Goal: Transaction & Acquisition: Download file/media

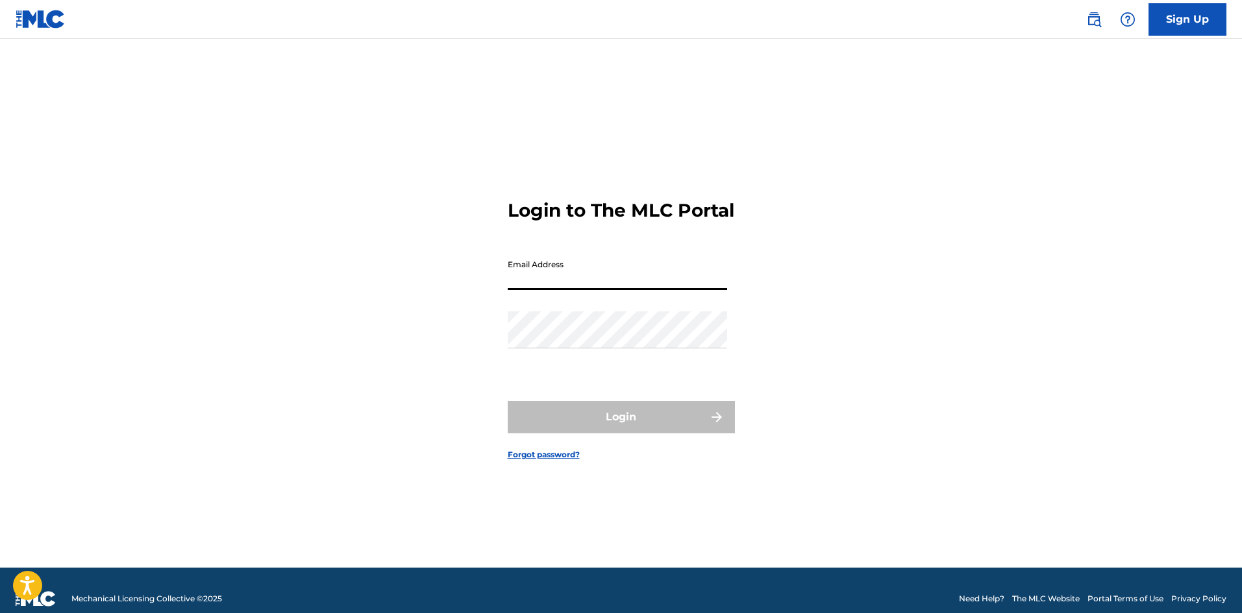
click at [550, 287] on input "Email Address" at bounding box center [617, 271] width 219 height 37
paste input "[PERSON_NAME][EMAIL_ADDRESS][DOMAIN_NAME]"
type input "[PERSON_NAME][EMAIL_ADDRESS][DOMAIN_NAME]"
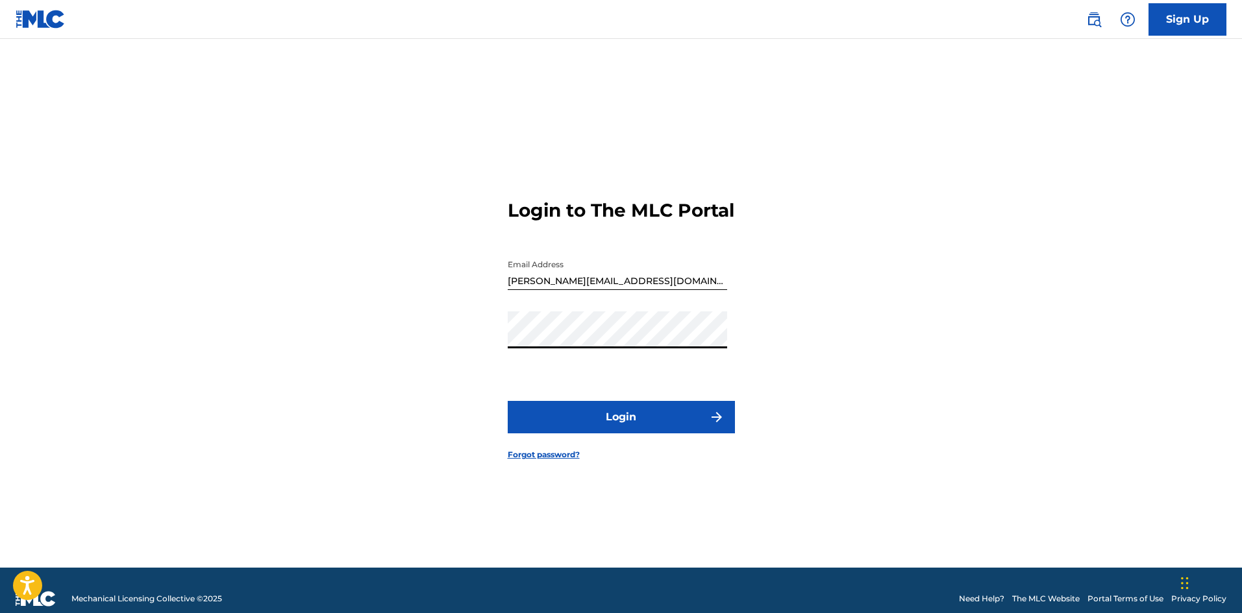
click at [495, 352] on div "Login to The MLC Portal Email Address [PERSON_NAME][EMAIL_ADDRESS][DOMAIN_NAME]…" at bounding box center [621, 319] width 909 height 496
click at [465, 356] on div "Login to The MLC Portal Email Address [PERSON_NAME][EMAIL_ADDRESS][DOMAIN_NAME]…" at bounding box center [621, 319] width 909 height 496
click at [635, 431] on button "Login" at bounding box center [621, 417] width 227 height 32
click at [483, 354] on div "Login to The MLC Portal Email Address [PERSON_NAME][EMAIL_ADDRESS][DOMAIN_NAME]…" at bounding box center [621, 319] width 909 height 496
click at [615, 424] on button "Login" at bounding box center [621, 417] width 227 height 32
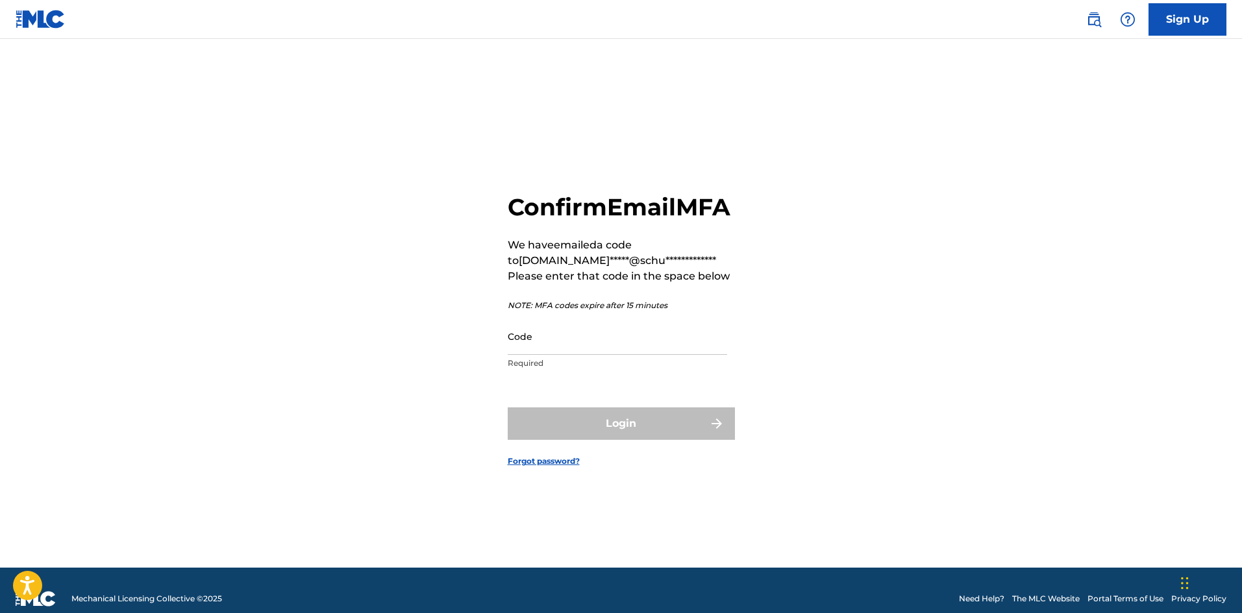
click at [532, 355] on input "Code" at bounding box center [617, 336] width 219 height 37
paste input "612242"
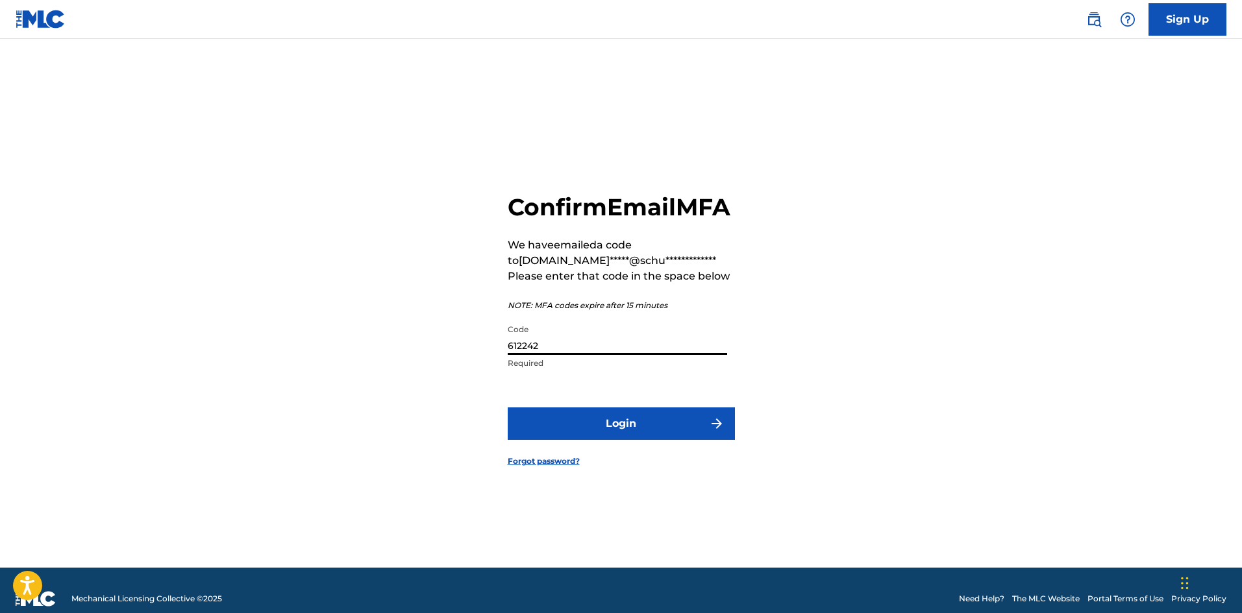
type input "612242"
click at [630, 430] on button "Login" at bounding box center [621, 424] width 227 height 32
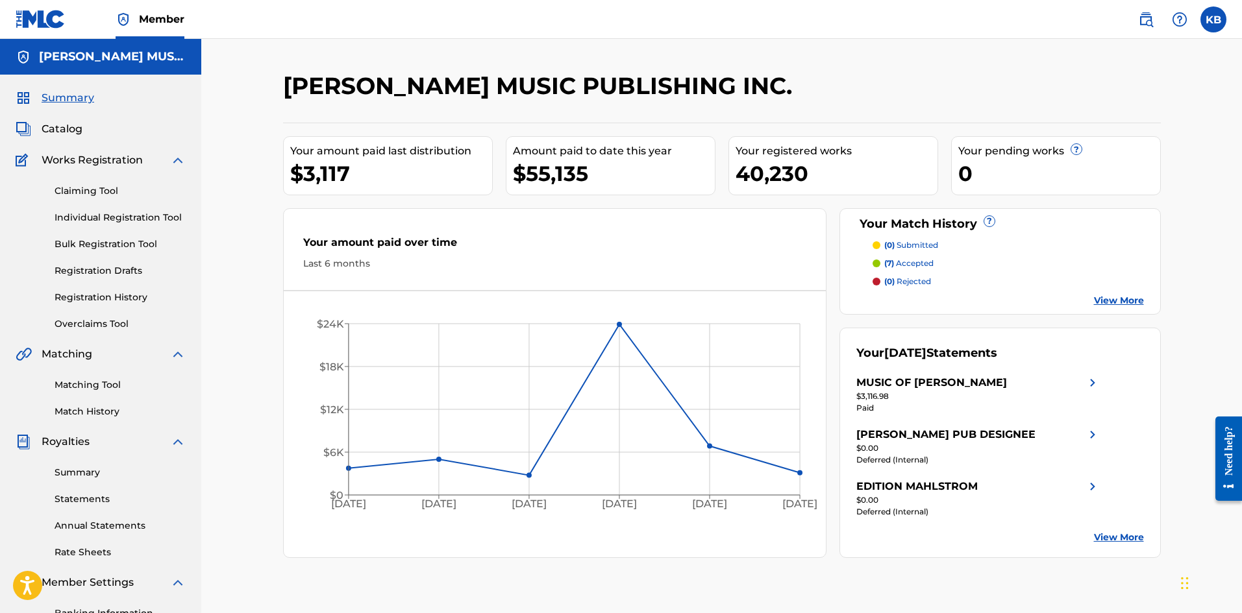
click at [90, 466] on link "Summary" at bounding box center [120, 473] width 131 height 14
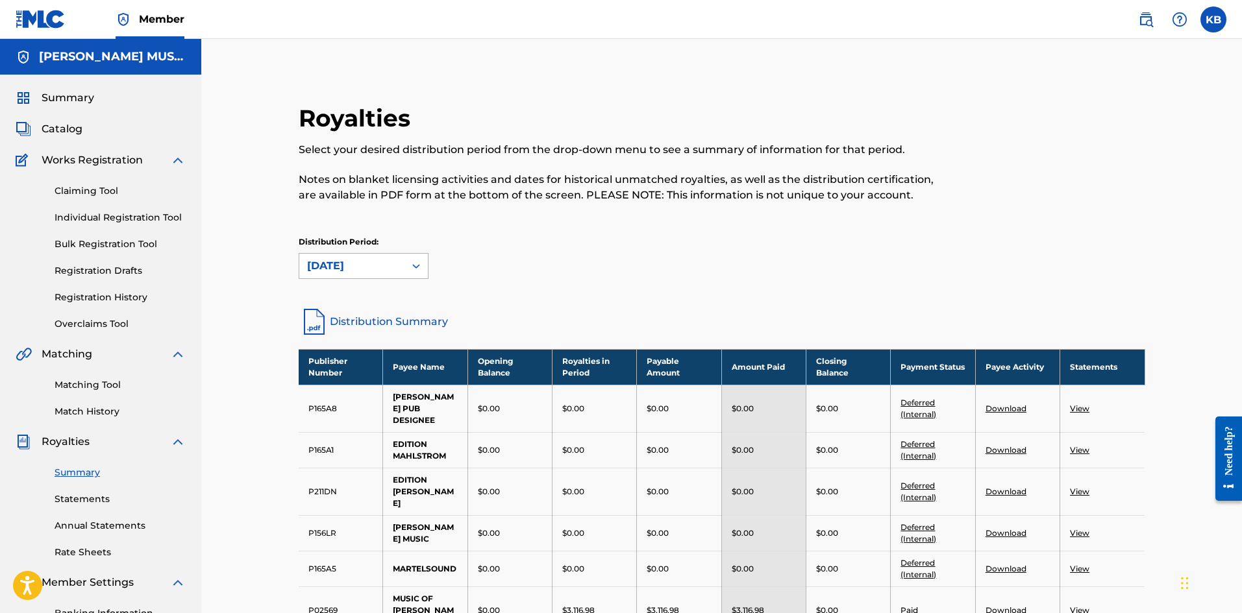
click at [415, 268] on icon at bounding box center [416, 266] width 13 height 13
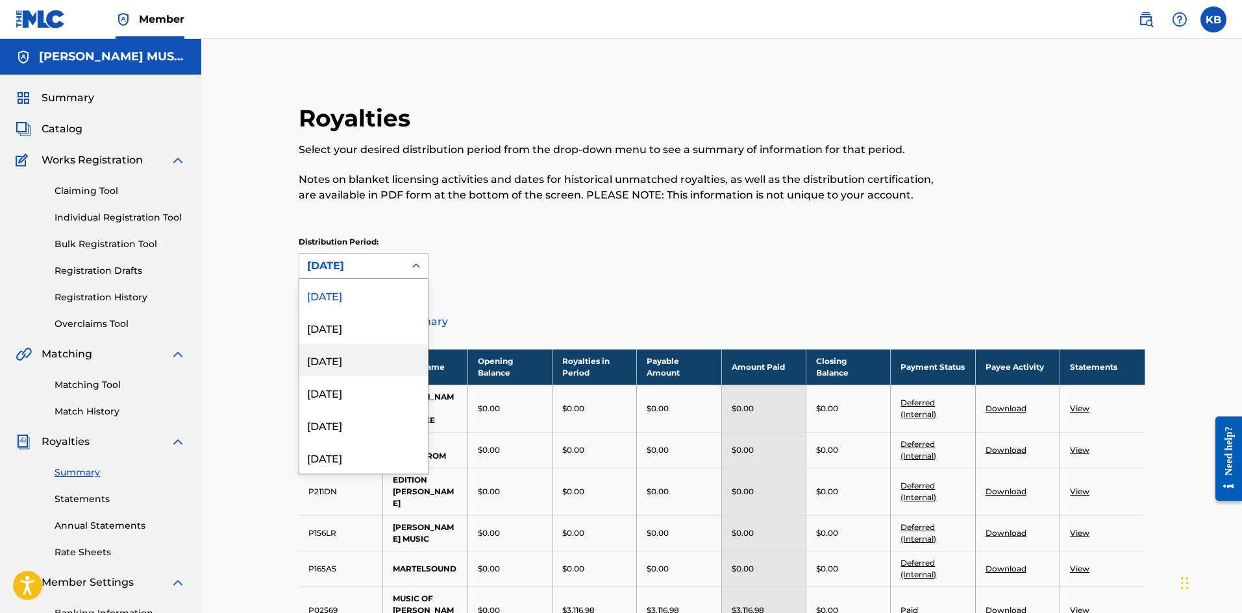
click at [328, 360] on div "[DATE]" at bounding box center [363, 360] width 129 height 32
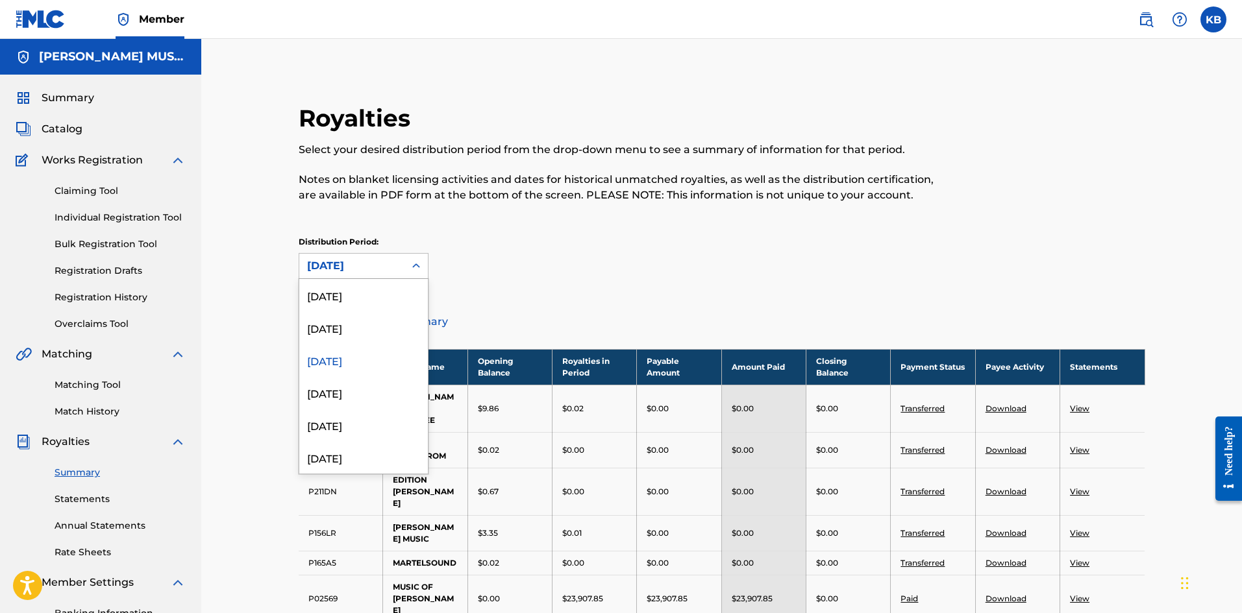
click at [407, 258] on div at bounding box center [415, 265] width 23 height 23
click at [353, 394] on div "[DATE]" at bounding box center [363, 392] width 129 height 32
click at [417, 265] on icon at bounding box center [416, 266] width 13 height 13
click at [354, 367] on div "[DATE]" at bounding box center [363, 360] width 129 height 32
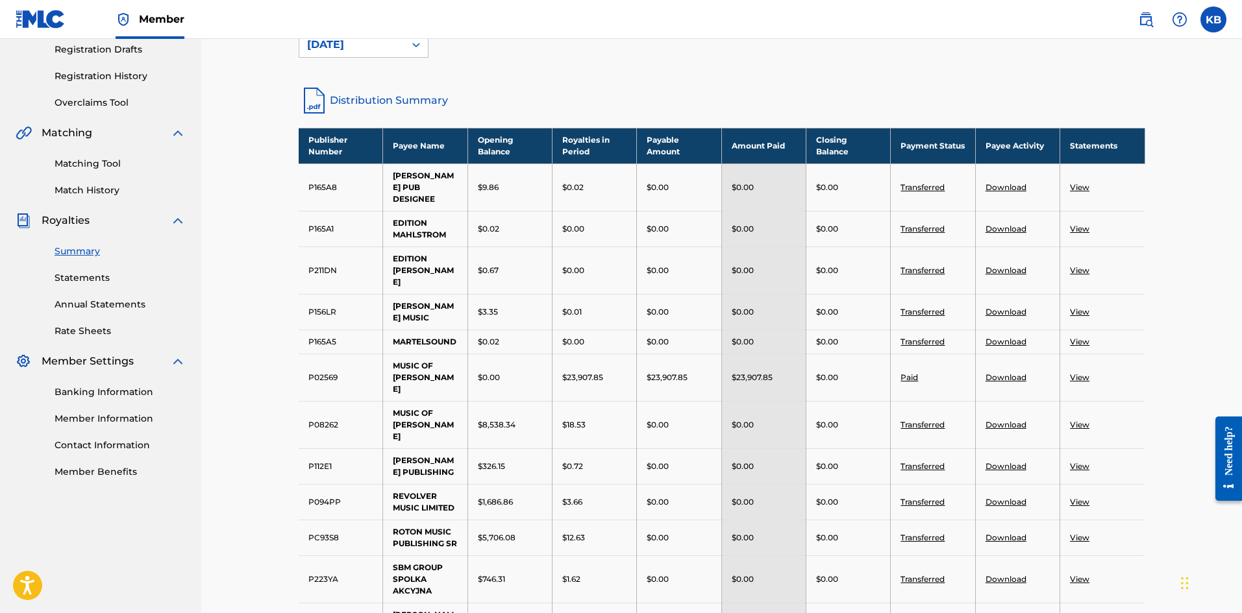
scroll to position [216, 0]
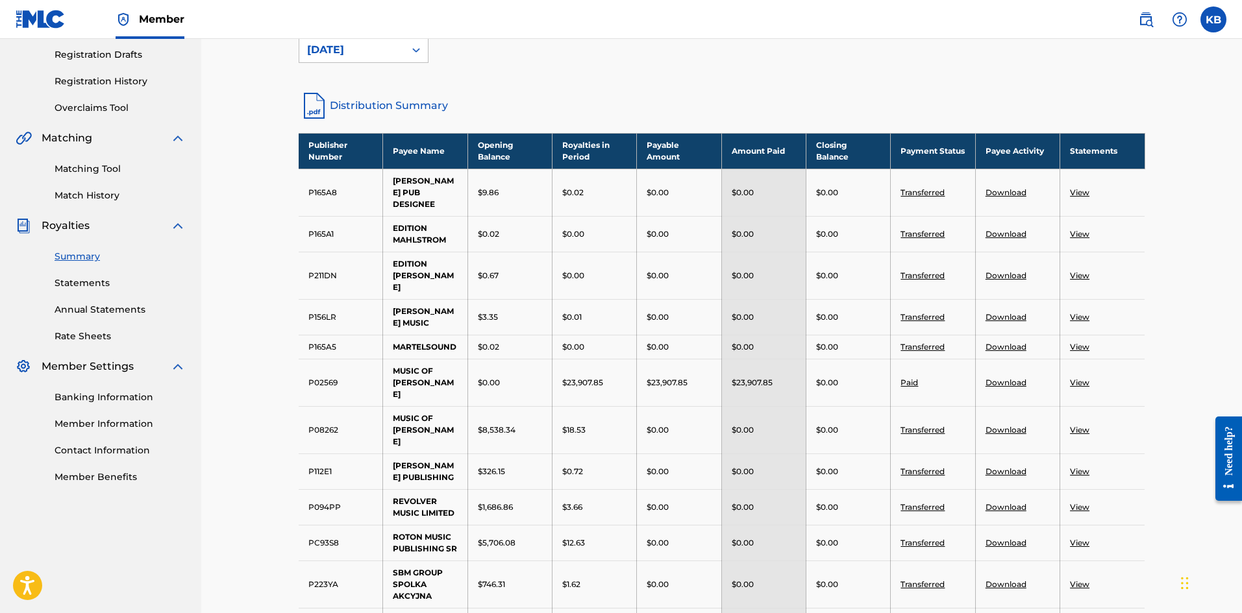
click at [1002, 378] on link "Download" at bounding box center [1005, 383] width 41 height 10
click at [1088, 378] on link "View" at bounding box center [1079, 383] width 19 height 10
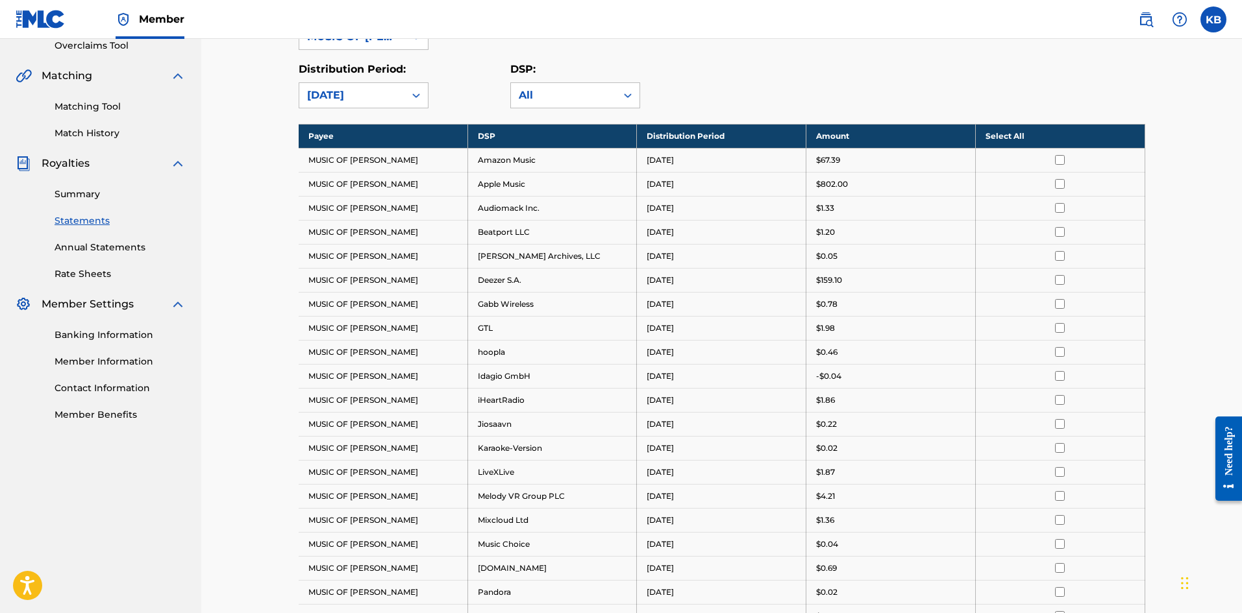
scroll to position [156, 0]
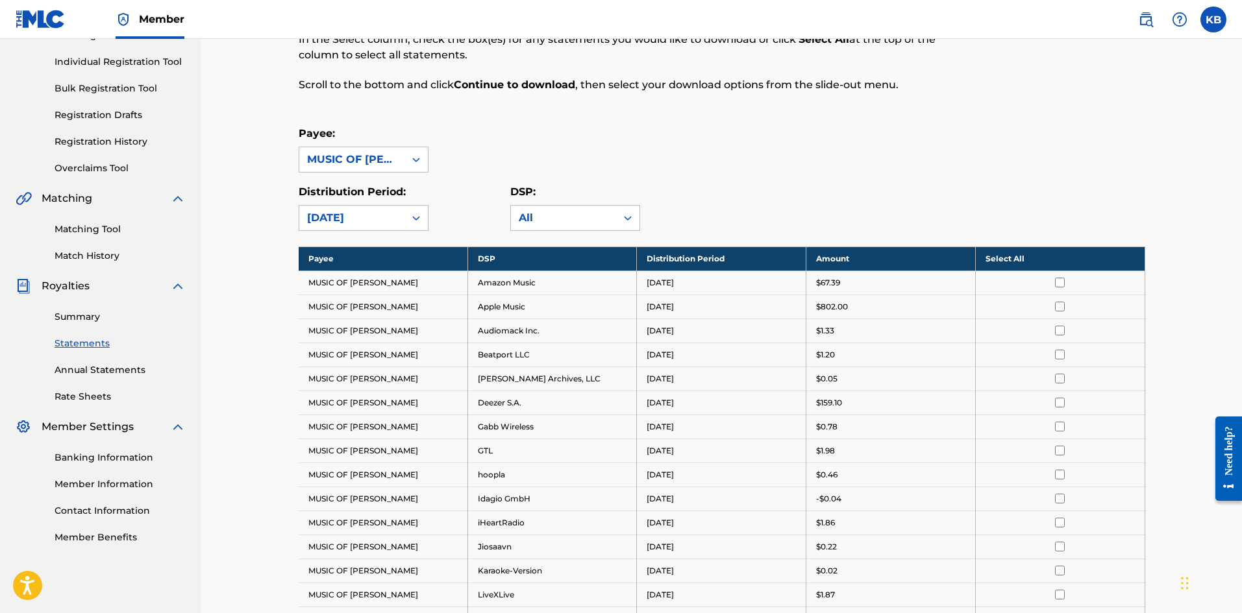
click at [1013, 260] on th "Select All" at bounding box center [1059, 259] width 169 height 24
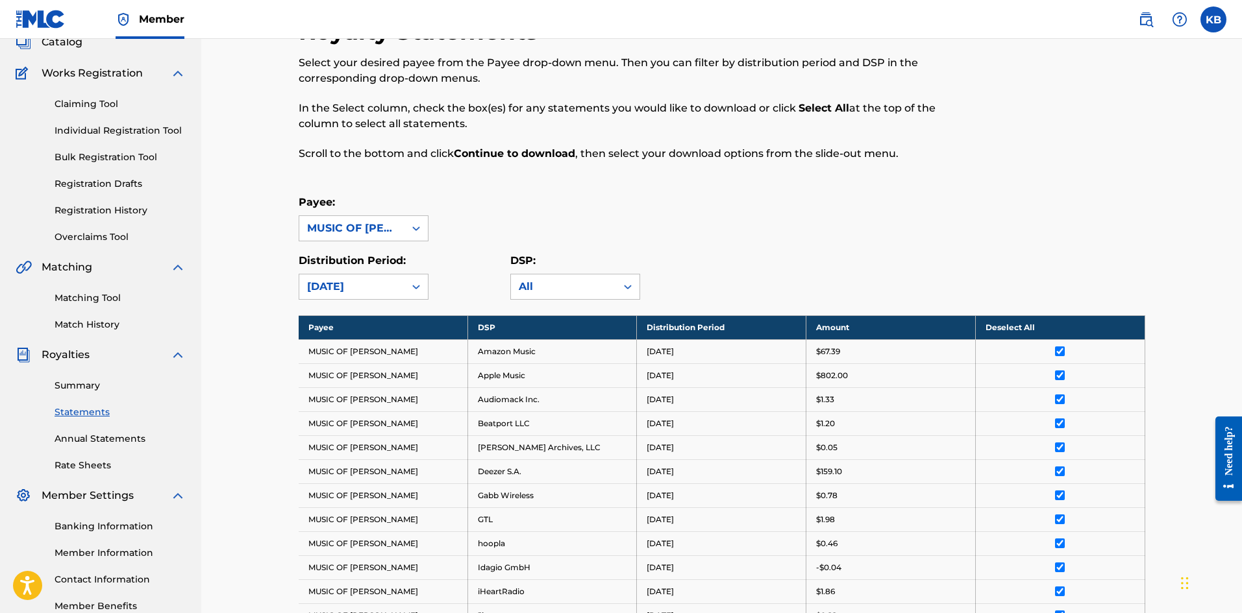
scroll to position [0, 0]
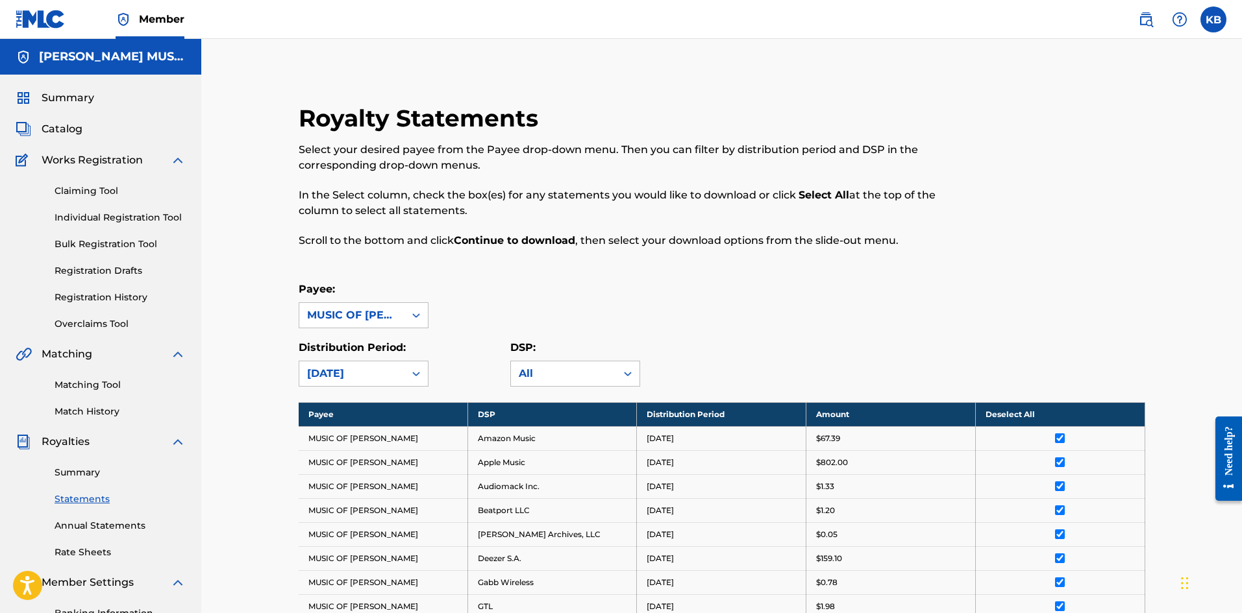
scroll to position [165, 0]
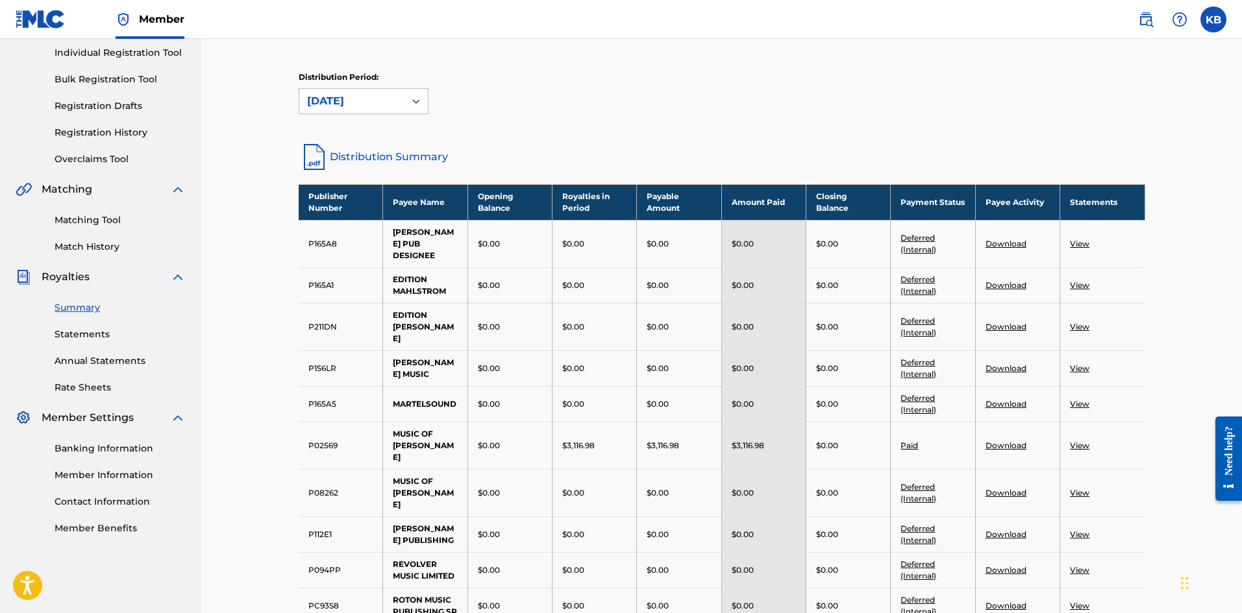
click at [1080, 441] on link "View" at bounding box center [1079, 446] width 19 height 10
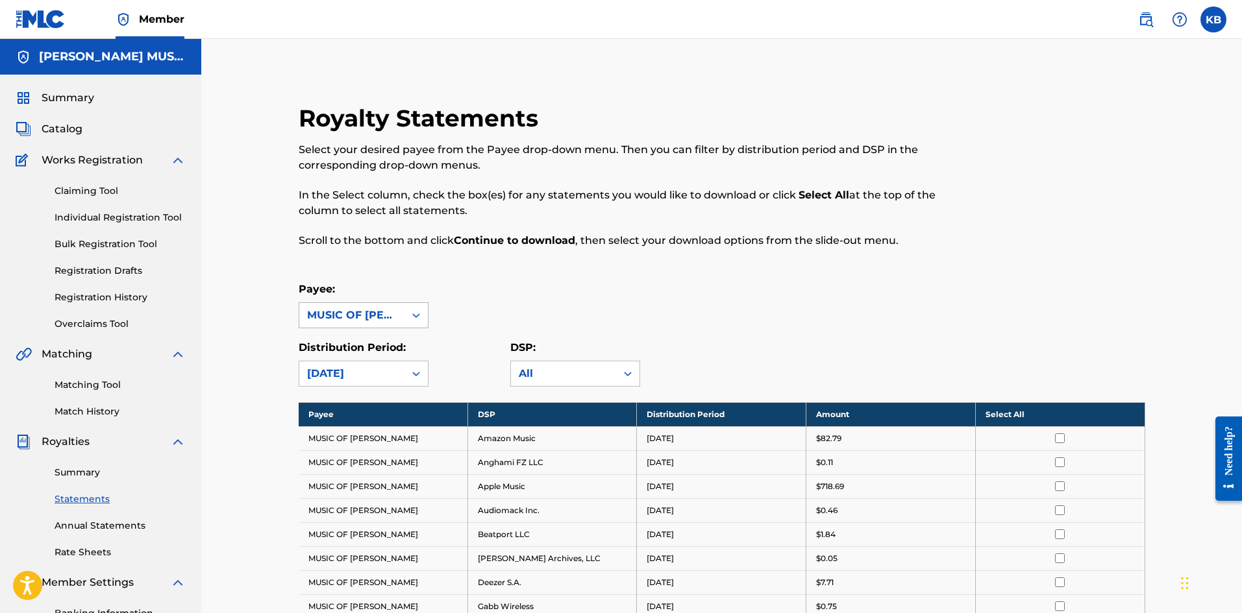
click at [416, 313] on icon at bounding box center [416, 315] width 13 height 13
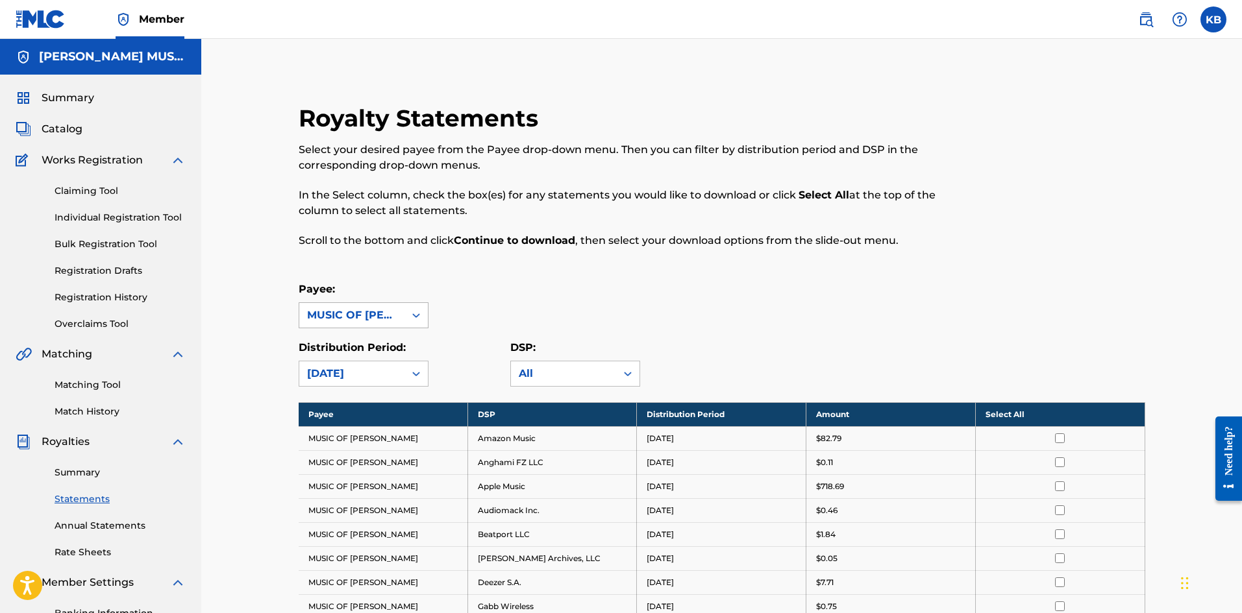
click at [417, 320] on icon at bounding box center [416, 315] width 13 height 13
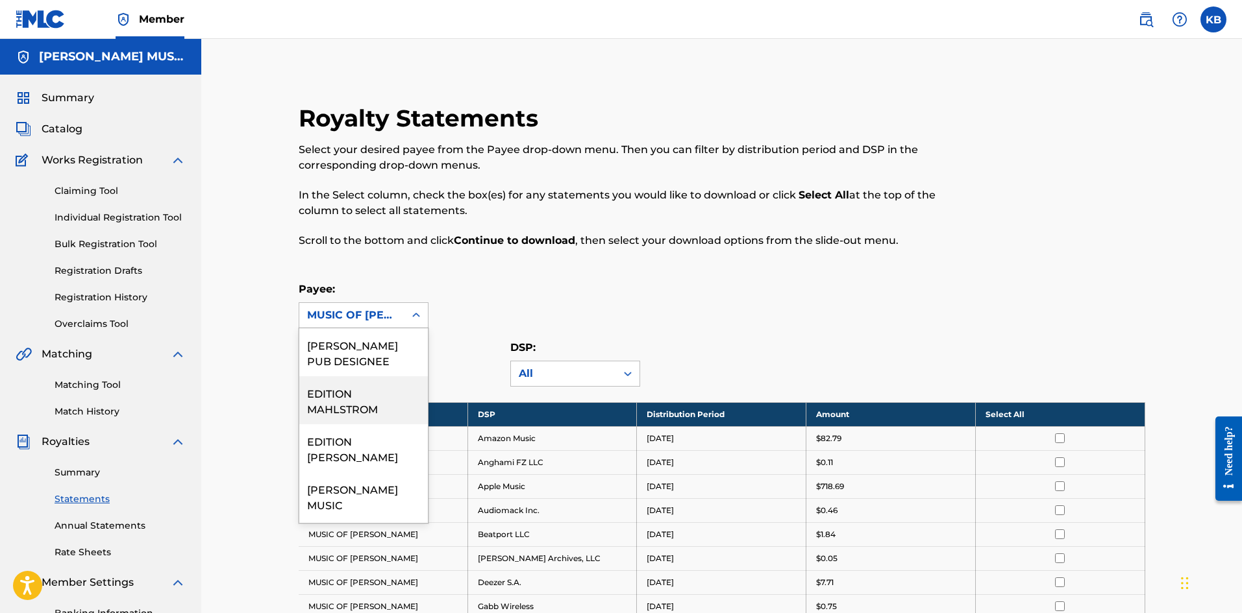
click at [367, 419] on div "EDITION MAHLSTROM" at bounding box center [363, 400] width 129 height 48
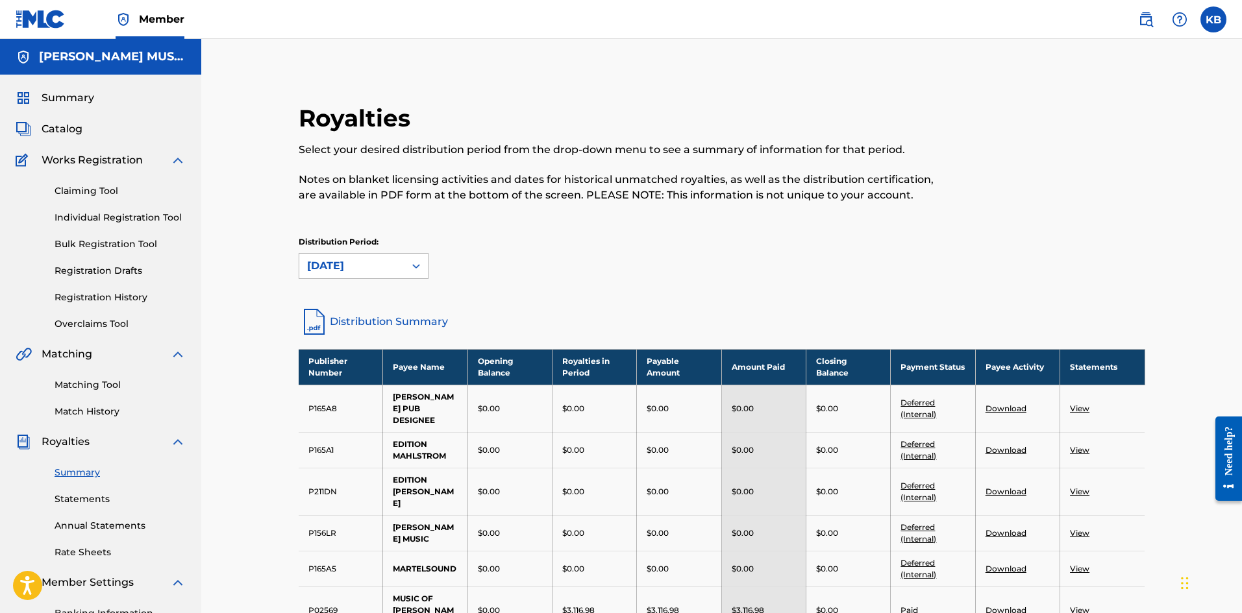
click at [410, 269] on icon at bounding box center [416, 266] width 13 height 13
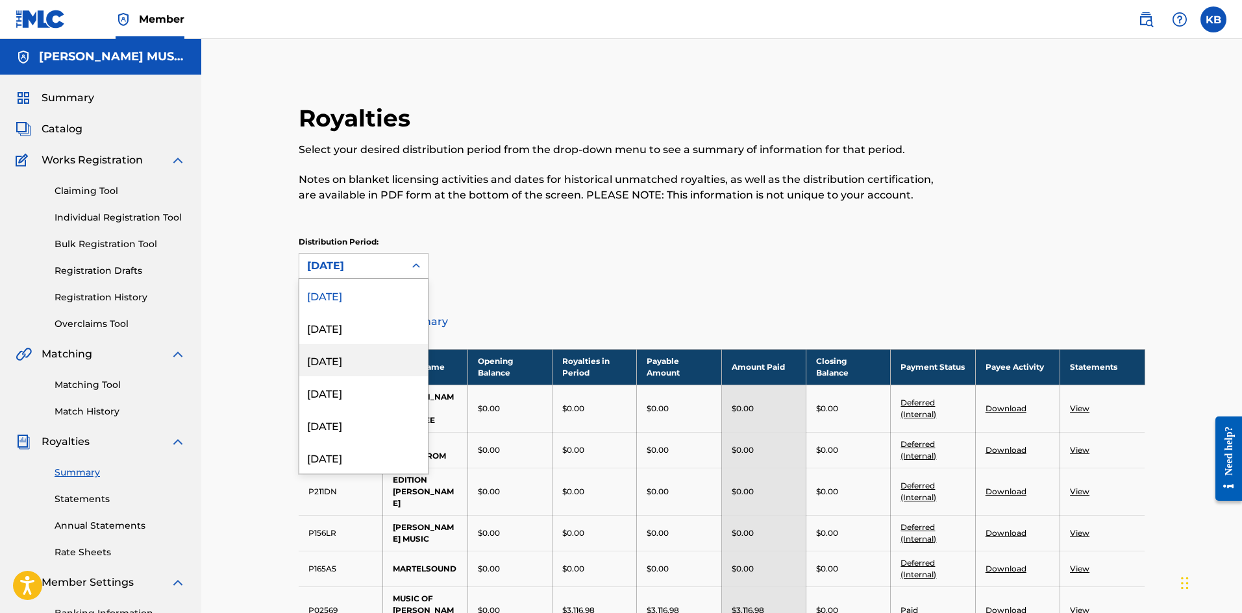
click at [363, 361] on div "[DATE]" at bounding box center [363, 360] width 129 height 32
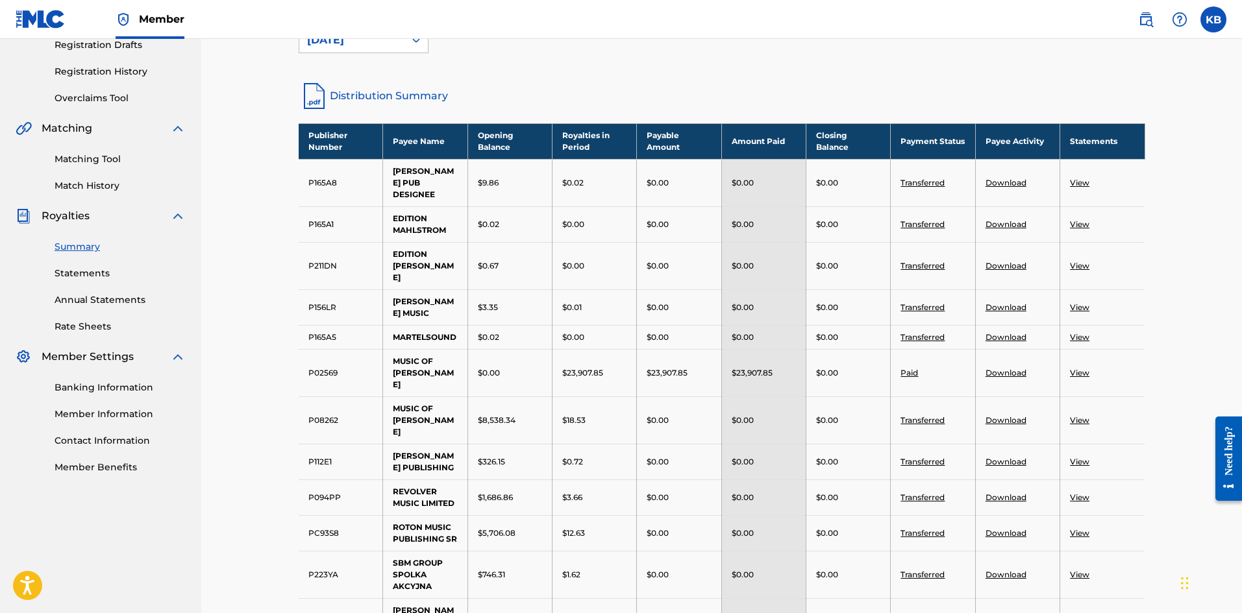
scroll to position [216, 0]
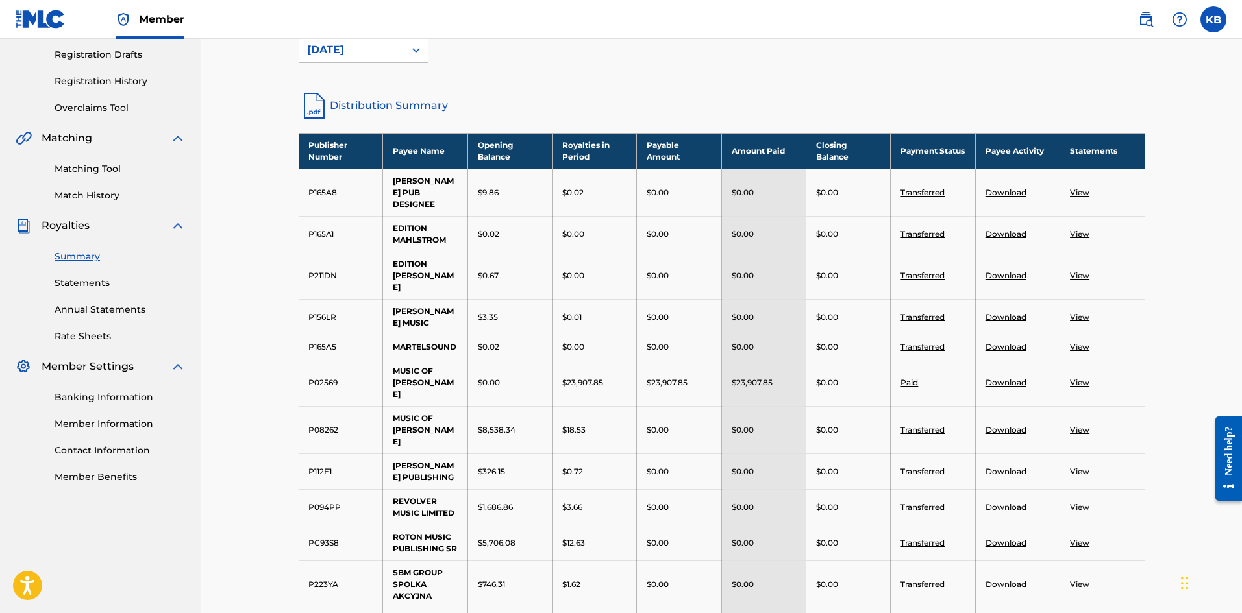
click at [1074, 378] on link "View" at bounding box center [1079, 383] width 19 height 10
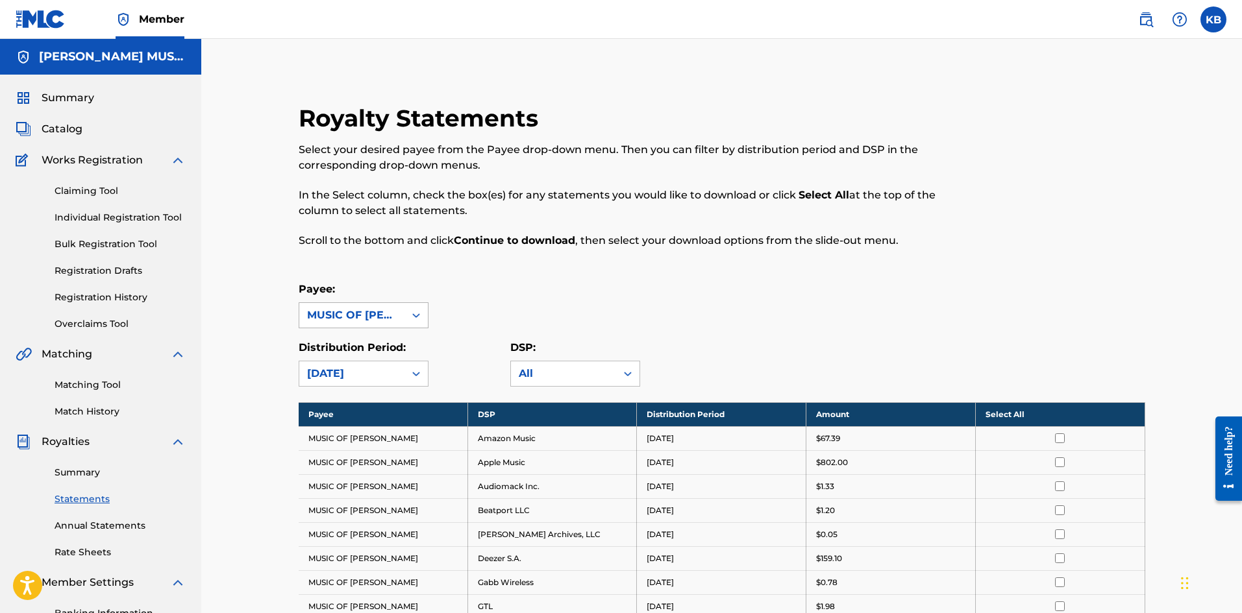
click at [380, 315] on div "MUSIC OF [PERSON_NAME]" at bounding box center [352, 316] width 90 height 16
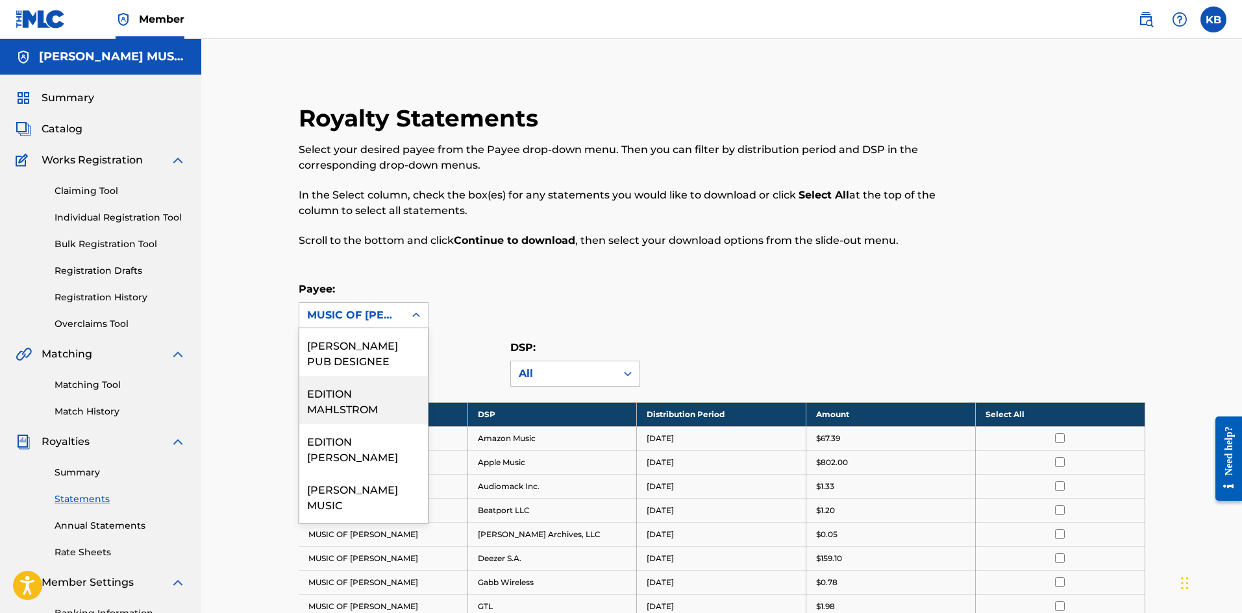
click at [351, 414] on div "EDITION MAHLSTROM" at bounding box center [363, 400] width 129 height 48
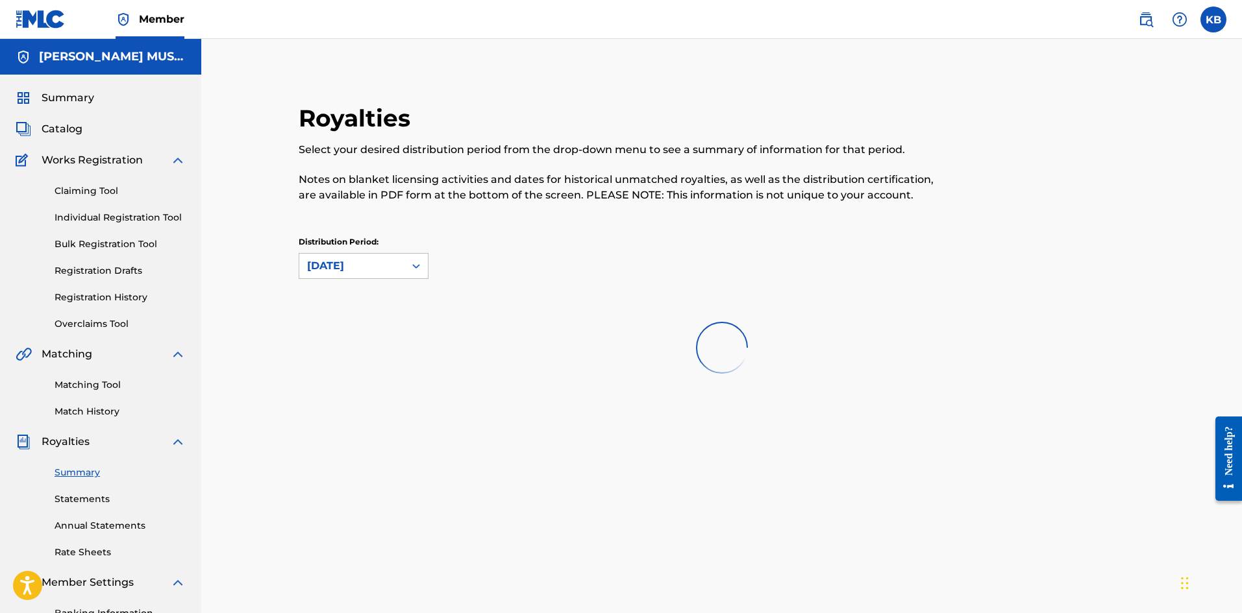
scroll to position [165, 0]
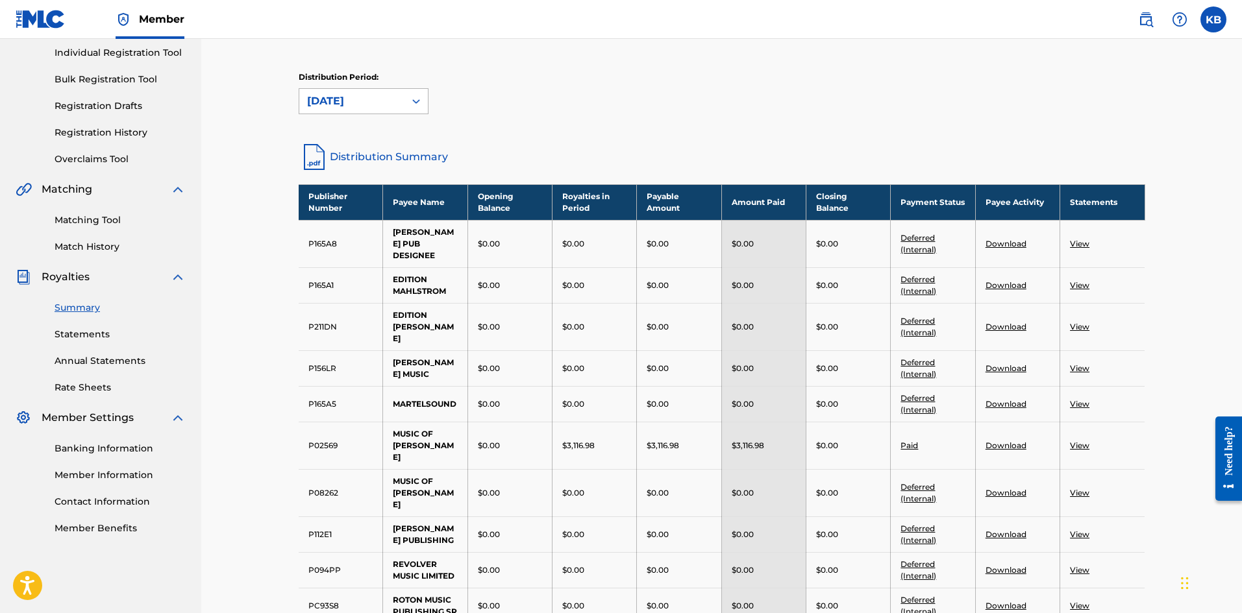
click at [406, 108] on div at bounding box center [415, 101] width 23 height 23
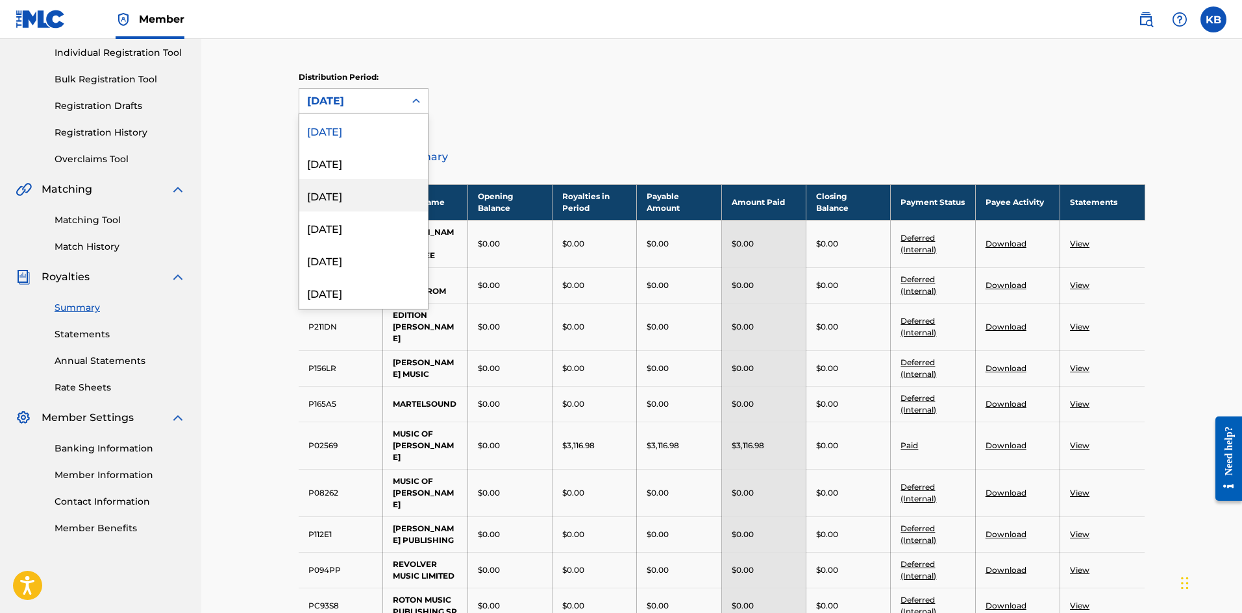
click at [362, 206] on div "[DATE]" at bounding box center [363, 195] width 129 height 32
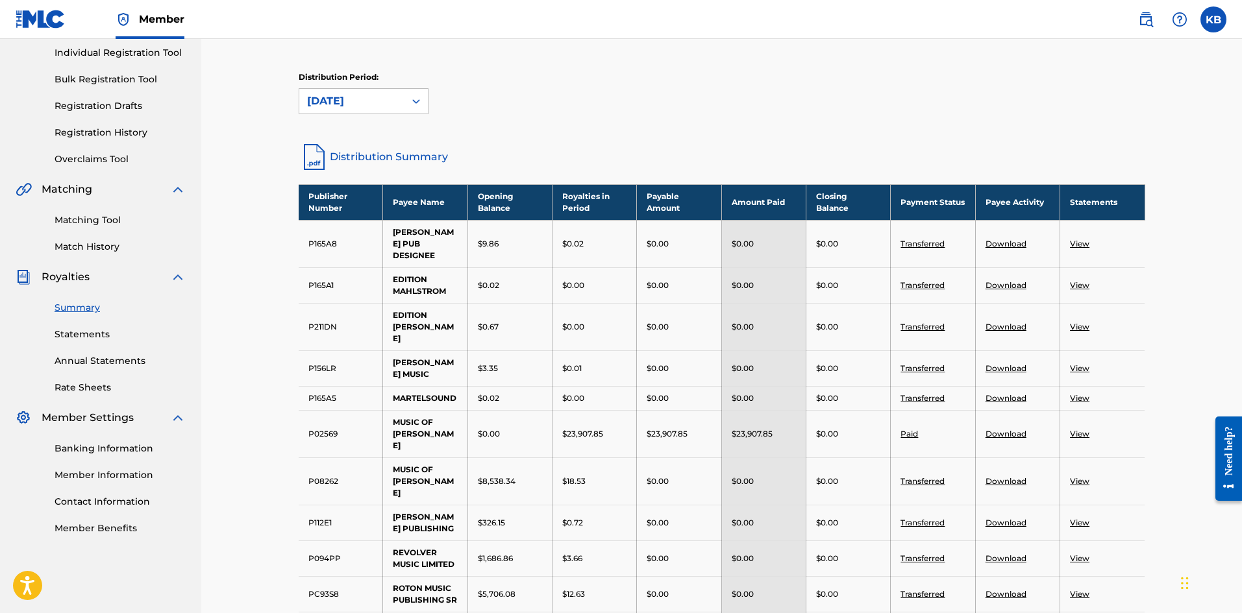
click at [1071, 244] on link "View" at bounding box center [1079, 244] width 19 height 10
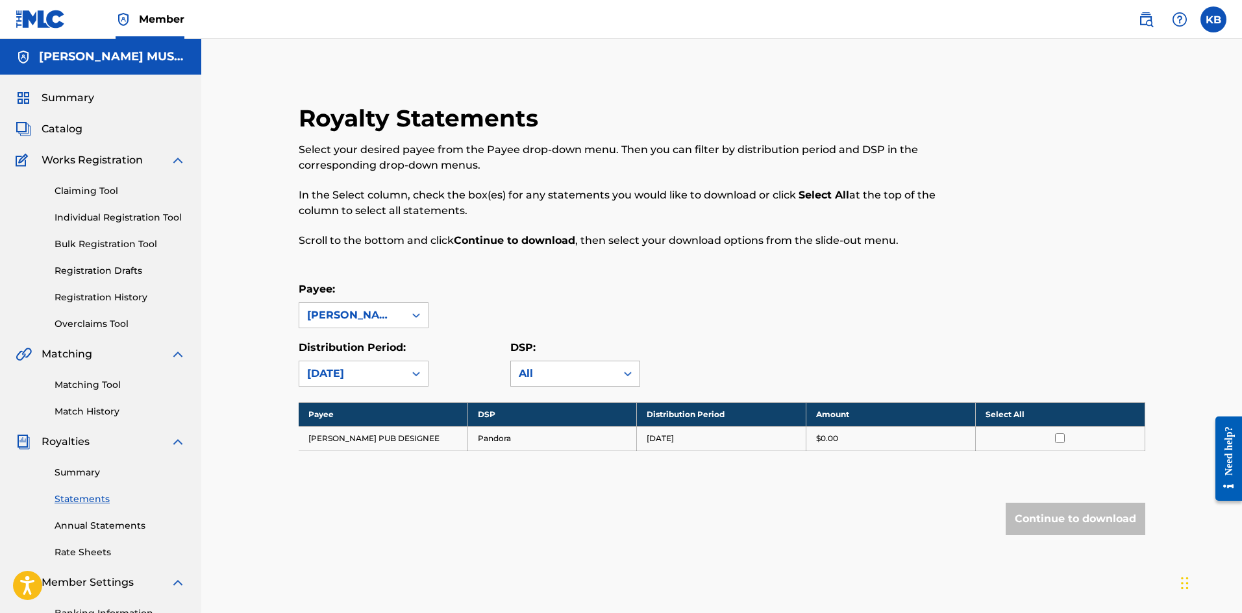
click at [624, 373] on icon at bounding box center [627, 373] width 13 height 13
click at [623, 372] on icon at bounding box center [627, 373] width 13 height 13
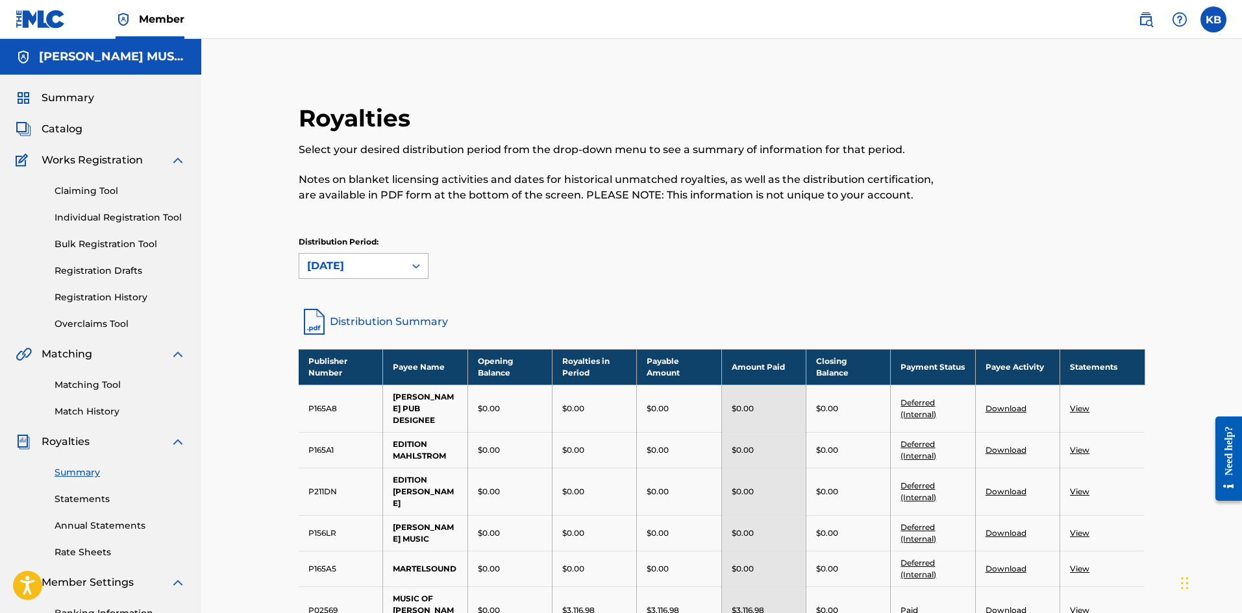
click at [383, 267] on div "[DATE]" at bounding box center [352, 266] width 90 height 16
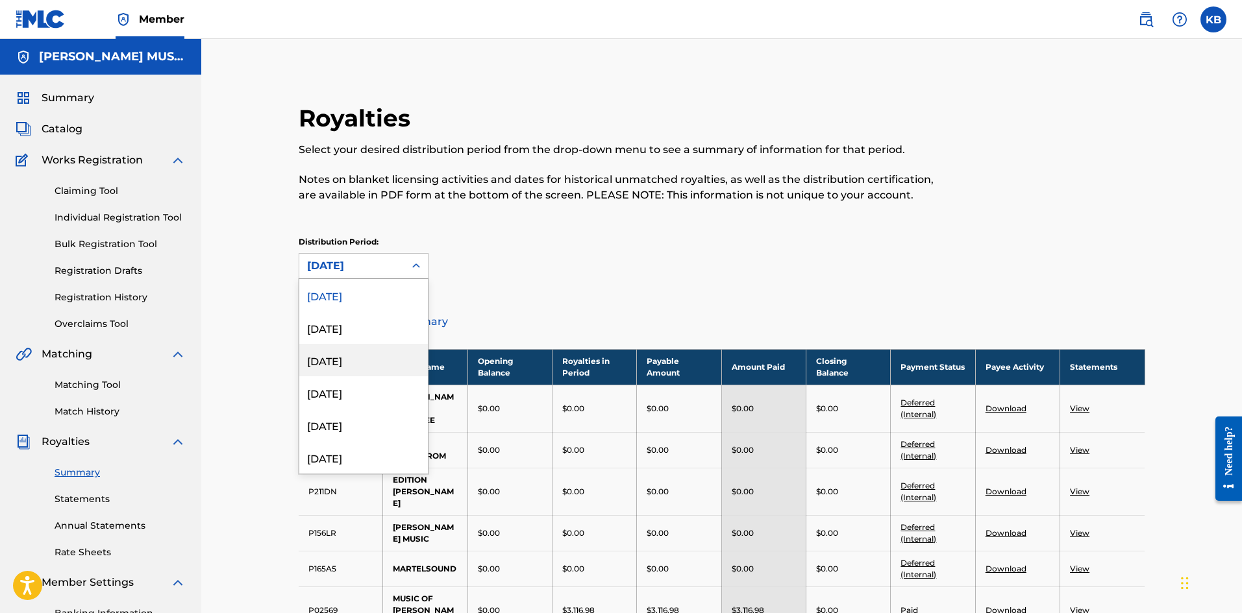
click at [352, 364] on div "[DATE]" at bounding box center [363, 360] width 129 height 32
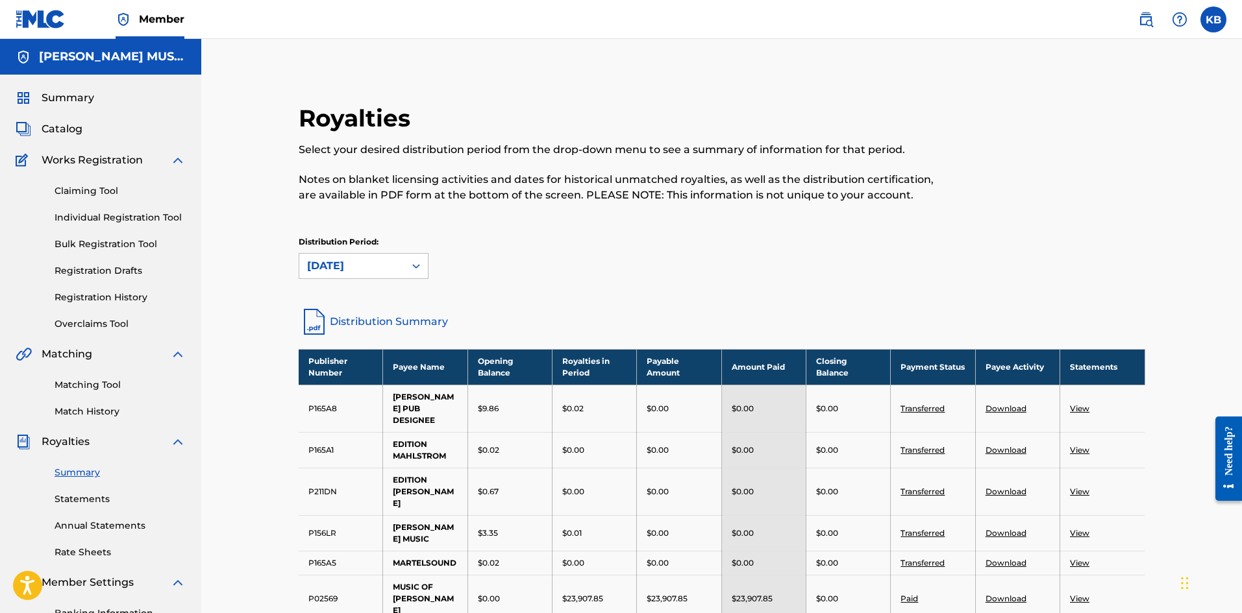
click at [417, 270] on icon at bounding box center [416, 266] width 13 height 13
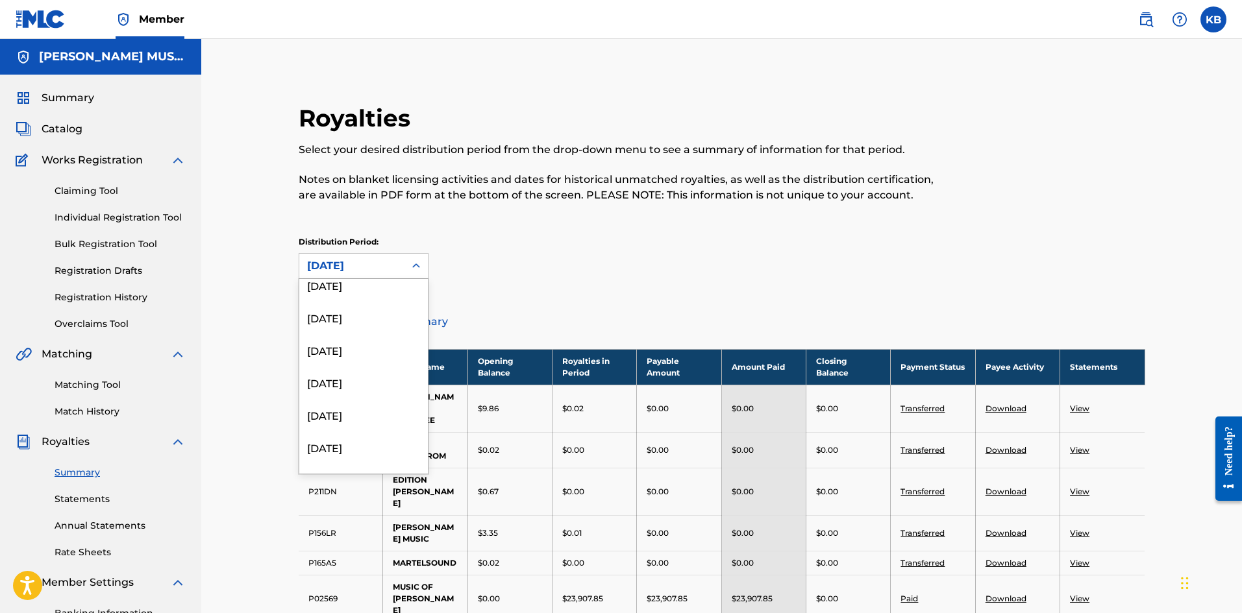
scroll to position [1525, 0]
click at [358, 459] on div "[DATE]" at bounding box center [363, 457] width 129 height 32
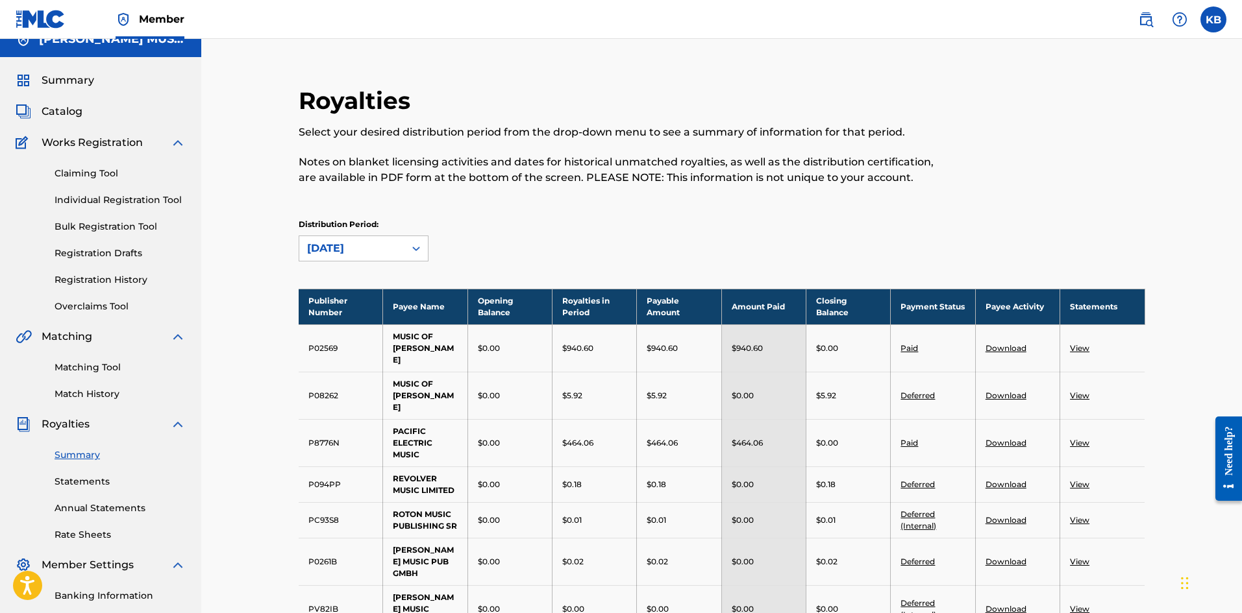
scroll to position [0, 0]
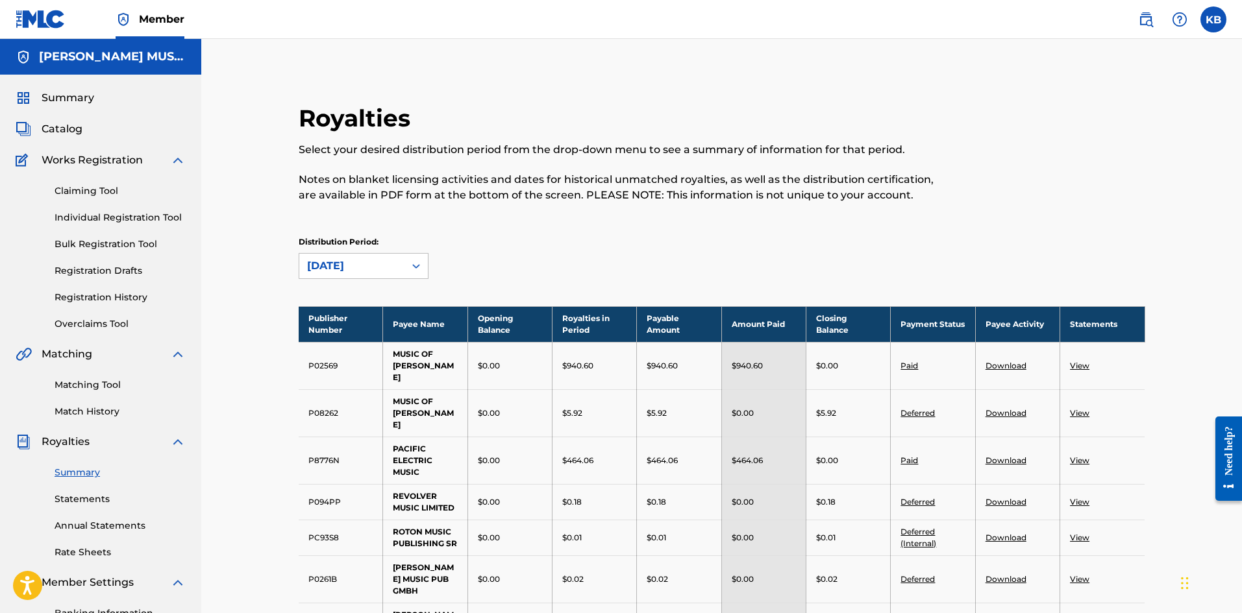
click at [397, 274] on div "[DATE]" at bounding box center [351, 266] width 105 height 25
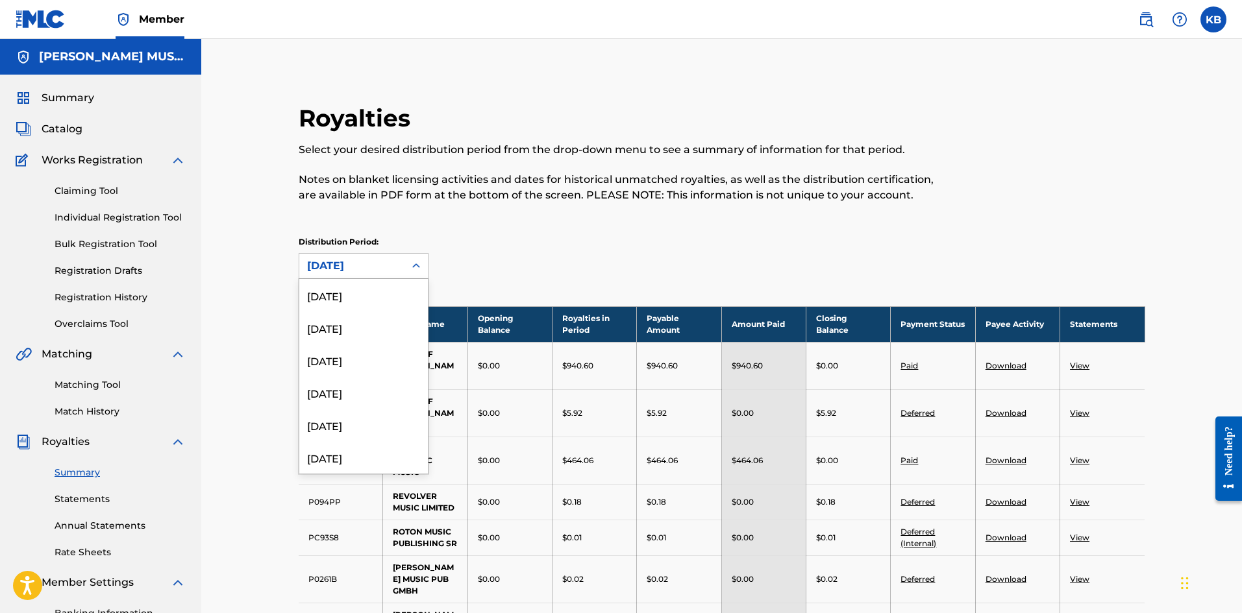
scroll to position [1525, 0]
click at [363, 422] on div "[DATE]" at bounding box center [363, 425] width 129 height 32
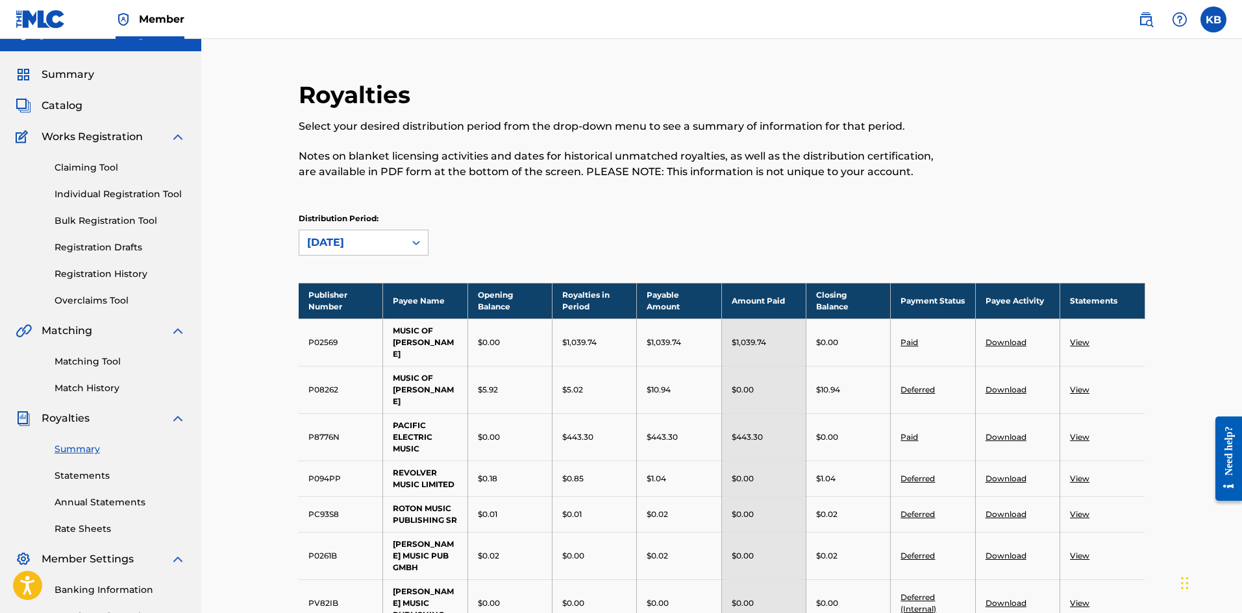
scroll to position [0, 0]
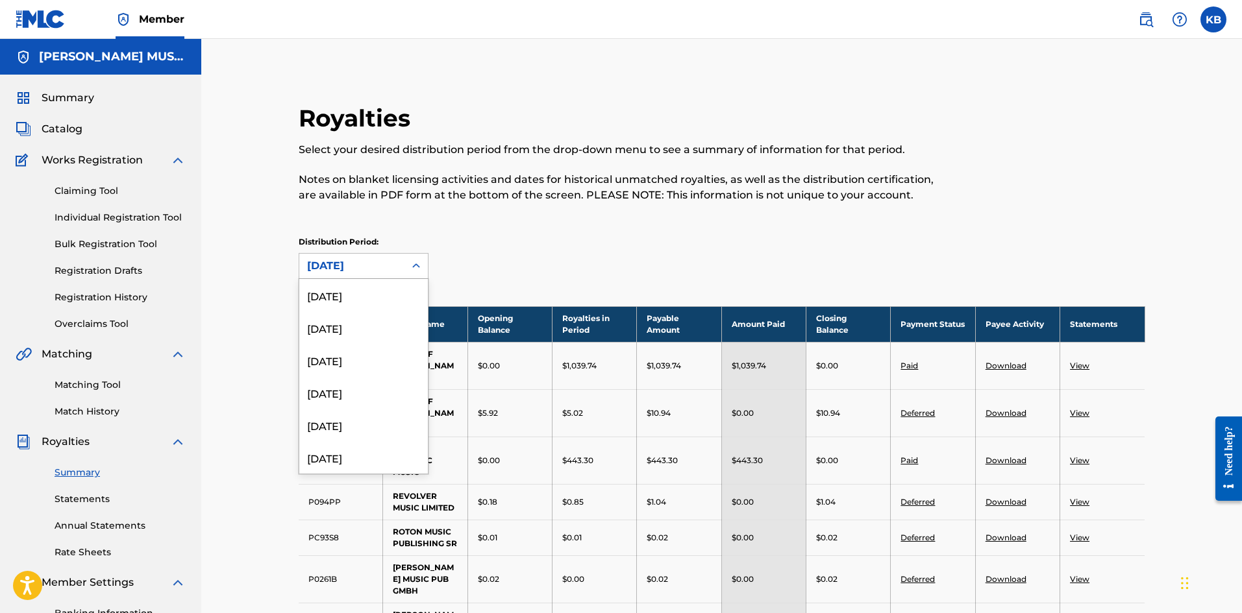
click at [395, 274] on div "[DATE]" at bounding box center [351, 266] width 105 height 25
click at [353, 412] on div "[DATE]" at bounding box center [363, 414] width 129 height 32
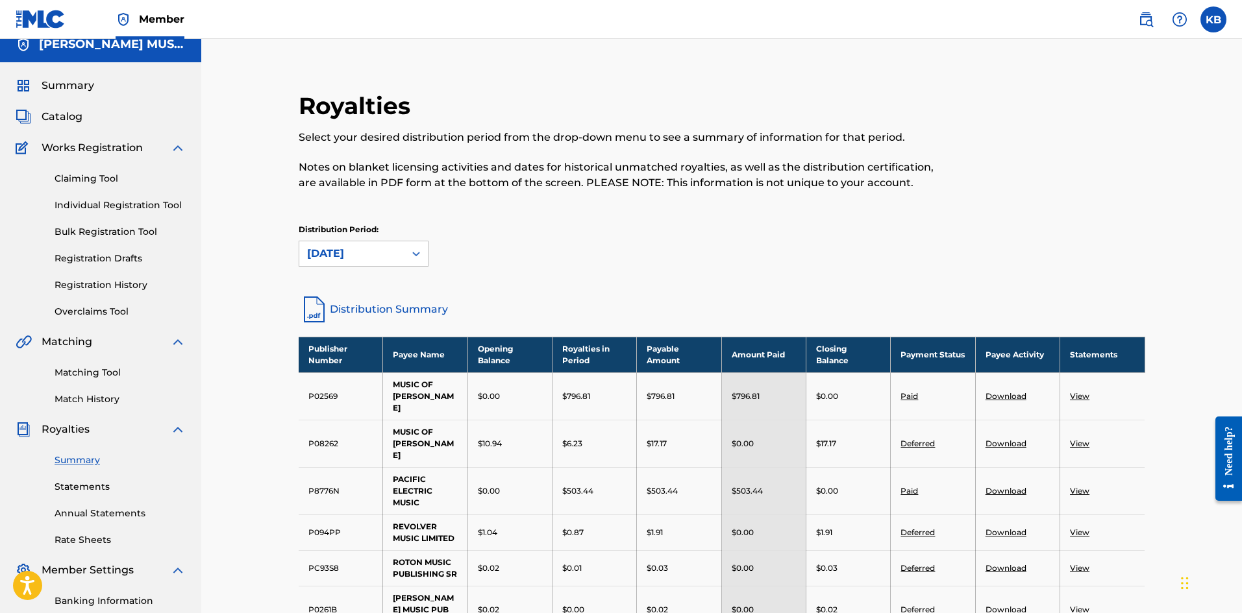
scroll to position [0, 0]
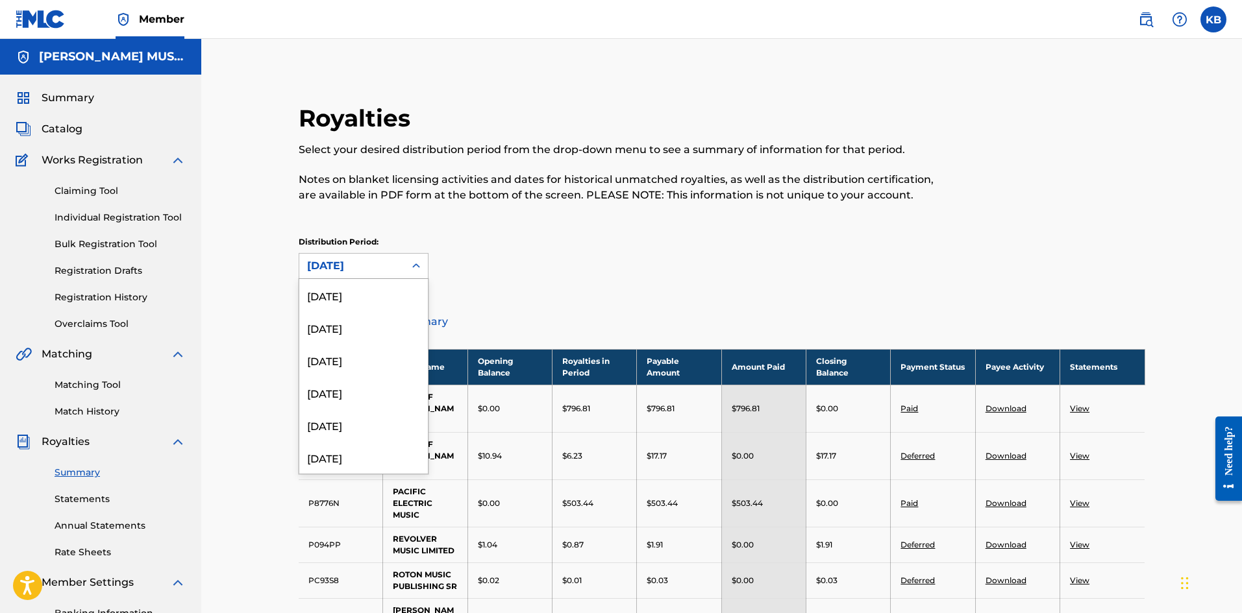
click at [417, 271] on icon at bounding box center [416, 266] width 13 height 13
click at [347, 352] on div "[DATE]" at bounding box center [363, 349] width 129 height 32
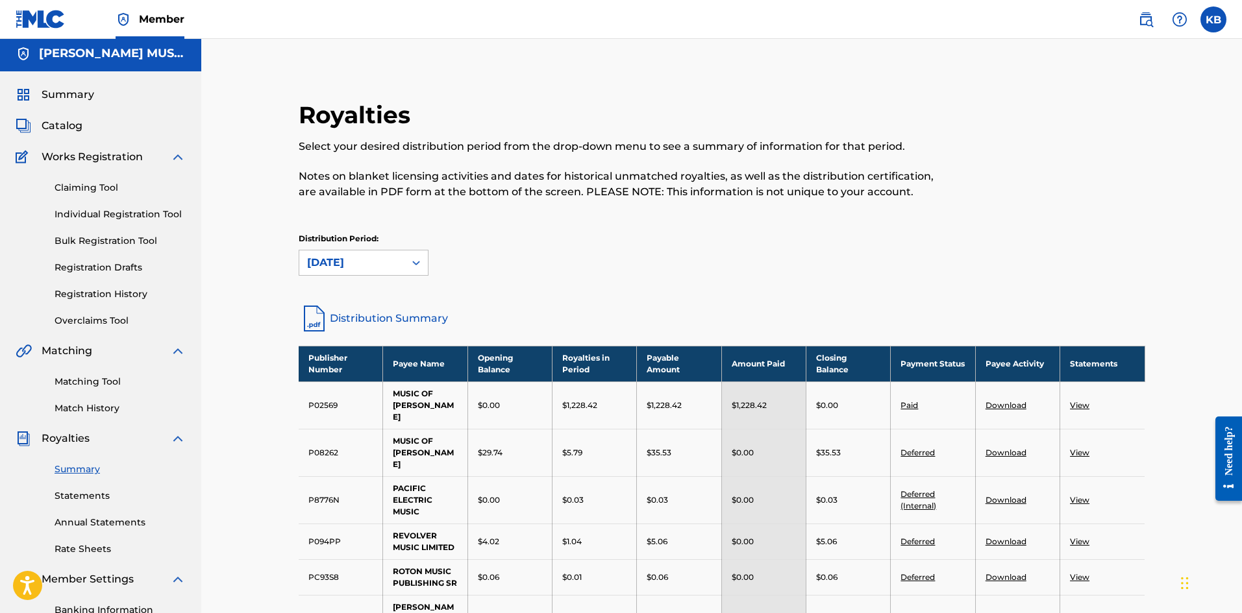
scroll to position [0, 0]
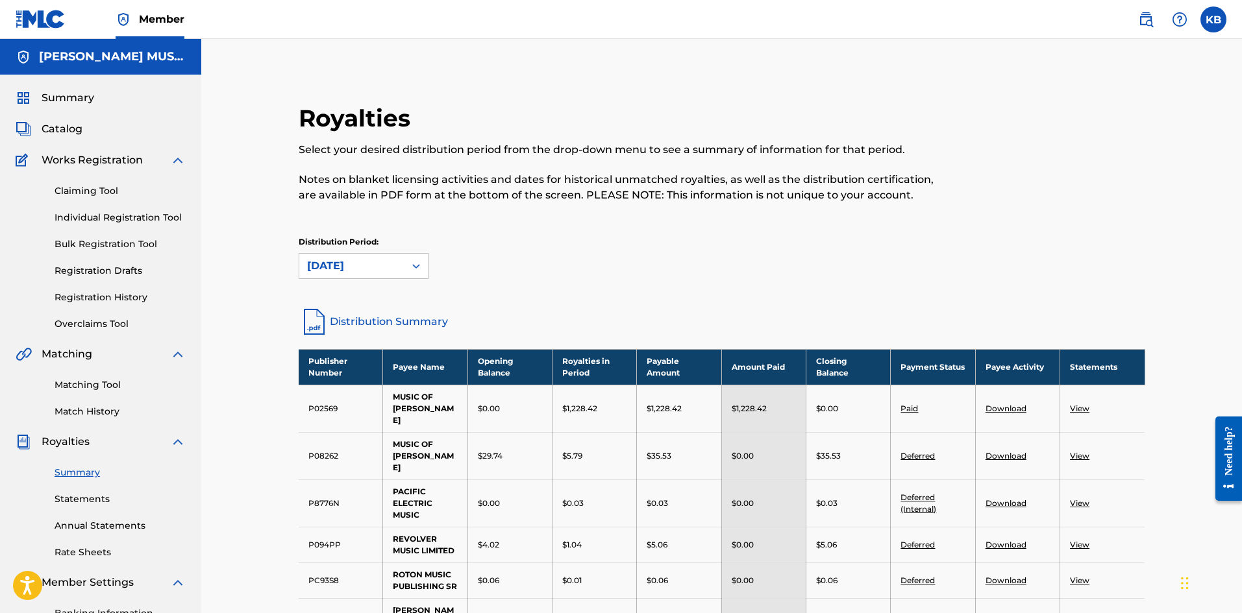
click at [370, 262] on div "[DATE]" at bounding box center [352, 266] width 90 height 16
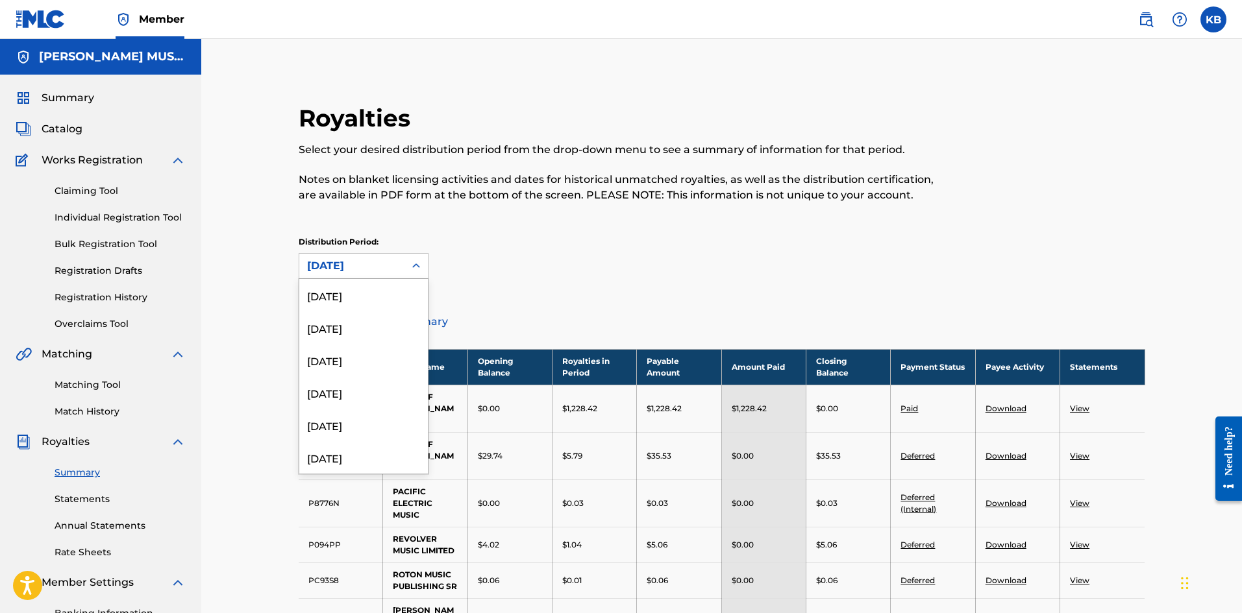
scroll to position [1374, 0]
click at [363, 350] on div "[DATE]" at bounding box center [363, 349] width 129 height 32
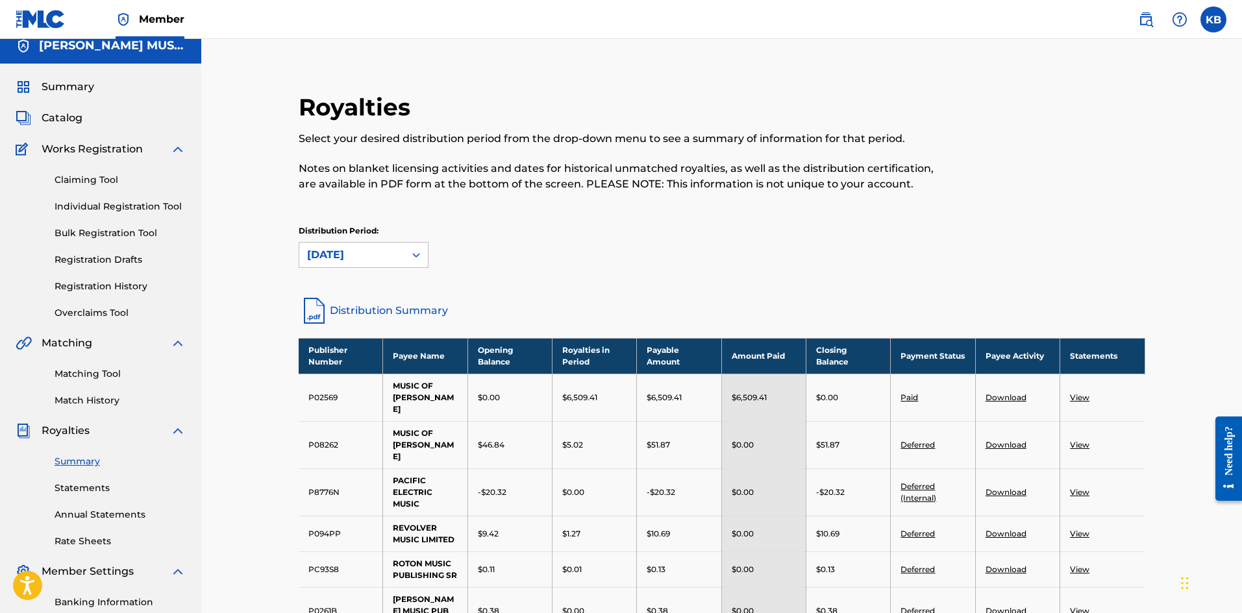
scroll to position [0, 0]
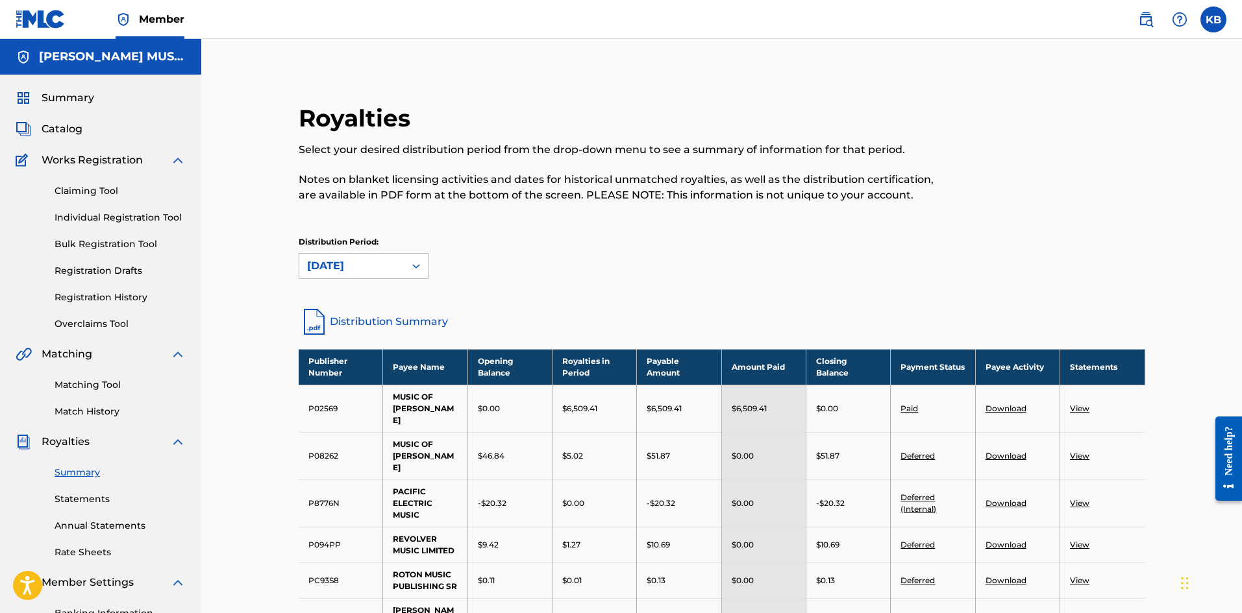
click at [398, 271] on div "[DATE]" at bounding box center [351, 266] width 105 height 25
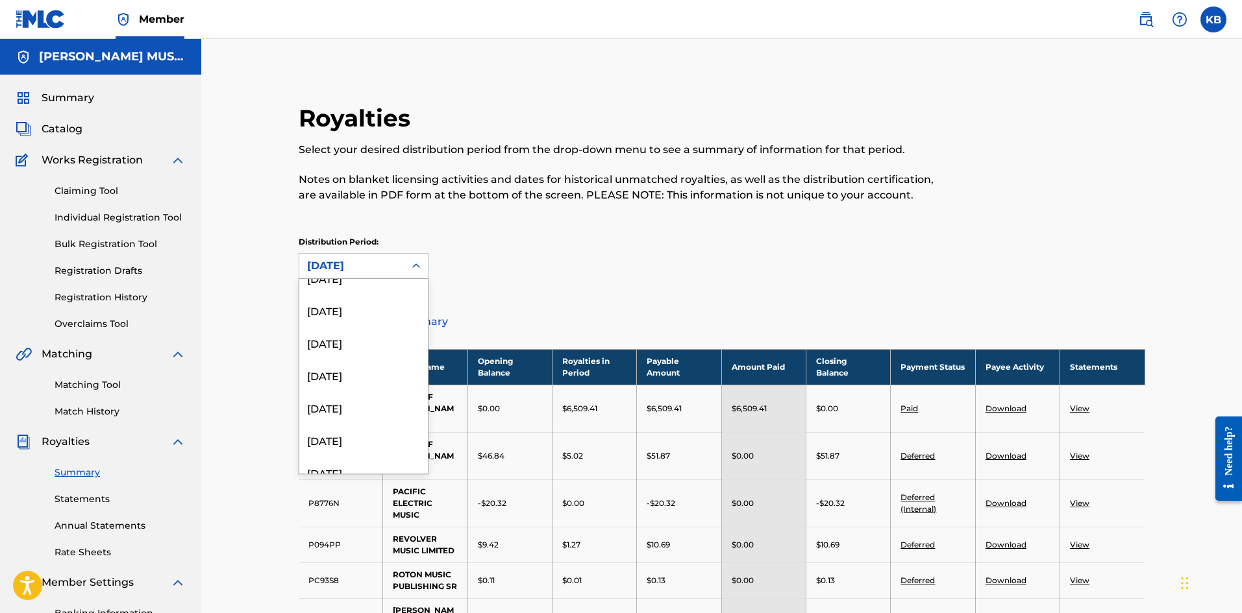
scroll to position [844, 0]
click at [348, 367] on div "[DATE]" at bounding box center [363, 360] width 129 height 32
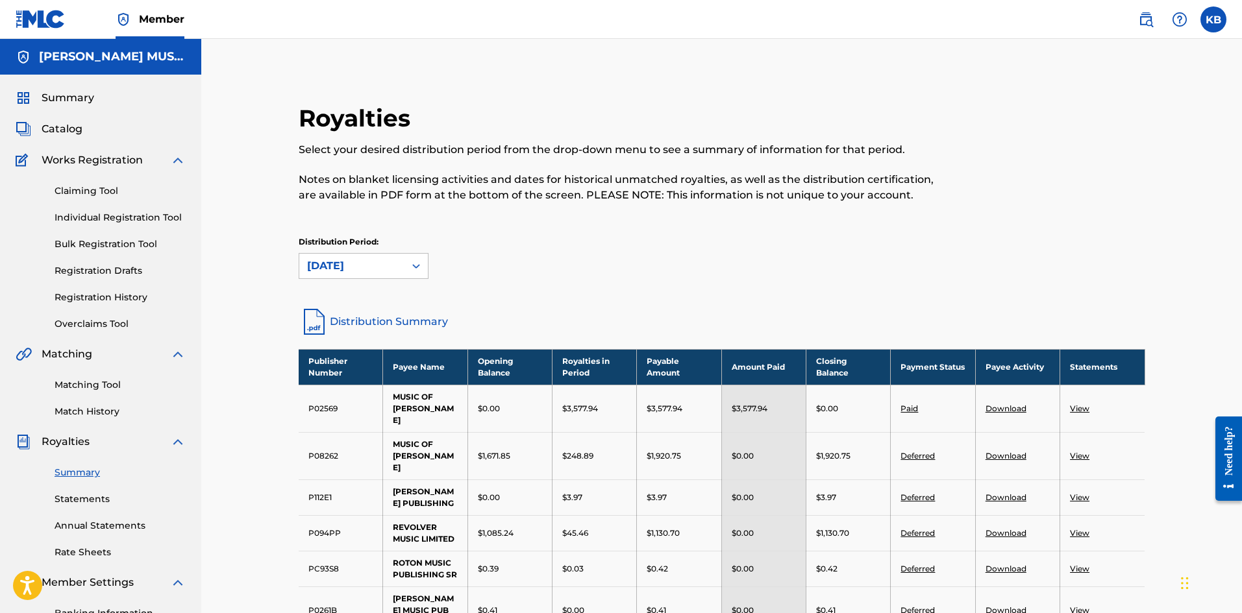
scroll to position [269, 0]
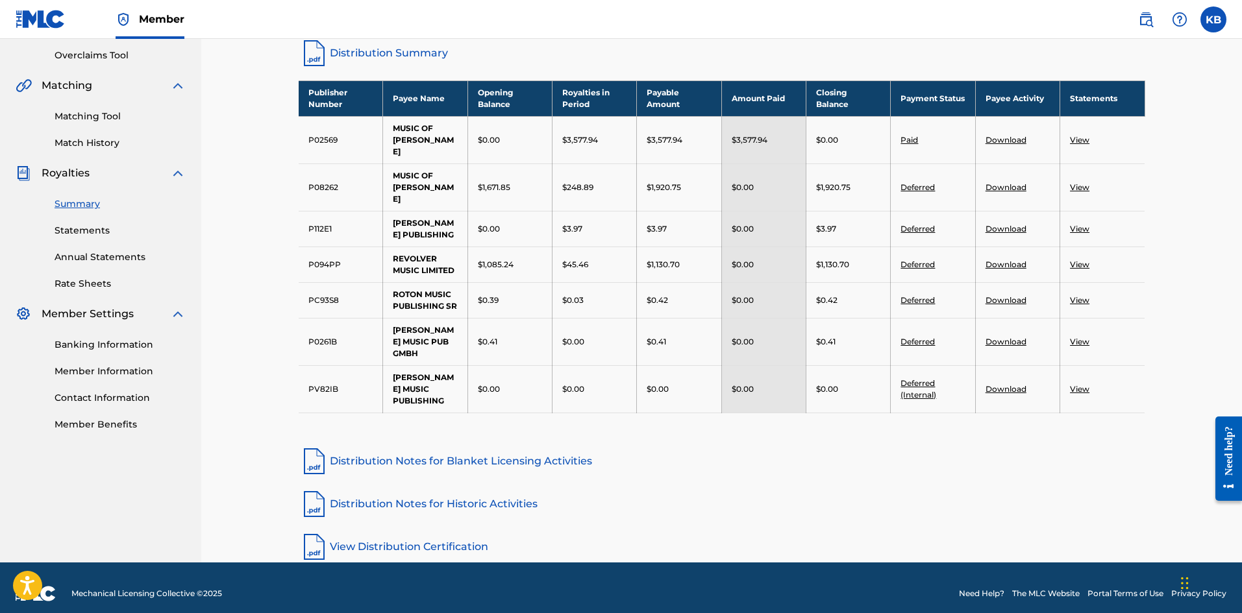
click at [1084, 295] on link "View" at bounding box center [1079, 300] width 19 height 10
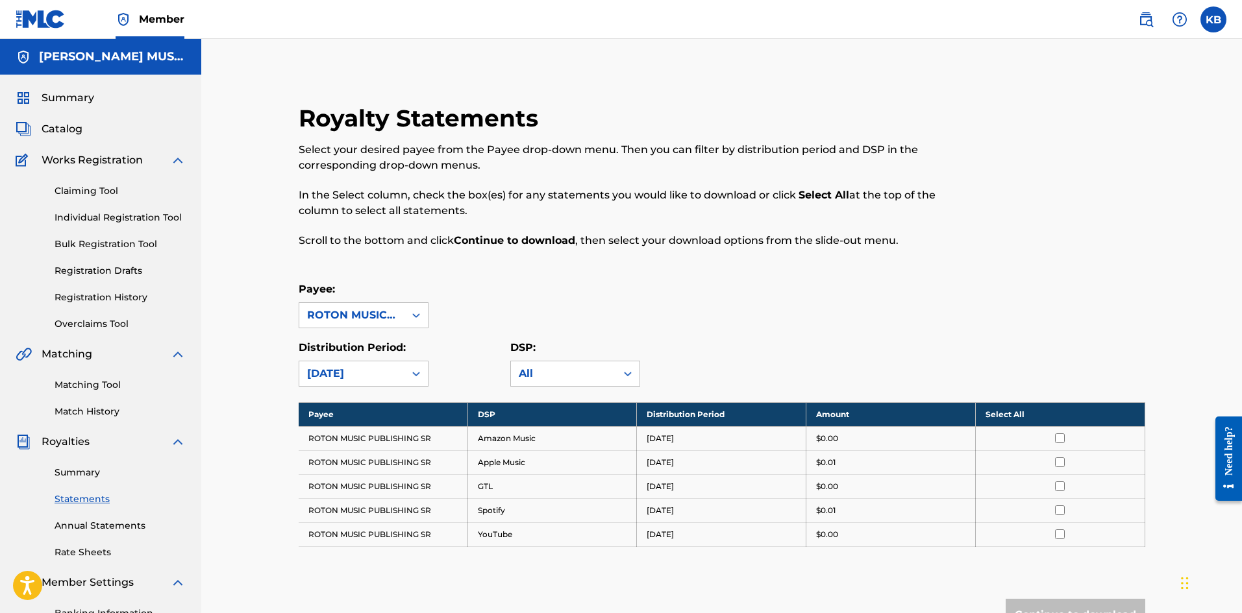
click at [1010, 415] on th "Select All" at bounding box center [1059, 414] width 169 height 24
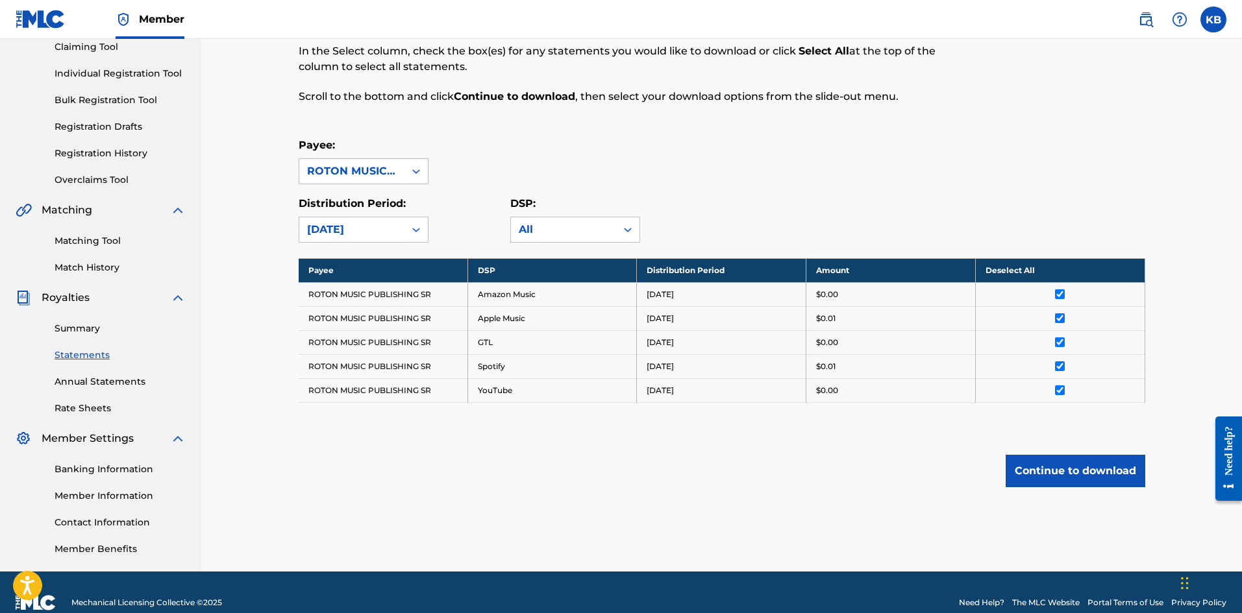
scroll to position [165, 0]
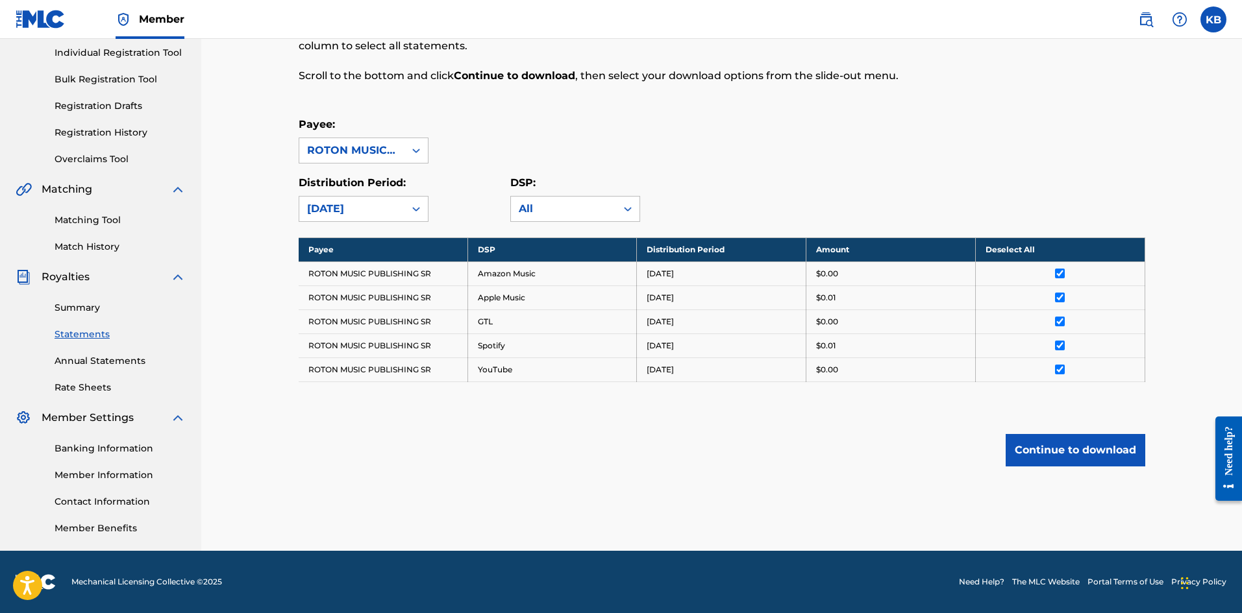
click at [1031, 446] on button "Continue to download" at bounding box center [1075, 450] width 140 height 32
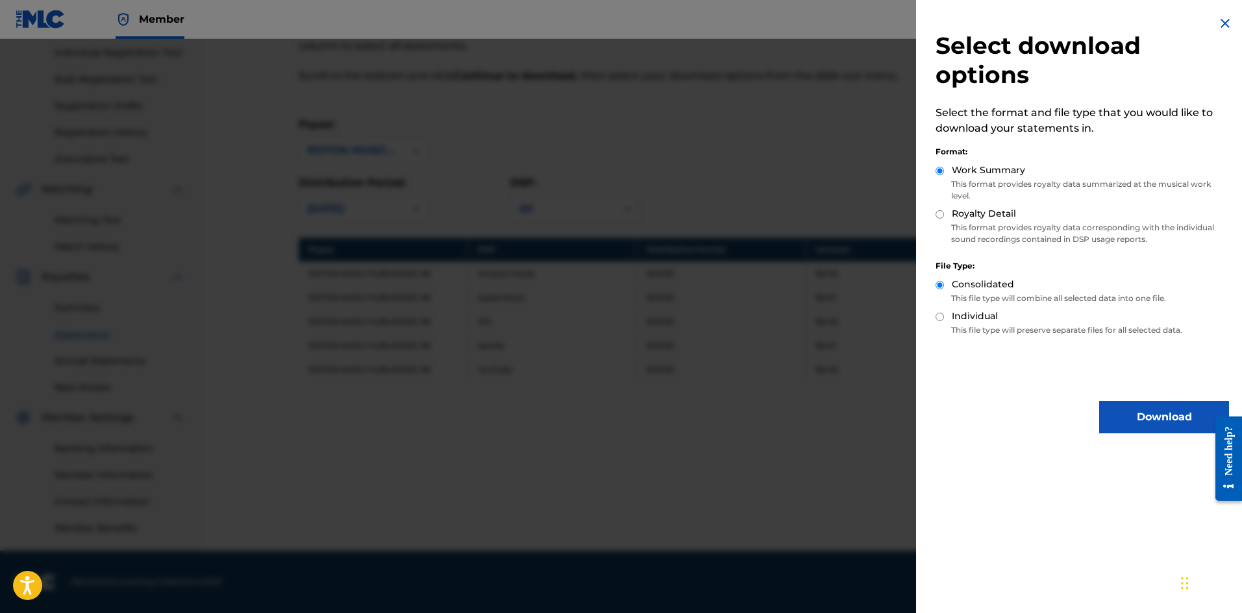
click at [1217, 23] on img at bounding box center [1225, 24] width 16 height 16
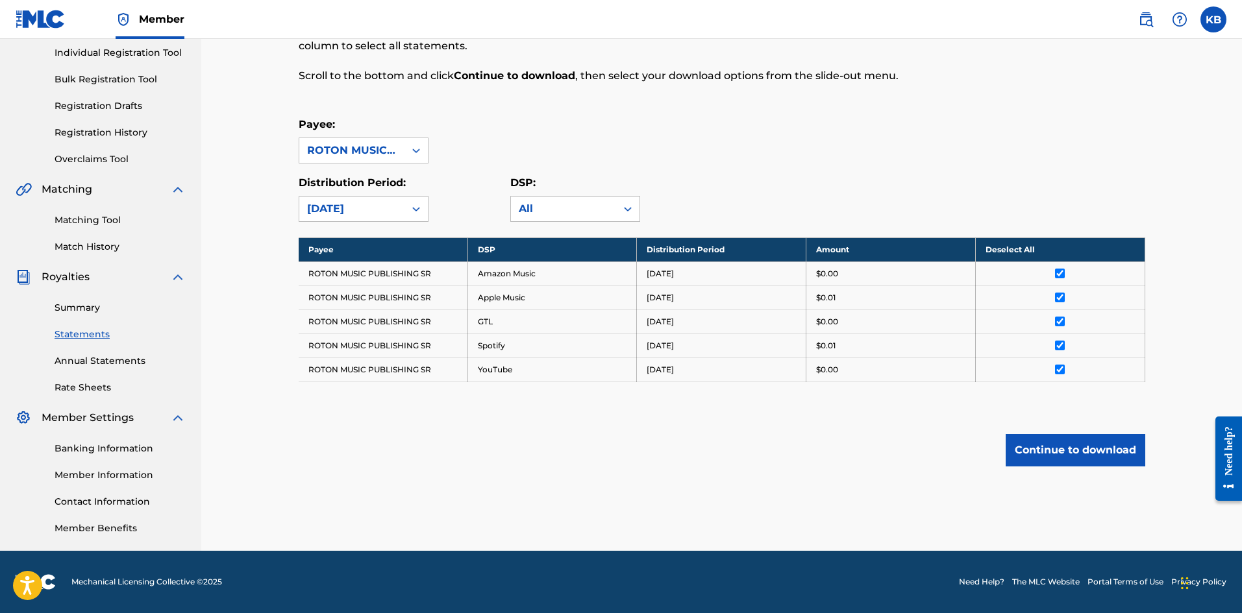
click at [138, 358] on link "Annual Statements" at bounding box center [120, 361] width 131 height 14
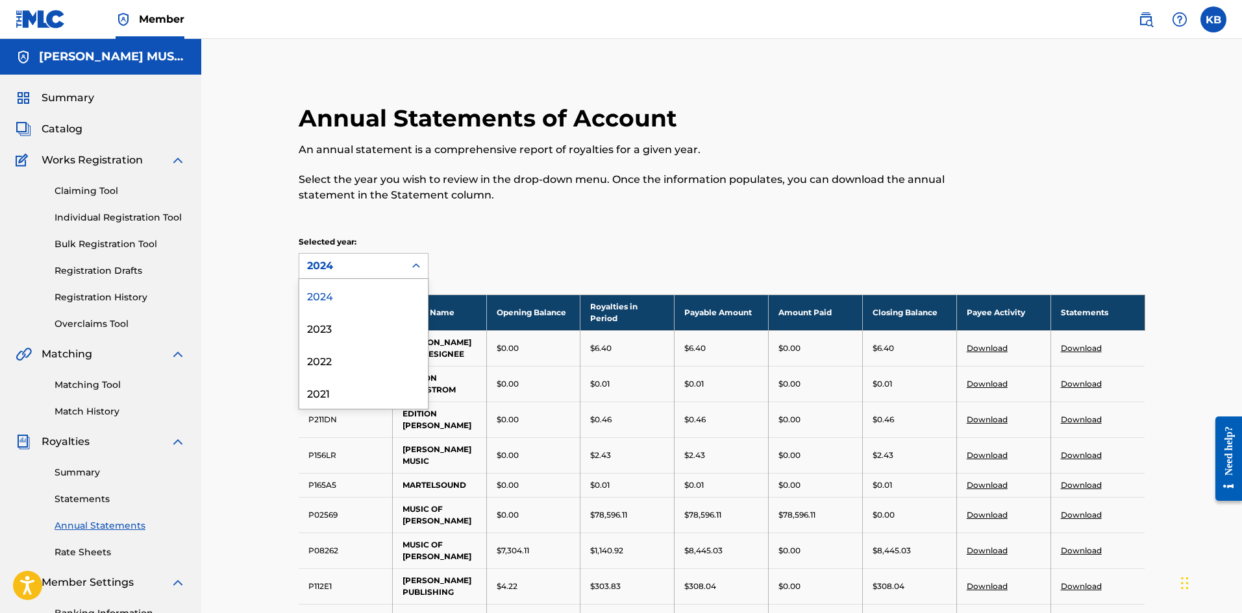
click at [415, 266] on icon at bounding box center [416, 265] width 8 height 5
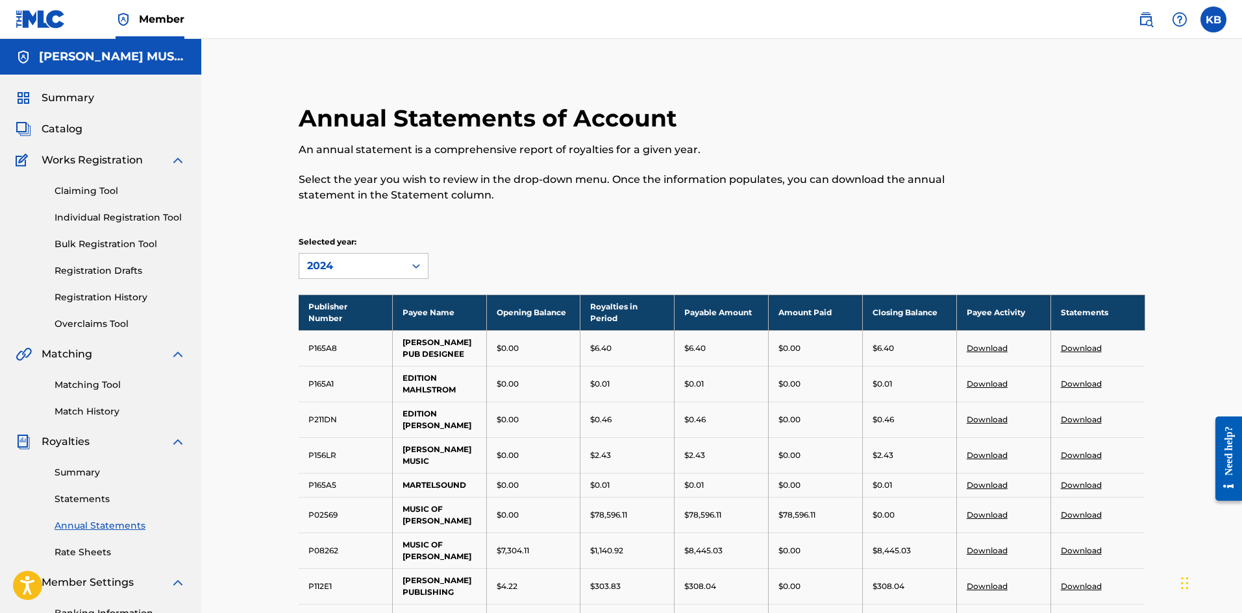
click at [415, 266] on icon at bounding box center [416, 266] width 8 height 5
click at [413, 263] on icon at bounding box center [416, 266] width 13 height 13
click at [563, 246] on div "Selected year: 2024" at bounding box center [722, 257] width 846 height 43
click at [391, 270] on div "2024" at bounding box center [352, 266] width 90 height 16
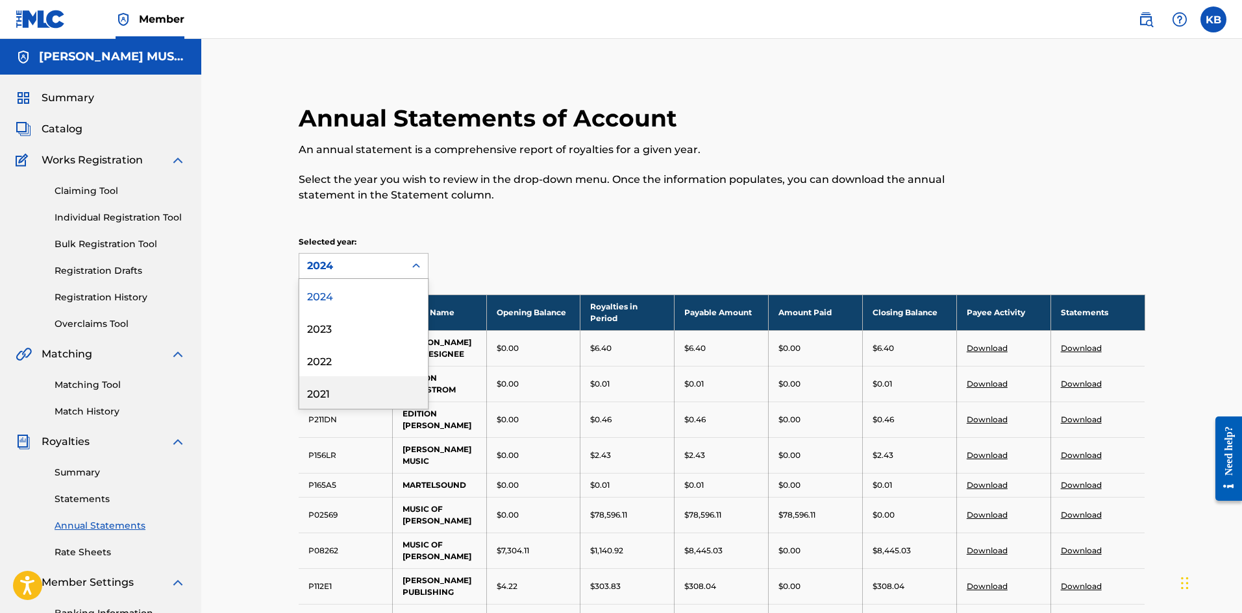
click at [315, 393] on div "2021" at bounding box center [363, 392] width 129 height 32
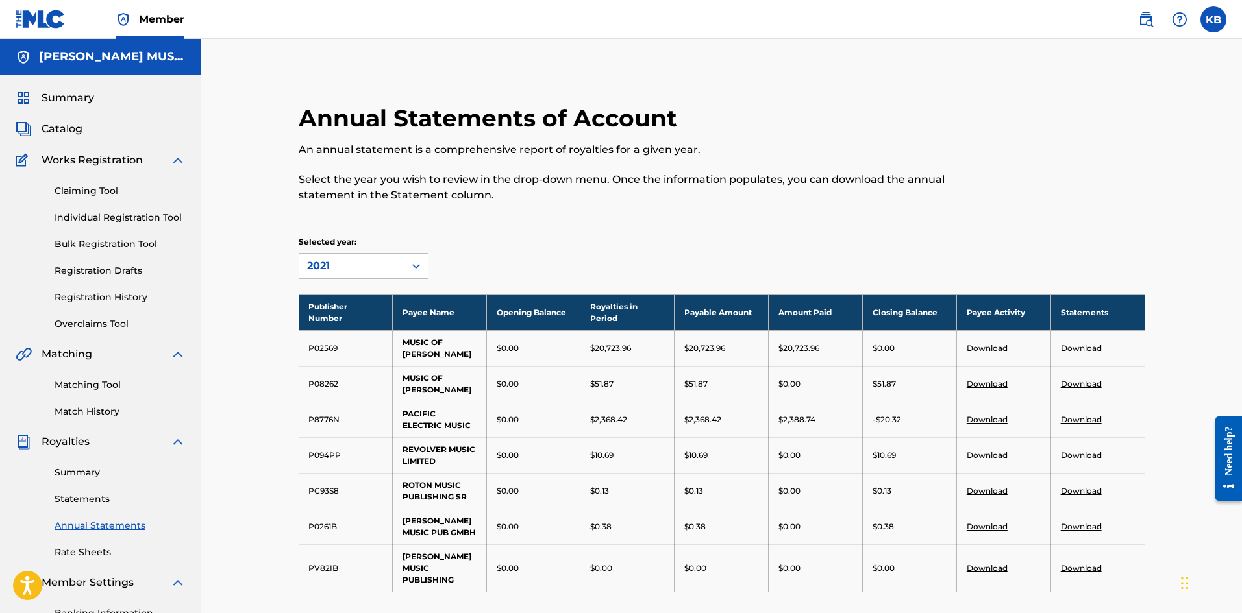
click at [1088, 492] on link "Download" at bounding box center [1080, 491] width 41 height 10
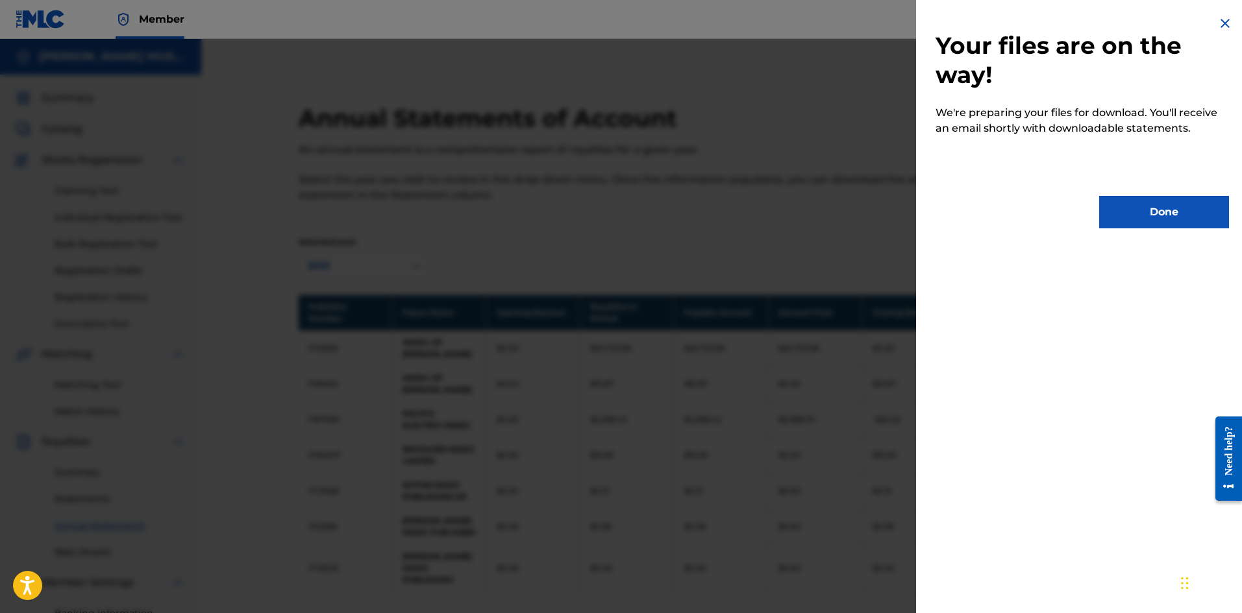
click at [1186, 217] on button "Done" at bounding box center [1164, 212] width 130 height 32
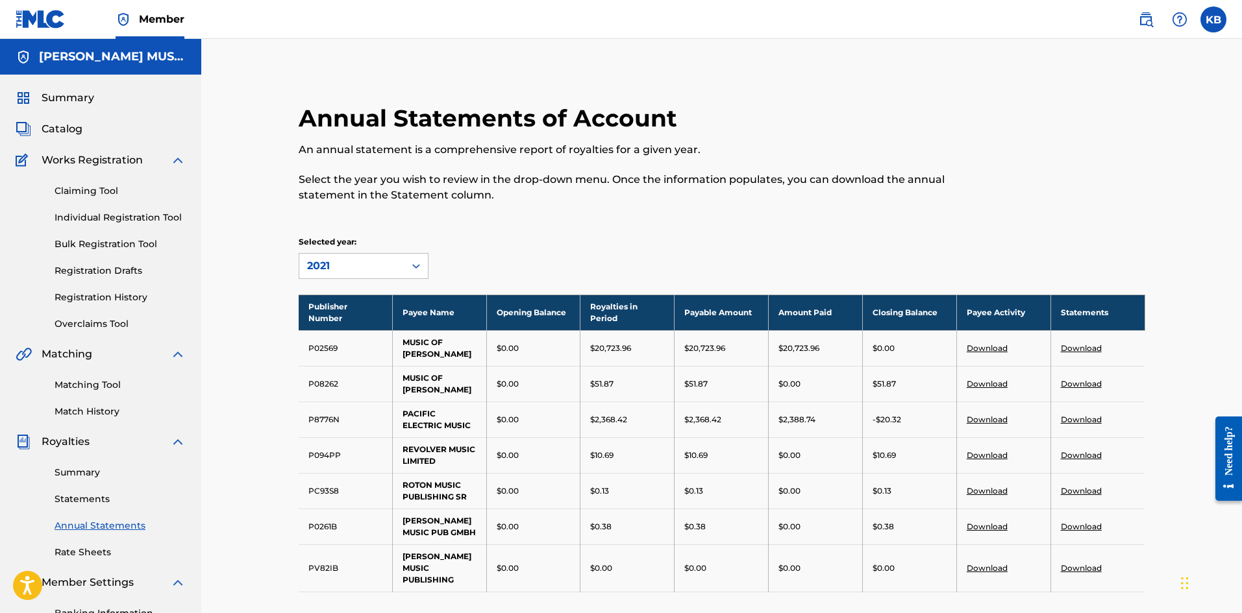
click at [85, 501] on link "Statements" at bounding box center [120, 500] width 131 height 14
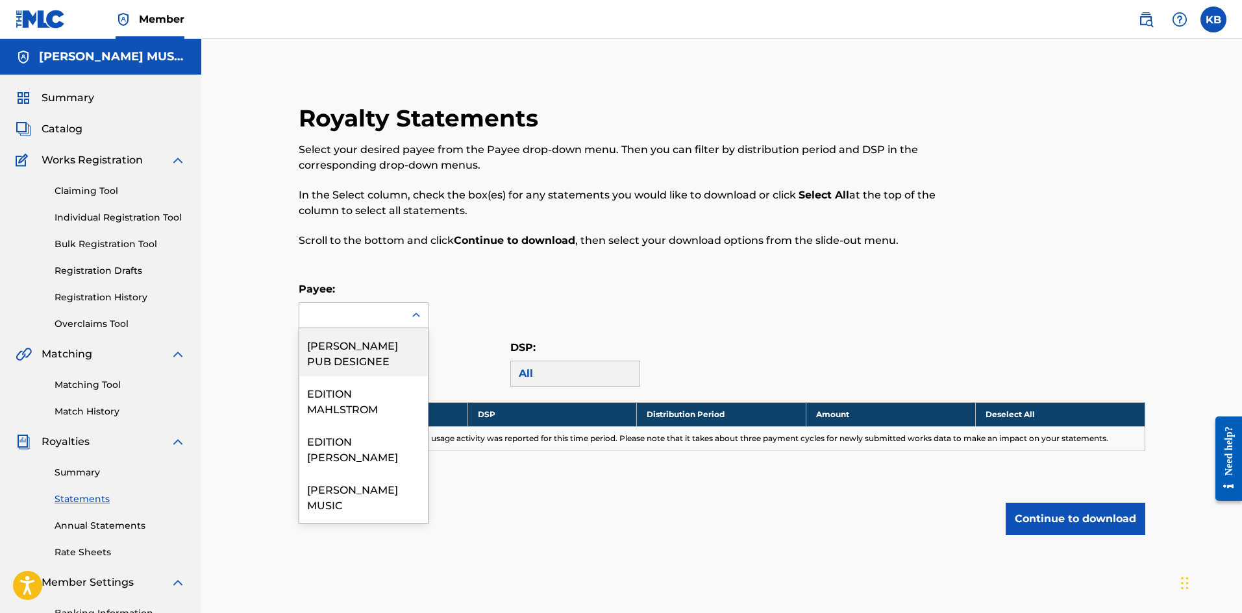
click at [412, 312] on icon at bounding box center [416, 315] width 13 height 13
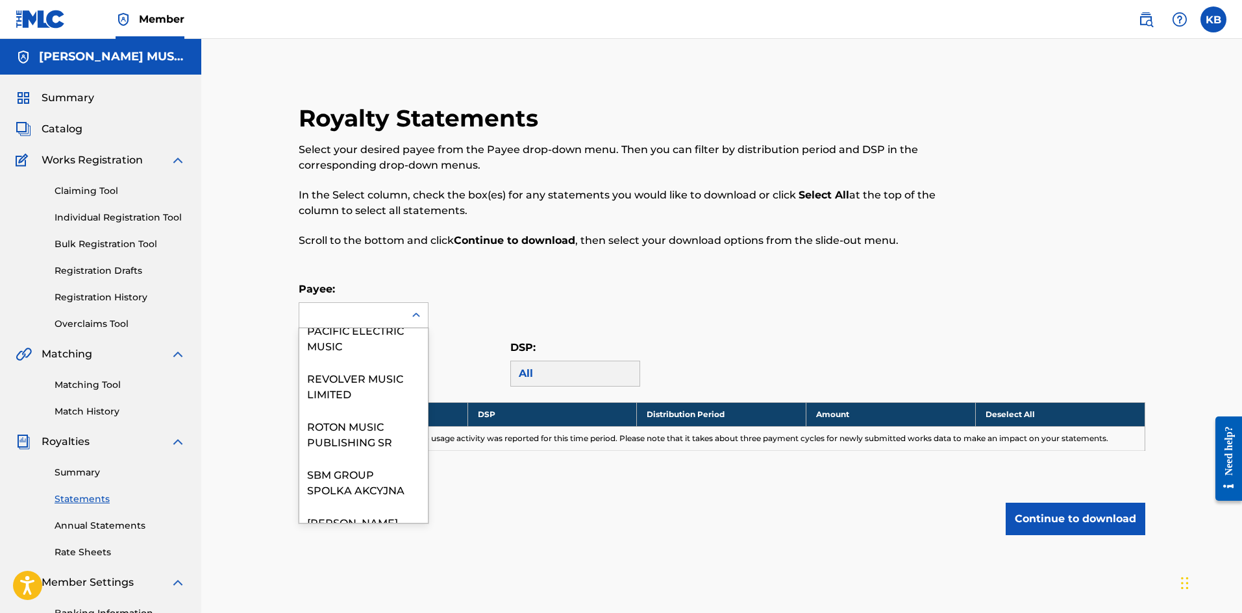
scroll to position [399, 0]
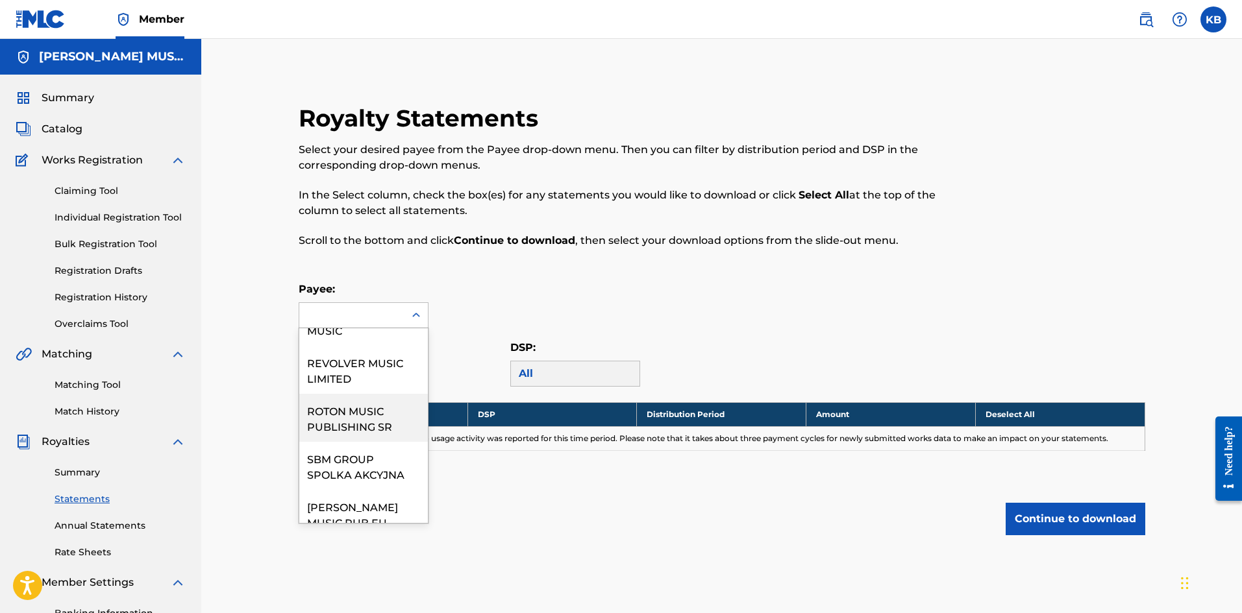
click at [353, 435] on div "ROTON MUSIC PUBLISHING SR" at bounding box center [363, 418] width 129 height 48
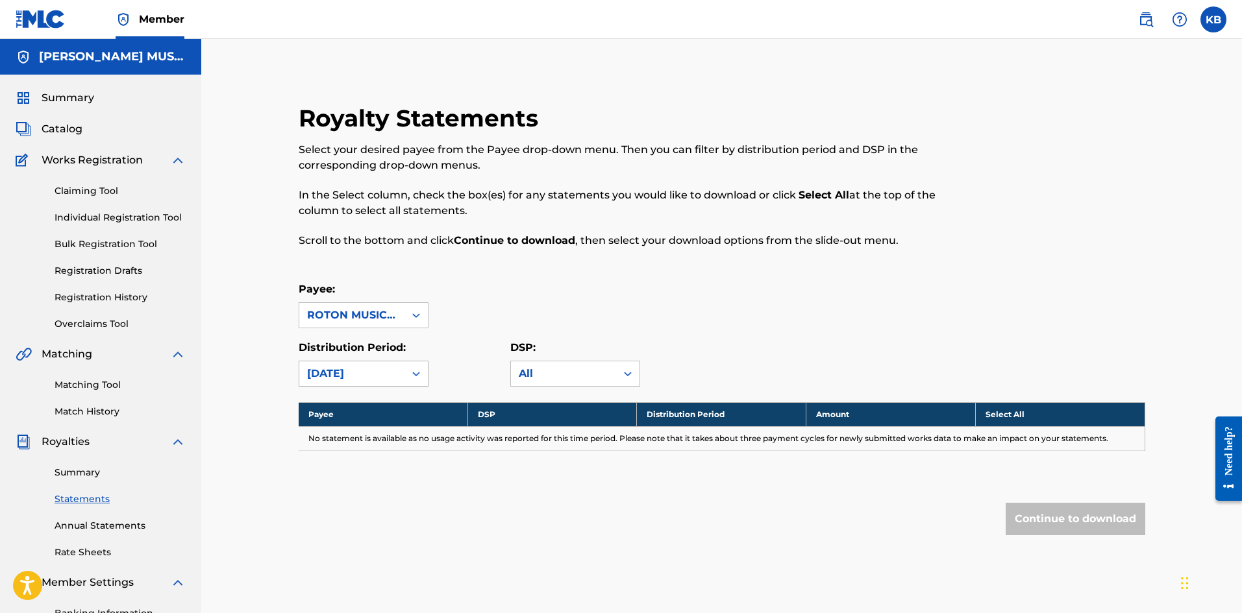
click at [414, 376] on icon at bounding box center [416, 373] width 13 height 13
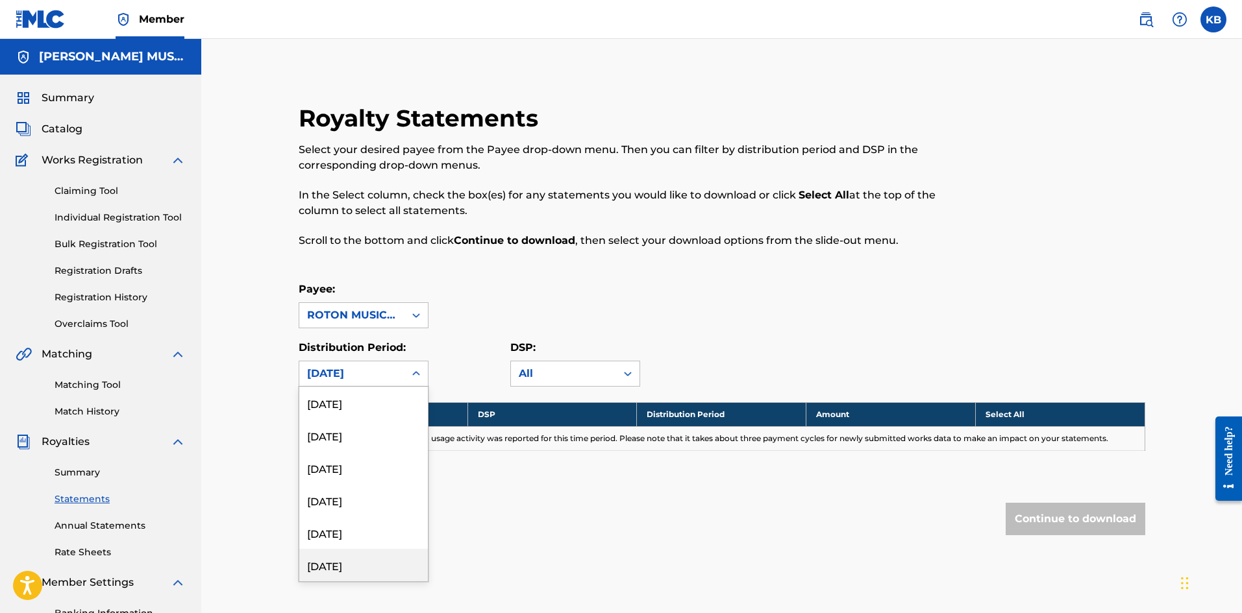
click at [336, 562] on div "[DATE]" at bounding box center [363, 565] width 129 height 32
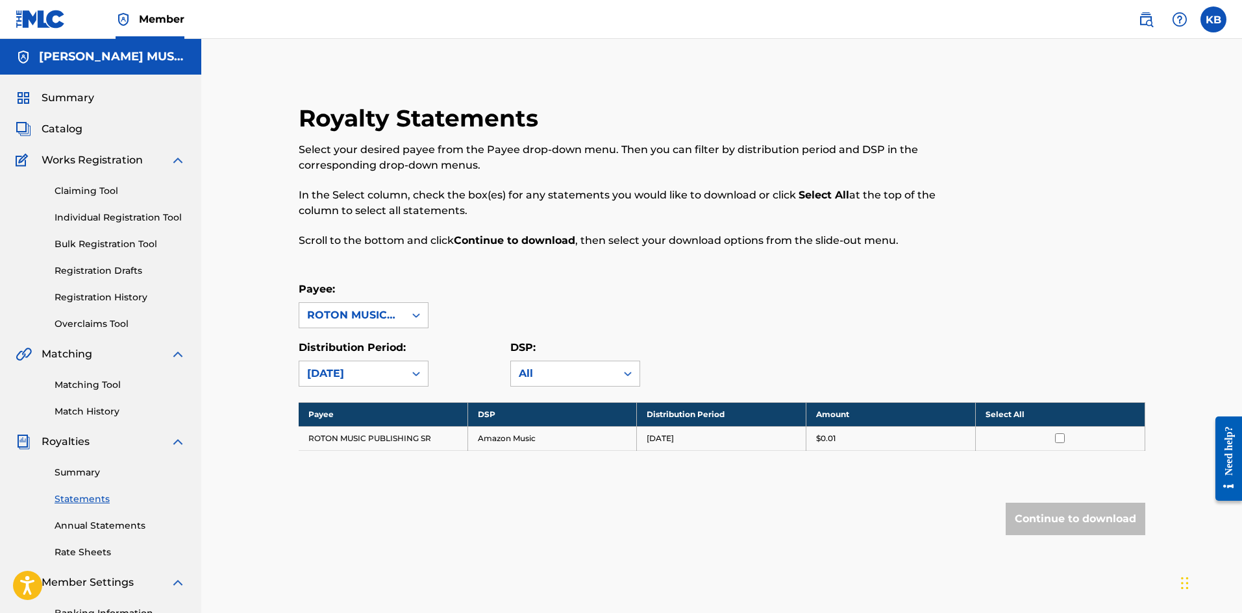
click at [1057, 436] on input "checkbox" at bounding box center [1060, 439] width 10 height 10
click at [99, 531] on link "Annual Statements" at bounding box center [120, 526] width 131 height 14
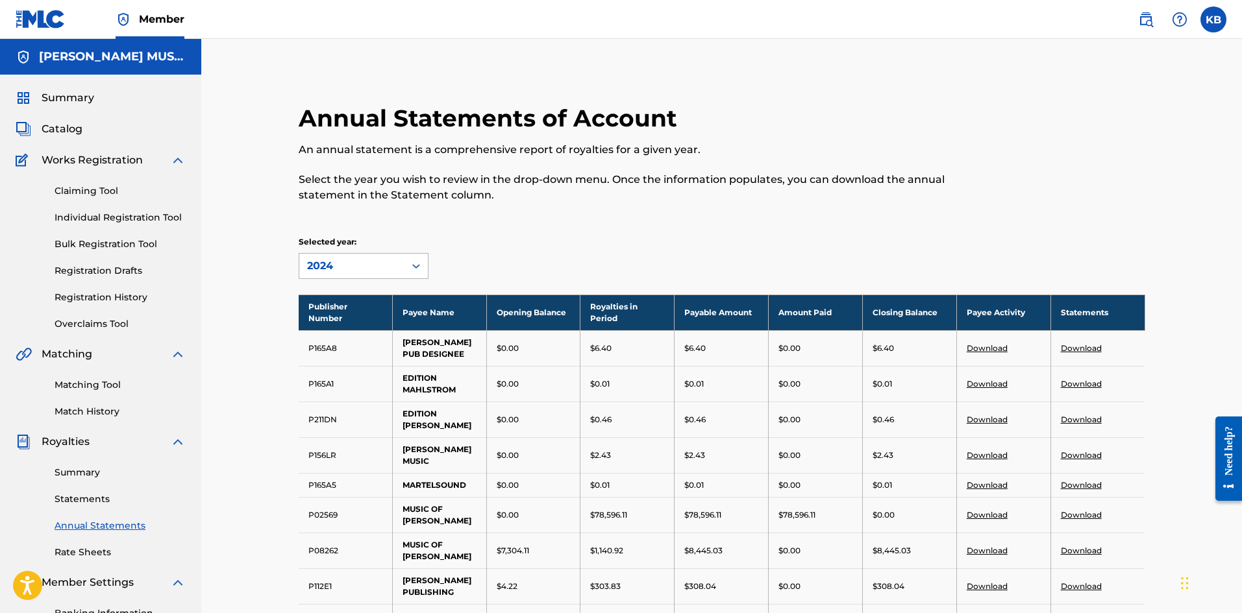
click at [418, 259] on div at bounding box center [415, 265] width 23 height 23
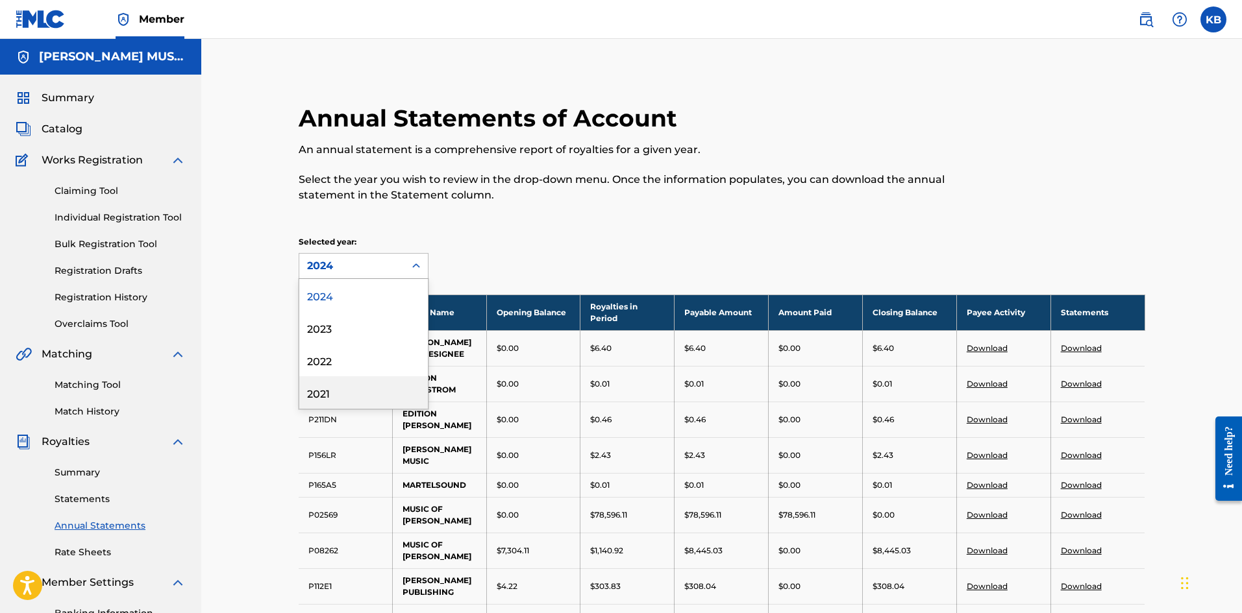
click at [322, 386] on div "2021" at bounding box center [363, 392] width 129 height 32
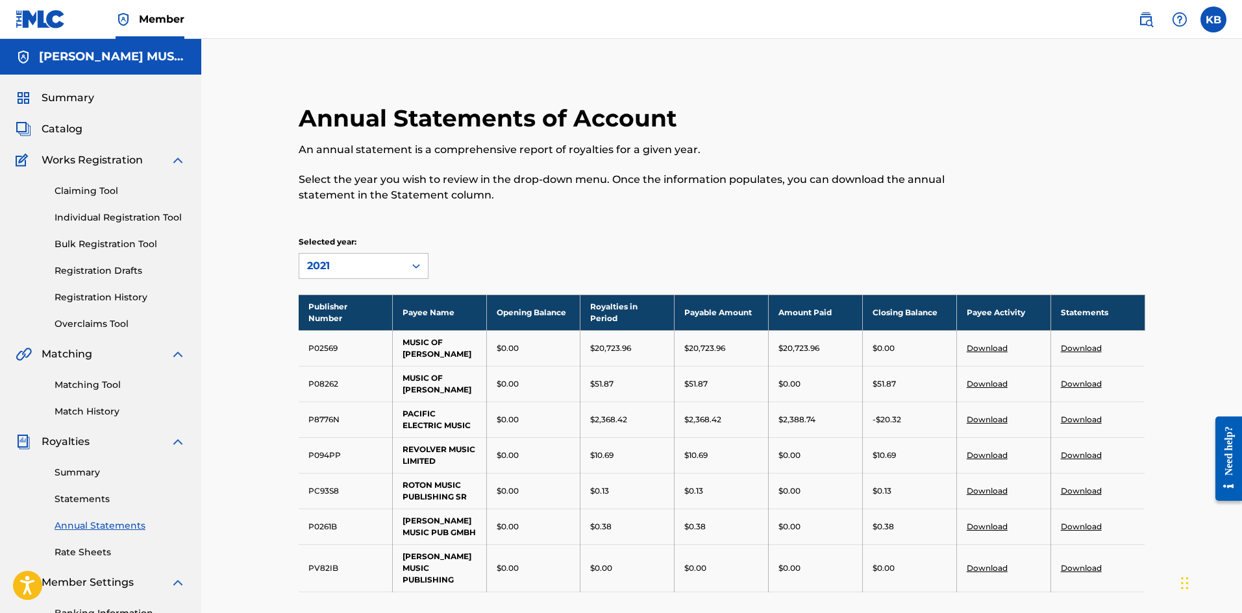
click at [411, 262] on icon at bounding box center [416, 266] width 13 height 13
click at [527, 234] on div "Annual Statements of Account An annual statement is a comprehensive report of r…" at bounding box center [721, 364] width 877 height 521
click at [417, 269] on icon at bounding box center [416, 266] width 13 height 13
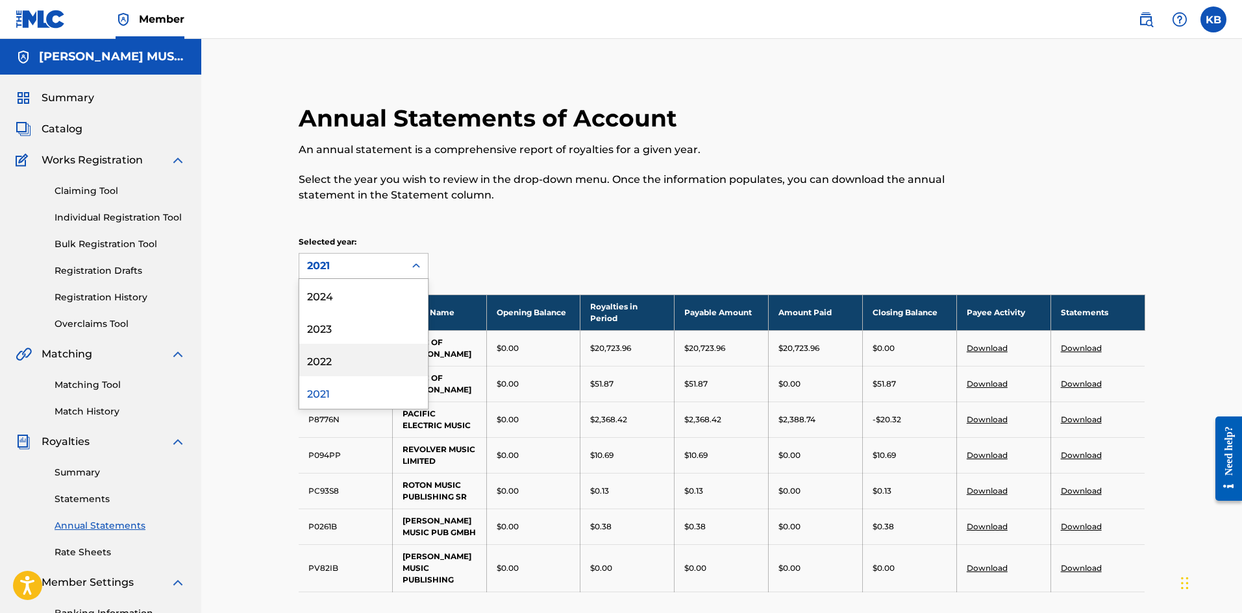
click at [320, 360] on div "2022" at bounding box center [363, 360] width 129 height 32
click at [421, 263] on icon at bounding box center [416, 266] width 13 height 13
click at [326, 326] on div "2023" at bounding box center [363, 328] width 129 height 32
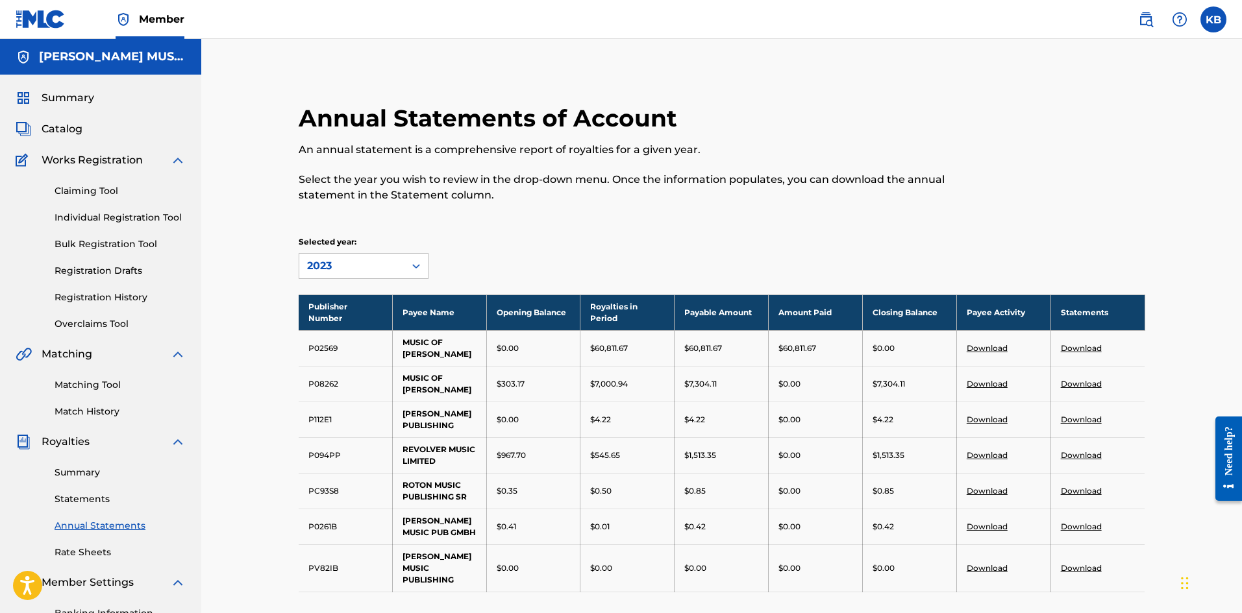
click at [422, 269] on icon at bounding box center [416, 266] width 13 height 13
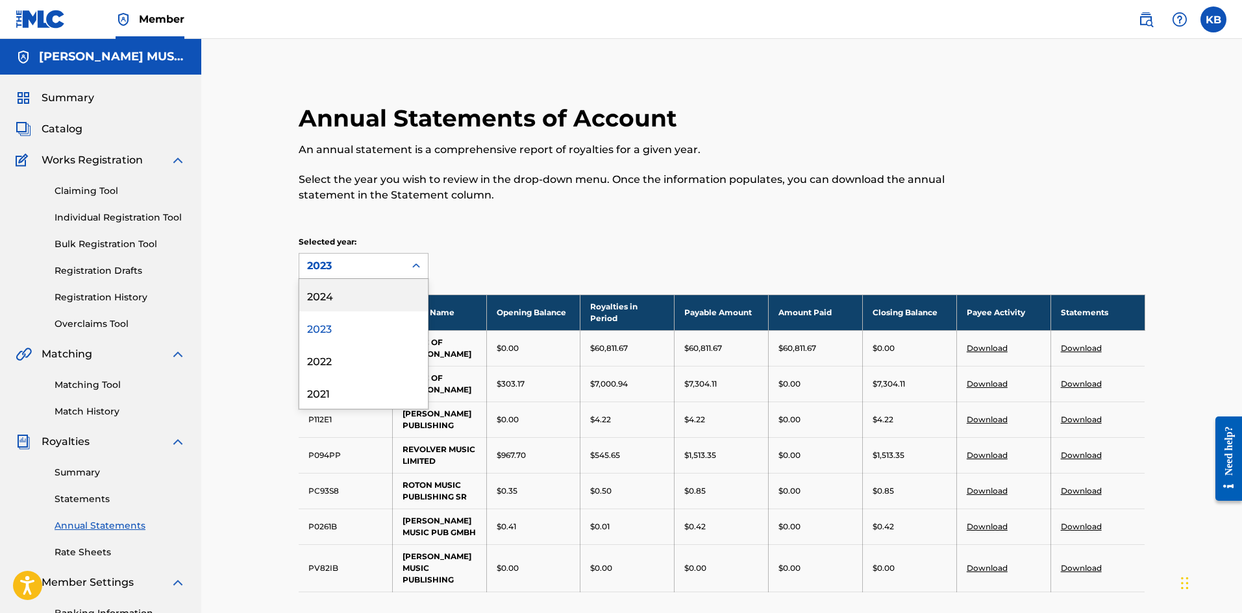
click at [319, 297] on div "2024" at bounding box center [363, 295] width 129 height 32
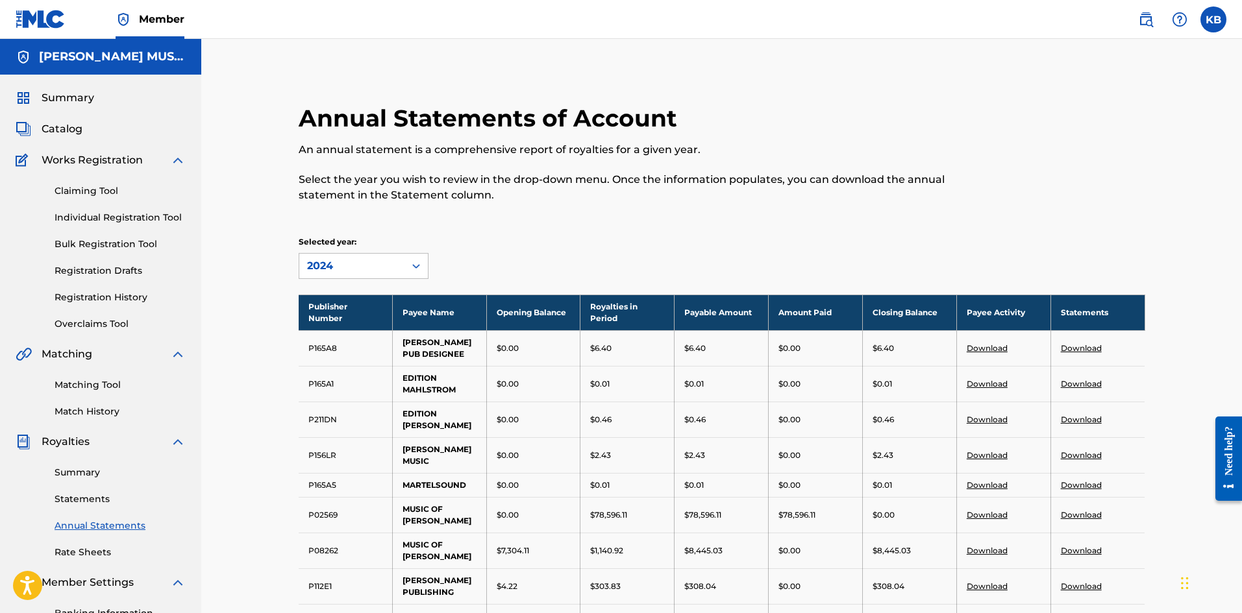
click at [86, 472] on link "Summary" at bounding box center [120, 473] width 131 height 14
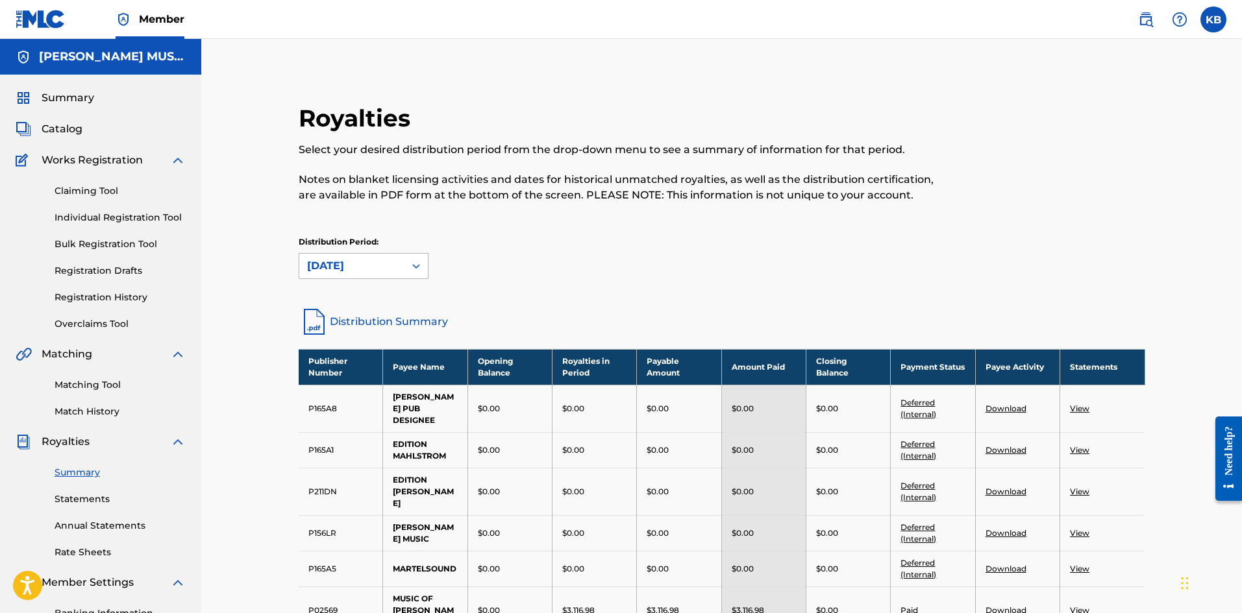
click at [407, 271] on div at bounding box center [415, 265] width 23 height 23
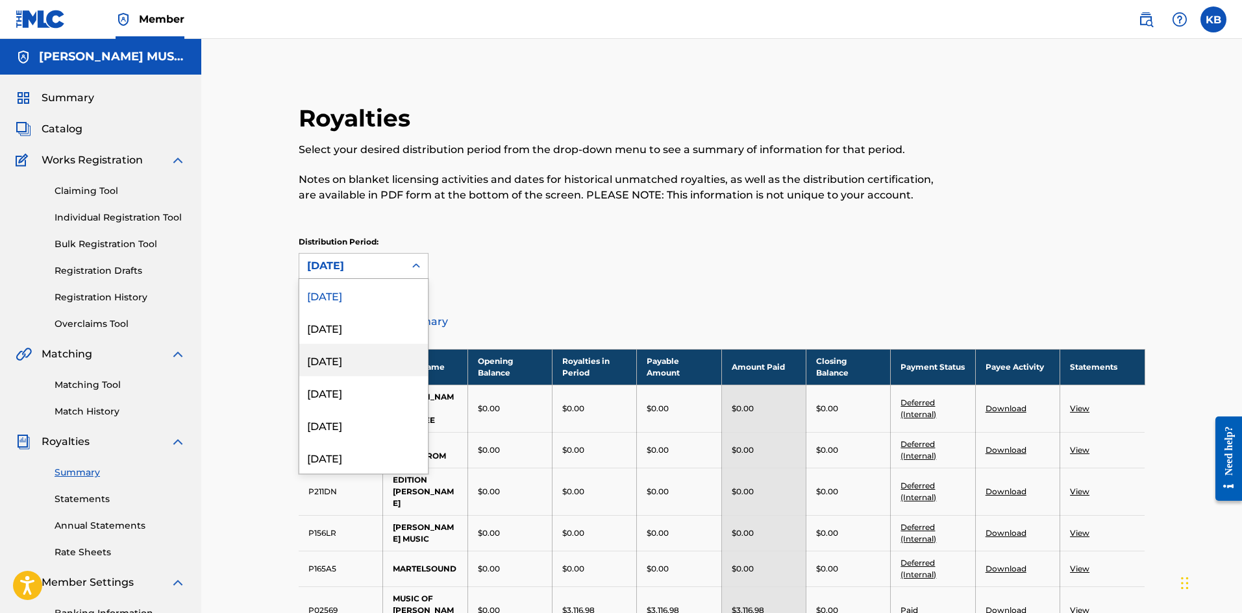
click at [341, 356] on div "[DATE]" at bounding box center [363, 360] width 129 height 32
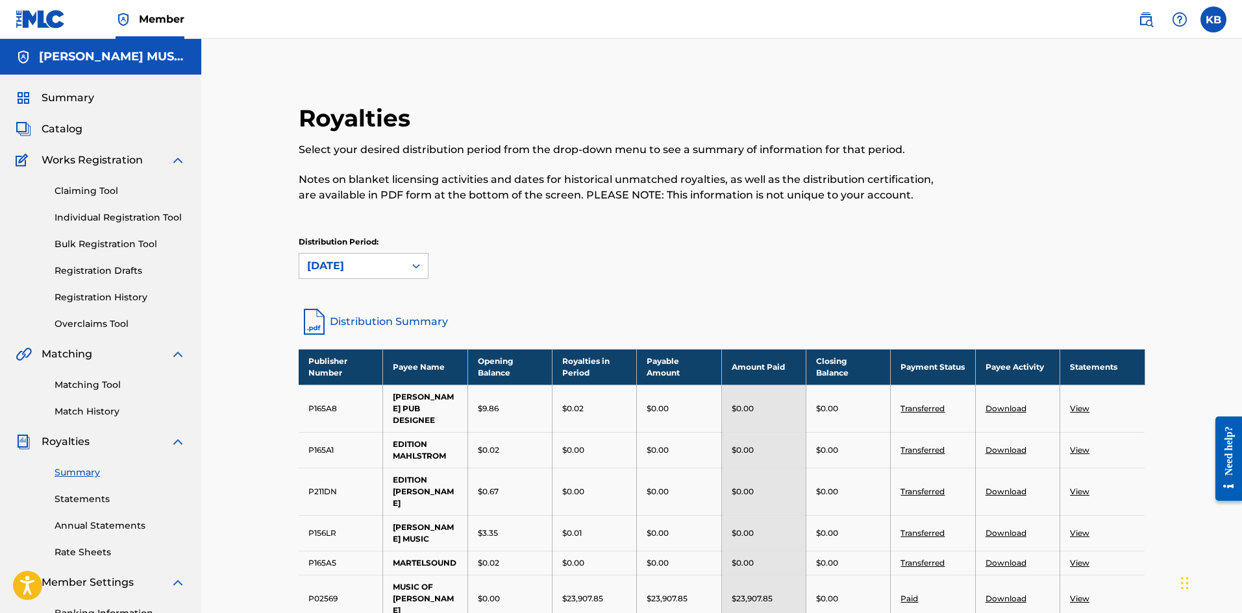
click at [309, 328] on img at bounding box center [314, 321] width 31 height 31
click at [98, 496] on link "Statements" at bounding box center [120, 500] width 131 height 14
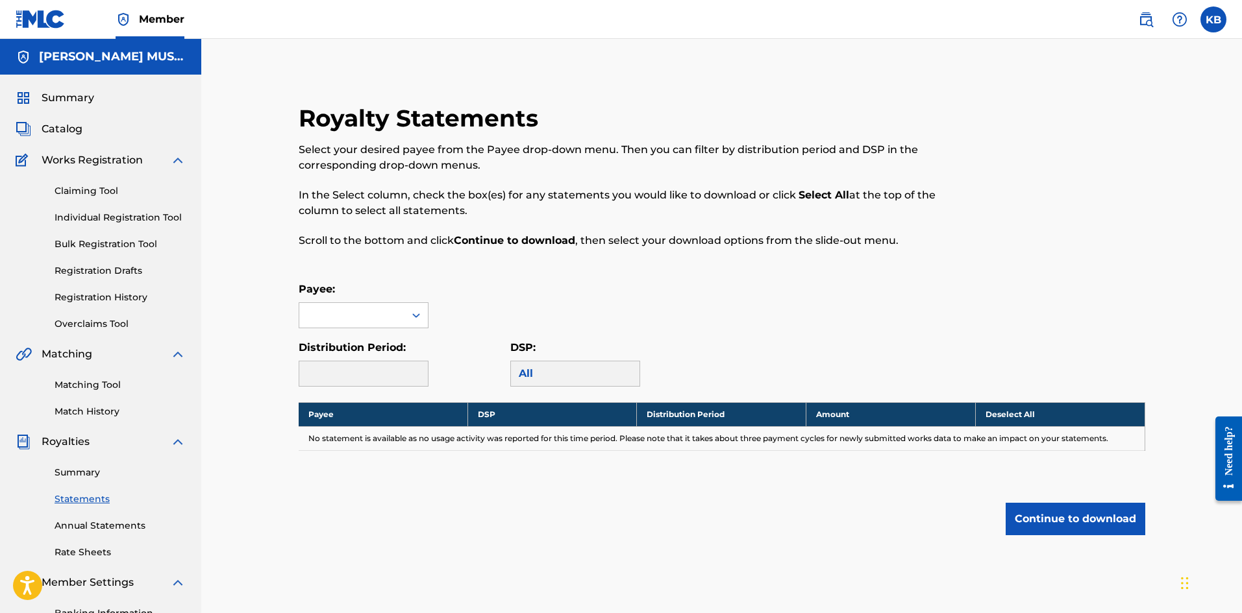
click at [84, 476] on link "Summary" at bounding box center [120, 473] width 131 height 14
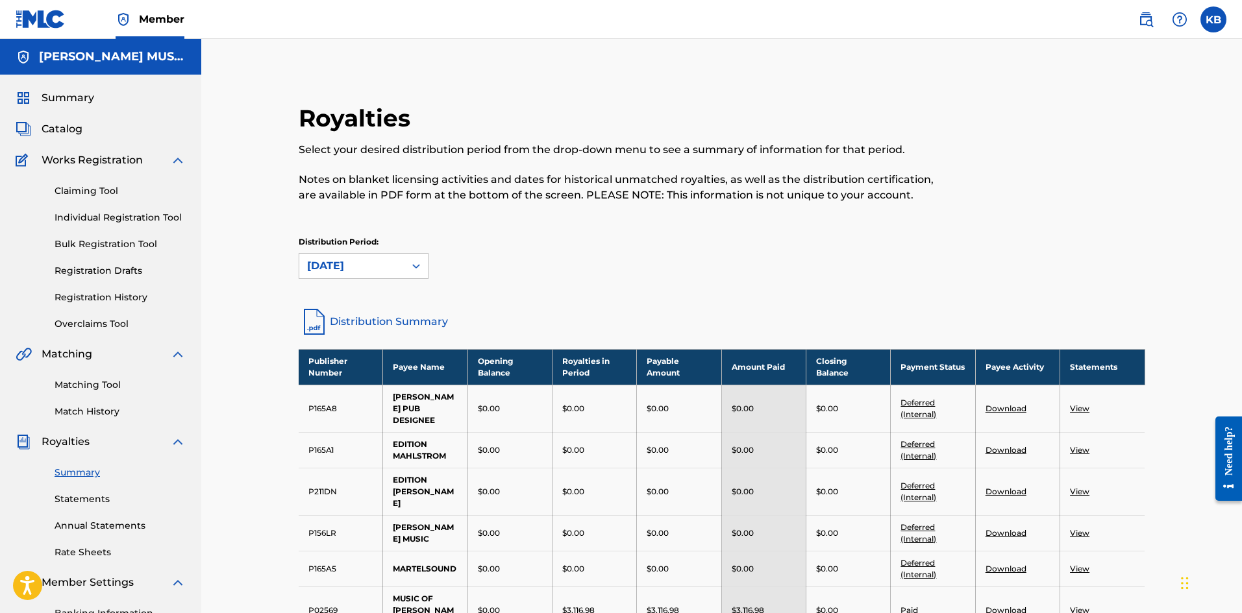
click at [112, 530] on link "Annual Statements" at bounding box center [120, 526] width 131 height 14
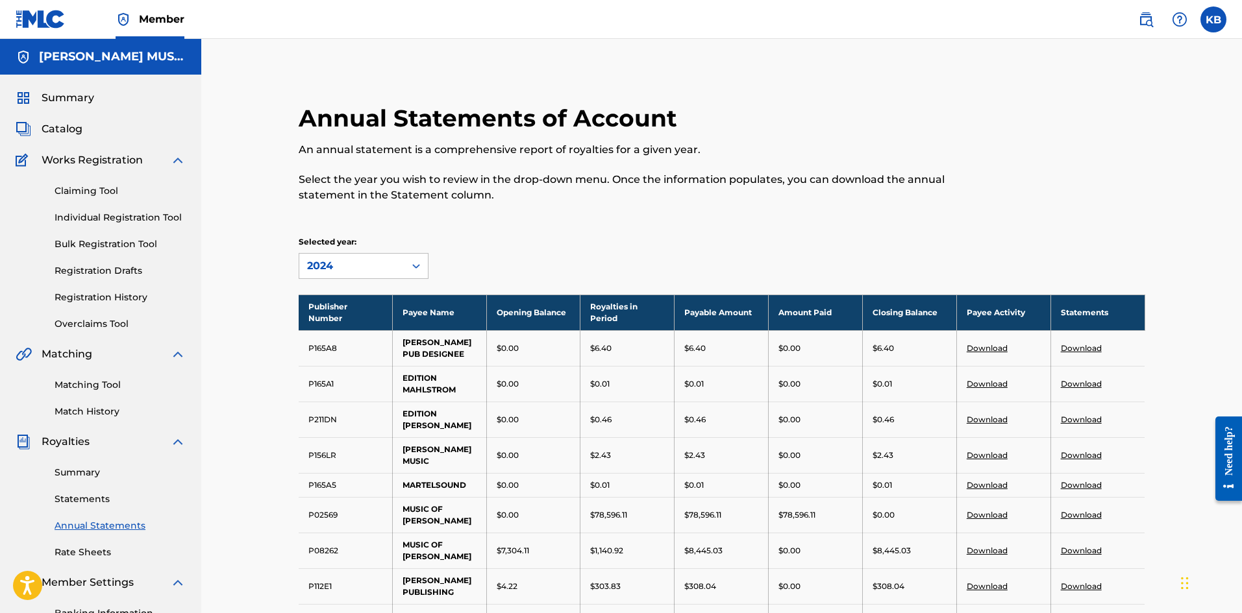
click at [77, 471] on link "Summary" at bounding box center [120, 473] width 131 height 14
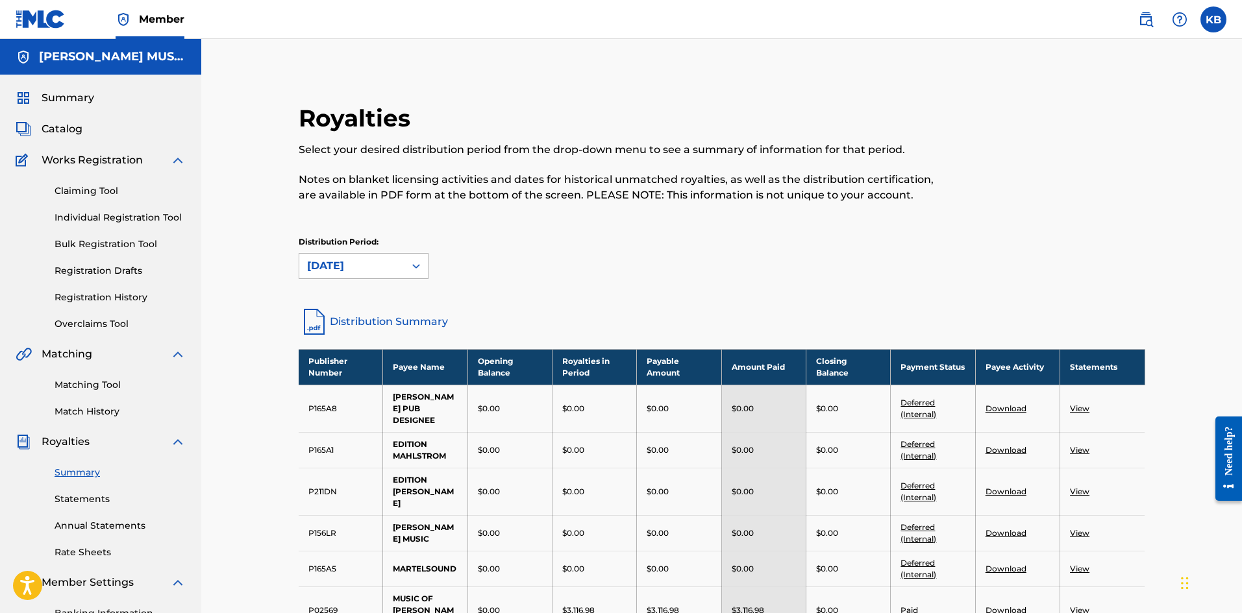
click at [394, 266] on div "[DATE]" at bounding box center [352, 266] width 90 height 16
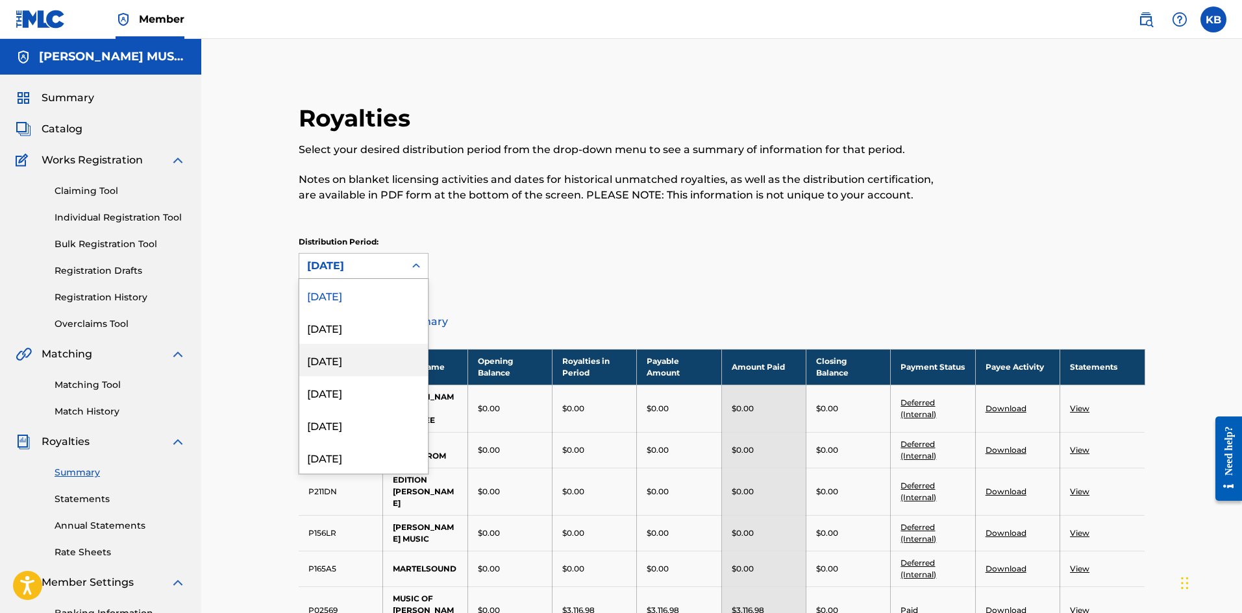
click at [338, 358] on div "[DATE]" at bounding box center [363, 360] width 129 height 32
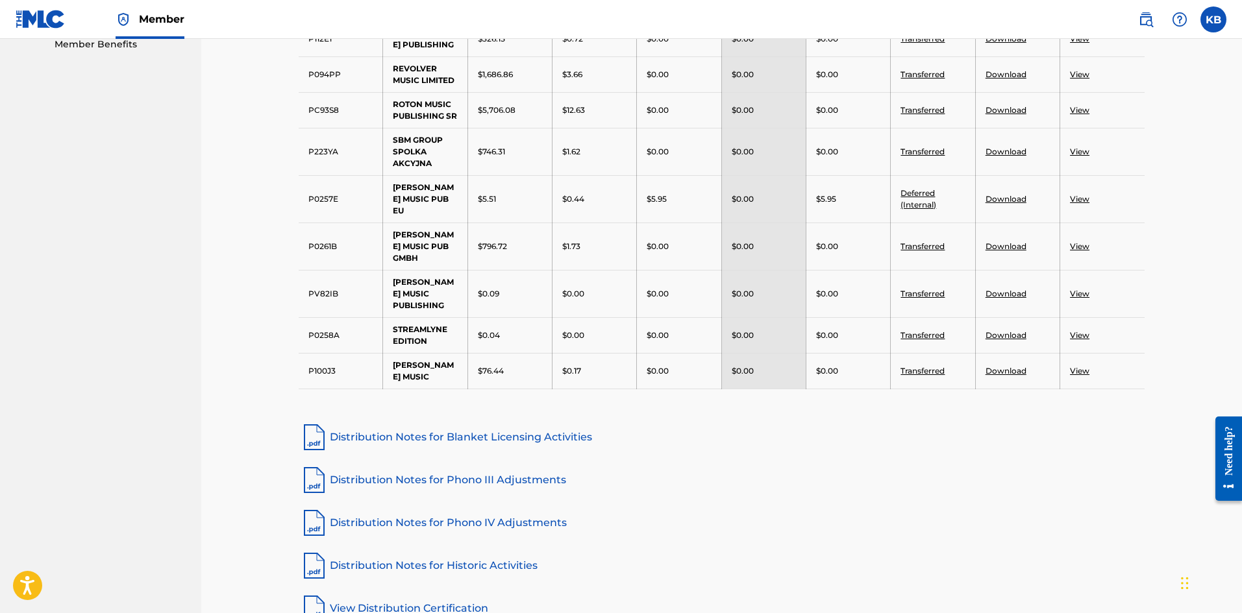
scroll to position [433, 0]
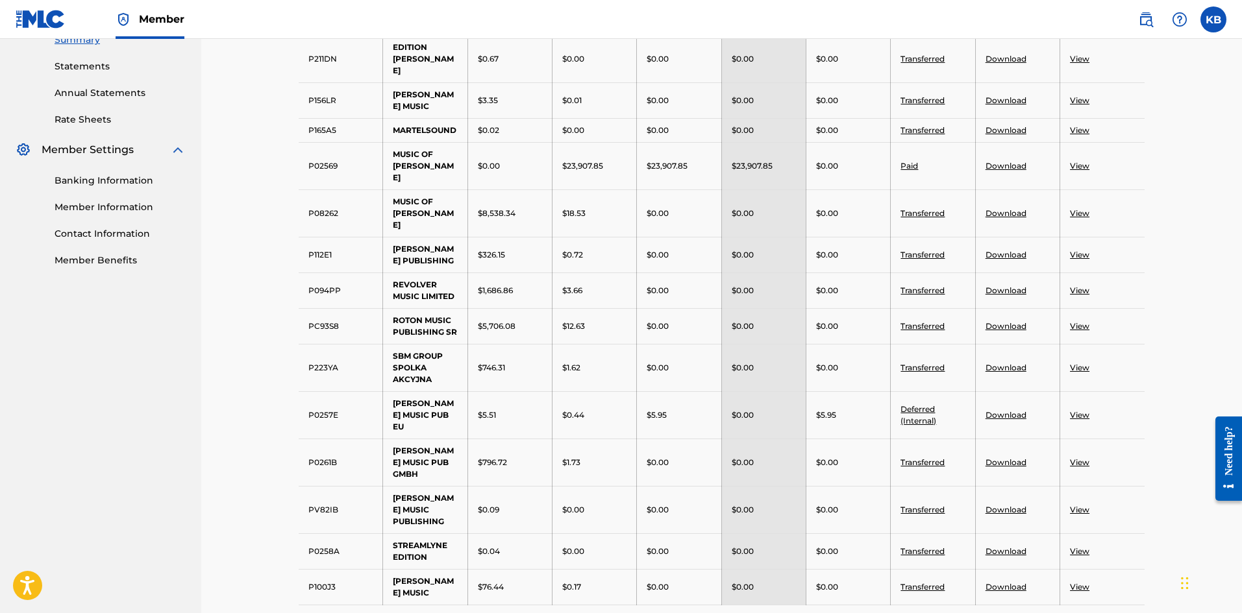
drag, startPoint x: 1241, startPoint y: 312, endPoint x: 1245, endPoint y: 295, distance: 17.5
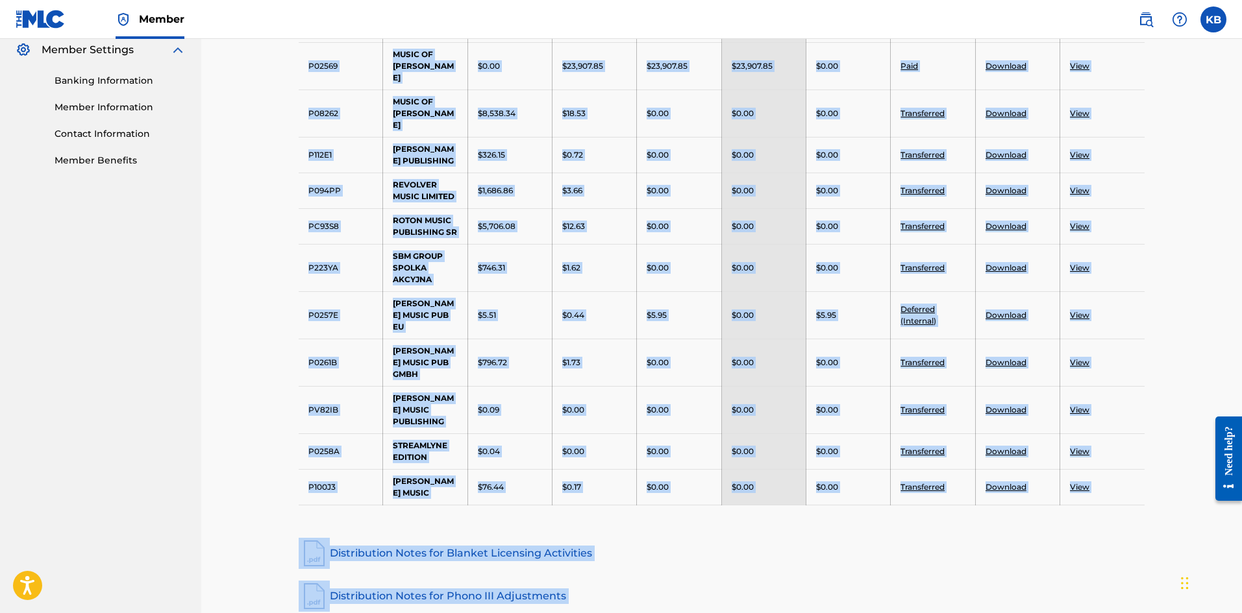
scroll to position [590, 0]
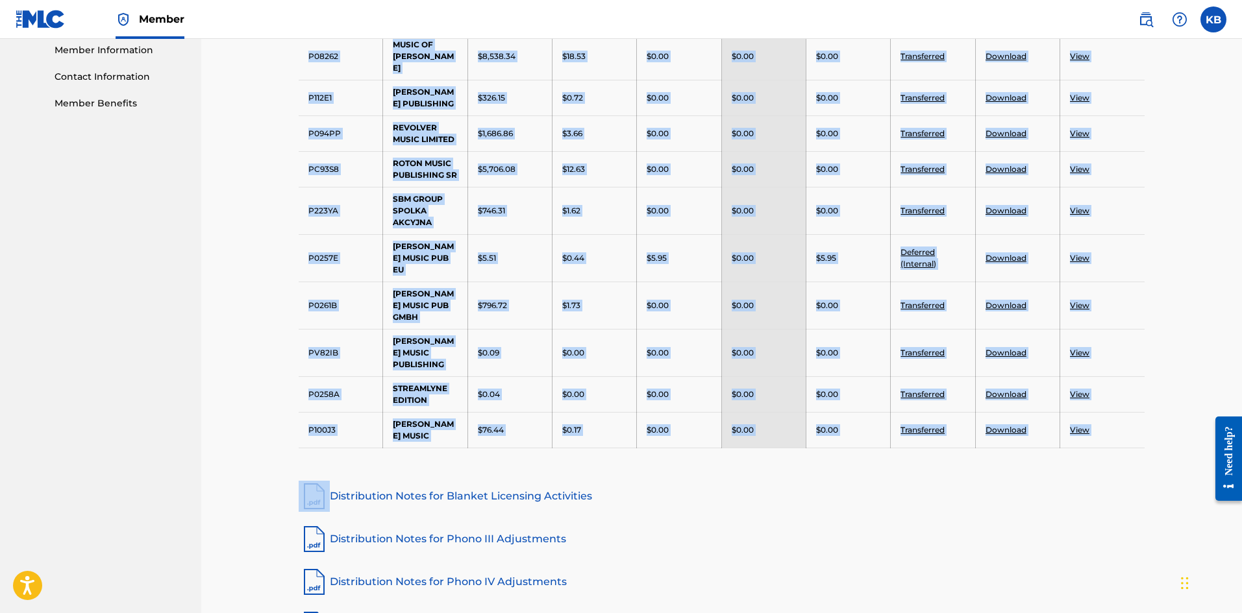
drag, startPoint x: 297, startPoint y: 48, endPoint x: 1115, endPoint y: 433, distance: 904.4
click at [1115, 433] on div "Royalties Select your desired distribution period from the drop-down menu to se…" at bounding box center [721, 98] width 877 height 1169
copy tbody "Publisher Number Payee Name Opening Balance Royalties in Period Payable Amount …"
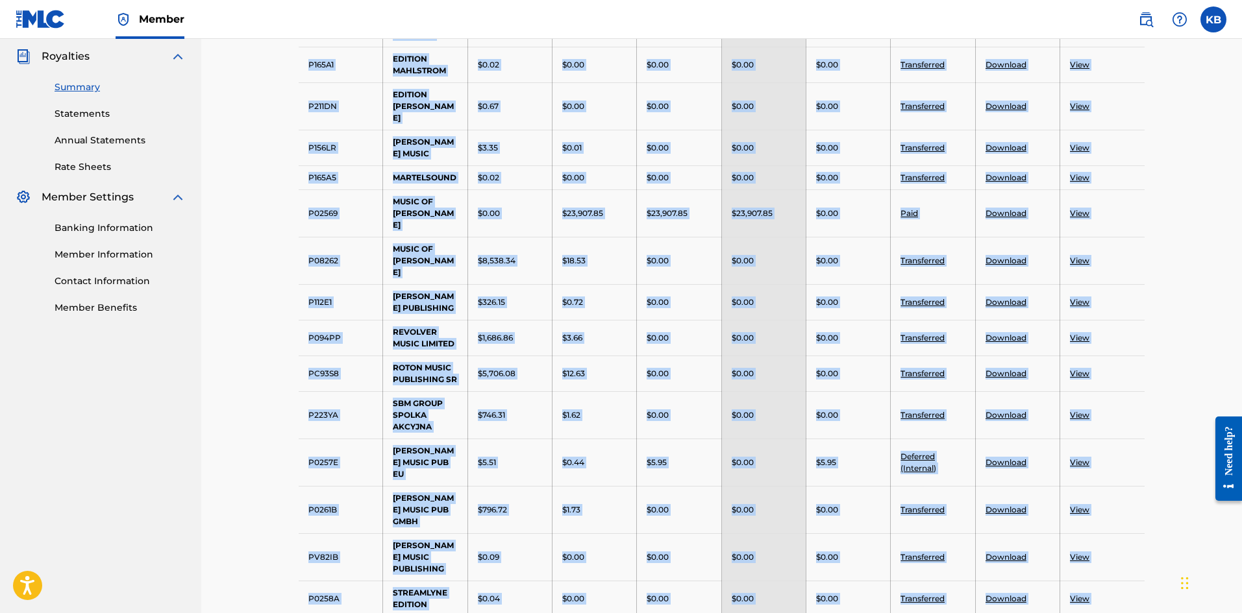
scroll to position [373, 0]
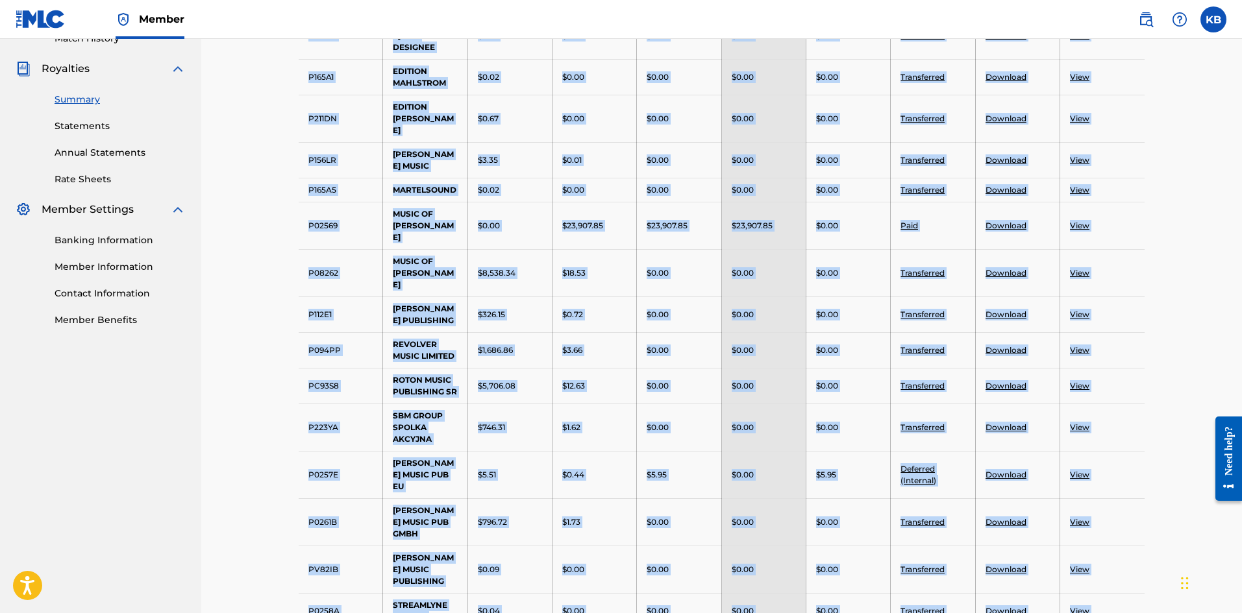
click at [219, 382] on div "Royalties Select your desired distribution period from the drop-down menu to se…" at bounding box center [721, 283] width 1040 height 1234
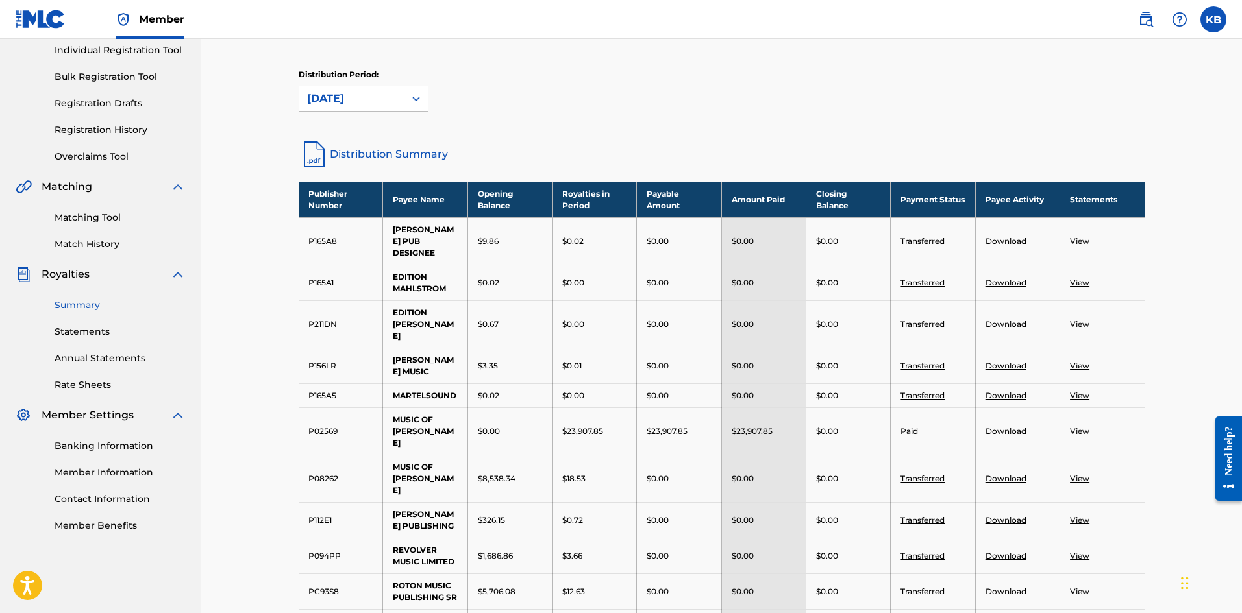
scroll to position [157, 0]
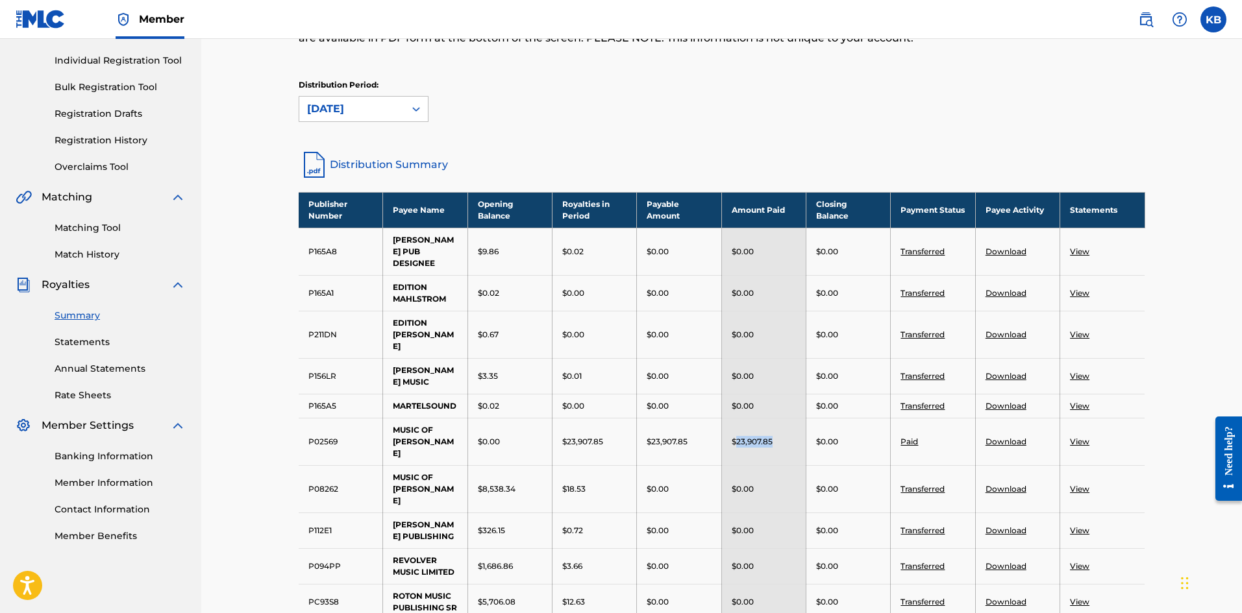
drag, startPoint x: 766, startPoint y: 430, endPoint x: 774, endPoint y: 430, distance: 8.4
click at [774, 436] on div "$23,907.85" at bounding box center [763, 442] width 64 height 12
click at [757, 436] on p "$23,907.85" at bounding box center [751, 442] width 41 height 12
drag, startPoint x: 737, startPoint y: 424, endPoint x: 761, endPoint y: 422, distance: 24.7
click at [761, 436] on p "$23,907.85" at bounding box center [751, 442] width 41 height 12
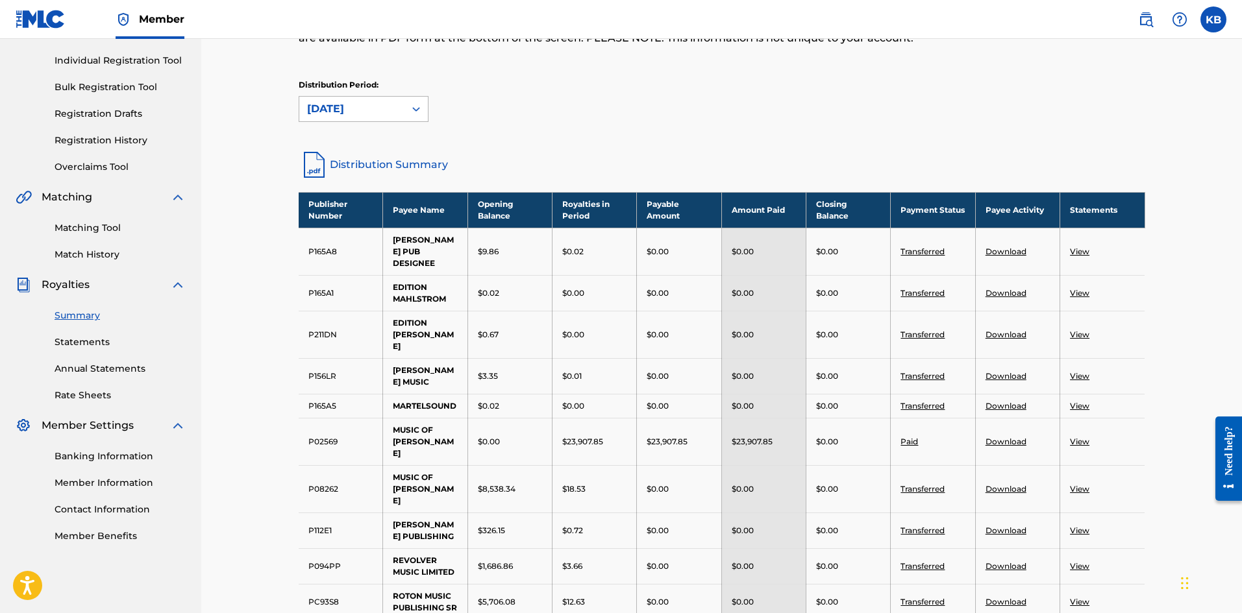
click at [358, 115] on div "[DATE]" at bounding box center [352, 109] width 90 height 16
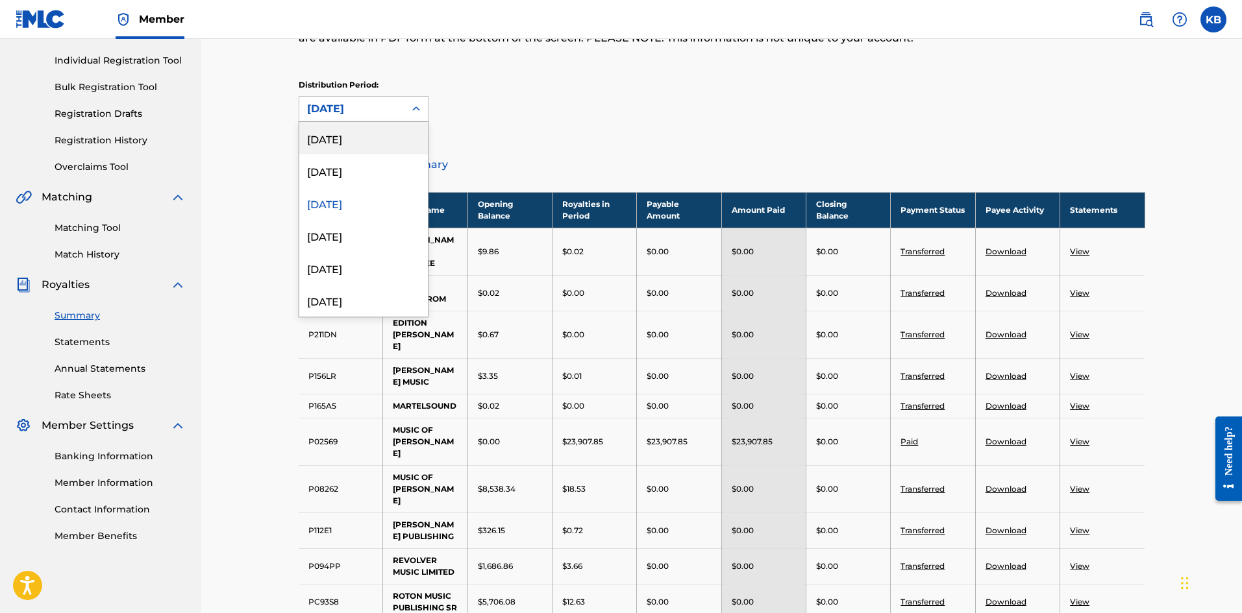
click at [347, 141] on div "[DATE]" at bounding box center [363, 138] width 129 height 32
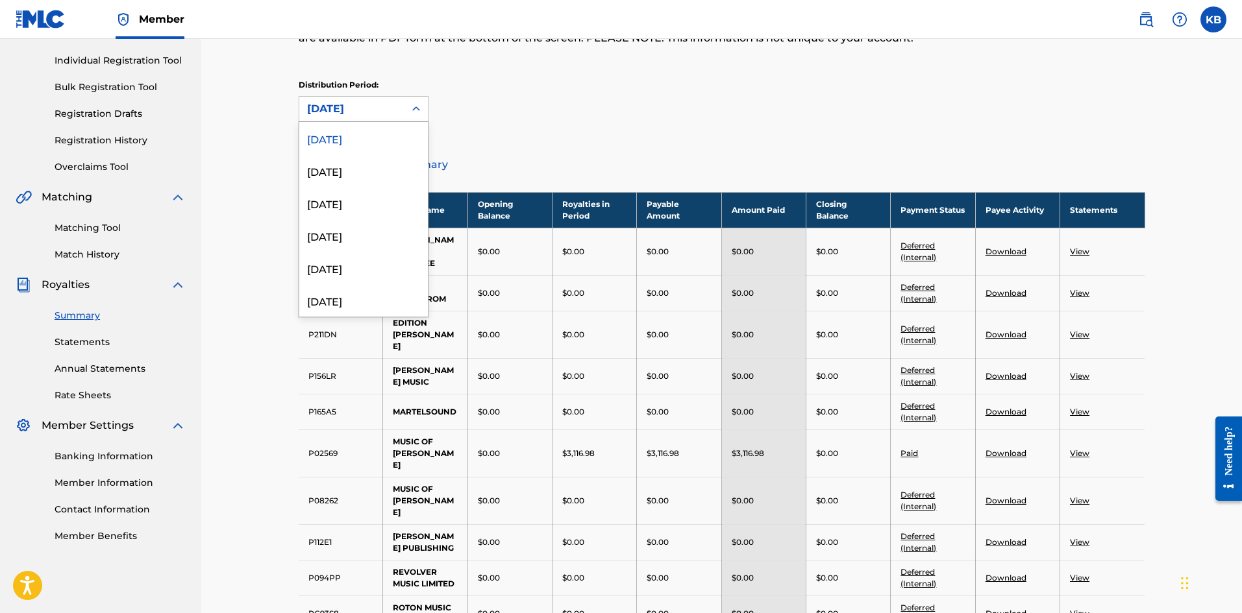
click at [417, 111] on icon at bounding box center [416, 109] width 13 height 13
click at [382, 167] on div "[DATE]" at bounding box center [363, 170] width 129 height 32
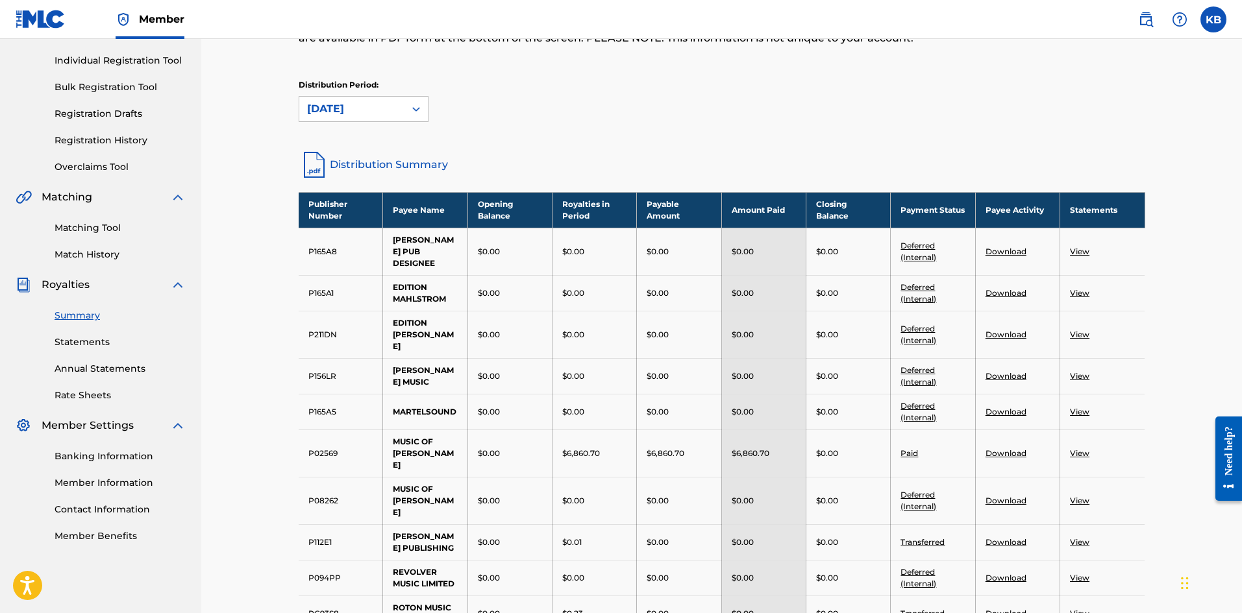
click at [103, 455] on link "Banking Information" at bounding box center [120, 457] width 131 height 14
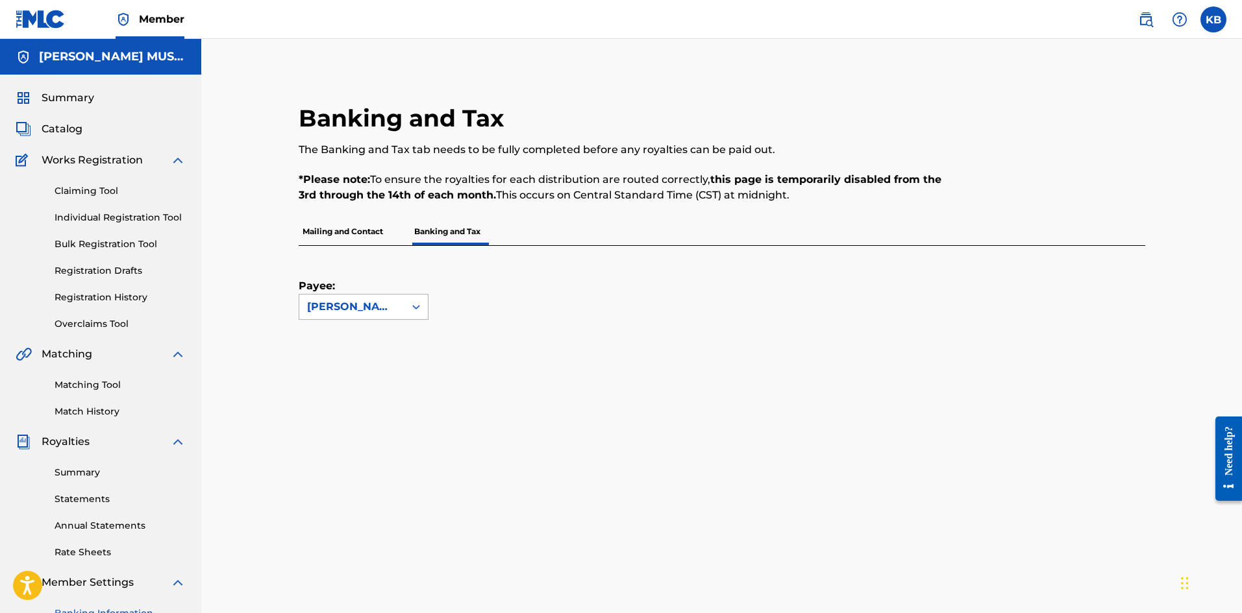
click at [378, 311] on div "[PERSON_NAME] MUSIC PUB EU" at bounding box center [352, 307] width 90 height 16
click at [393, 299] on div "[PERSON_NAME] MUSIC PUB EU" at bounding box center [351, 307] width 105 height 25
click at [347, 402] on div "MUSIC OF [PERSON_NAME]" at bounding box center [363, 392] width 129 height 48
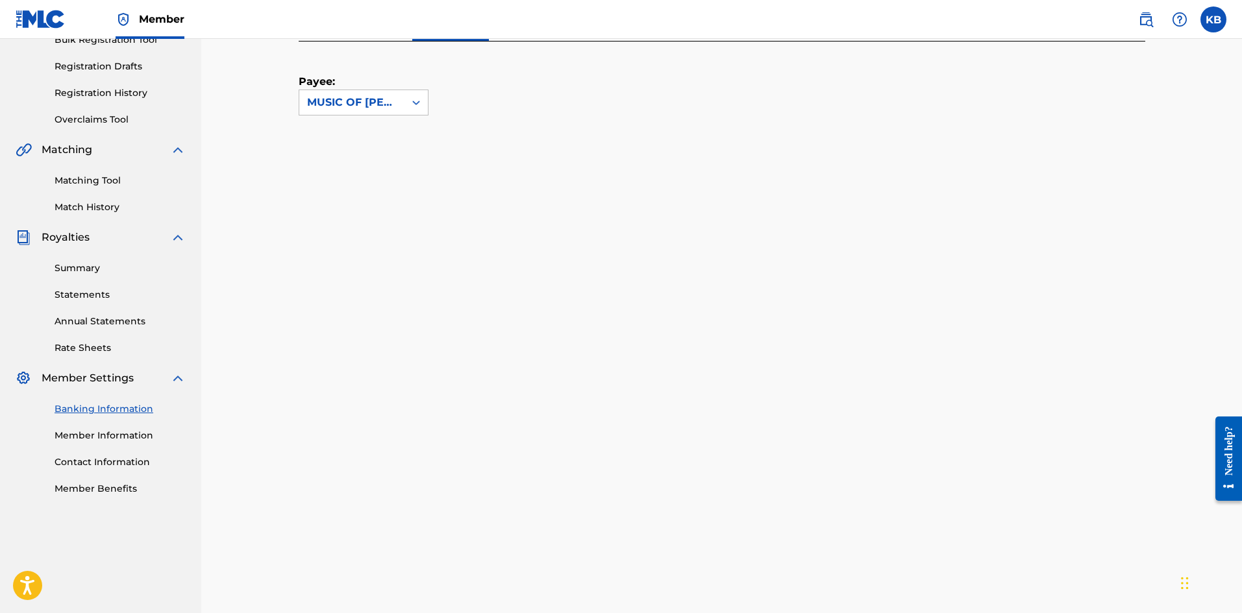
scroll to position [216, 0]
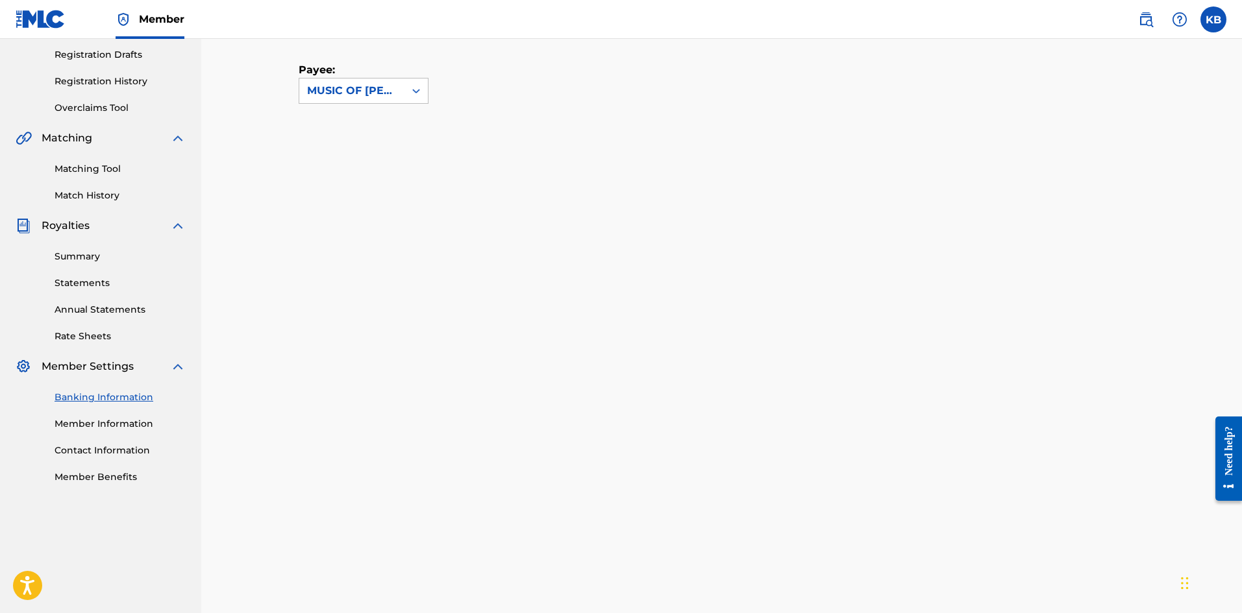
click at [89, 259] on link "Summary" at bounding box center [120, 257] width 131 height 14
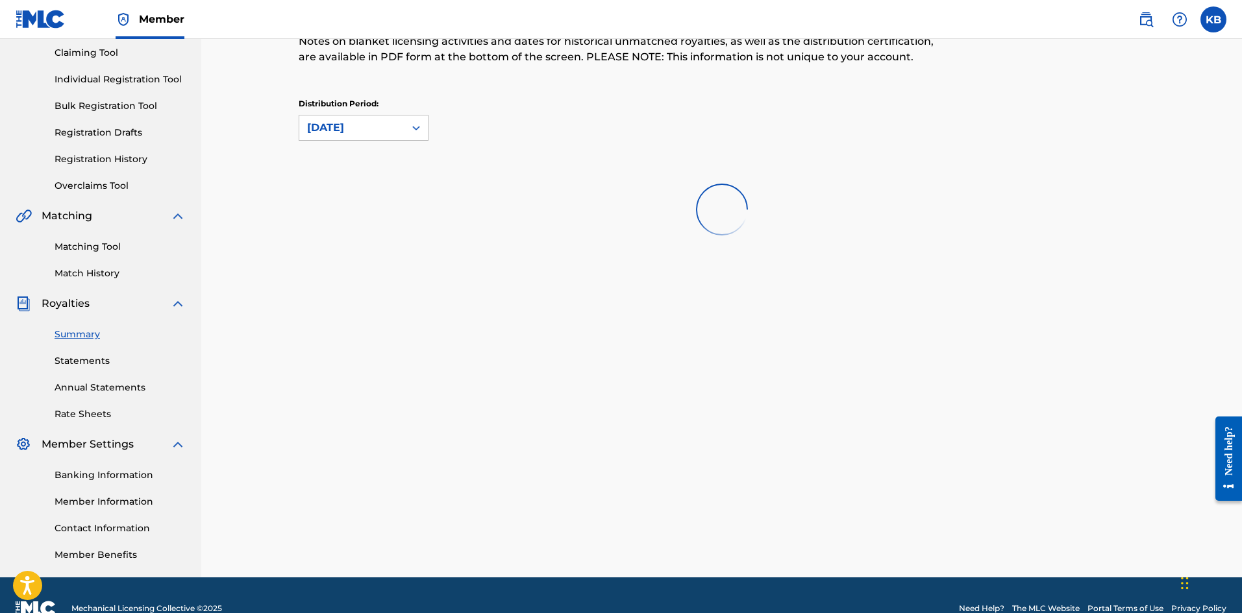
scroll to position [165, 0]
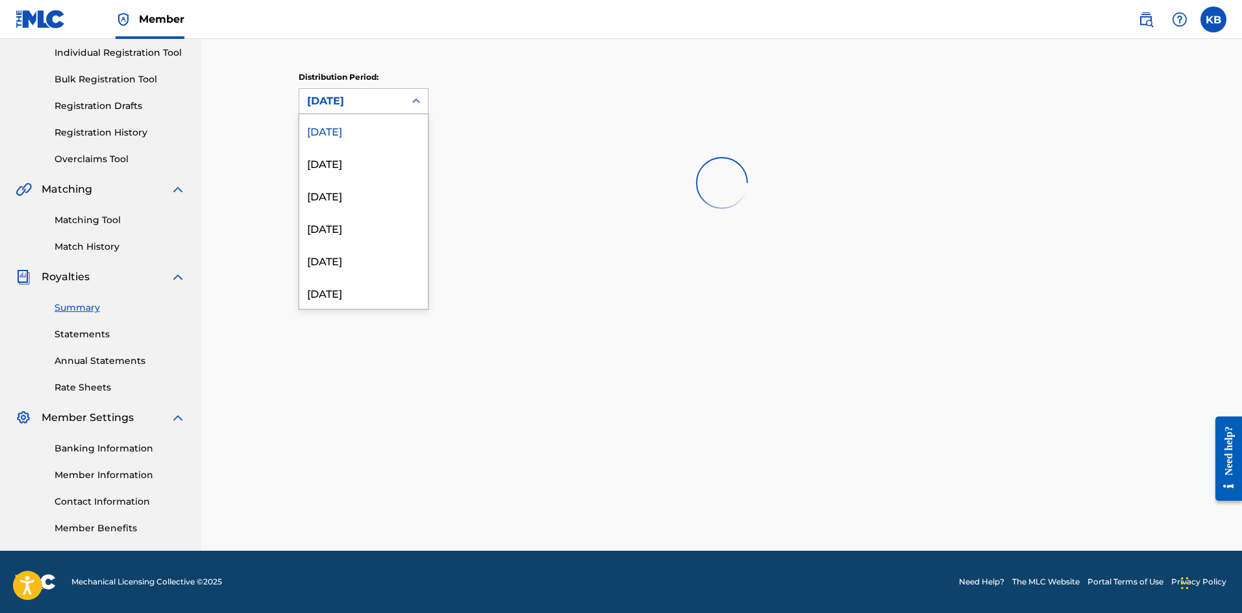
click at [369, 99] on div "[DATE]" at bounding box center [352, 101] width 90 height 16
click at [469, 116] on div "Distribution Period: [DATE]" at bounding box center [722, 98] width 846 height 55
click at [387, 102] on div "[DATE]" at bounding box center [352, 101] width 90 height 16
click at [351, 199] on div at bounding box center [722, 182] width 846 height 83
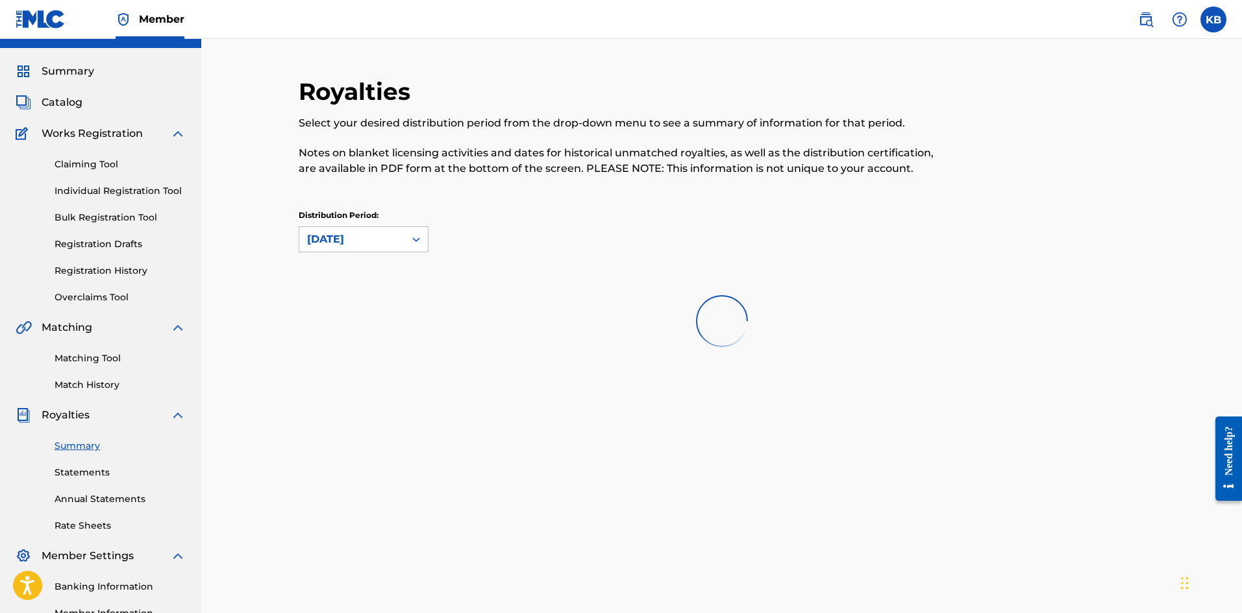
scroll to position [0, 0]
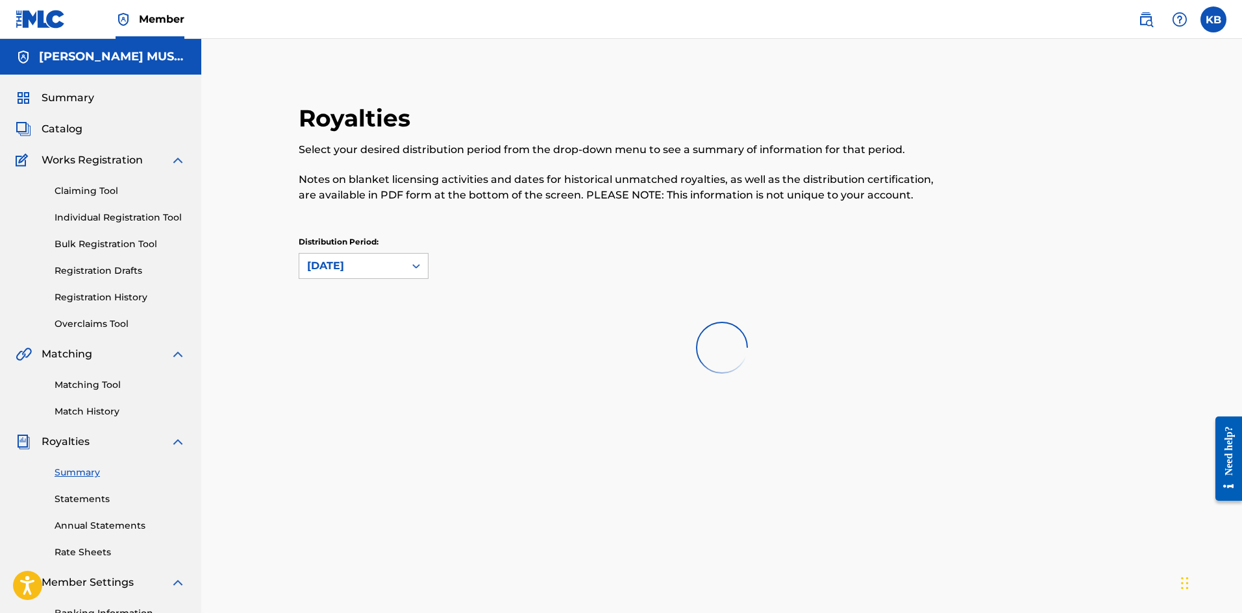
click at [124, 299] on link "Registration History" at bounding box center [120, 298] width 131 height 14
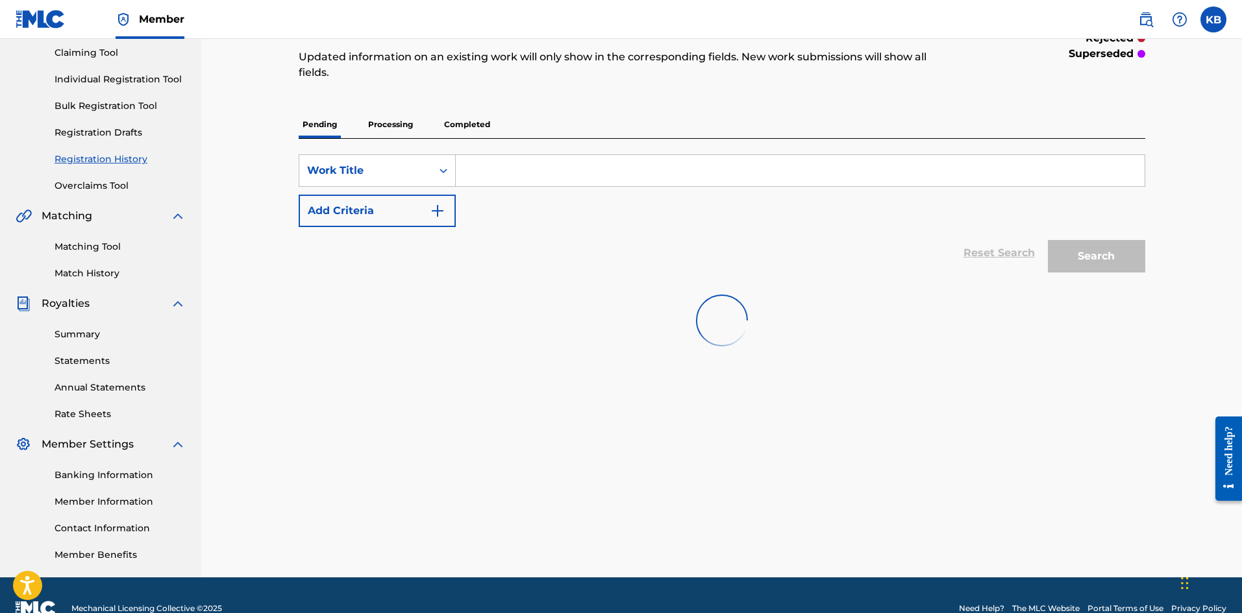
scroll to position [165, 0]
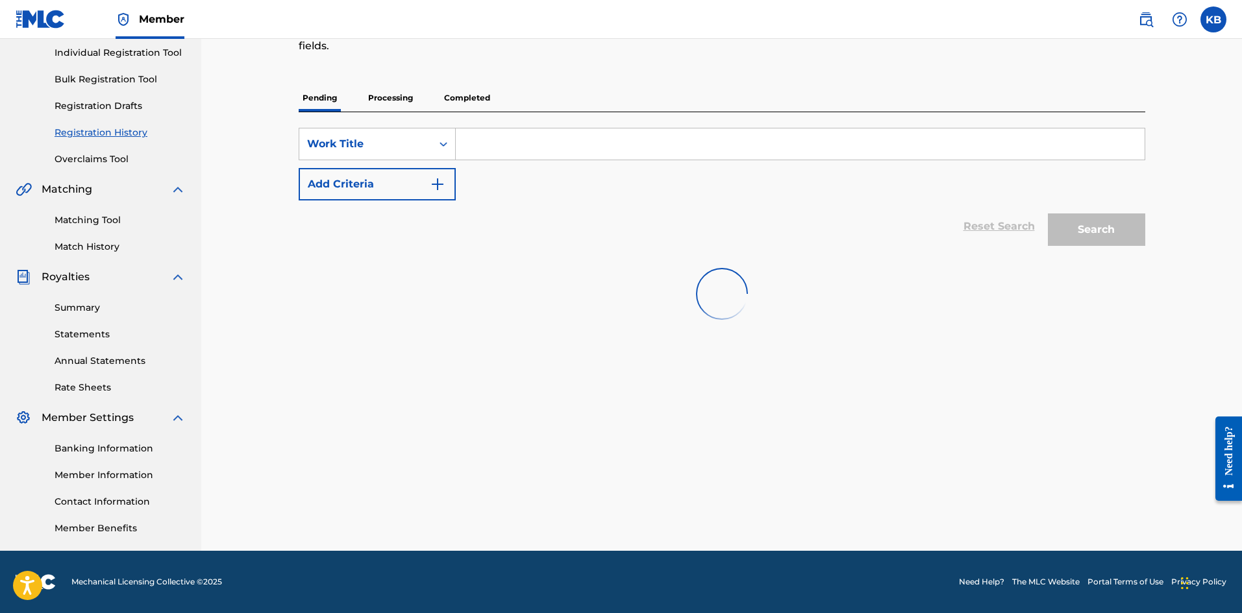
click at [83, 308] on link "Summary" at bounding box center [120, 308] width 131 height 14
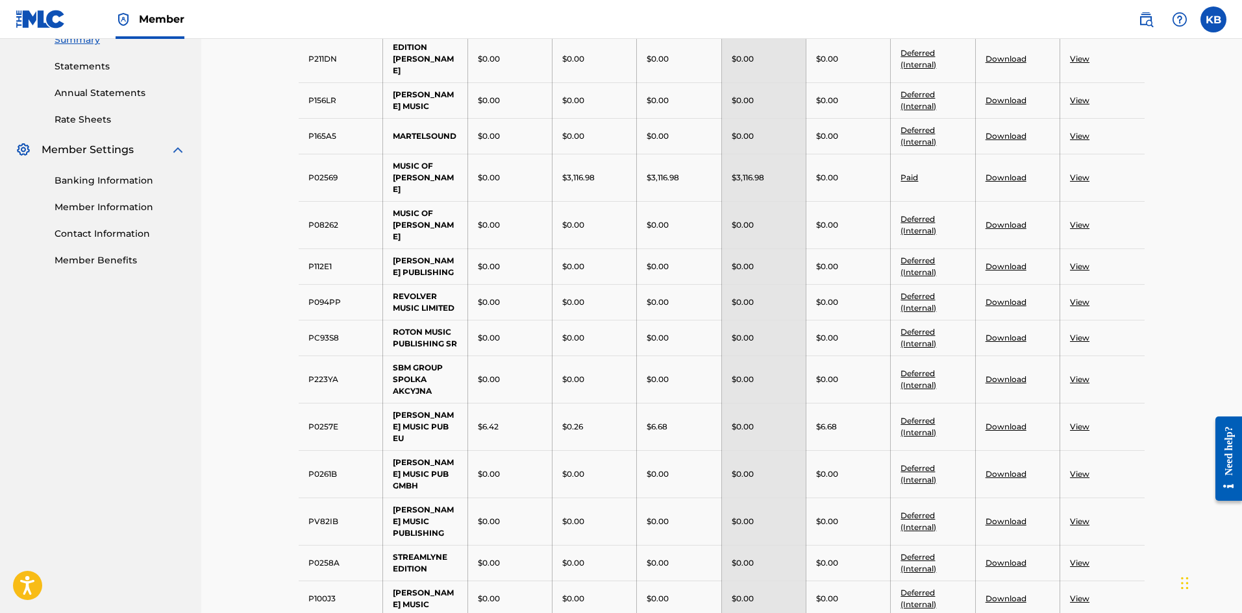
scroll to position [216, 0]
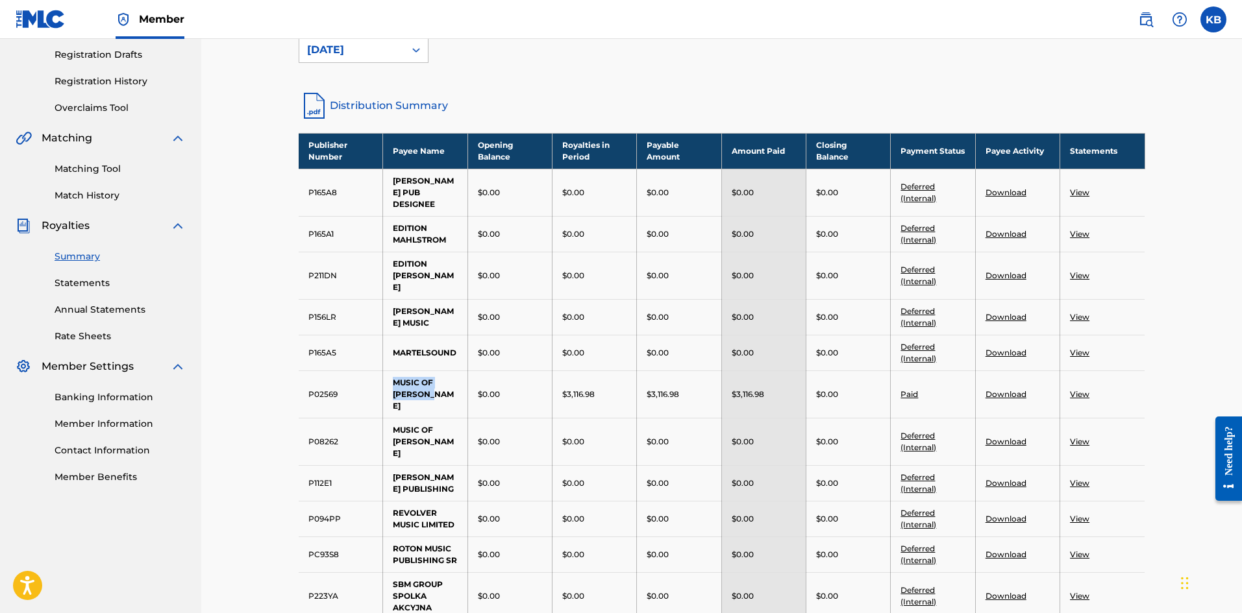
drag, startPoint x: 395, startPoint y: 368, endPoint x: 442, endPoint y: 377, distance: 48.2
click at [442, 377] on td "MUSIC OF [PERSON_NAME]" at bounding box center [425, 394] width 84 height 47
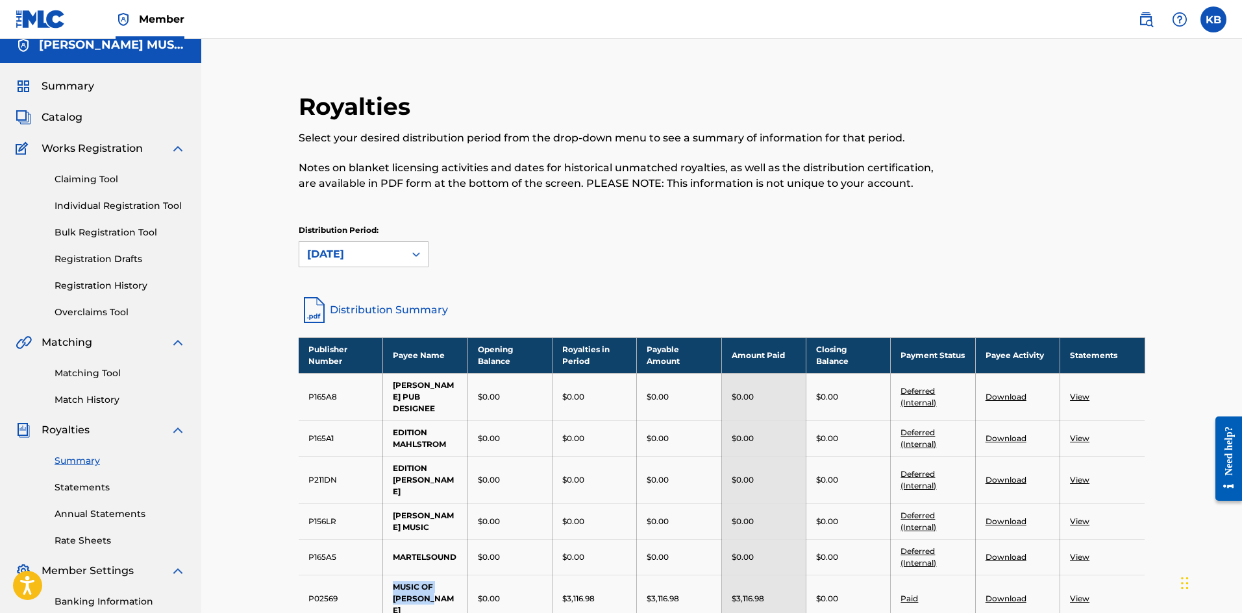
scroll to position [0, 0]
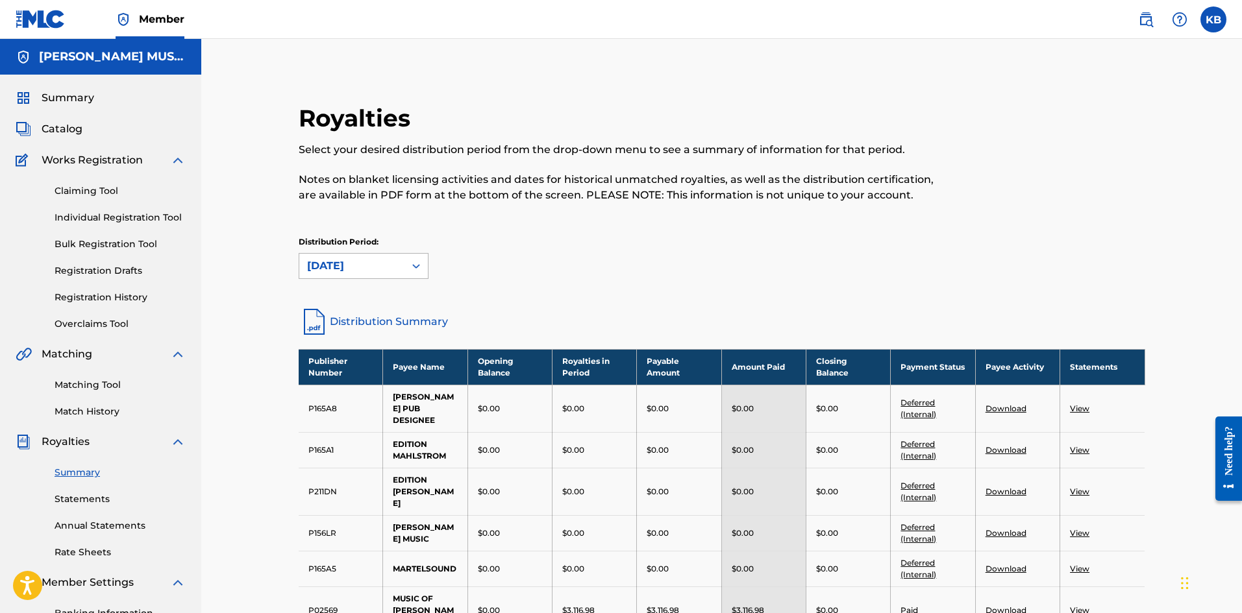
click at [372, 271] on div "[DATE]" at bounding box center [352, 266] width 90 height 16
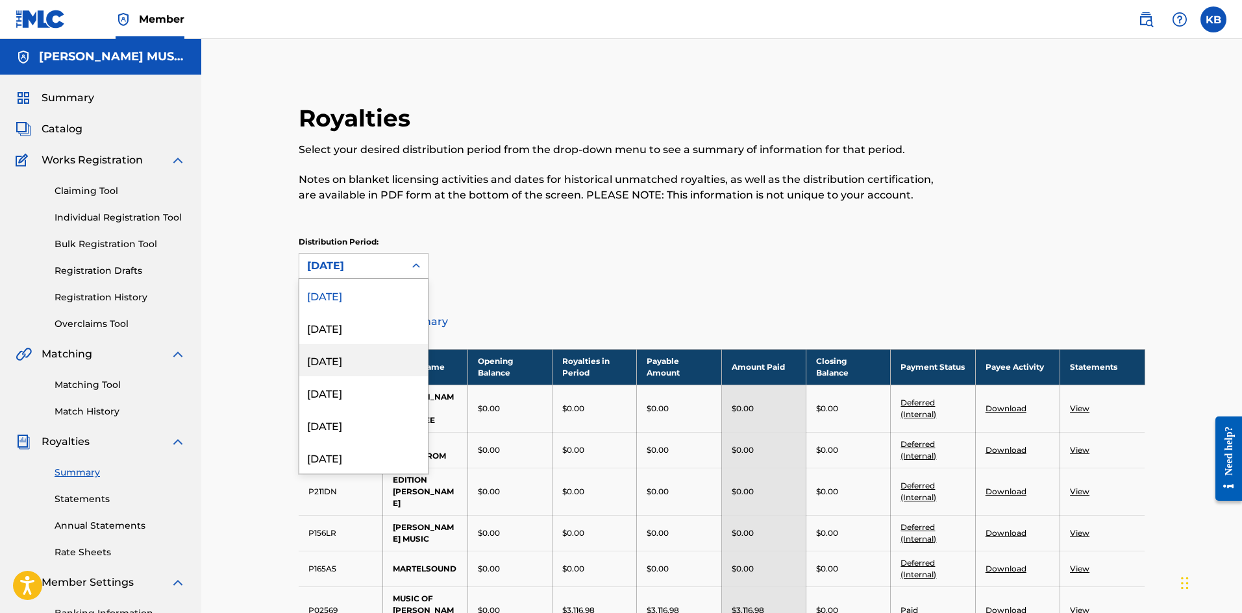
click at [357, 355] on div "[DATE]" at bounding box center [363, 360] width 129 height 32
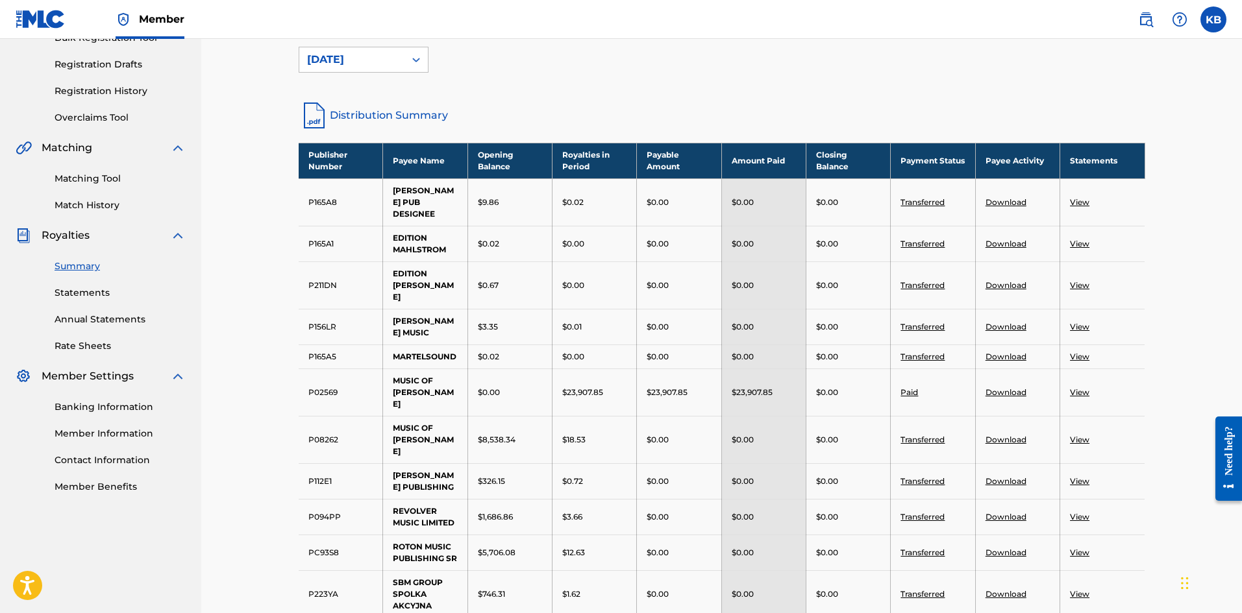
scroll to position [216, 0]
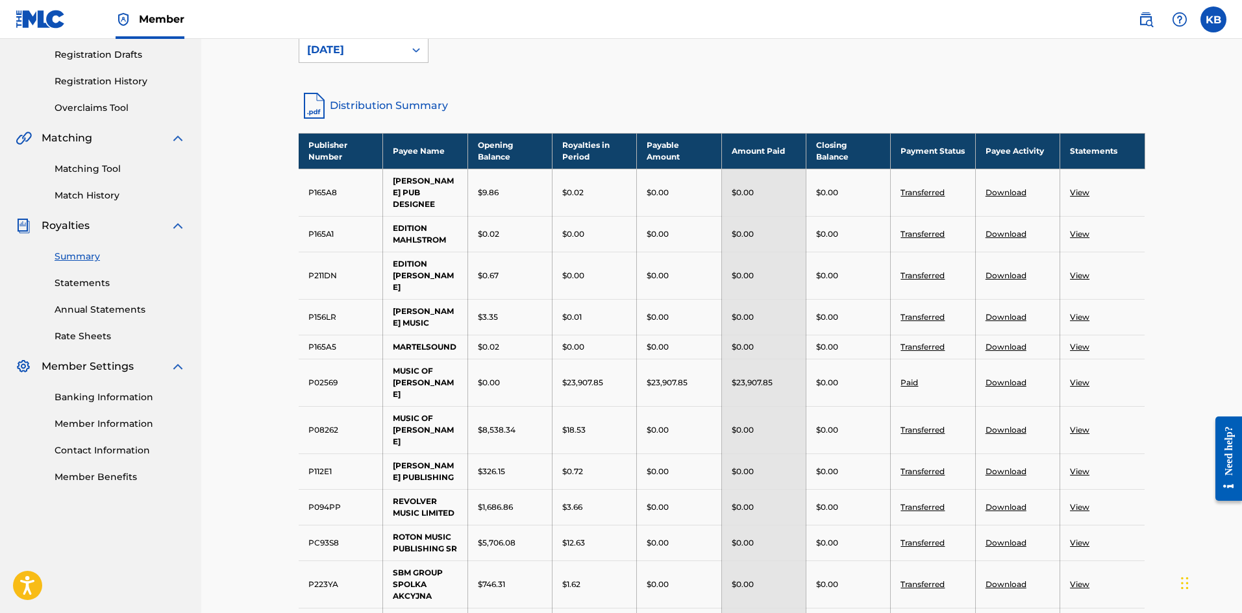
click at [99, 400] on link "Banking Information" at bounding box center [120, 398] width 131 height 14
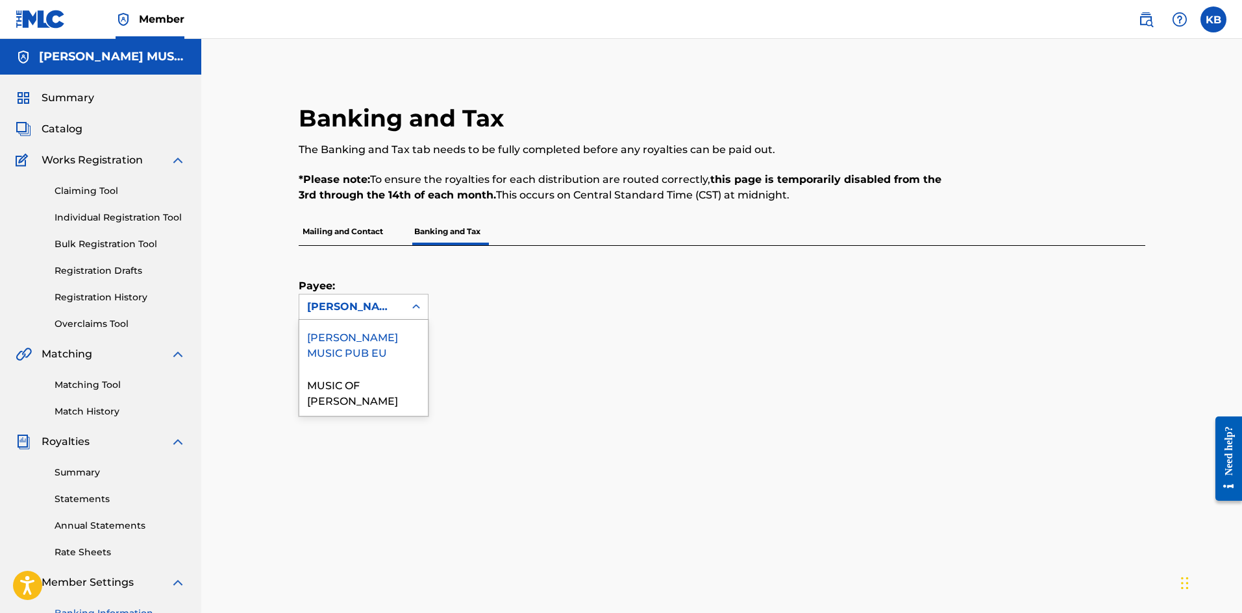
click at [318, 300] on div "[PERSON_NAME] MUSIC PUB EU" at bounding box center [352, 307] width 90 height 16
click at [367, 310] on div "[PERSON_NAME] MUSIC PUB EU" at bounding box center [352, 307] width 90 height 16
click at [359, 340] on div "[PERSON_NAME] MUSIC PUB EU" at bounding box center [363, 344] width 129 height 48
click at [400, 308] on div "[PERSON_NAME] MUSIC PUB EU" at bounding box center [351, 307] width 105 height 25
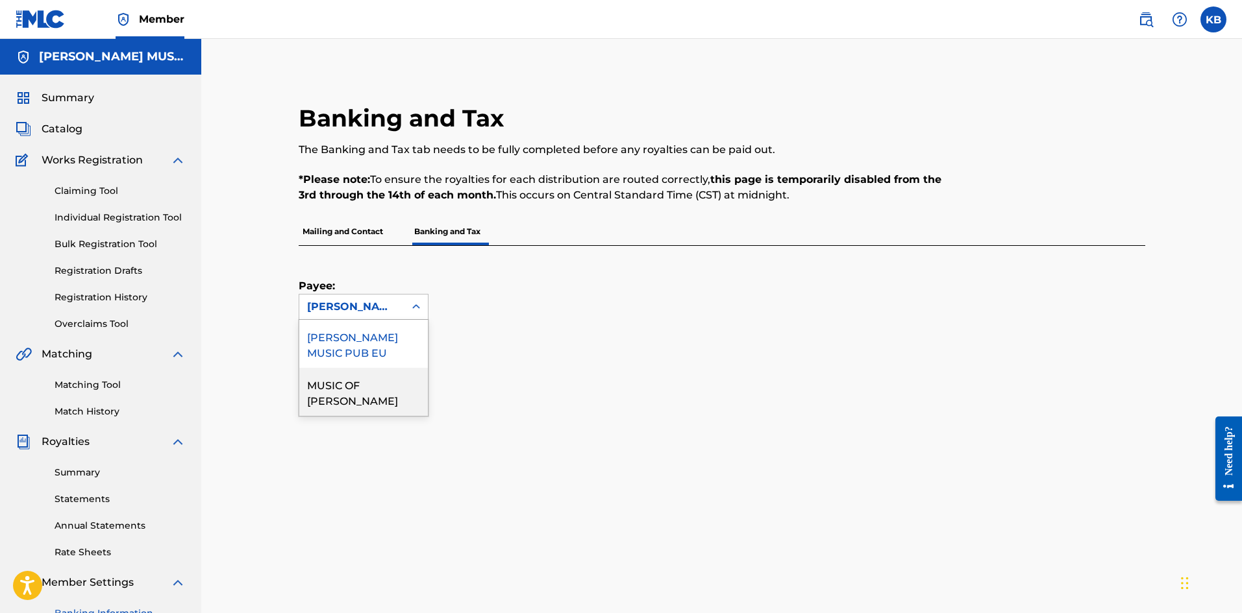
click at [343, 400] on div "MUSIC OF [PERSON_NAME]" at bounding box center [363, 392] width 129 height 48
click at [336, 310] on div "MUSIC OF [PERSON_NAME]" at bounding box center [352, 307] width 90 height 16
click at [272, 361] on div "Banking and Tax The Banking and Tax tab needs to be fully completed before any …" at bounding box center [721, 610] width 909 height 1078
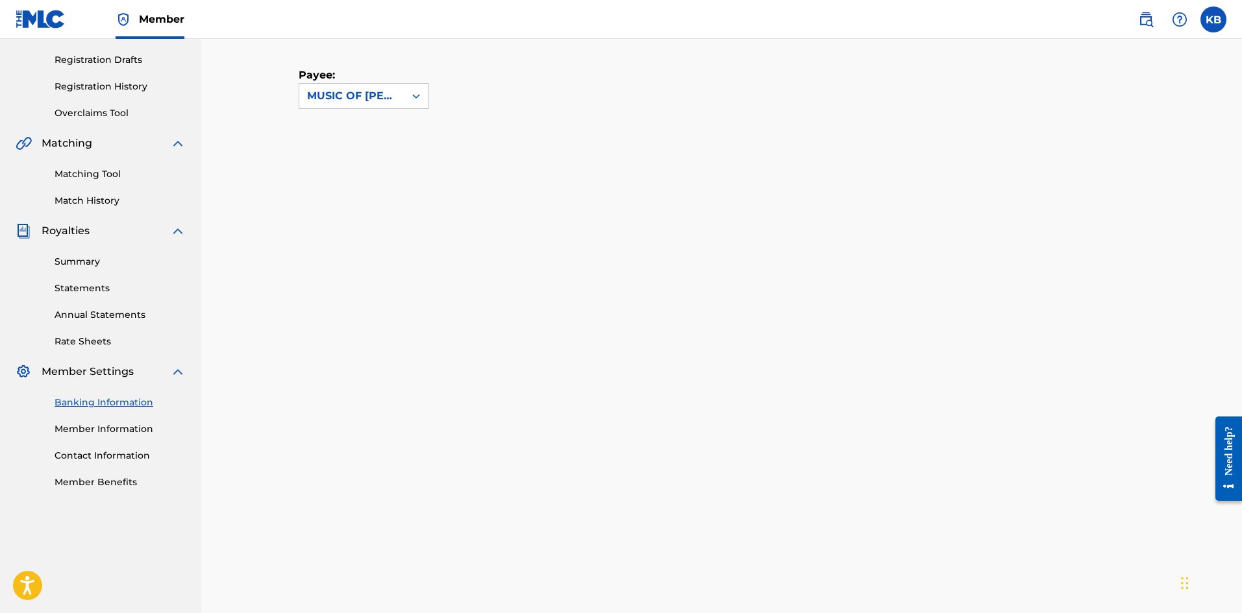
scroll to position [216, 0]
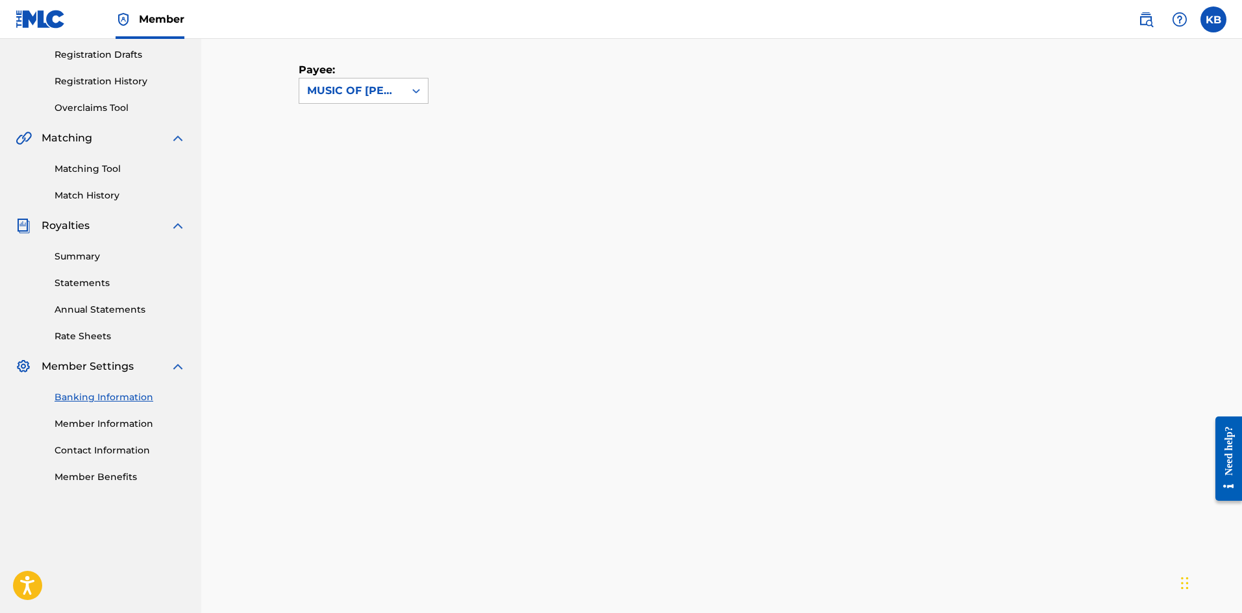
click at [88, 256] on link "Summary" at bounding box center [120, 257] width 131 height 14
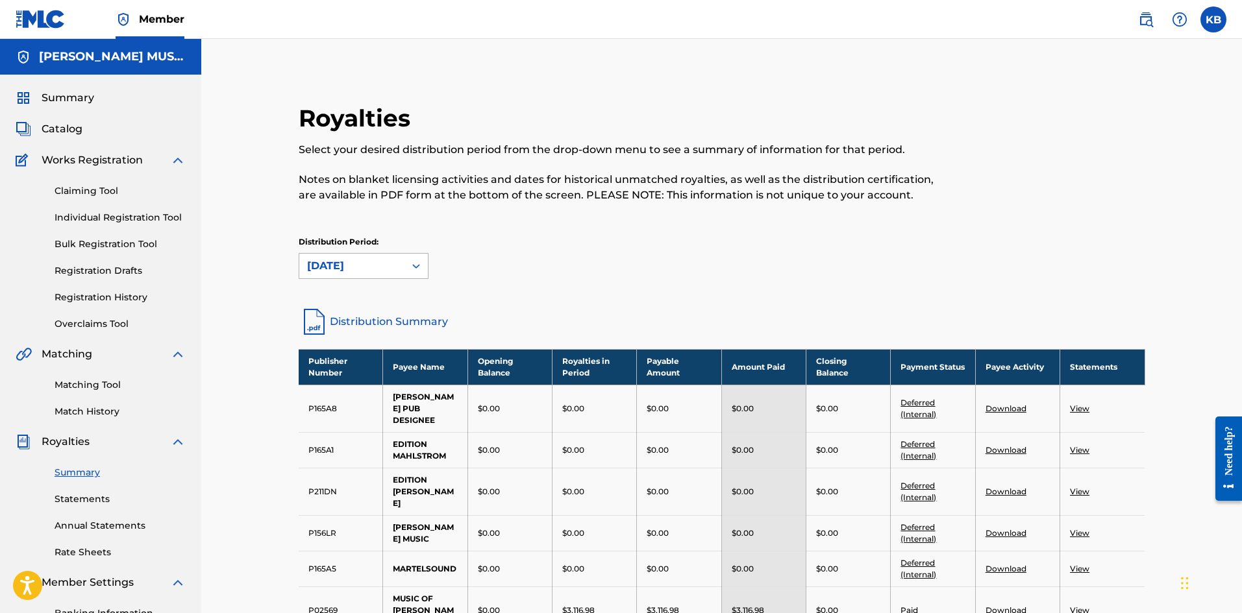
click at [422, 265] on div at bounding box center [415, 265] width 23 height 23
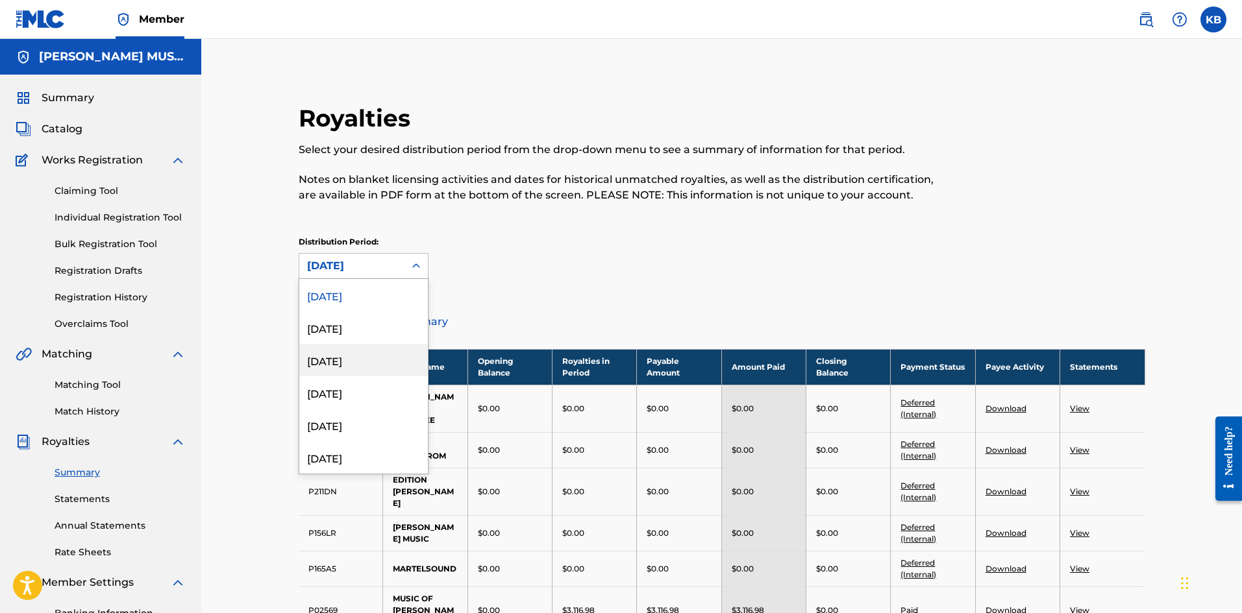
click at [320, 354] on div "[DATE]" at bounding box center [363, 360] width 129 height 32
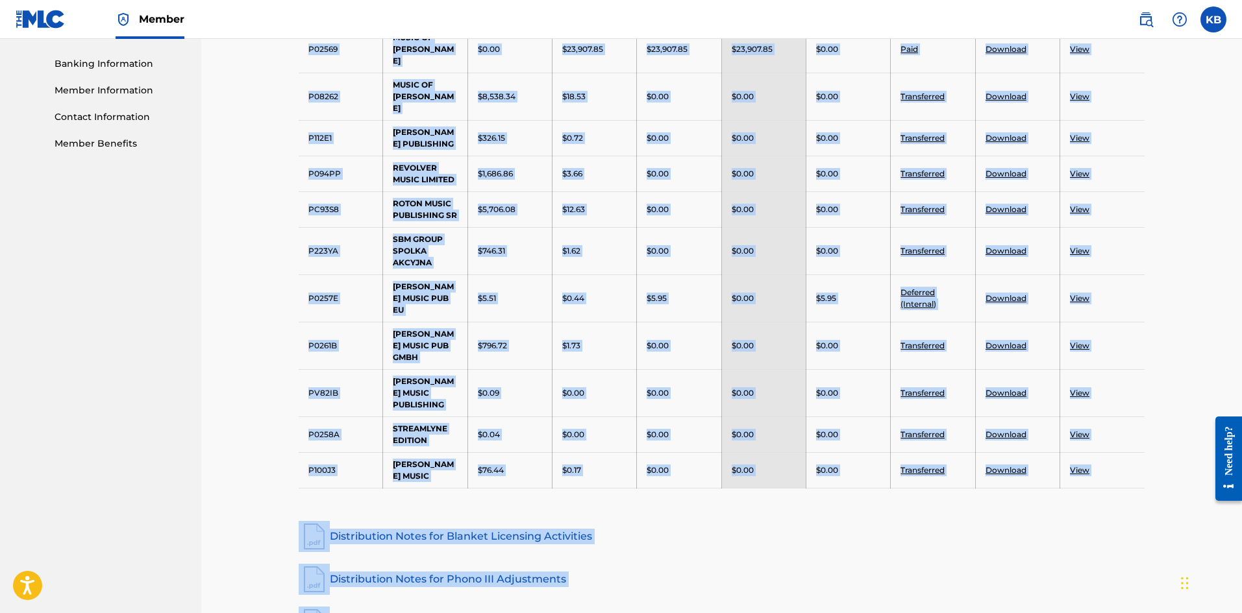
scroll to position [570, 0]
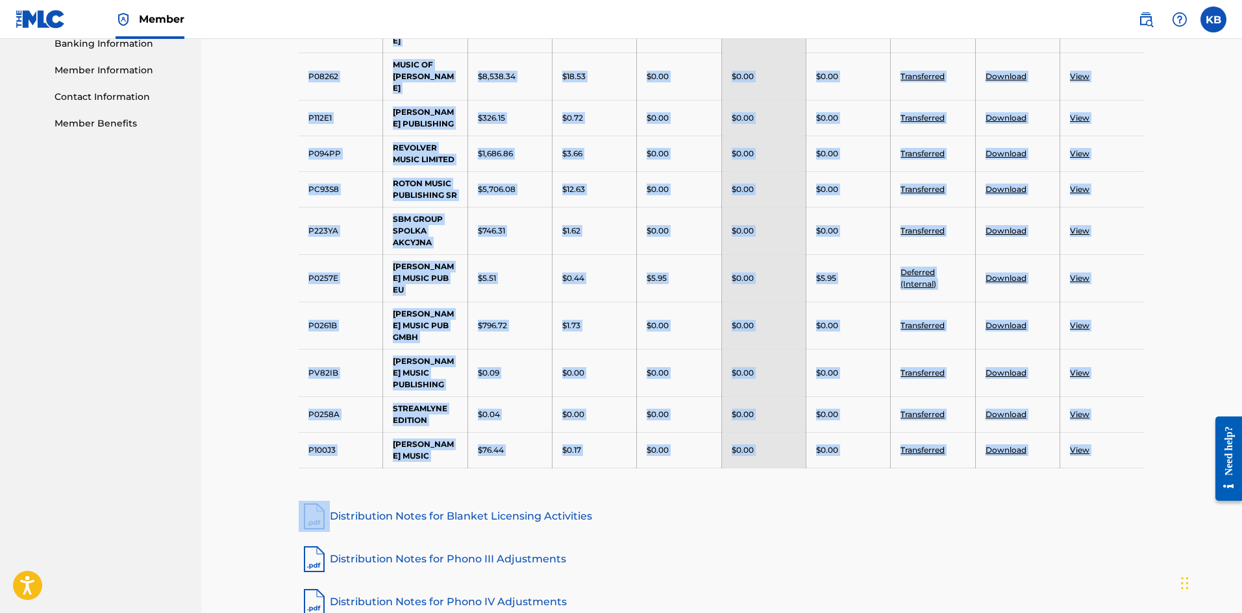
drag, startPoint x: 299, startPoint y: 139, endPoint x: 1084, endPoint y: 454, distance: 846.9
click at [1084, 454] on div "Royalties Select your desired distribution period from the drop-down menu to se…" at bounding box center [721, 118] width 877 height 1169
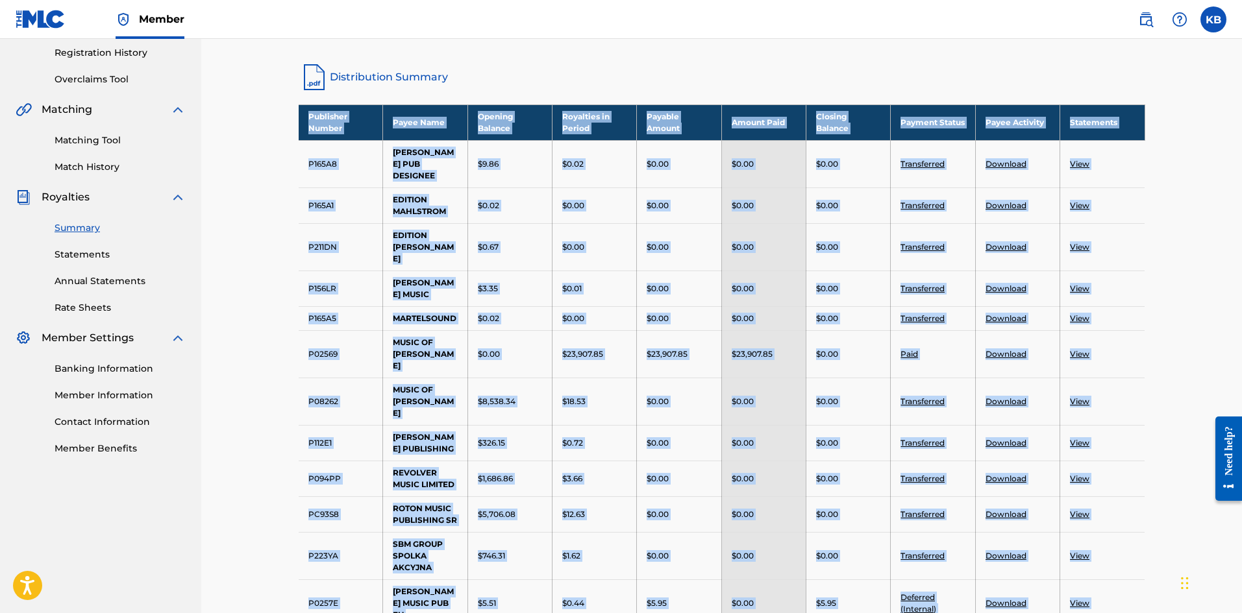
scroll to position [216, 0]
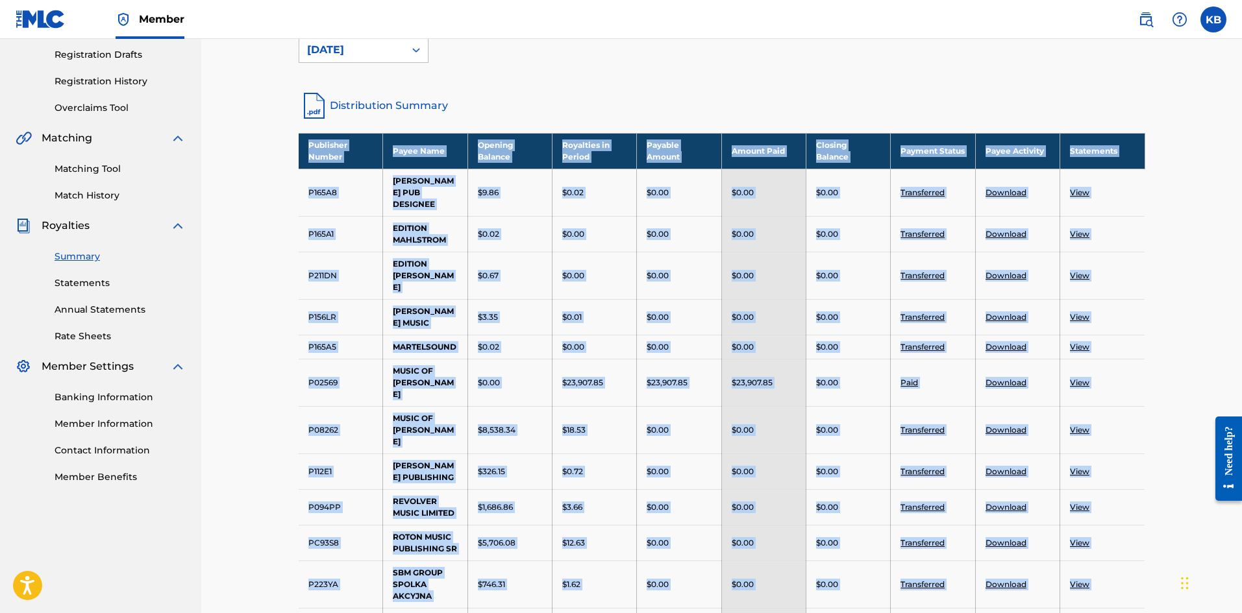
copy tbody "Publisher Number Payee Name Opening Balance Royalties in Period Payable Amount …"
click at [1188, 199] on div "Royalties Select your desired distribution period from the drop-down menu to se…" at bounding box center [721, 440] width 1040 height 1234
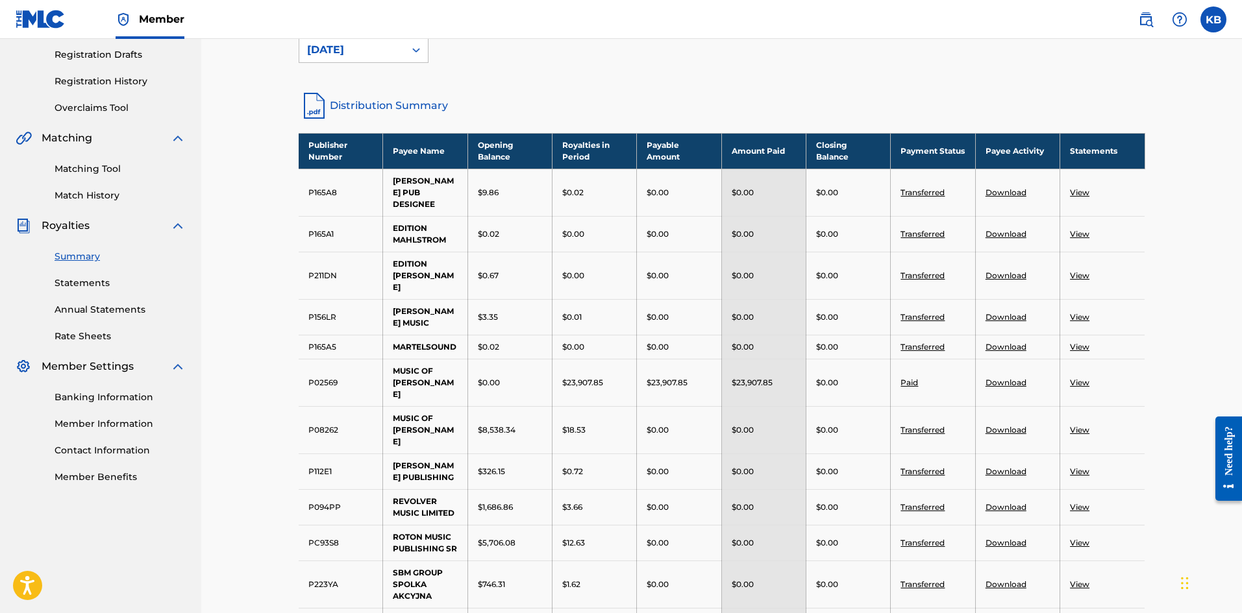
click at [82, 309] on link "Annual Statements" at bounding box center [120, 310] width 131 height 14
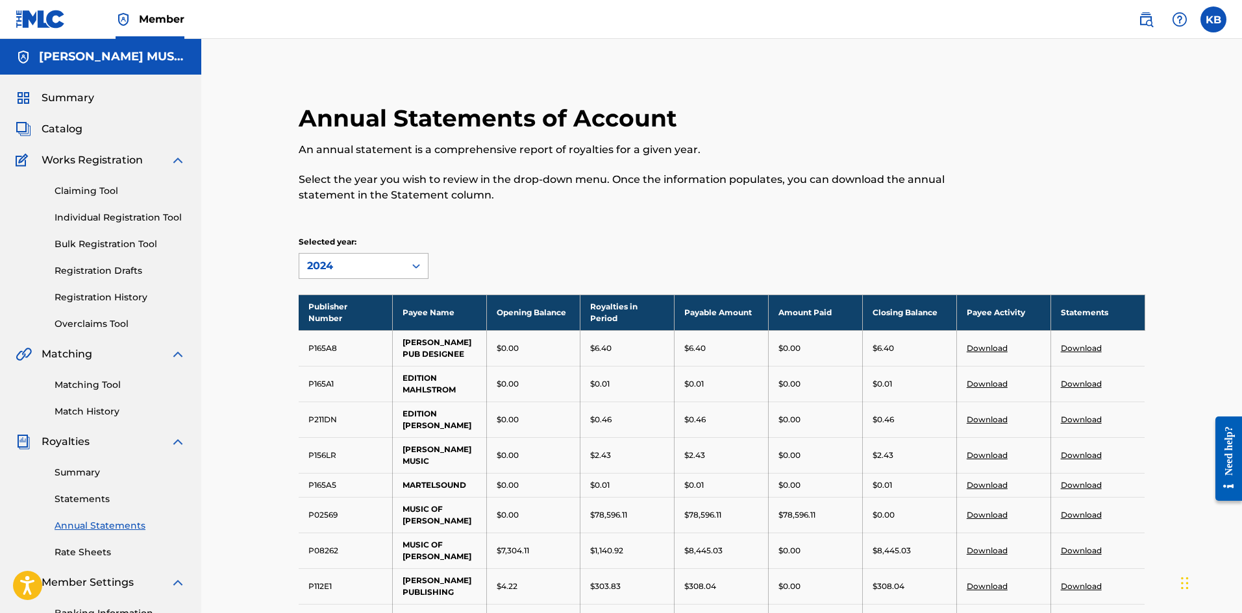
click at [413, 263] on icon at bounding box center [416, 266] width 13 height 13
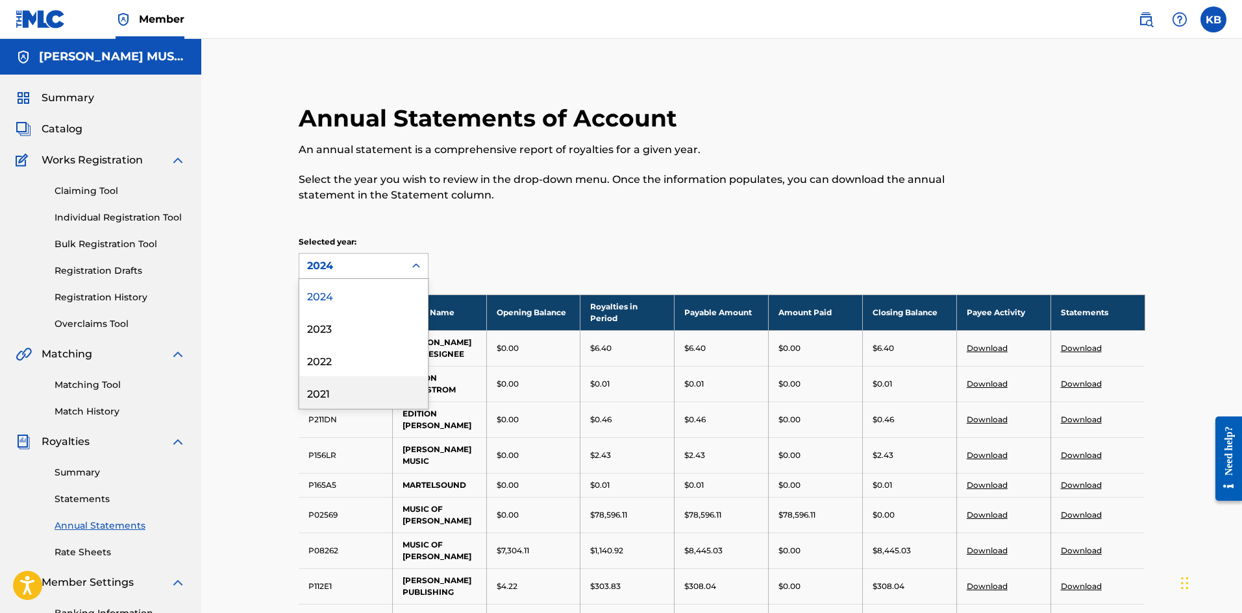
click at [319, 390] on div "2021" at bounding box center [363, 392] width 129 height 32
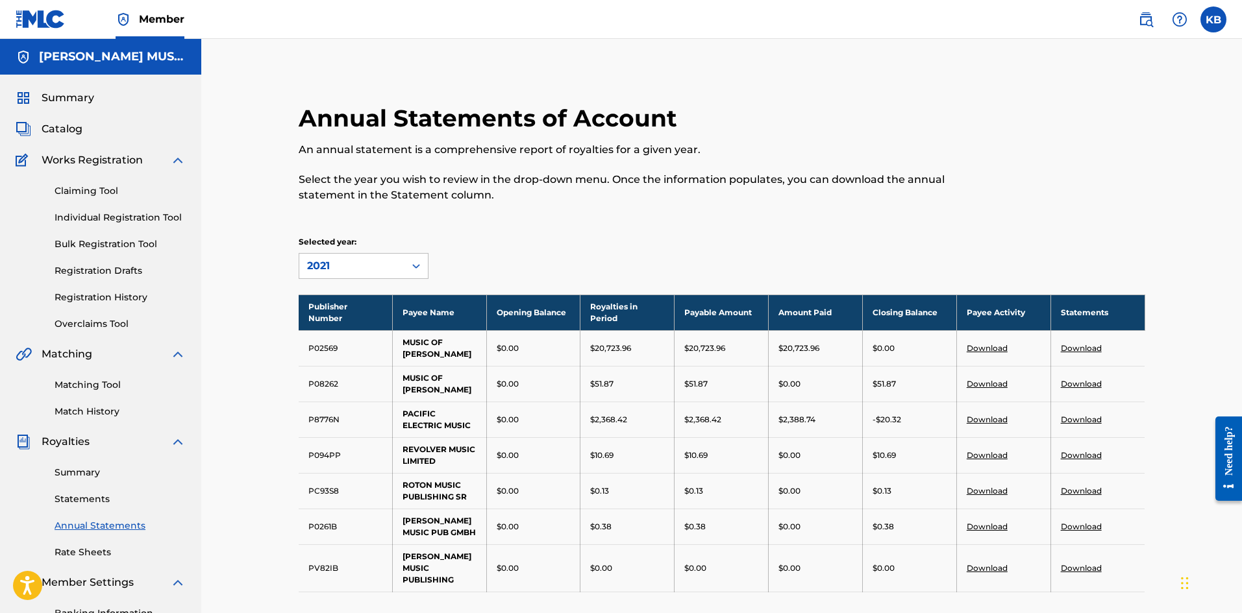
click at [415, 258] on div at bounding box center [415, 265] width 23 height 23
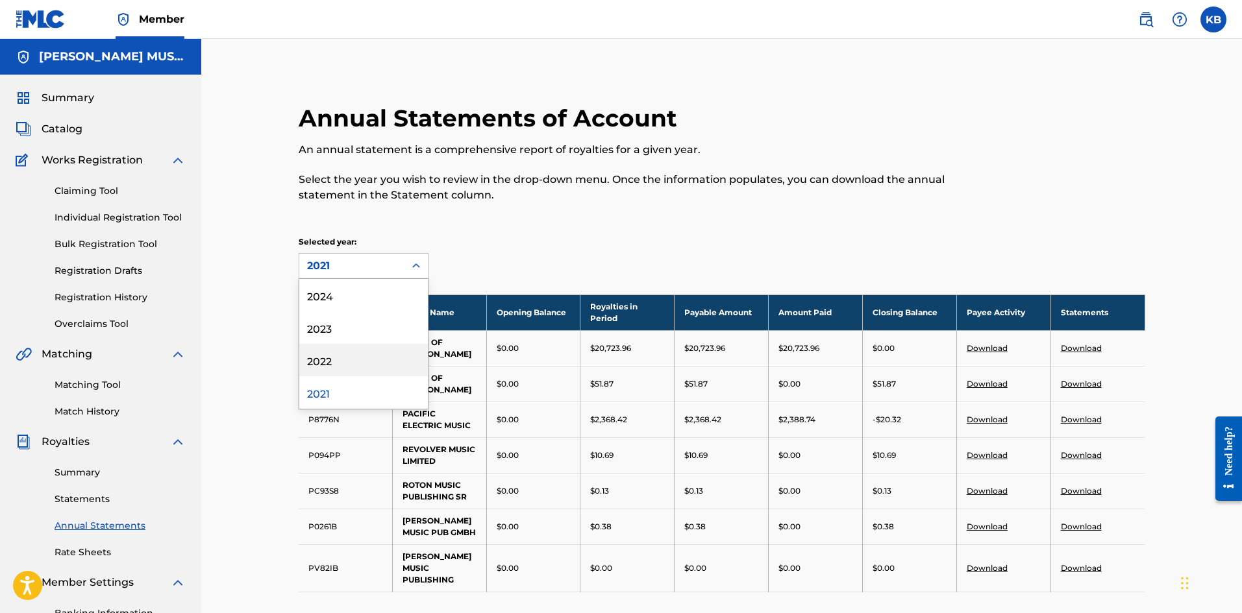
click at [323, 360] on div "2022" at bounding box center [363, 360] width 129 height 32
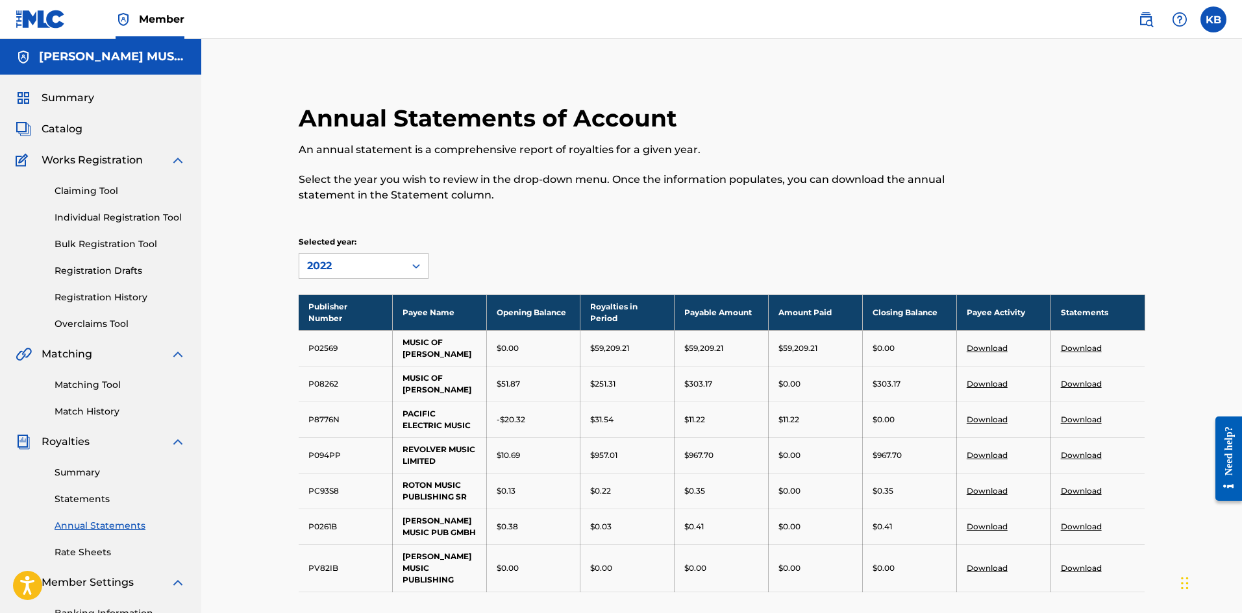
click at [1079, 493] on link "Download" at bounding box center [1080, 491] width 41 height 10
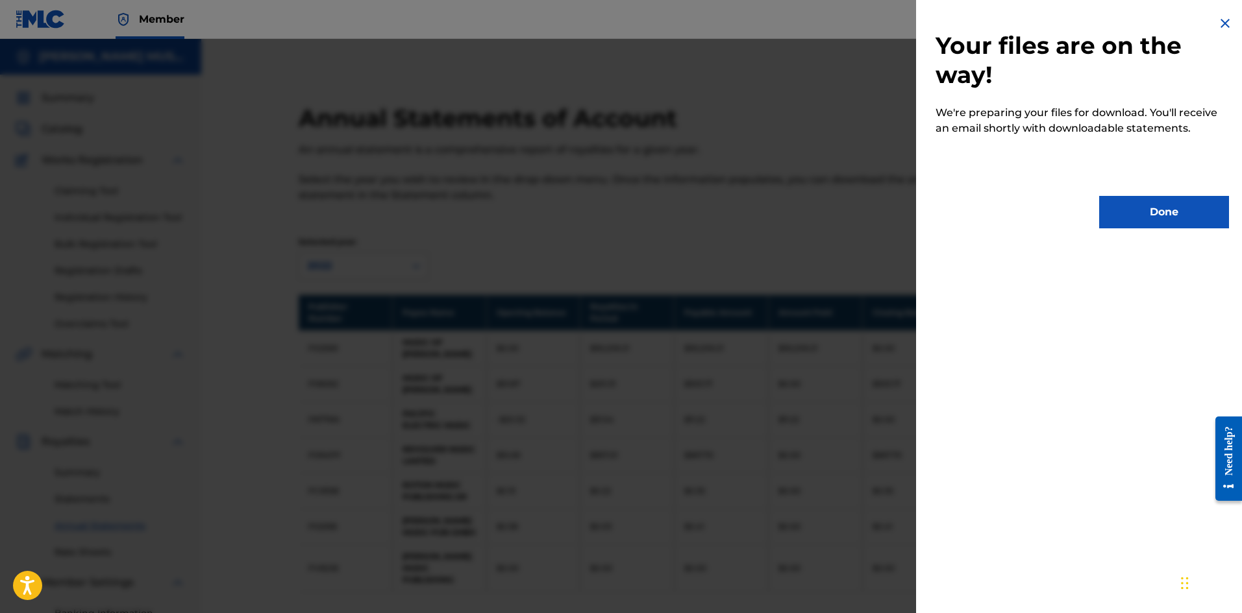
click at [1155, 219] on button "Done" at bounding box center [1164, 212] width 130 height 32
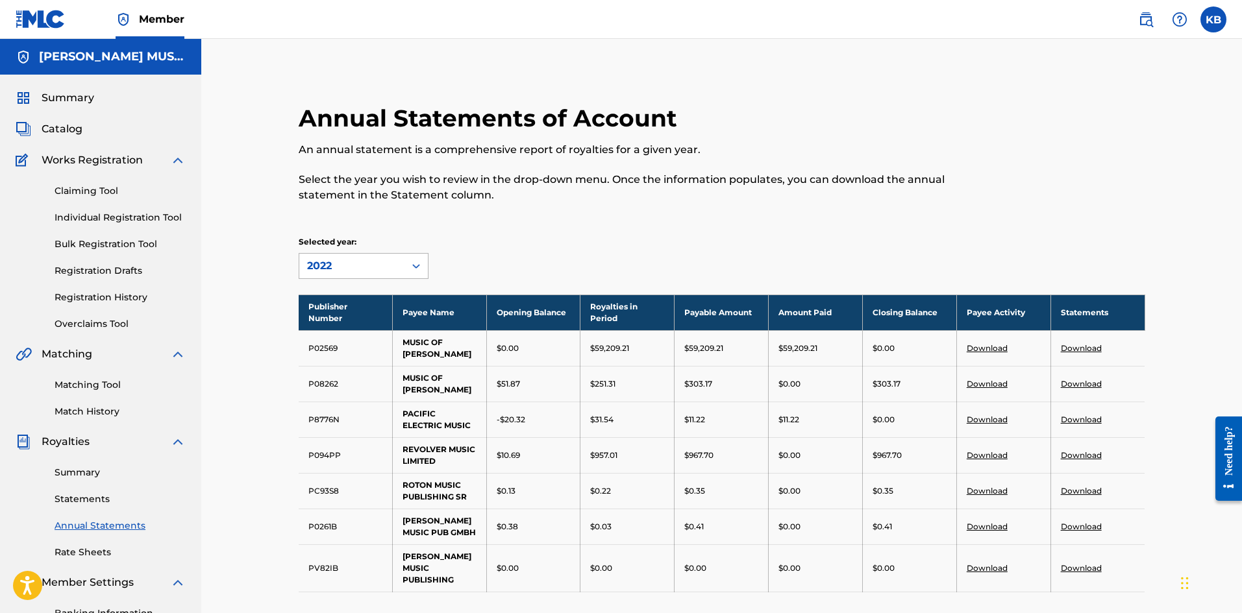
click at [417, 267] on icon at bounding box center [416, 266] width 8 height 5
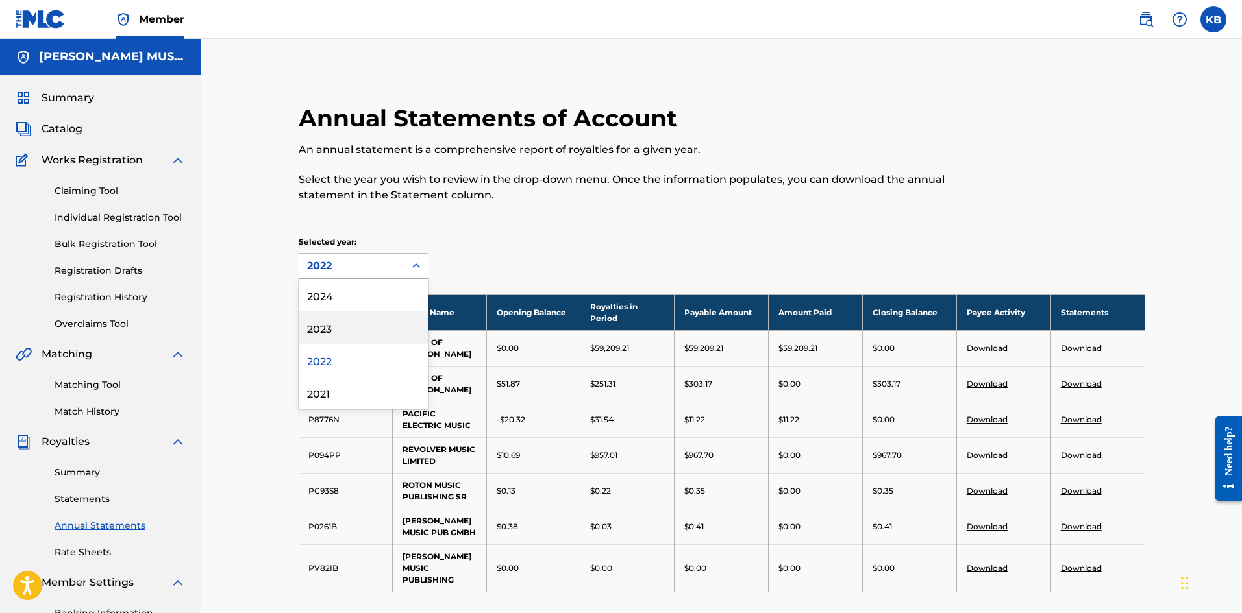
click at [329, 329] on div "2023" at bounding box center [363, 328] width 129 height 32
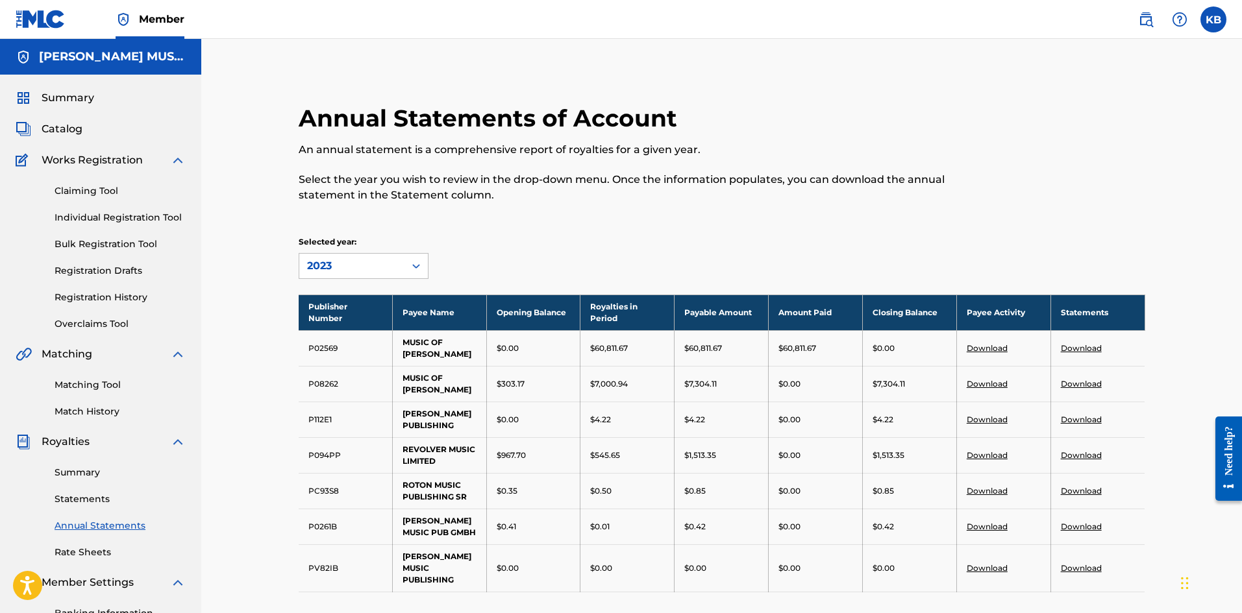
click at [1079, 489] on link "Download" at bounding box center [1080, 491] width 41 height 10
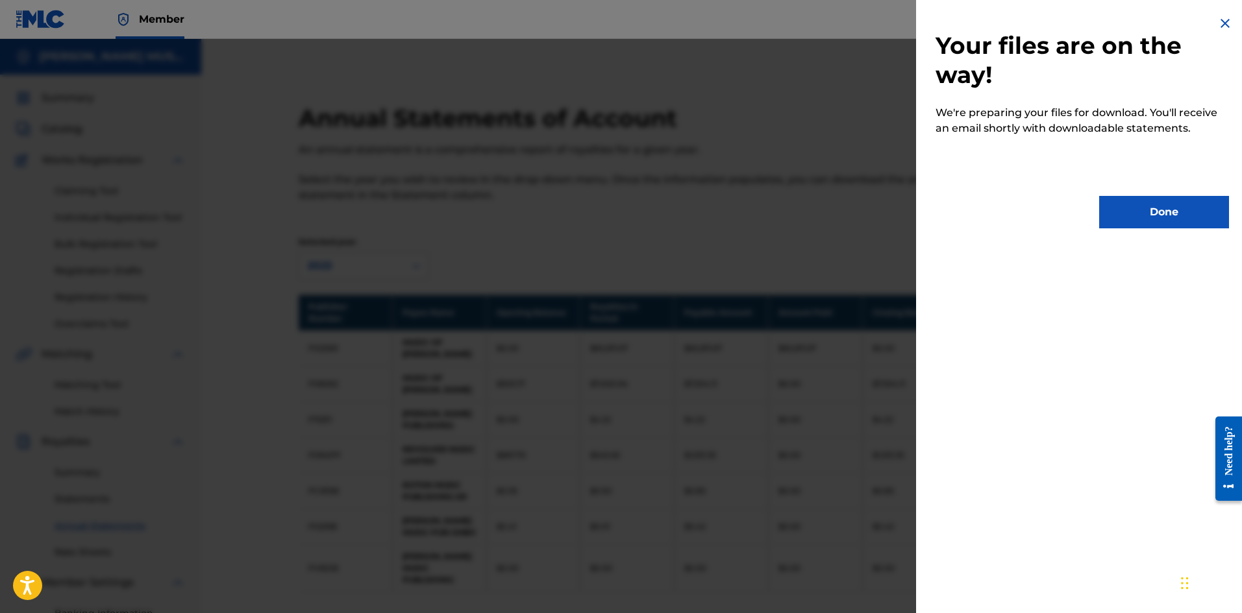
click at [1147, 213] on button "Done" at bounding box center [1164, 212] width 130 height 32
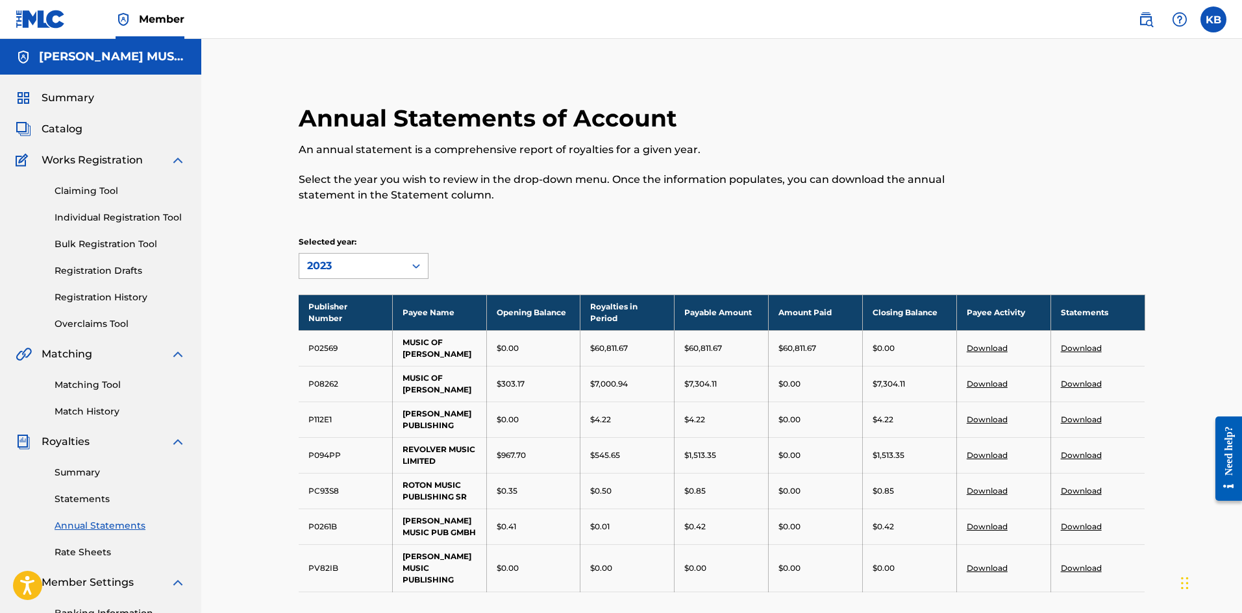
click at [422, 263] on icon at bounding box center [416, 266] width 13 height 13
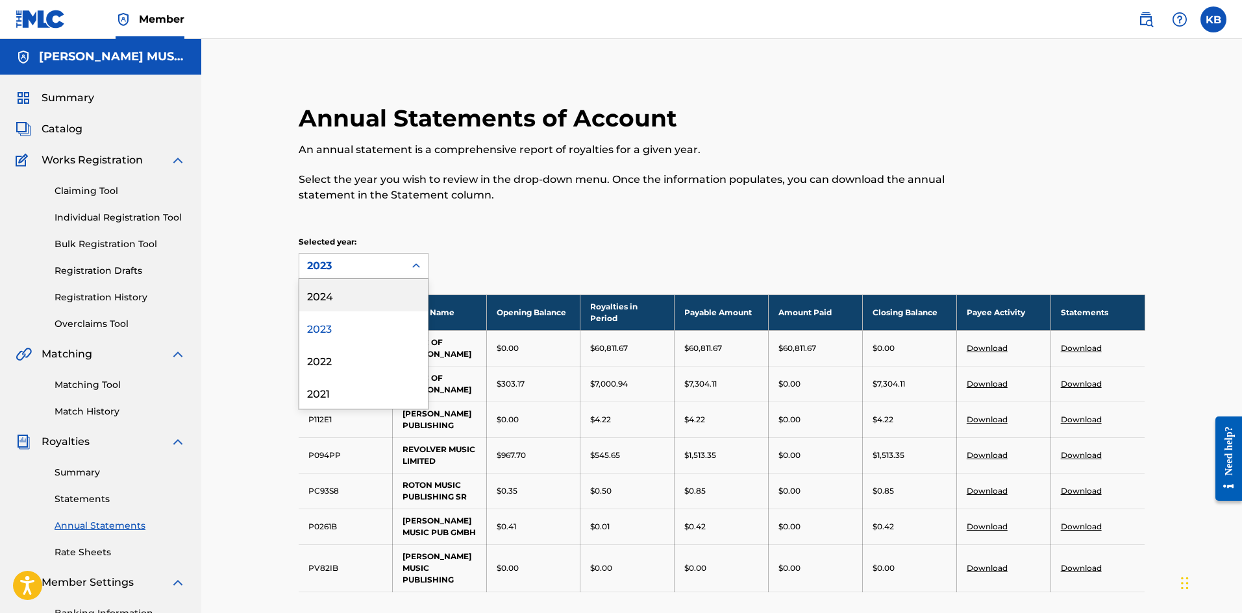
click at [332, 293] on div "2024" at bounding box center [363, 295] width 129 height 32
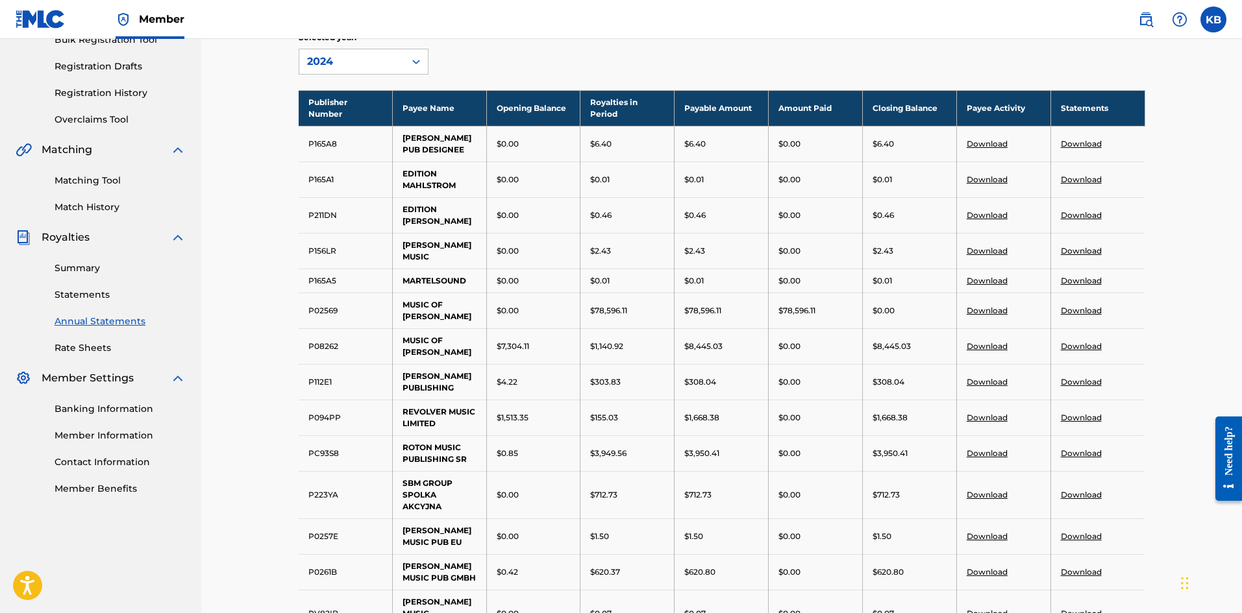
scroll to position [217, 0]
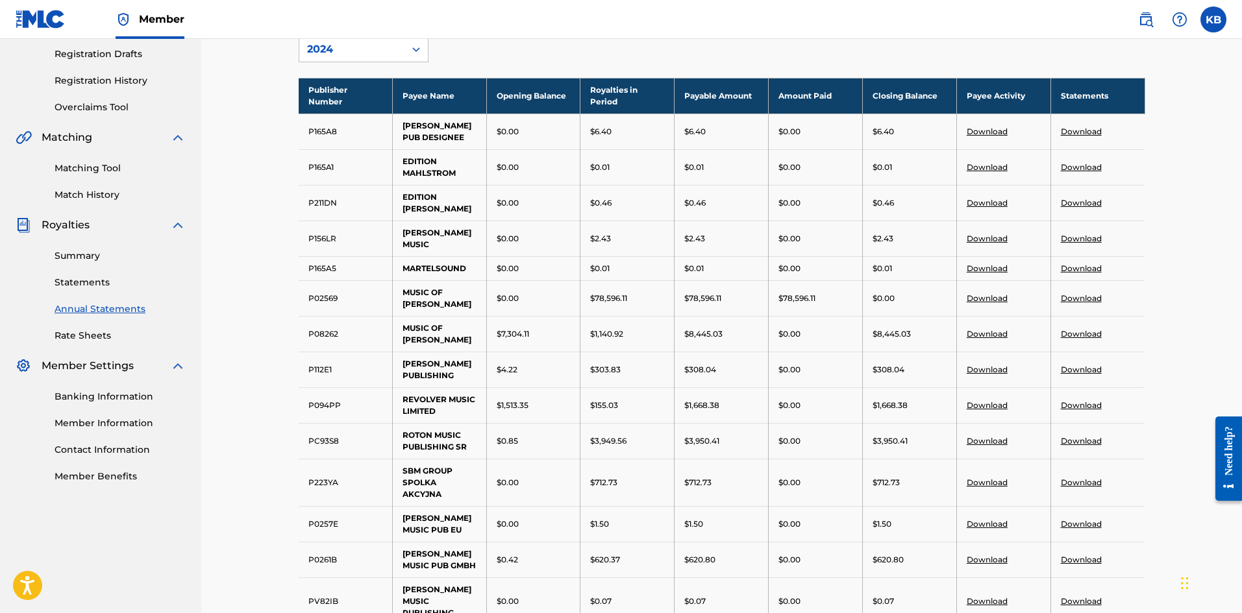
click at [1083, 446] on link "Download" at bounding box center [1080, 441] width 41 height 10
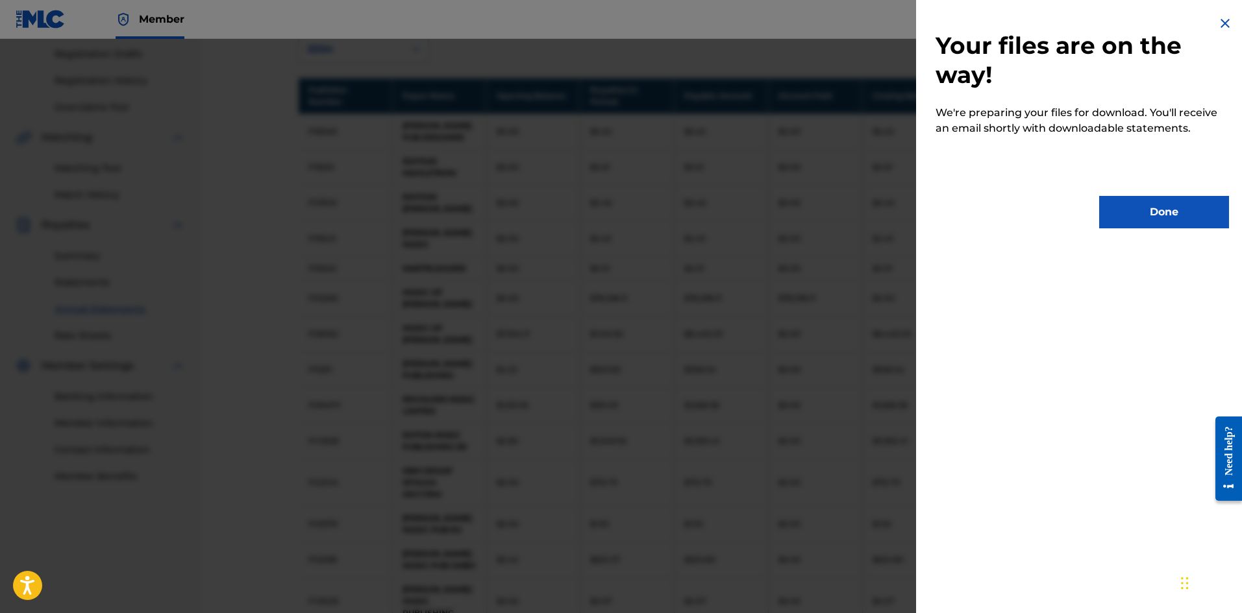
scroll to position [0, 0]
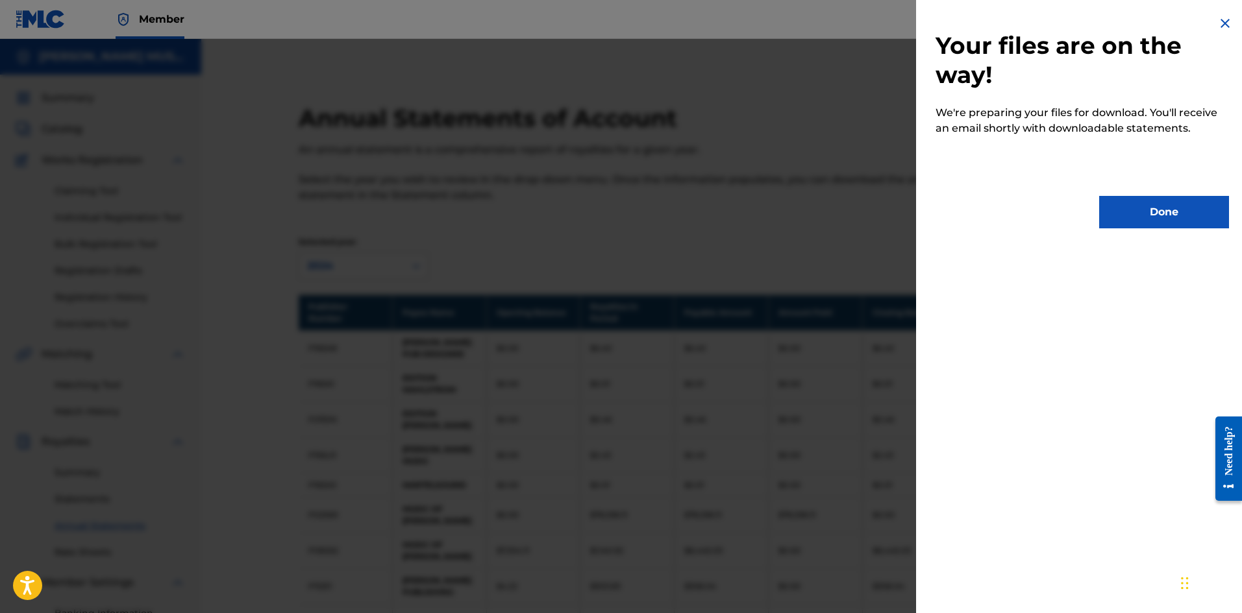
click at [1135, 205] on button "Done" at bounding box center [1164, 212] width 130 height 32
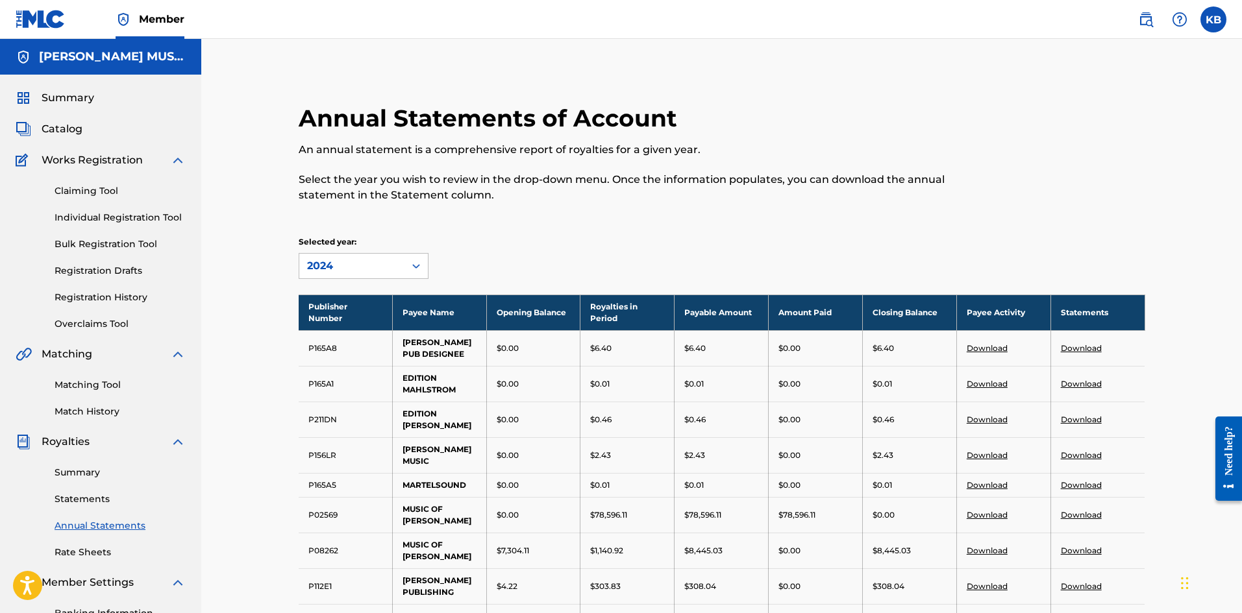
scroll to position [216, 0]
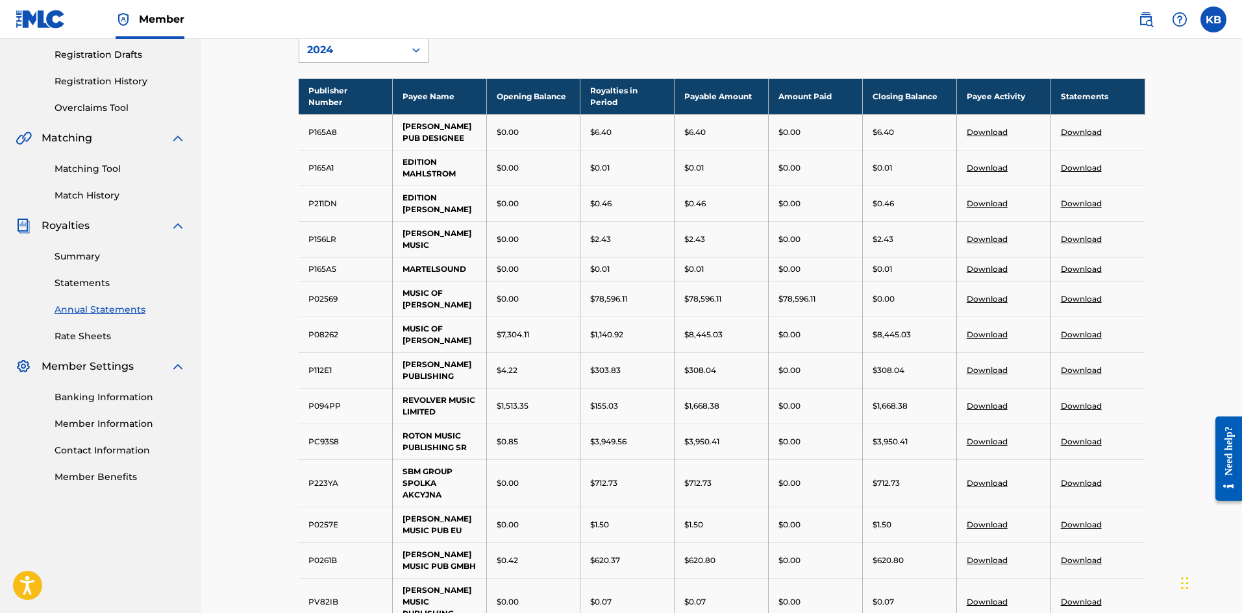
click at [415, 52] on icon at bounding box center [416, 49] width 13 height 13
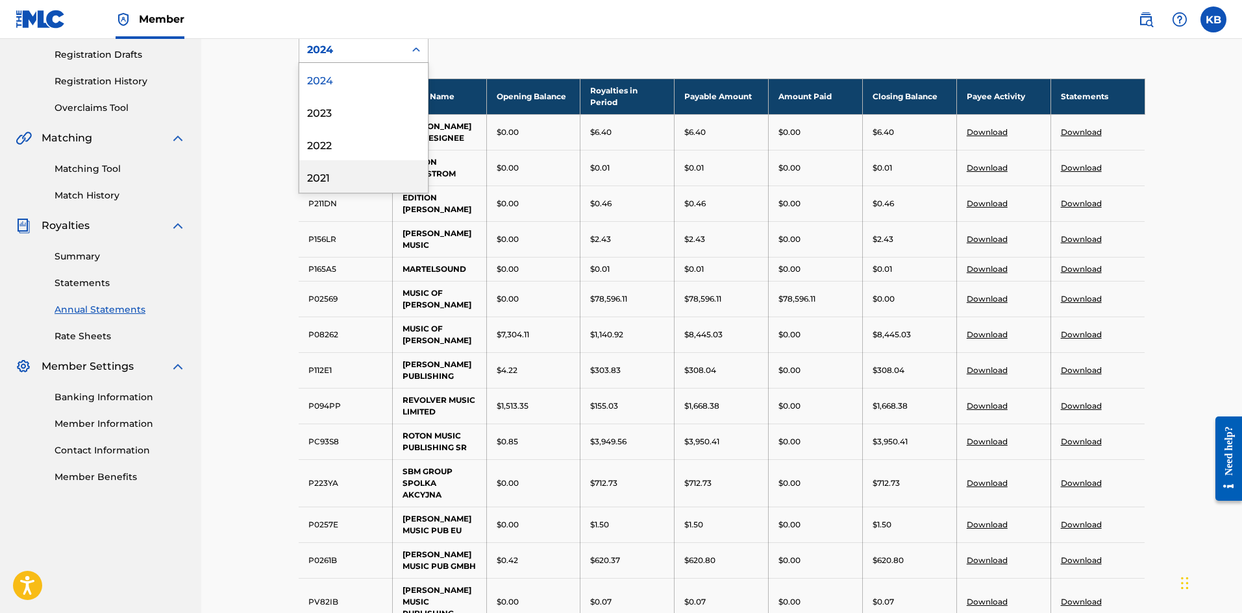
click at [312, 180] on div "2021" at bounding box center [363, 176] width 129 height 32
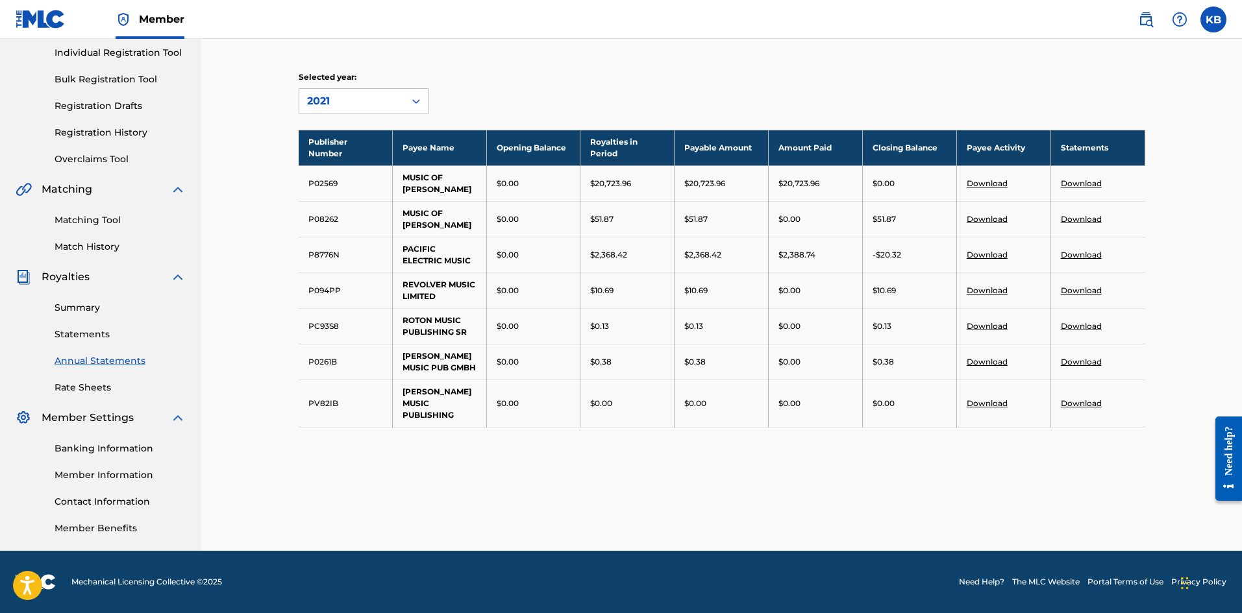
click at [1086, 221] on link "Download" at bounding box center [1080, 219] width 41 height 10
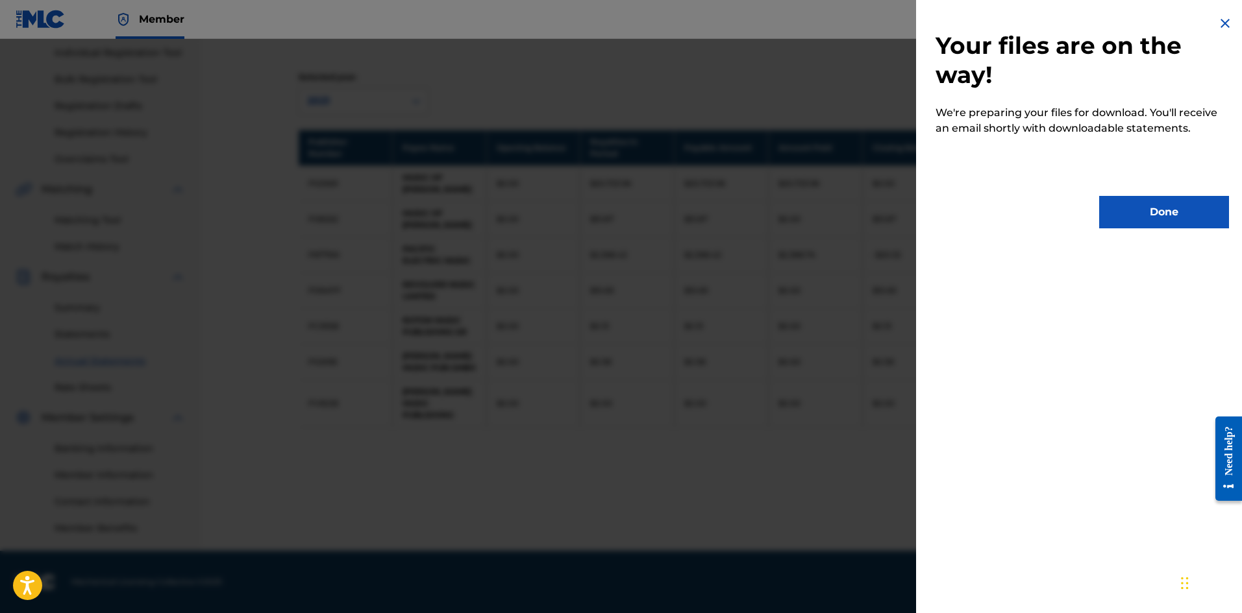
scroll to position [0, 0]
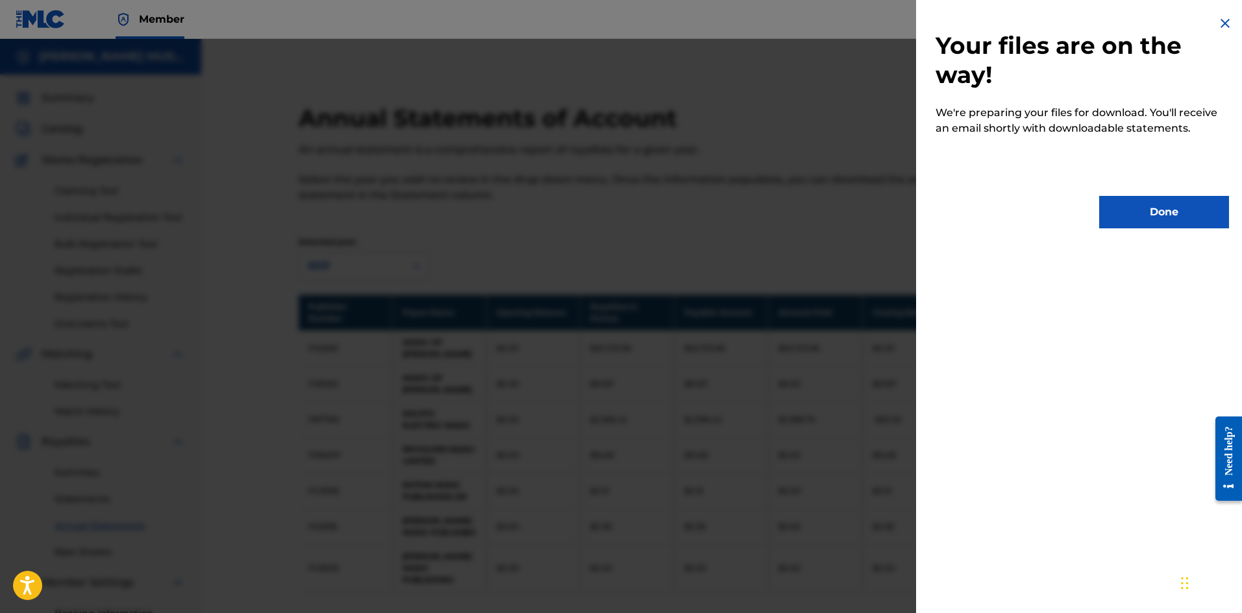
click at [1158, 215] on button "Done" at bounding box center [1164, 212] width 130 height 32
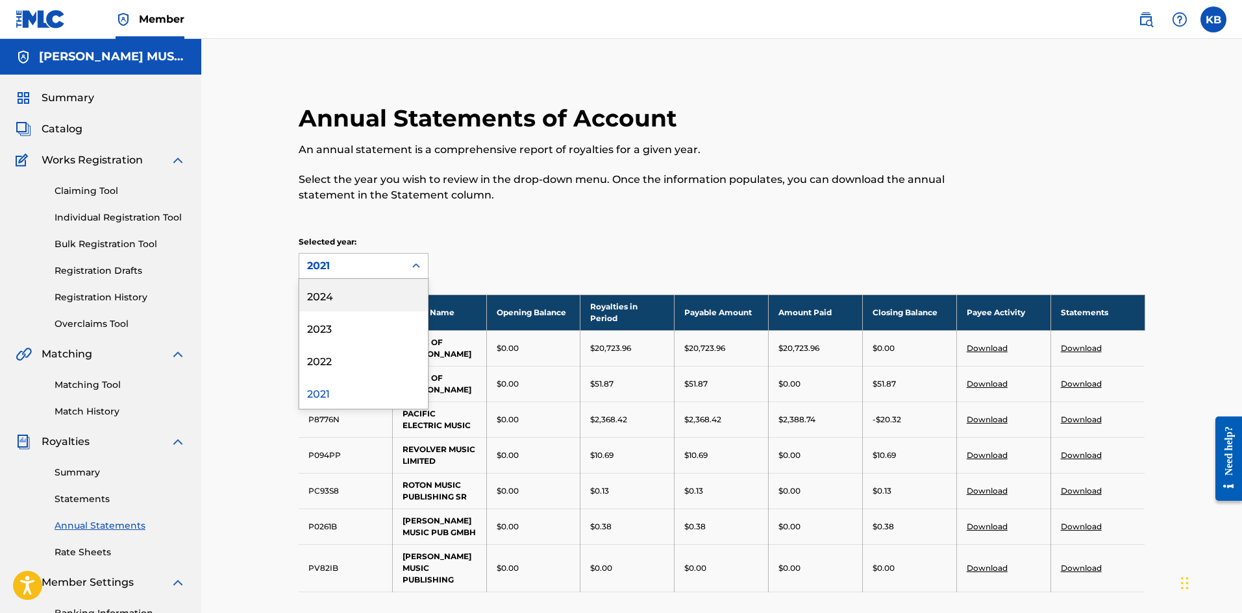
click at [419, 264] on icon at bounding box center [416, 266] width 13 height 13
click at [315, 361] on div "2022" at bounding box center [363, 360] width 129 height 32
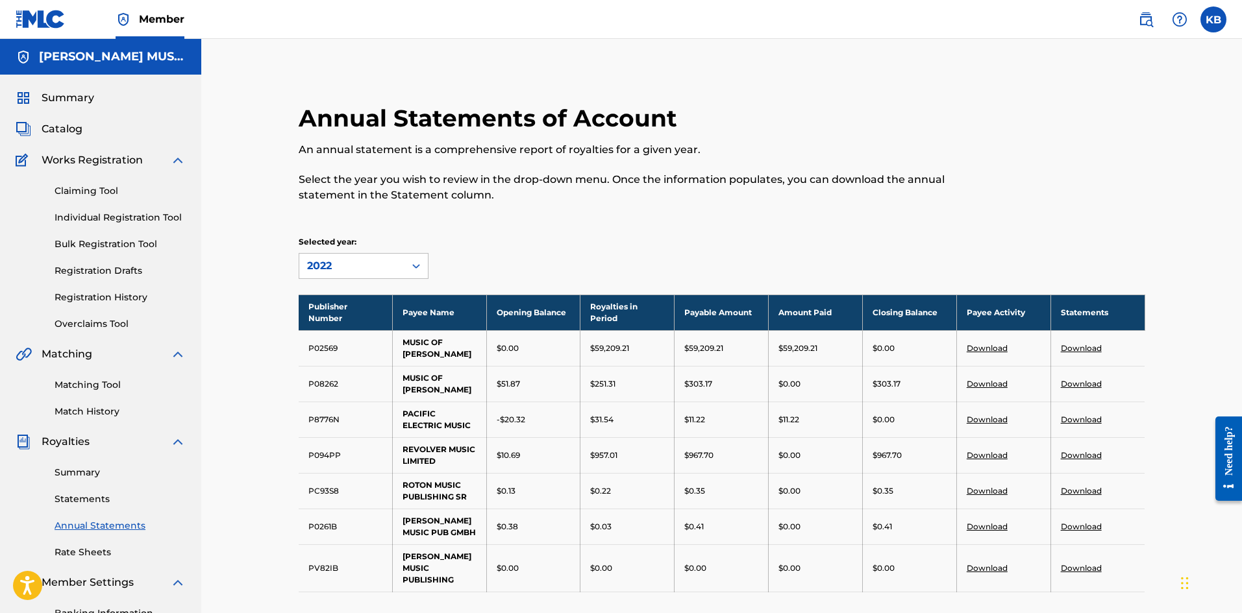
click at [419, 267] on icon at bounding box center [416, 266] width 13 height 13
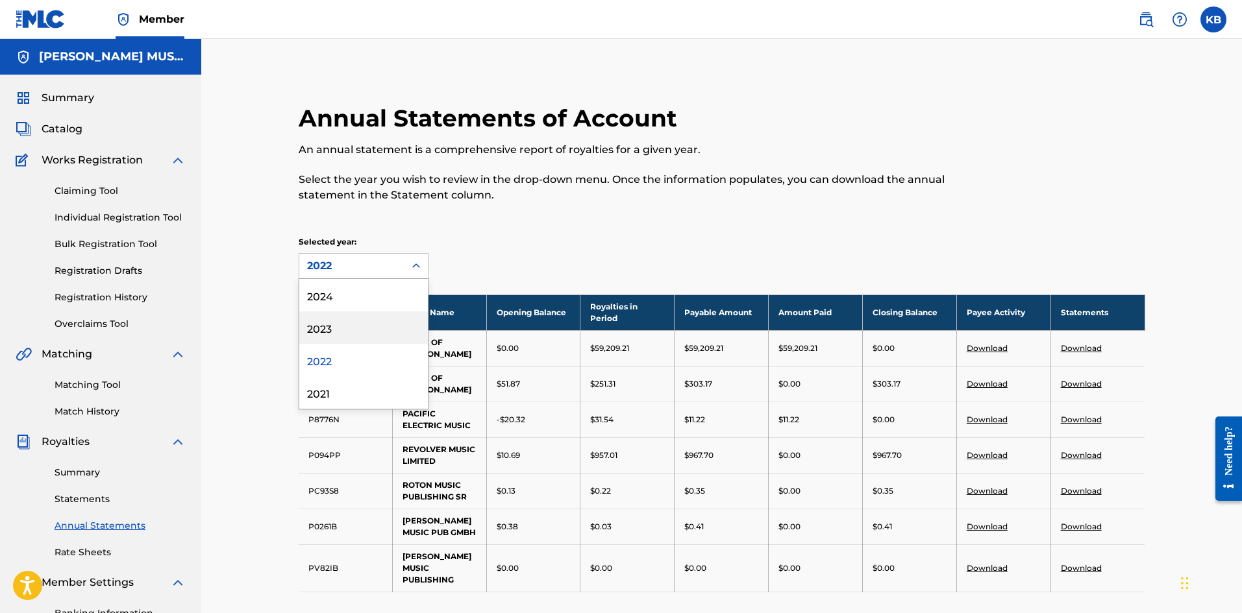
click at [328, 326] on div "2023" at bounding box center [363, 328] width 129 height 32
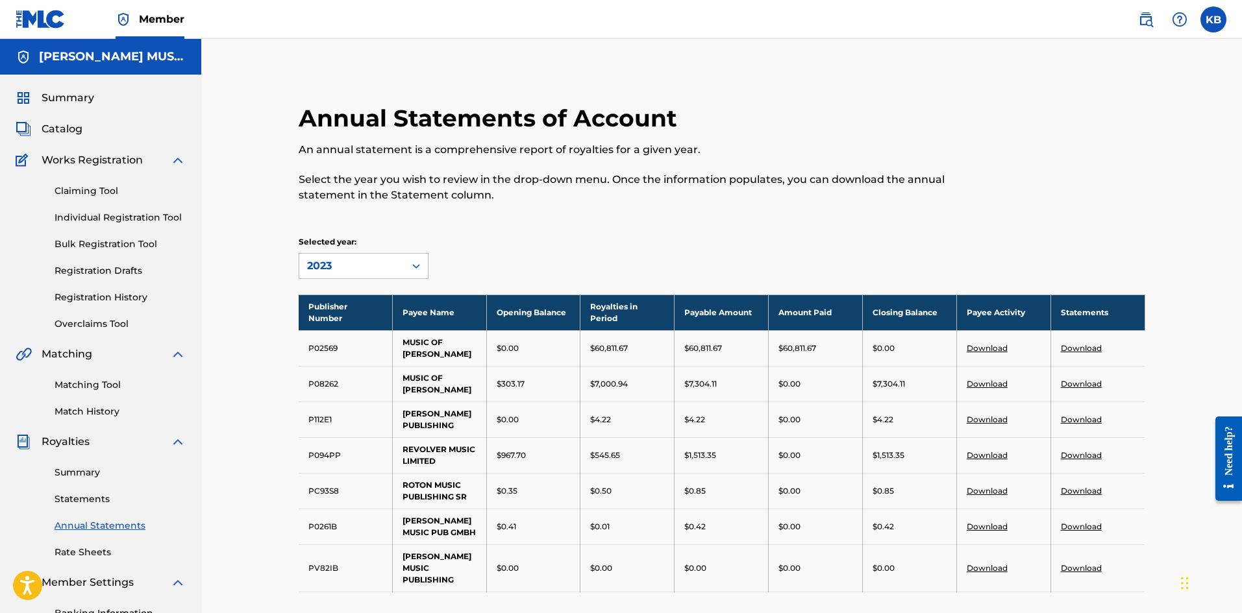
click at [1079, 381] on link "Download" at bounding box center [1080, 384] width 41 height 10
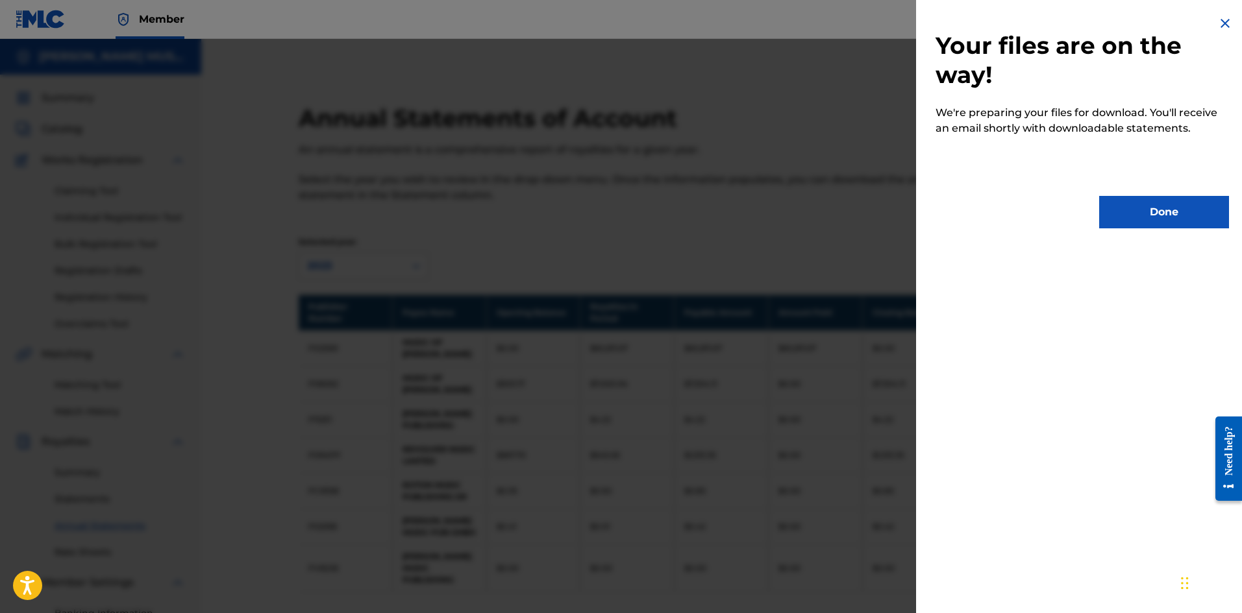
click at [1158, 214] on button "Done" at bounding box center [1164, 212] width 130 height 32
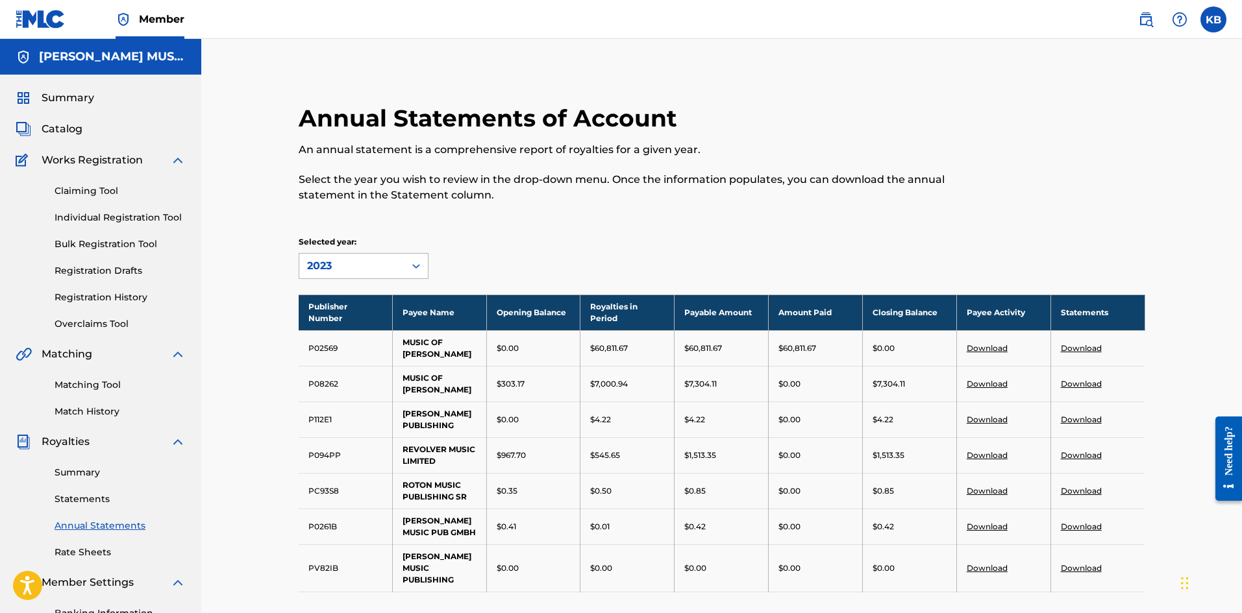
click at [419, 260] on icon at bounding box center [416, 266] width 13 height 13
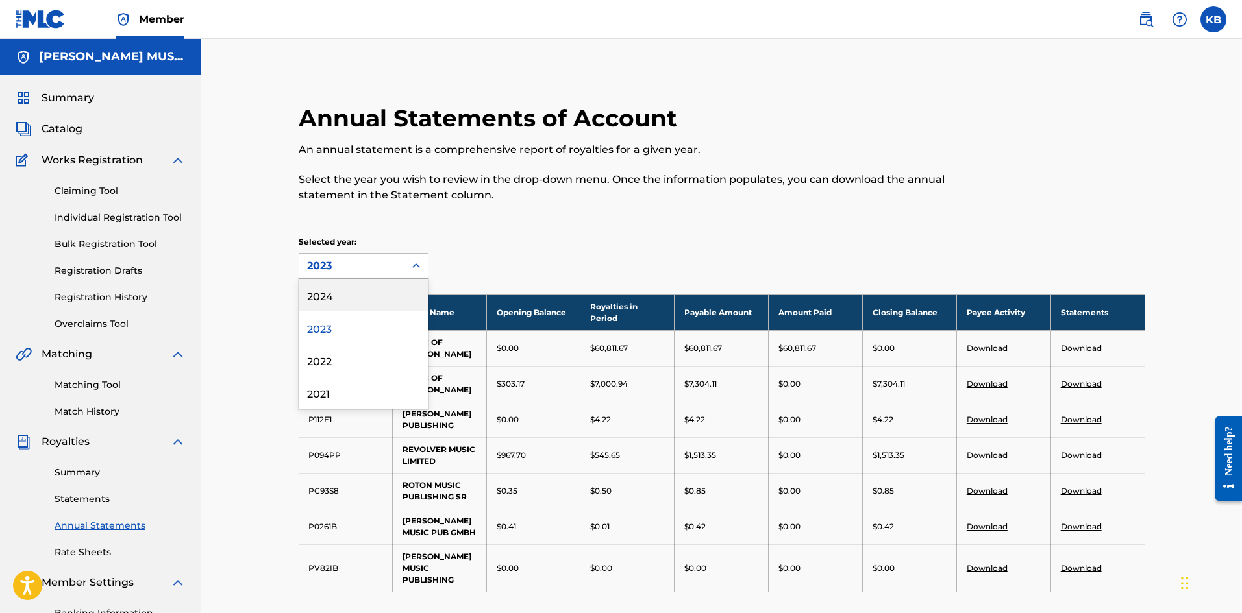
click at [330, 294] on div "2024" at bounding box center [363, 295] width 129 height 32
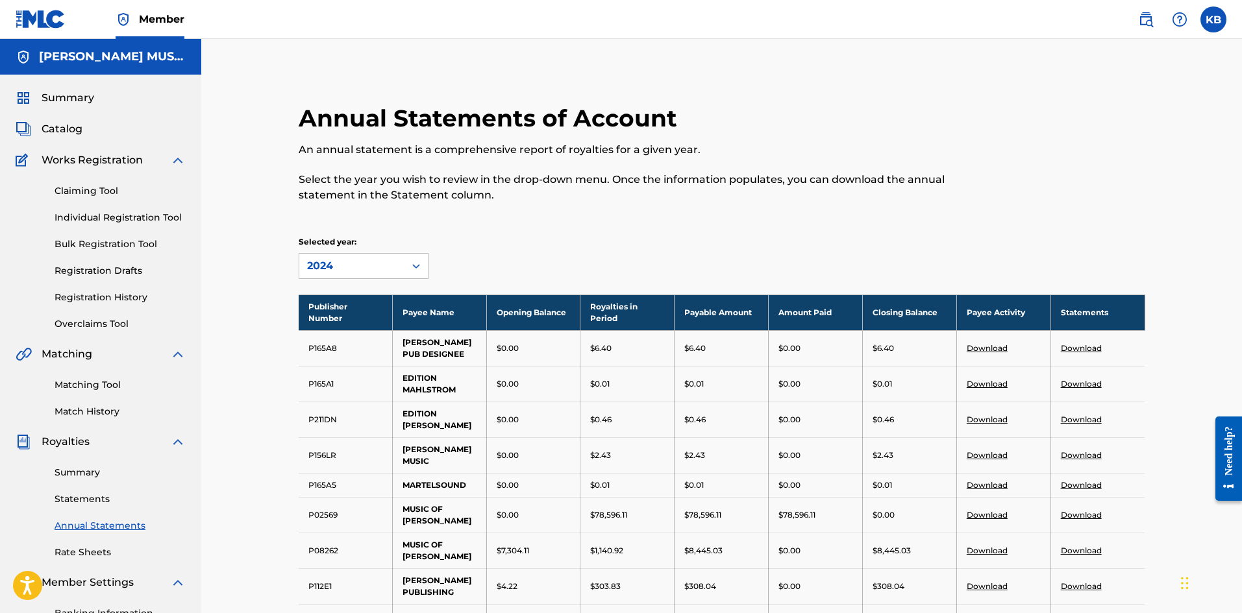
click at [1079, 556] on link "Download" at bounding box center [1080, 551] width 41 height 10
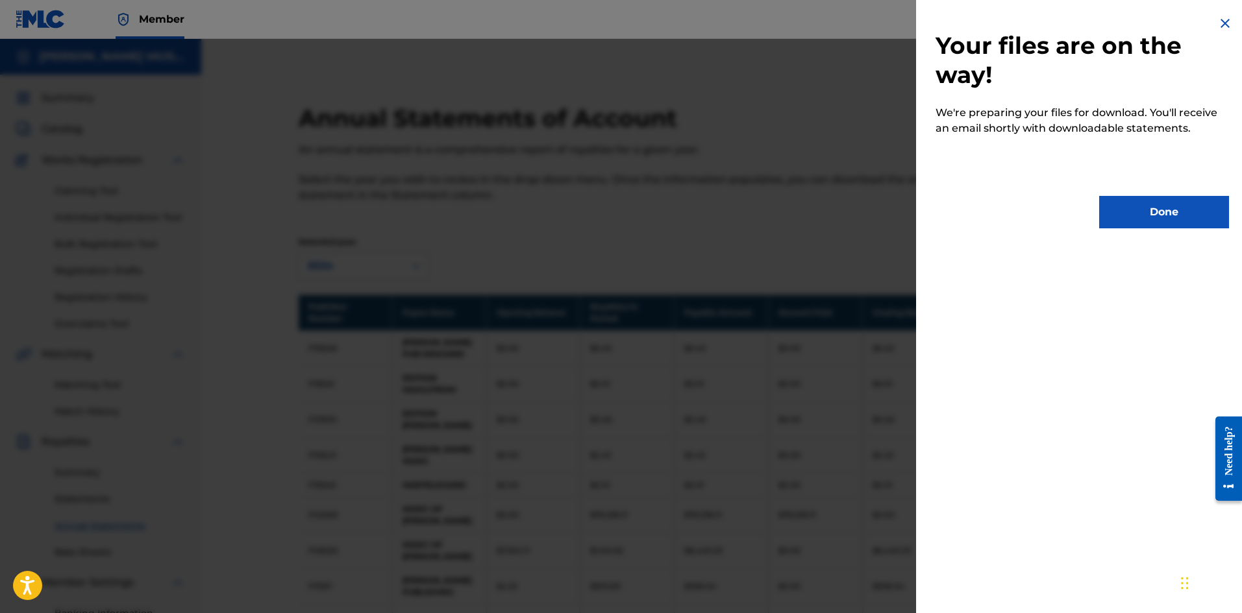
click at [1157, 210] on button "Done" at bounding box center [1164, 212] width 130 height 32
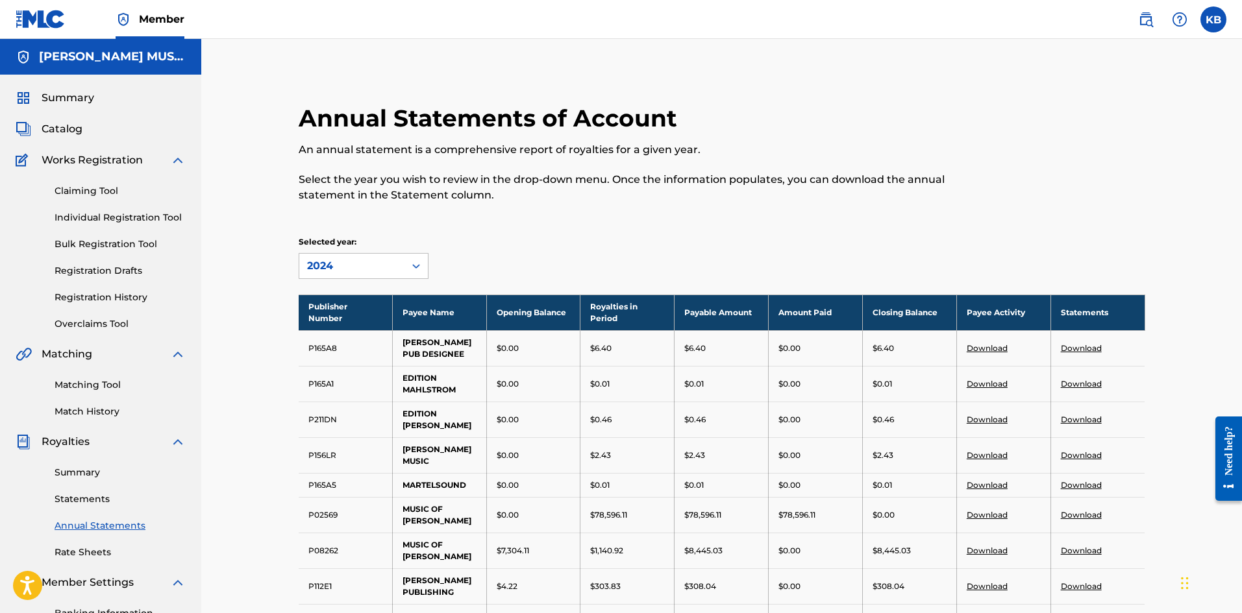
scroll to position [216, 0]
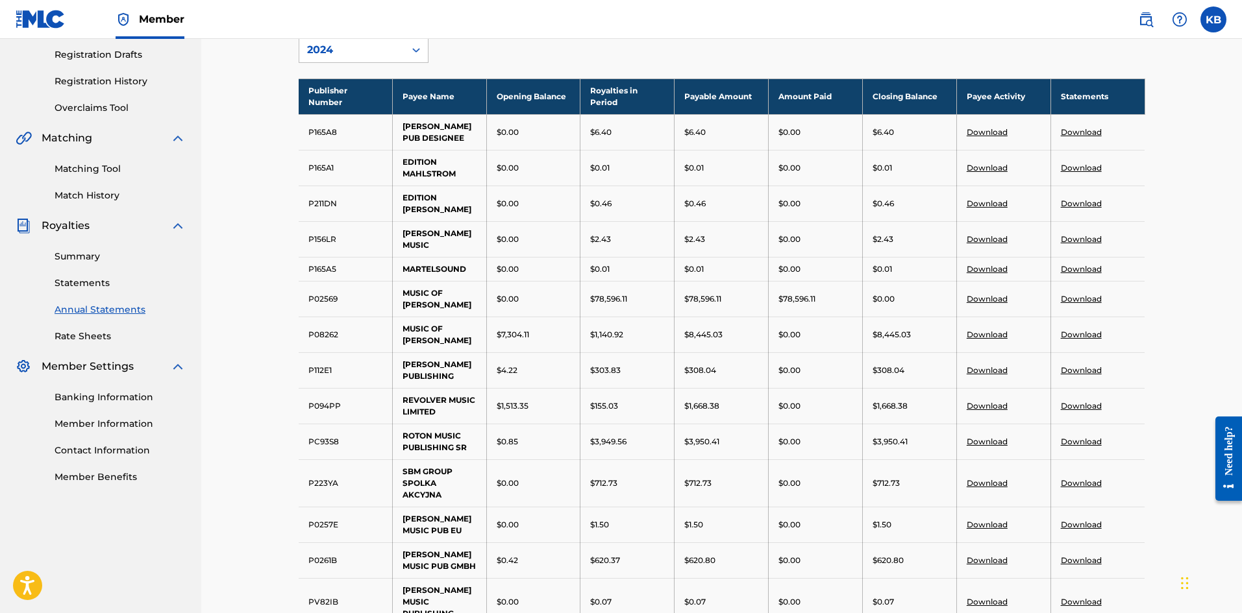
click at [1088, 339] on link "Download" at bounding box center [1080, 335] width 41 height 10
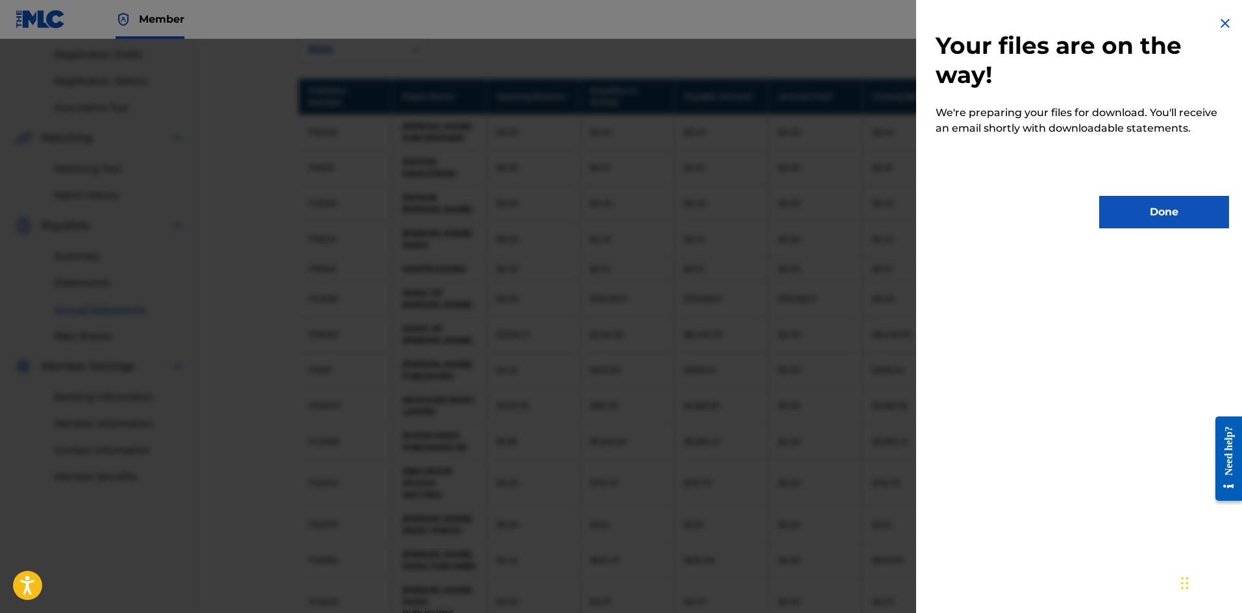
scroll to position [0, 0]
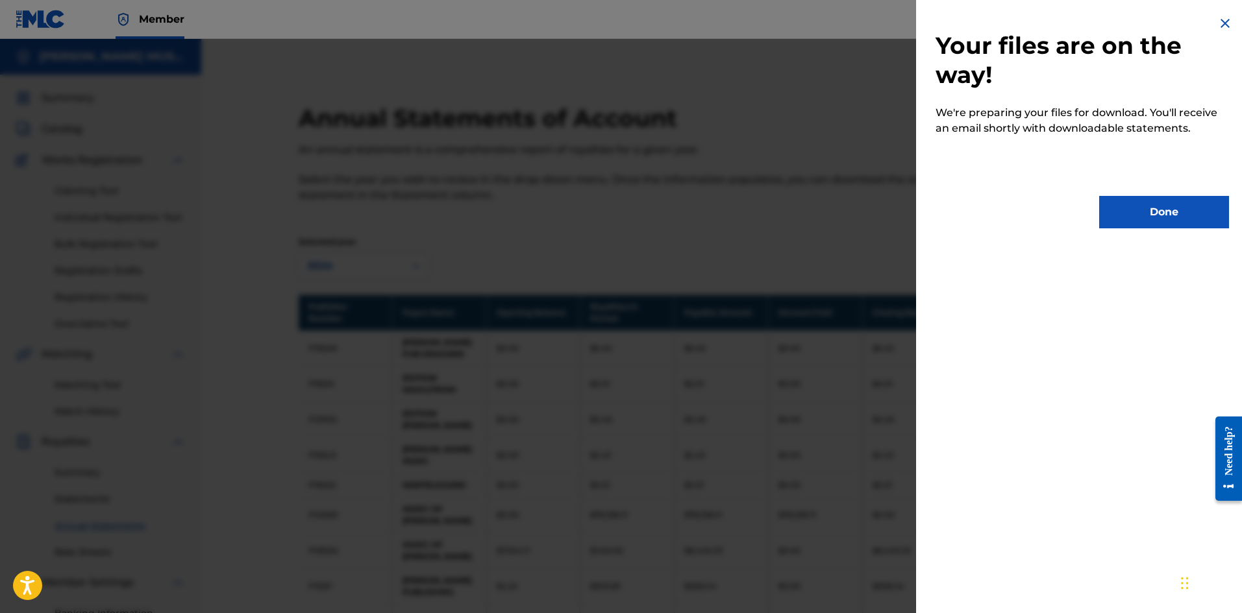
click at [1147, 220] on button "Done" at bounding box center [1164, 212] width 130 height 32
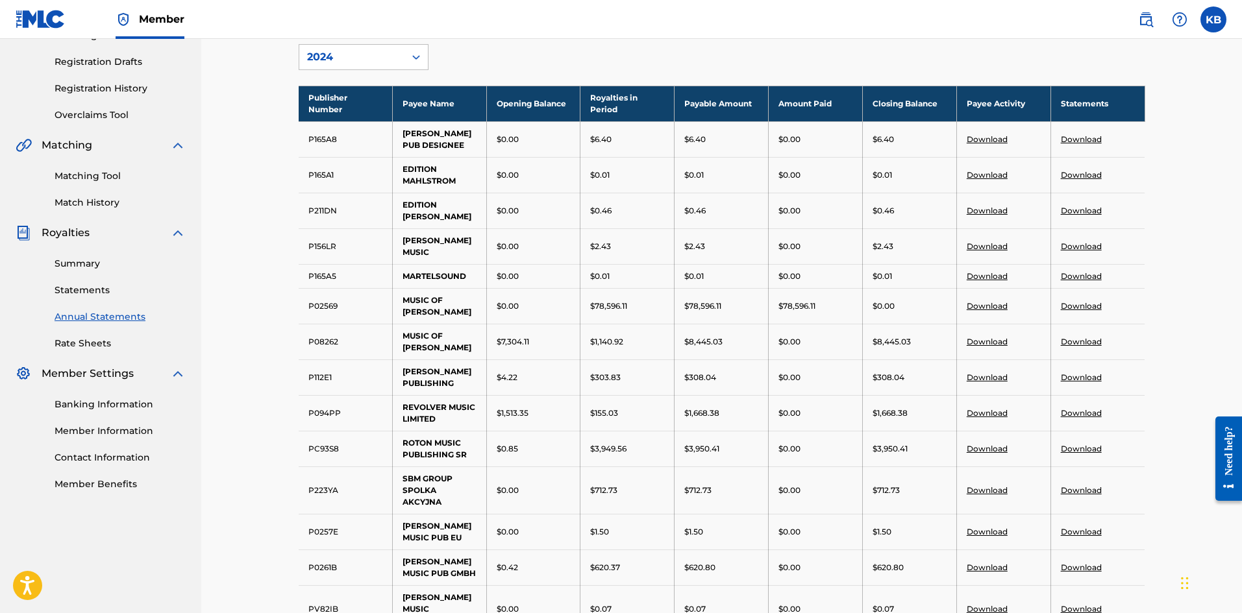
scroll to position [217, 0]
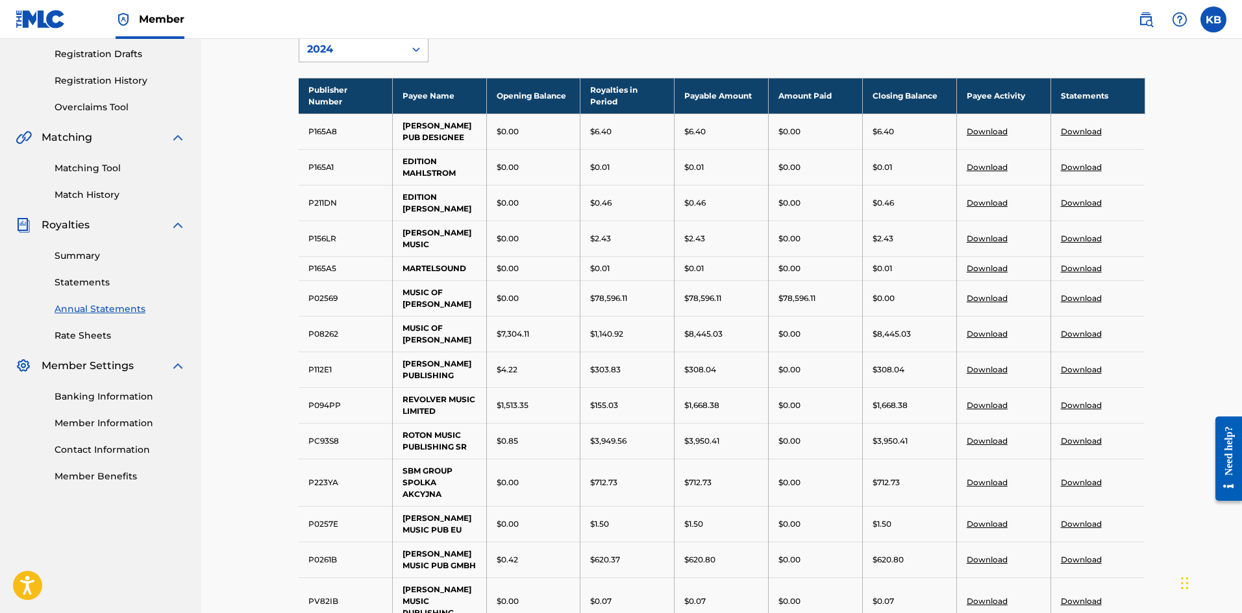
click at [421, 45] on icon at bounding box center [416, 49] width 13 height 13
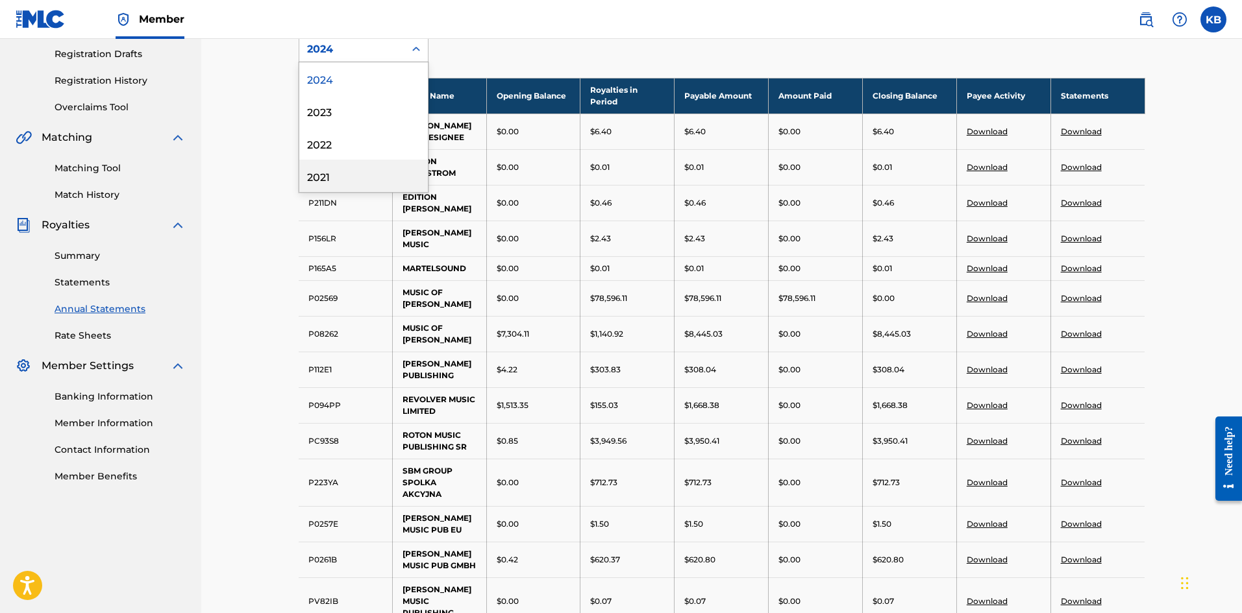
click at [323, 174] on div "2021" at bounding box center [363, 176] width 129 height 32
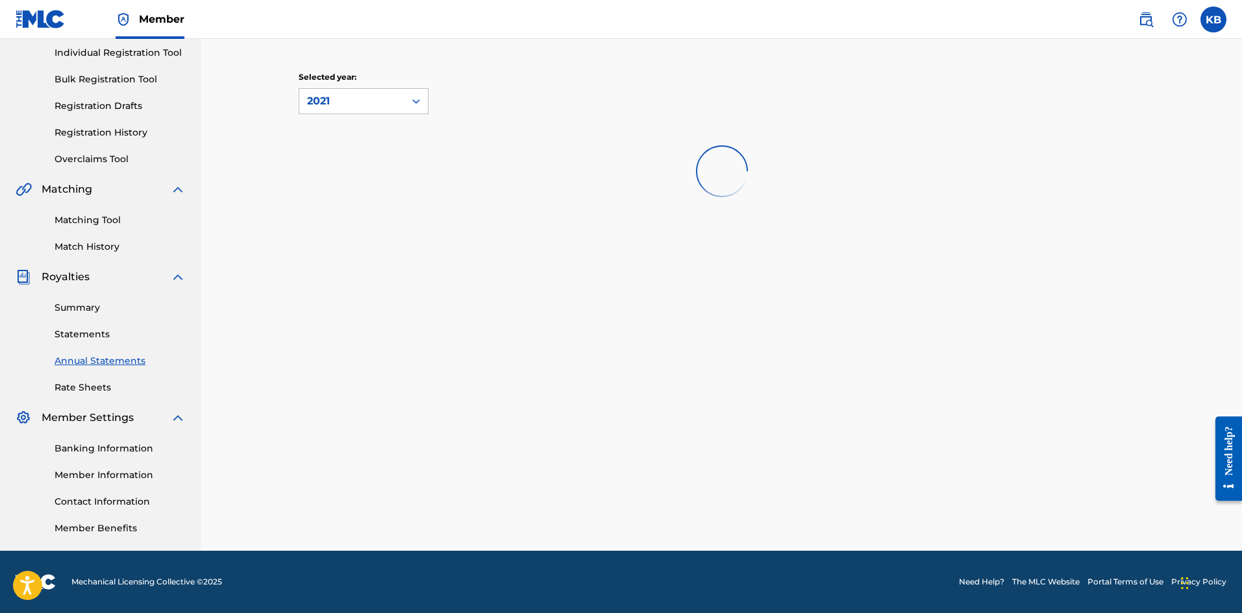
scroll to position [165, 0]
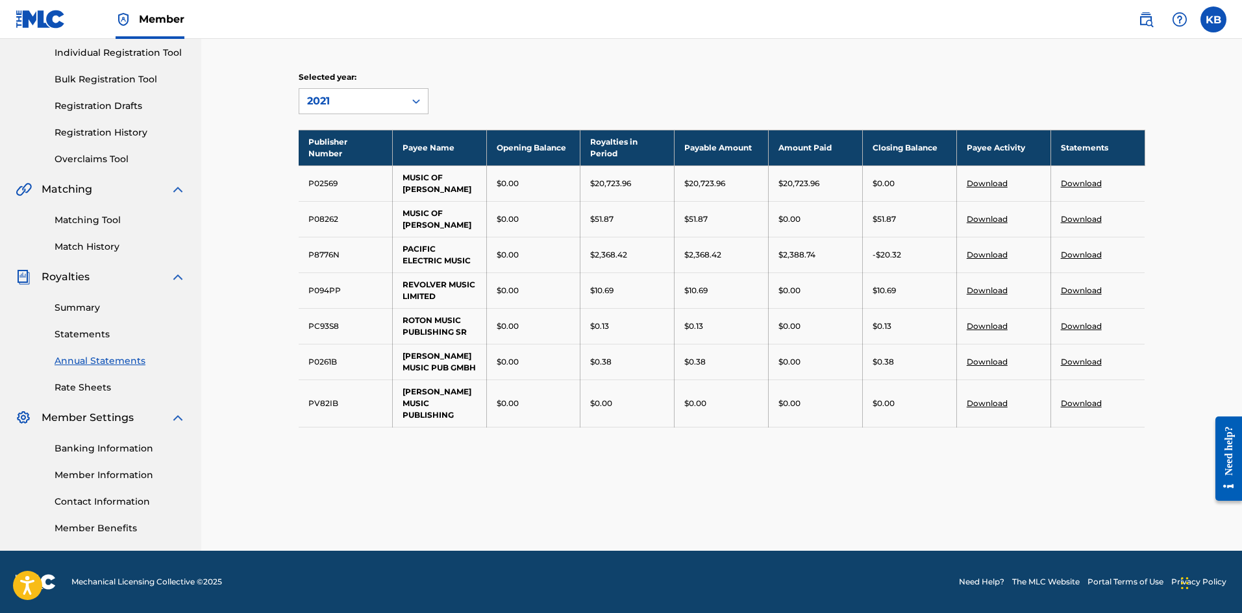
click at [1084, 289] on link "Download" at bounding box center [1080, 291] width 41 height 10
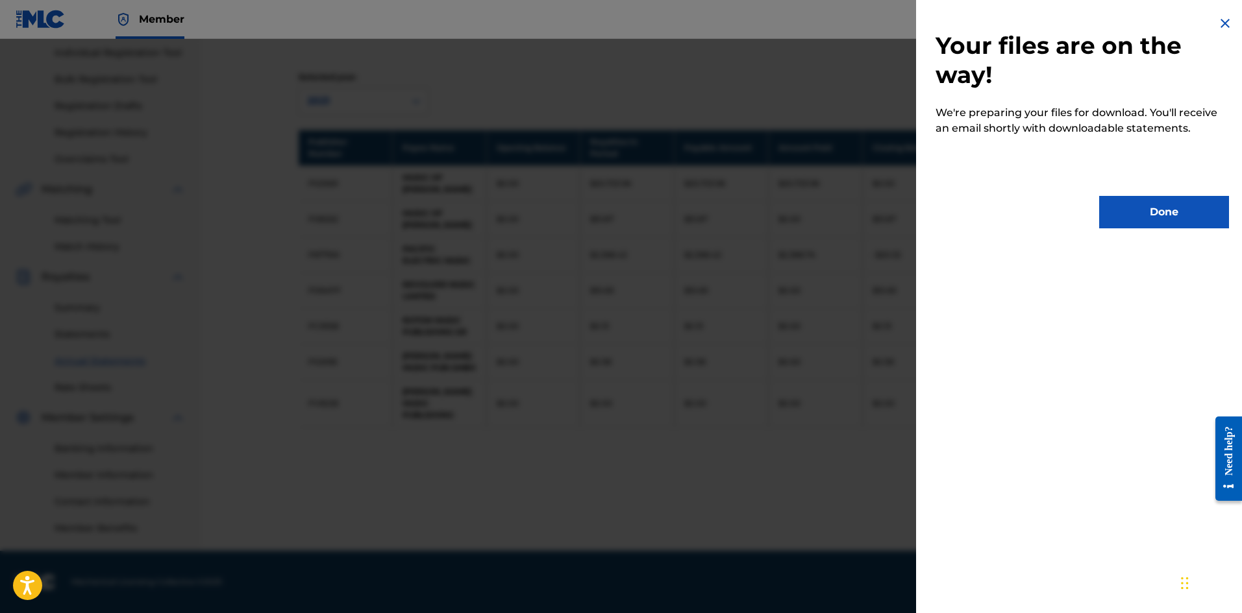
scroll to position [0, 0]
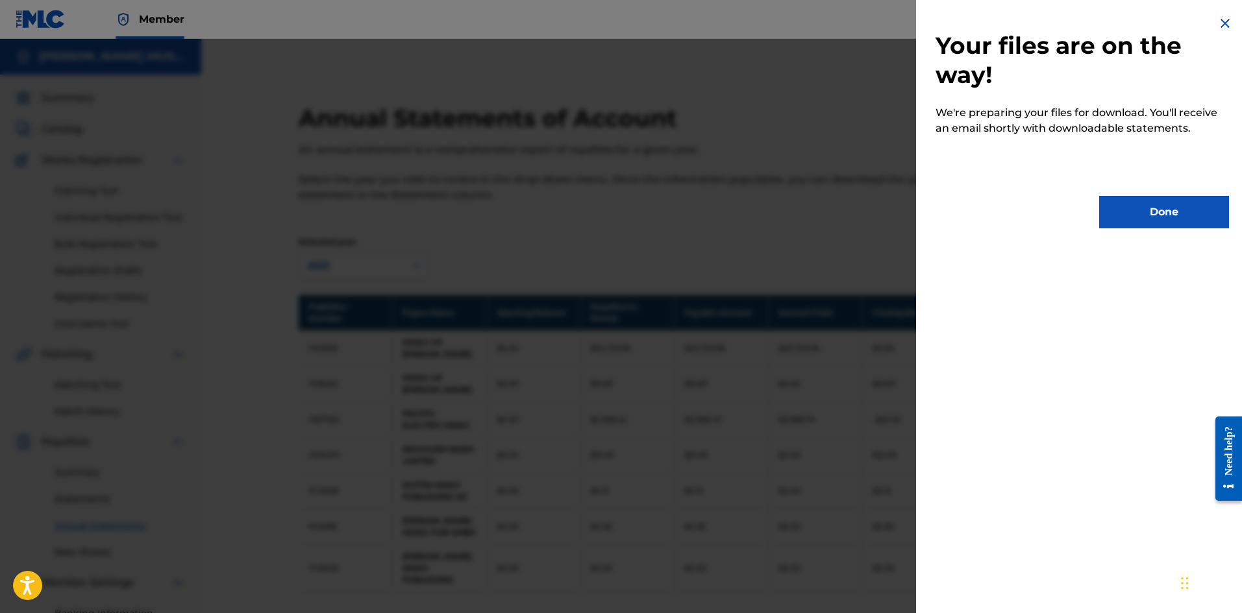
click at [1135, 221] on button "Done" at bounding box center [1164, 212] width 130 height 32
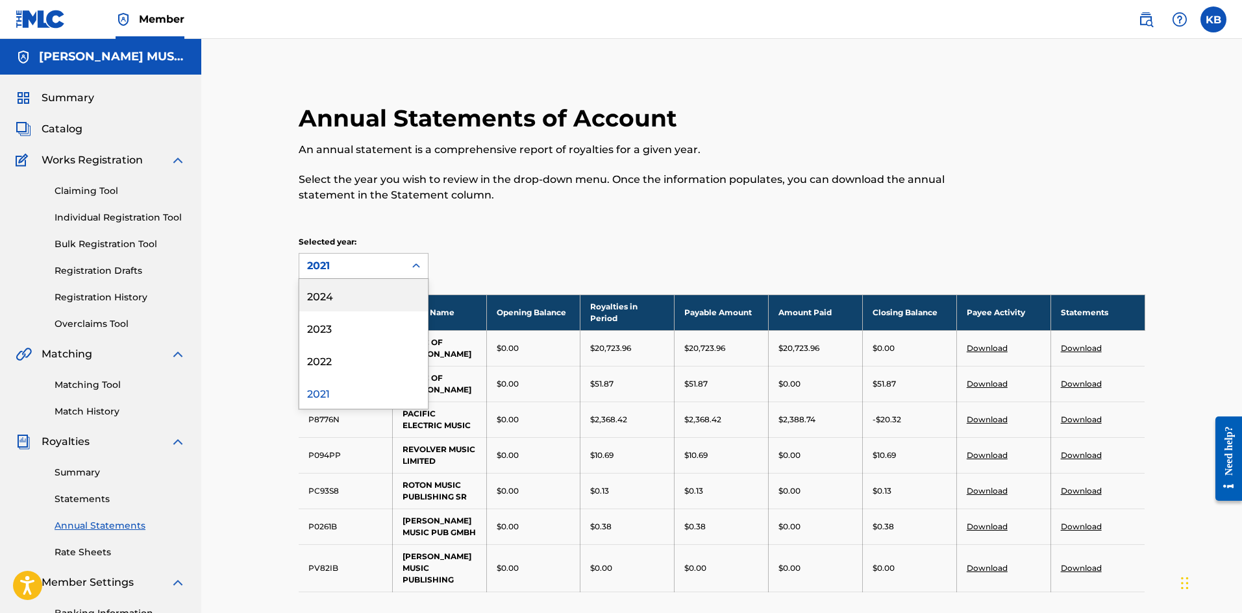
click at [415, 266] on icon at bounding box center [416, 266] width 13 height 13
click at [324, 358] on div "2022" at bounding box center [363, 360] width 129 height 32
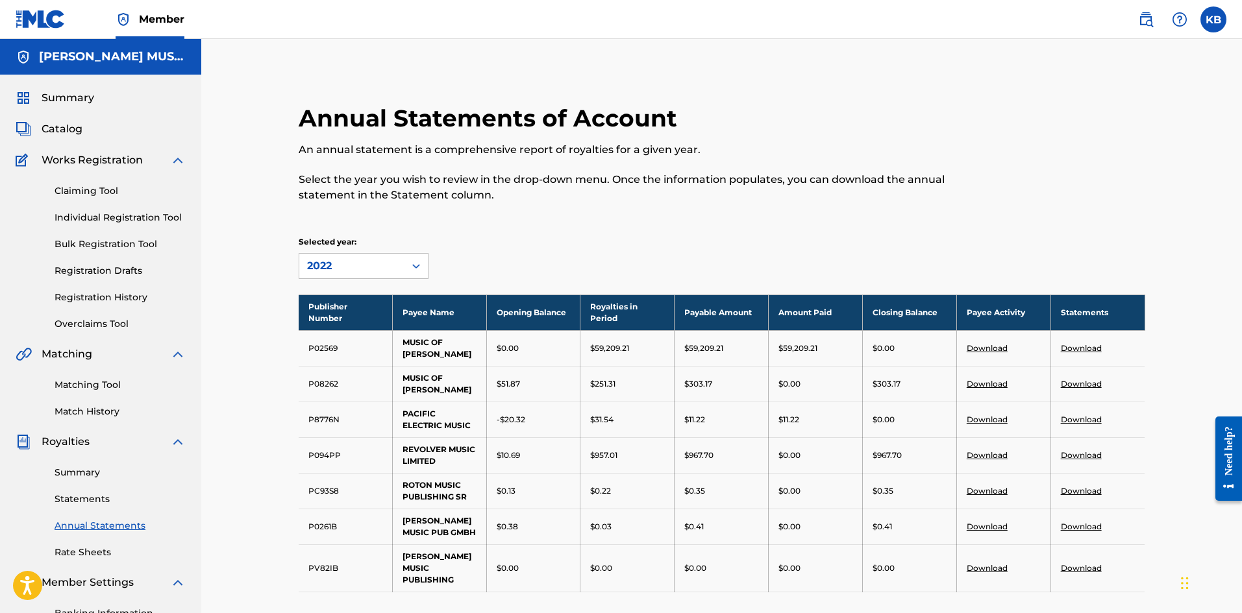
click at [1075, 454] on link "Download" at bounding box center [1080, 455] width 41 height 10
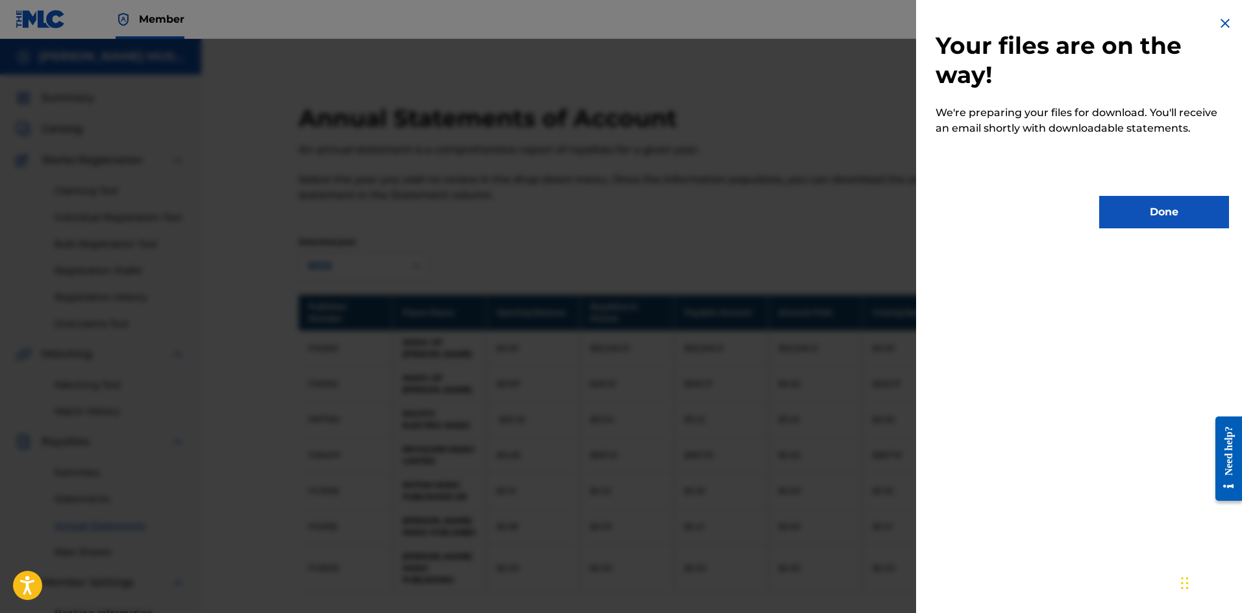
click at [1142, 217] on button "Done" at bounding box center [1164, 212] width 130 height 32
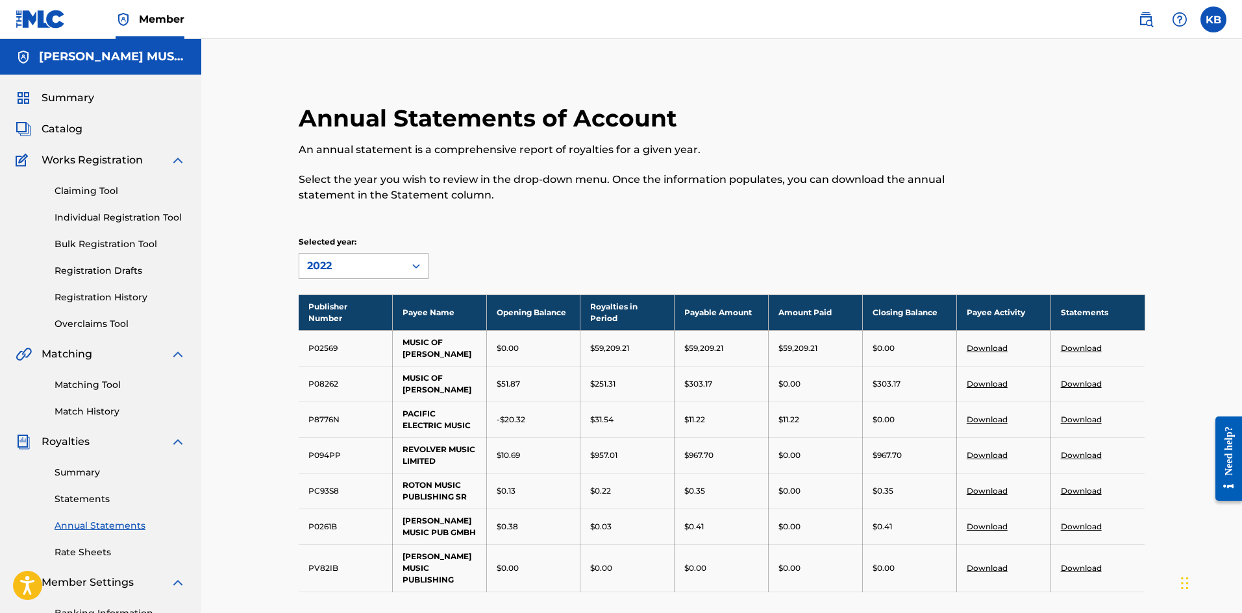
click at [415, 265] on icon at bounding box center [416, 266] width 13 height 13
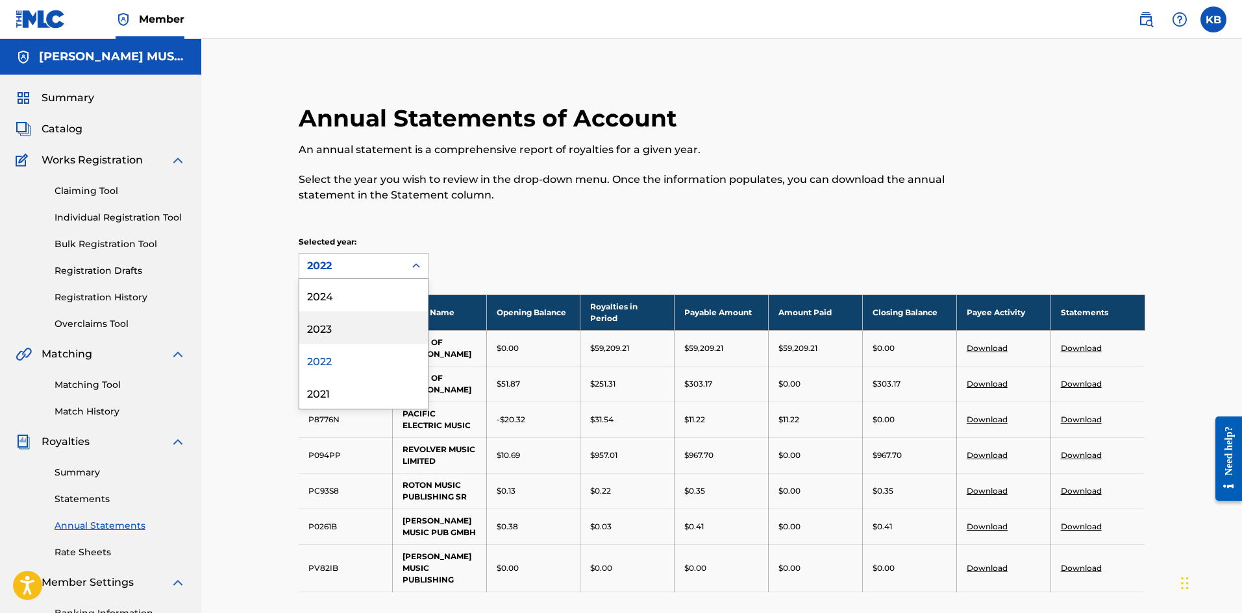
click at [328, 325] on div "2023" at bounding box center [363, 328] width 129 height 32
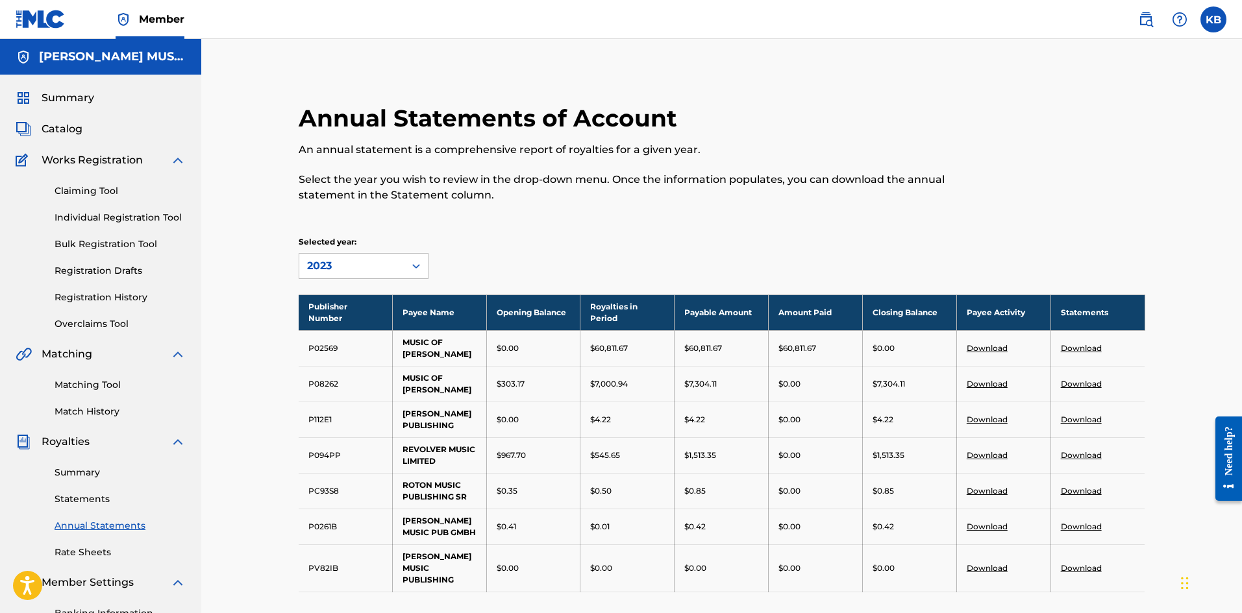
click at [1083, 457] on link "Download" at bounding box center [1080, 455] width 41 height 10
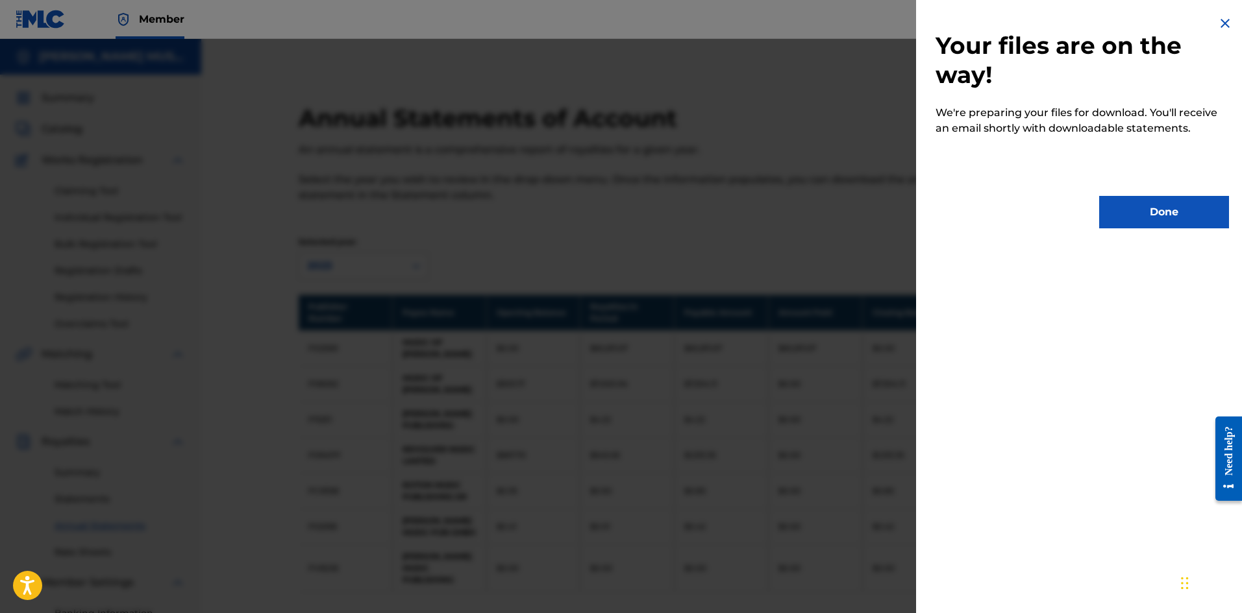
click at [1179, 208] on button "Done" at bounding box center [1164, 212] width 130 height 32
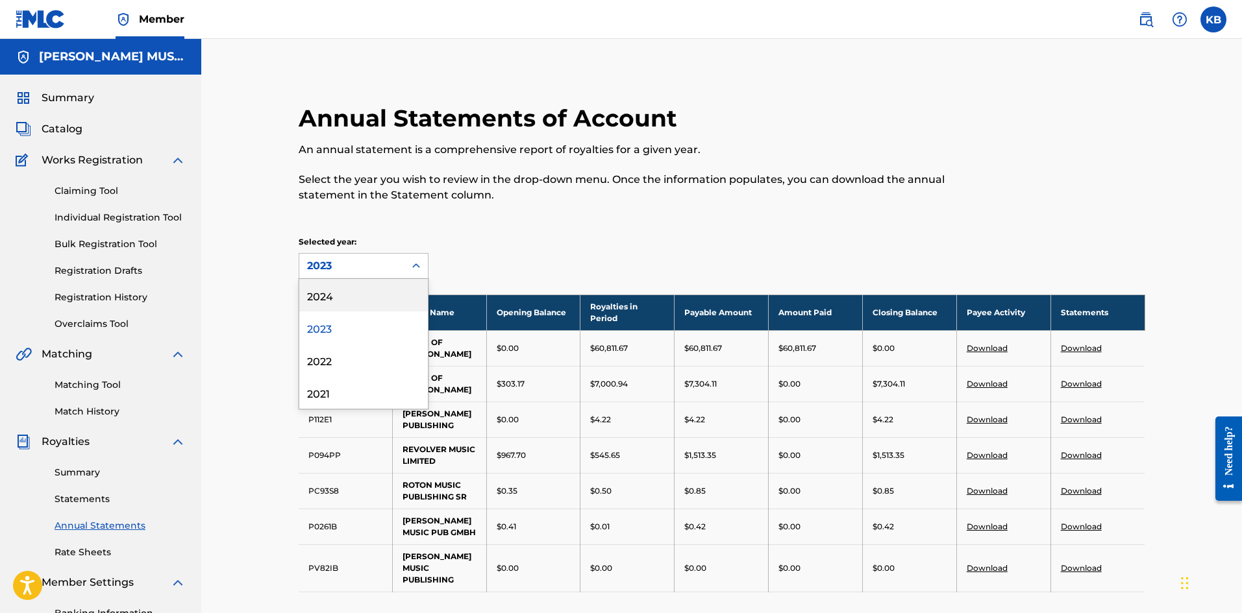
click at [416, 269] on icon at bounding box center [416, 266] width 13 height 13
click at [322, 300] on div "2024" at bounding box center [363, 295] width 129 height 32
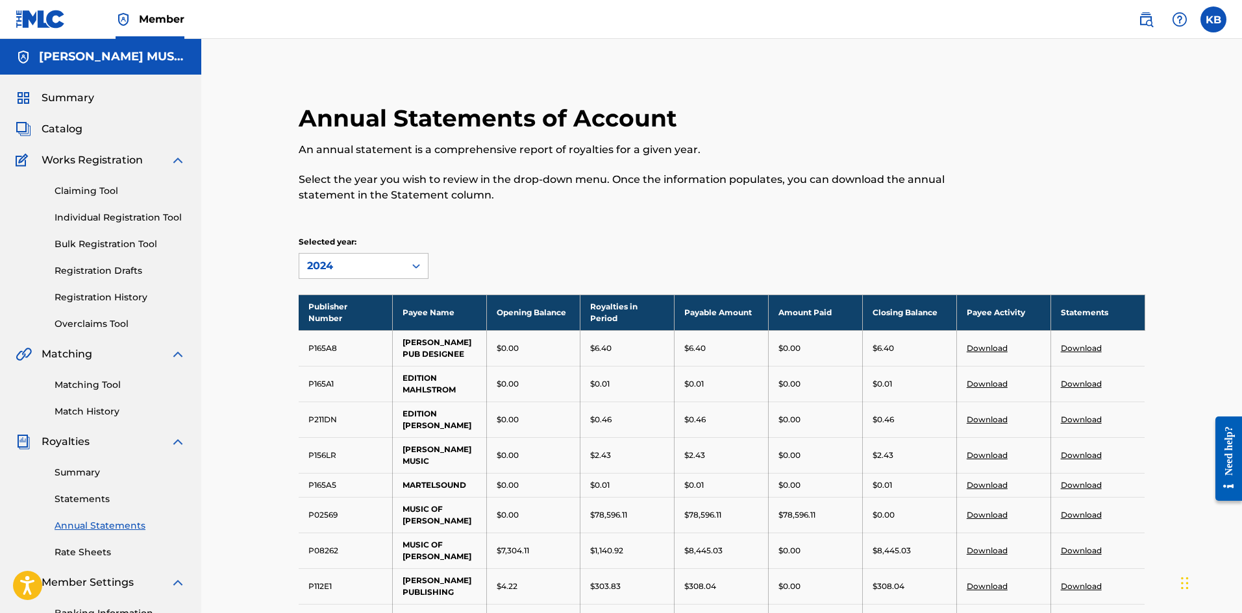
scroll to position [216, 0]
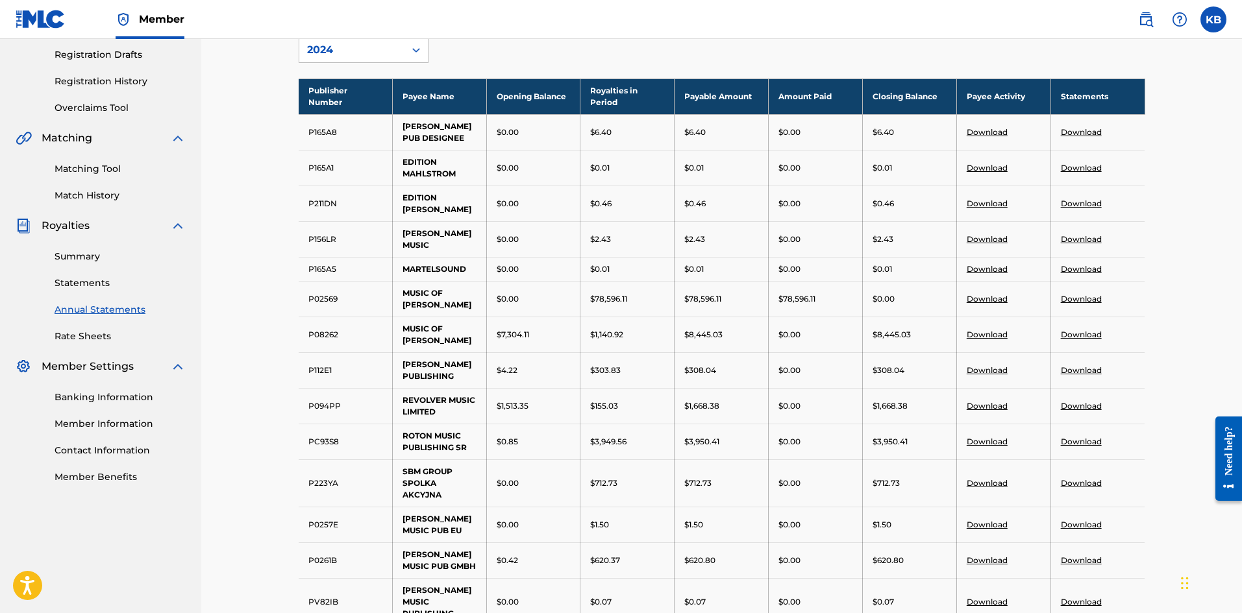
click at [1081, 411] on link "Download" at bounding box center [1080, 406] width 41 height 10
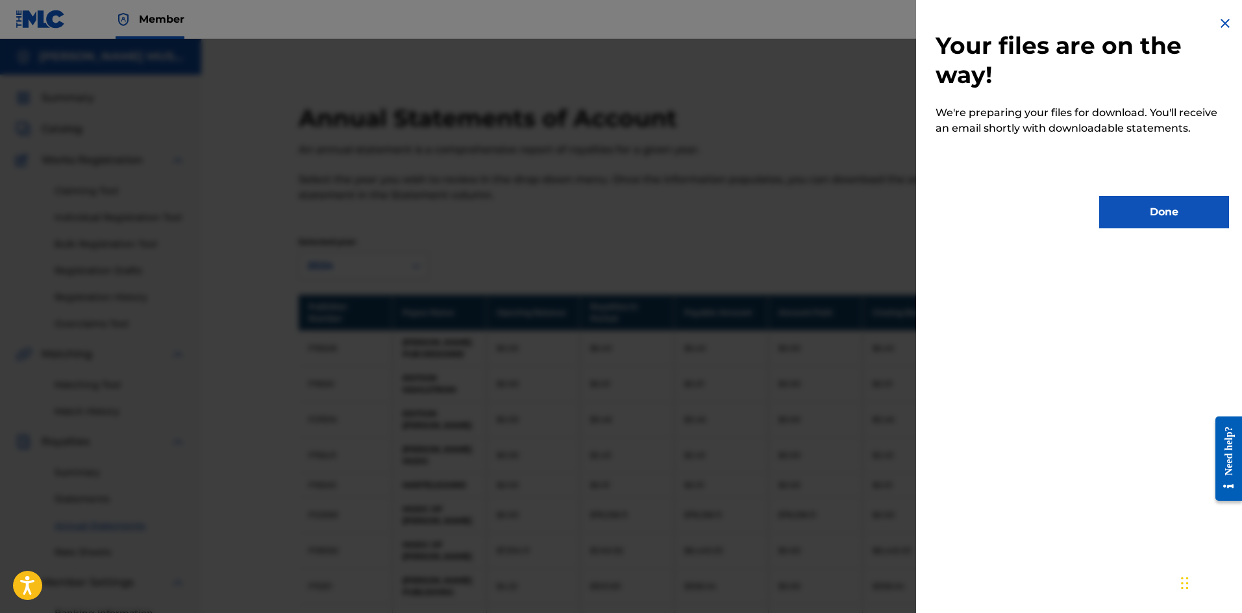
click at [1160, 204] on button "Done" at bounding box center [1164, 212] width 130 height 32
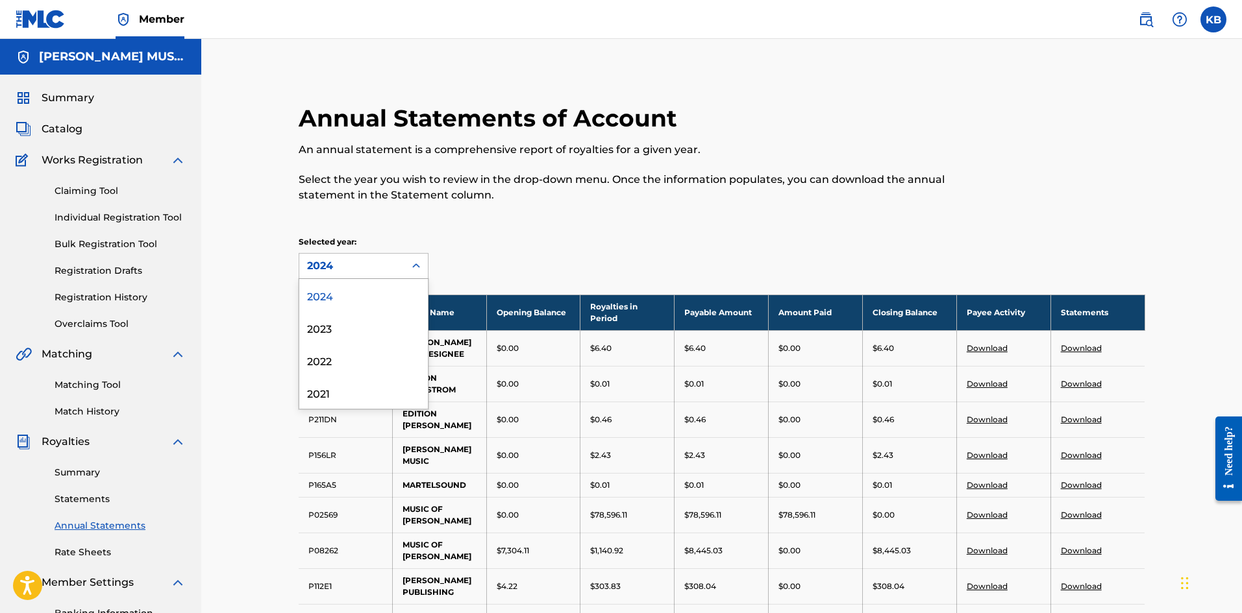
click at [419, 267] on icon at bounding box center [416, 266] width 13 height 13
click at [325, 385] on div "2021" at bounding box center [363, 392] width 129 height 32
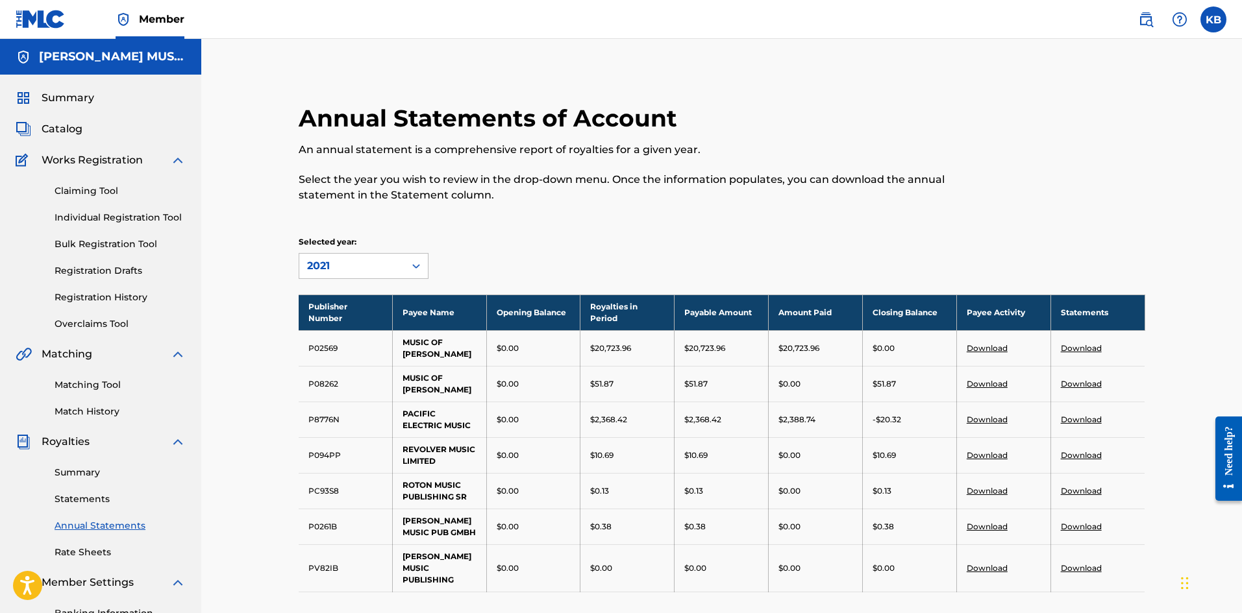
click at [416, 267] on icon at bounding box center [416, 266] width 13 height 13
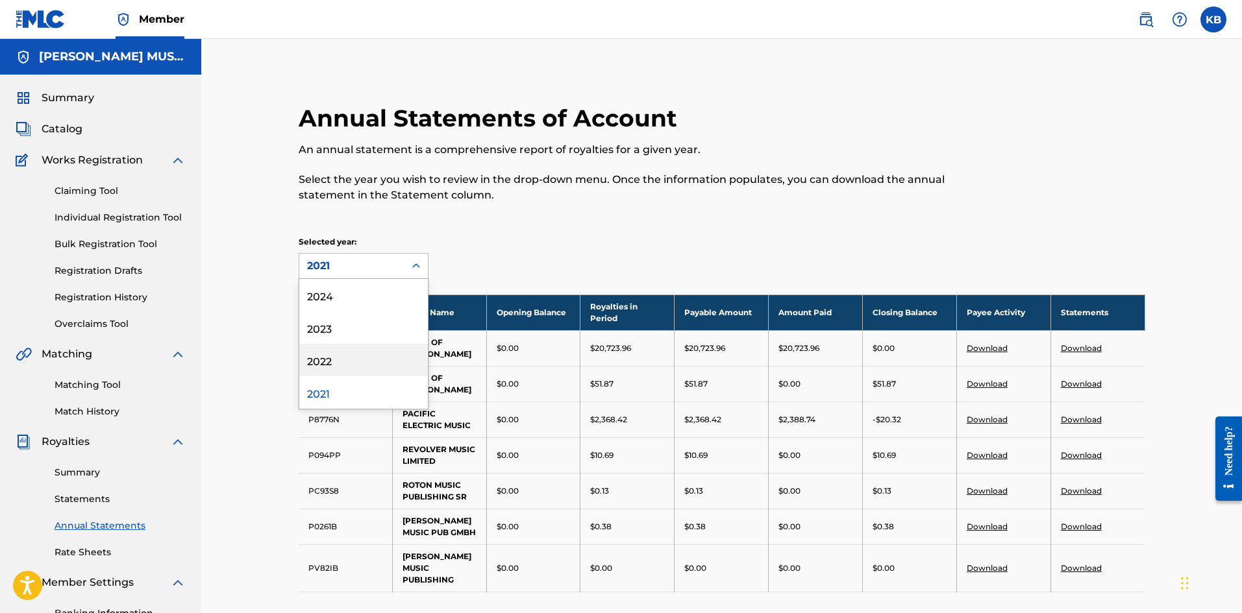
click at [313, 361] on div "2022" at bounding box center [363, 360] width 129 height 32
click at [411, 270] on icon at bounding box center [416, 266] width 13 height 13
click at [323, 321] on div "2023" at bounding box center [363, 328] width 129 height 32
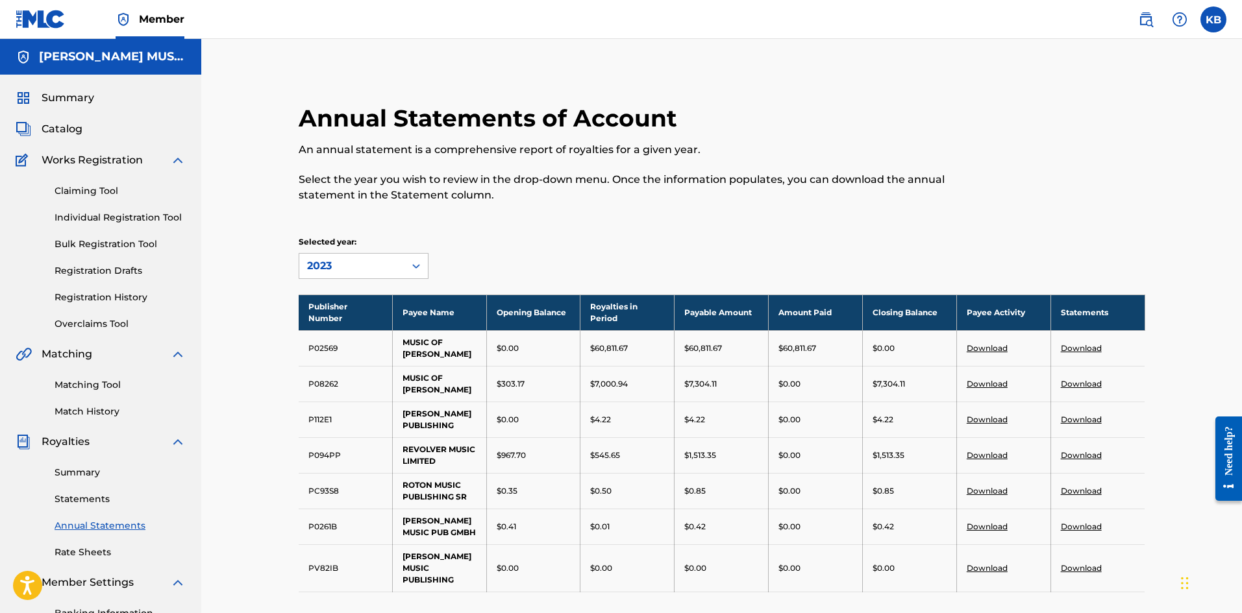
click at [1079, 419] on link "Download" at bounding box center [1080, 420] width 41 height 10
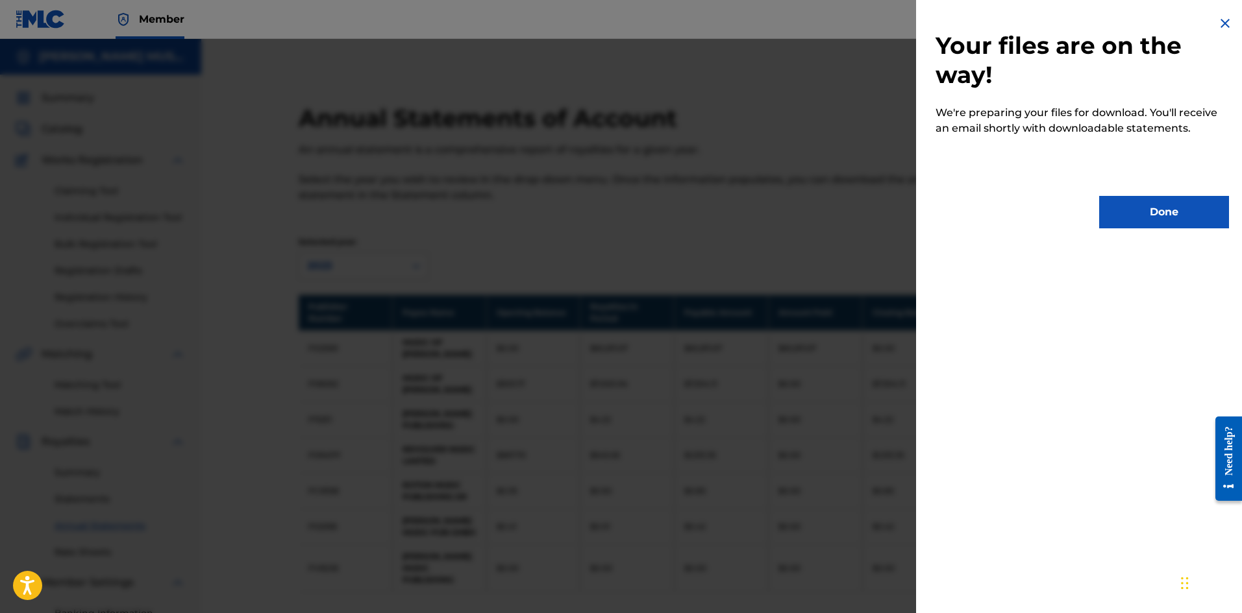
click at [1202, 206] on button "Done" at bounding box center [1164, 212] width 130 height 32
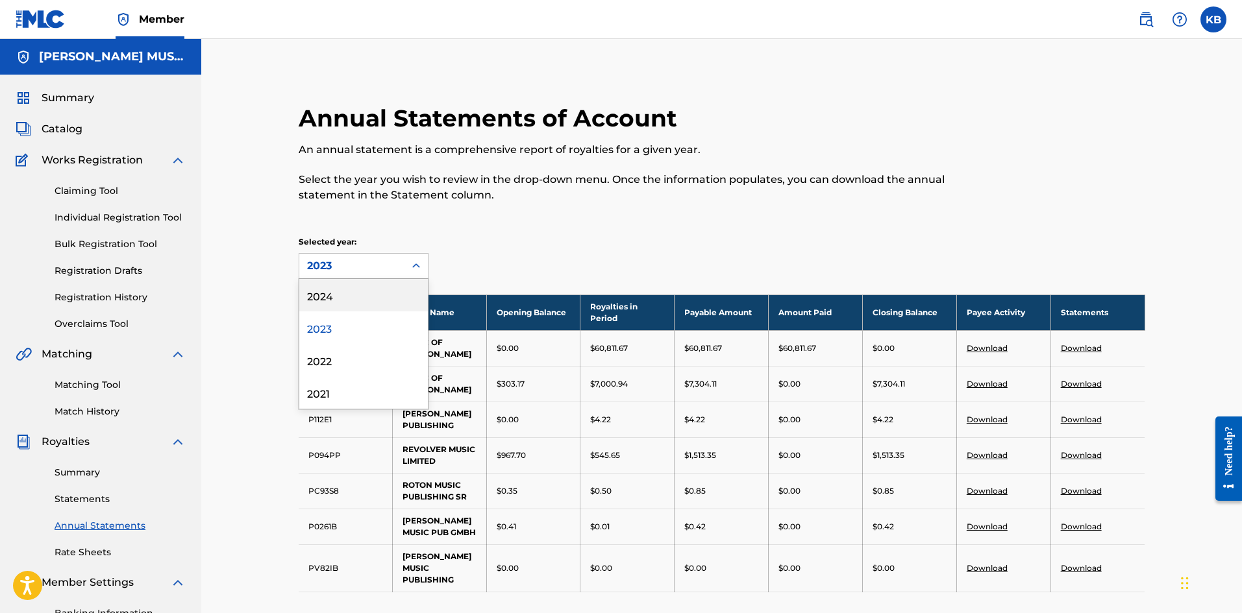
click at [419, 265] on icon at bounding box center [416, 266] width 13 height 13
click at [339, 293] on div "2024" at bounding box center [363, 295] width 129 height 32
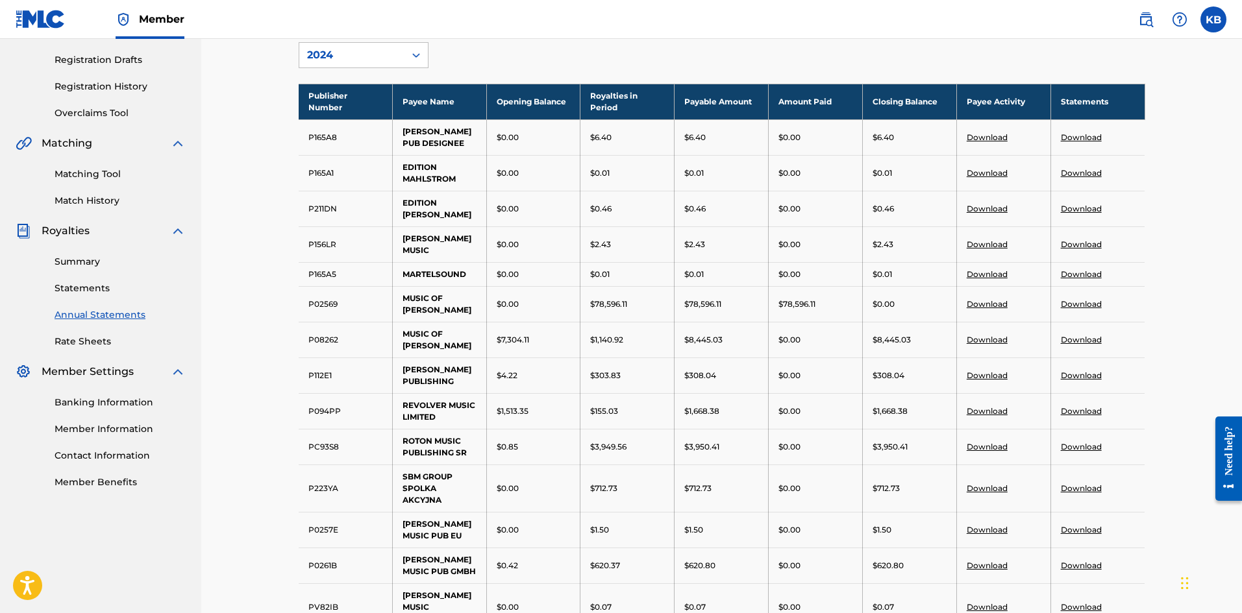
scroll to position [216, 0]
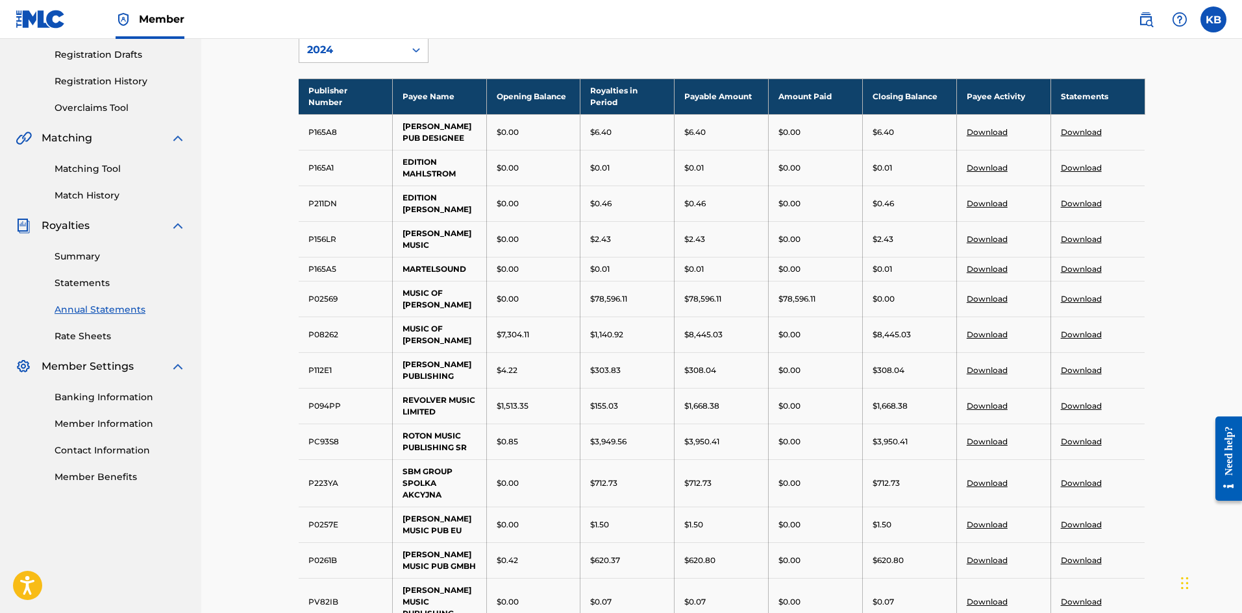
click at [1083, 375] on link "Download" at bounding box center [1080, 370] width 41 height 10
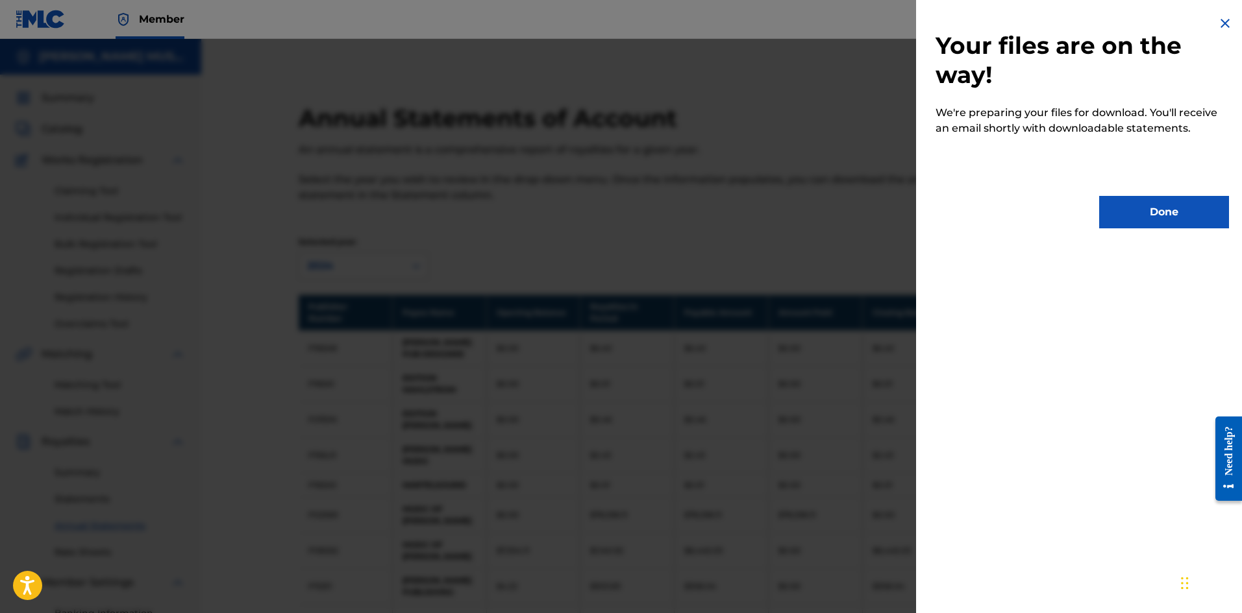
click at [1129, 220] on button "Done" at bounding box center [1164, 212] width 130 height 32
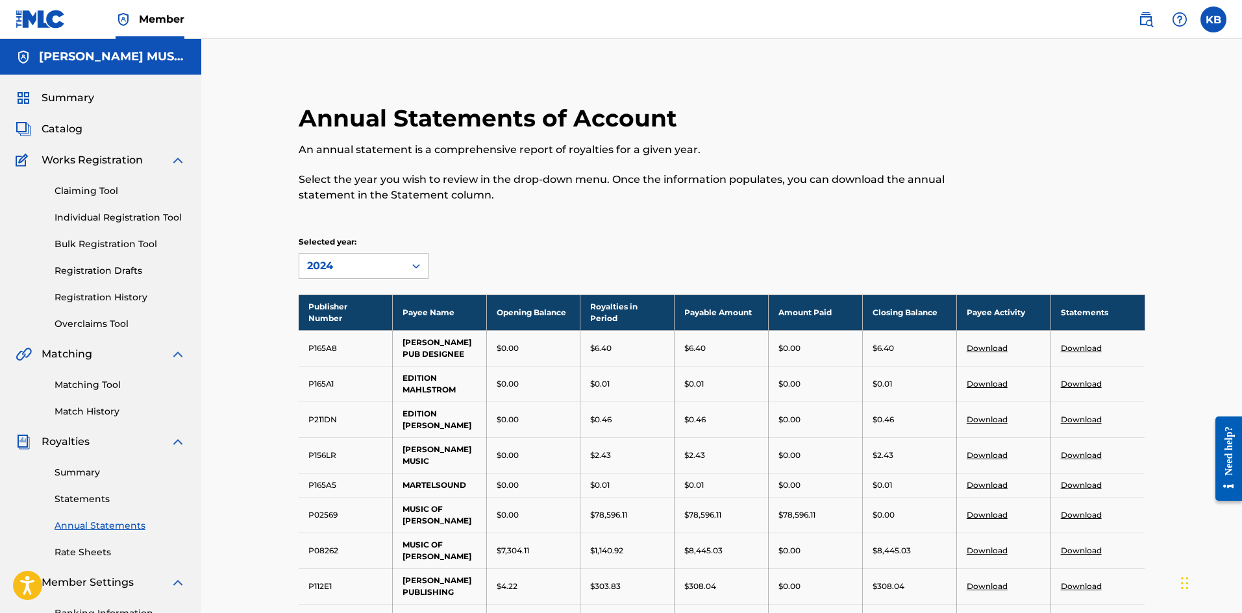
click at [1077, 591] on link "Download" at bounding box center [1080, 586] width 41 height 10
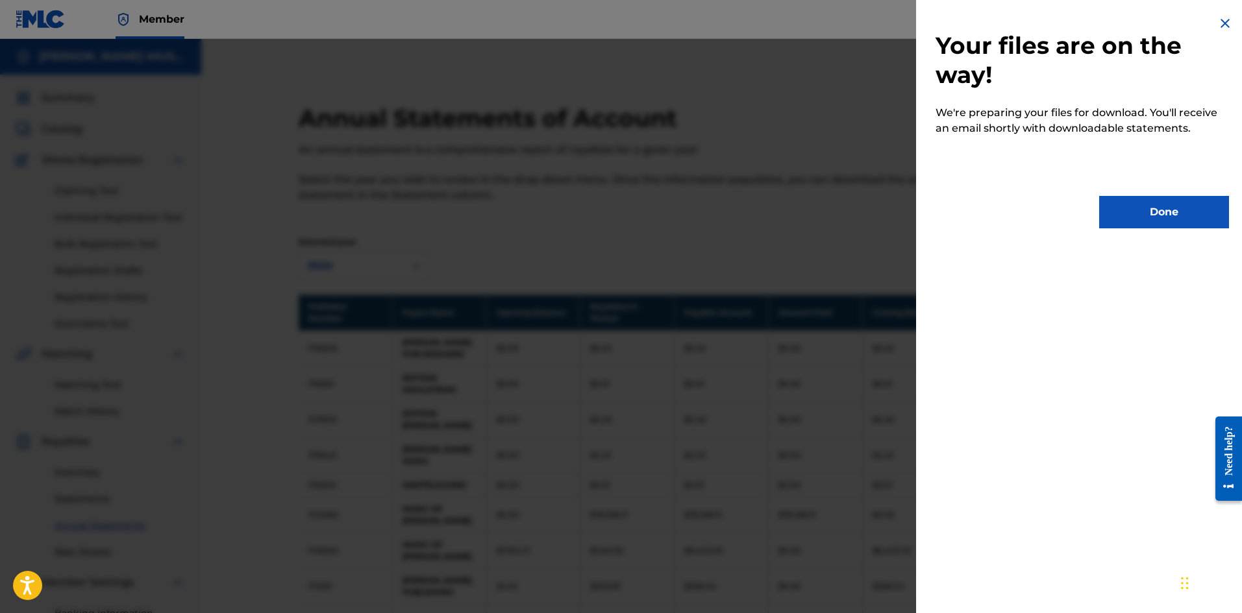
click at [1170, 199] on button "Done" at bounding box center [1164, 212] width 130 height 32
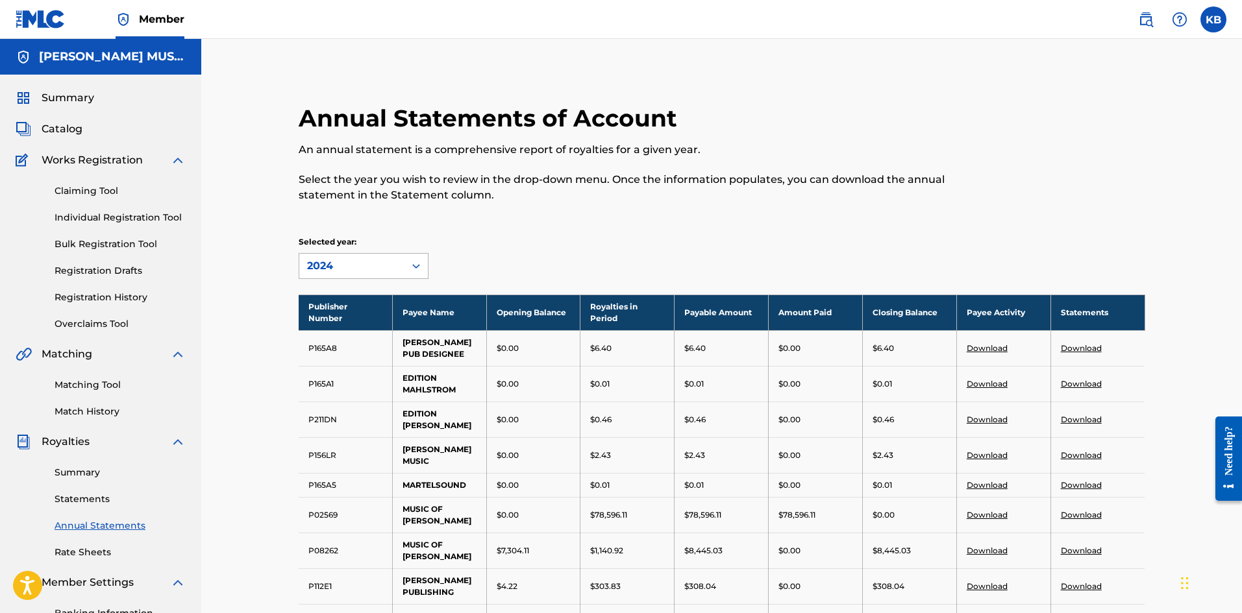
click at [420, 270] on icon at bounding box center [416, 266] width 13 height 13
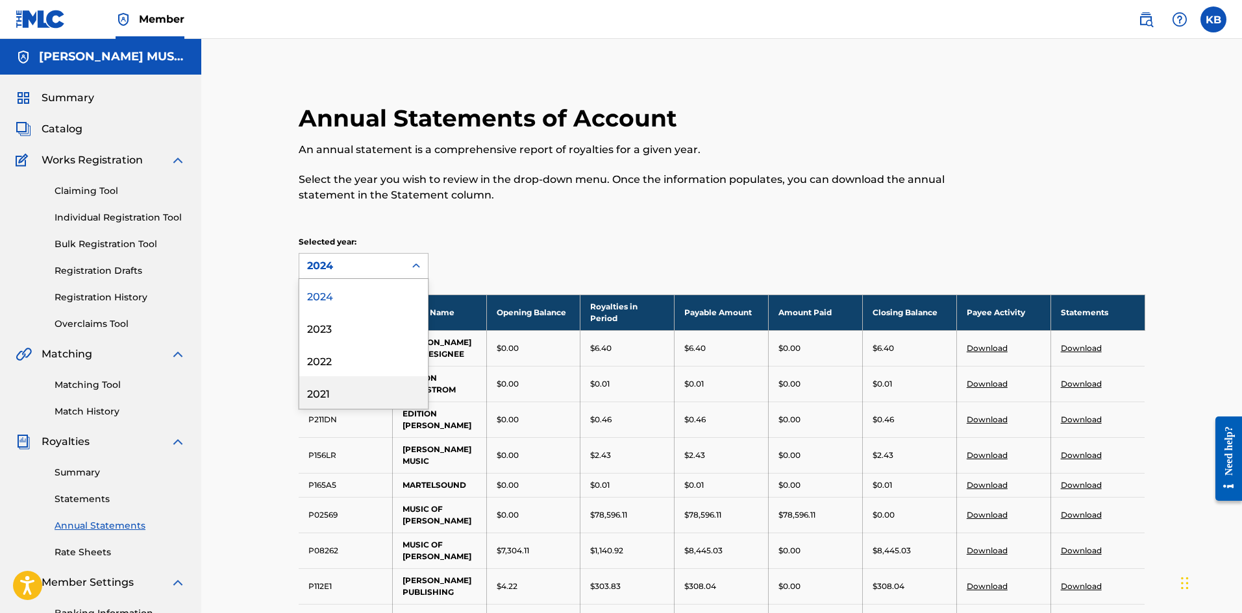
click at [325, 389] on div "2021" at bounding box center [363, 392] width 129 height 32
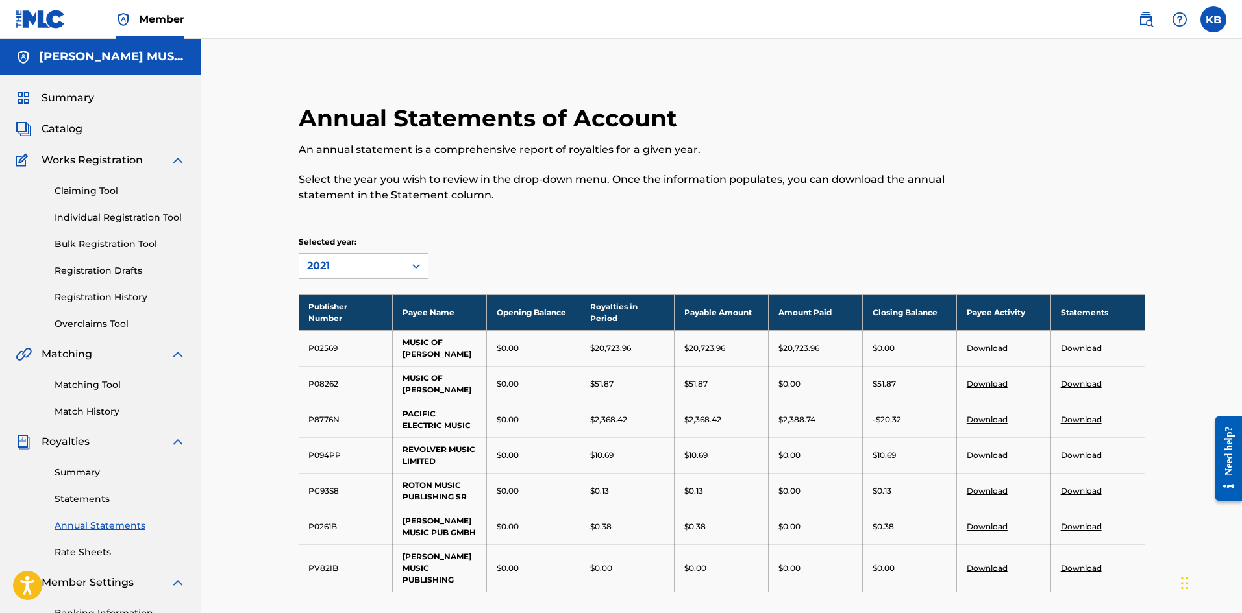
click at [1095, 529] on link "Download" at bounding box center [1080, 527] width 41 height 10
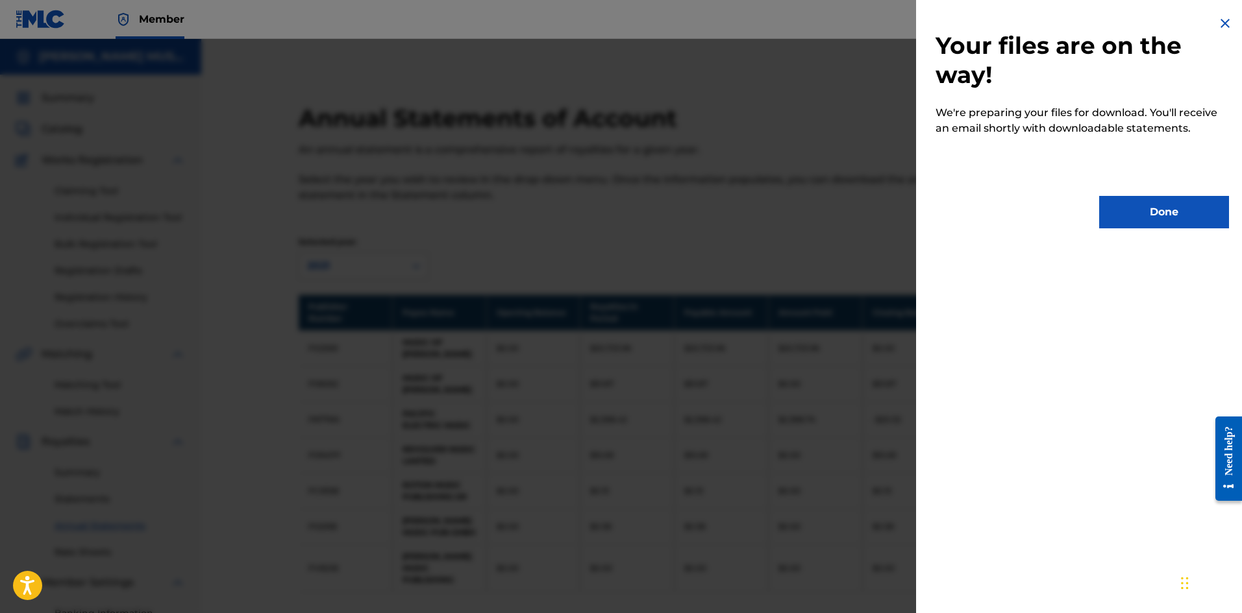
click at [1177, 225] on button "Done" at bounding box center [1164, 212] width 130 height 32
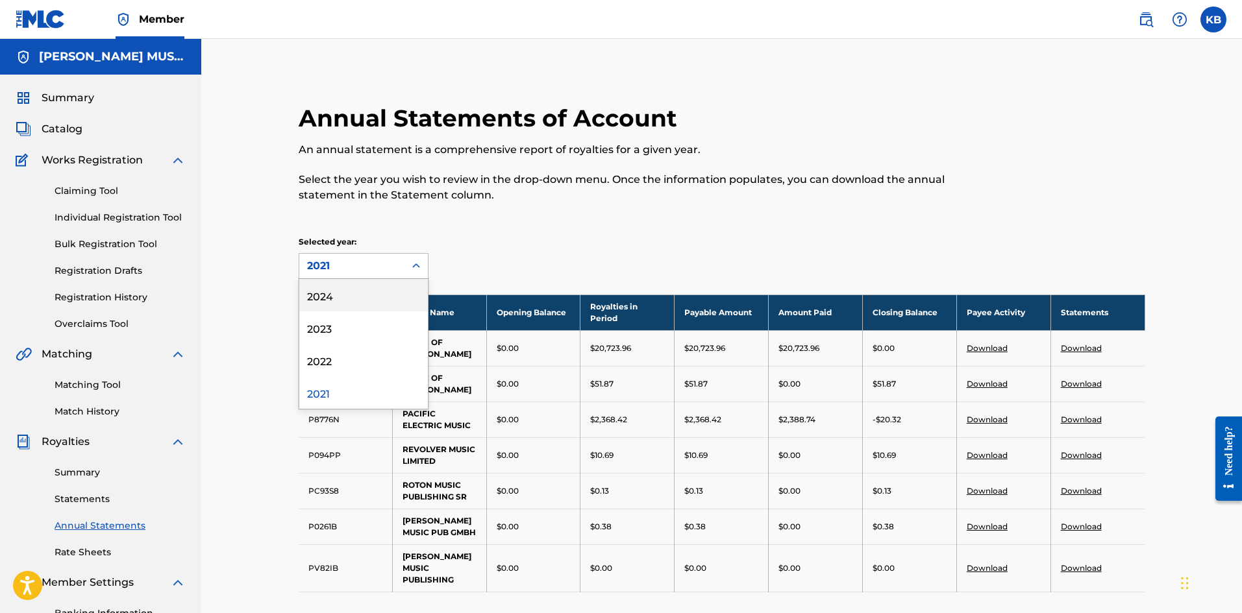
click at [413, 267] on icon at bounding box center [416, 266] width 13 height 13
click at [324, 358] on div "2022" at bounding box center [363, 360] width 129 height 32
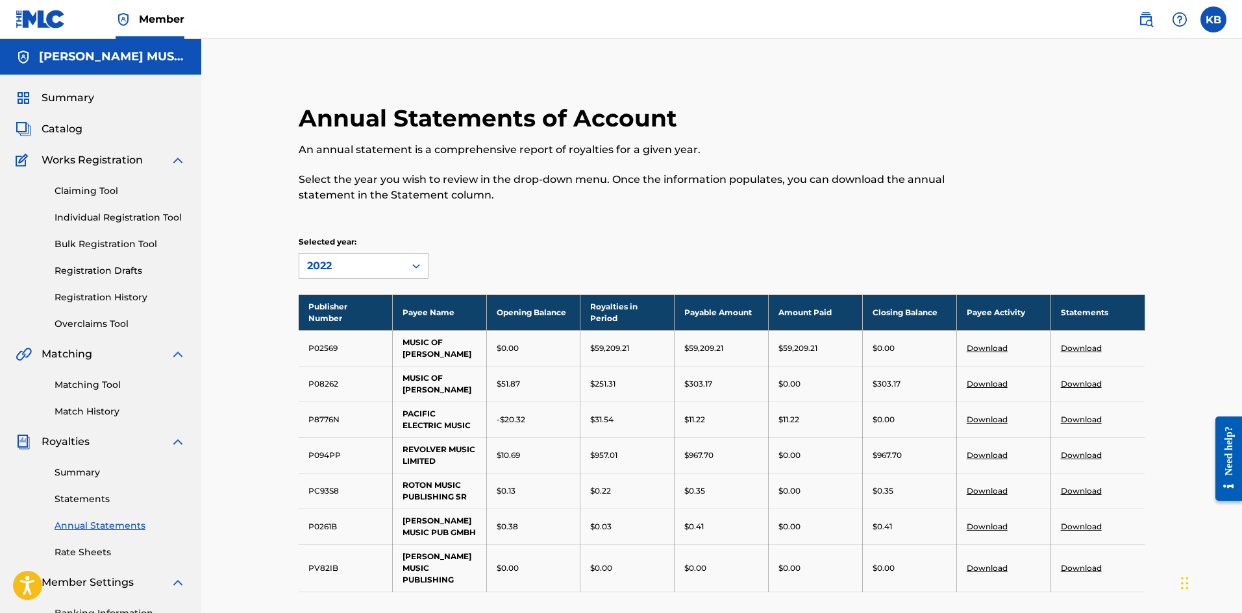
click at [1077, 527] on link "Download" at bounding box center [1080, 527] width 41 height 10
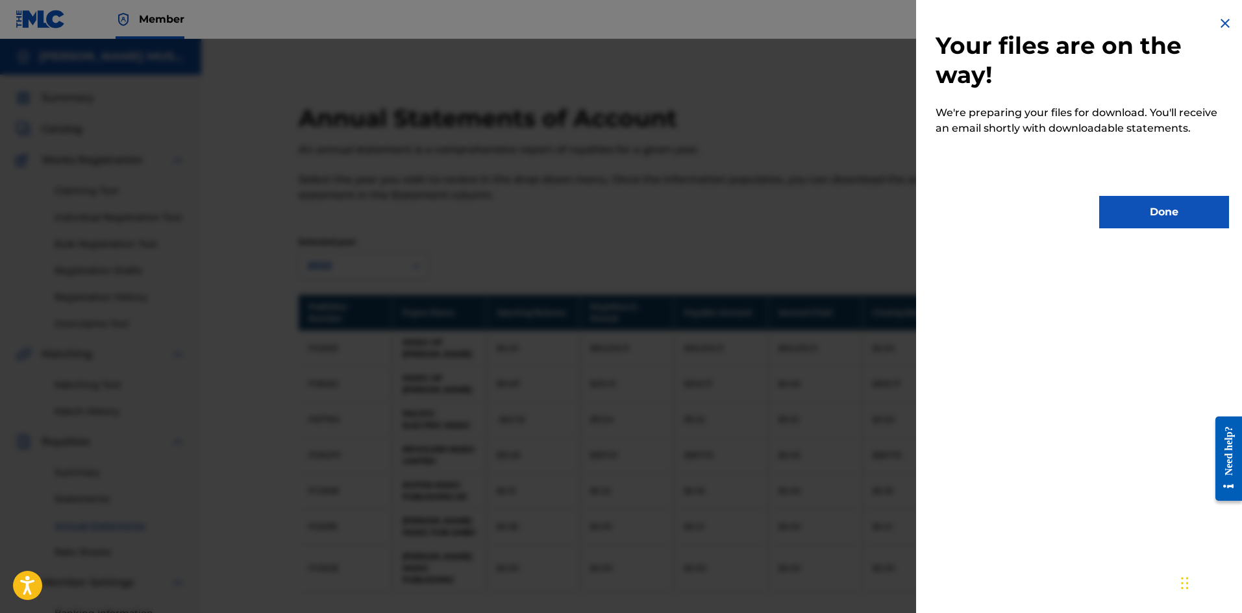
click at [1118, 221] on button "Done" at bounding box center [1164, 212] width 130 height 32
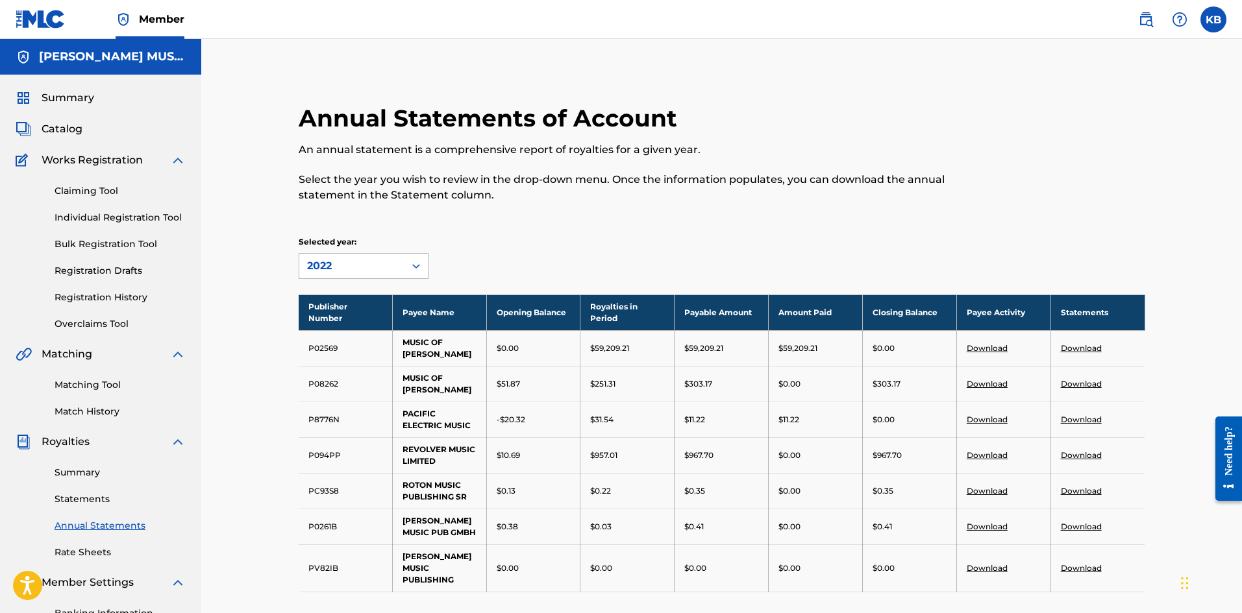
click at [411, 265] on icon at bounding box center [416, 266] width 13 height 13
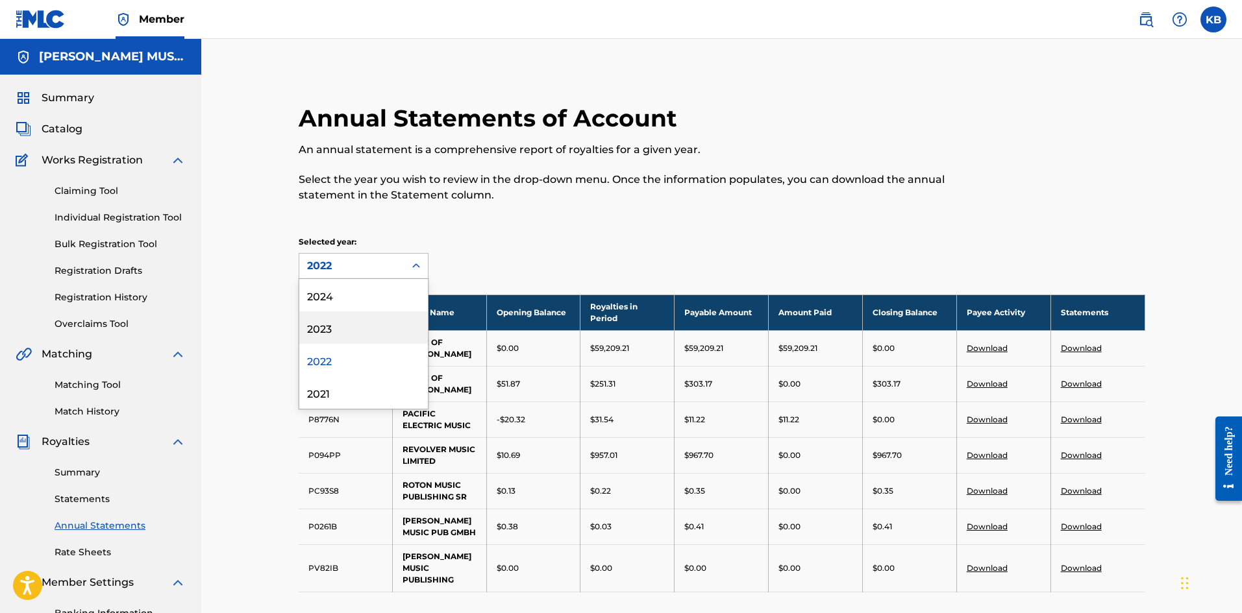
click at [332, 324] on div "2023" at bounding box center [363, 328] width 129 height 32
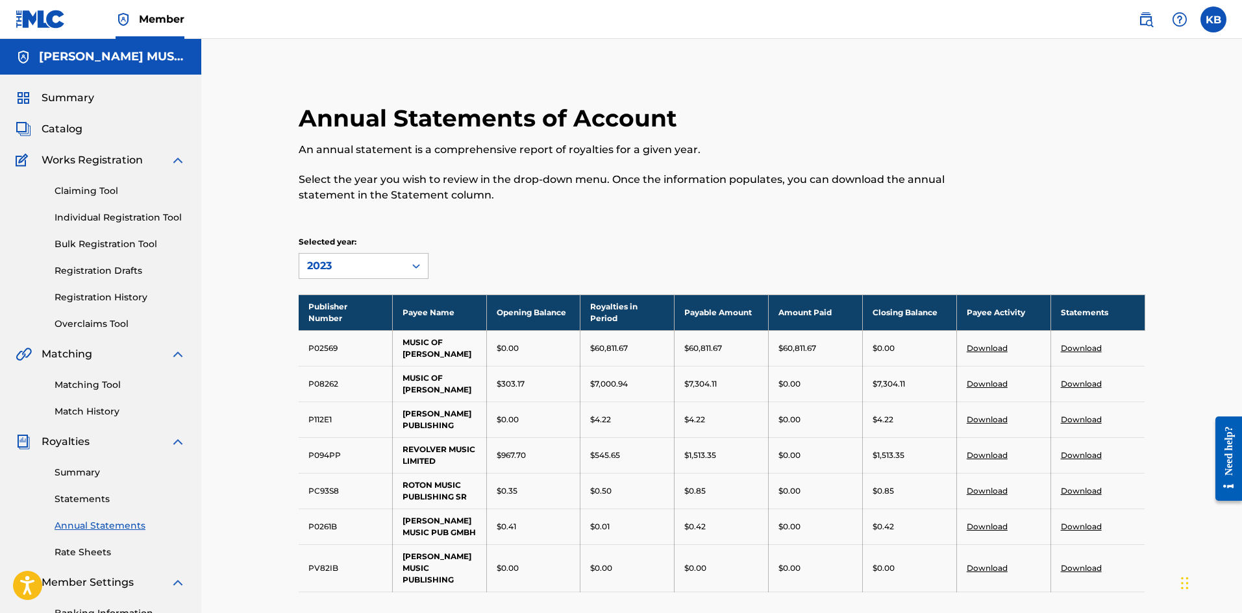
click at [1077, 523] on link "Download" at bounding box center [1080, 527] width 41 height 10
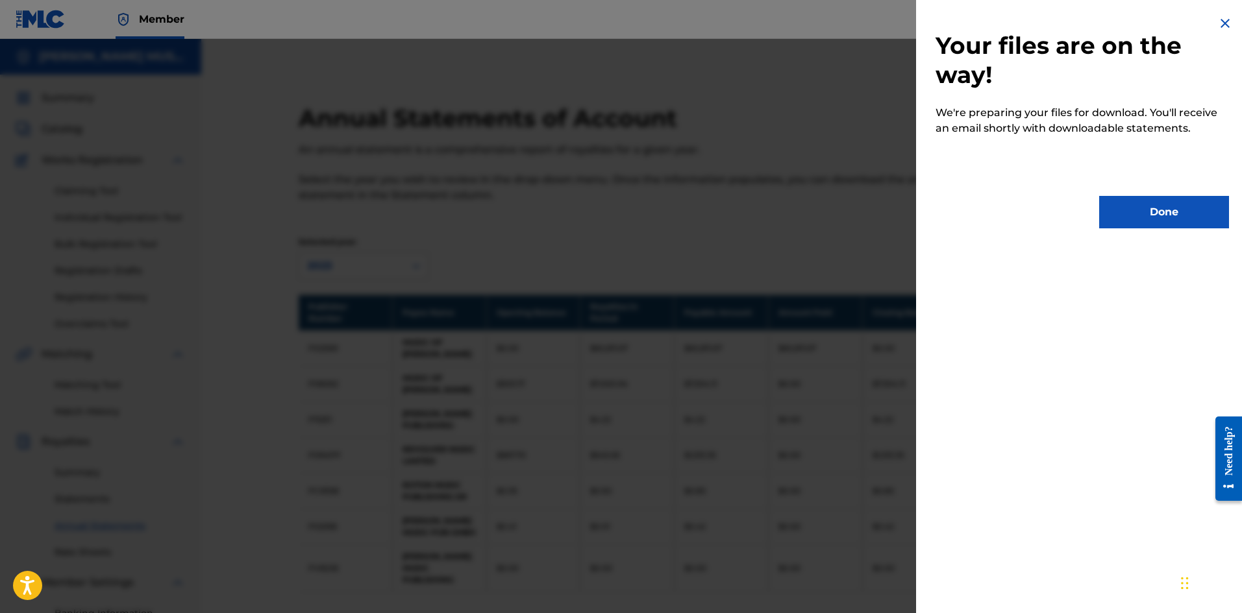
click at [1142, 223] on button "Done" at bounding box center [1164, 212] width 130 height 32
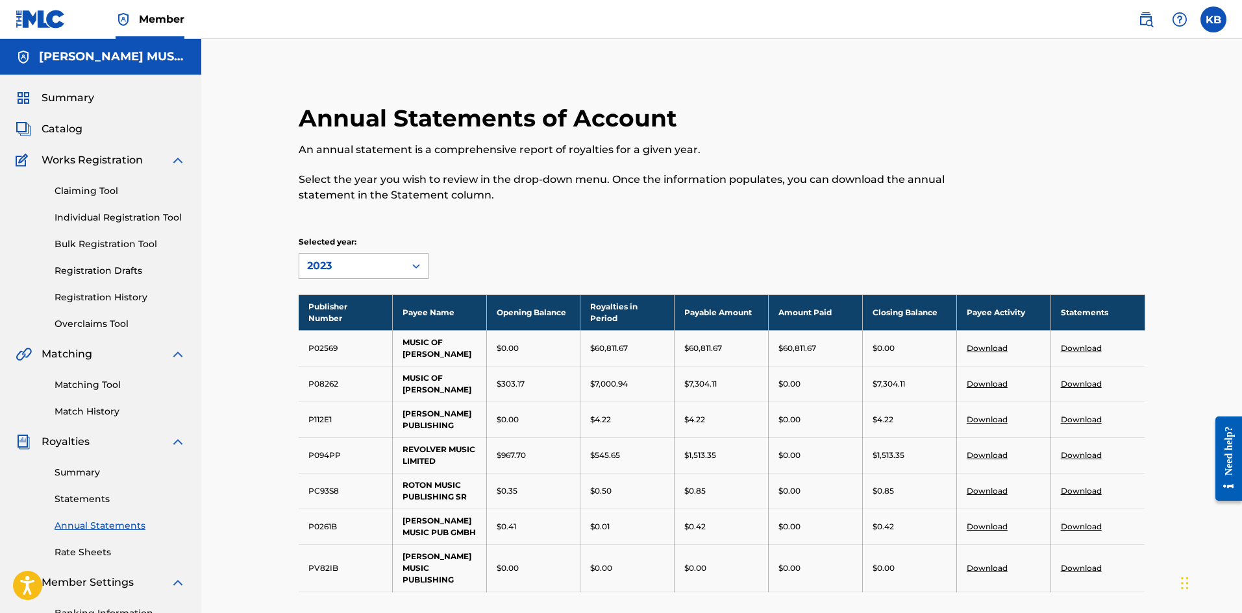
click at [404, 262] on div at bounding box center [415, 266] width 23 height 25
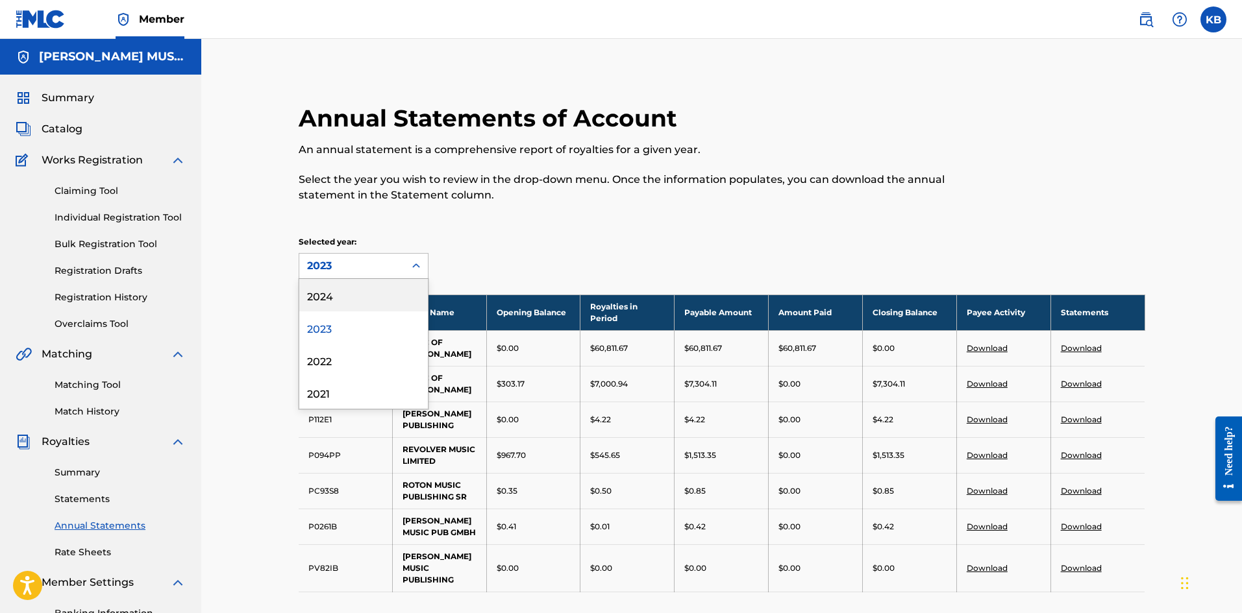
click at [319, 289] on div "2024" at bounding box center [363, 295] width 129 height 32
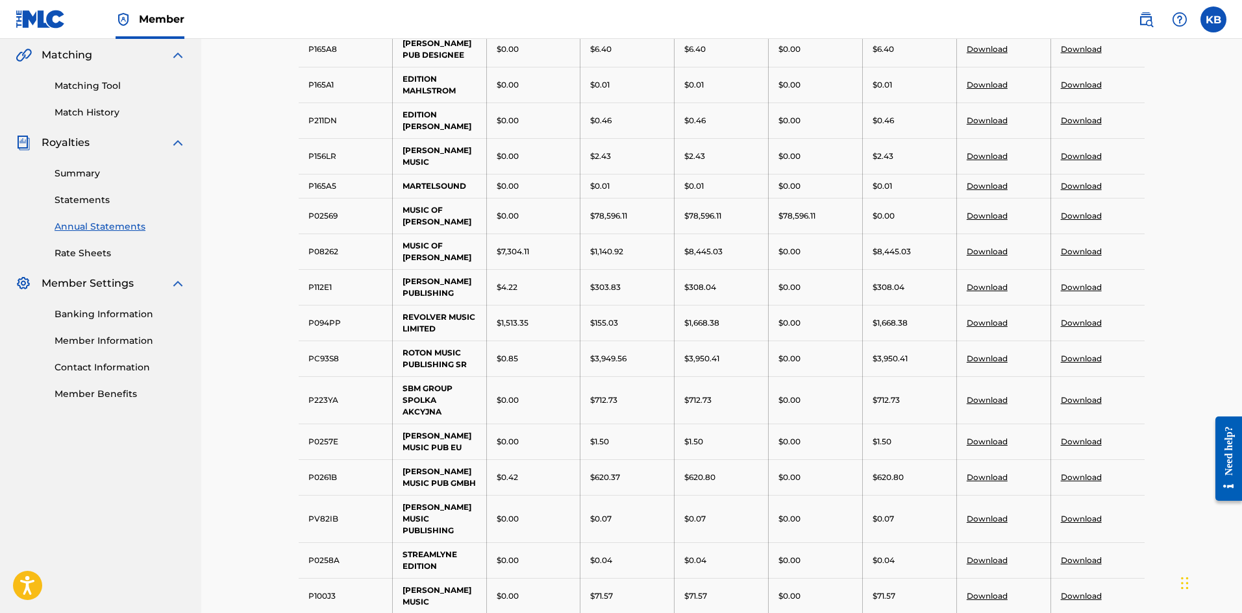
scroll to position [395, 0]
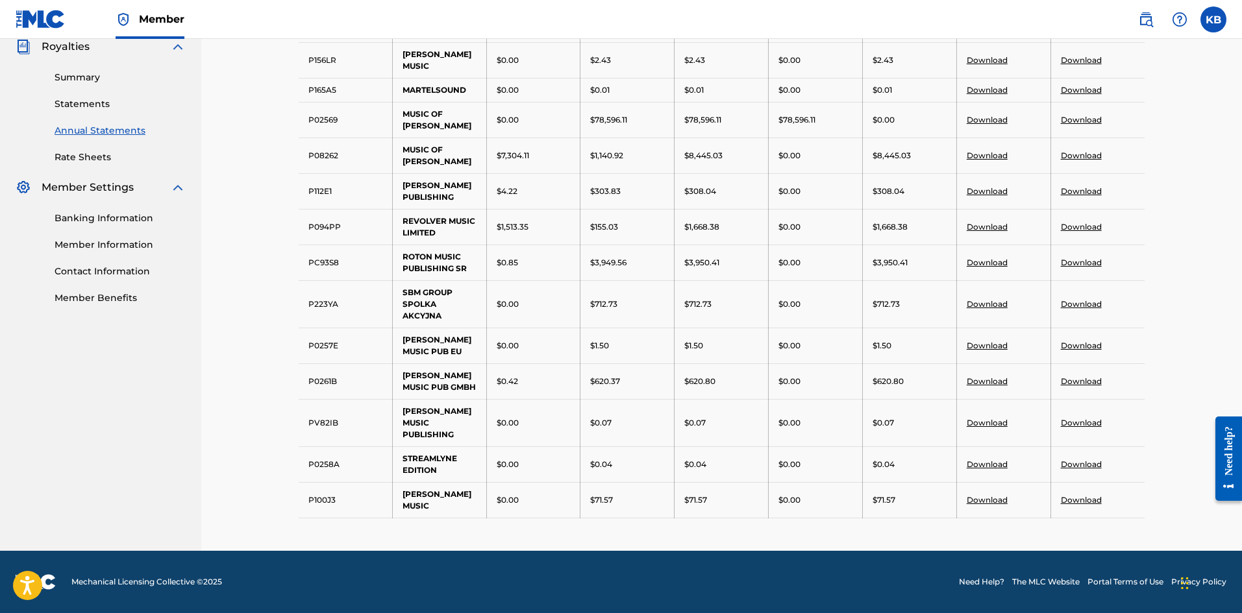
click at [1071, 386] on link "Download" at bounding box center [1080, 381] width 41 height 10
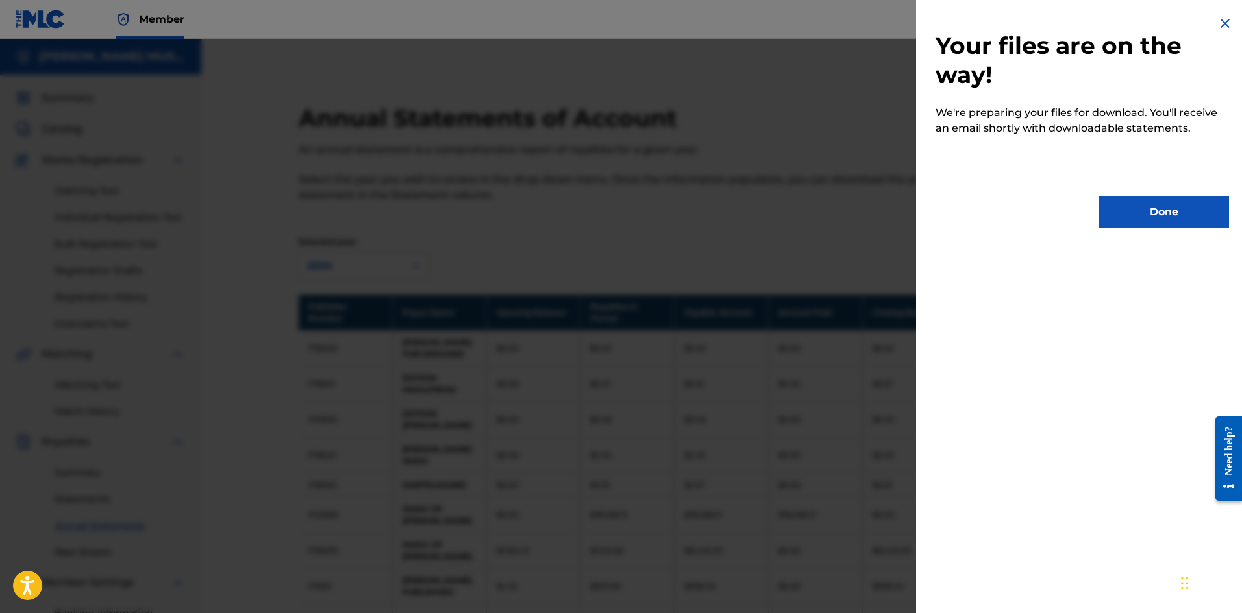
click at [1168, 212] on button "Done" at bounding box center [1164, 212] width 130 height 32
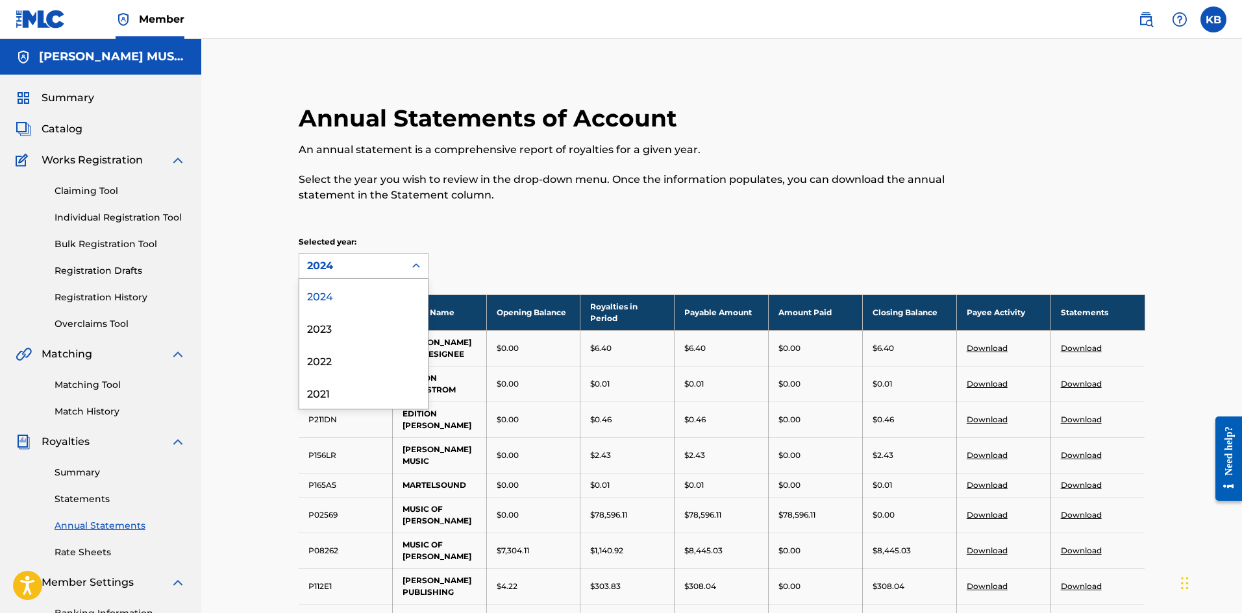
click at [411, 266] on icon at bounding box center [416, 266] width 13 height 13
click at [321, 400] on div "2021" at bounding box center [363, 392] width 129 height 32
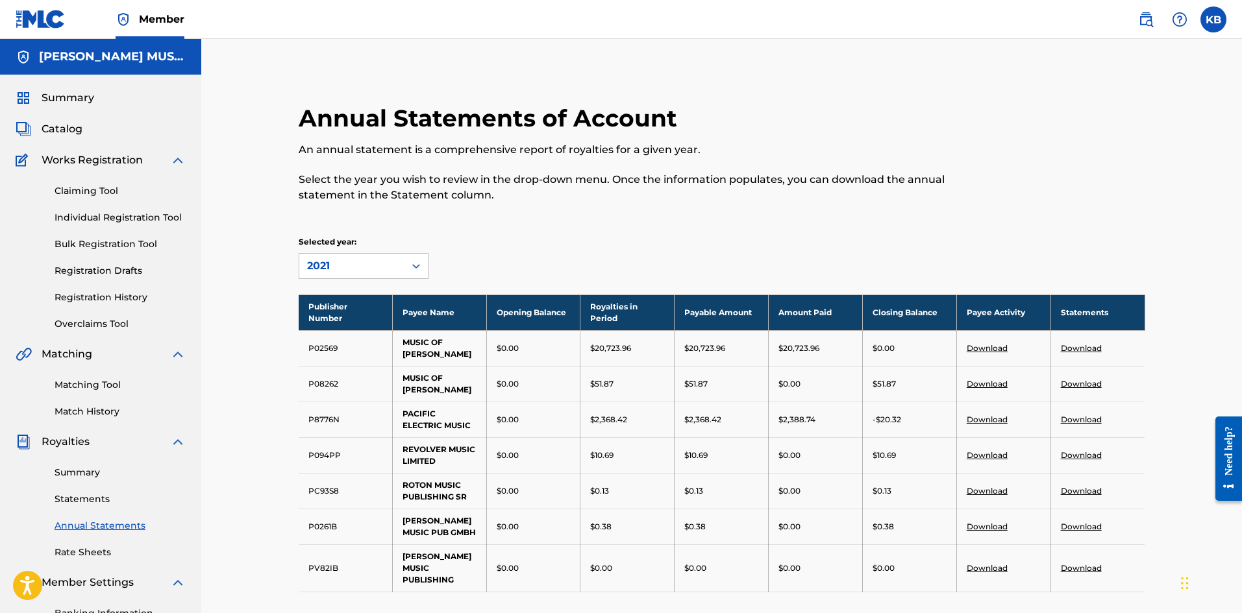
click at [419, 268] on icon at bounding box center [416, 266] width 13 height 13
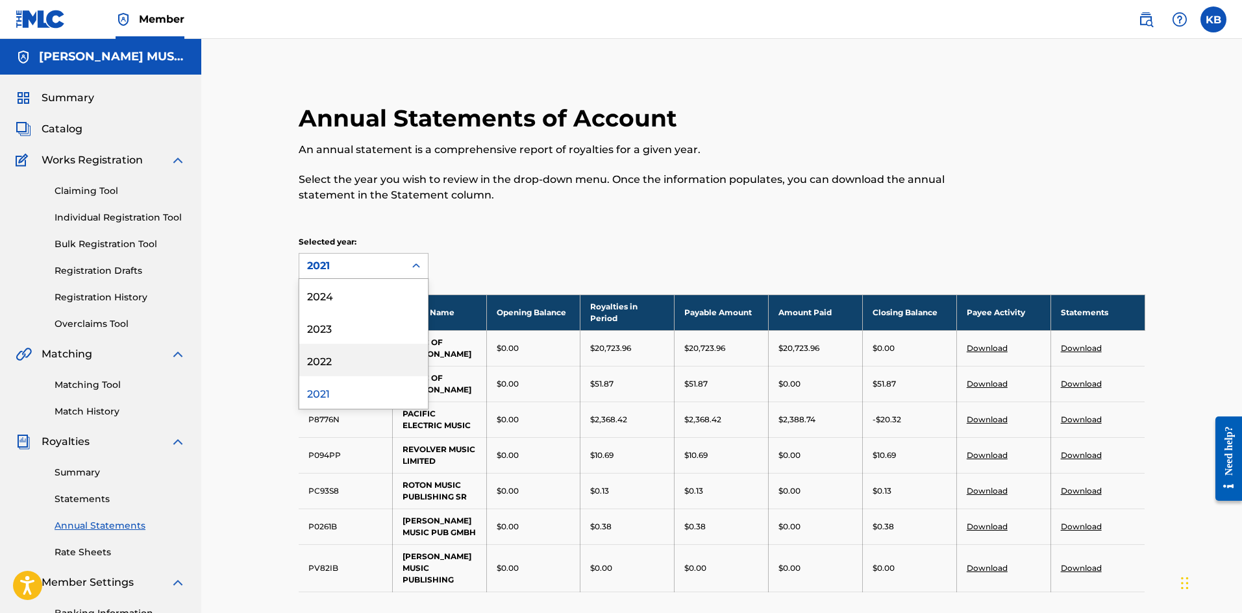
click at [320, 361] on div "2022" at bounding box center [363, 360] width 129 height 32
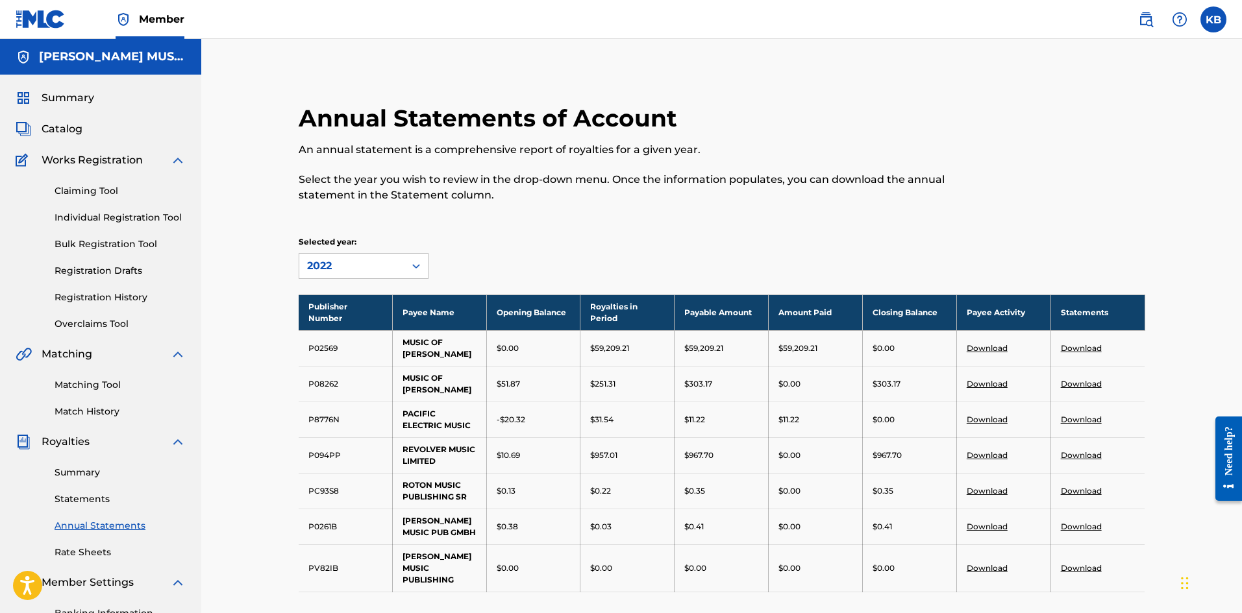
click at [413, 269] on icon at bounding box center [416, 266] width 13 height 13
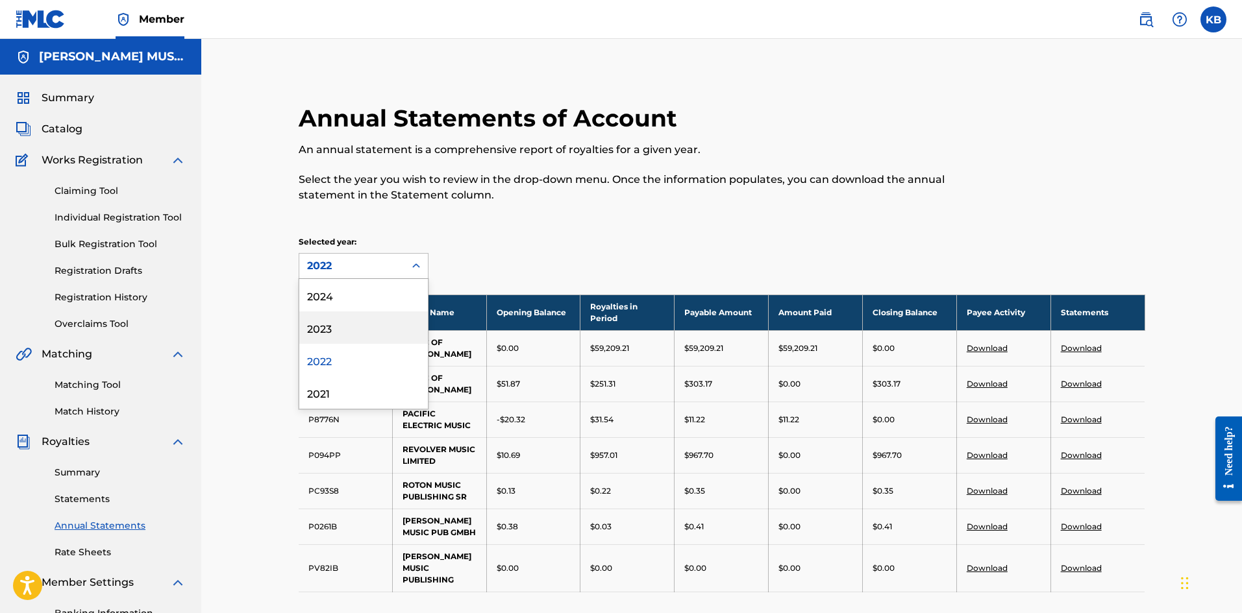
click at [330, 330] on div "2023" at bounding box center [363, 328] width 129 height 32
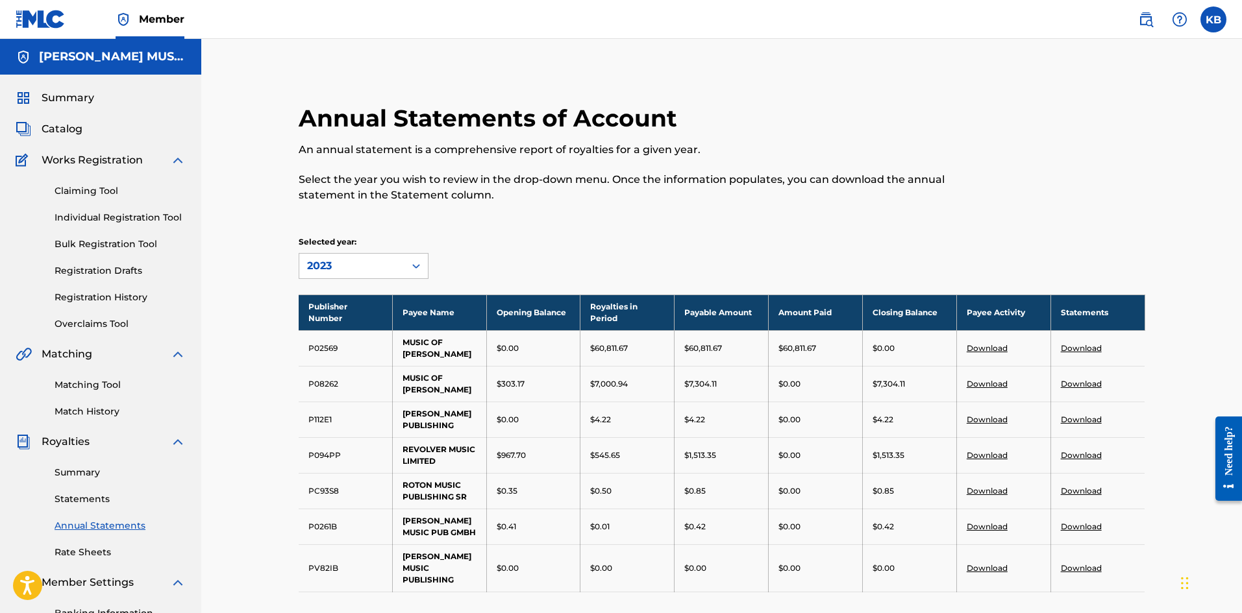
click at [419, 262] on icon at bounding box center [416, 266] width 13 height 13
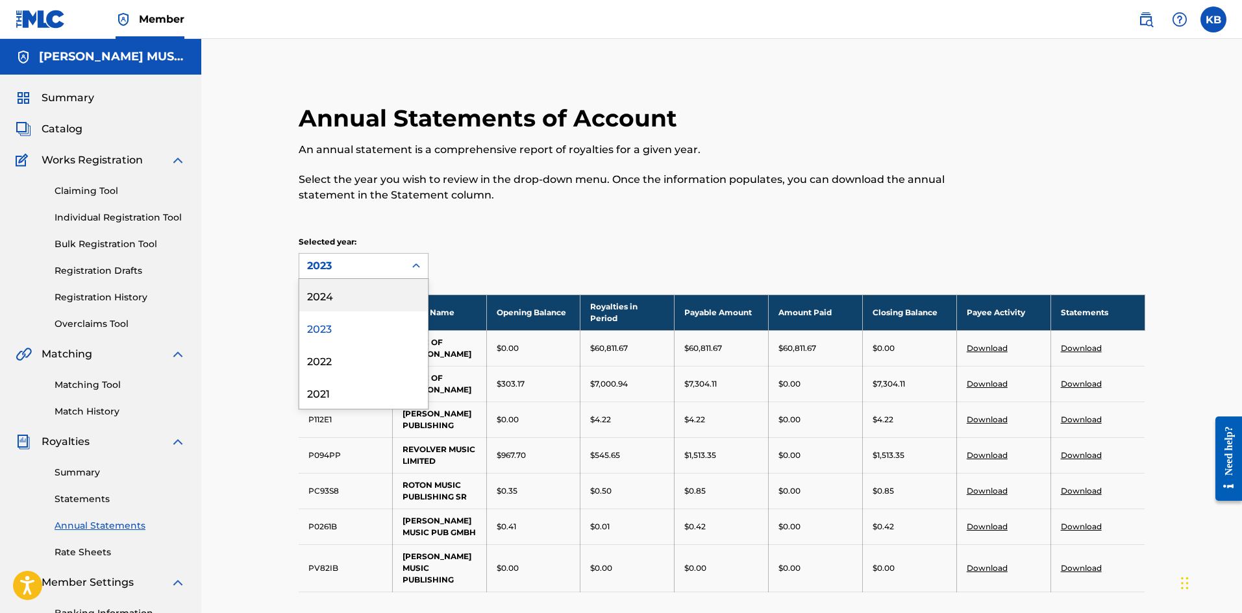
click at [326, 293] on div "2024" at bounding box center [363, 295] width 129 height 32
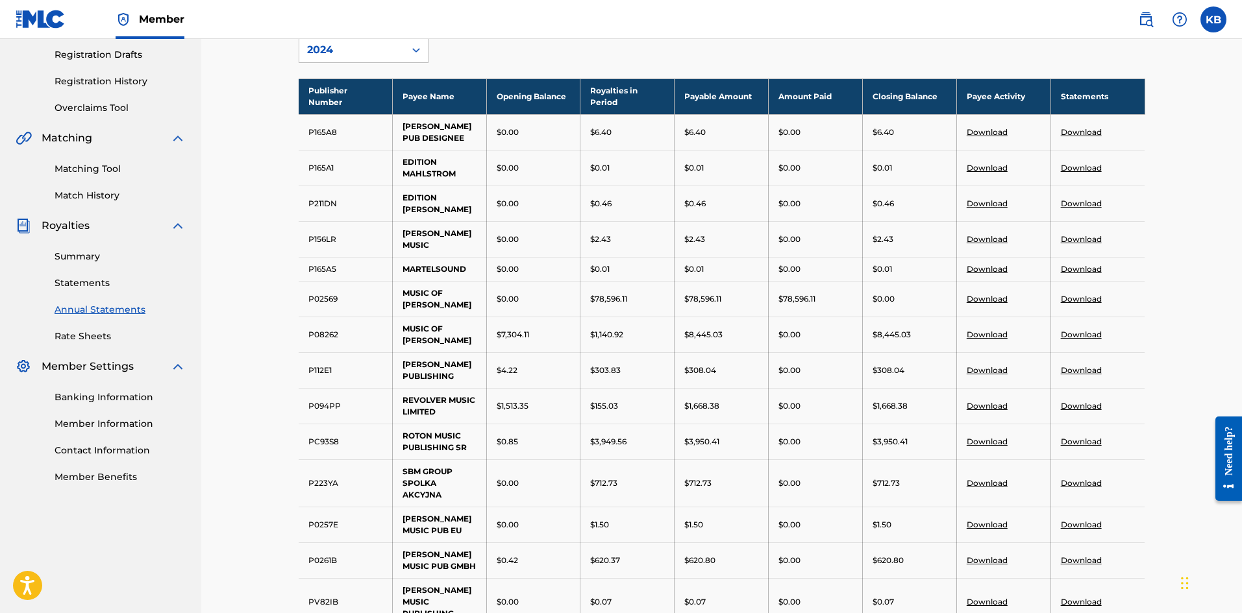
scroll to position [395, 0]
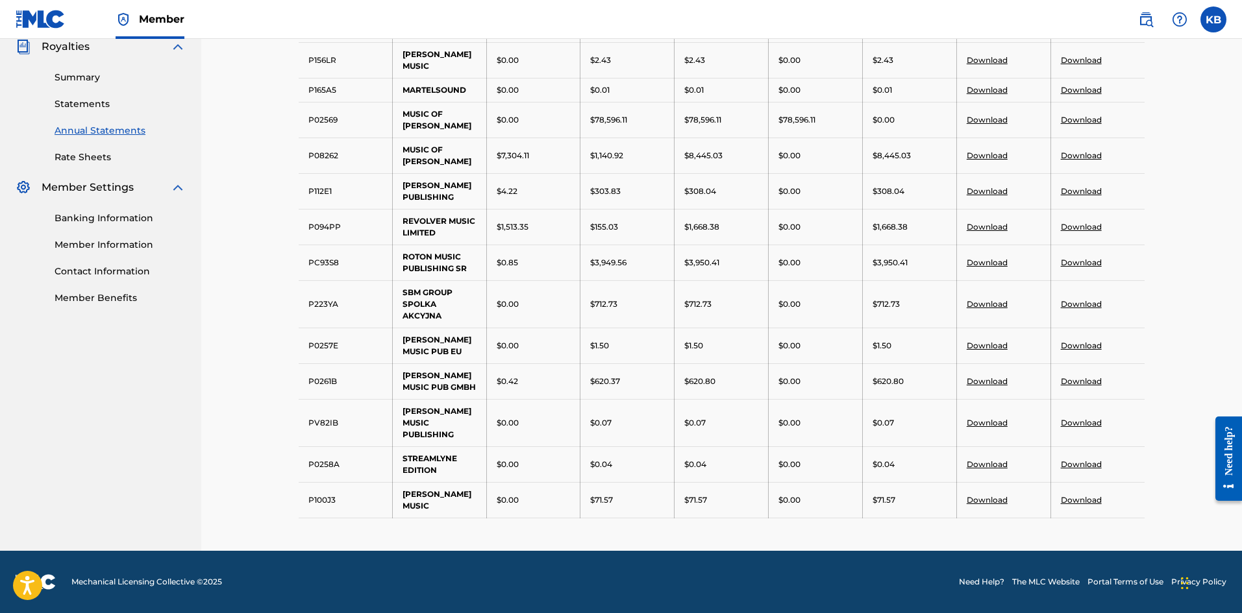
click at [1077, 309] on link "Download" at bounding box center [1080, 304] width 41 height 10
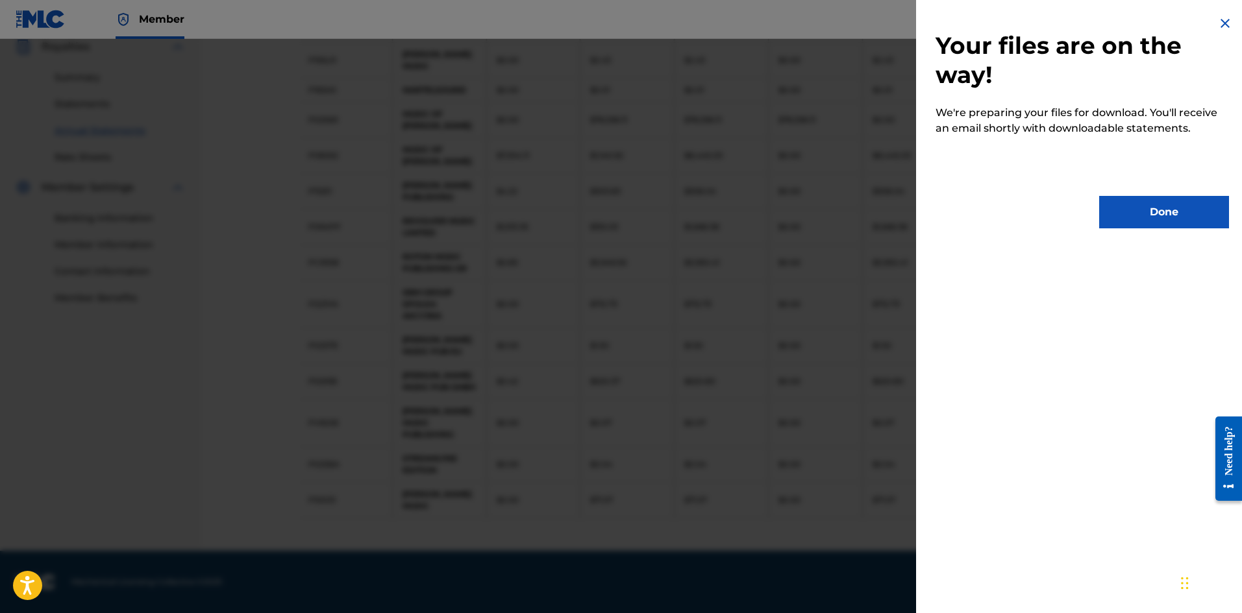
scroll to position [0, 0]
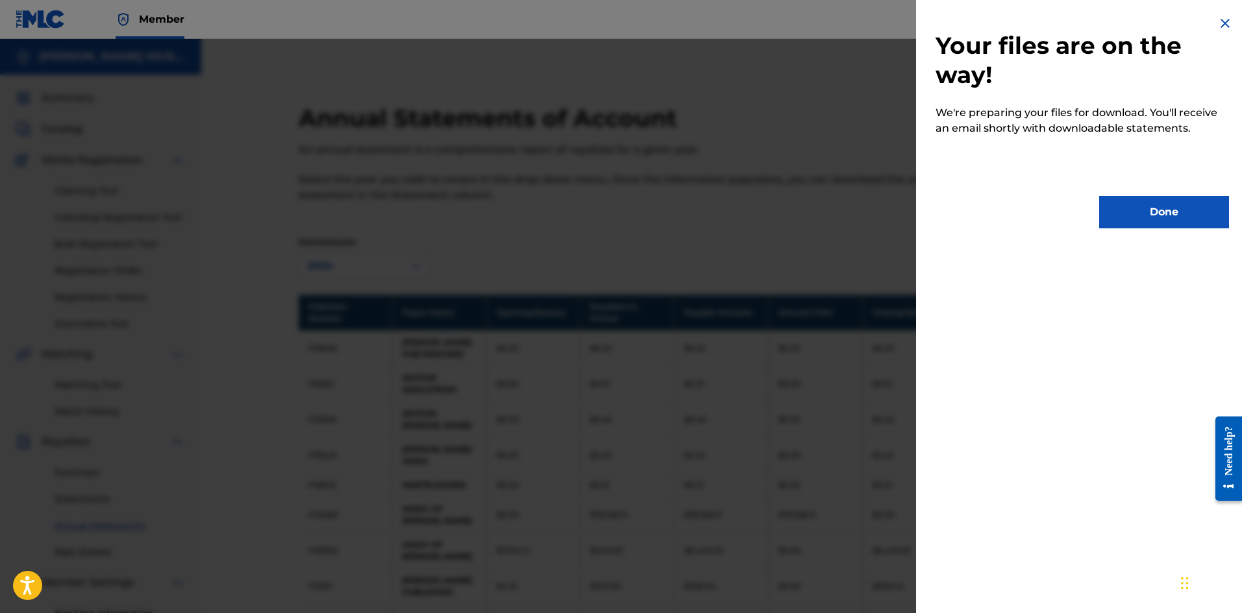
click at [1128, 219] on button "Done" at bounding box center [1164, 212] width 130 height 32
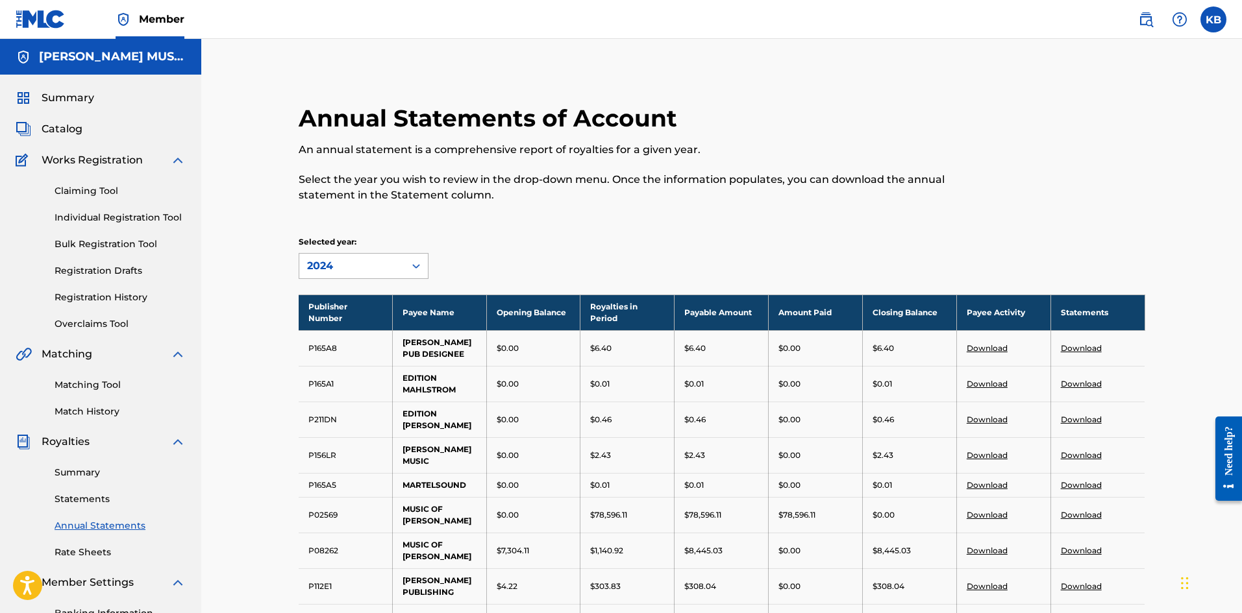
click at [418, 262] on icon at bounding box center [416, 266] width 13 height 13
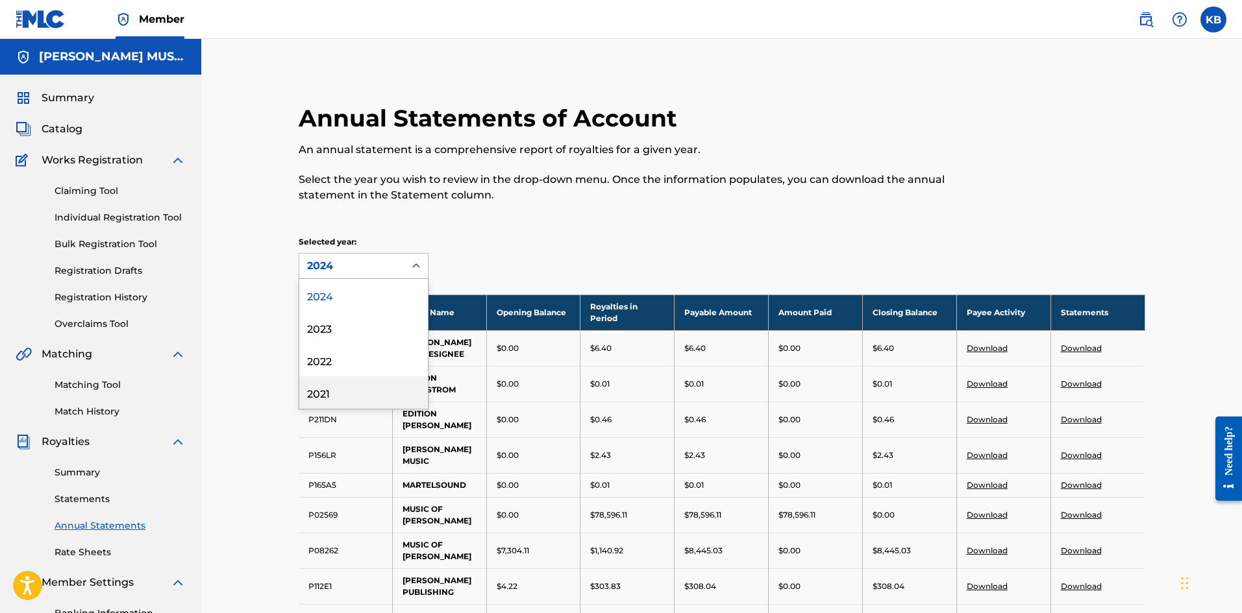
click at [325, 391] on div "2021" at bounding box center [363, 392] width 129 height 32
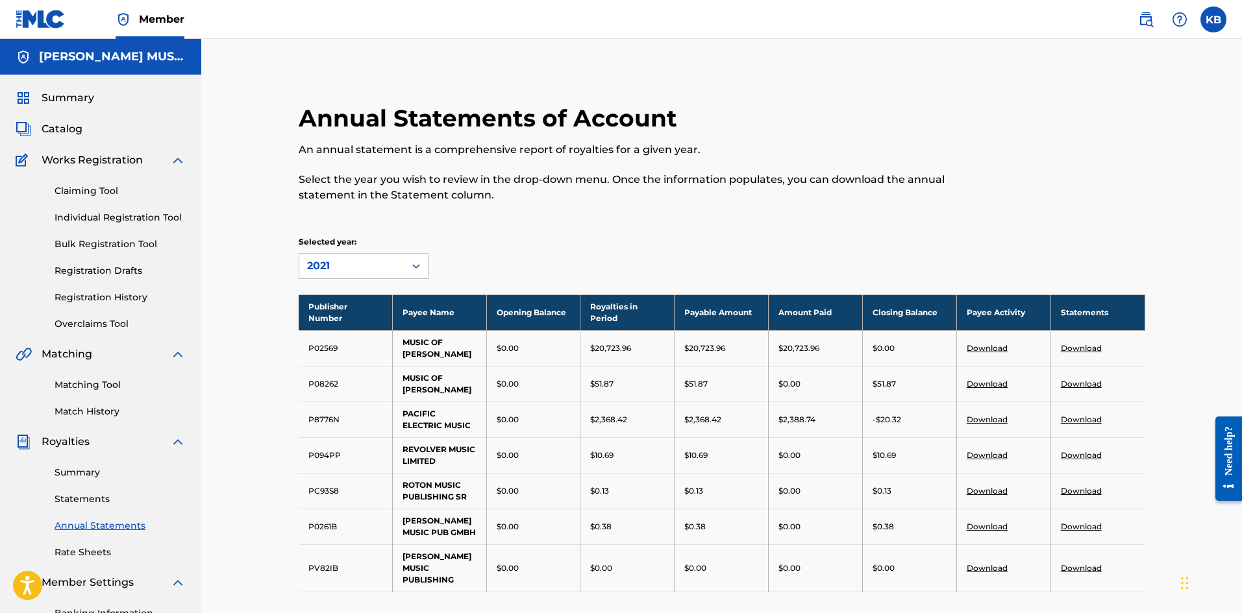
click at [421, 259] on div at bounding box center [415, 265] width 23 height 23
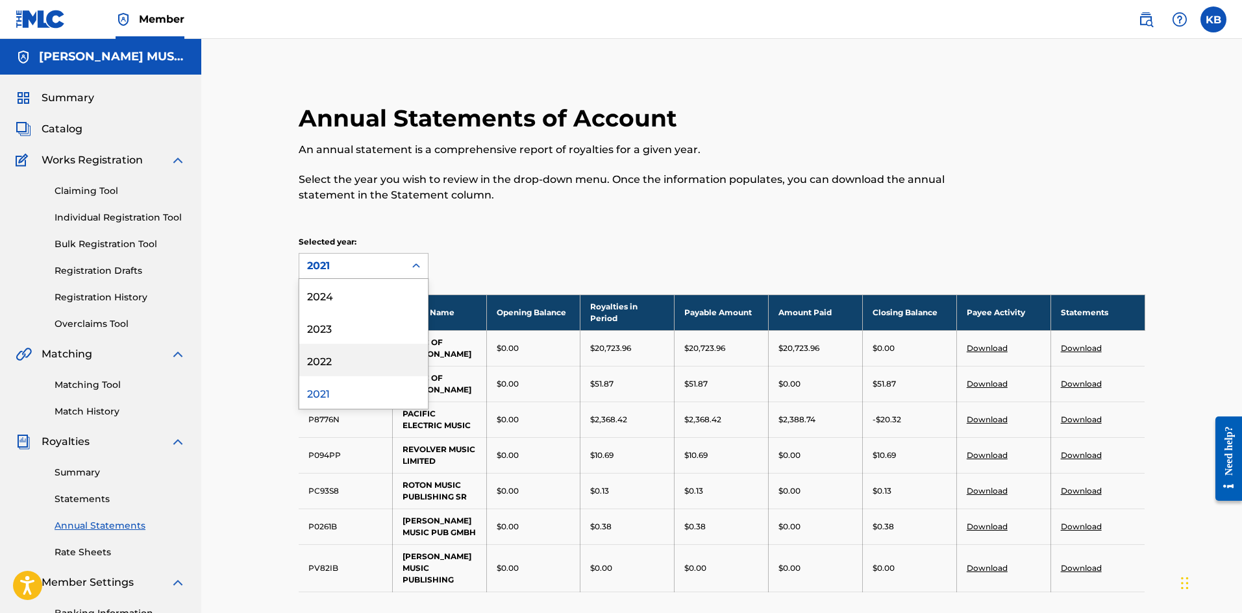
click at [315, 361] on div "2022" at bounding box center [363, 360] width 129 height 32
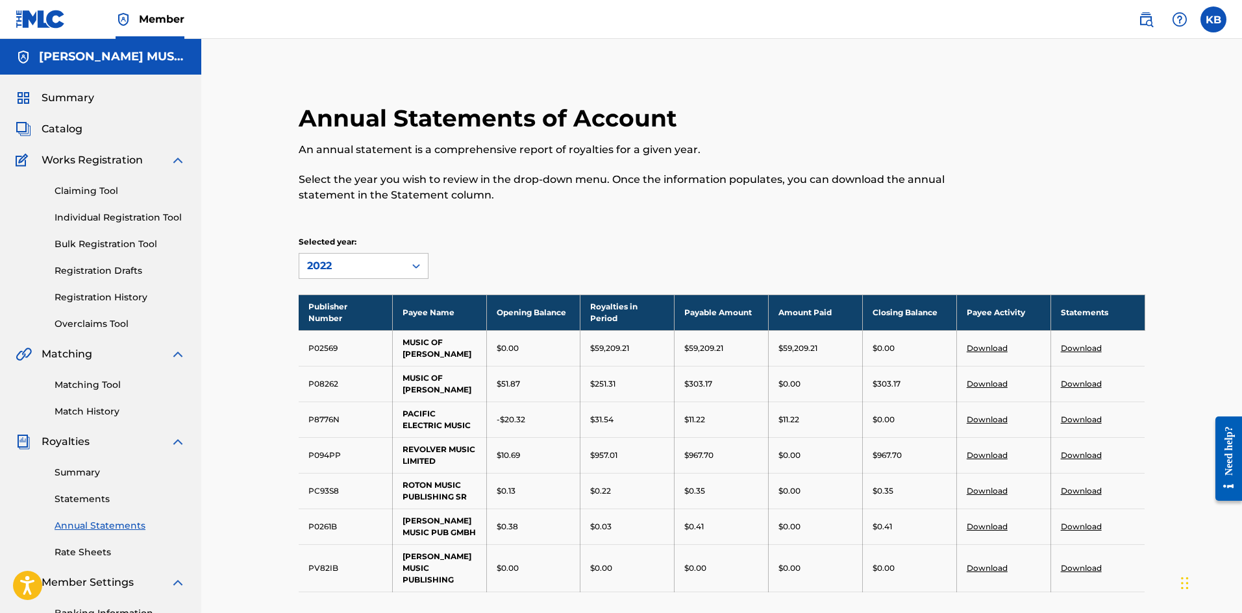
click at [419, 269] on icon at bounding box center [416, 266] width 13 height 13
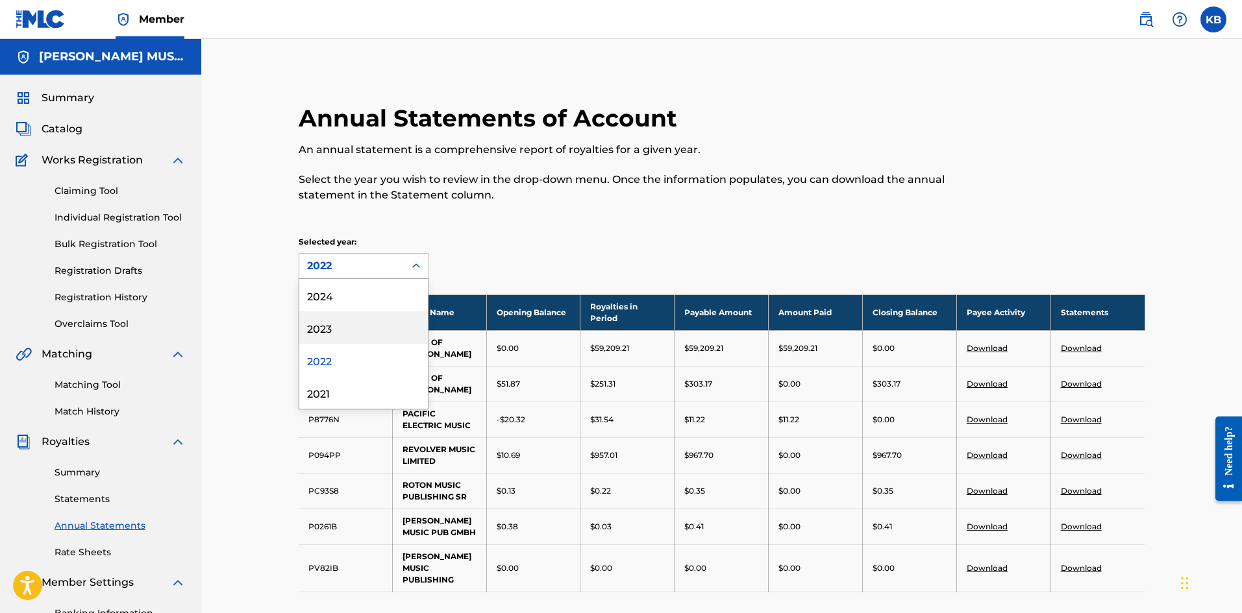
click at [330, 323] on div "2023" at bounding box center [363, 328] width 129 height 32
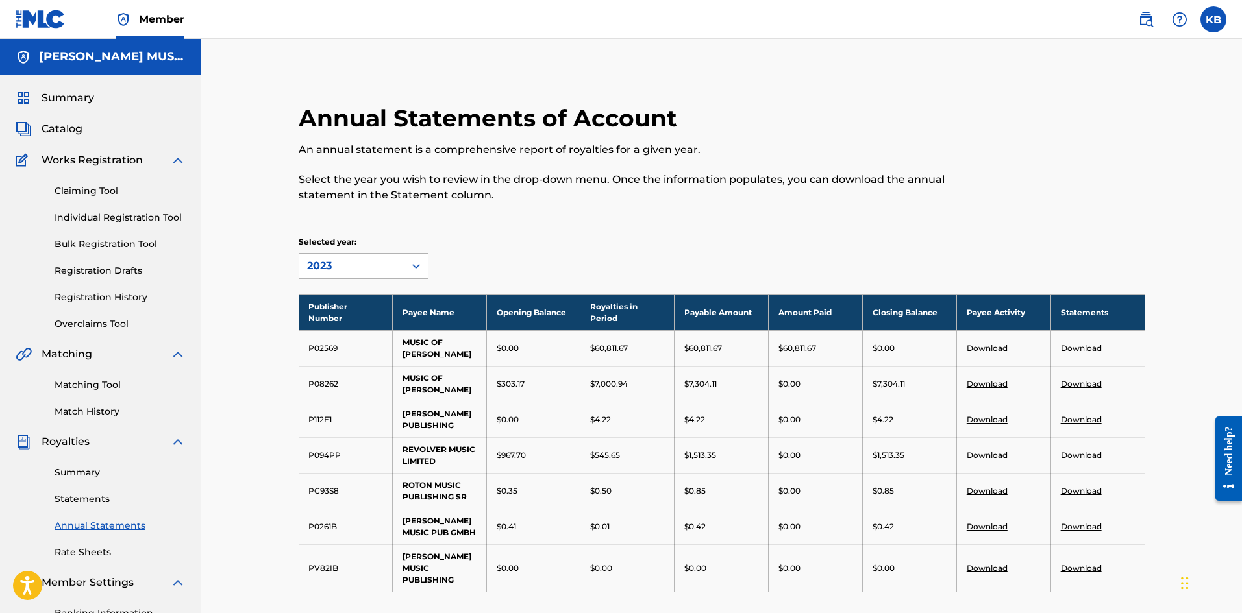
click at [417, 269] on icon at bounding box center [416, 266] width 13 height 13
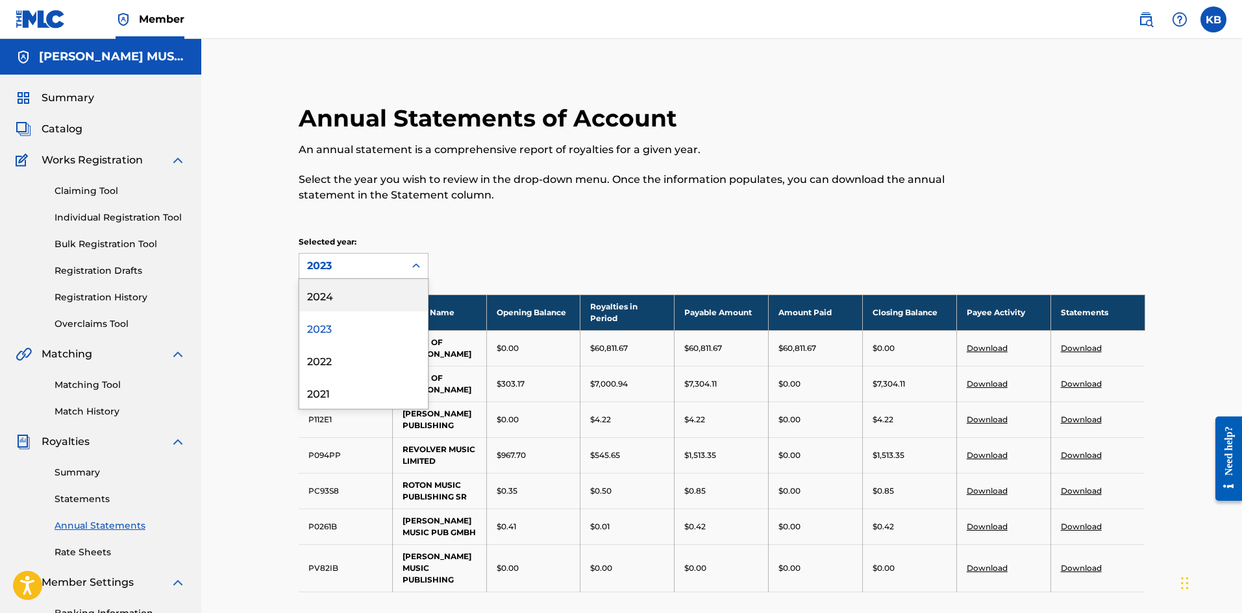
click at [329, 298] on div "2024" at bounding box center [363, 295] width 129 height 32
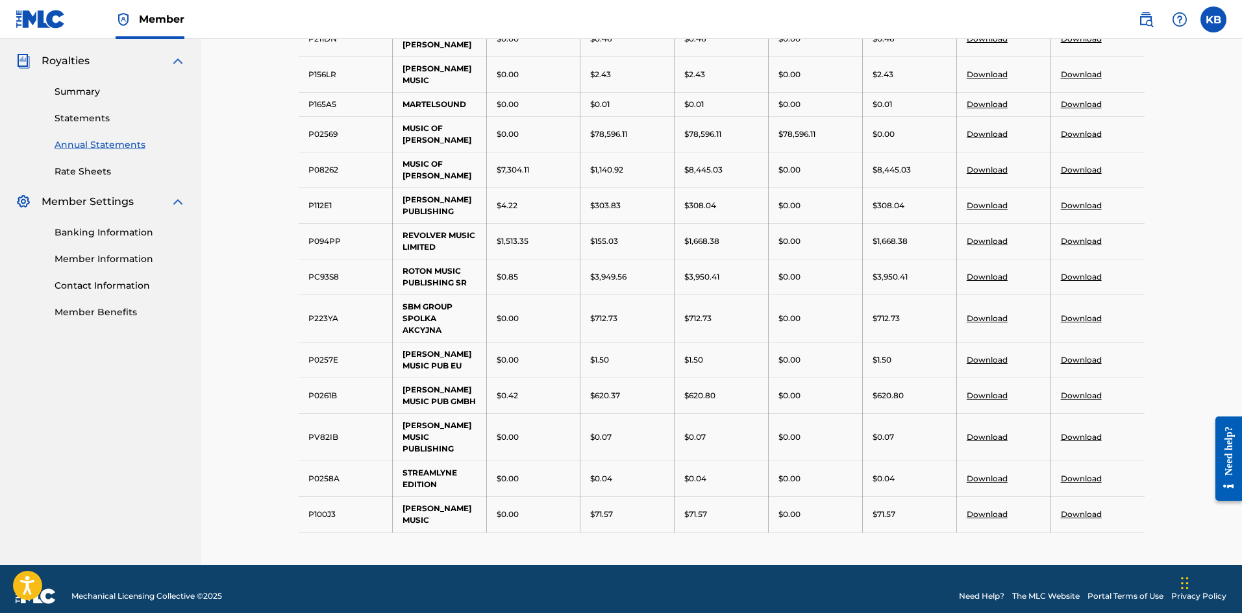
scroll to position [395, 0]
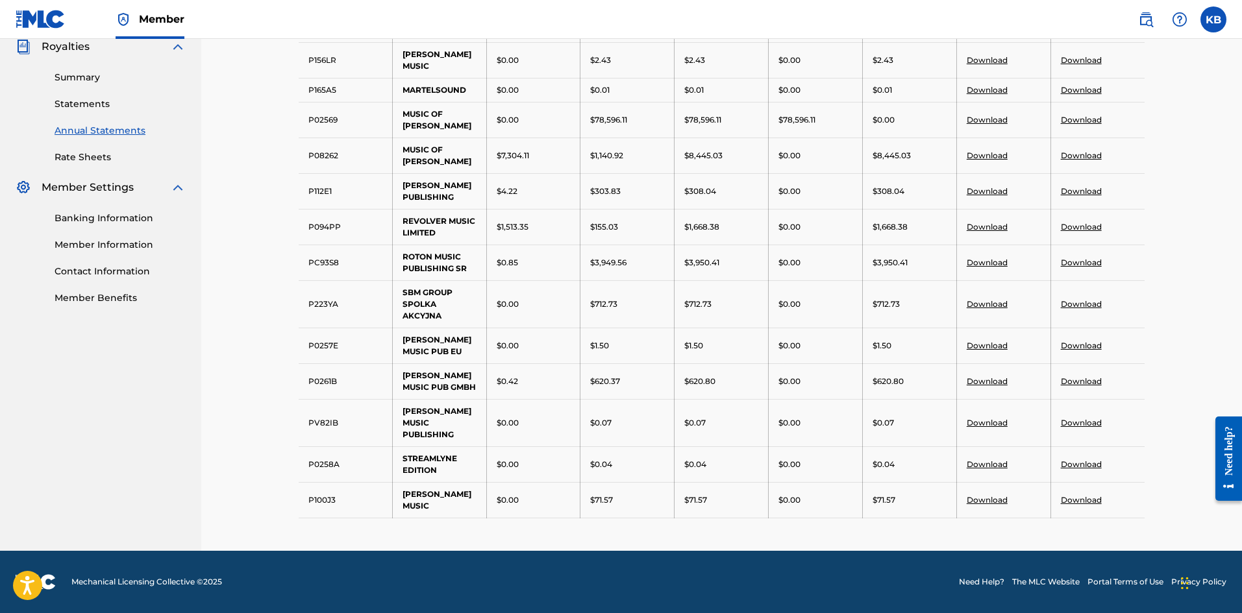
click at [1088, 498] on link "Download" at bounding box center [1080, 500] width 41 height 10
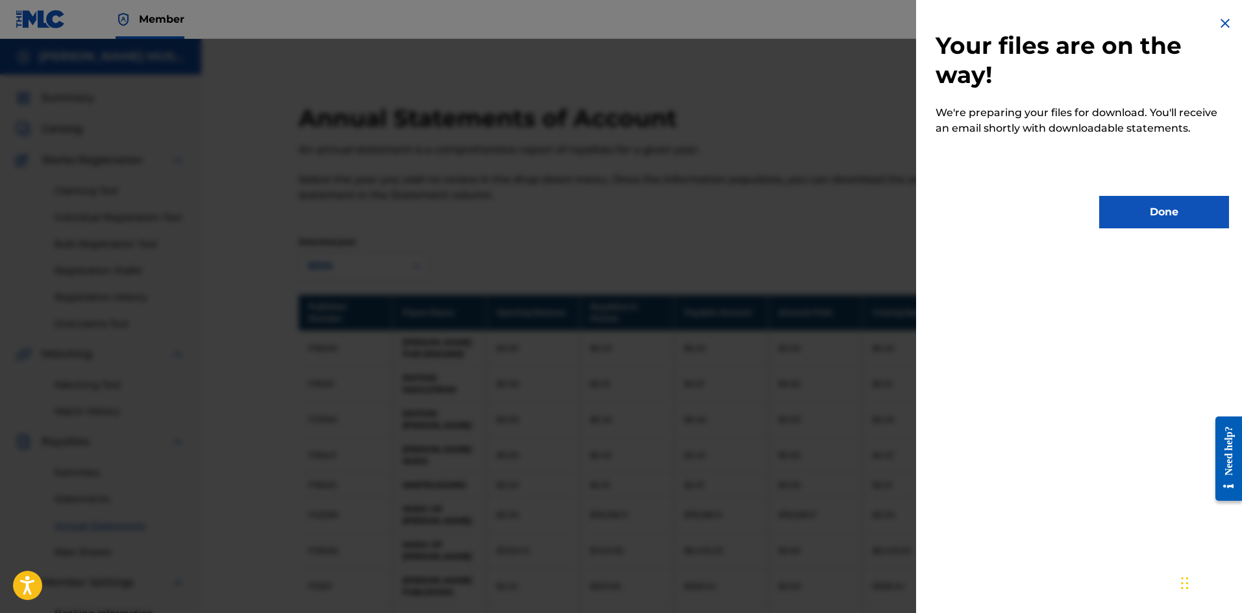
click at [1150, 214] on button "Done" at bounding box center [1164, 212] width 130 height 32
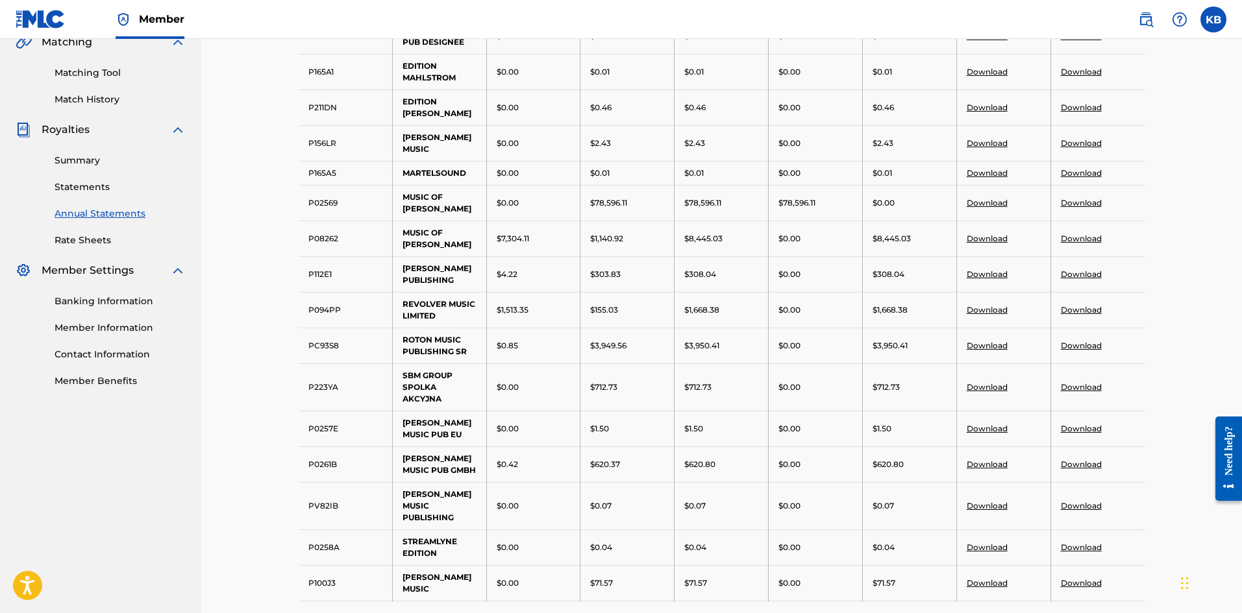
scroll to position [395, 0]
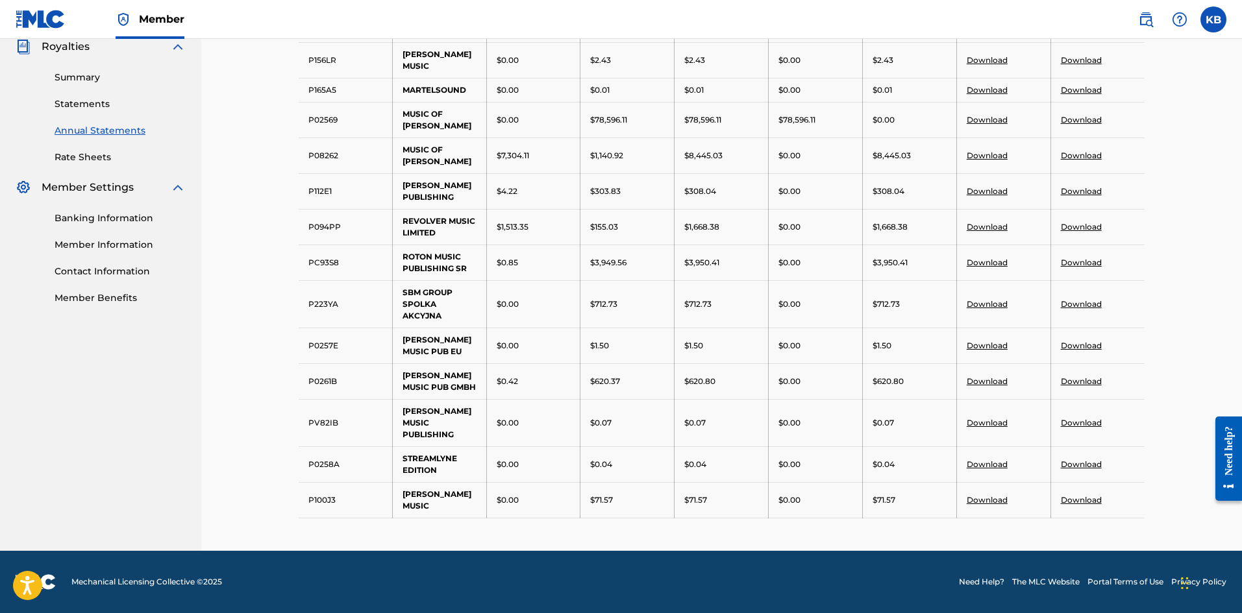
click at [1077, 498] on link "Download" at bounding box center [1080, 500] width 41 height 10
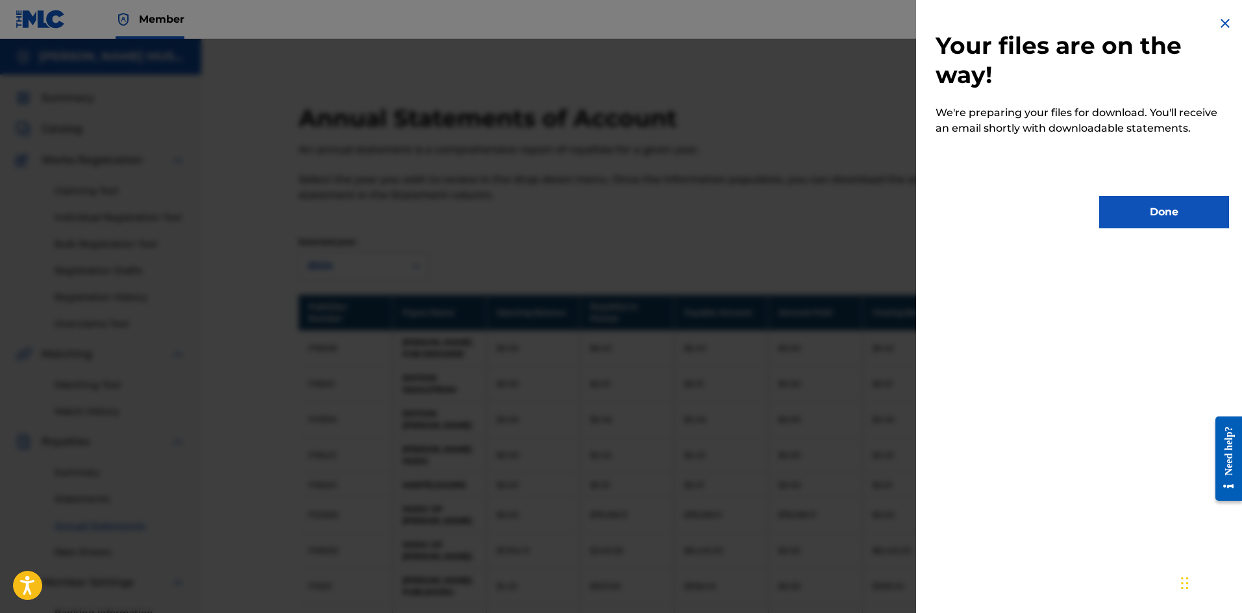
click at [1147, 212] on button "Done" at bounding box center [1164, 212] width 130 height 32
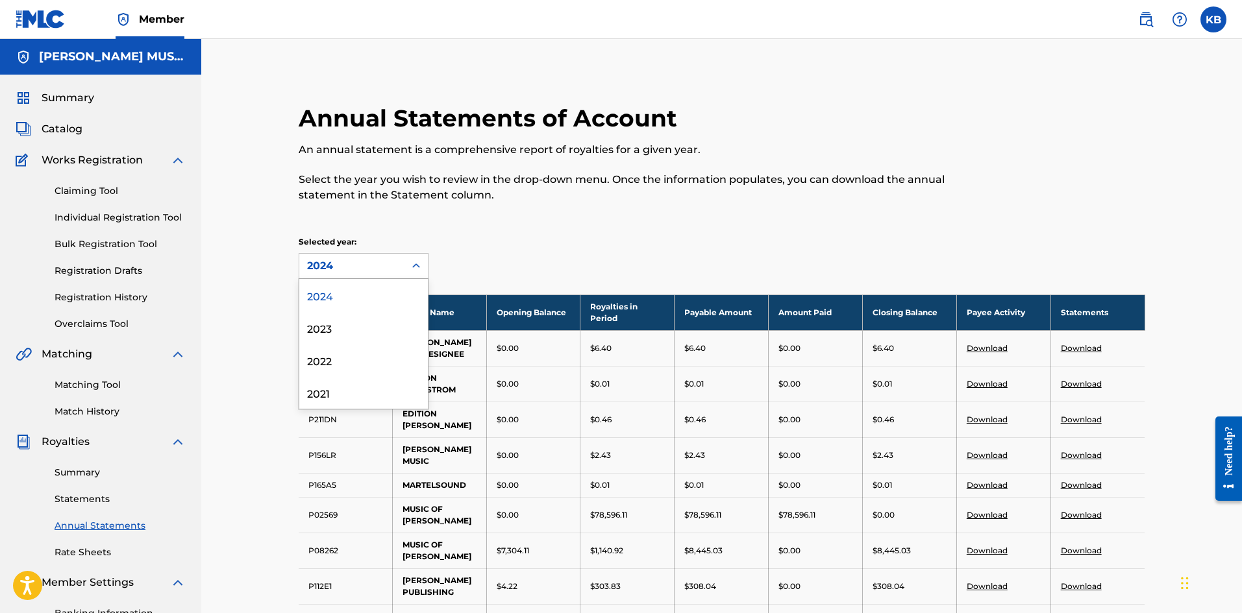
click at [418, 262] on icon at bounding box center [416, 266] width 13 height 13
click at [313, 390] on div "2021" at bounding box center [363, 392] width 129 height 32
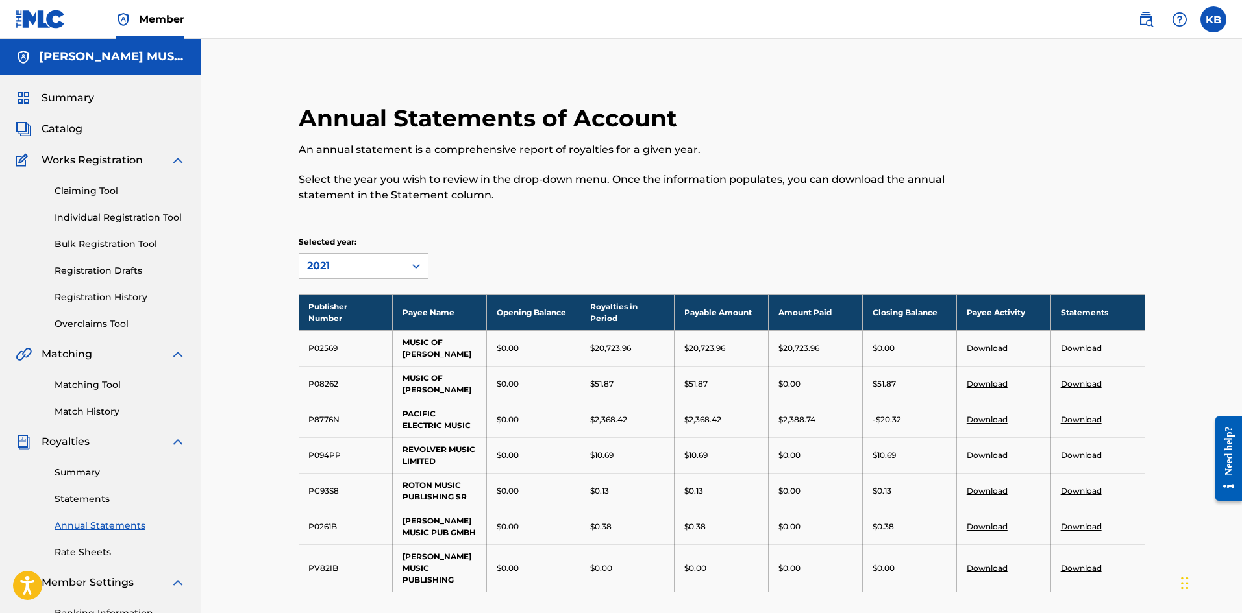
click at [1073, 489] on link "Download" at bounding box center [1080, 491] width 41 height 10
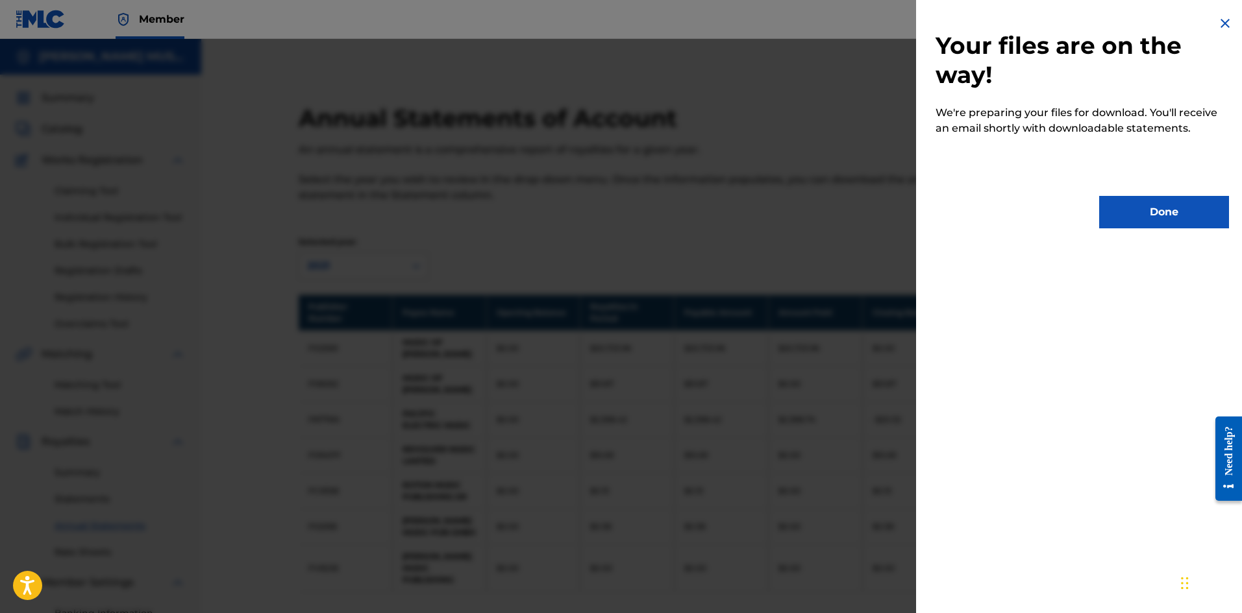
click at [1144, 223] on button "Done" at bounding box center [1164, 212] width 130 height 32
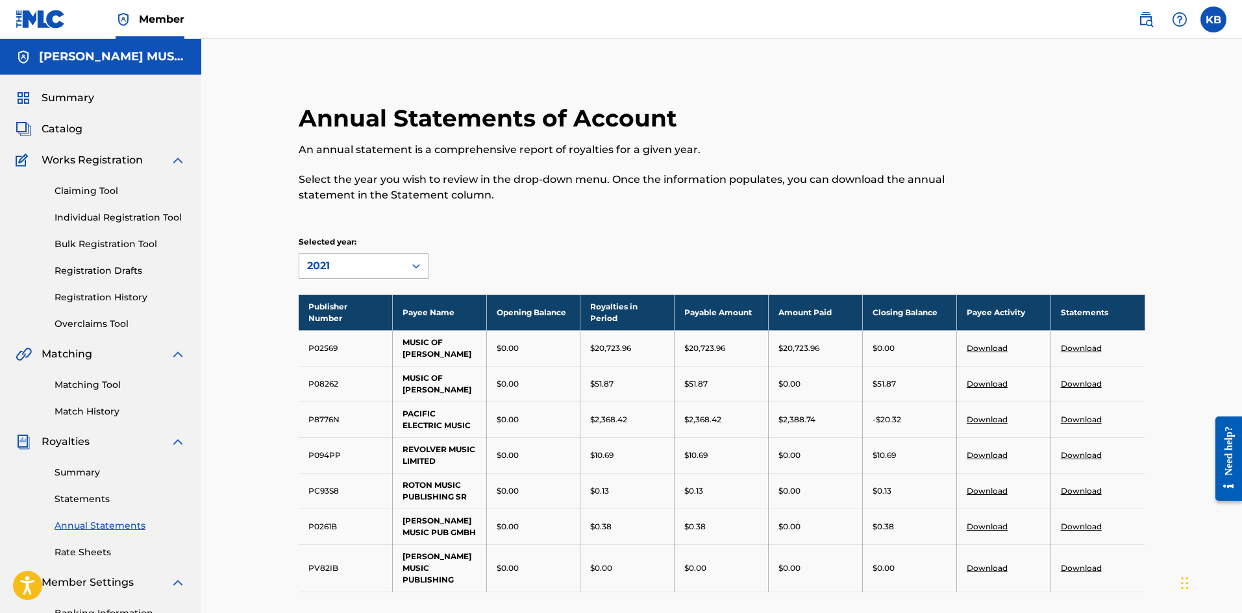
click at [417, 268] on icon at bounding box center [416, 266] width 13 height 13
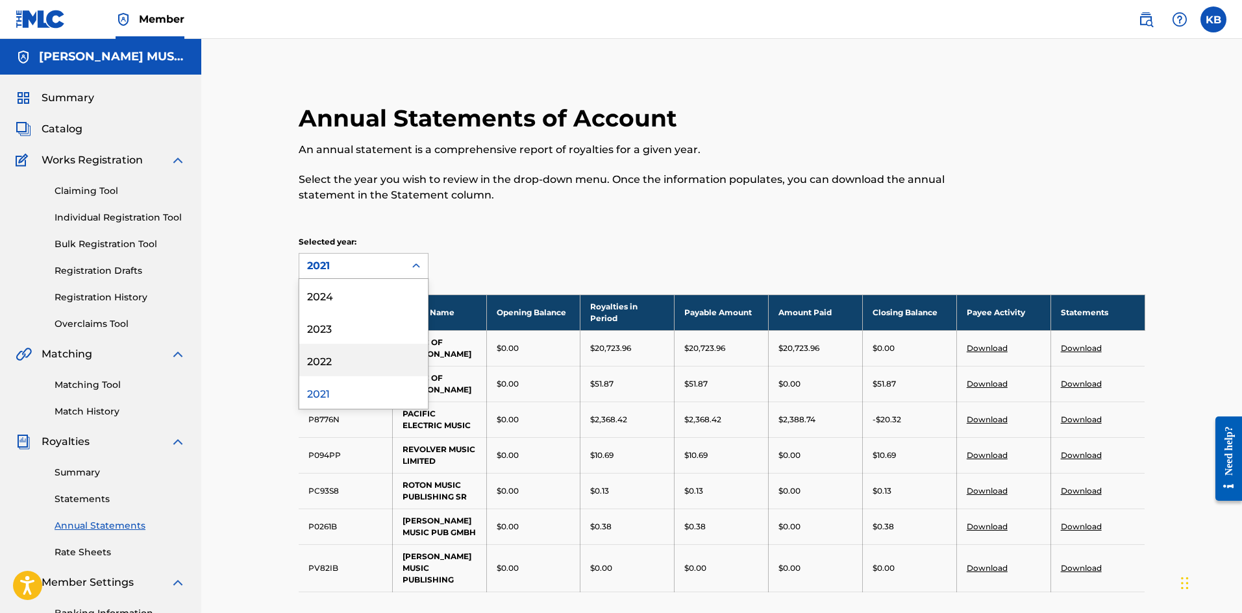
click at [320, 356] on div "2022" at bounding box center [363, 360] width 129 height 32
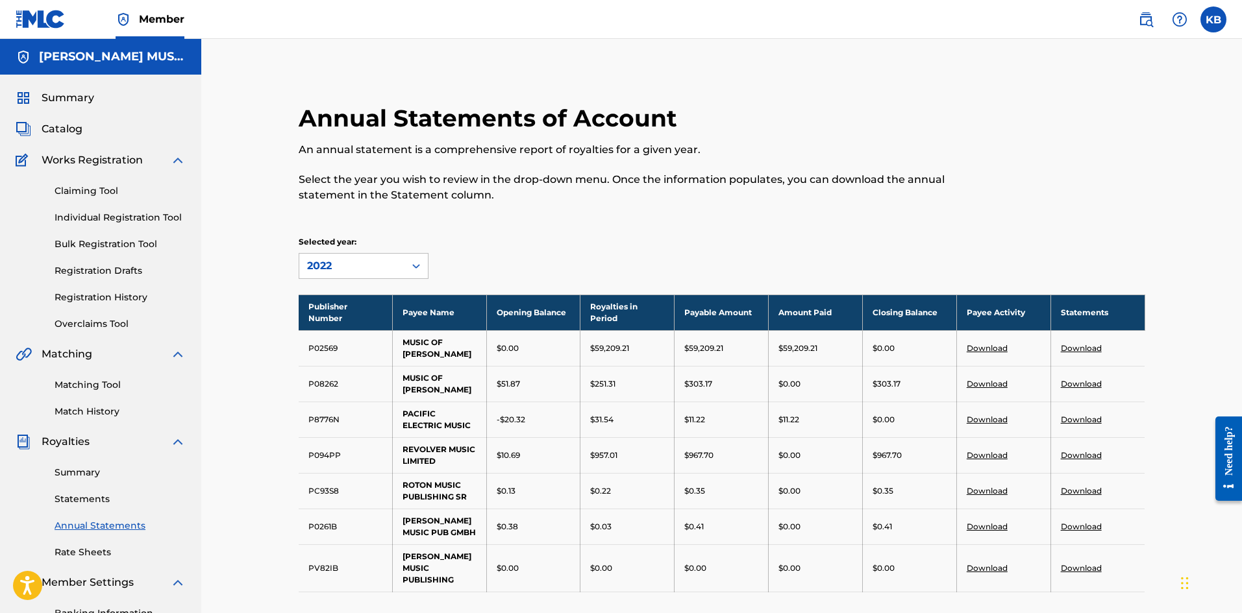
click at [1084, 490] on link "Download" at bounding box center [1080, 491] width 41 height 10
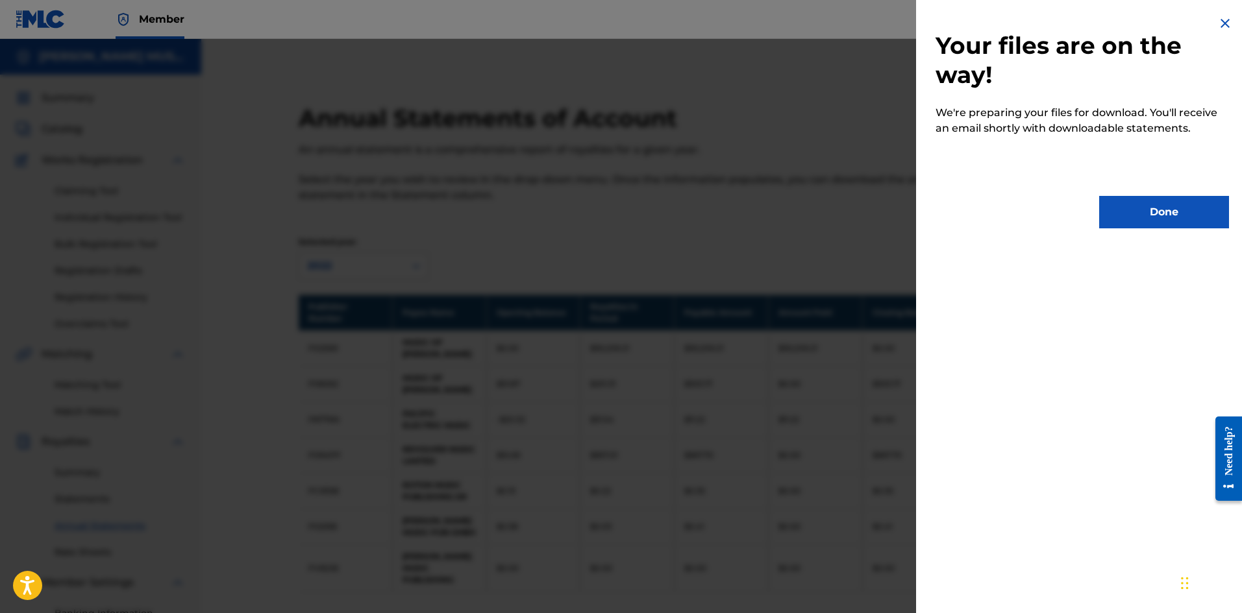
click at [1172, 228] on button "Done" at bounding box center [1164, 212] width 130 height 32
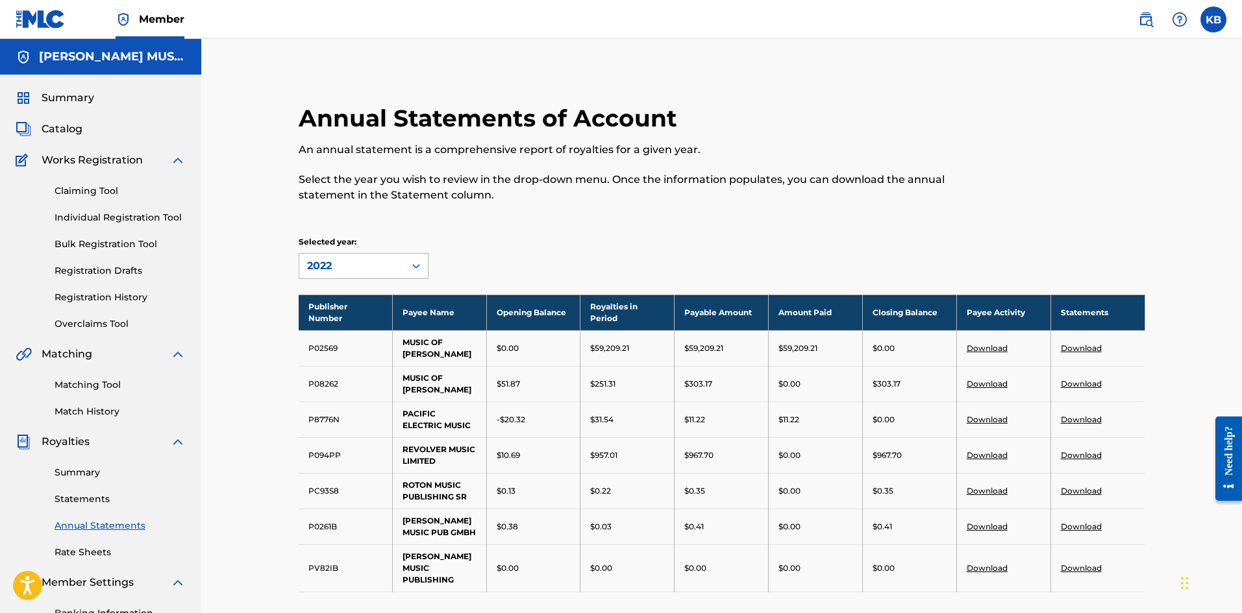
click at [420, 264] on icon at bounding box center [416, 266] width 13 height 13
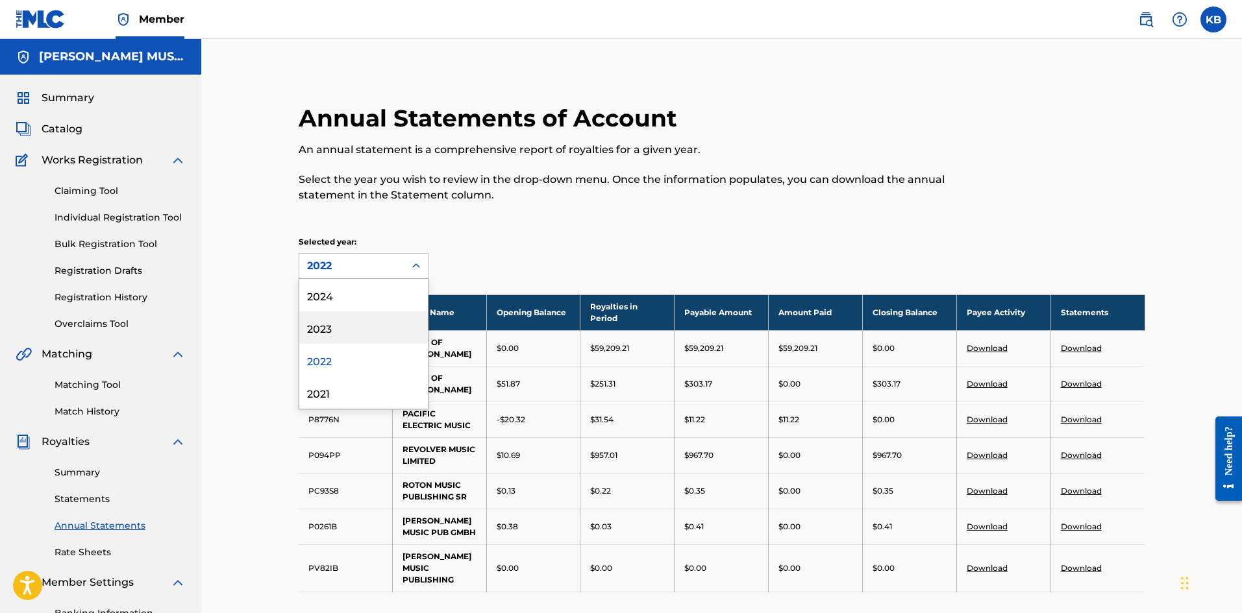
click at [321, 321] on div "2023" at bounding box center [363, 328] width 129 height 32
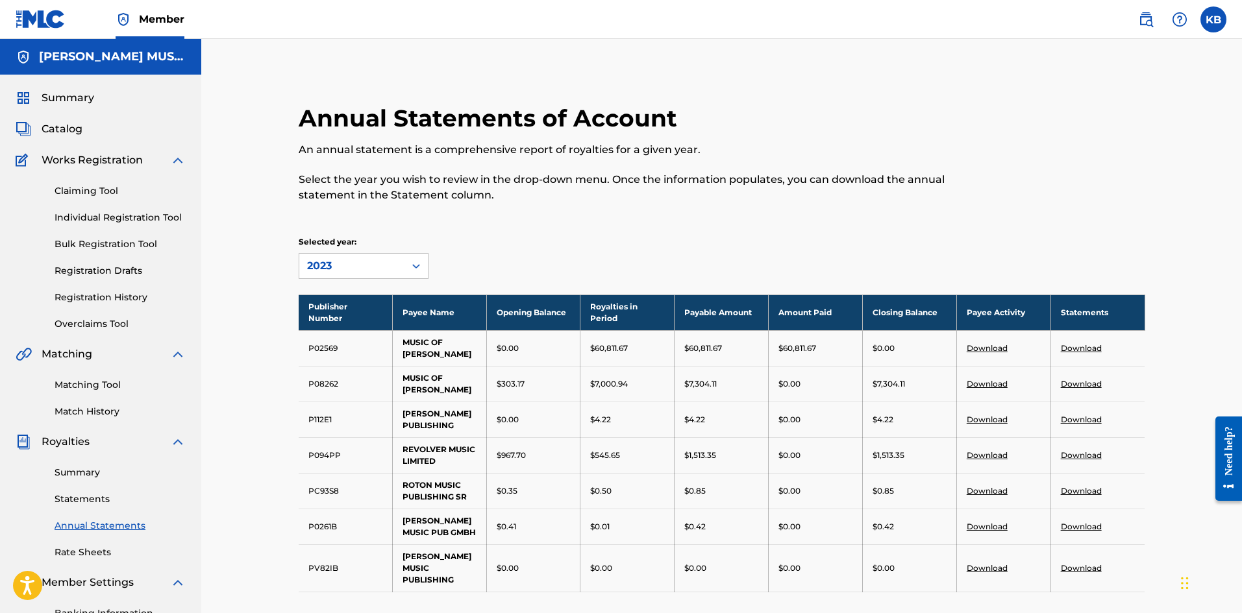
click at [1073, 488] on link "Download" at bounding box center [1080, 491] width 41 height 10
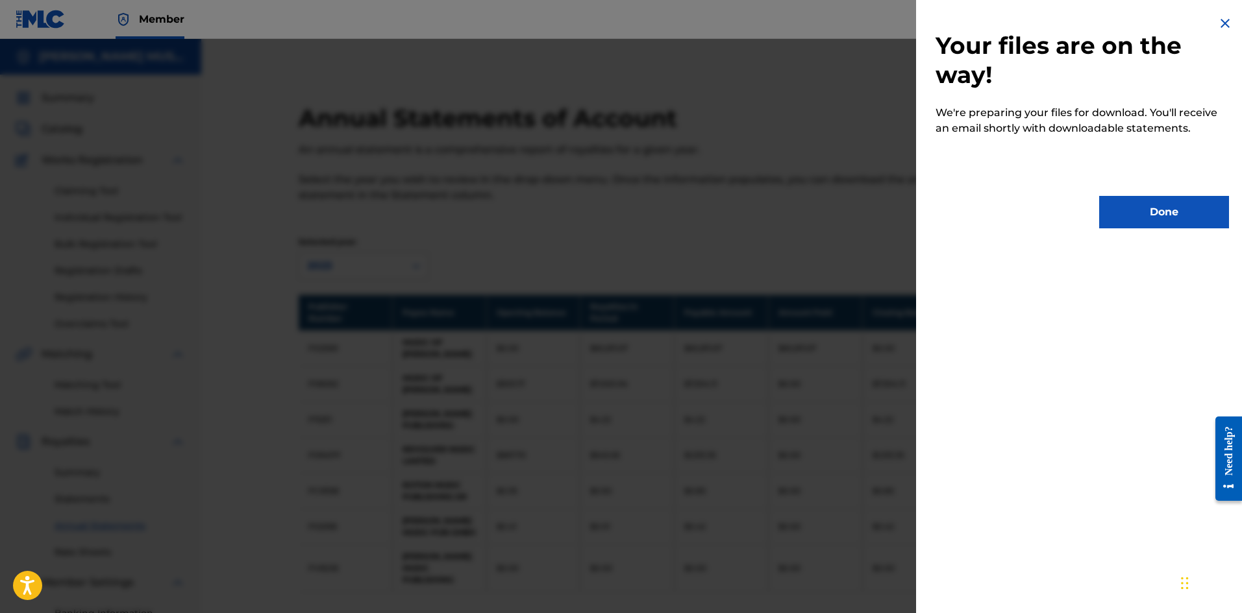
click at [1161, 212] on button "Done" at bounding box center [1164, 212] width 130 height 32
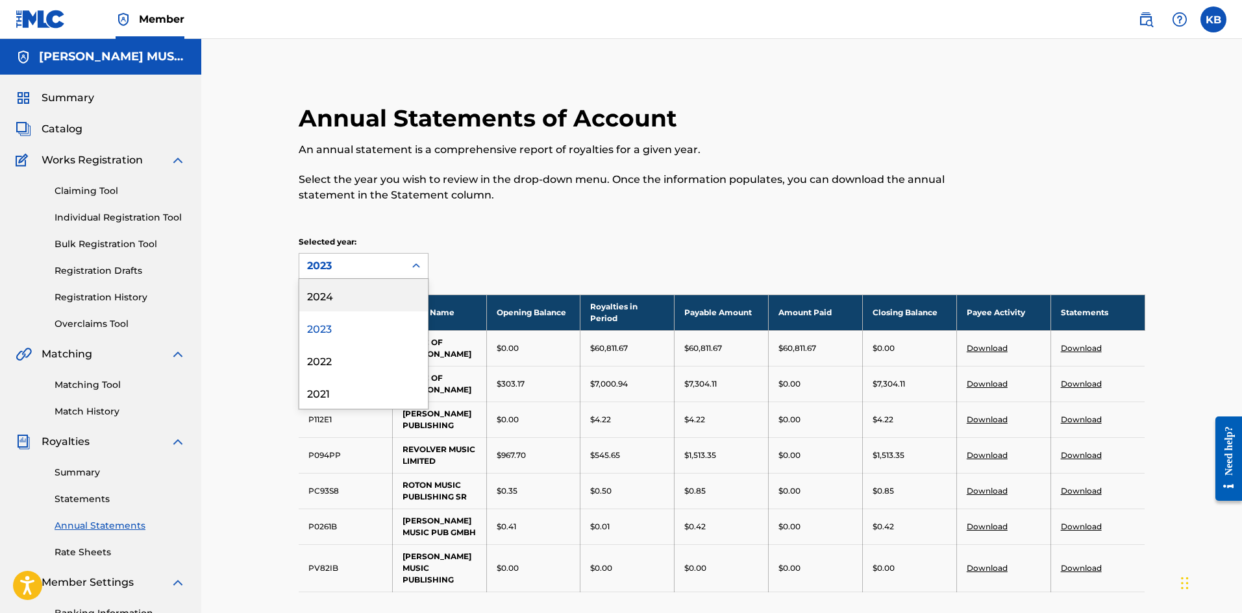
click at [413, 269] on icon at bounding box center [416, 266] width 13 height 13
click at [334, 293] on div "2024" at bounding box center [363, 295] width 129 height 32
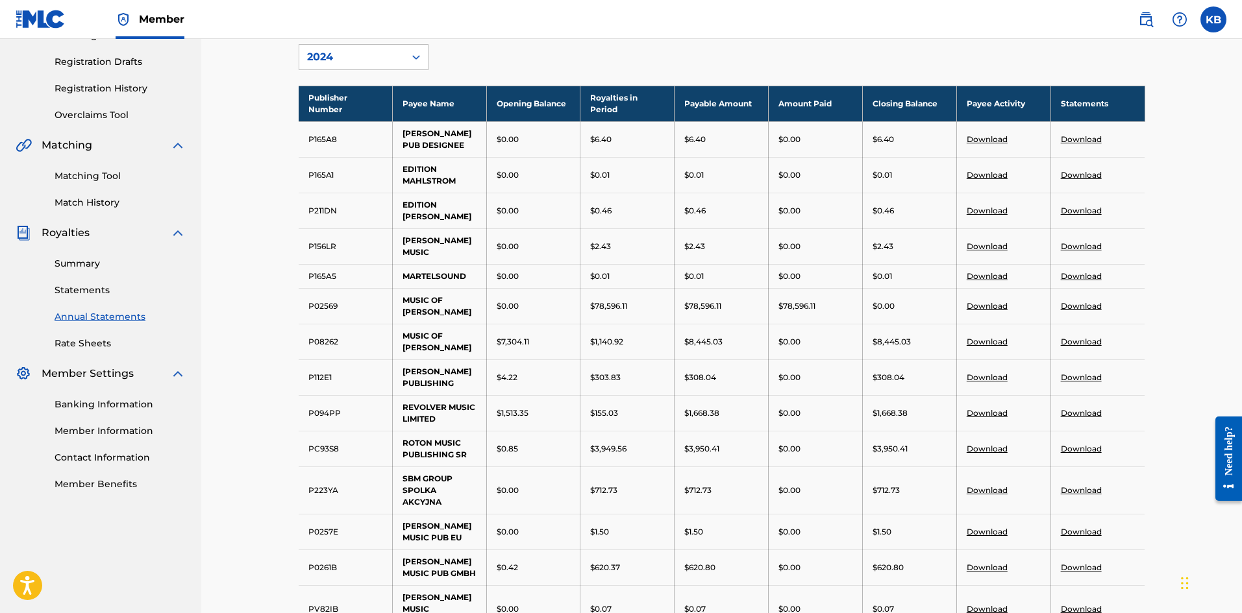
scroll to position [216, 0]
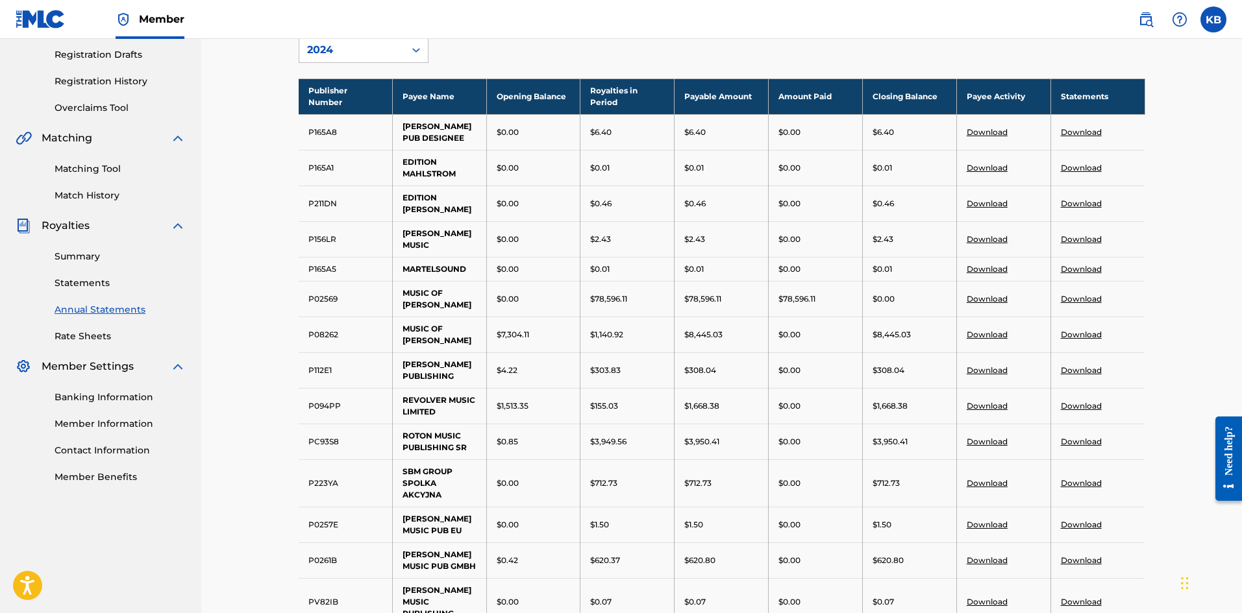
click at [1077, 447] on link "Download" at bounding box center [1080, 442] width 41 height 10
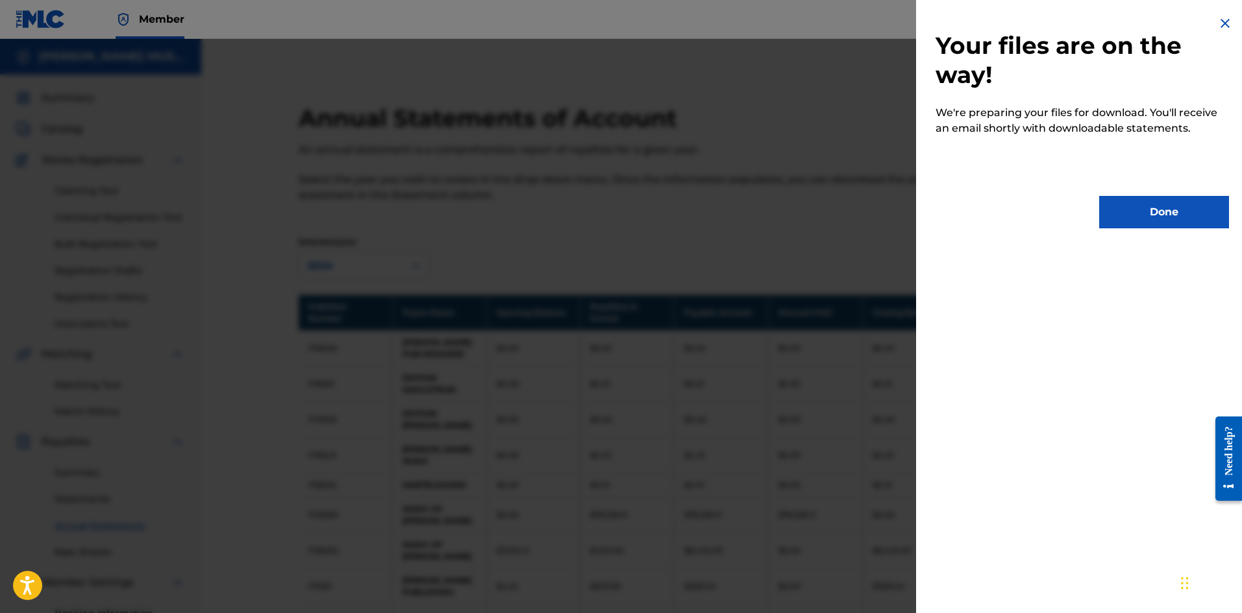
click at [1180, 212] on button "Done" at bounding box center [1164, 212] width 130 height 32
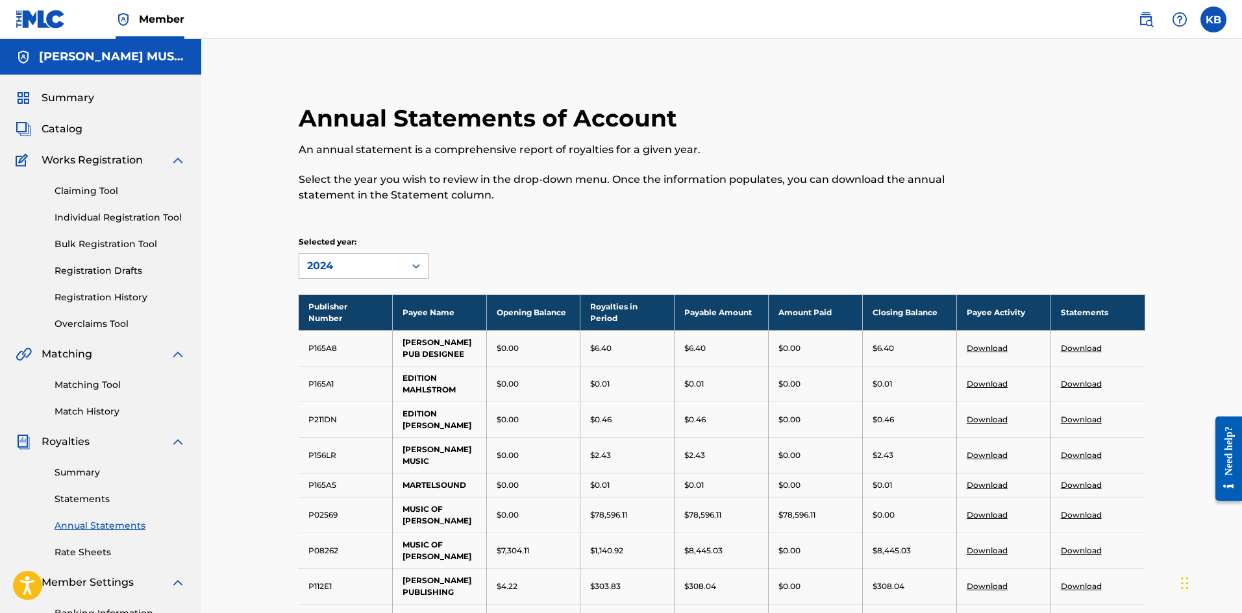
click at [424, 267] on div at bounding box center [415, 265] width 23 height 23
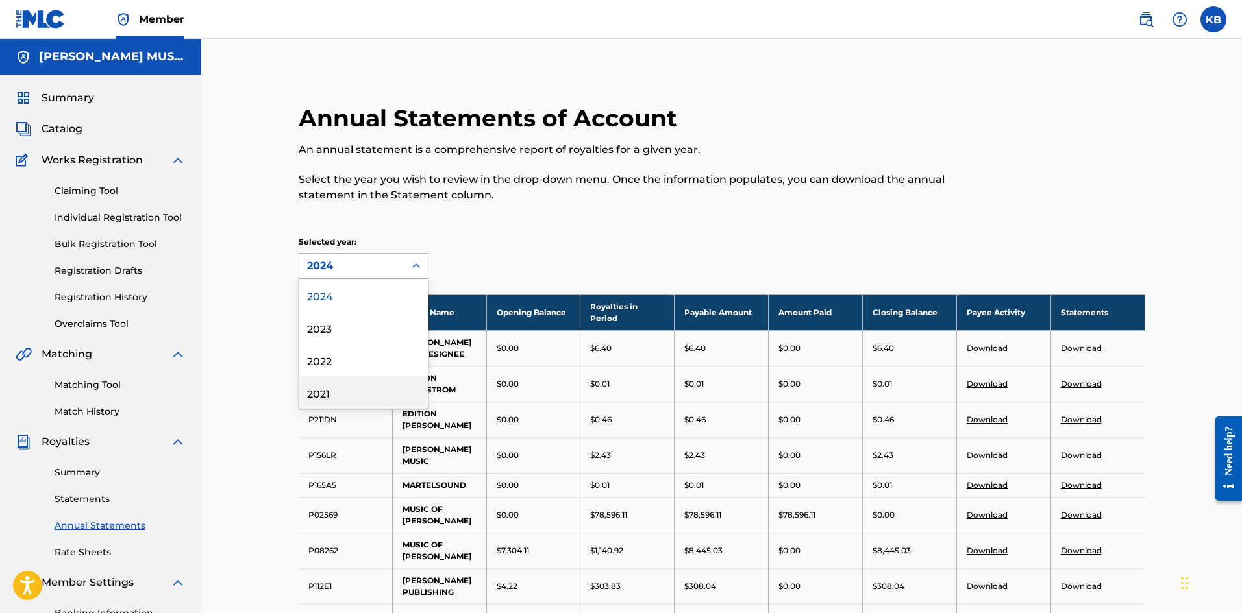
click at [319, 395] on div "2021" at bounding box center [363, 392] width 129 height 32
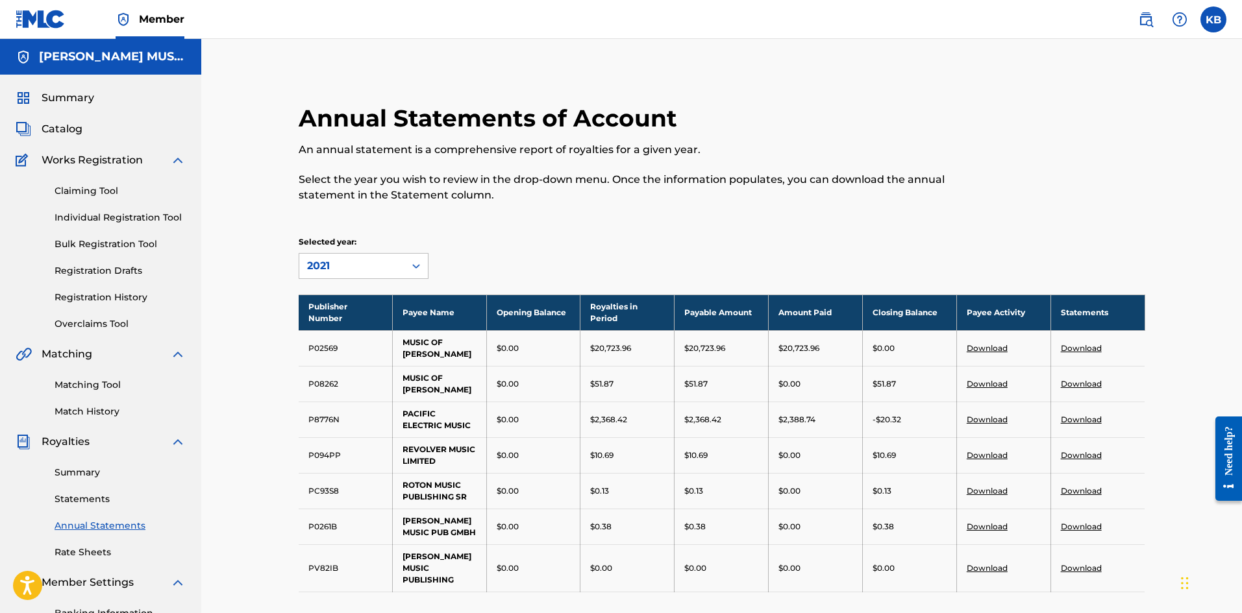
click at [1088, 384] on link "Download" at bounding box center [1080, 384] width 41 height 10
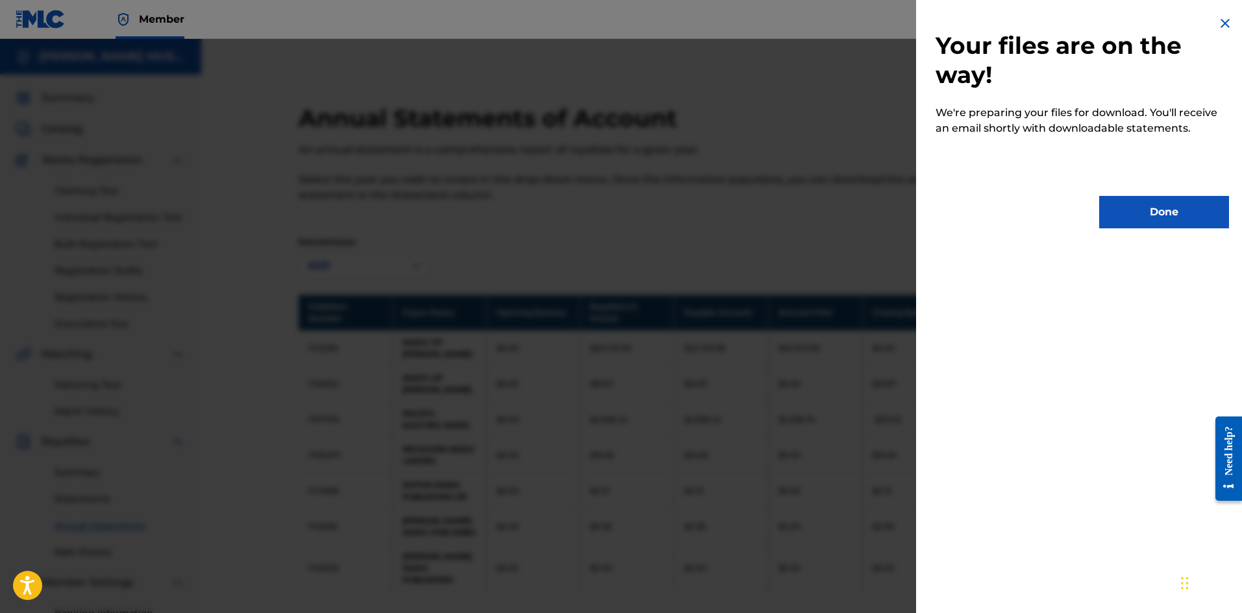
click at [1173, 221] on button "Done" at bounding box center [1164, 212] width 130 height 32
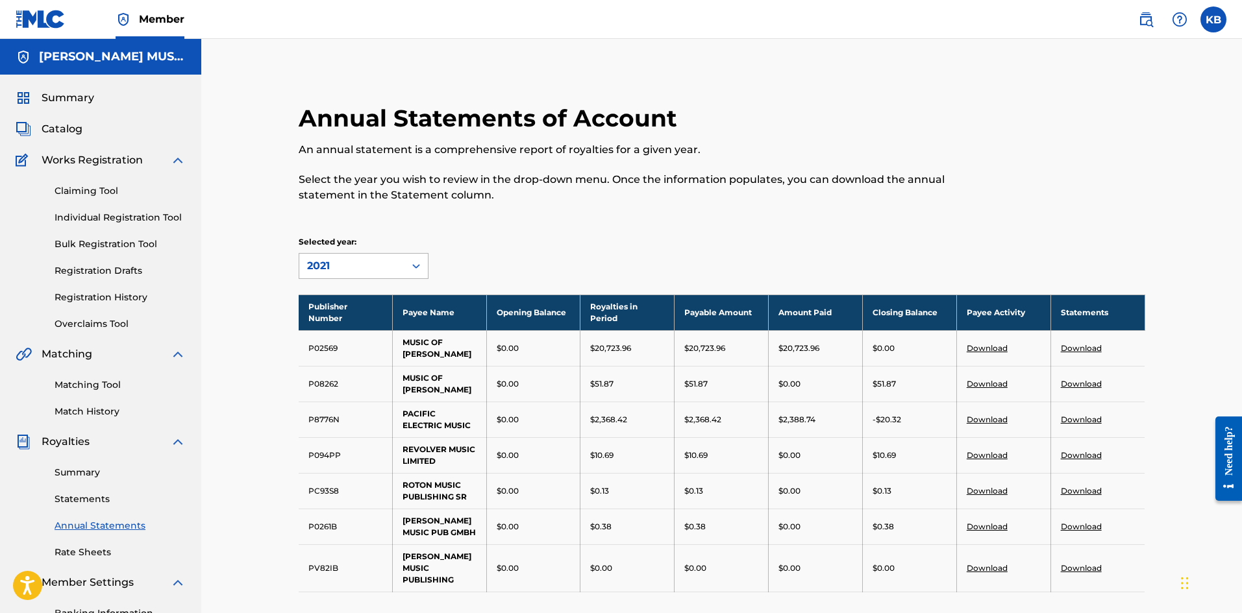
click at [419, 269] on icon at bounding box center [416, 266] width 13 height 13
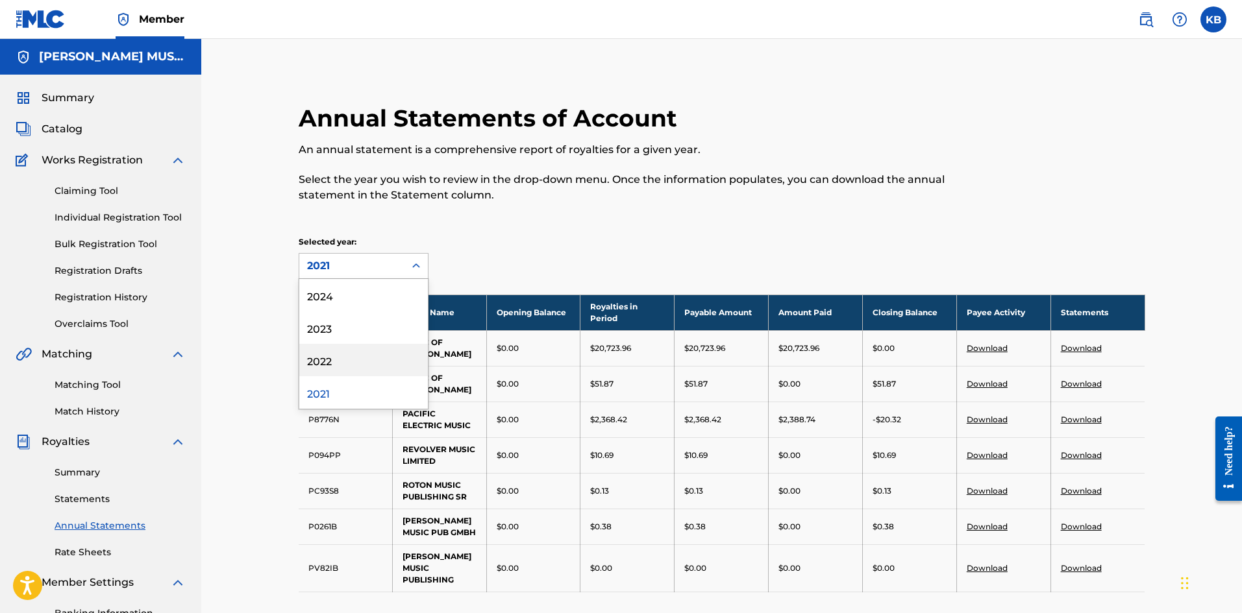
click at [328, 365] on div "2022" at bounding box center [363, 360] width 129 height 32
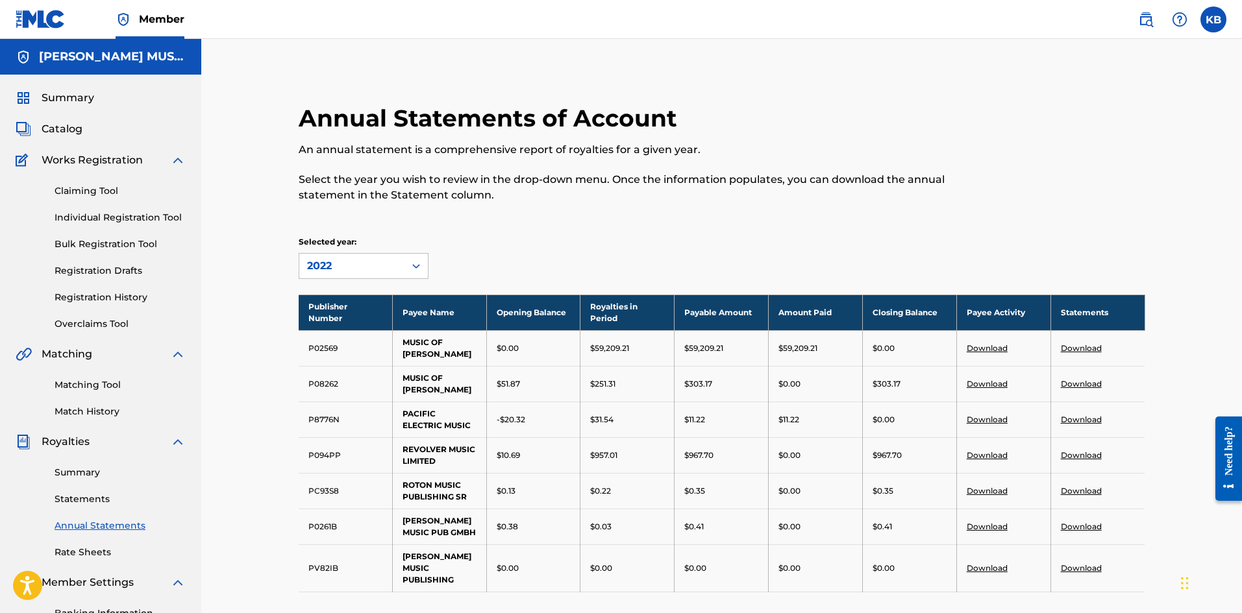
click at [1086, 386] on link "Download" at bounding box center [1080, 384] width 41 height 10
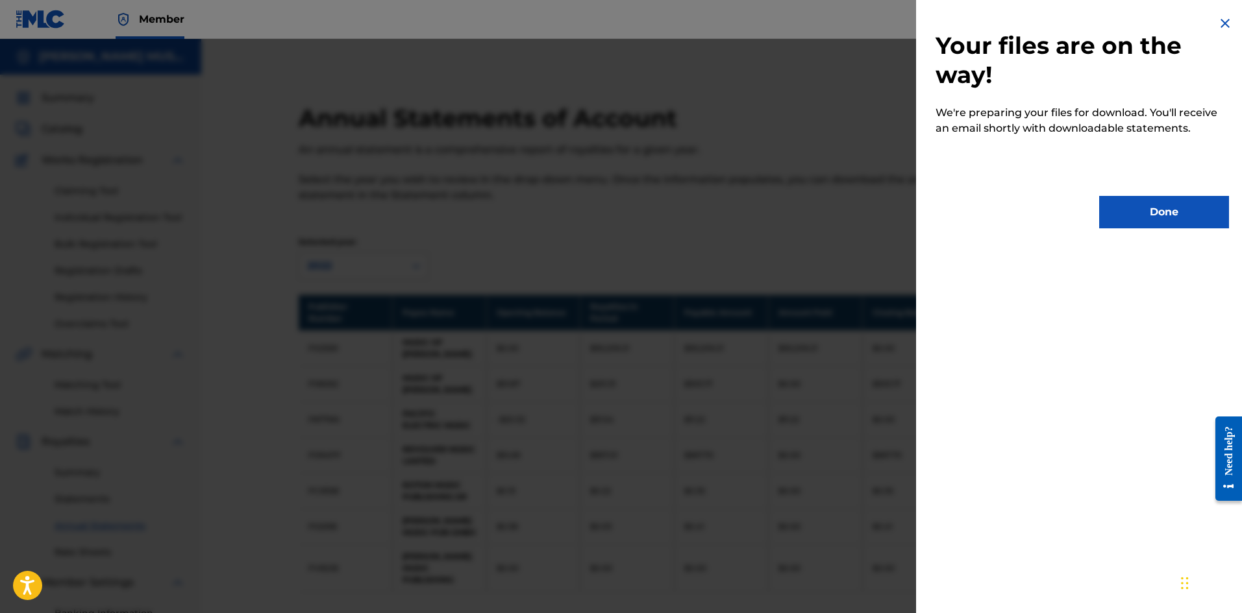
click at [1149, 215] on button "Done" at bounding box center [1164, 212] width 130 height 32
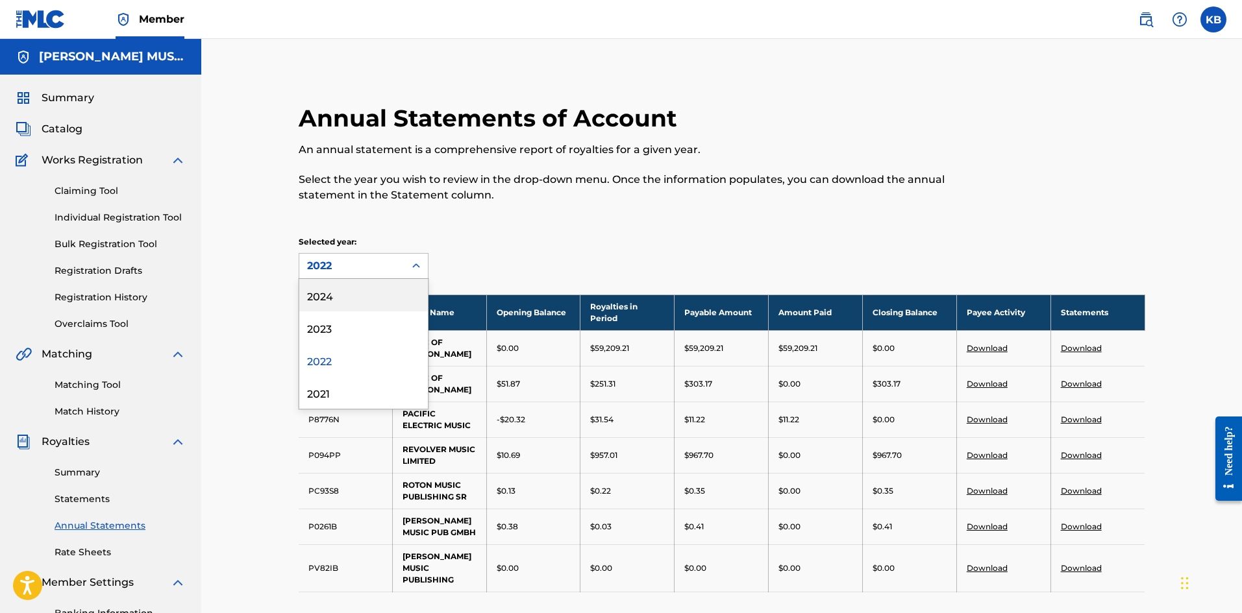
click at [424, 267] on div at bounding box center [415, 265] width 23 height 23
click at [325, 322] on div "2023" at bounding box center [363, 328] width 129 height 32
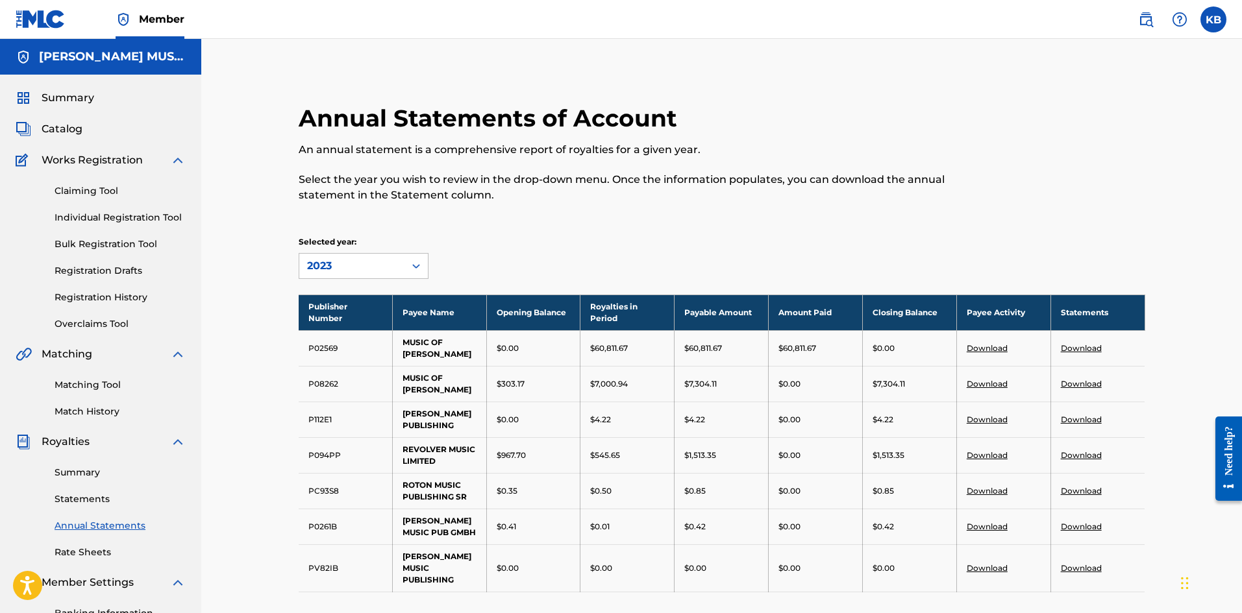
click at [1071, 381] on link "Download" at bounding box center [1080, 384] width 41 height 10
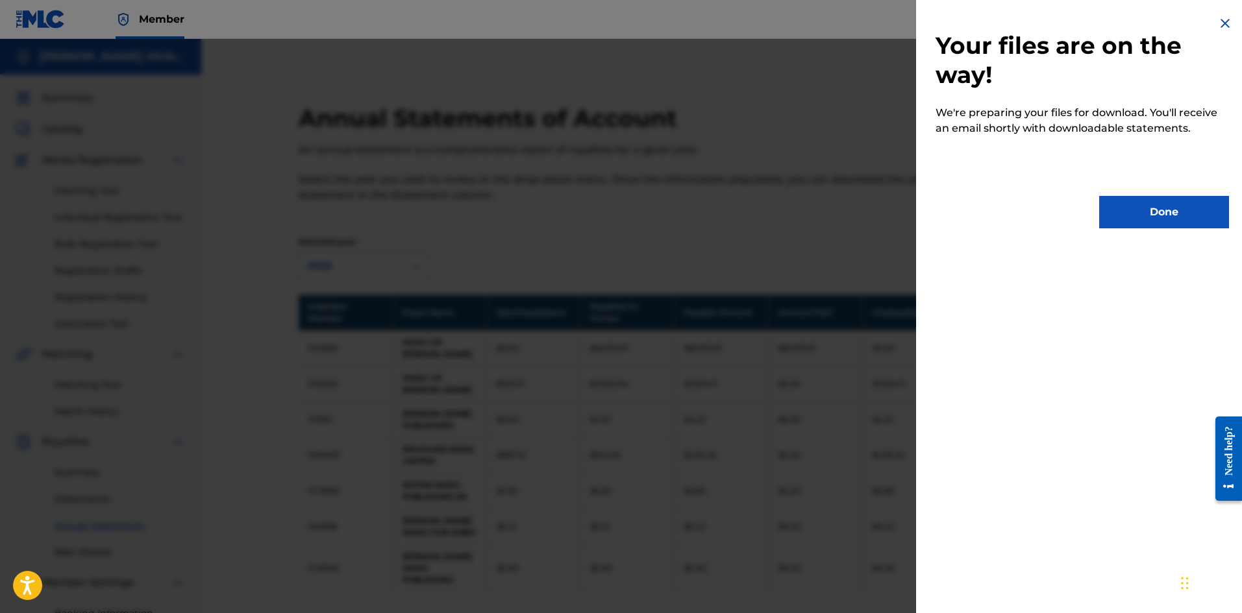
click at [1124, 219] on button "Done" at bounding box center [1164, 212] width 130 height 32
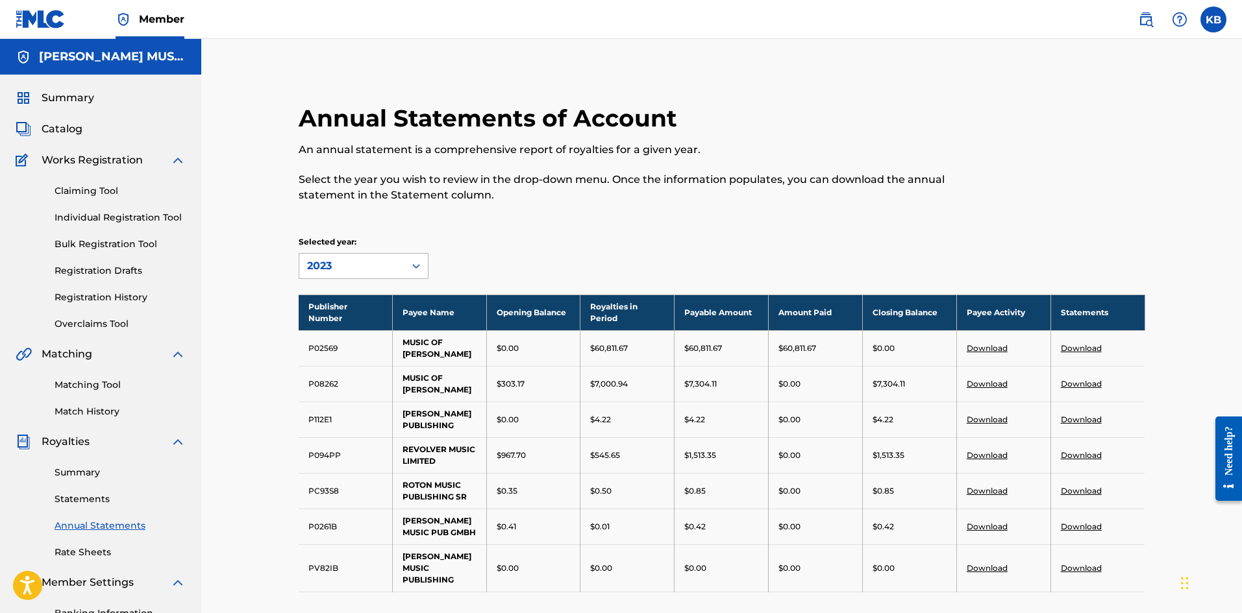
click at [414, 263] on icon at bounding box center [416, 266] width 13 height 13
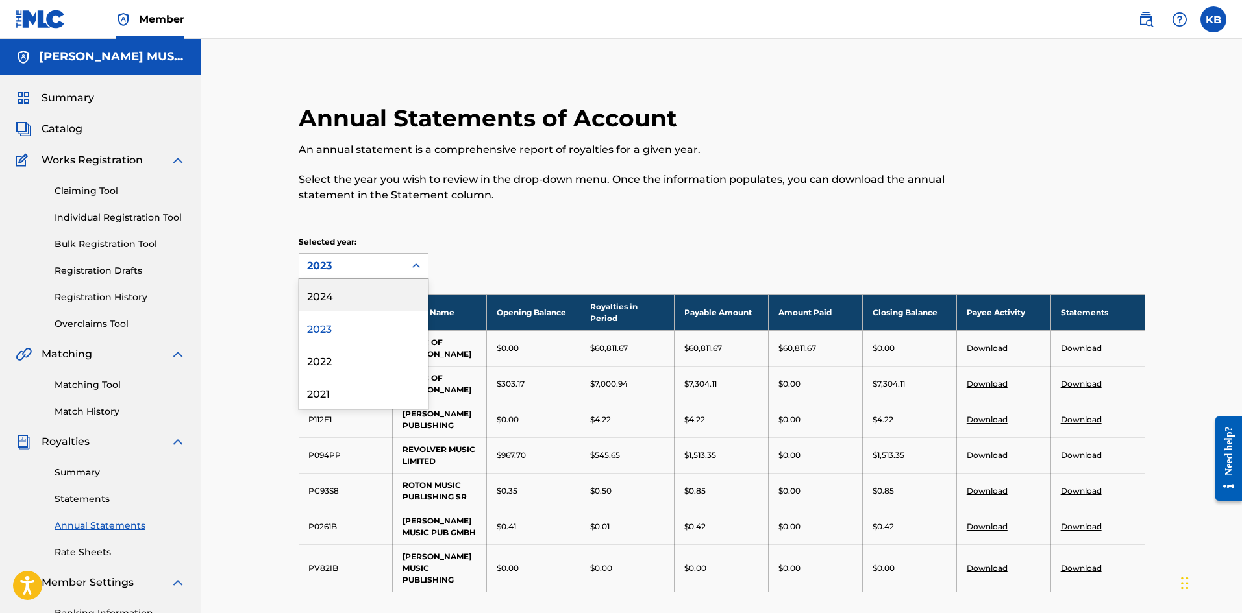
click at [327, 289] on div "2024" at bounding box center [363, 295] width 129 height 32
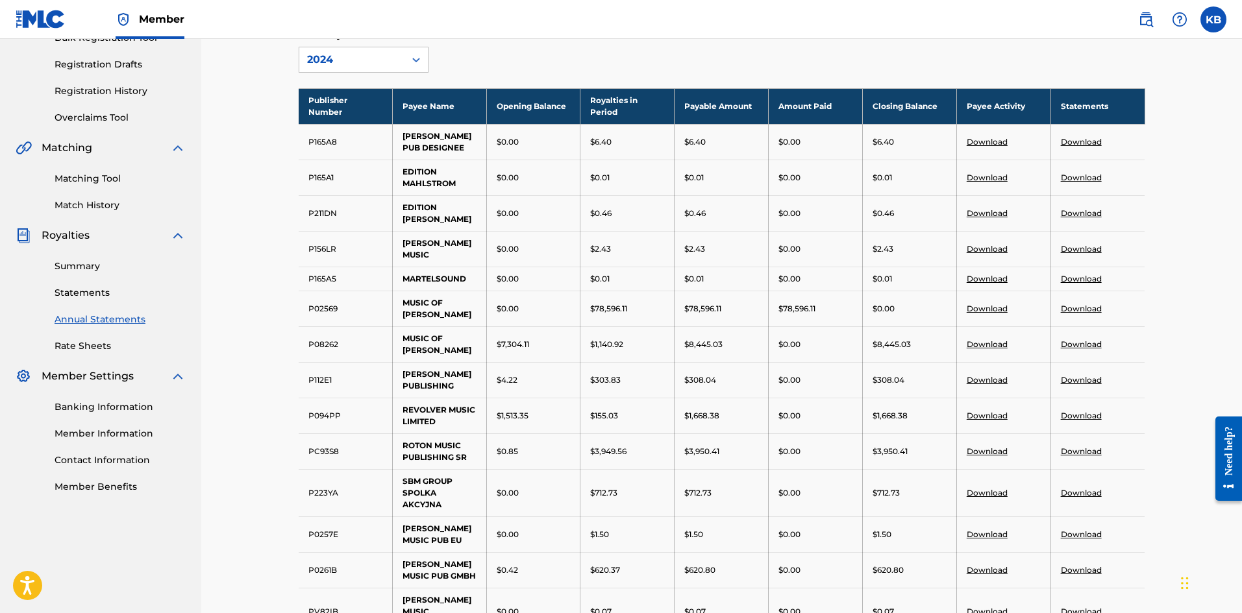
scroll to position [217, 0]
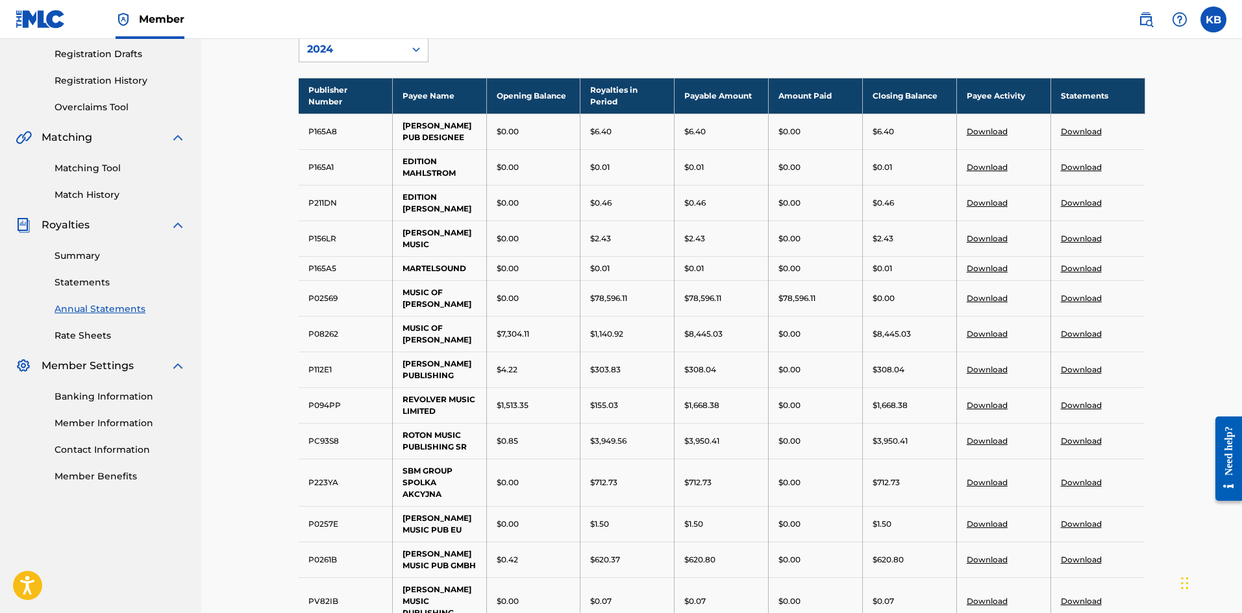
click at [1084, 339] on link "Download" at bounding box center [1080, 334] width 41 height 10
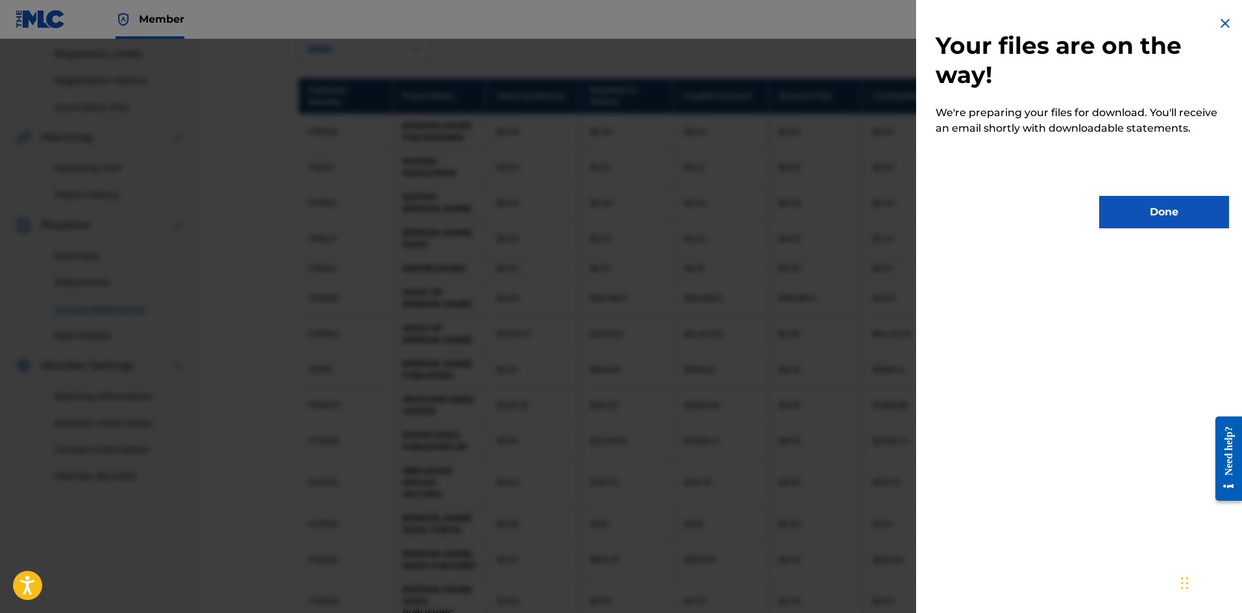
scroll to position [0, 0]
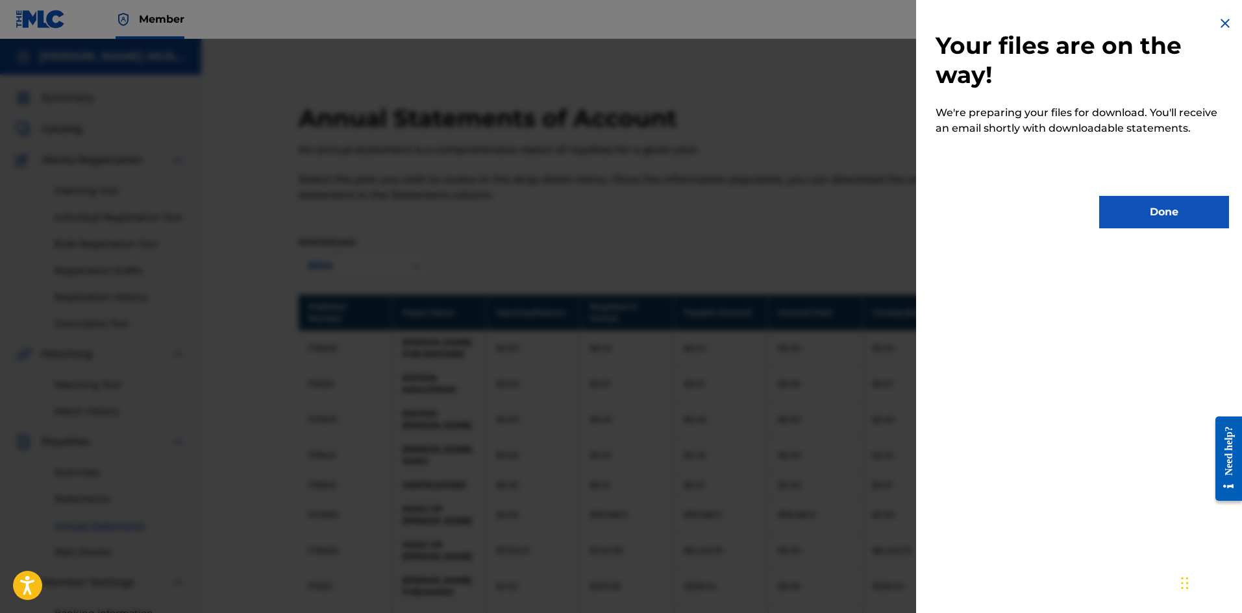
click at [1133, 219] on button "Done" at bounding box center [1164, 212] width 130 height 32
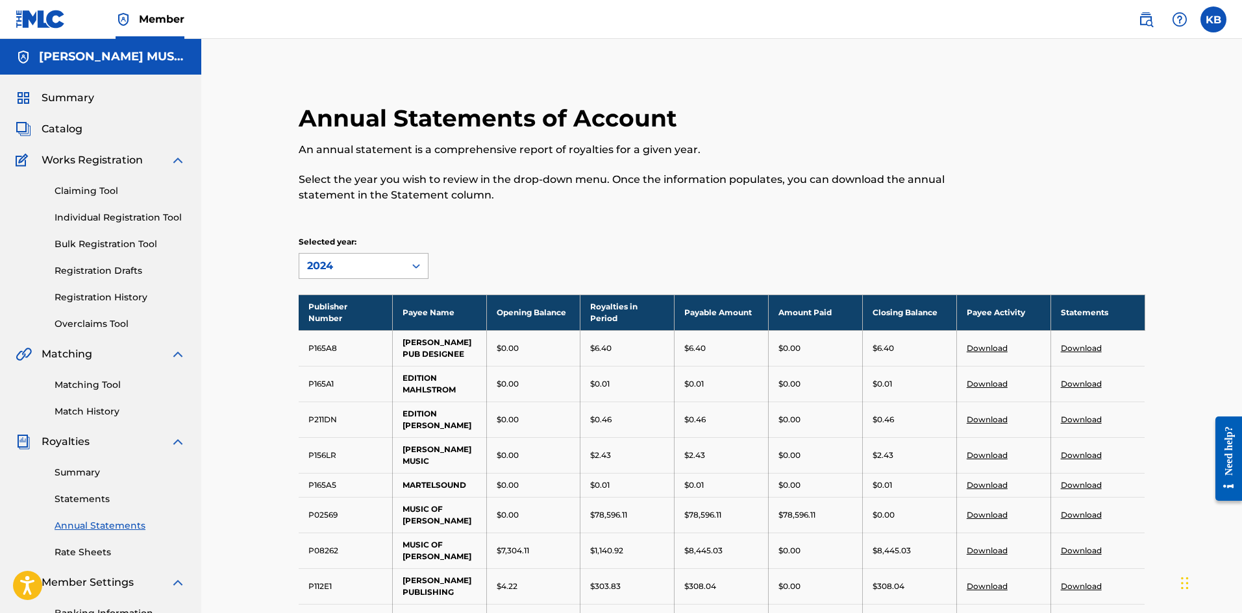
click at [414, 264] on icon at bounding box center [416, 266] width 13 height 13
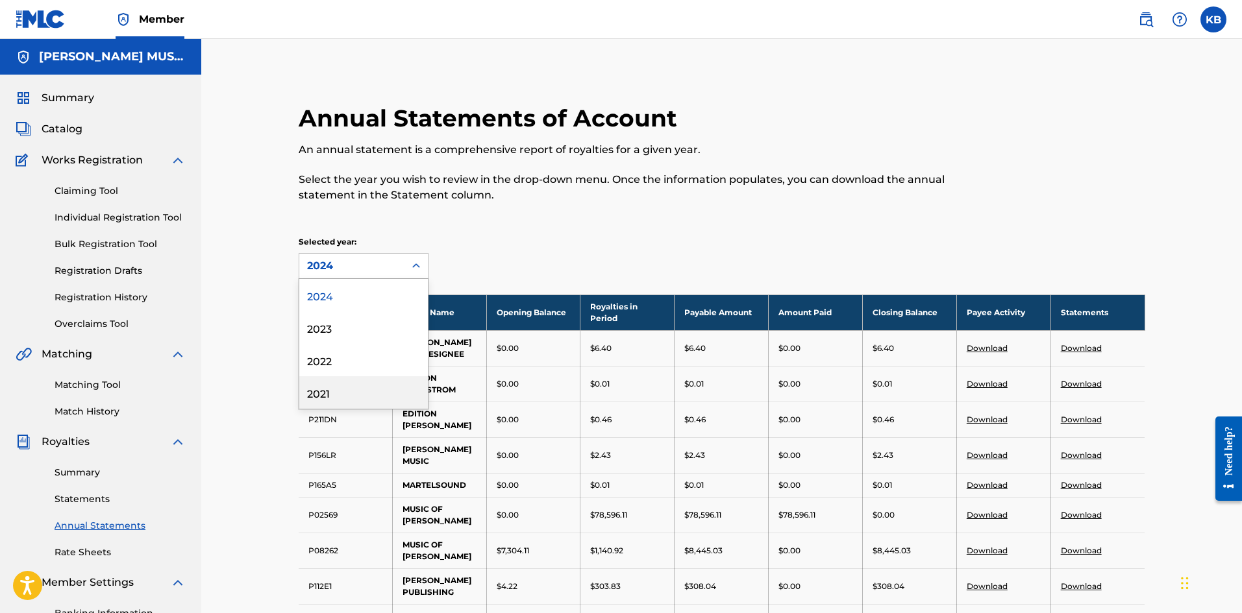
click at [314, 398] on div "2021" at bounding box center [363, 392] width 129 height 32
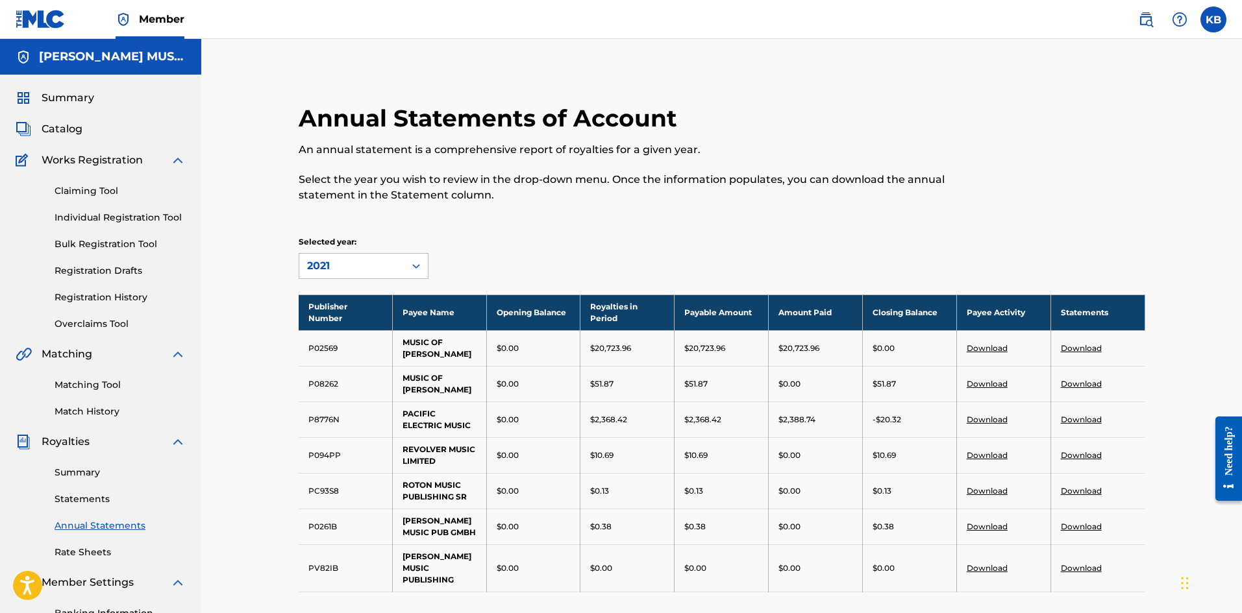
click at [1078, 455] on link "Download" at bounding box center [1080, 455] width 41 height 10
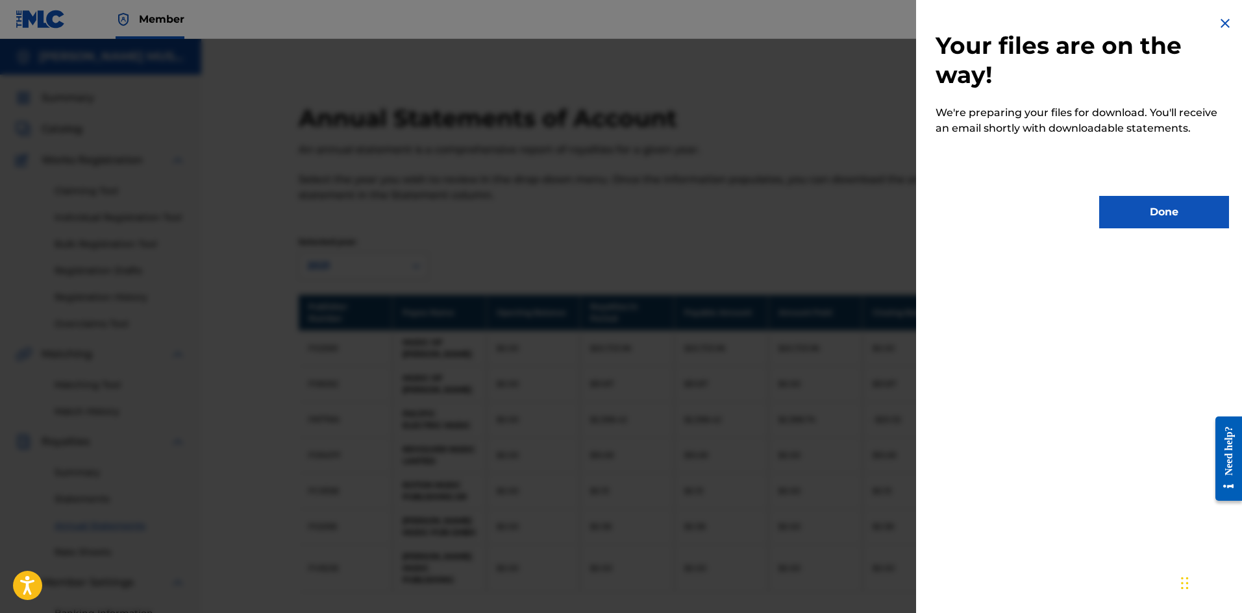
click at [1152, 202] on button "Done" at bounding box center [1164, 212] width 130 height 32
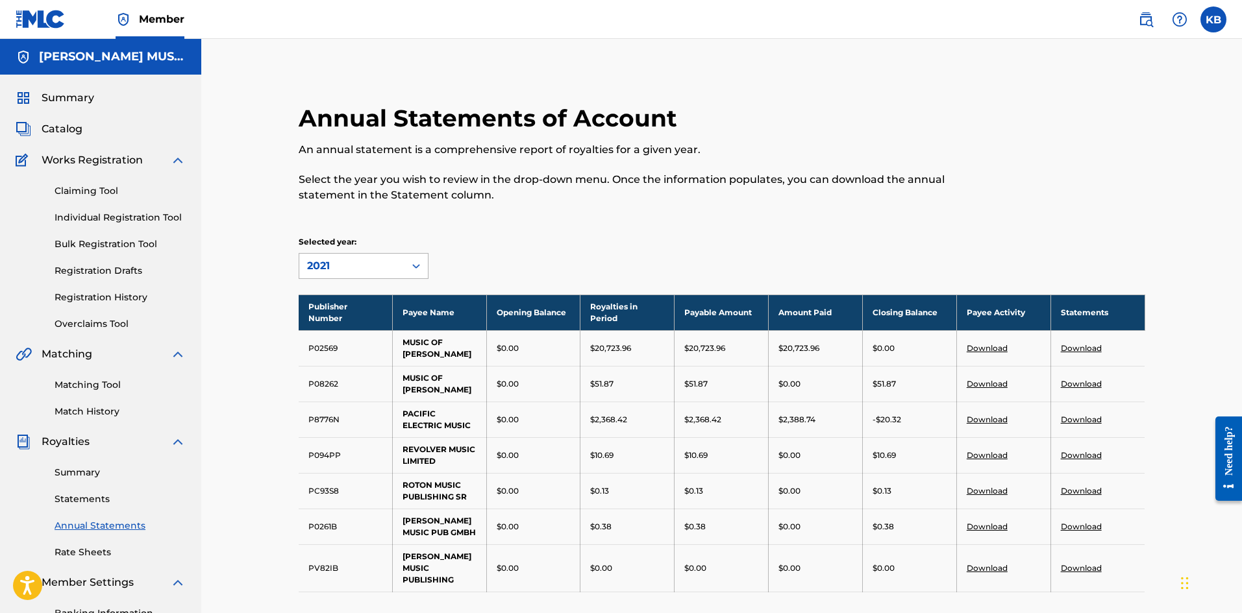
click at [421, 262] on icon at bounding box center [416, 266] width 13 height 13
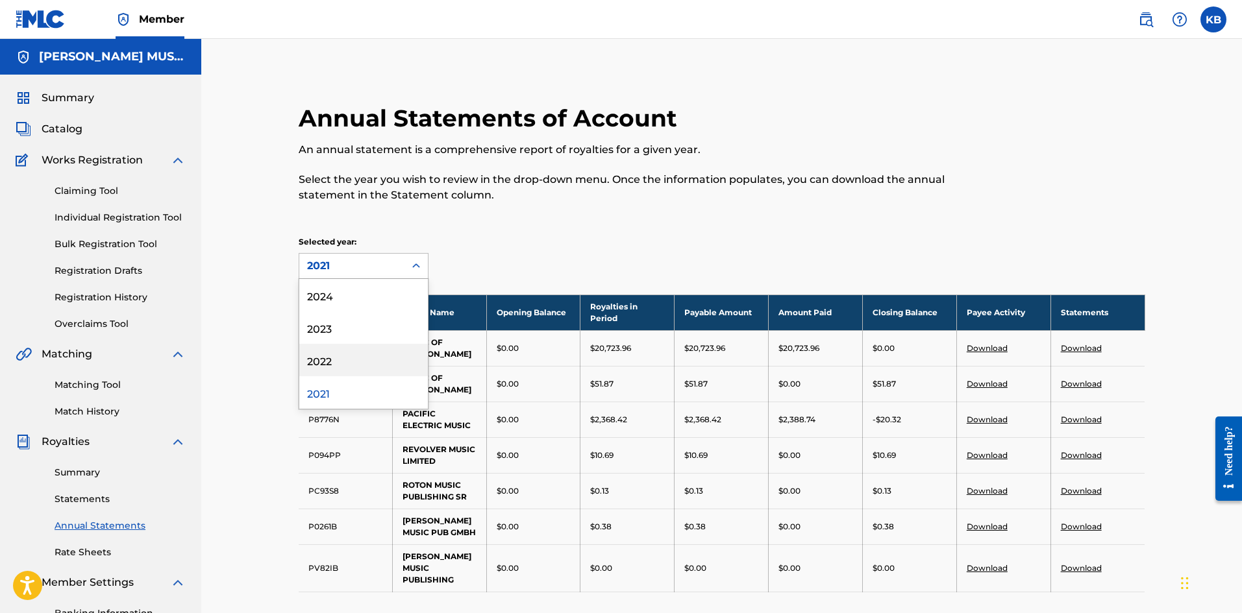
click at [325, 361] on div "2022" at bounding box center [363, 360] width 129 height 32
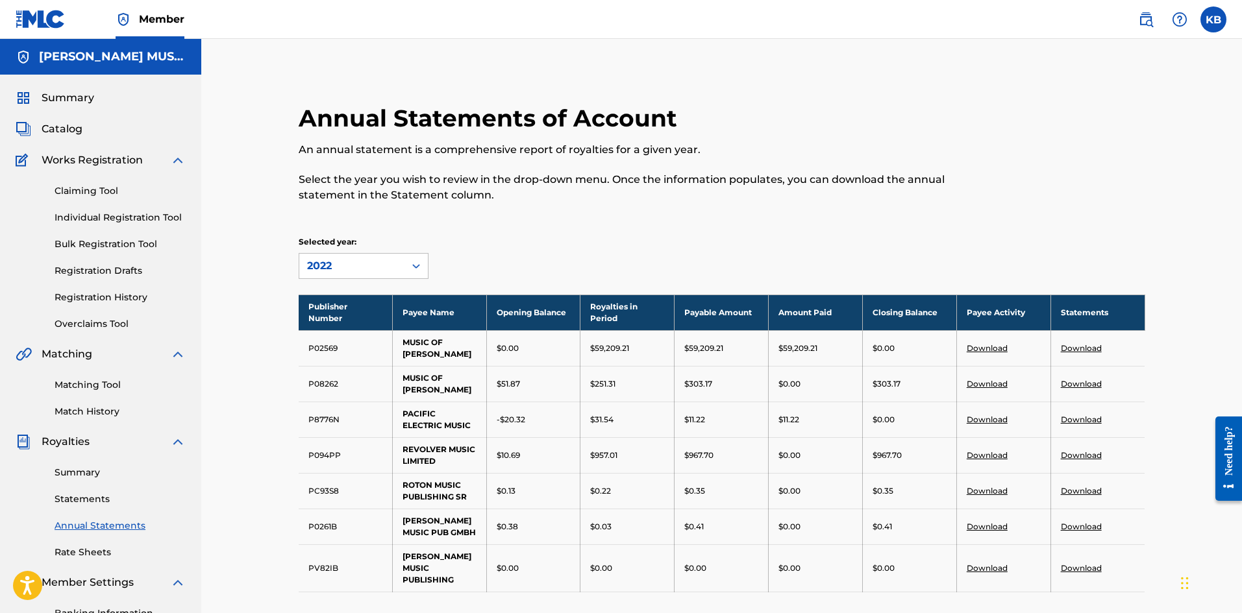
click at [1073, 454] on link "Download" at bounding box center [1080, 455] width 41 height 10
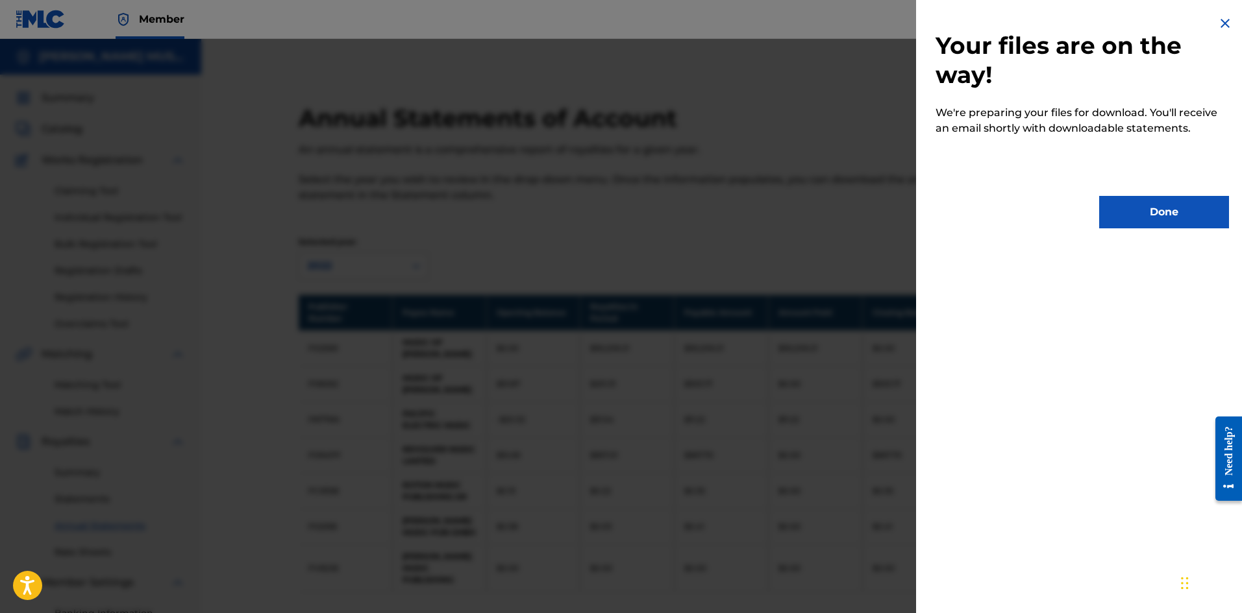
click at [1185, 206] on button "Done" at bounding box center [1164, 212] width 130 height 32
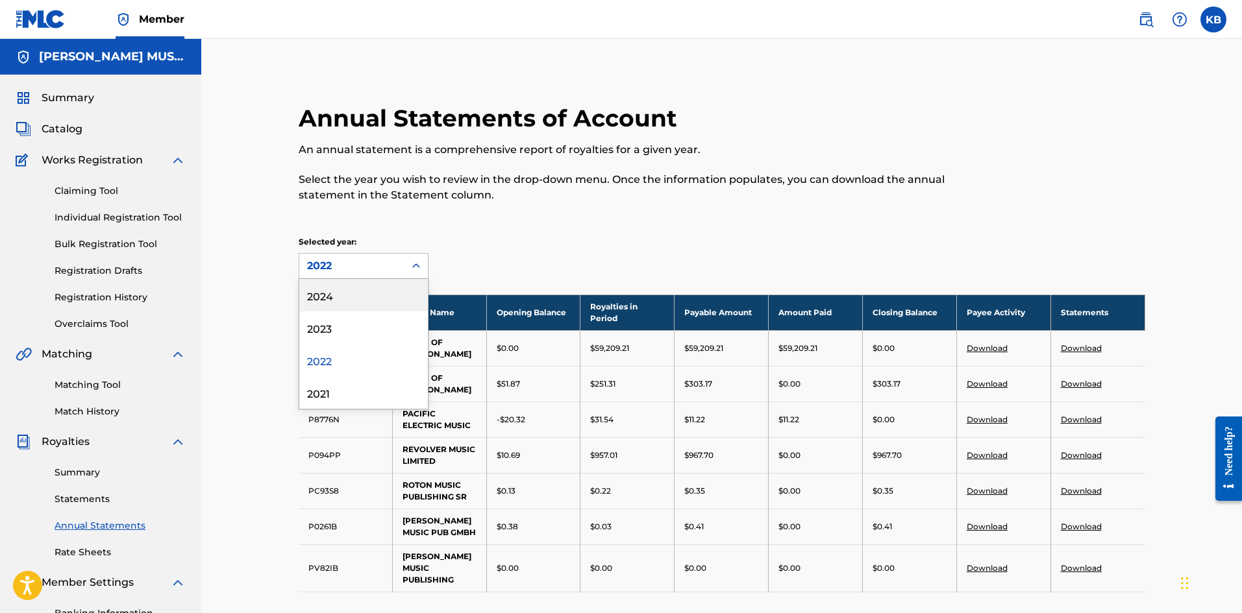
click at [422, 265] on div at bounding box center [415, 265] width 23 height 23
click at [328, 321] on div "2023" at bounding box center [363, 328] width 129 height 32
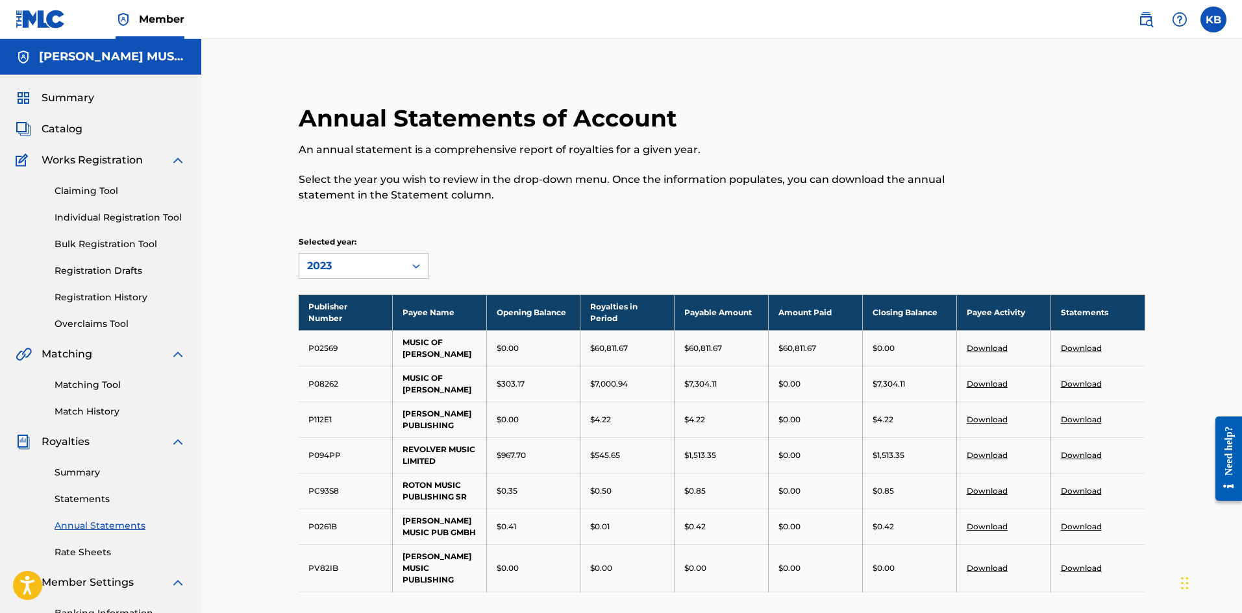
click at [1076, 452] on link "Download" at bounding box center [1080, 455] width 41 height 10
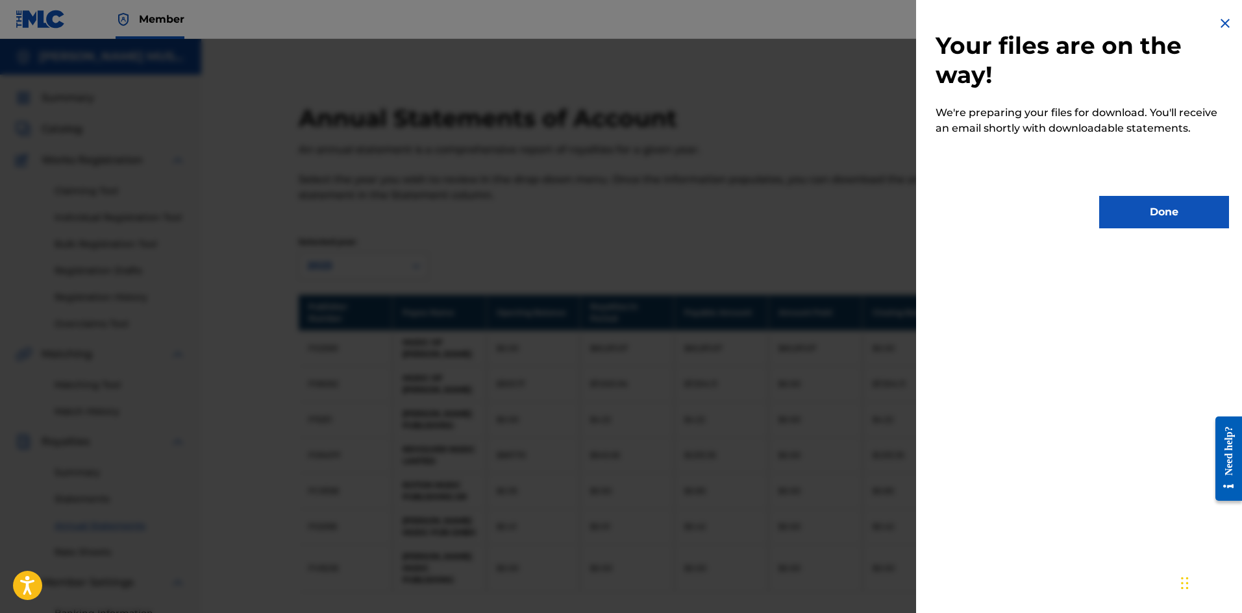
click at [1143, 210] on button "Done" at bounding box center [1164, 212] width 130 height 32
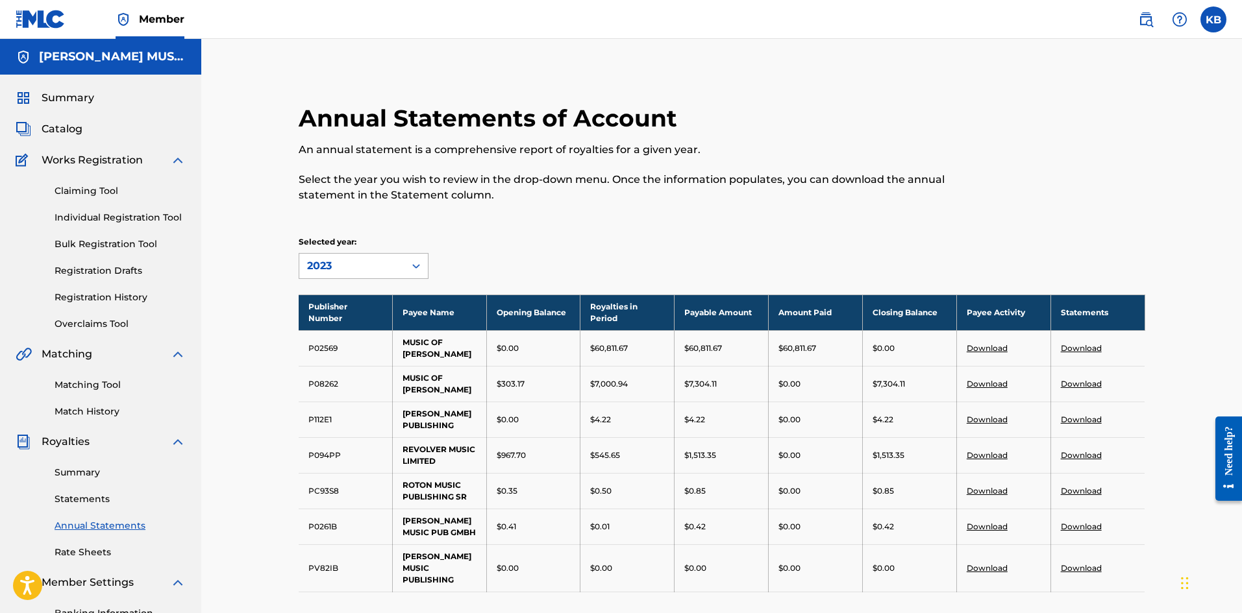
click at [410, 262] on icon at bounding box center [416, 266] width 13 height 13
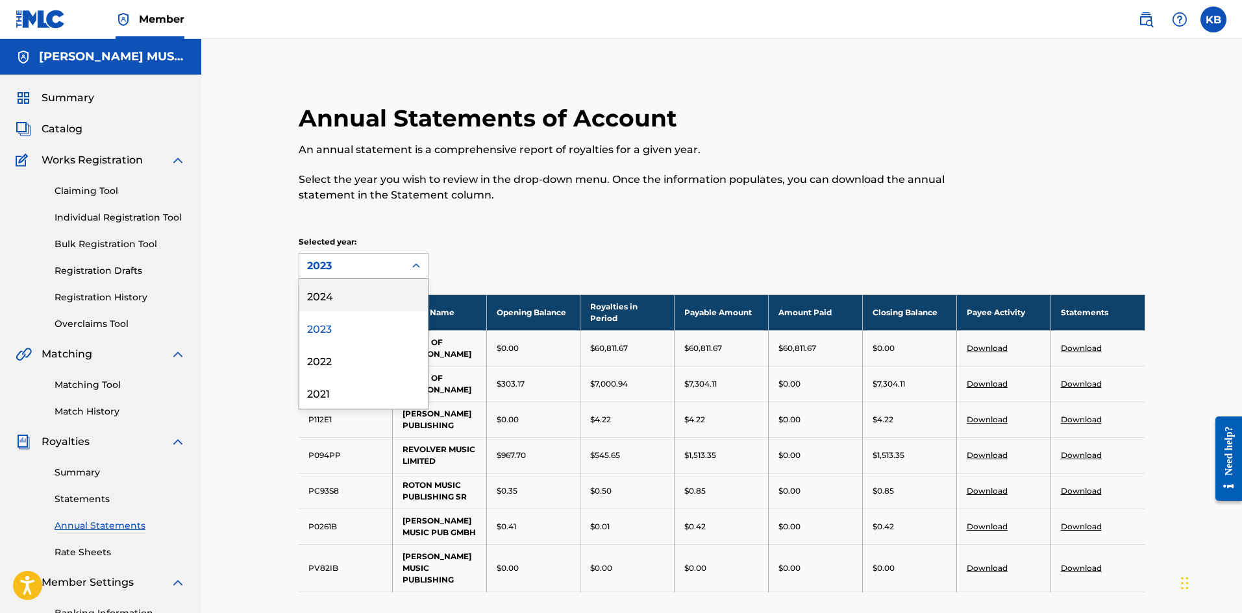
click at [325, 292] on div "2024" at bounding box center [363, 295] width 129 height 32
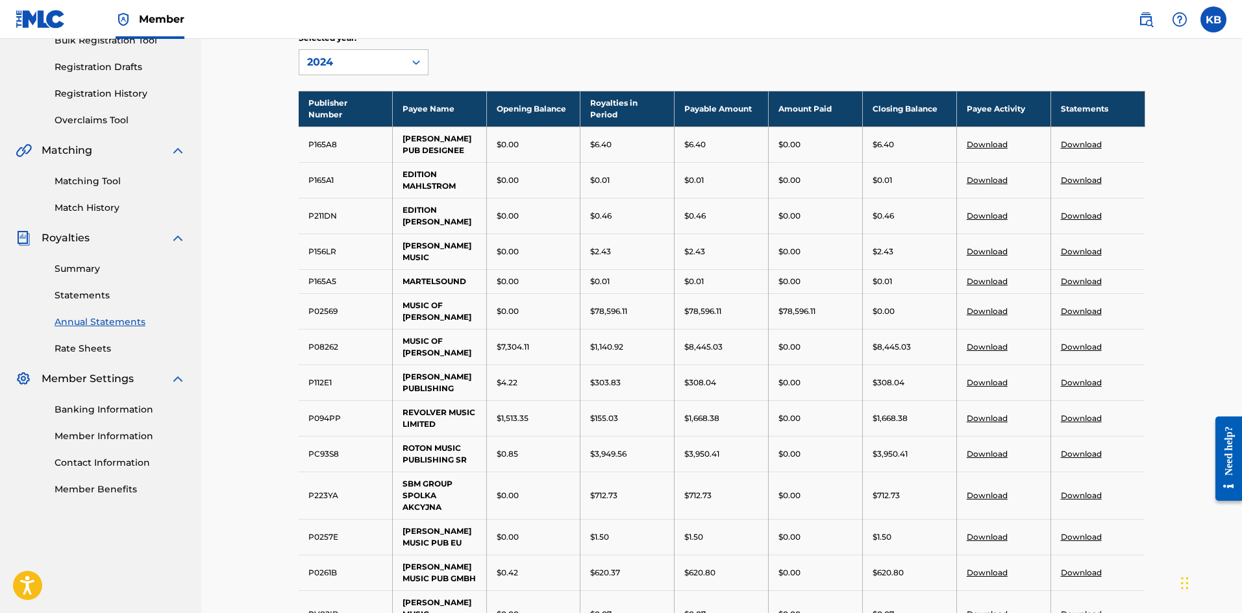
scroll to position [216, 0]
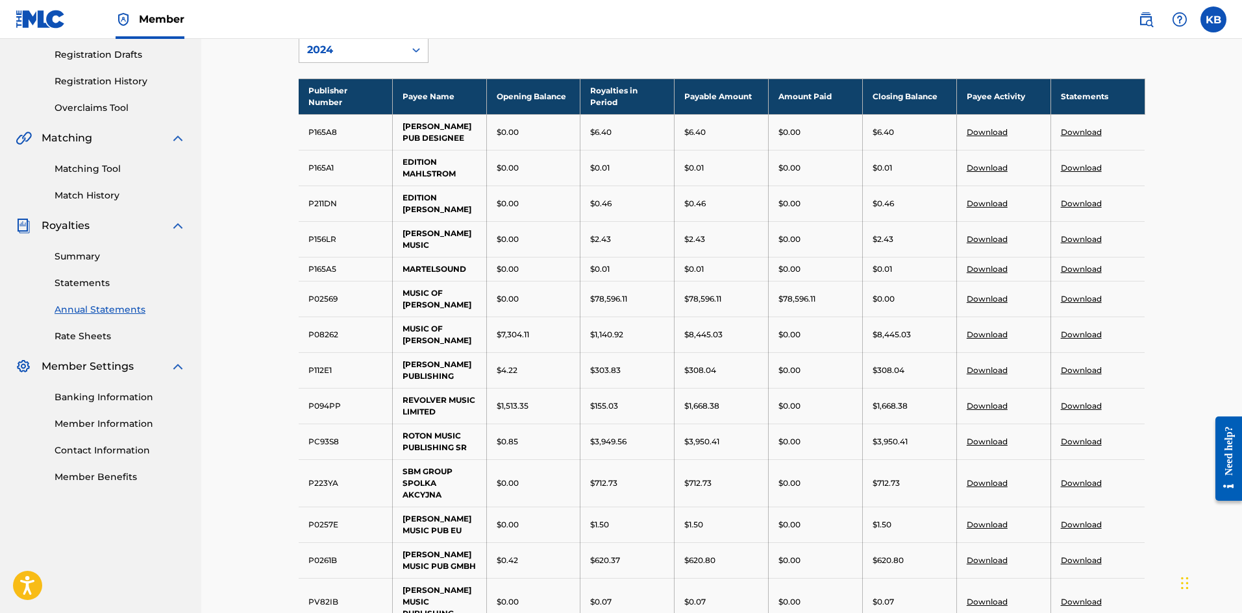
click at [1079, 411] on link "Download" at bounding box center [1080, 406] width 41 height 10
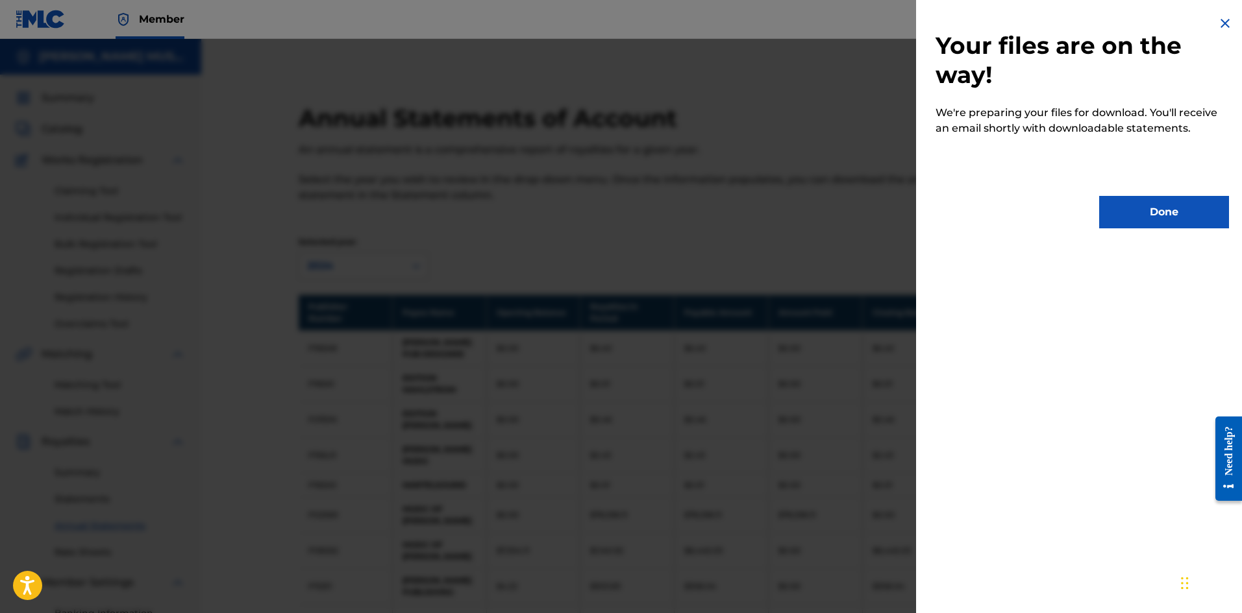
click at [1192, 217] on button "Done" at bounding box center [1164, 212] width 130 height 32
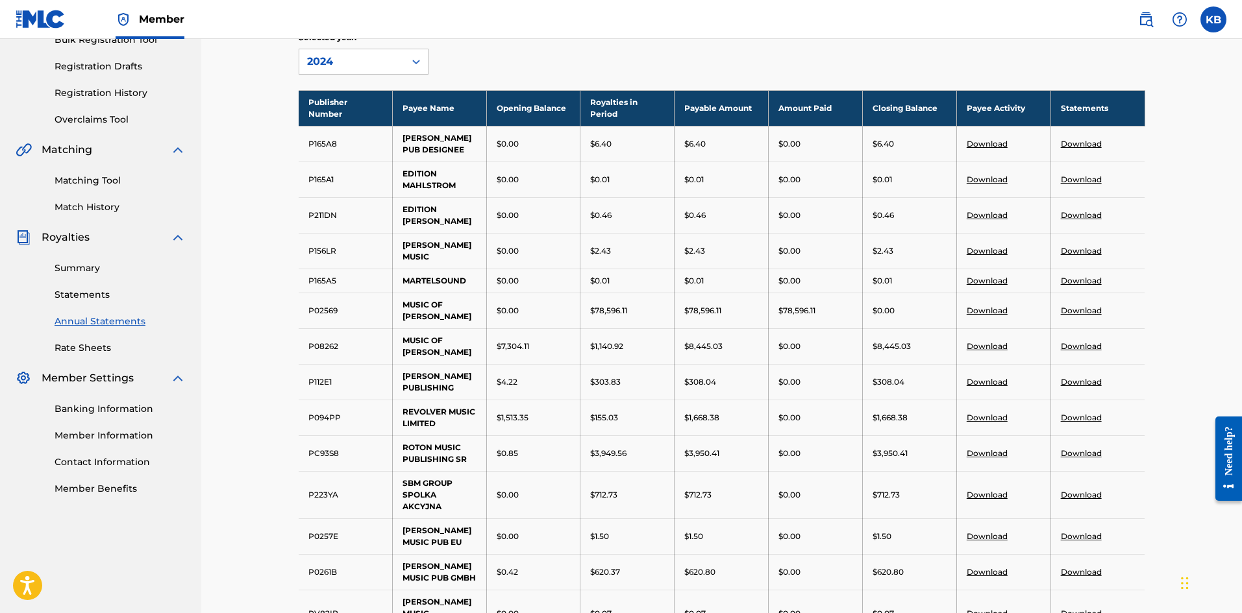
scroll to position [217, 0]
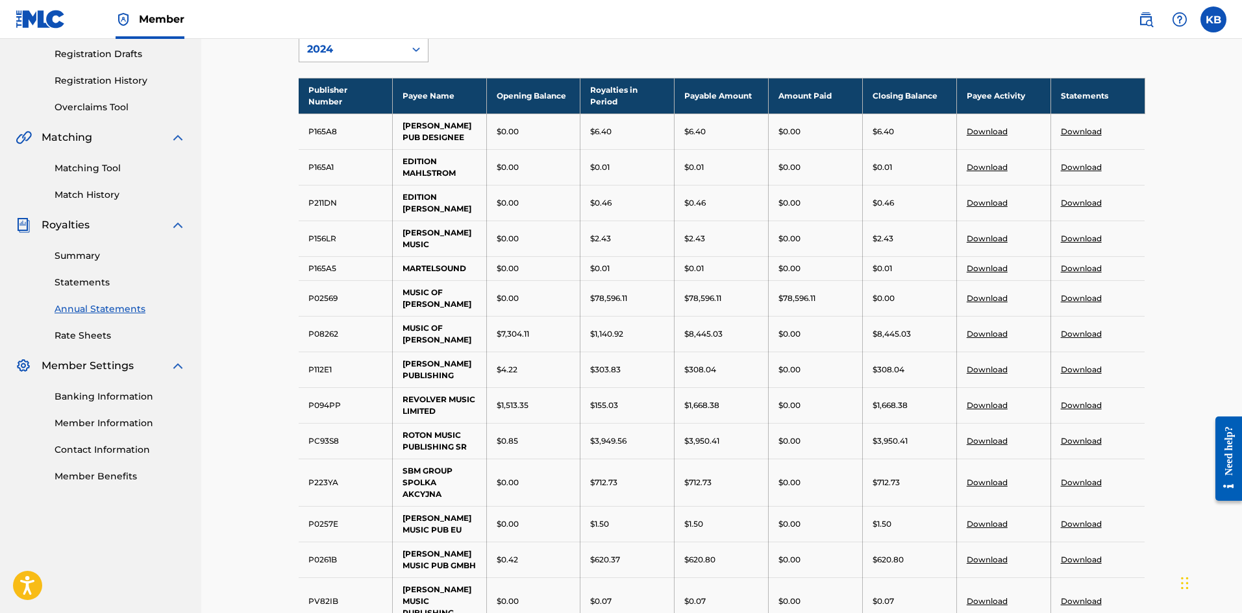
click at [419, 41] on div at bounding box center [415, 49] width 23 height 23
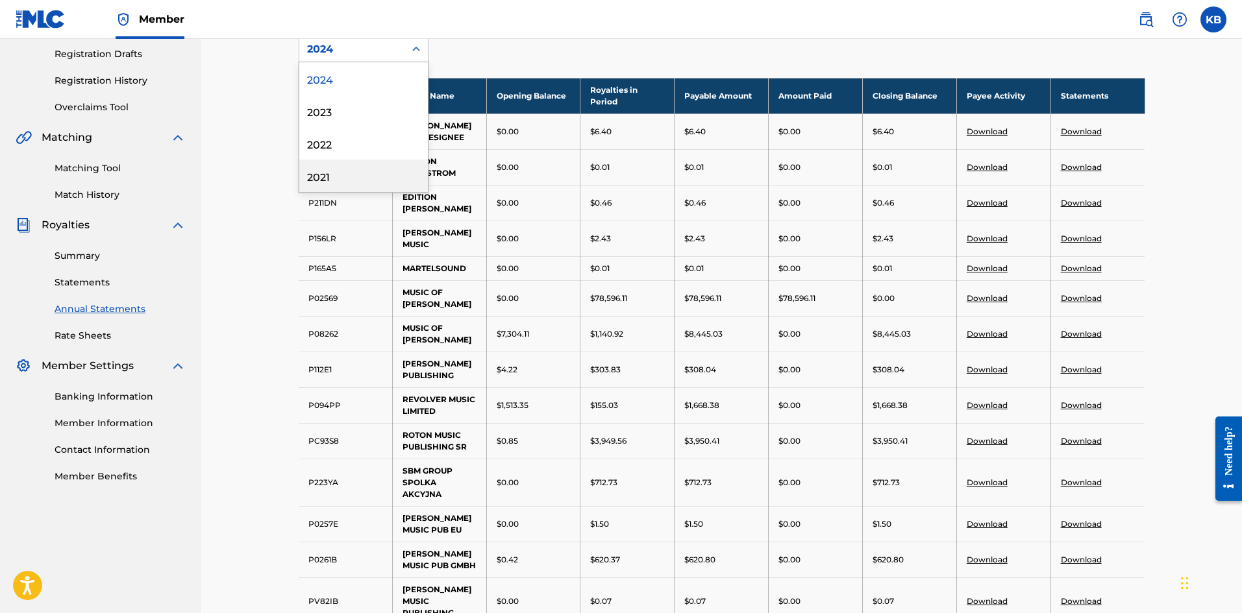
click at [312, 168] on div "2021" at bounding box center [363, 176] width 129 height 32
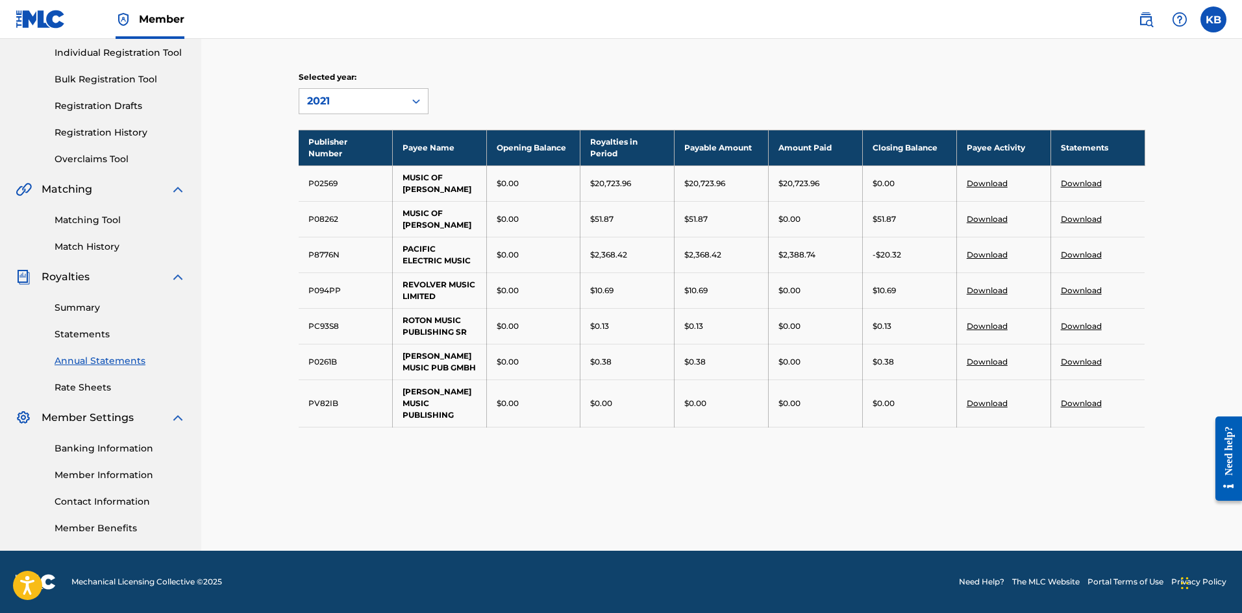
click at [1079, 361] on link "Download" at bounding box center [1080, 362] width 41 height 10
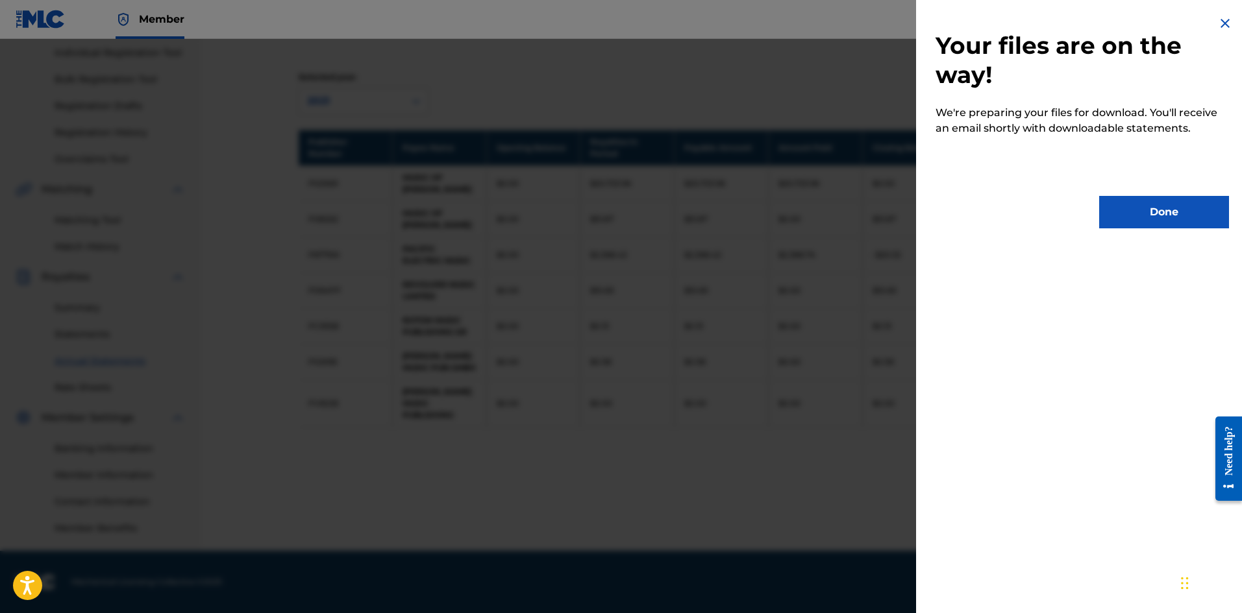
scroll to position [0, 0]
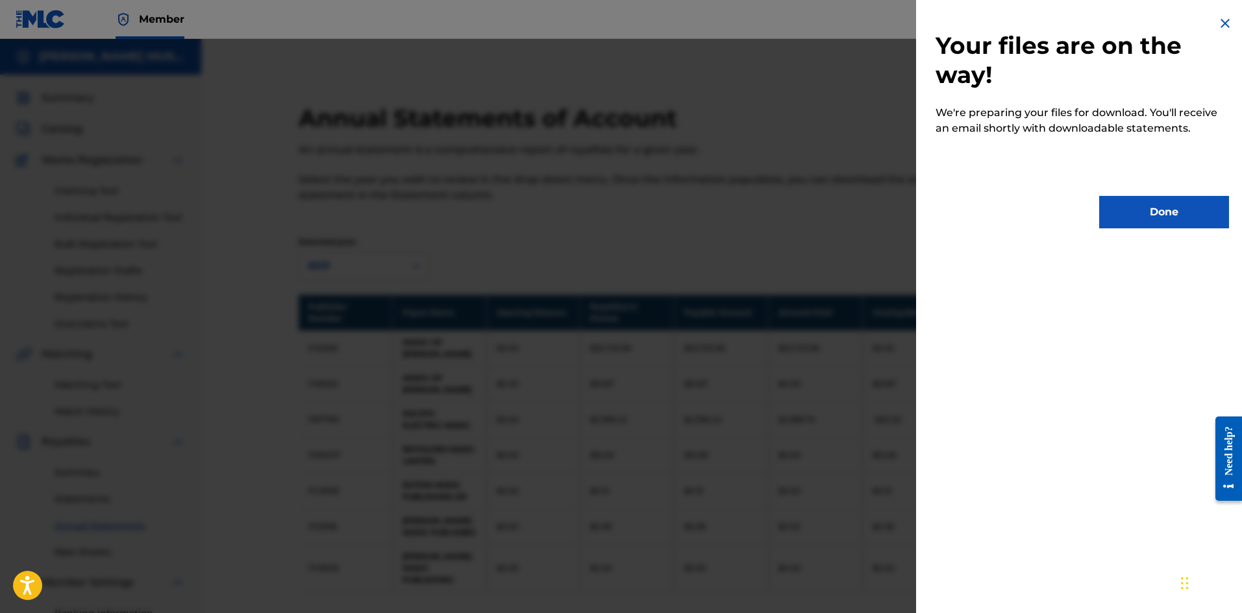
click at [1156, 204] on button "Done" at bounding box center [1164, 212] width 130 height 32
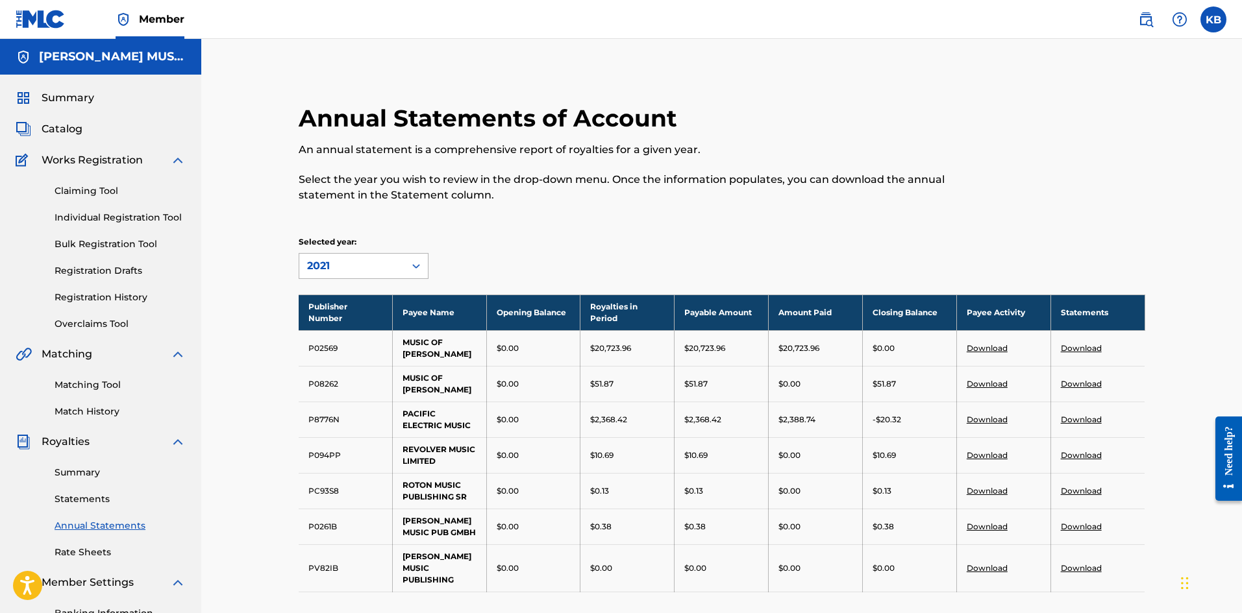
click at [412, 261] on icon at bounding box center [416, 266] width 13 height 13
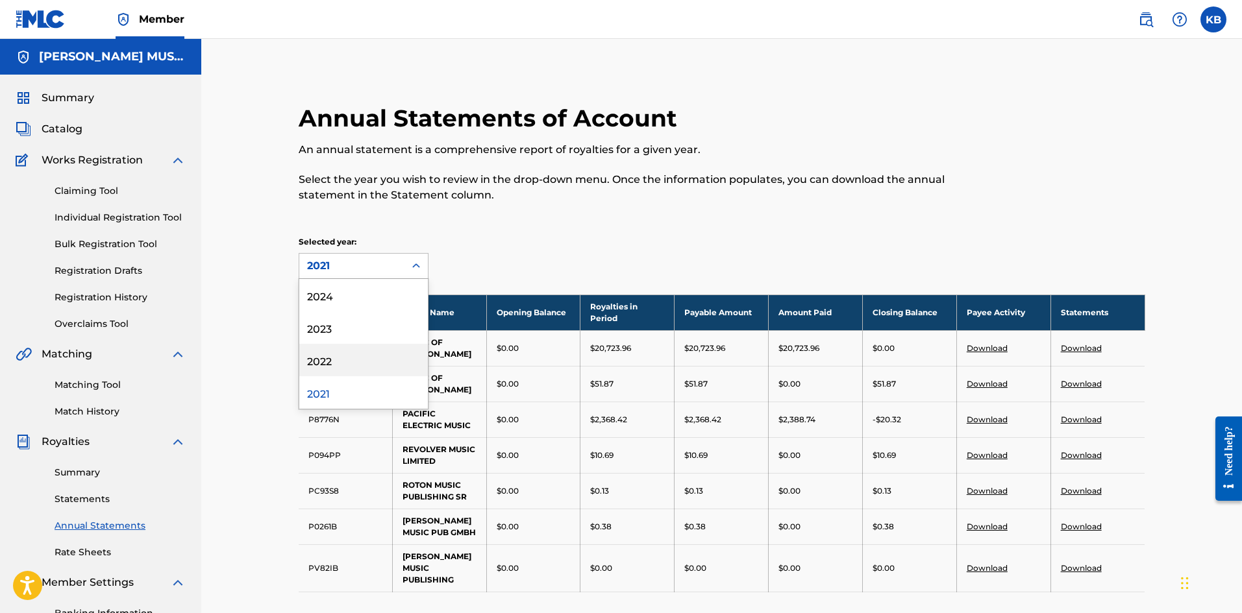
click at [326, 356] on div "2022" at bounding box center [363, 360] width 129 height 32
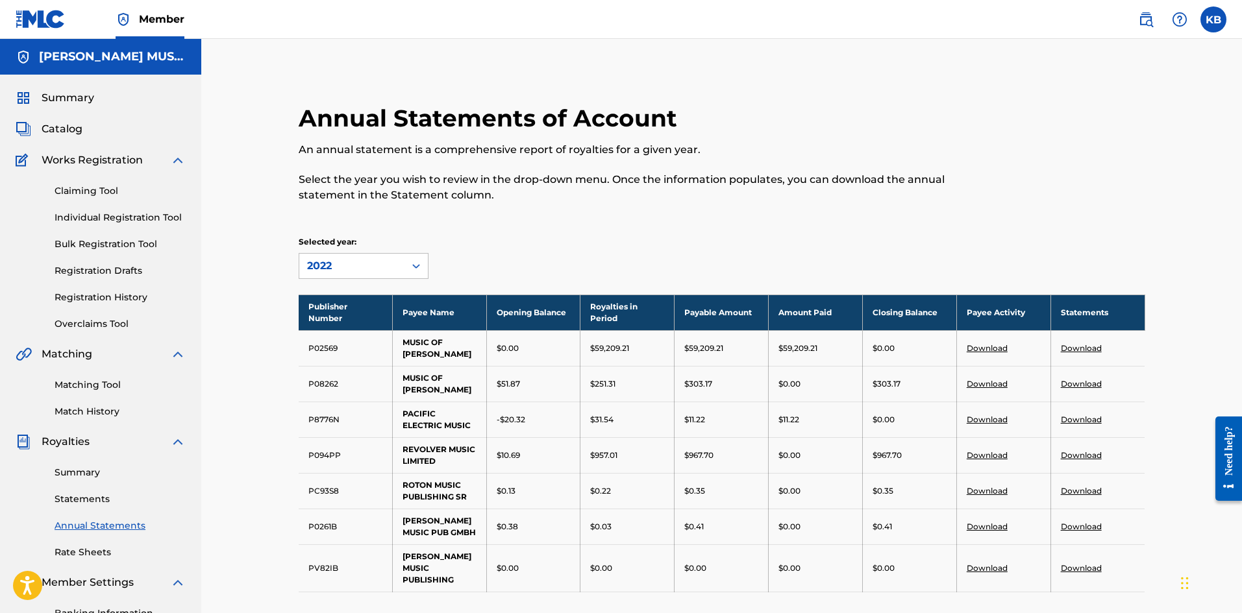
click at [1076, 526] on link "Download" at bounding box center [1080, 527] width 41 height 10
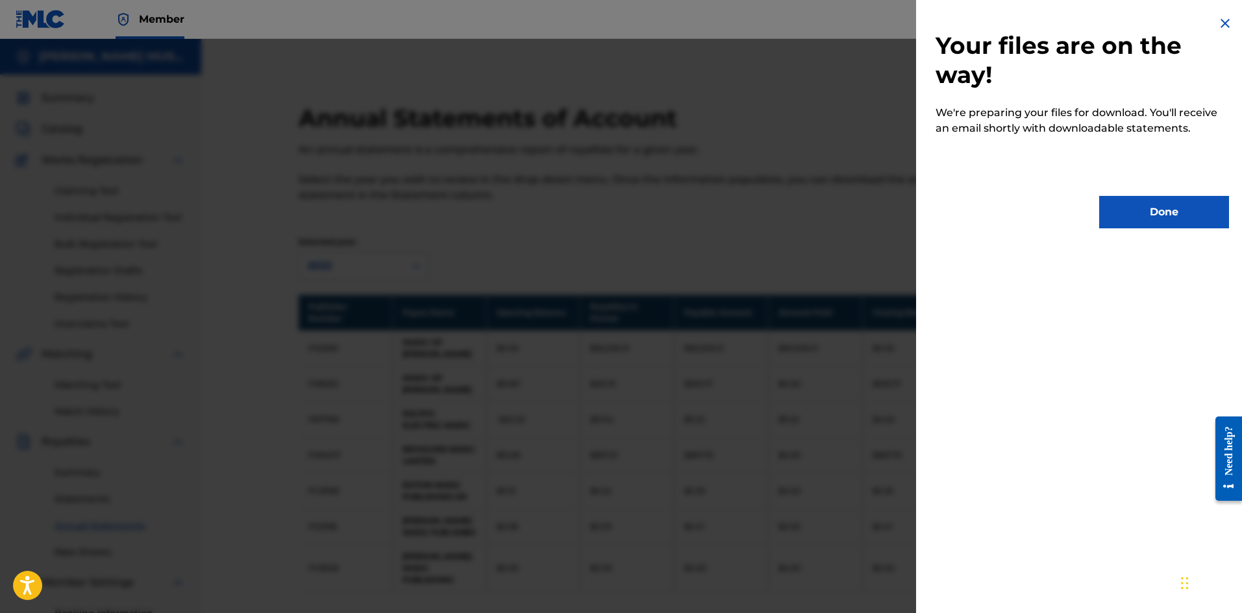
click at [1192, 210] on button "Done" at bounding box center [1164, 212] width 130 height 32
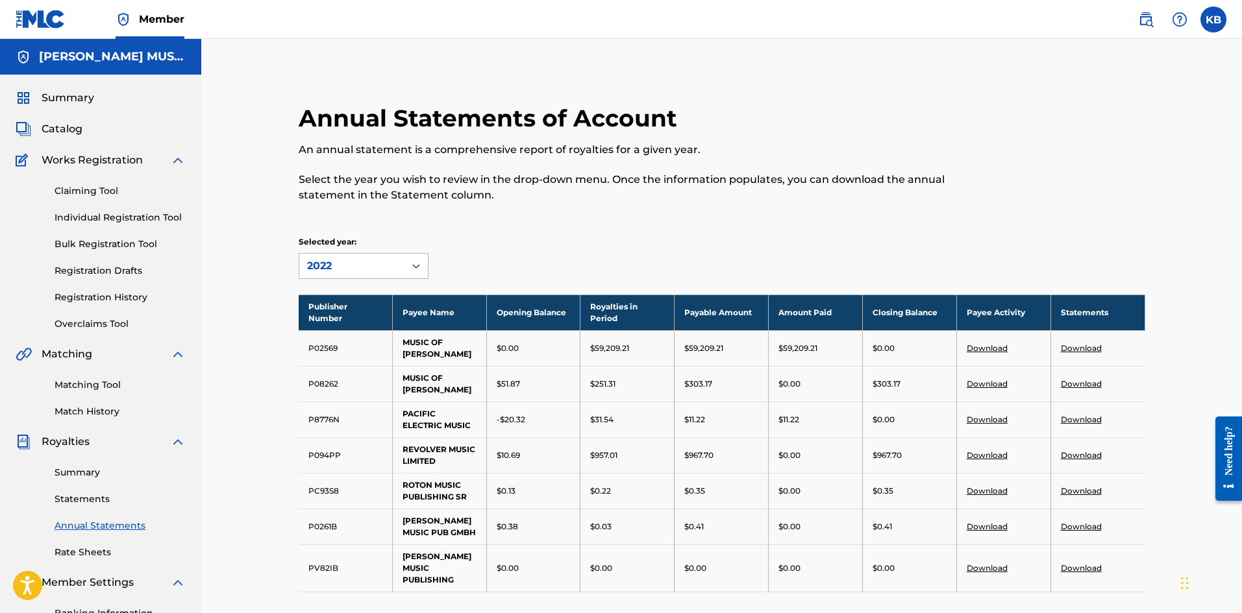
click at [409, 260] on div at bounding box center [415, 265] width 23 height 23
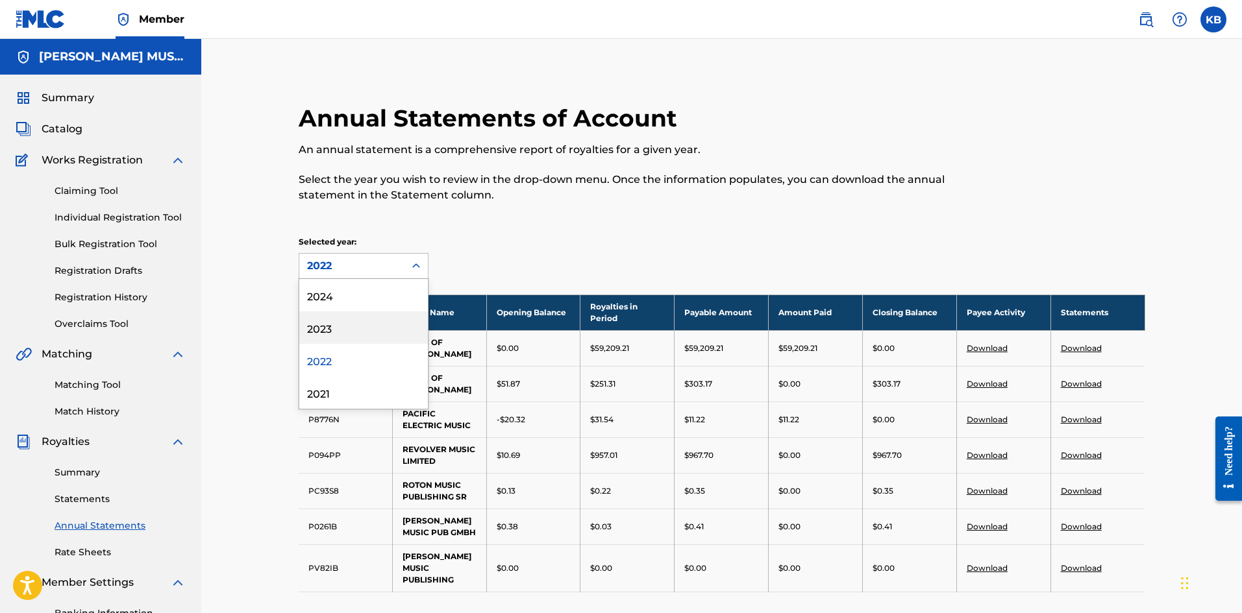
click at [318, 330] on div "2023" at bounding box center [363, 328] width 129 height 32
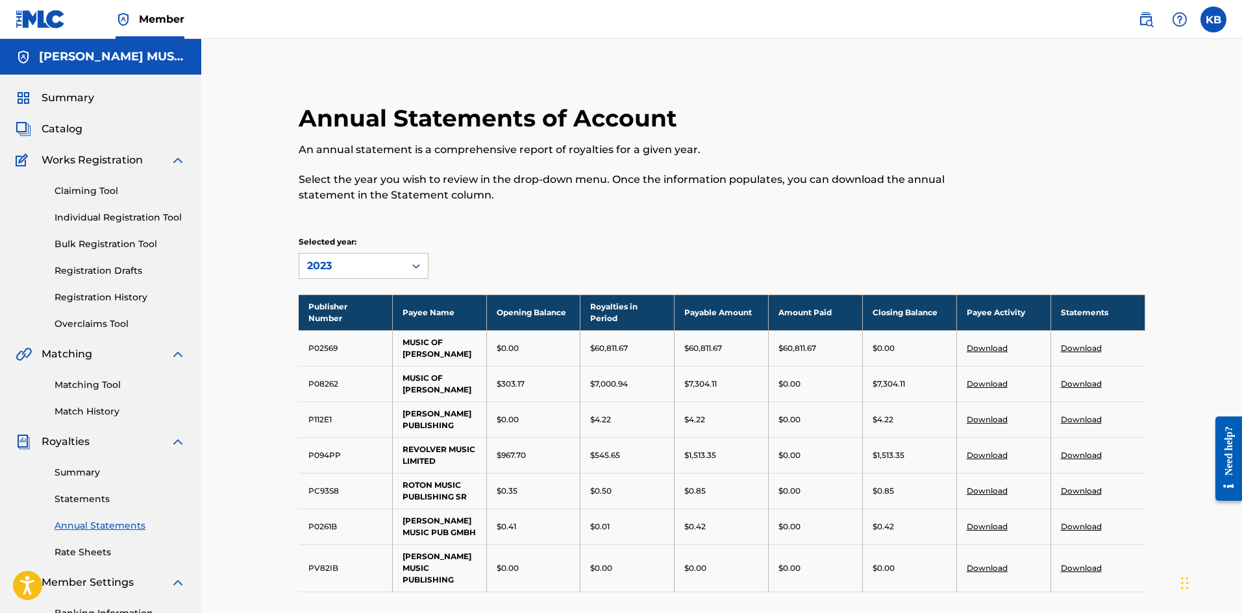
click at [1077, 527] on link "Download" at bounding box center [1080, 527] width 41 height 10
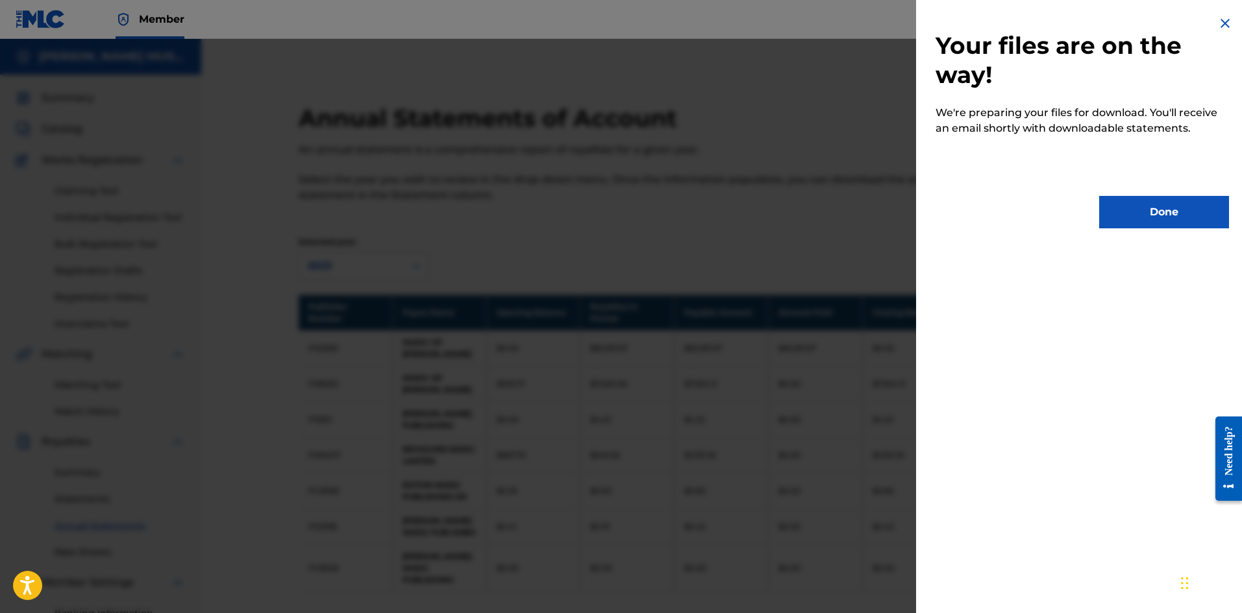
click at [1177, 223] on button "Done" at bounding box center [1164, 212] width 130 height 32
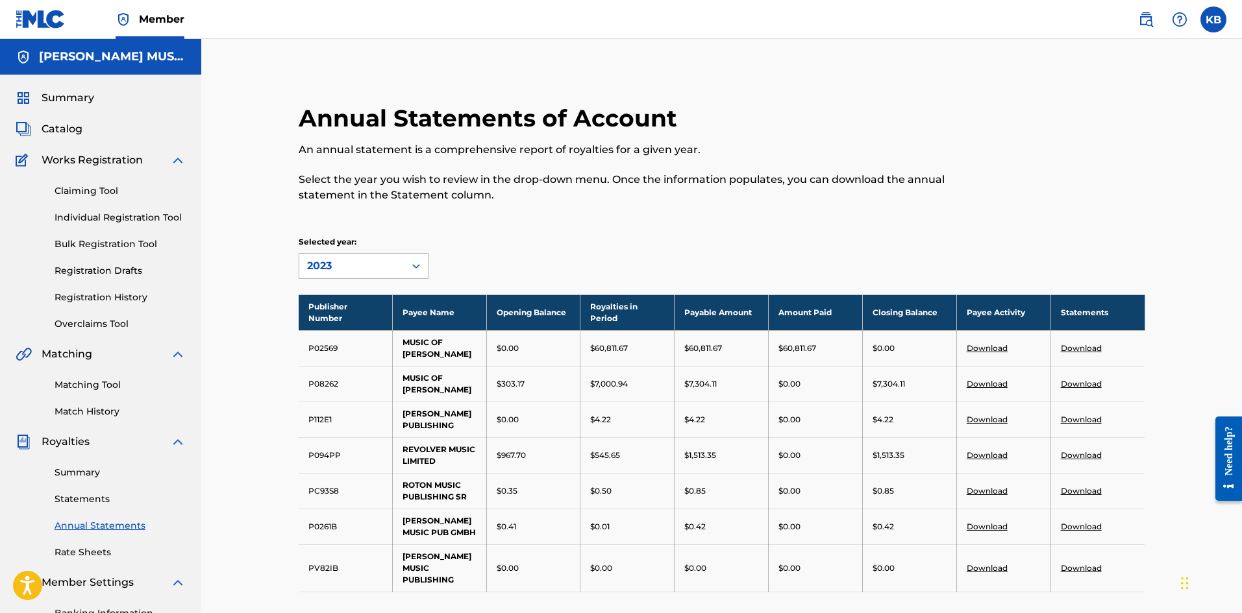
click at [410, 263] on icon at bounding box center [416, 266] width 13 height 13
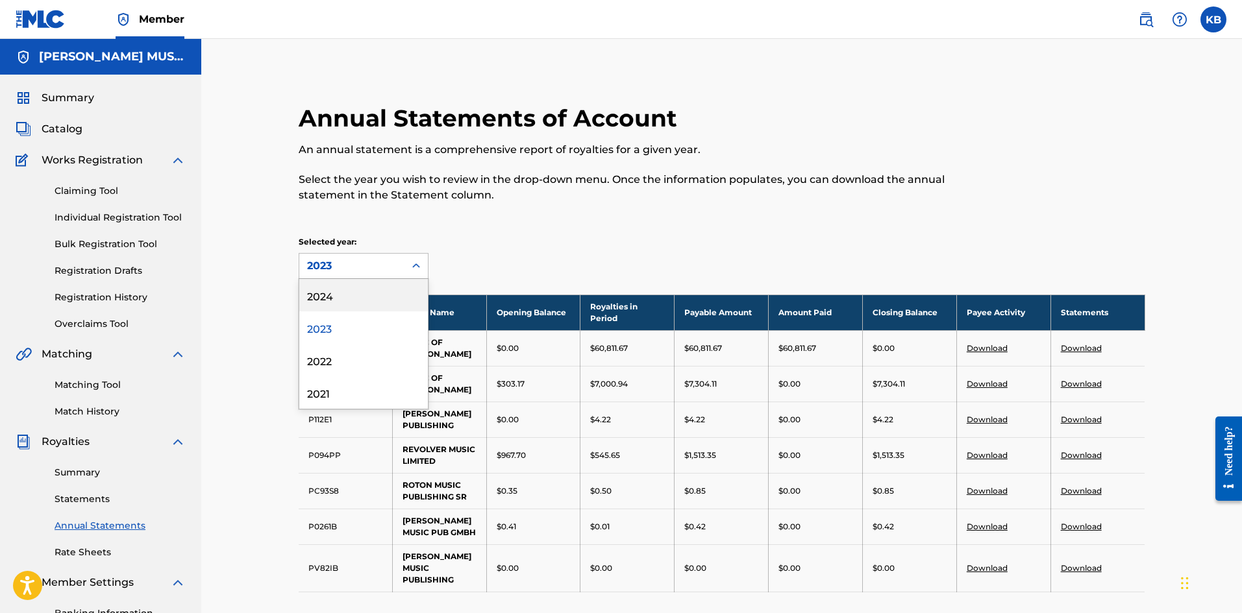
click at [329, 291] on div "2024" at bounding box center [363, 295] width 129 height 32
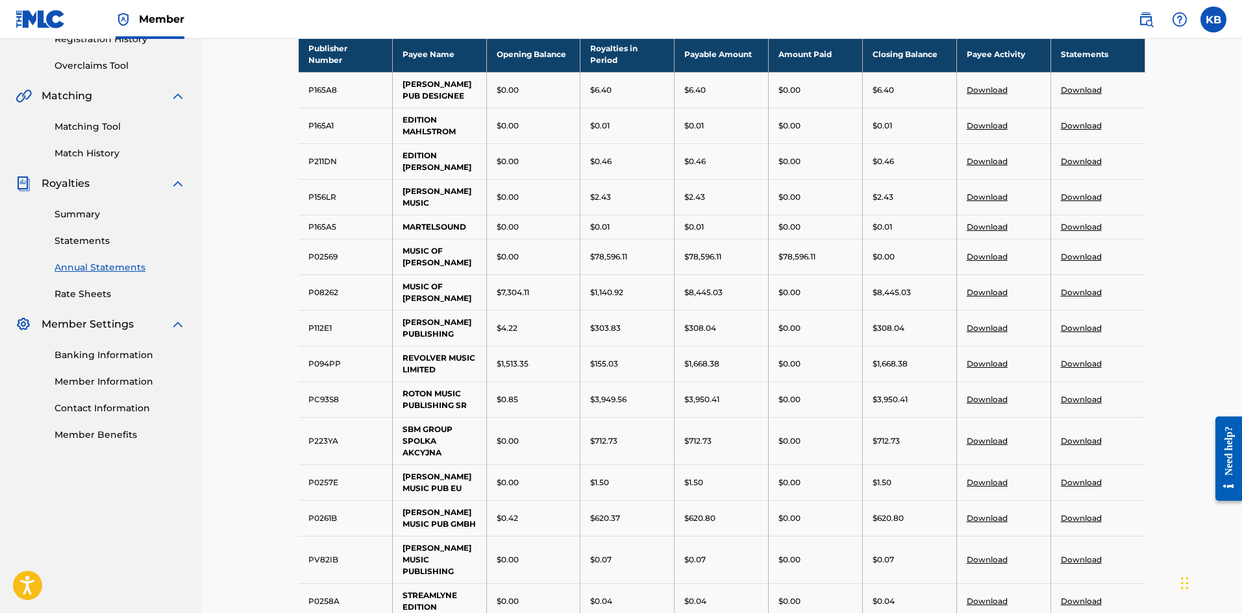
scroll to position [395, 0]
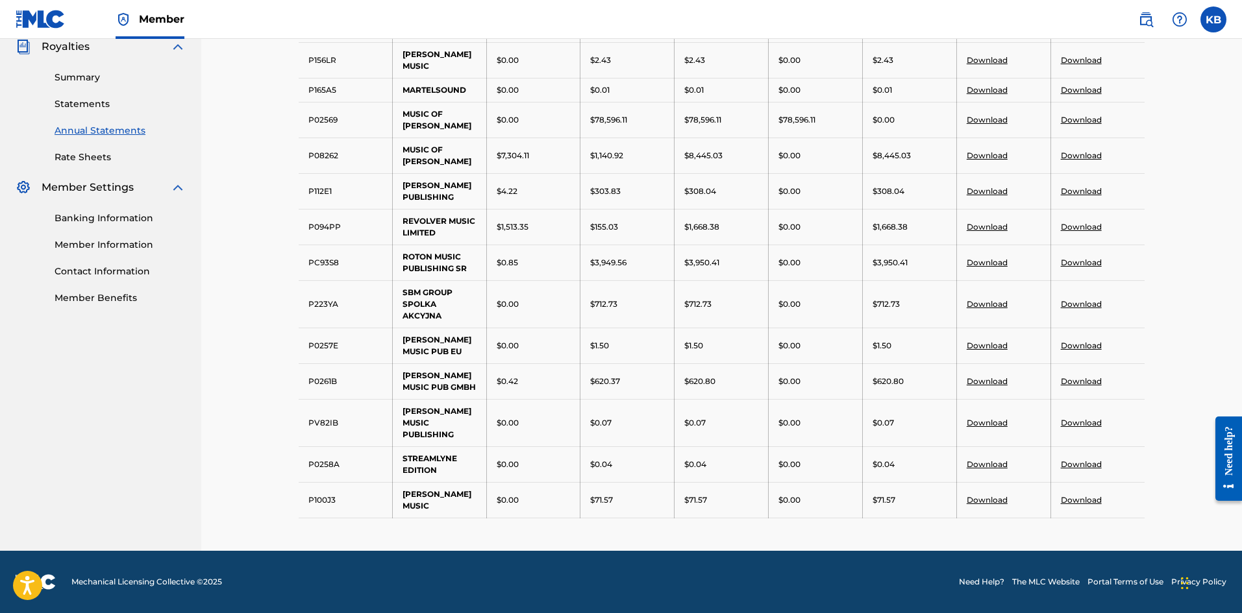
click at [1089, 386] on link "Download" at bounding box center [1080, 381] width 41 height 10
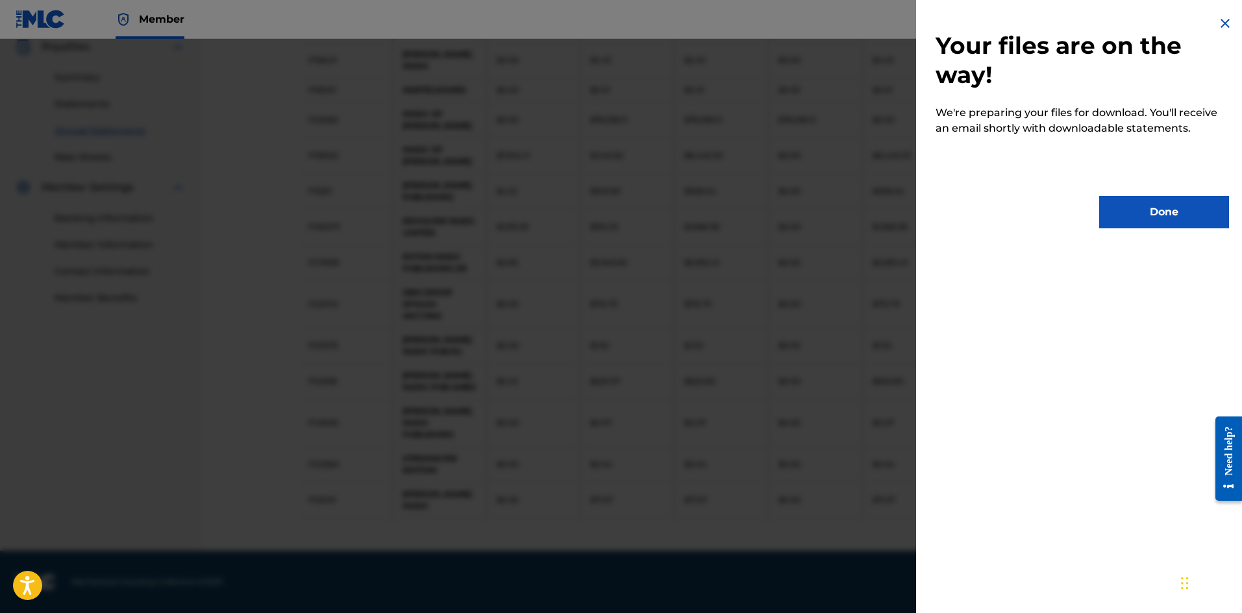
scroll to position [0, 0]
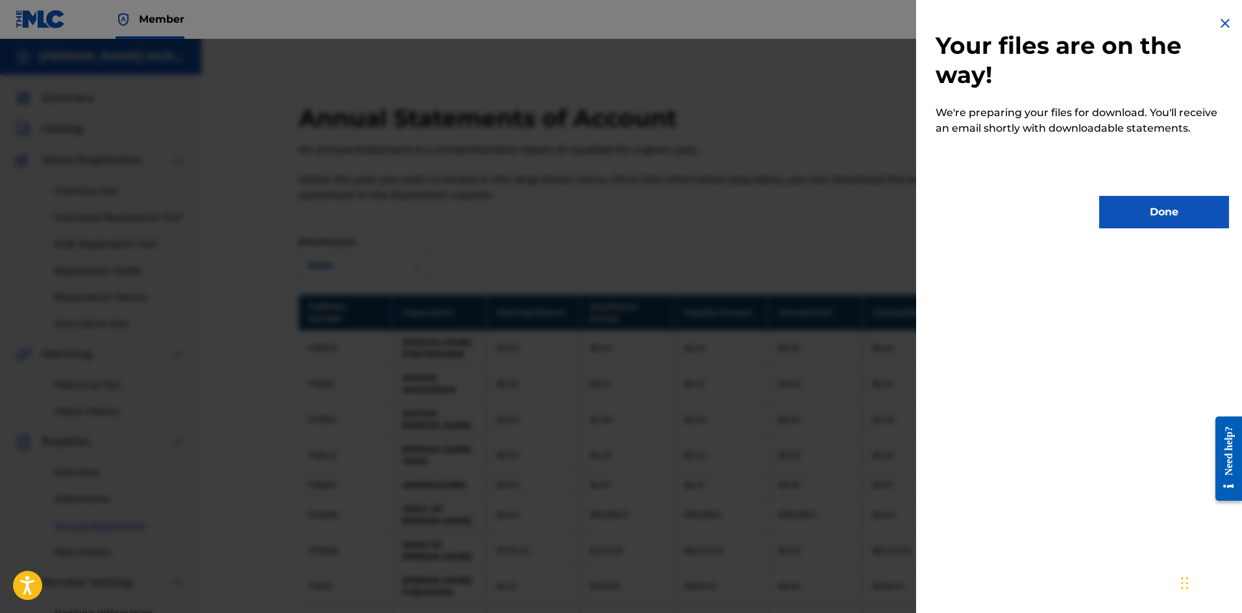
click at [1152, 216] on button "Done" at bounding box center [1164, 212] width 130 height 32
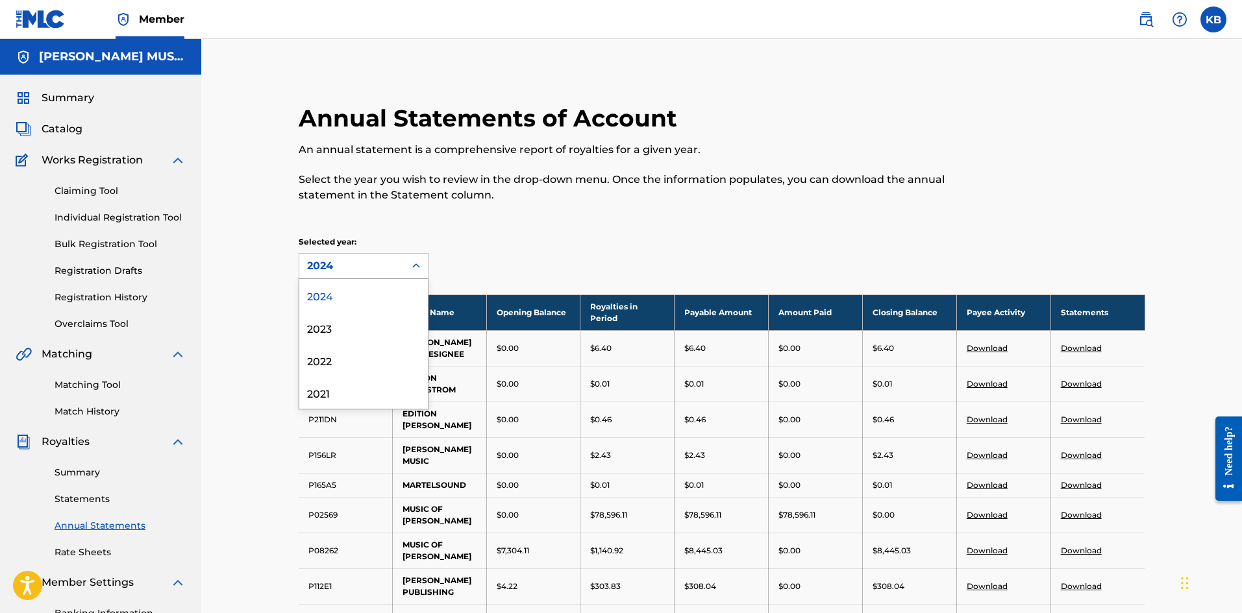
click at [415, 260] on icon at bounding box center [416, 266] width 13 height 13
click at [329, 294] on div "2024" at bounding box center [363, 295] width 129 height 32
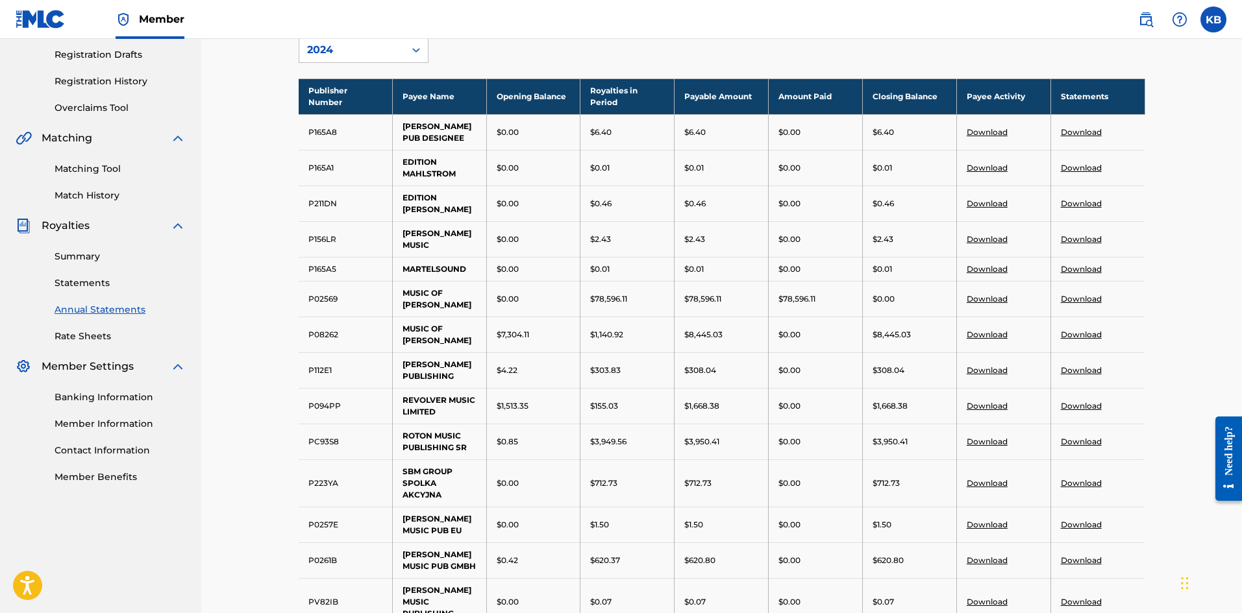
scroll to position [395, 0]
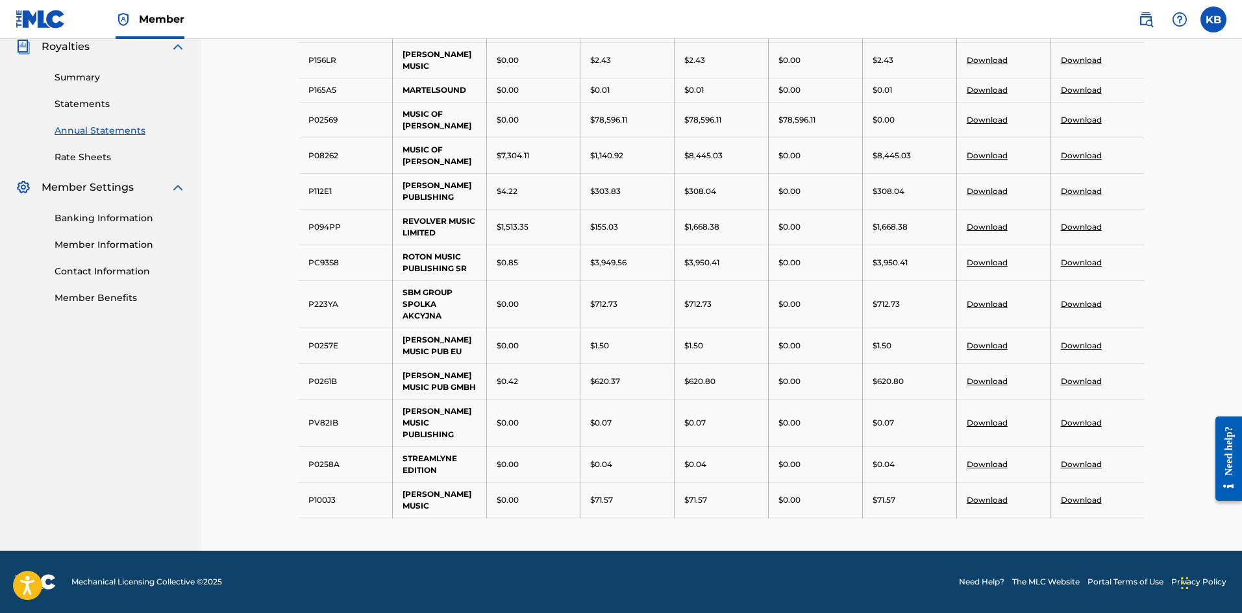
click at [1073, 386] on link "Download" at bounding box center [1080, 381] width 41 height 10
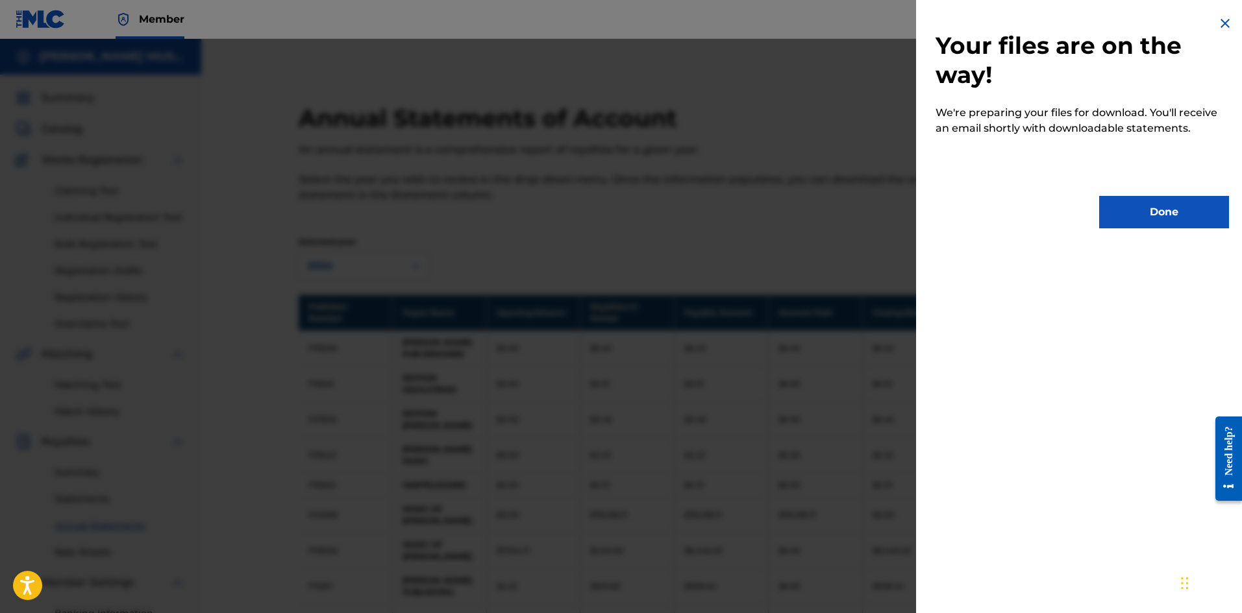
click at [1169, 219] on button "Done" at bounding box center [1164, 212] width 130 height 32
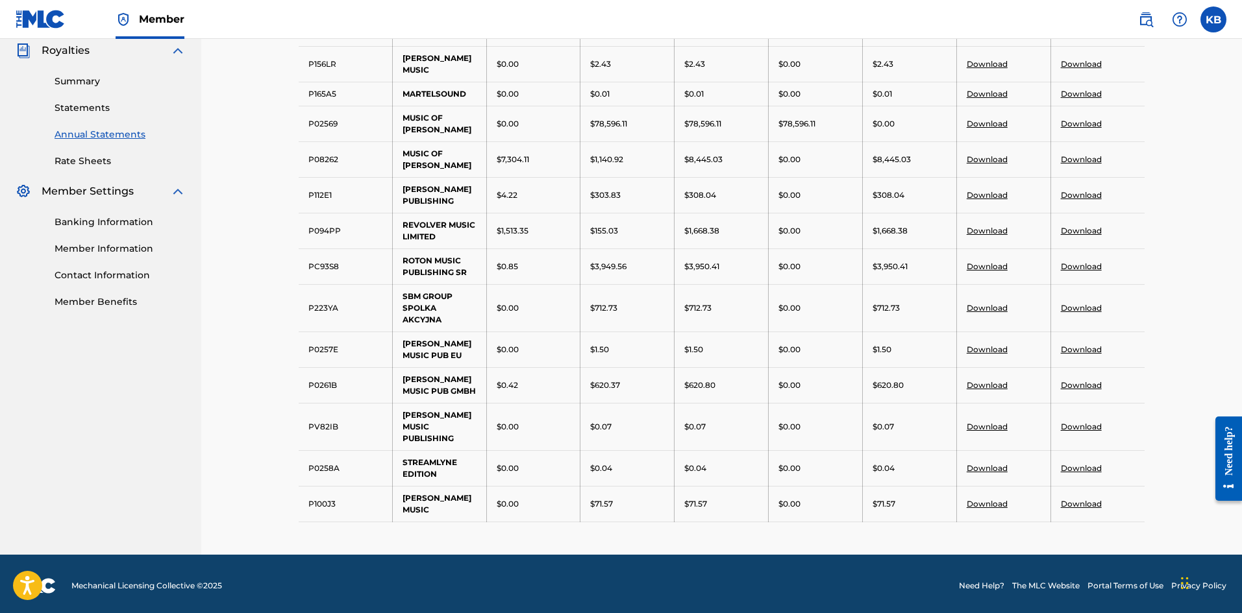
scroll to position [395, 0]
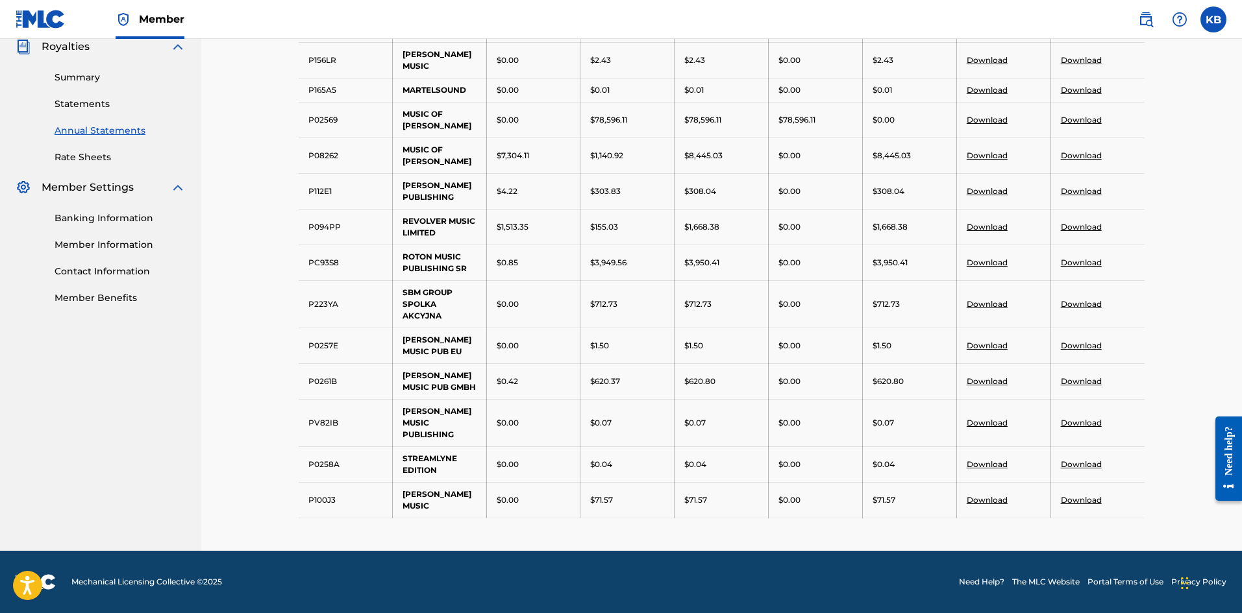
click at [1086, 502] on link "Download" at bounding box center [1080, 500] width 41 height 10
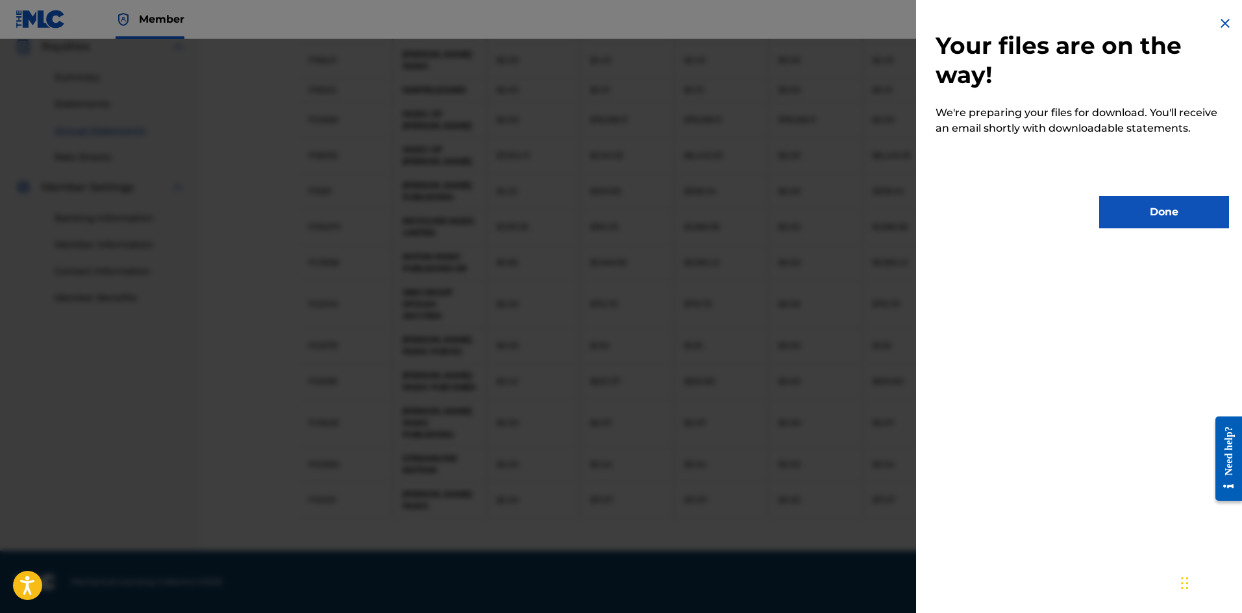
scroll to position [0, 0]
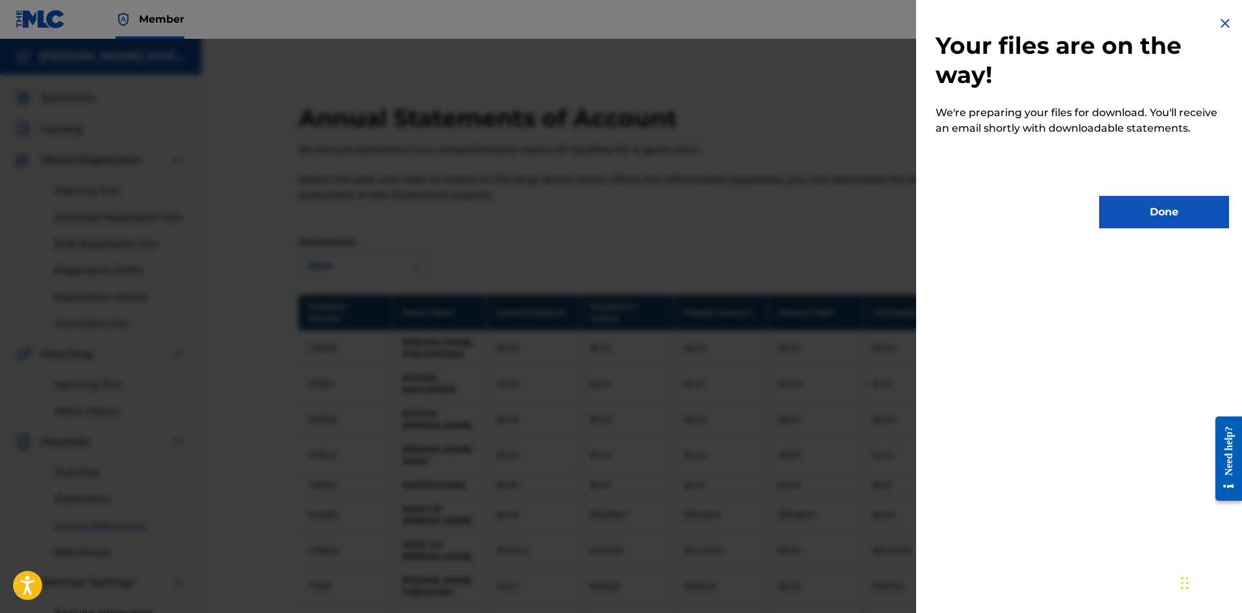
click at [1188, 224] on button "Done" at bounding box center [1164, 212] width 130 height 32
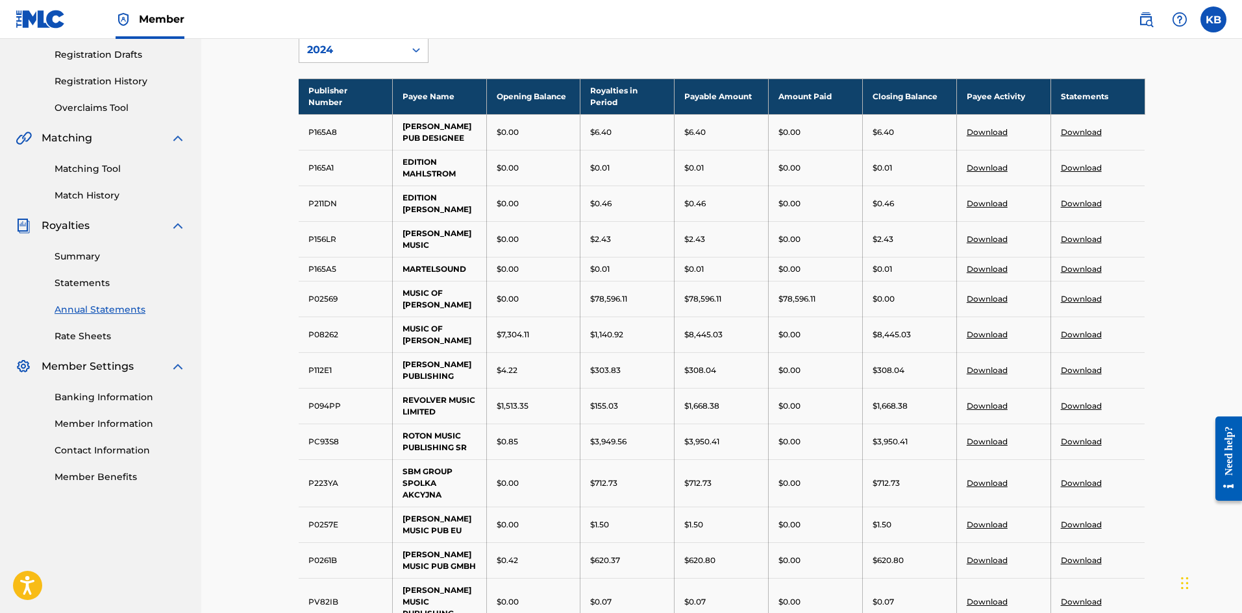
scroll to position [395, 0]
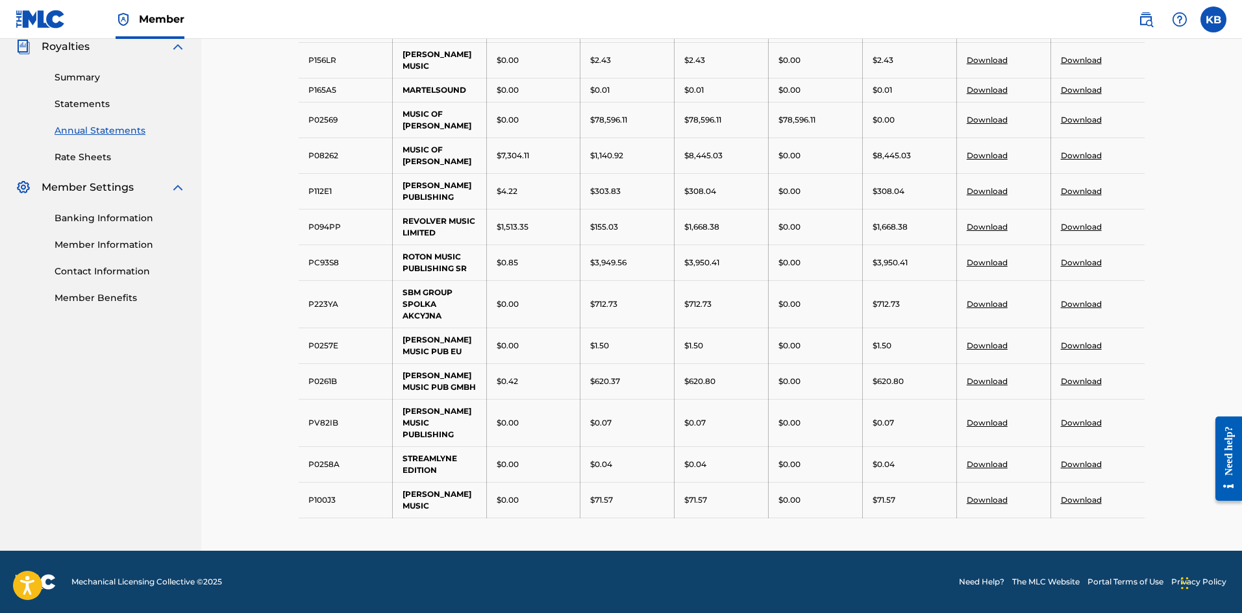
click at [1075, 309] on link "Download" at bounding box center [1080, 304] width 41 height 10
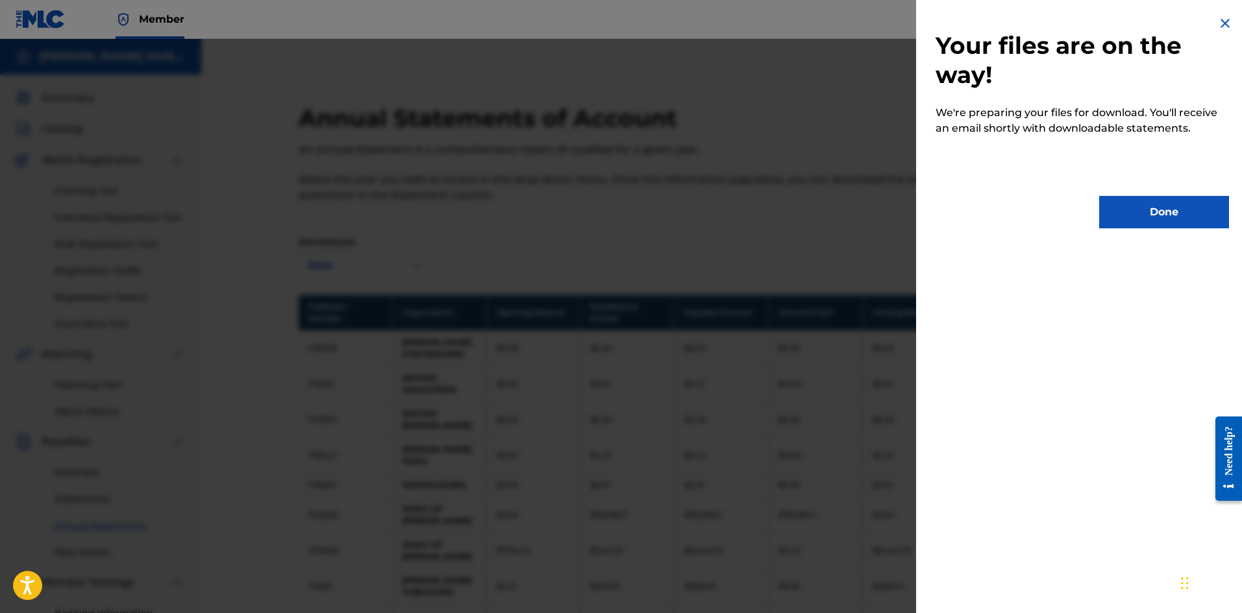
click at [1184, 215] on button "Done" at bounding box center [1164, 212] width 130 height 32
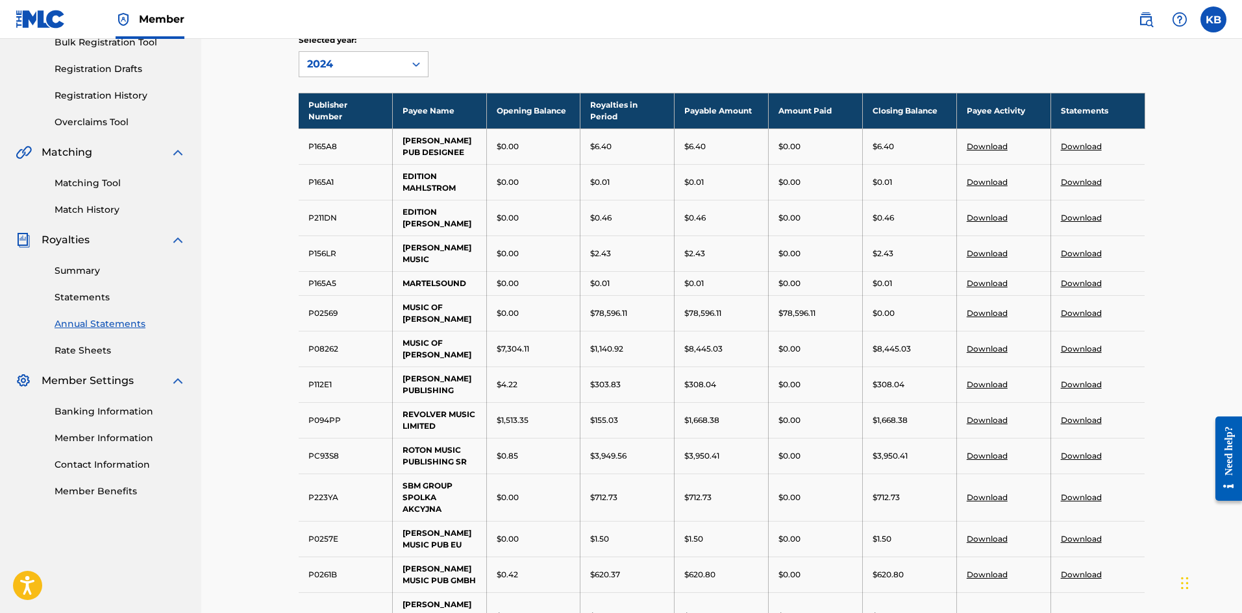
scroll to position [179, 0]
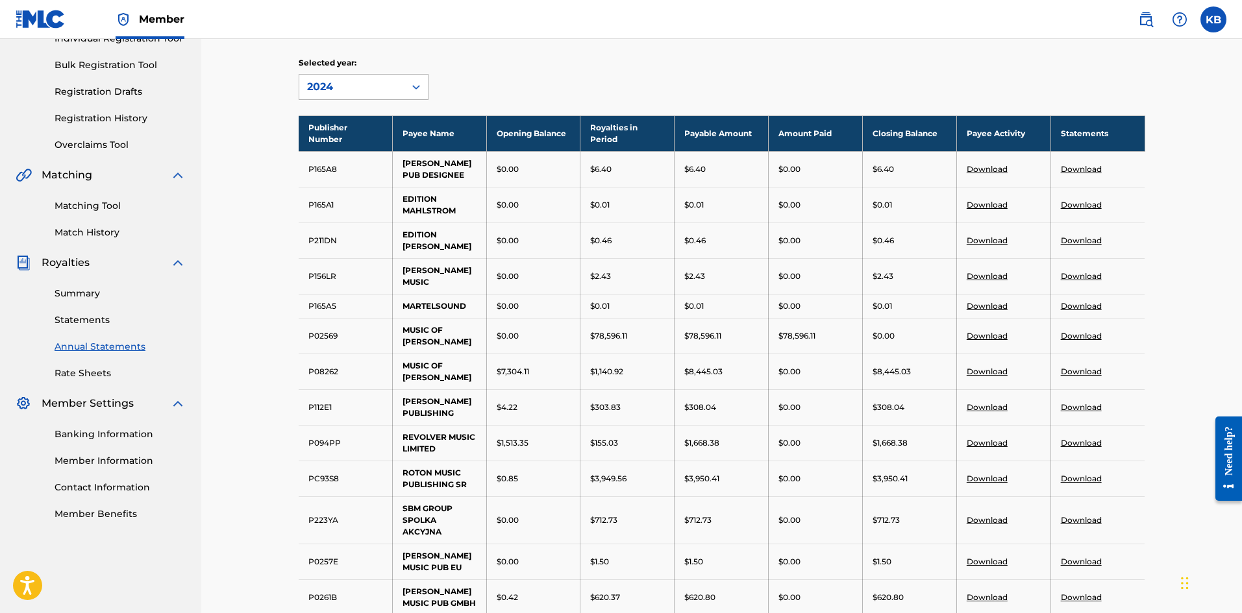
click at [414, 82] on icon at bounding box center [416, 86] width 13 height 13
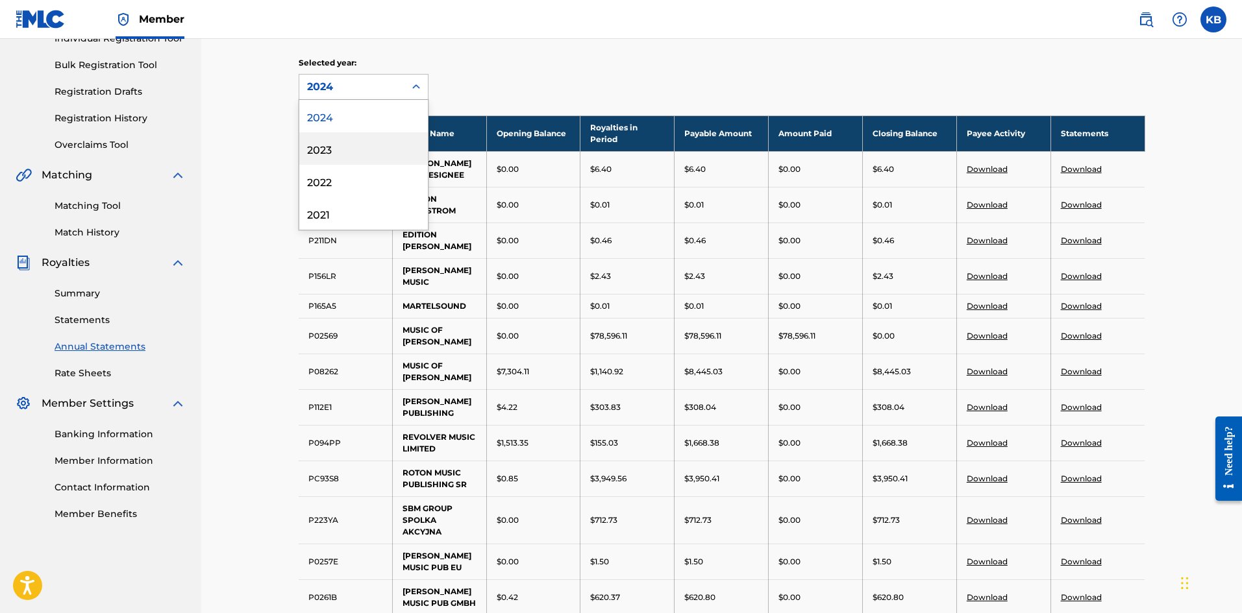
click at [330, 145] on div "2023" at bounding box center [363, 148] width 129 height 32
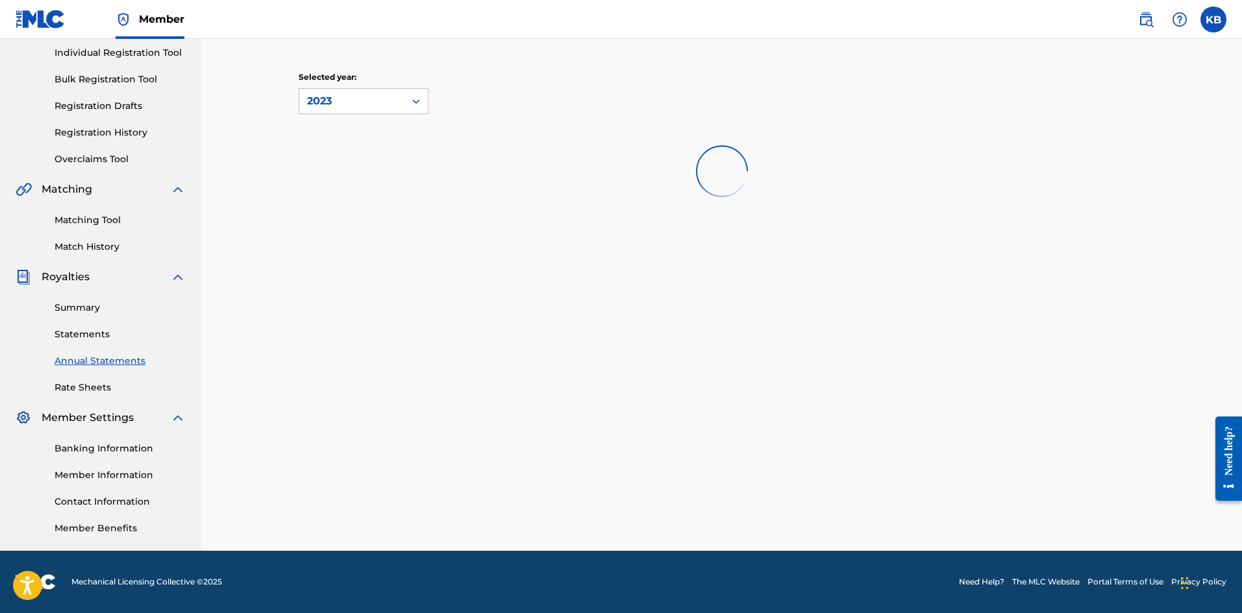
scroll to position [165, 0]
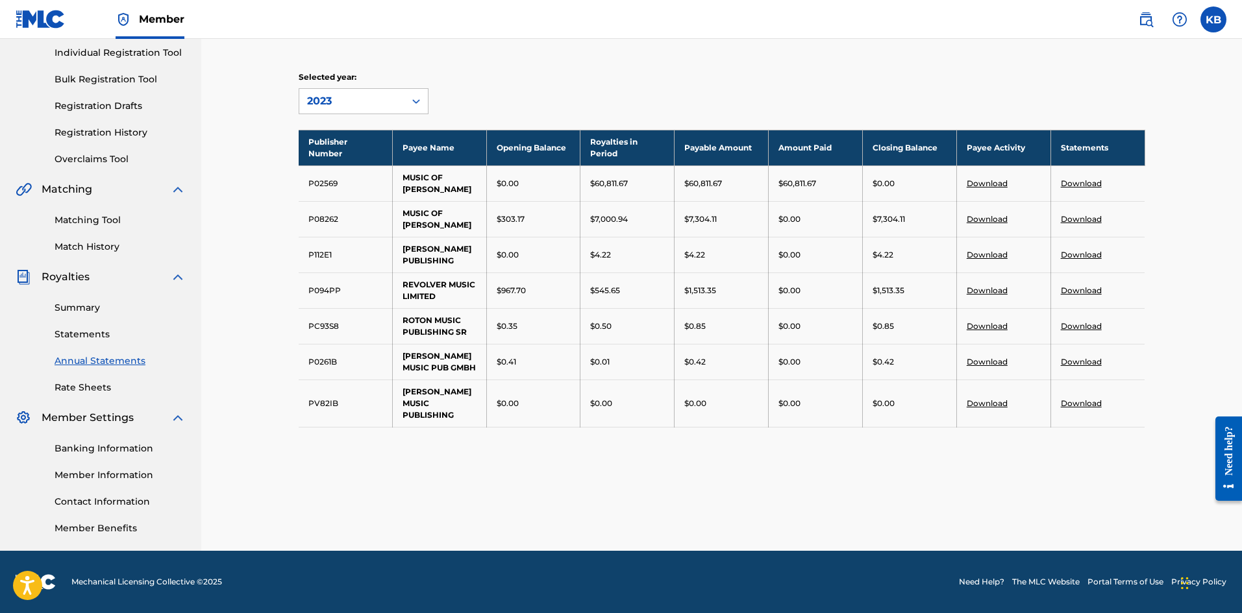
click at [1086, 255] on link "Download" at bounding box center [1080, 255] width 41 height 10
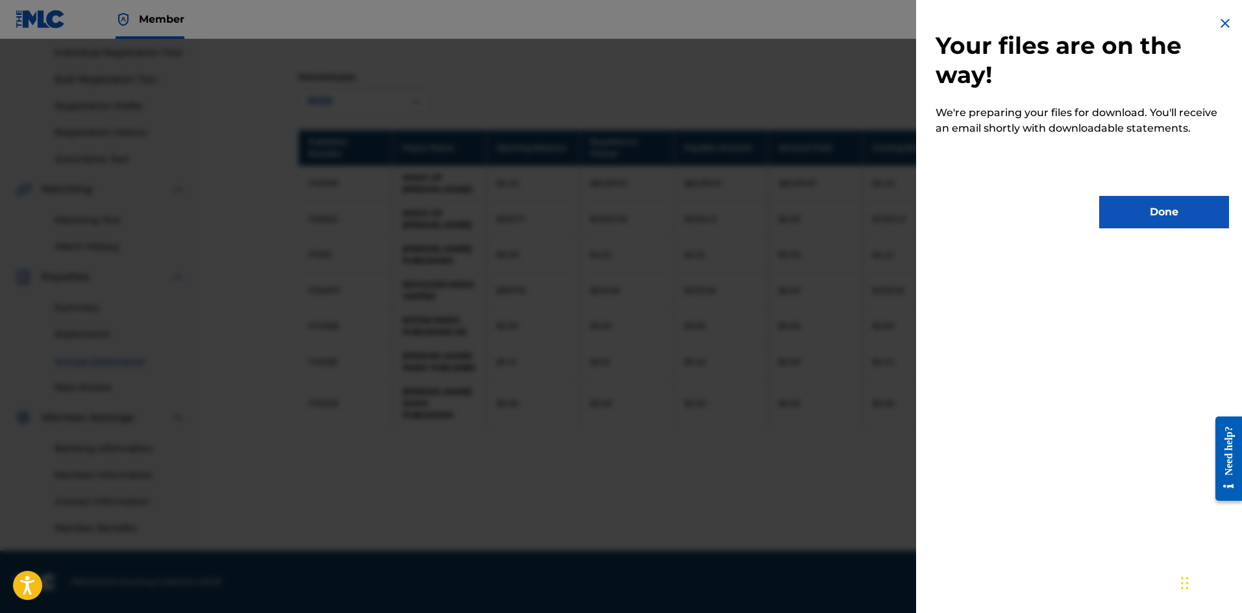
scroll to position [0, 0]
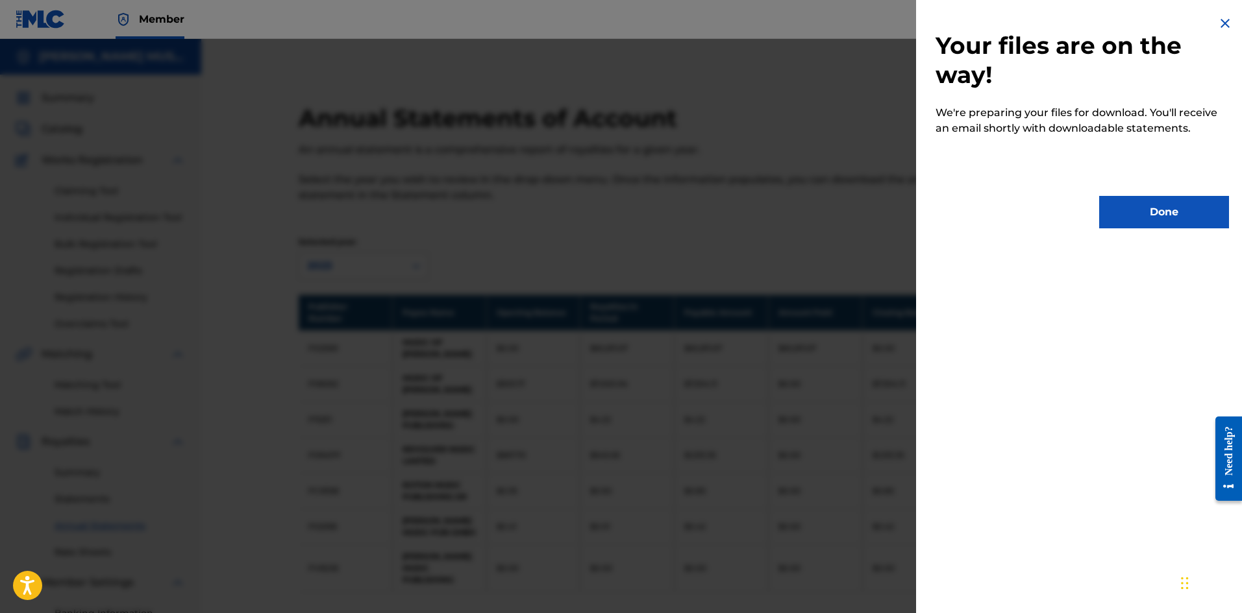
click at [1148, 222] on button "Done" at bounding box center [1164, 212] width 130 height 32
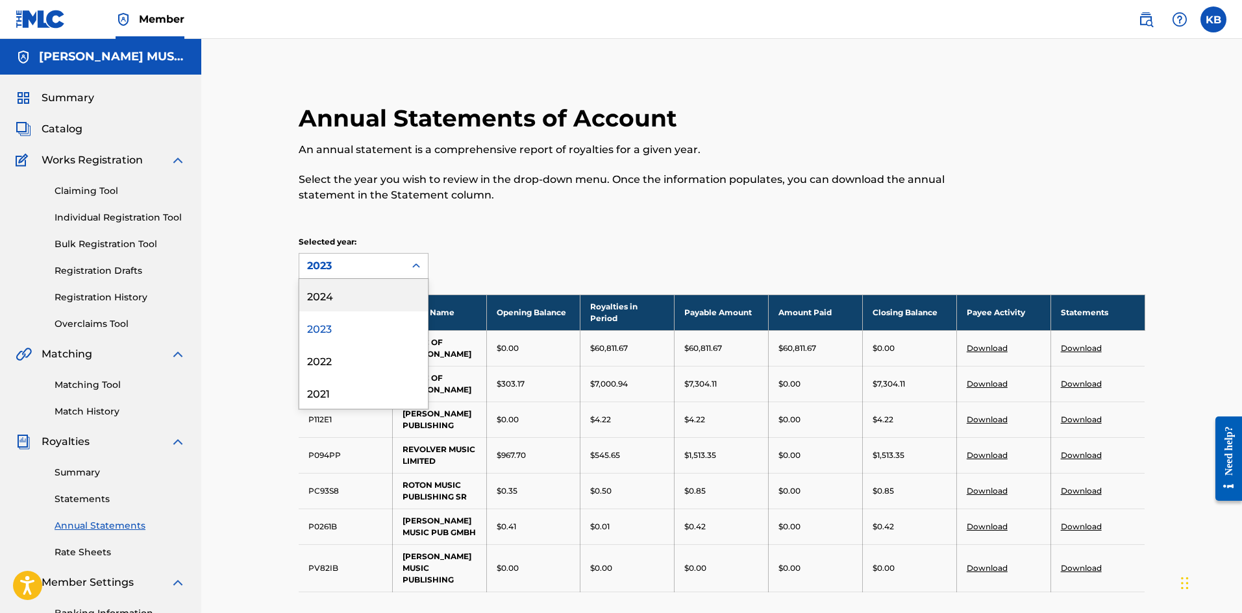
click at [401, 265] on div "2023" at bounding box center [351, 266] width 105 height 25
click at [335, 291] on div "2024" at bounding box center [363, 295] width 129 height 32
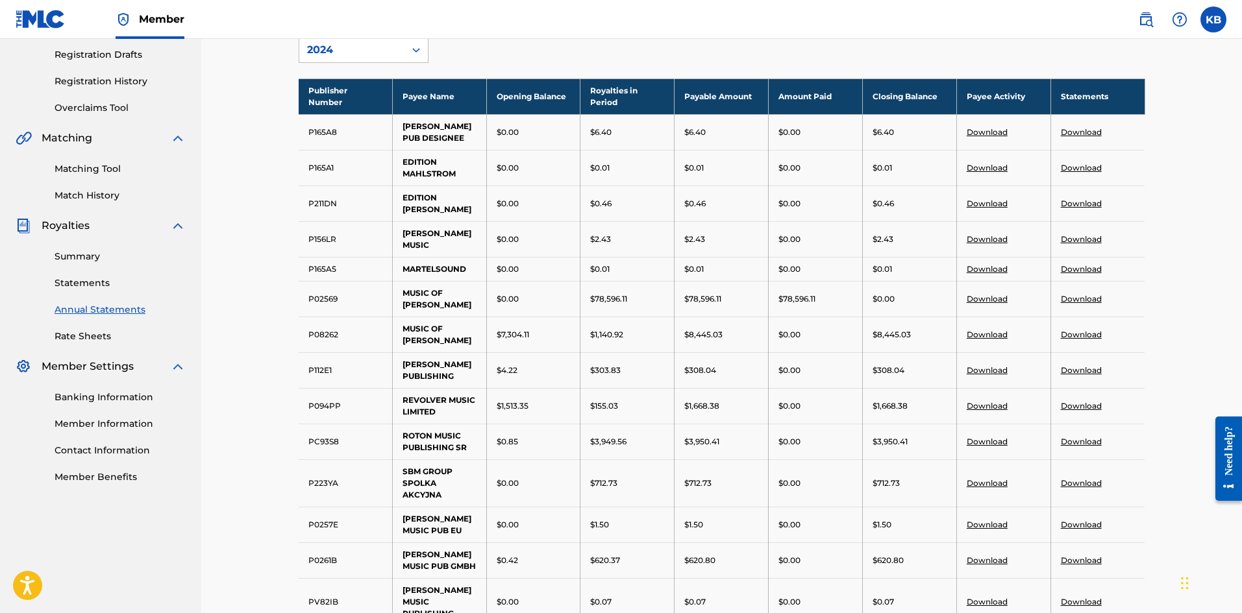
scroll to position [395, 0]
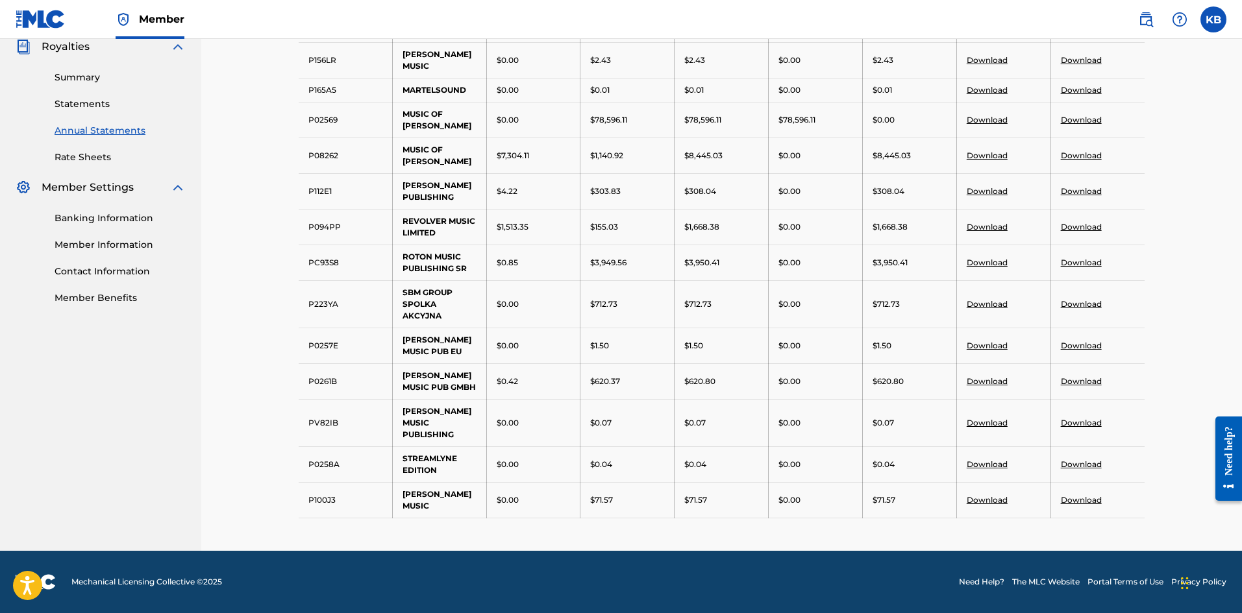
click at [1074, 196] on link "Download" at bounding box center [1080, 191] width 41 height 10
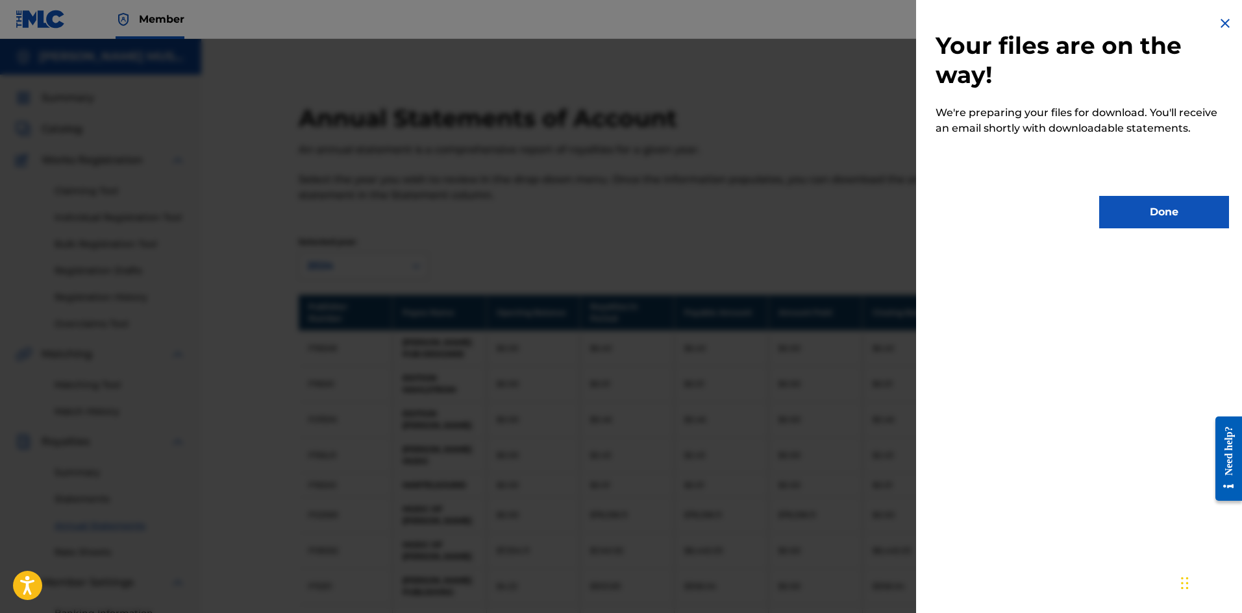
click at [1122, 204] on button "Done" at bounding box center [1164, 212] width 130 height 32
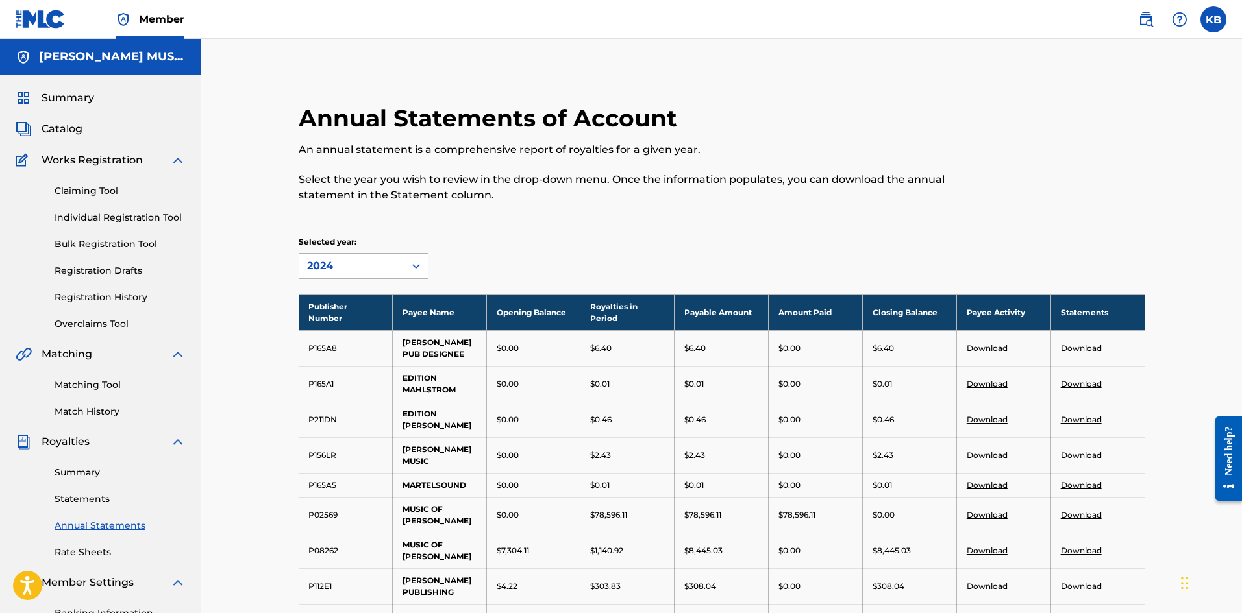
click at [422, 260] on div at bounding box center [415, 265] width 23 height 23
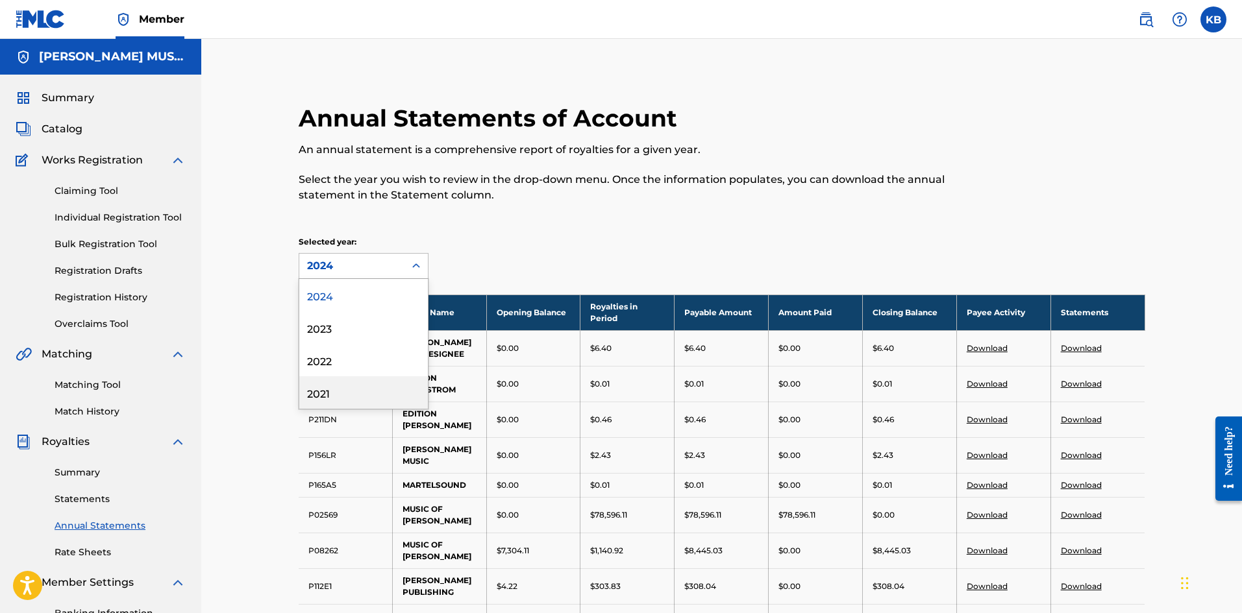
click at [315, 392] on div "2021" at bounding box center [363, 392] width 129 height 32
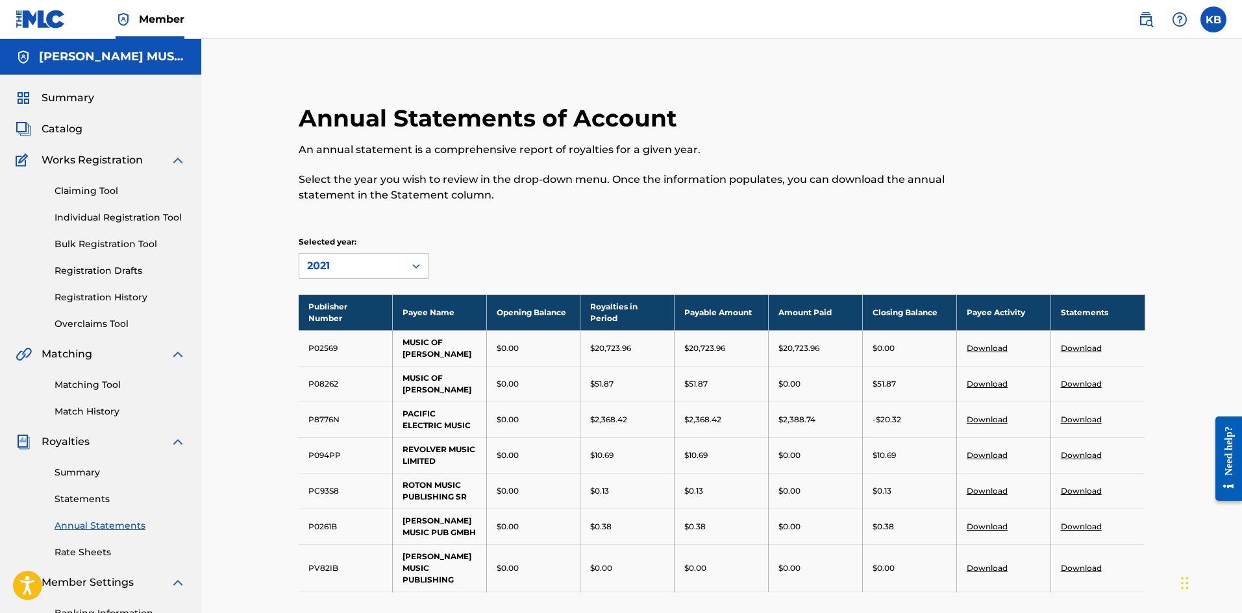
click at [1077, 382] on link "Download" at bounding box center [1080, 384] width 41 height 10
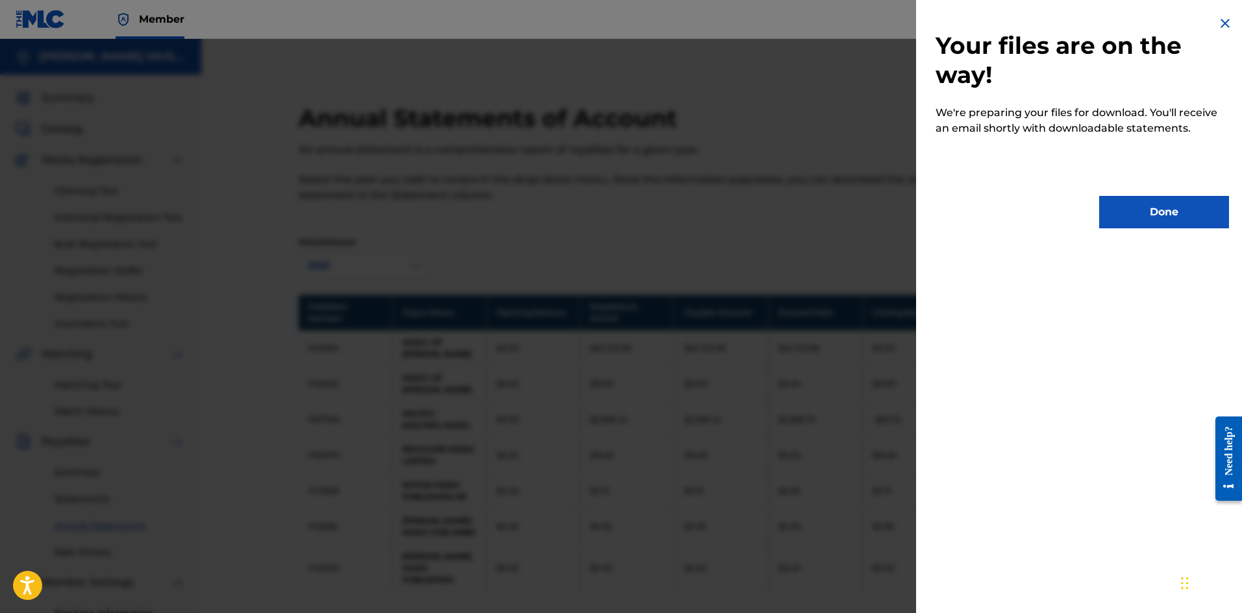
click at [1149, 218] on button "Done" at bounding box center [1164, 212] width 130 height 32
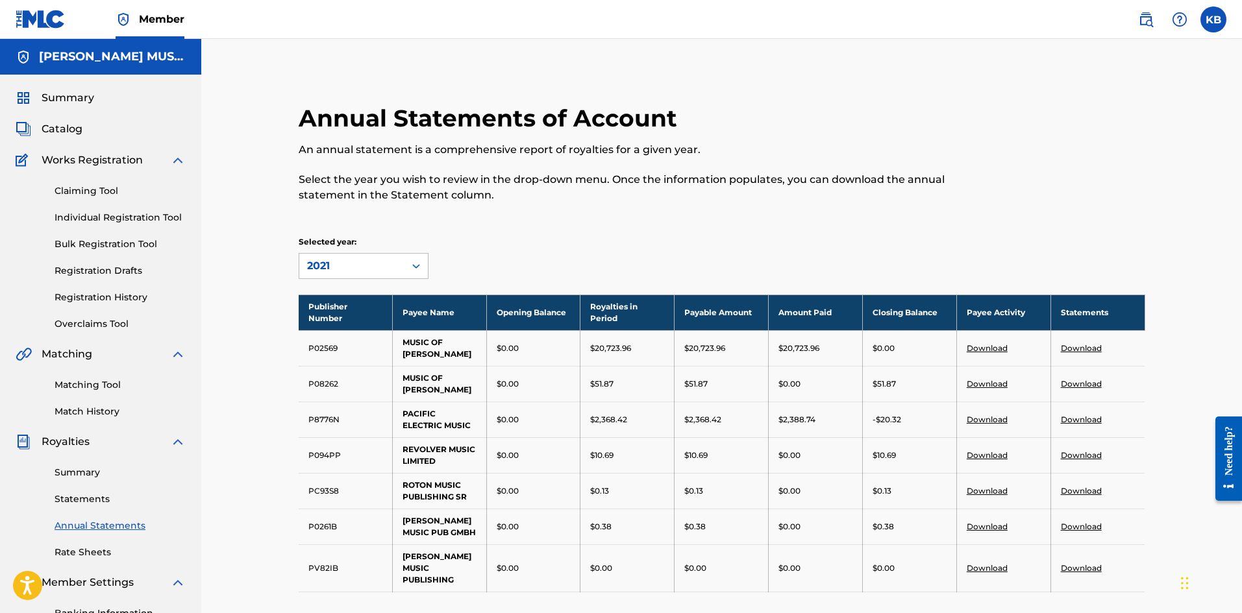
click at [1090, 525] on link "Download" at bounding box center [1080, 527] width 41 height 10
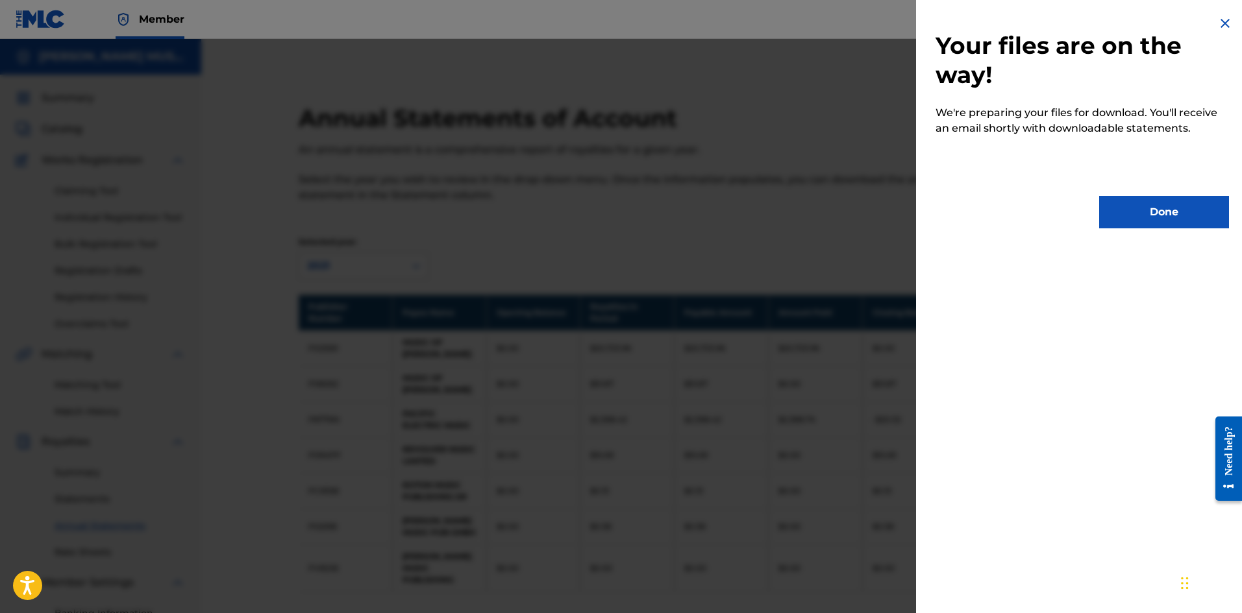
click at [1175, 222] on button "Done" at bounding box center [1164, 212] width 130 height 32
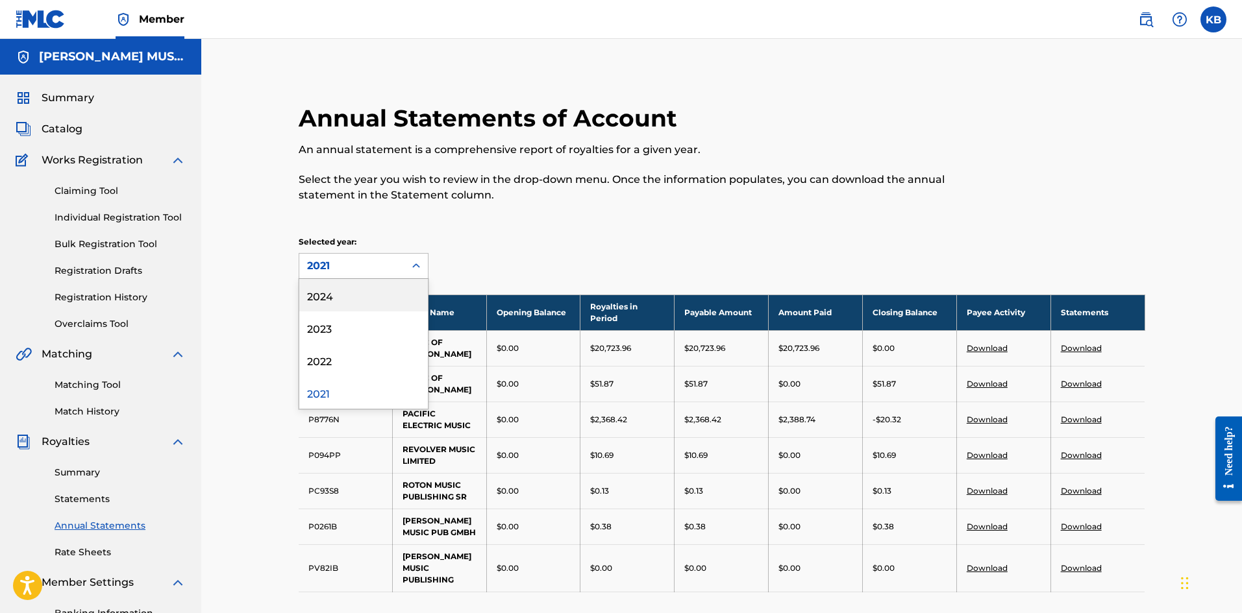
click at [418, 267] on icon at bounding box center [416, 265] width 8 height 5
click at [318, 356] on div "2022" at bounding box center [363, 360] width 129 height 32
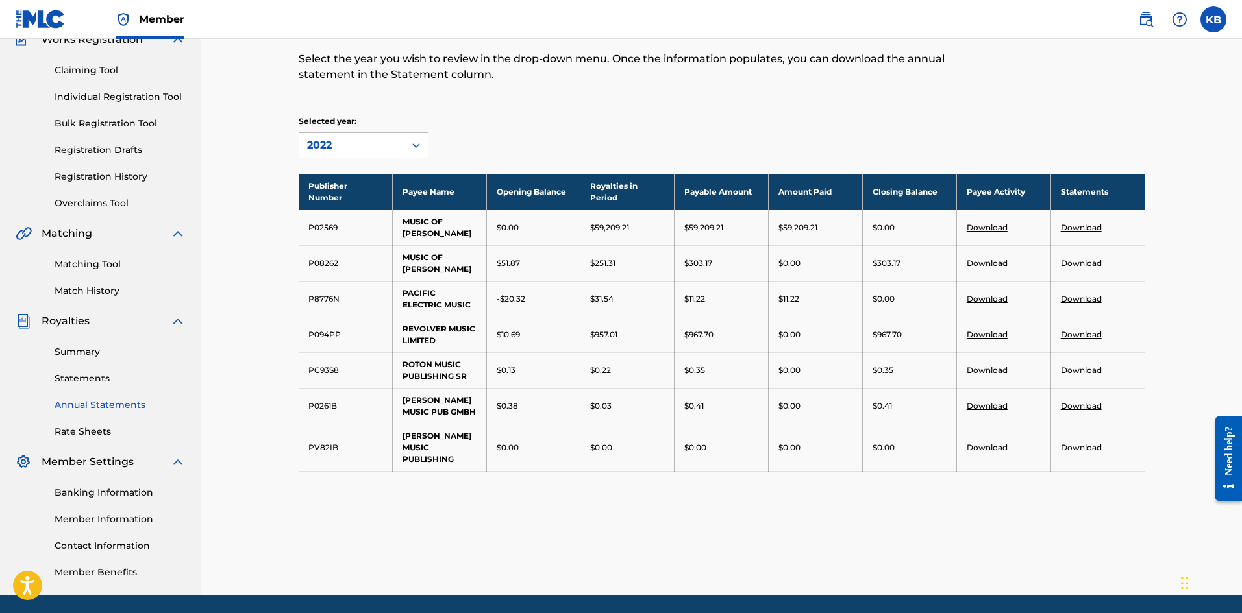
scroll to position [165, 0]
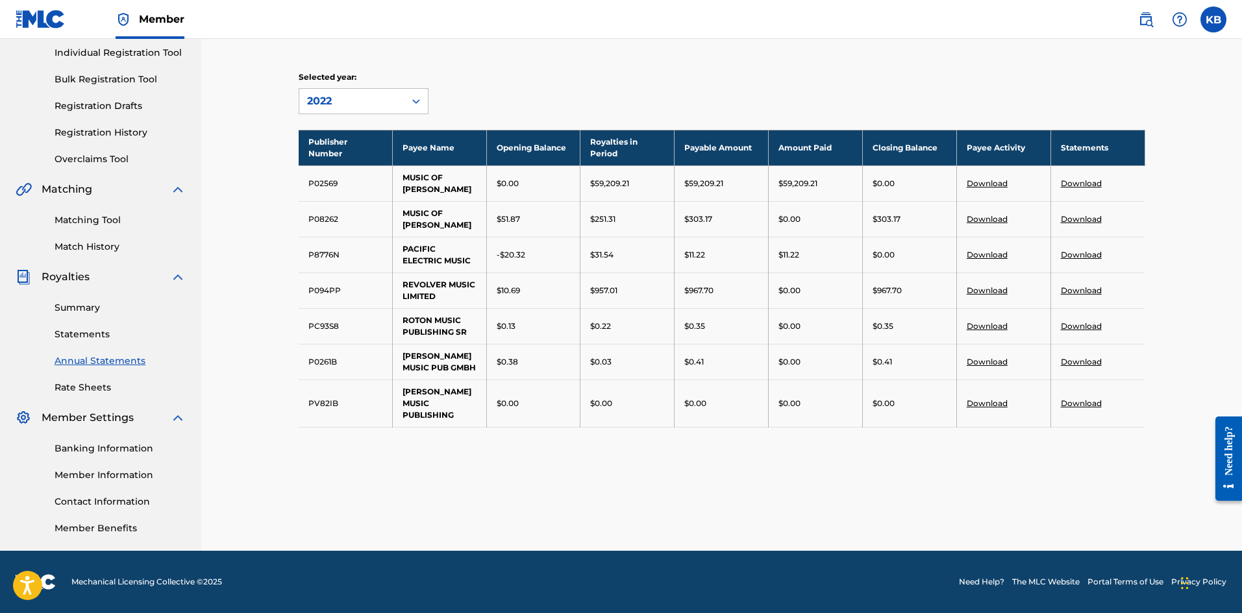
click at [1074, 218] on link "Download" at bounding box center [1080, 219] width 41 height 10
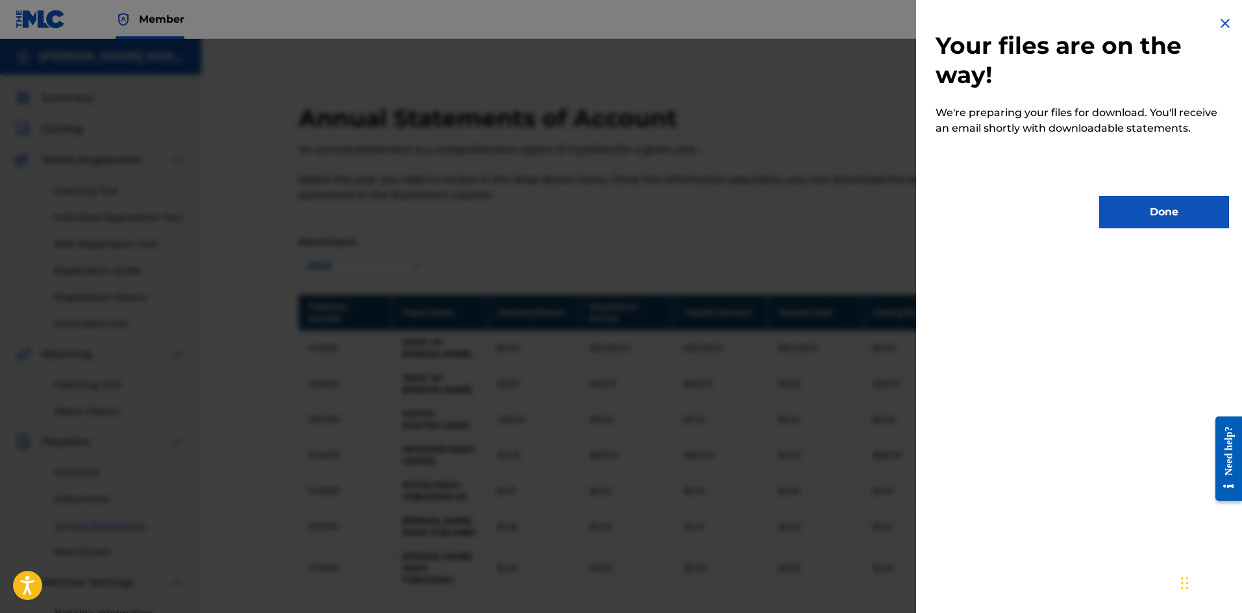
click at [1144, 207] on button "Done" at bounding box center [1164, 212] width 130 height 32
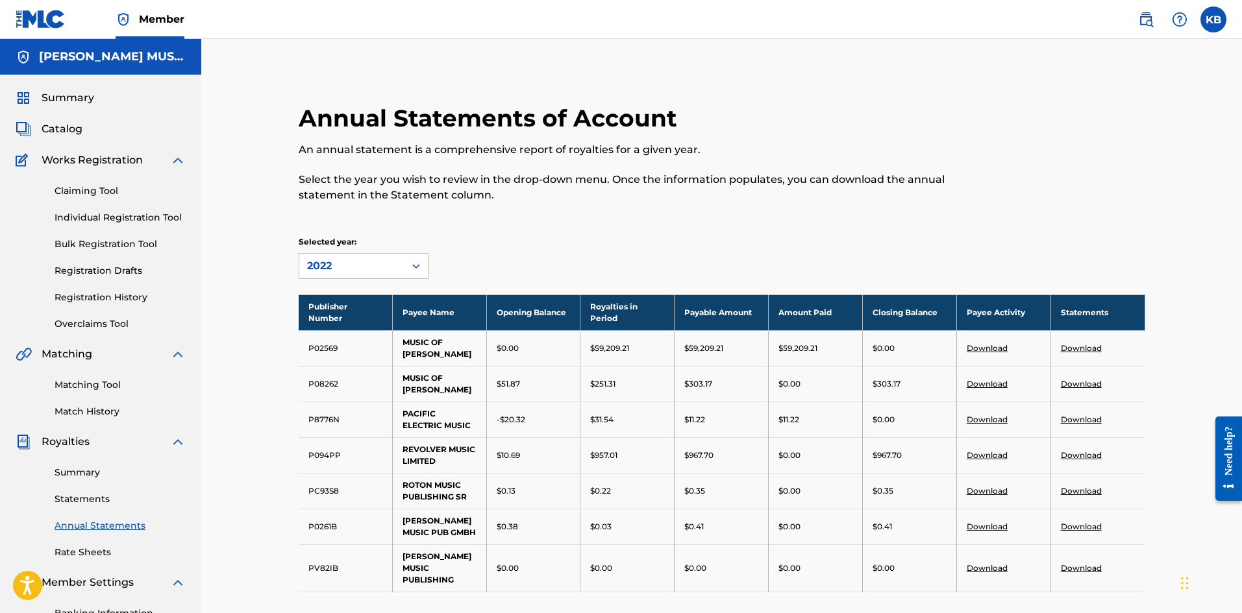
click at [1077, 529] on link "Download" at bounding box center [1080, 527] width 41 height 10
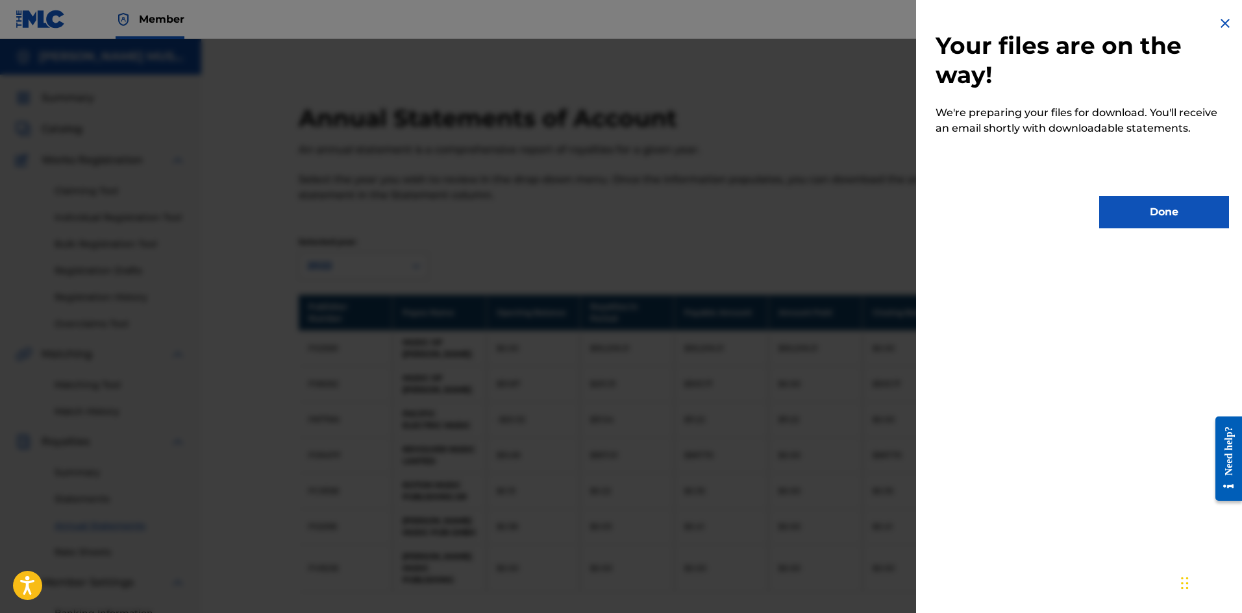
click at [1182, 217] on button "Done" at bounding box center [1164, 212] width 130 height 32
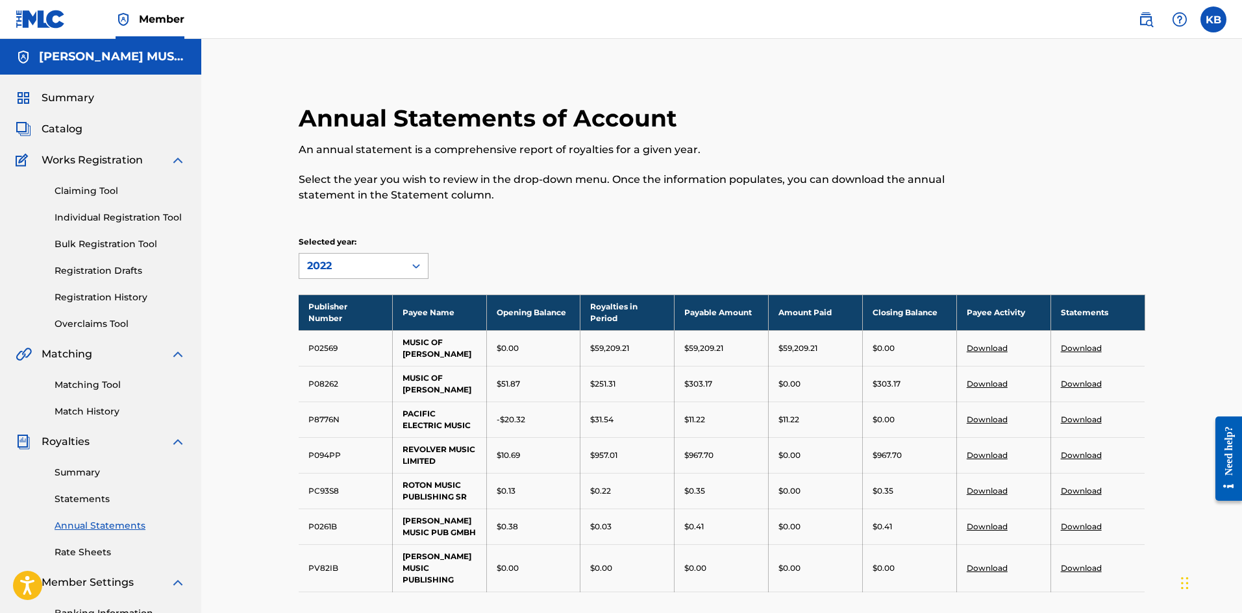
click at [415, 264] on icon at bounding box center [416, 266] width 13 height 13
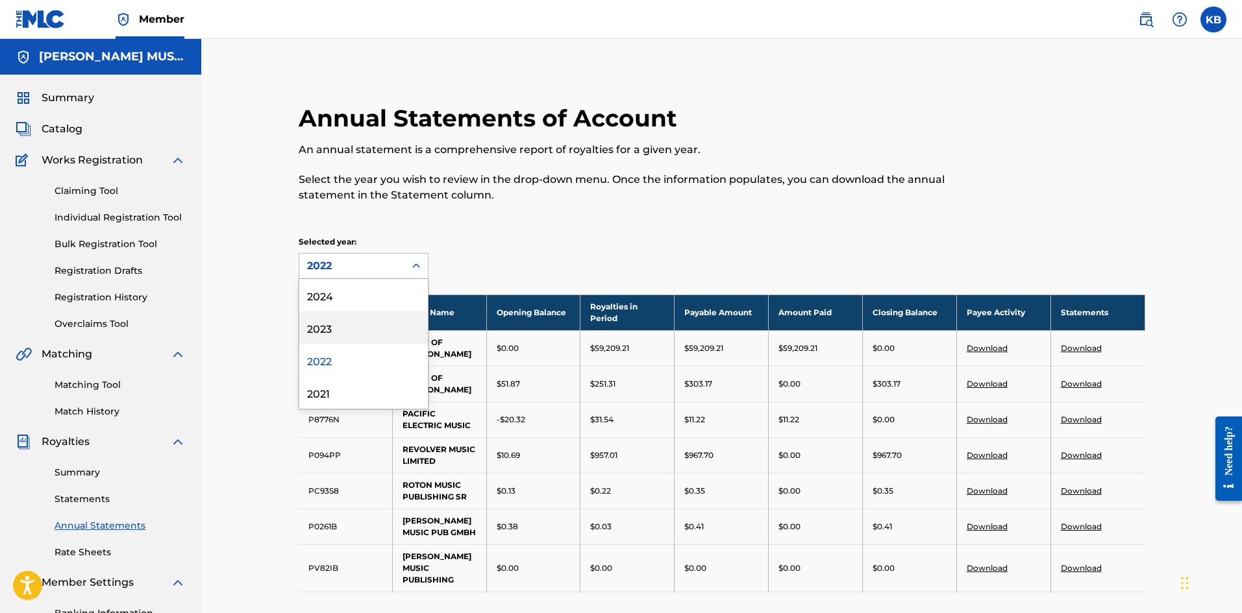
click at [322, 326] on div "2023" at bounding box center [363, 328] width 129 height 32
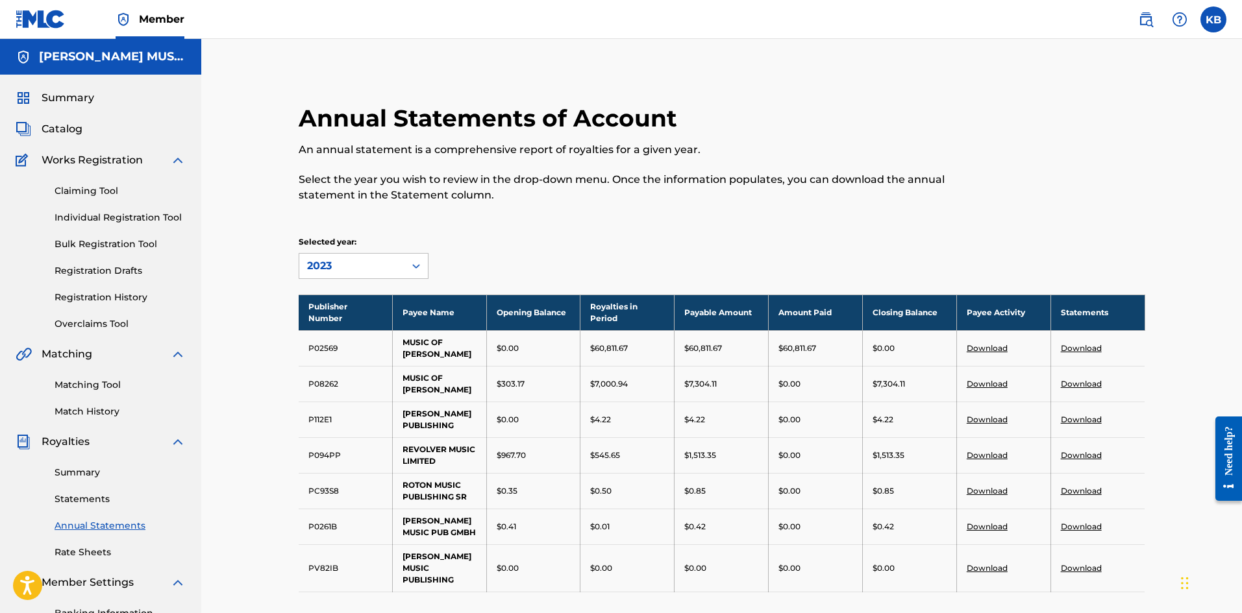
click at [1090, 529] on link "Download" at bounding box center [1080, 527] width 41 height 10
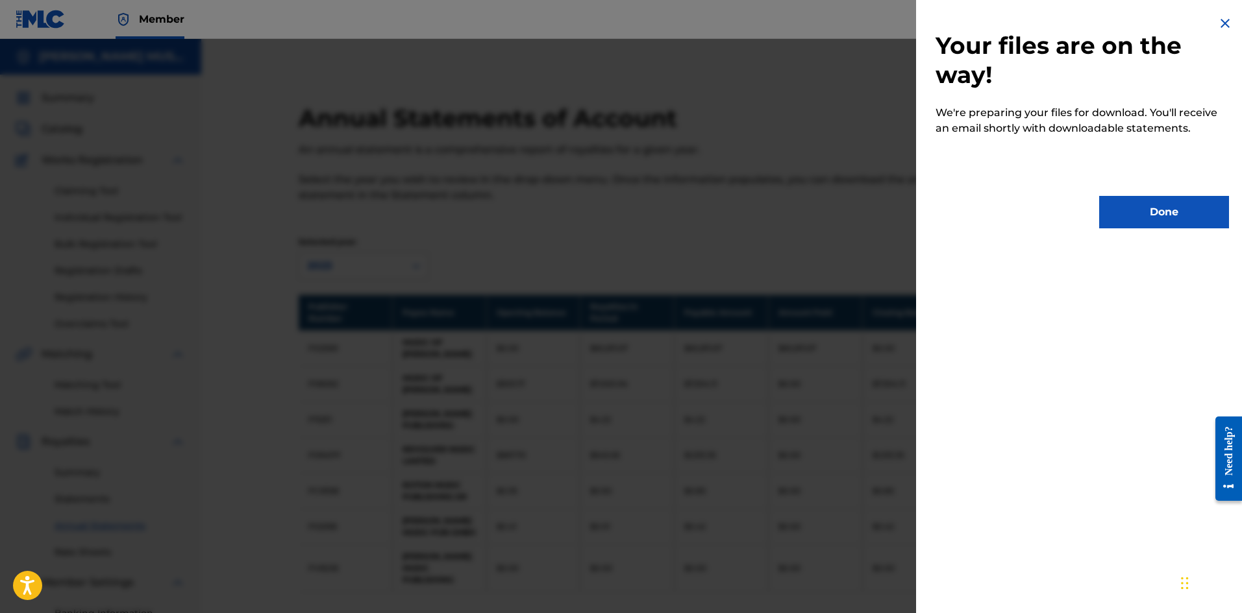
click at [1145, 215] on button "Done" at bounding box center [1164, 212] width 130 height 32
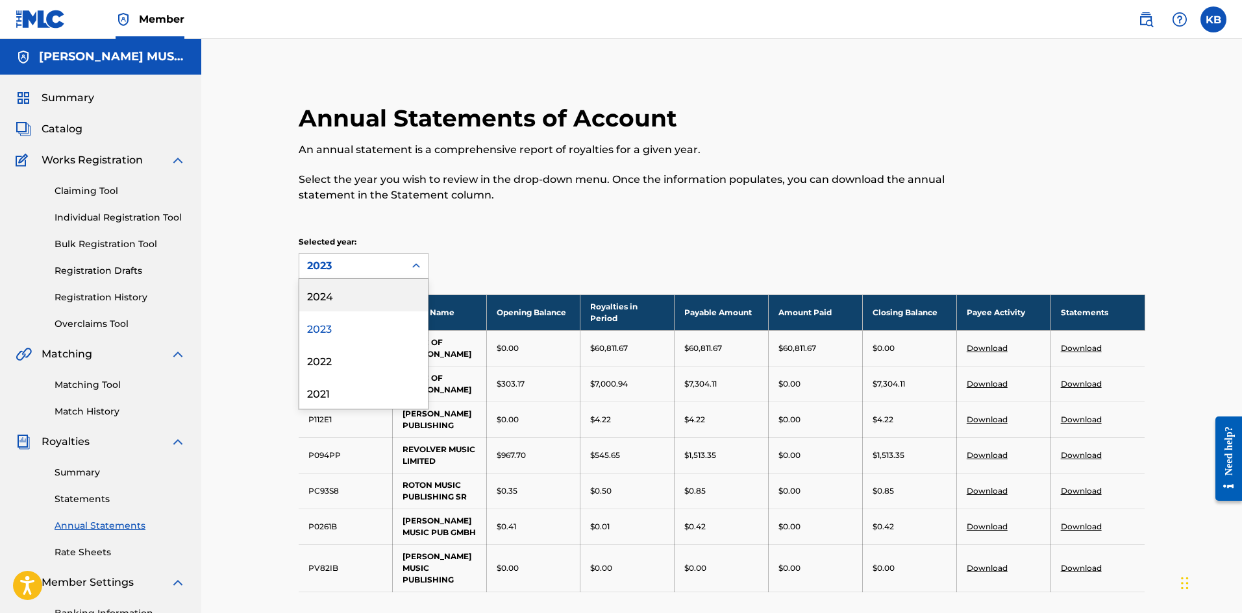
click at [420, 262] on icon at bounding box center [416, 266] width 13 height 13
click at [330, 297] on div "2024" at bounding box center [363, 295] width 129 height 32
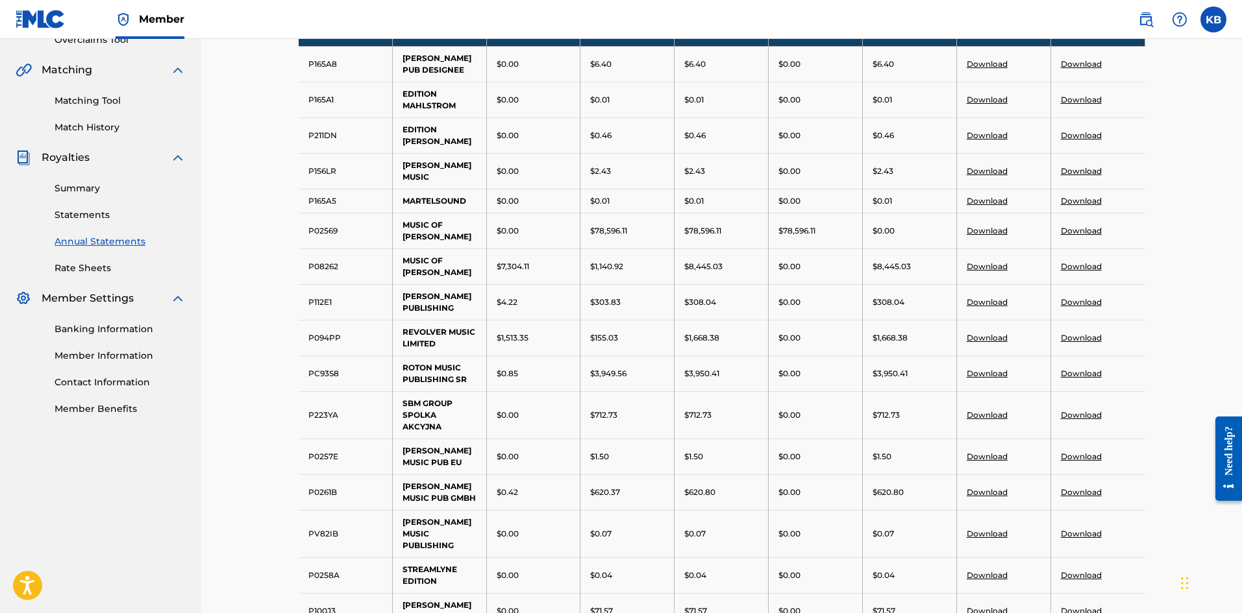
scroll to position [395, 0]
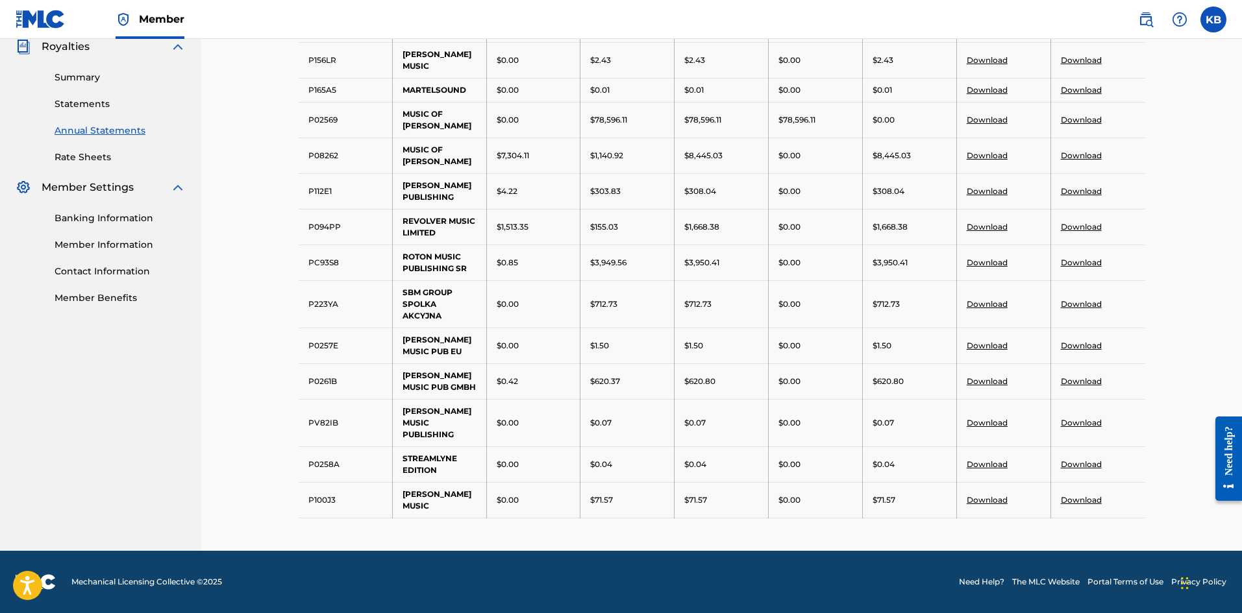
click at [1088, 386] on link "Download" at bounding box center [1080, 381] width 41 height 10
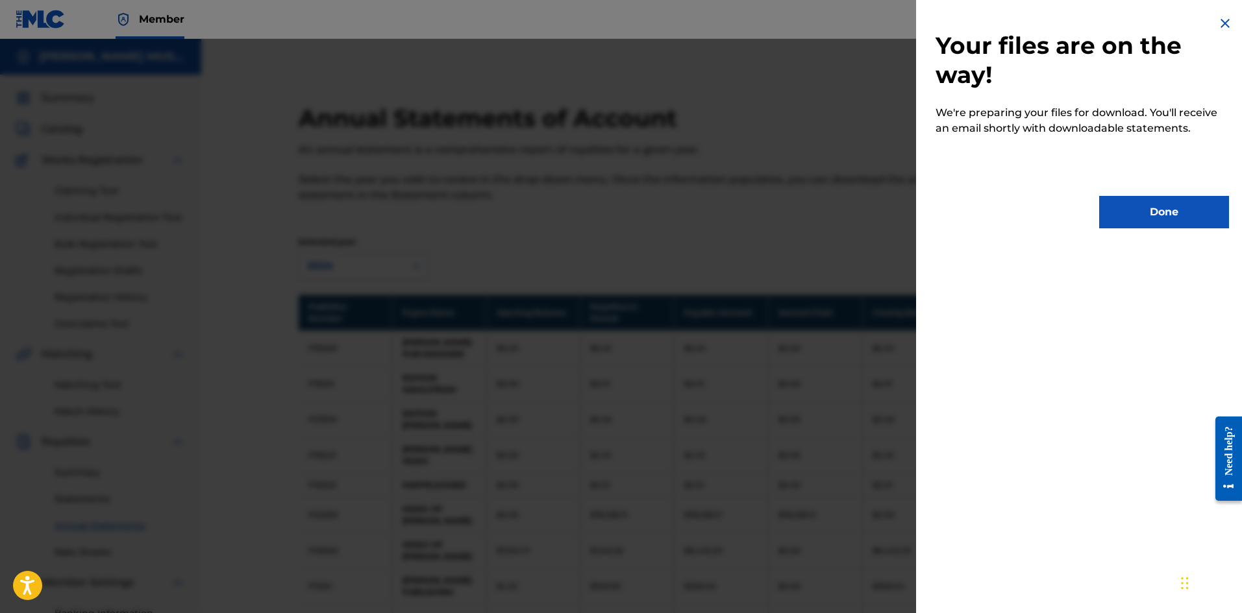
click at [1157, 205] on button "Done" at bounding box center [1164, 212] width 130 height 32
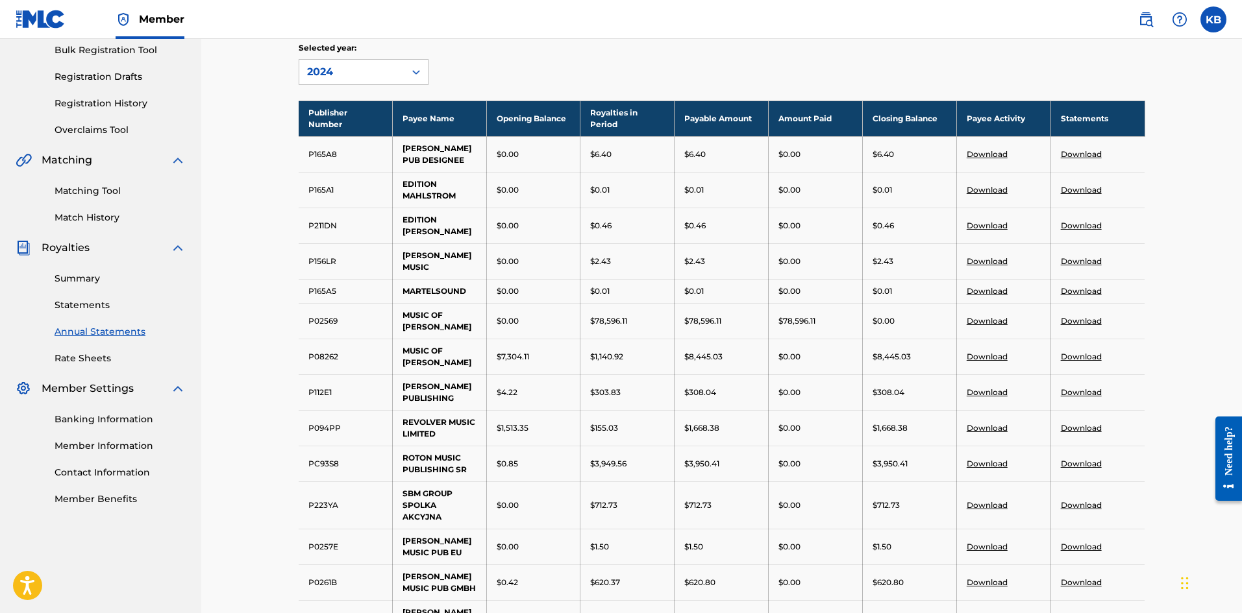
scroll to position [216, 0]
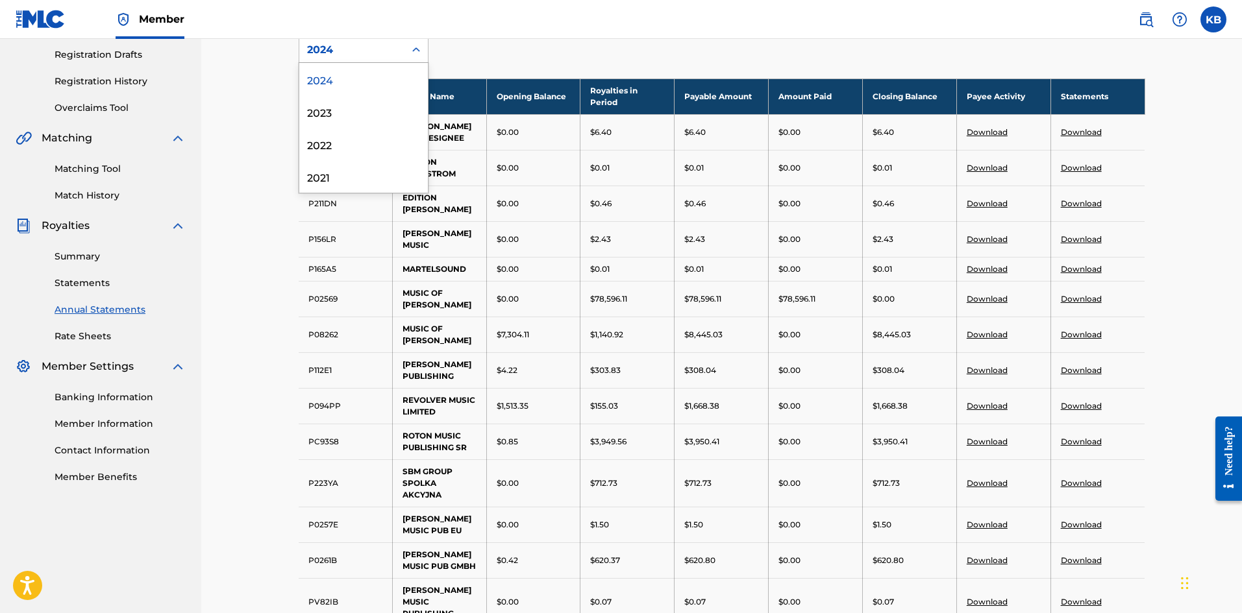
click at [417, 52] on icon at bounding box center [416, 49] width 13 height 13
click at [329, 110] on div "2023" at bounding box center [363, 111] width 129 height 32
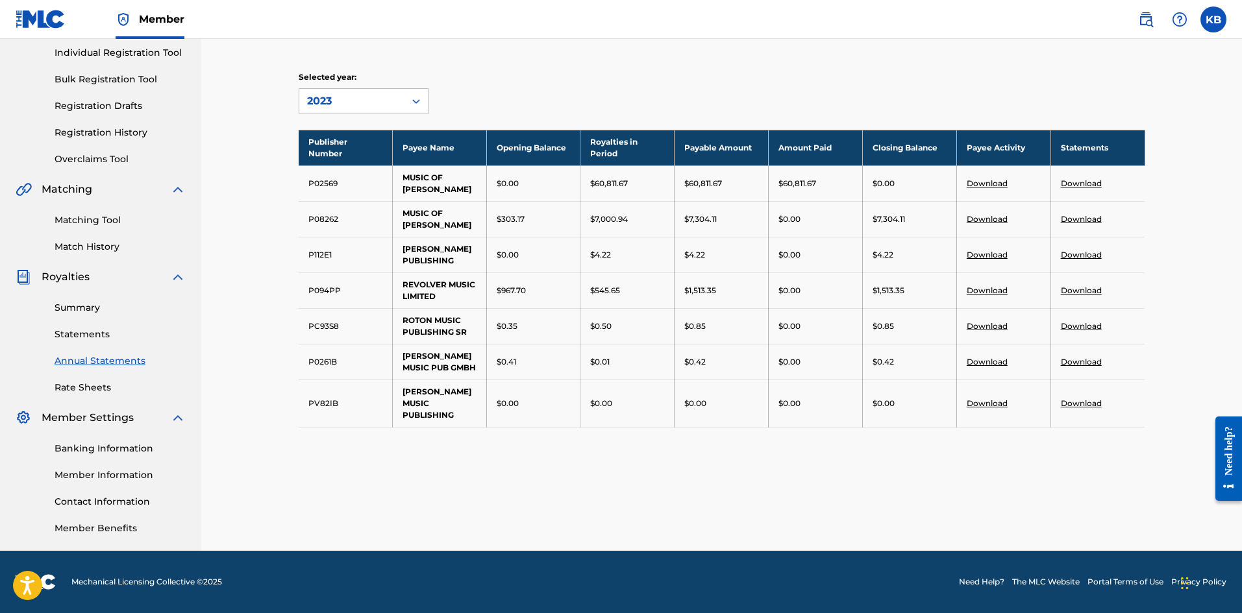
click at [1081, 361] on link "Download" at bounding box center [1080, 362] width 41 height 10
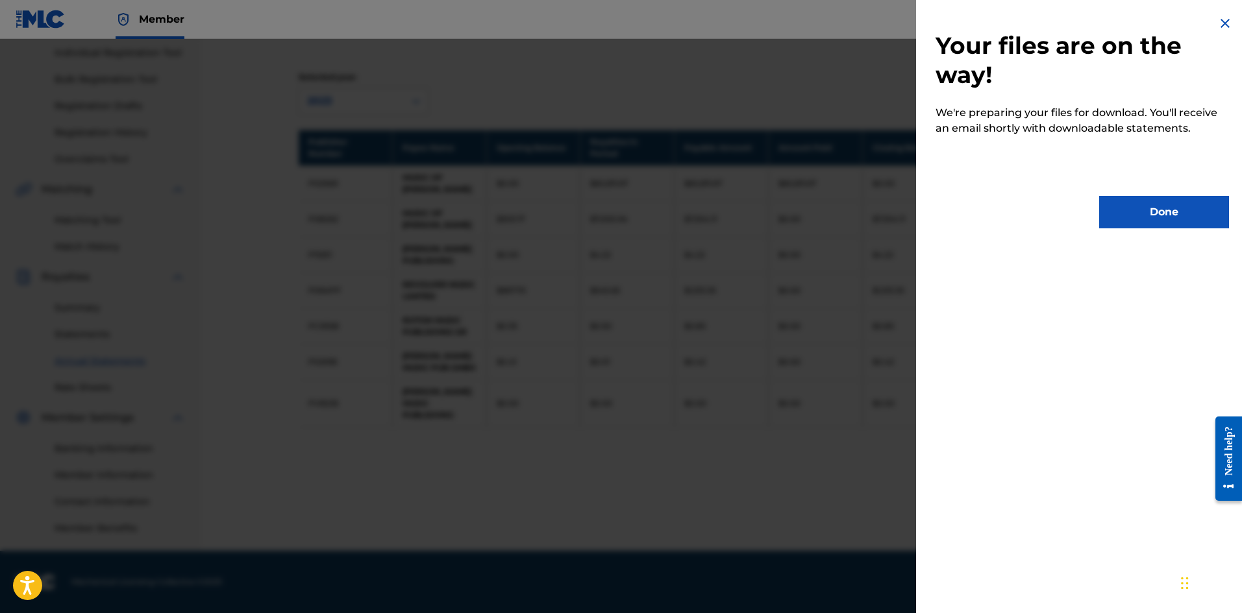
scroll to position [0, 0]
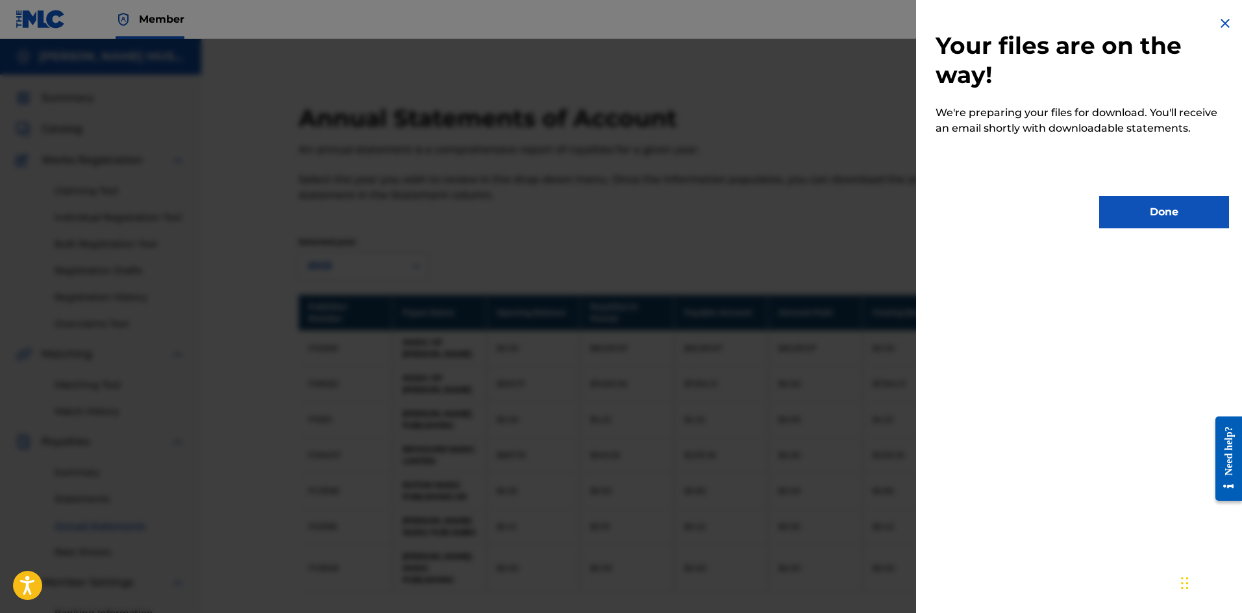
click at [1123, 199] on button "Done" at bounding box center [1164, 212] width 130 height 32
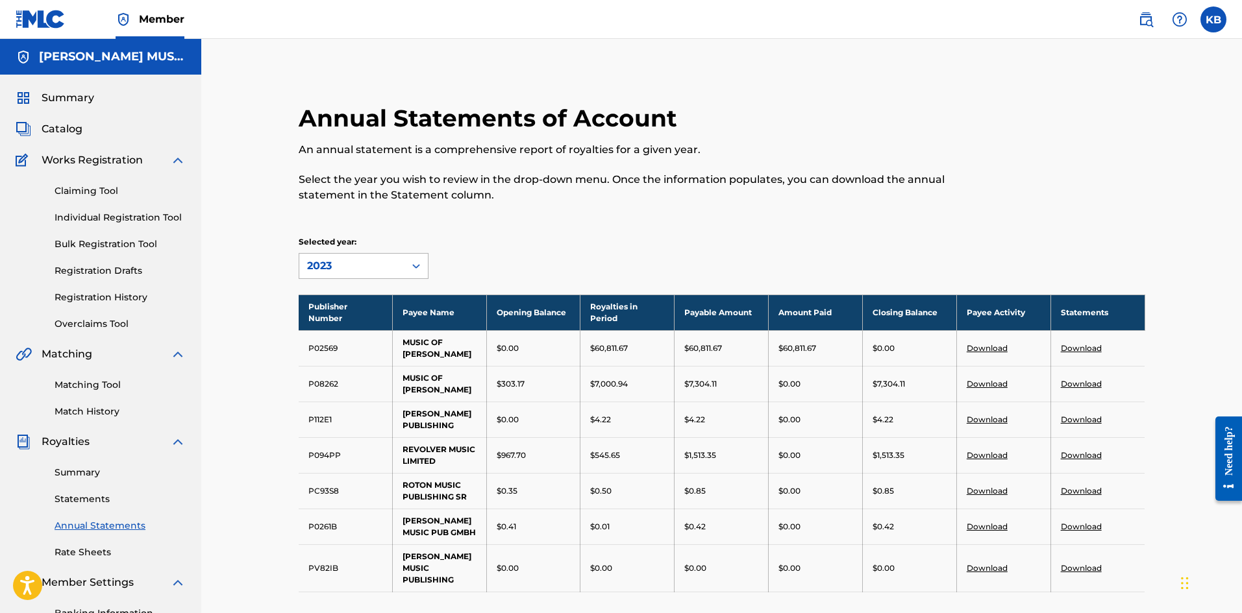
click at [413, 259] on div at bounding box center [415, 265] width 23 height 23
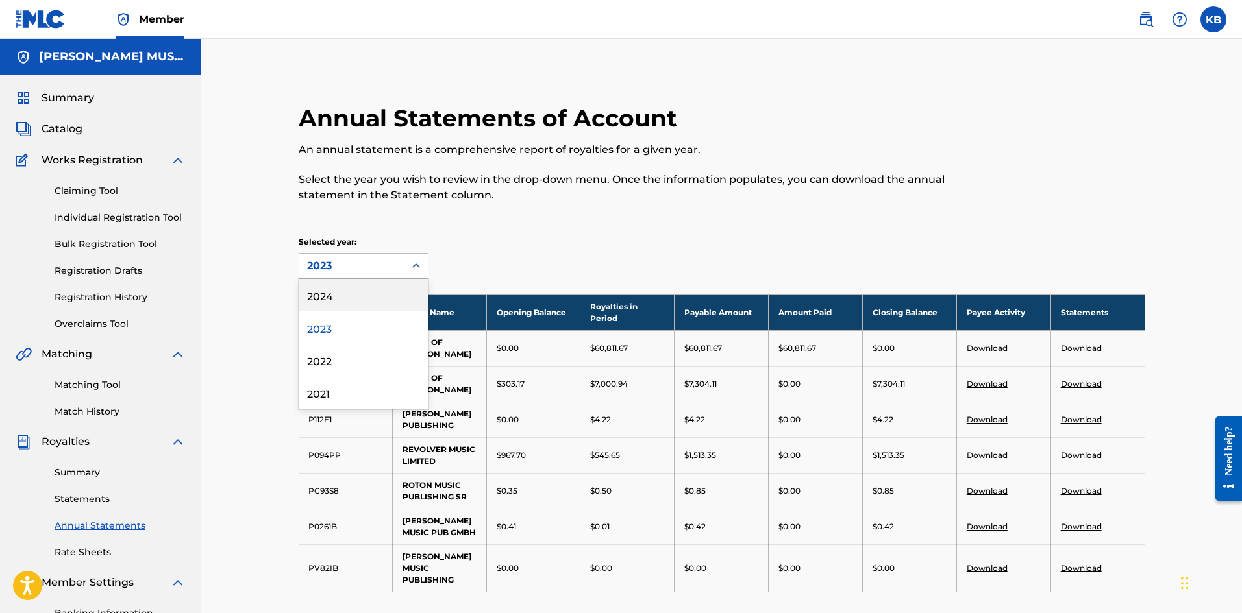
click at [323, 293] on div "2024" at bounding box center [363, 295] width 129 height 32
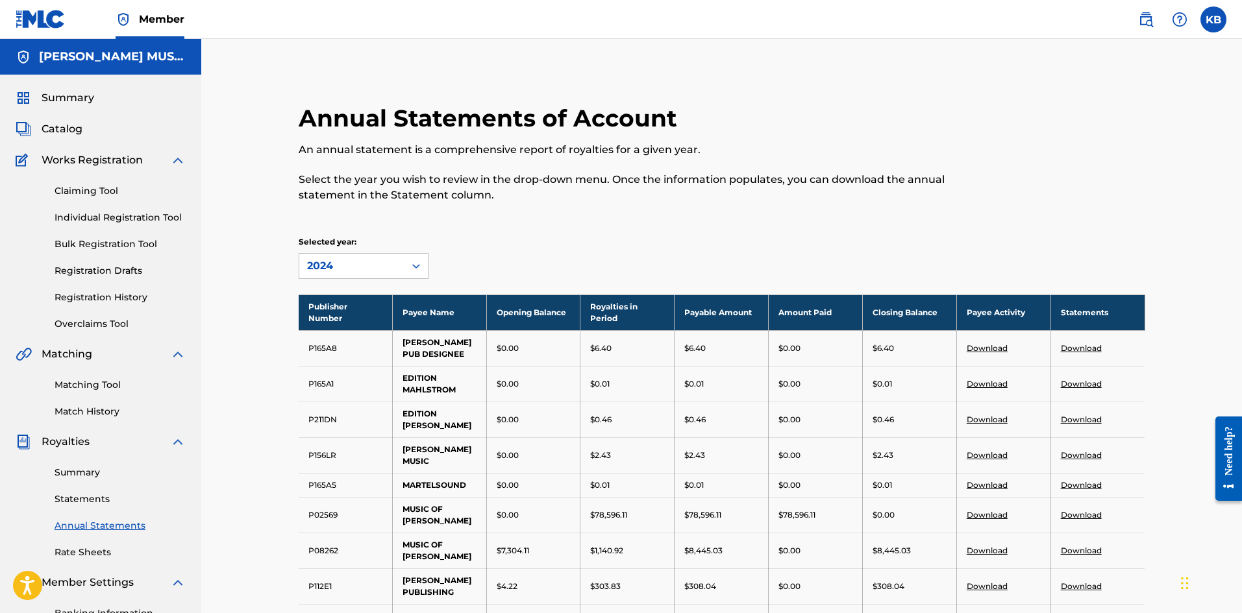
click at [425, 262] on div at bounding box center [415, 265] width 23 height 23
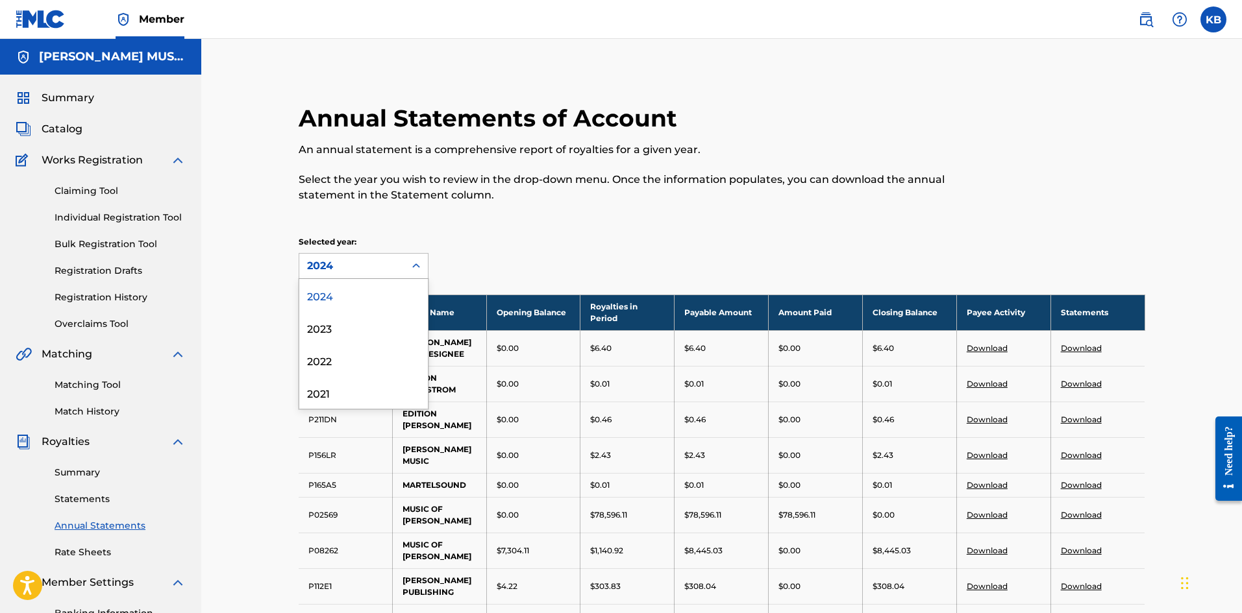
click at [331, 291] on div "2024" at bounding box center [363, 295] width 129 height 32
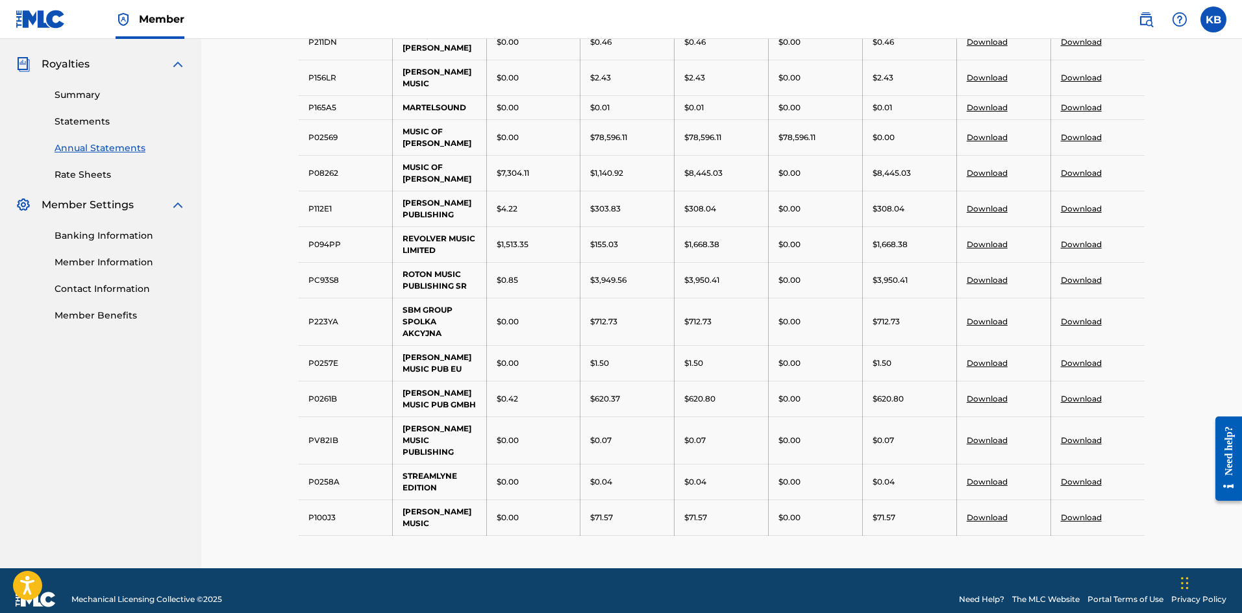
scroll to position [395, 0]
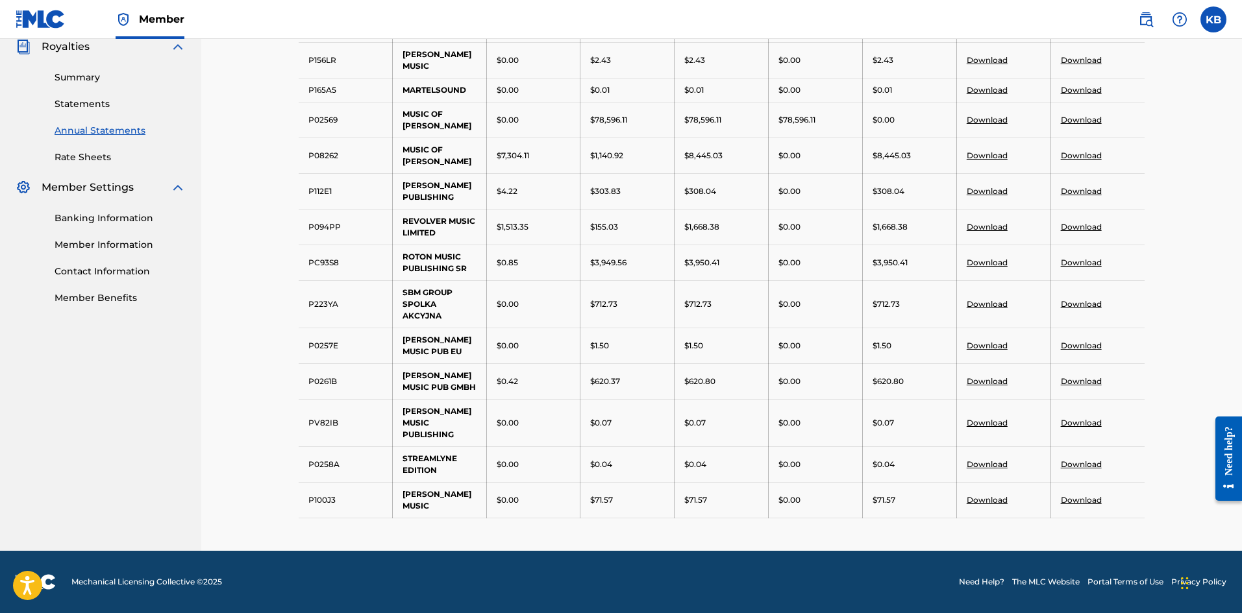
click at [1083, 386] on link "Download" at bounding box center [1080, 381] width 41 height 10
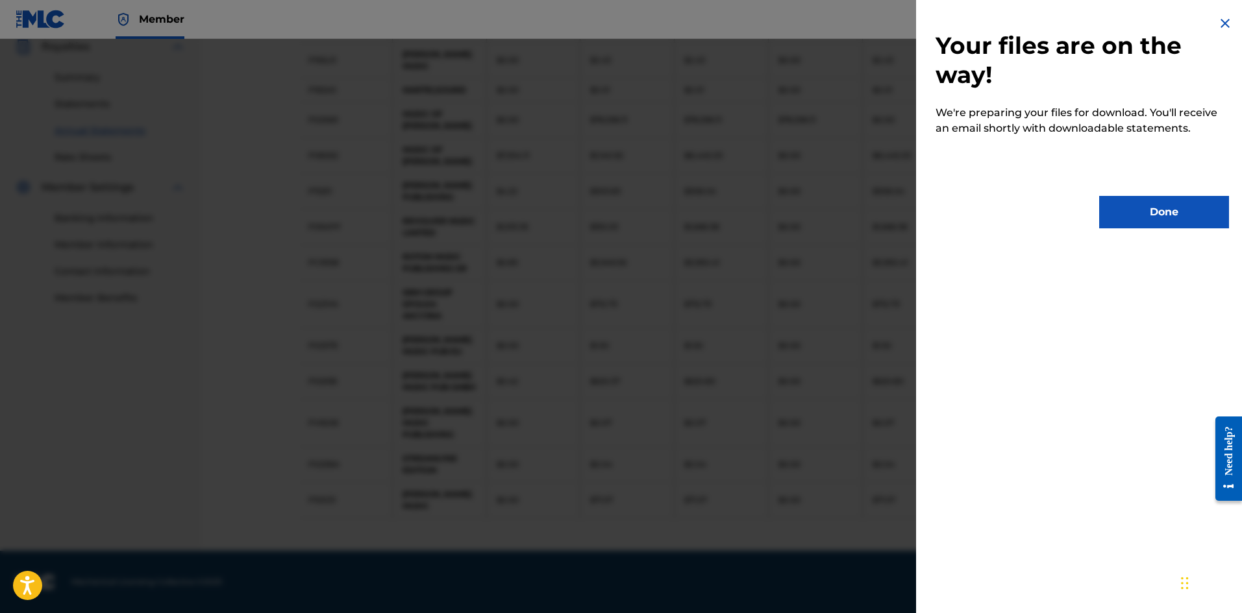
scroll to position [0, 0]
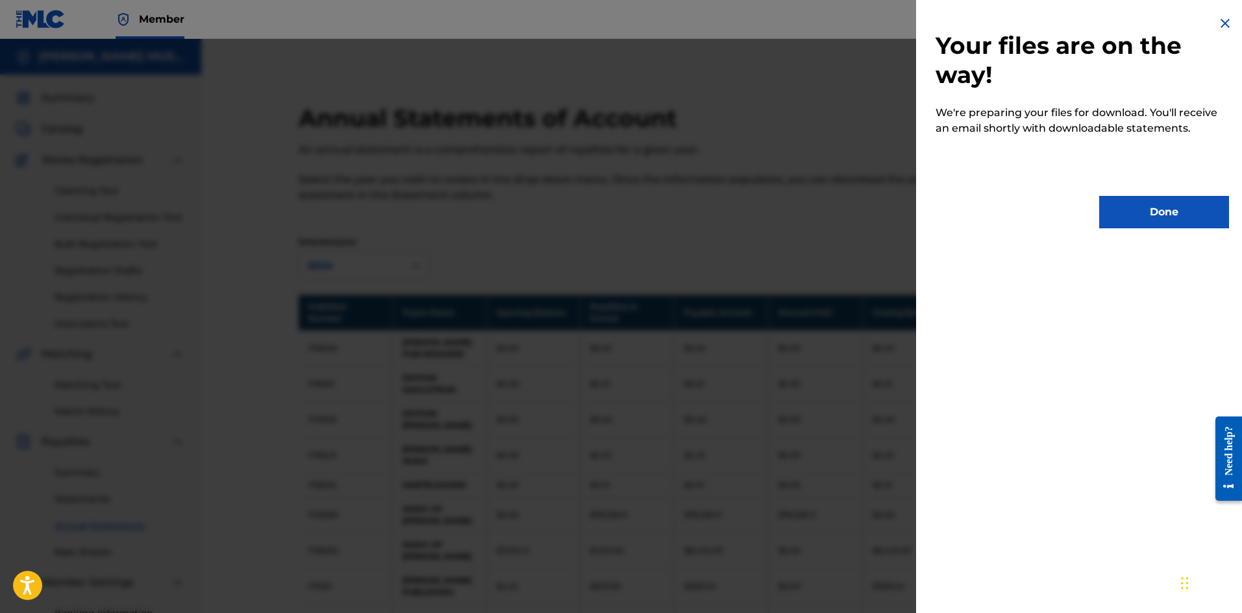
click at [1176, 210] on button "Done" at bounding box center [1164, 212] width 130 height 32
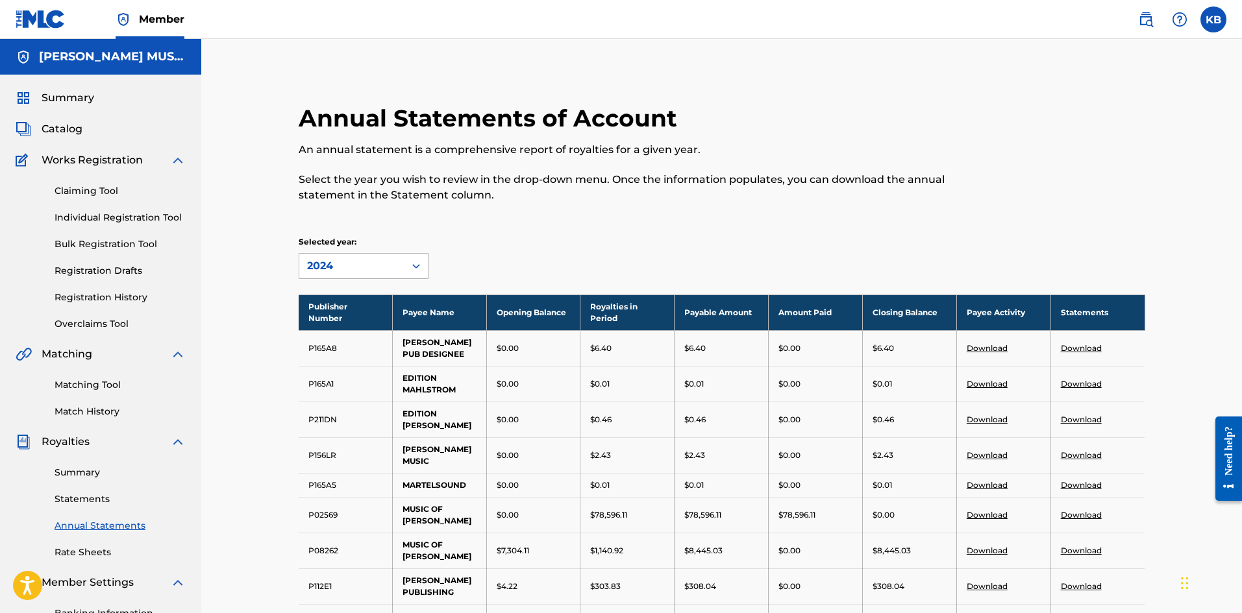
click at [419, 267] on icon at bounding box center [416, 266] width 13 height 13
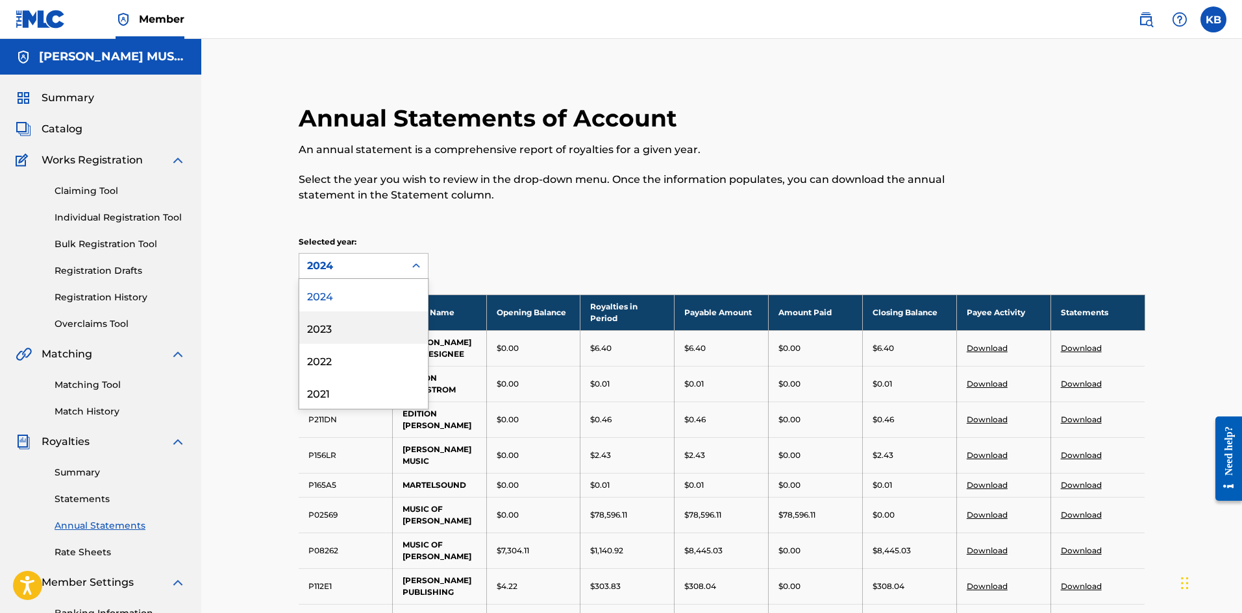
click at [323, 326] on div "2023" at bounding box center [363, 328] width 129 height 32
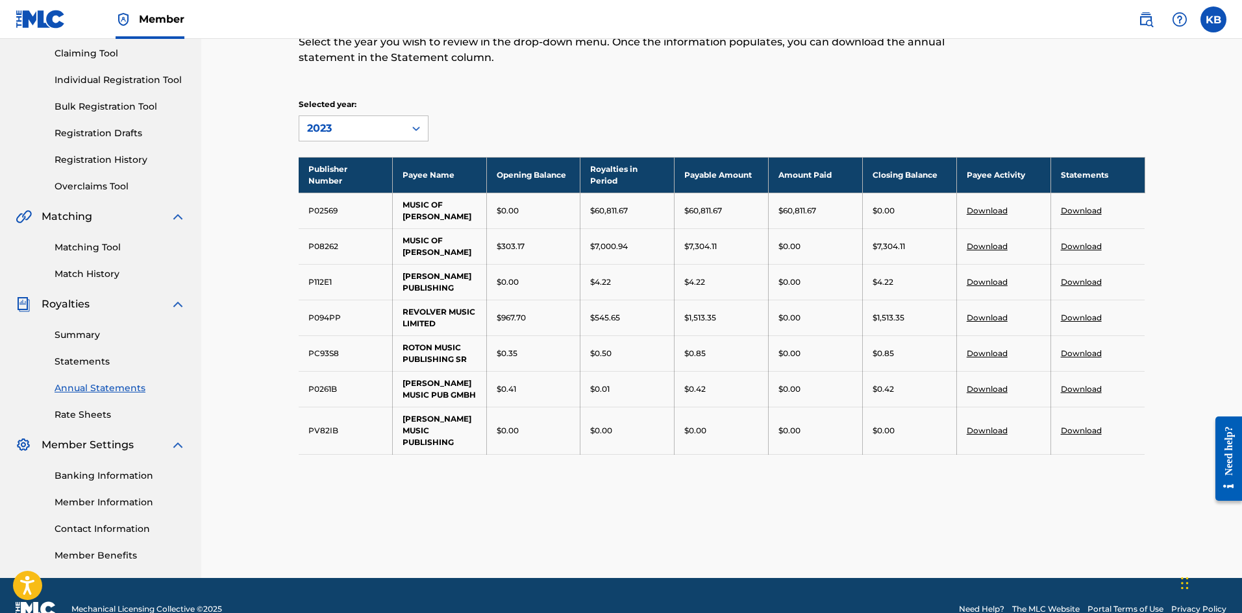
scroll to position [165, 0]
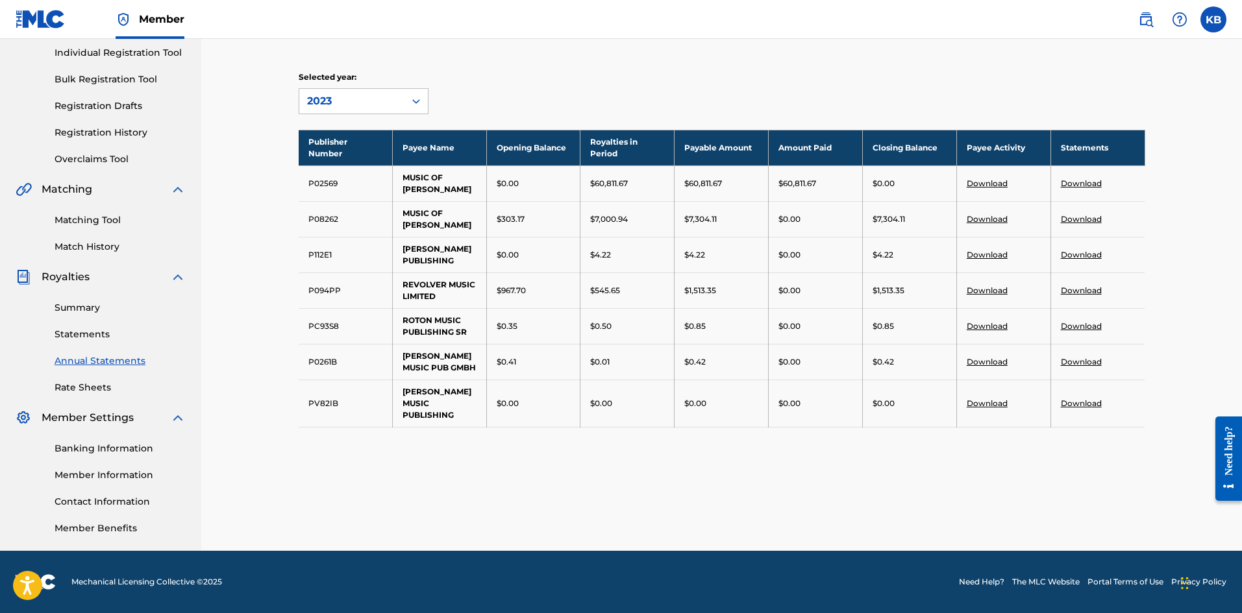
click at [1074, 361] on link "Download" at bounding box center [1080, 362] width 41 height 10
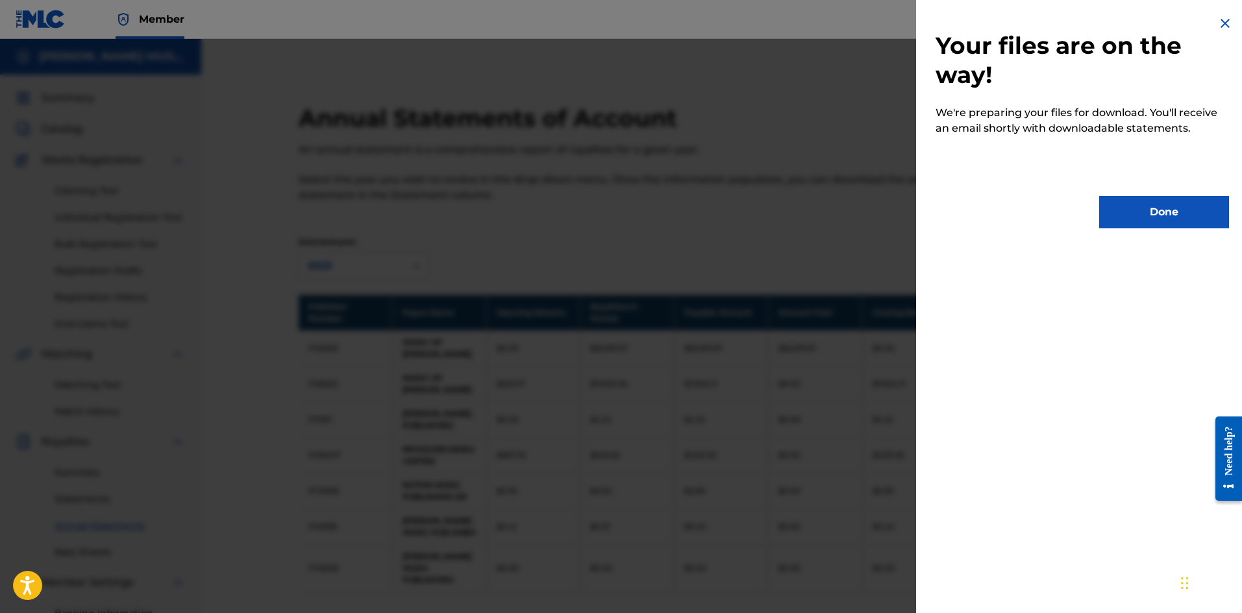
click at [1136, 215] on button "Done" at bounding box center [1164, 212] width 130 height 32
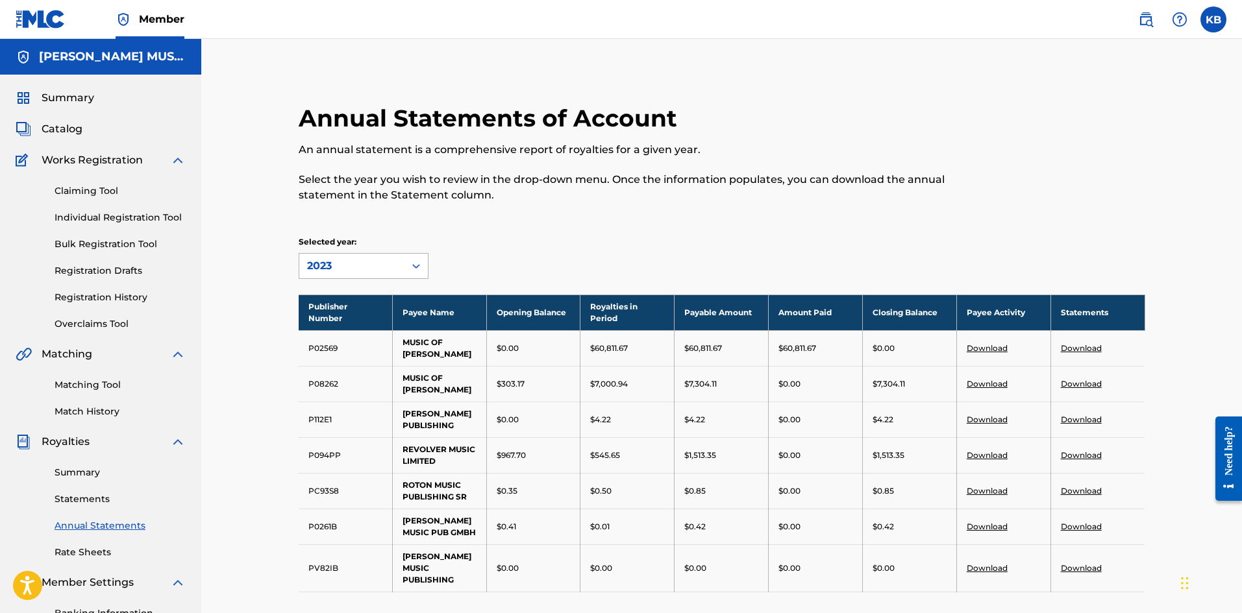
click at [412, 269] on icon at bounding box center [416, 266] width 13 height 13
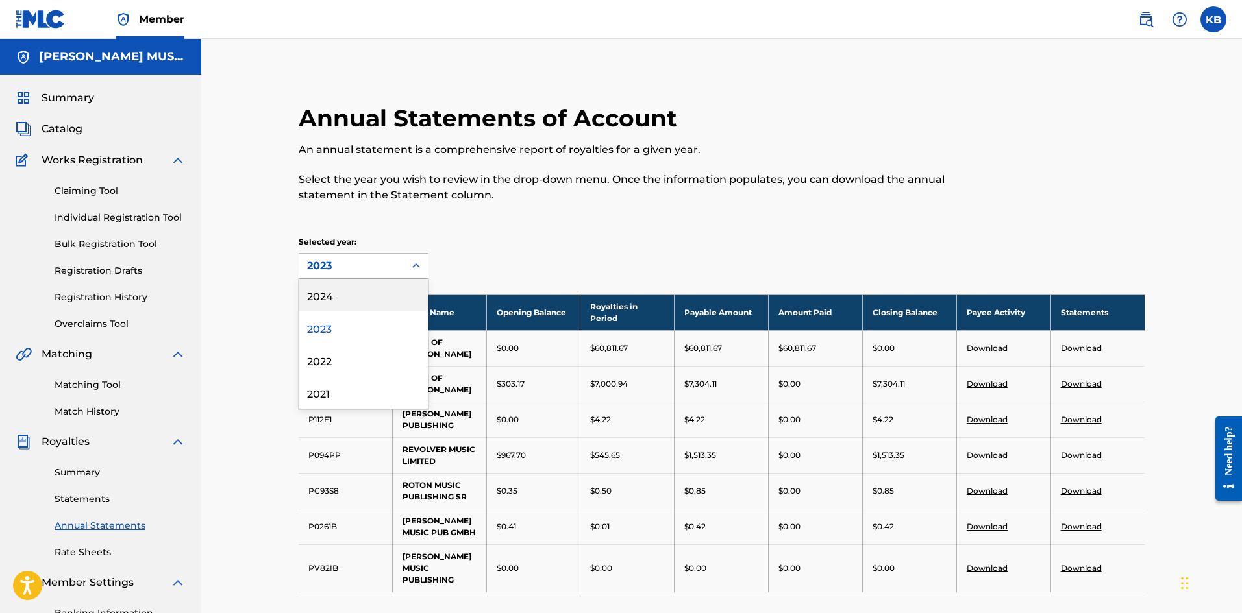
click at [320, 289] on div "2024" at bounding box center [363, 295] width 129 height 32
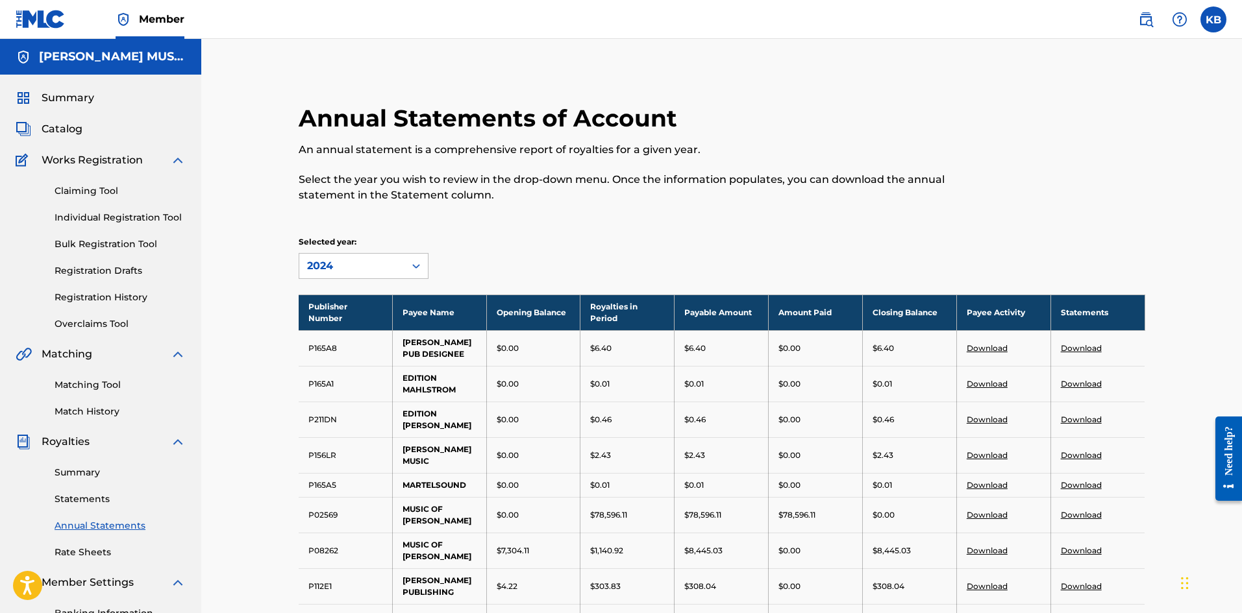
click at [415, 269] on icon at bounding box center [416, 266] width 13 height 13
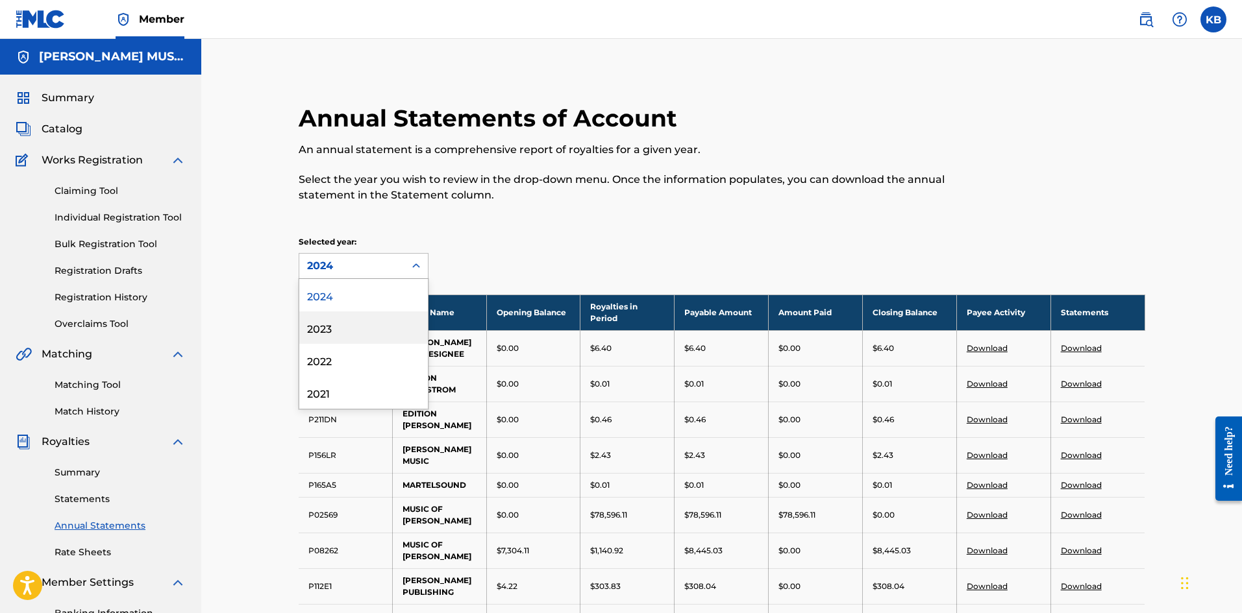
click at [319, 327] on div "2023" at bounding box center [363, 328] width 129 height 32
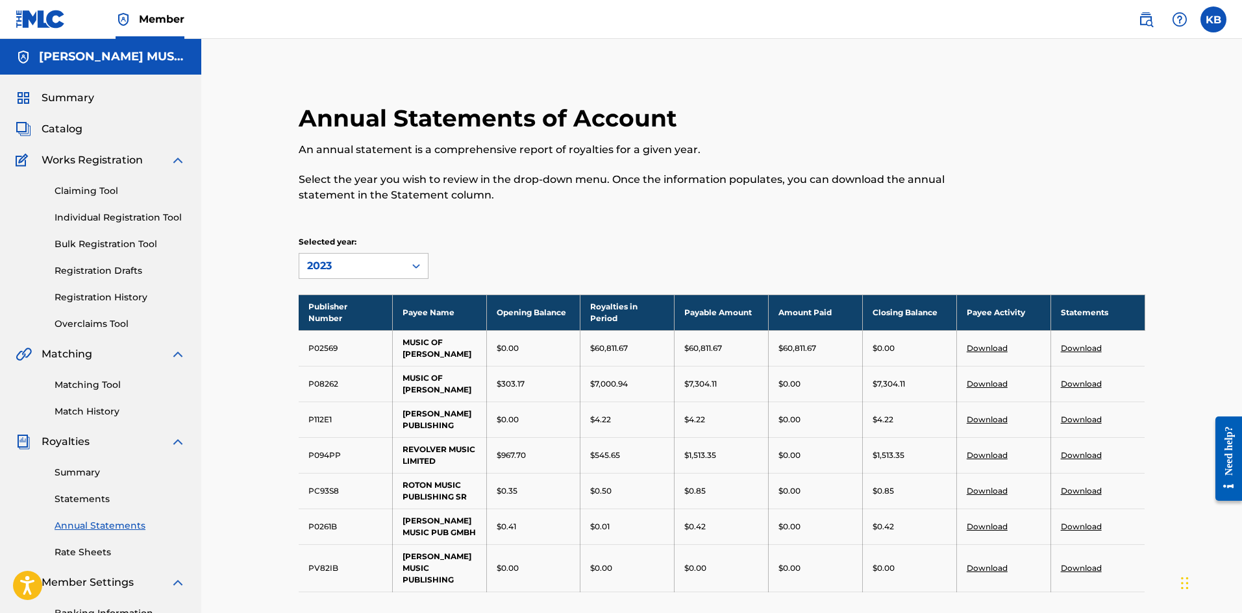
scroll to position [165, 0]
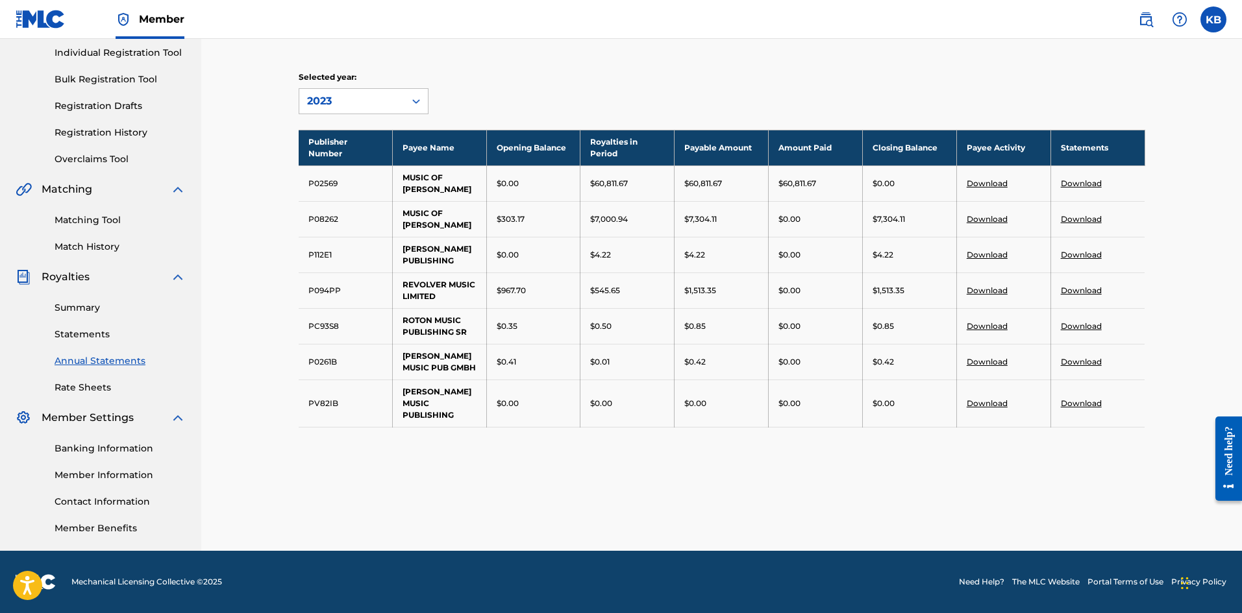
click at [1081, 361] on link "Download" at bounding box center [1080, 362] width 41 height 10
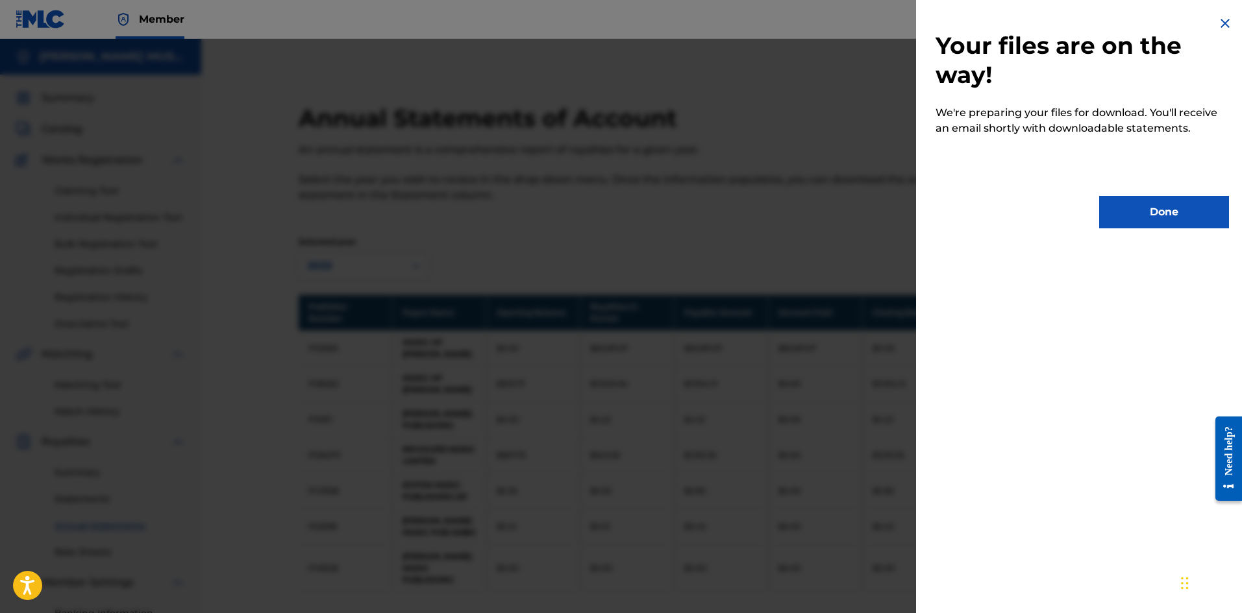
click at [1151, 208] on button "Done" at bounding box center [1164, 212] width 130 height 32
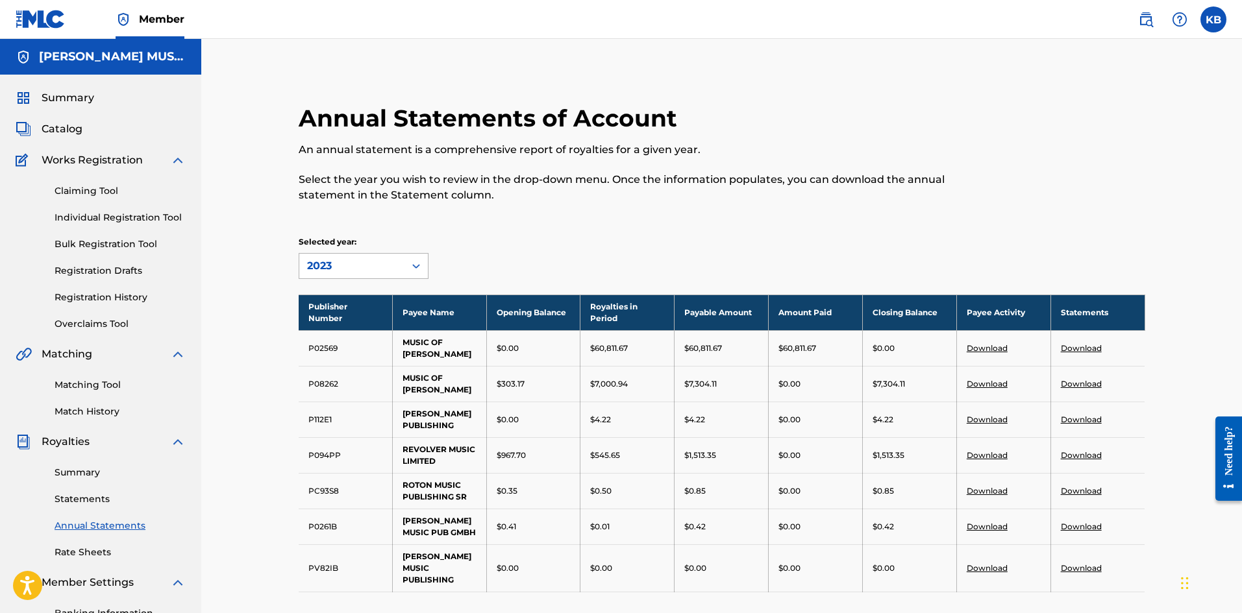
click at [418, 262] on icon at bounding box center [416, 266] width 13 height 13
click at [417, 262] on icon at bounding box center [416, 266] width 13 height 13
click at [534, 252] on div "Selected year: 2023" at bounding box center [722, 257] width 846 height 43
click at [78, 498] on link "Statements" at bounding box center [120, 500] width 131 height 14
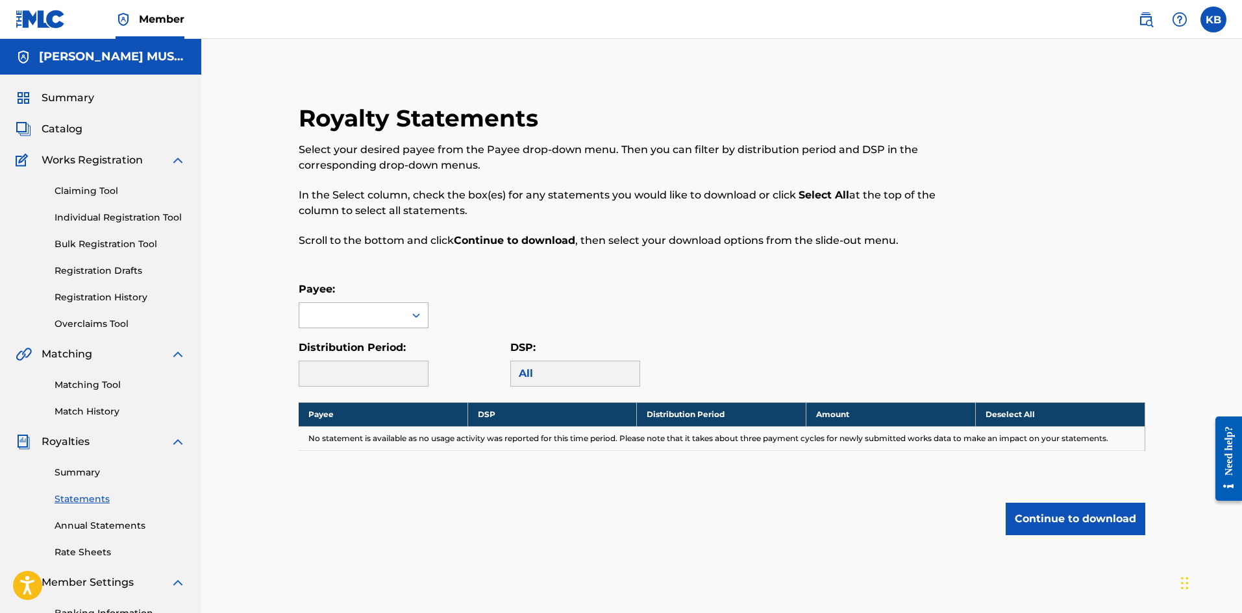
click at [415, 316] on icon at bounding box center [416, 315] width 8 height 5
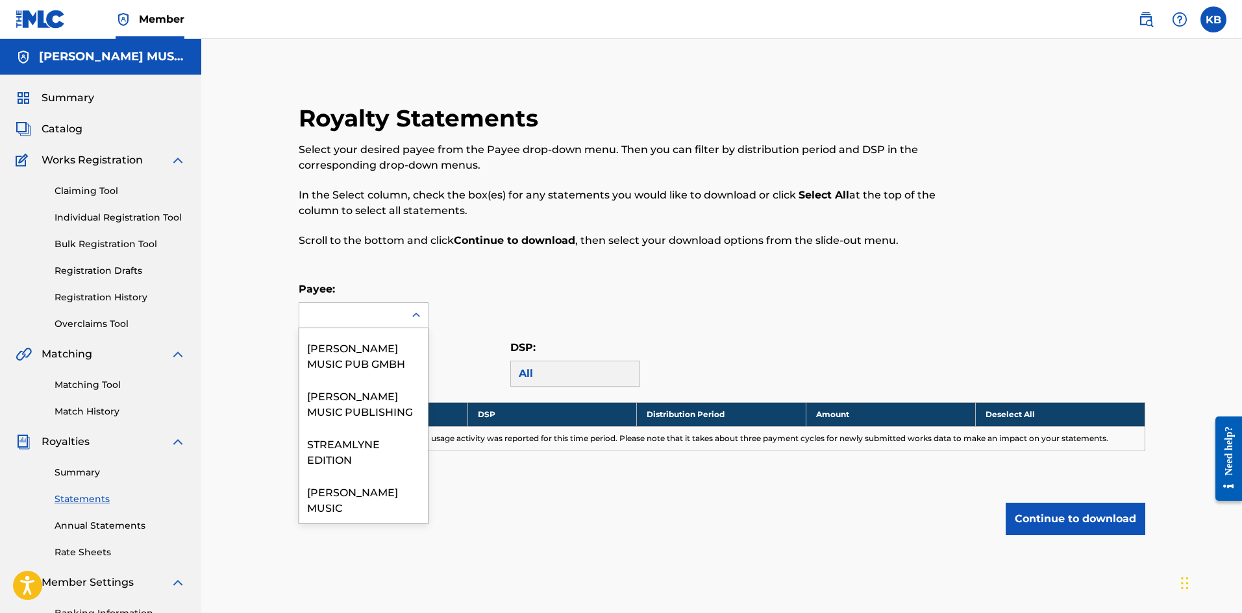
scroll to position [622, 0]
click at [334, 500] on div "[PERSON_NAME] MUSIC" at bounding box center [363, 499] width 129 height 48
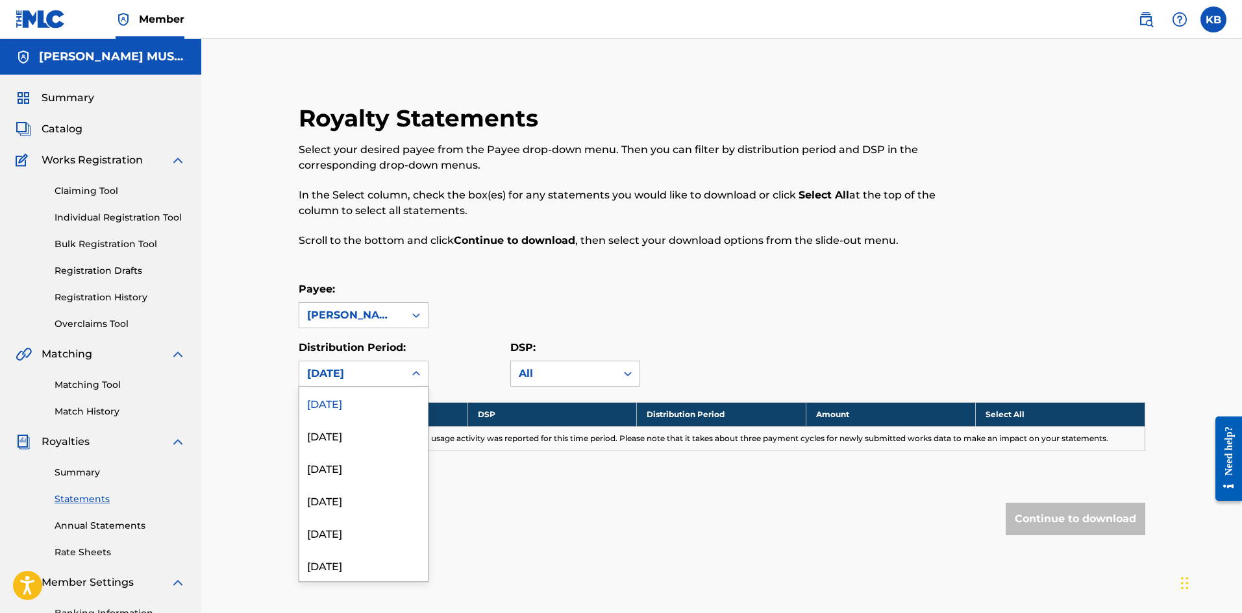
click at [410, 371] on icon at bounding box center [416, 373] width 13 height 13
click at [350, 546] on div "[DATE]" at bounding box center [363, 551] width 129 height 32
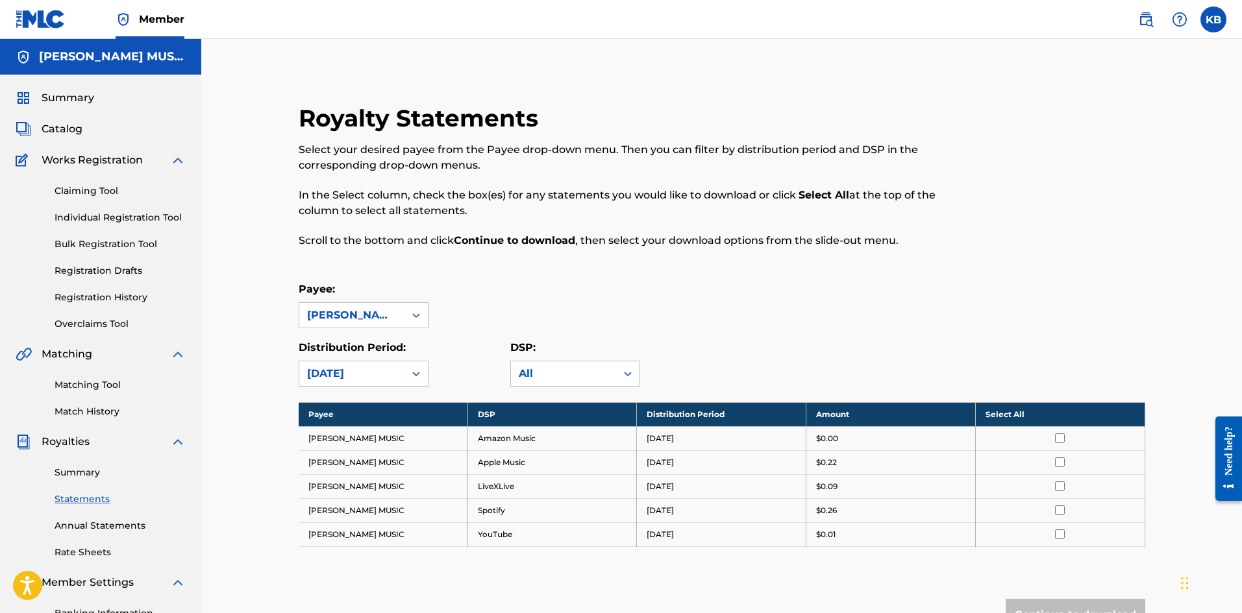
click at [1045, 412] on th "Select All" at bounding box center [1059, 414] width 169 height 24
click at [87, 472] on link "Summary" at bounding box center [120, 473] width 131 height 14
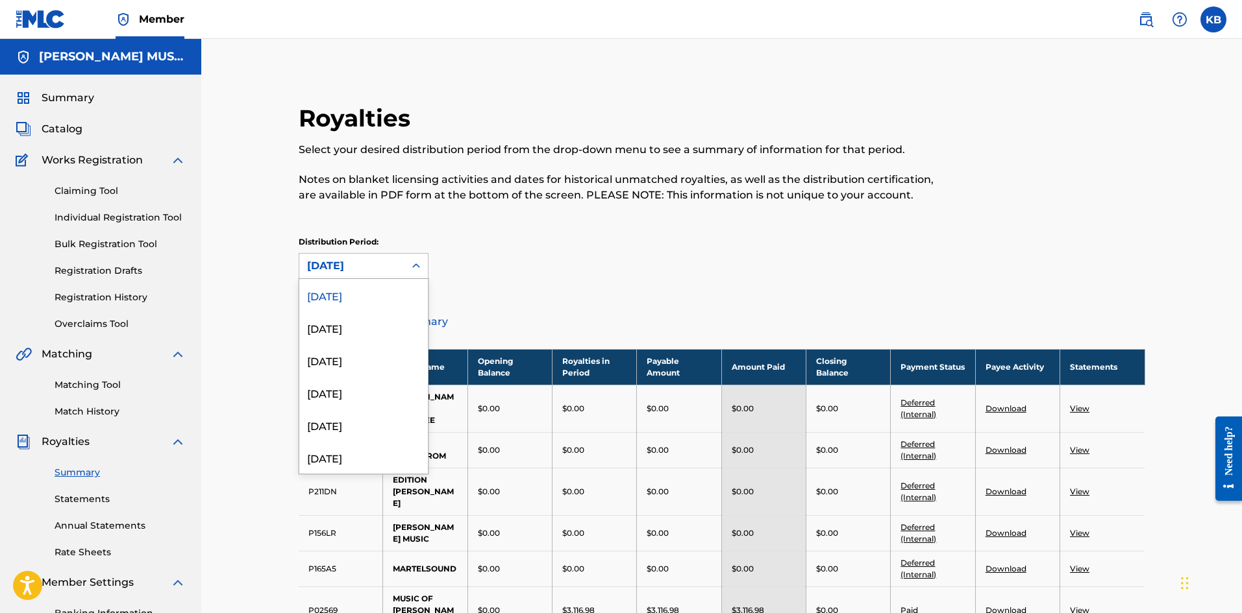
click at [412, 263] on icon at bounding box center [416, 266] width 13 height 13
click at [367, 337] on div "[DATE]" at bounding box center [363, 340] width 129 height 32
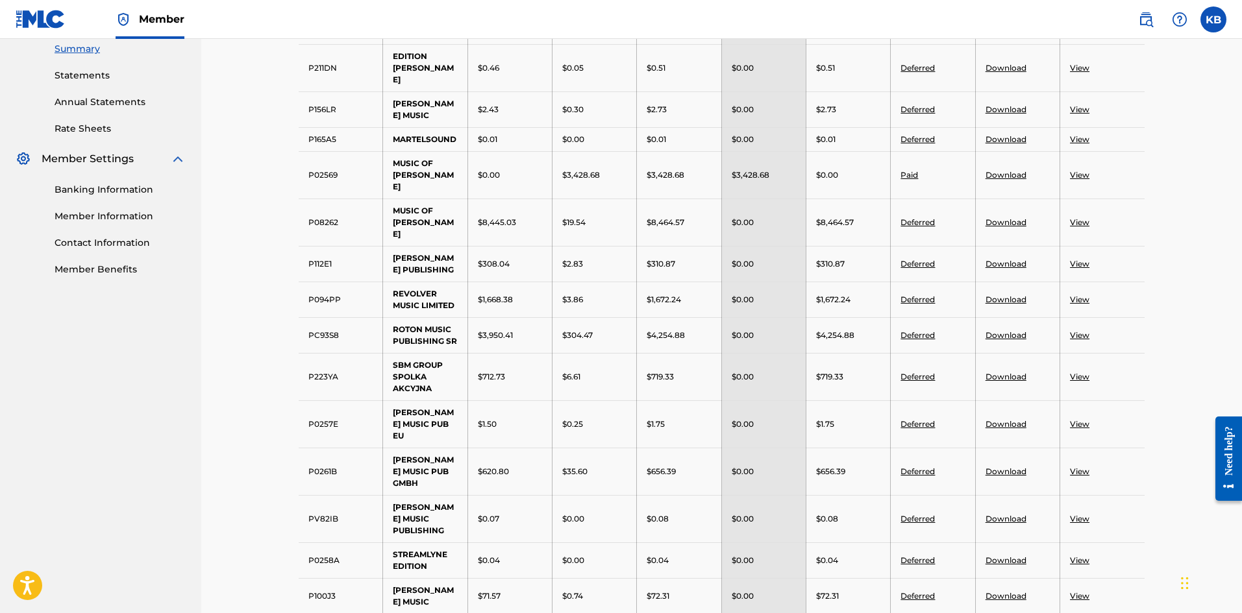
scroll to position [433, 0]
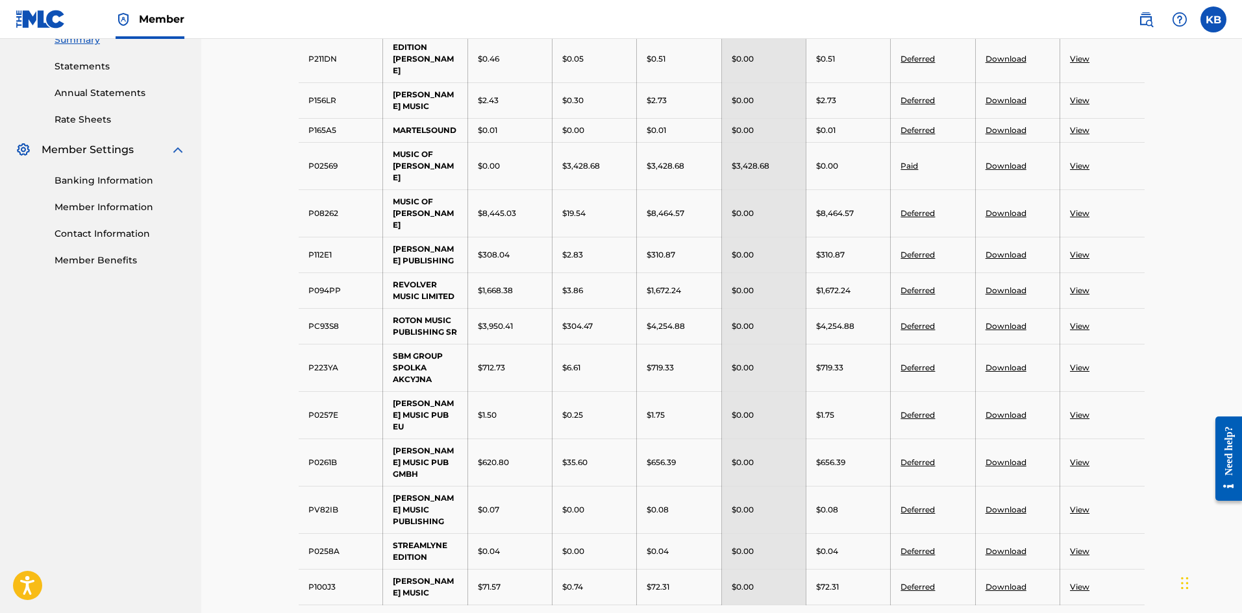
click at [1009, 582] on link "Download" at bounding box center [1005, 587] width 41 height 10
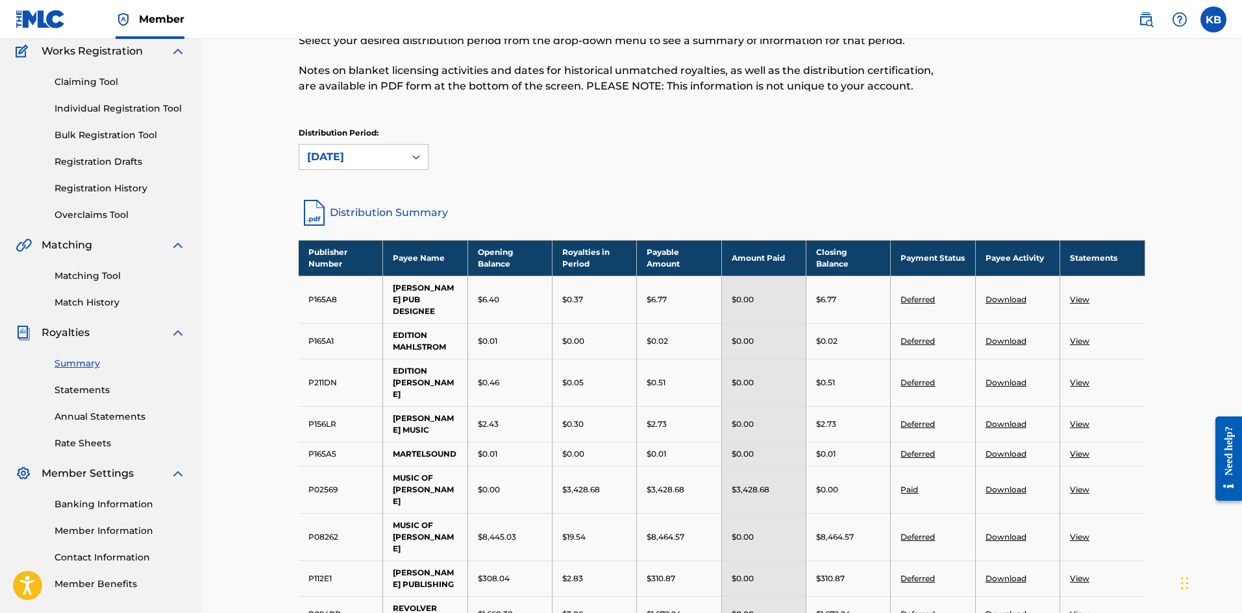
scroll to position [0, 0]
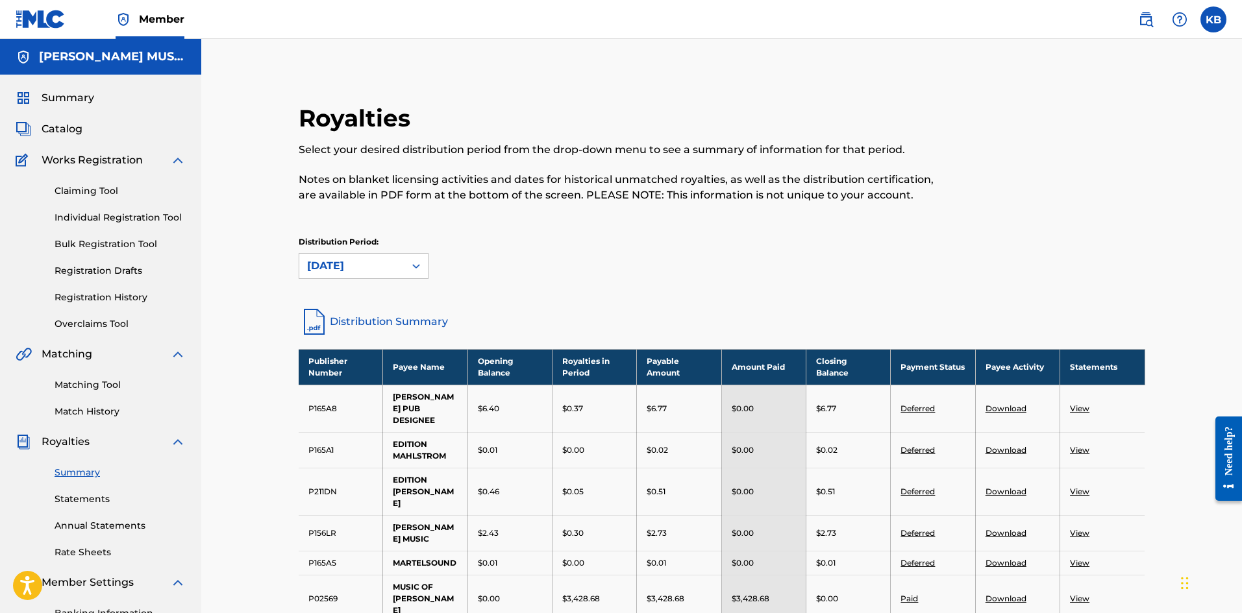
click at [80, 502] on link "Statements" at bounding box center [120, 500] width 131 height 14
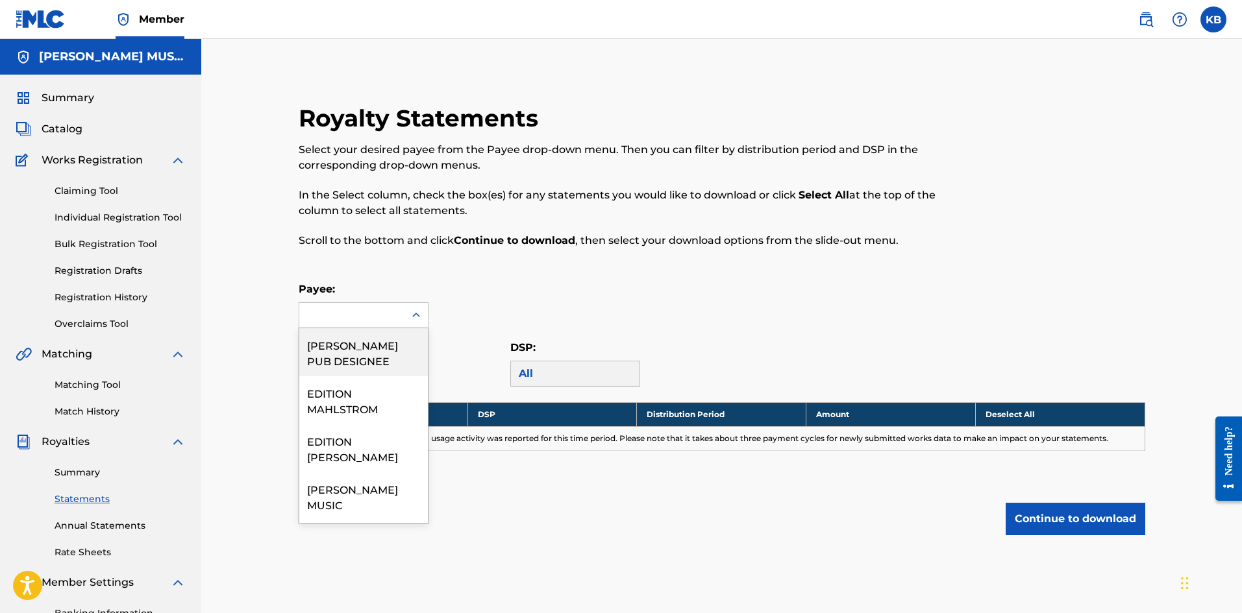
click at [420, 313] on icon at bounding box center [416, 315] width 13 height 13
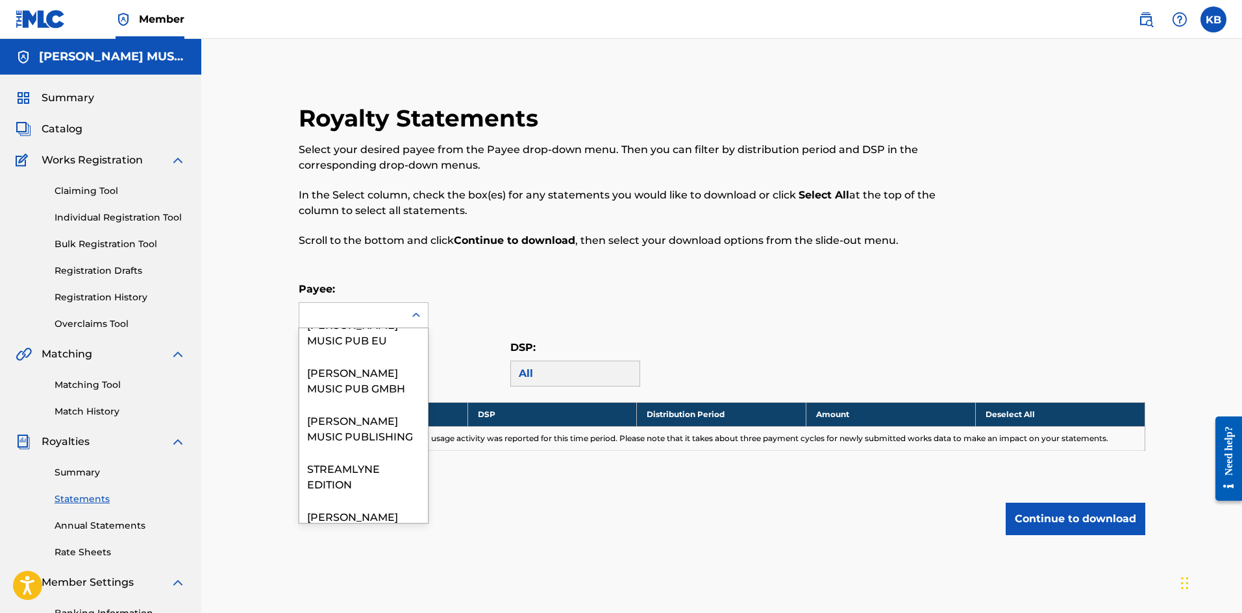
scroll to position [622, 0]
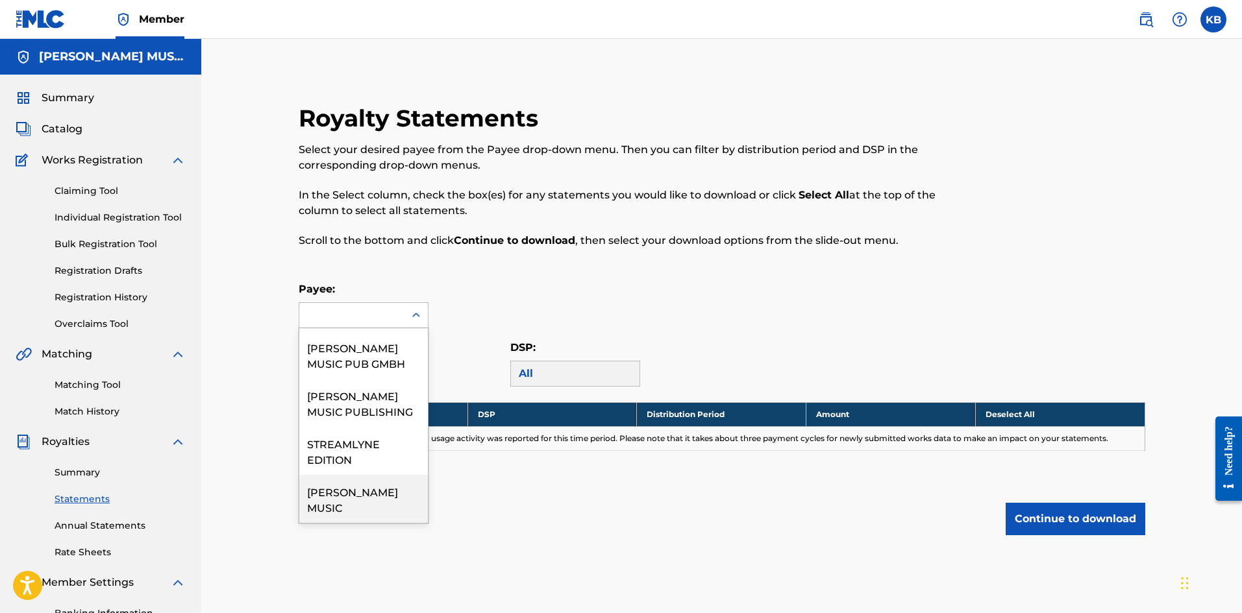
click at [352, 500] on div "[PERSON_NAME] MUSIC" at bounding box center [363, 499] width 129 height 48
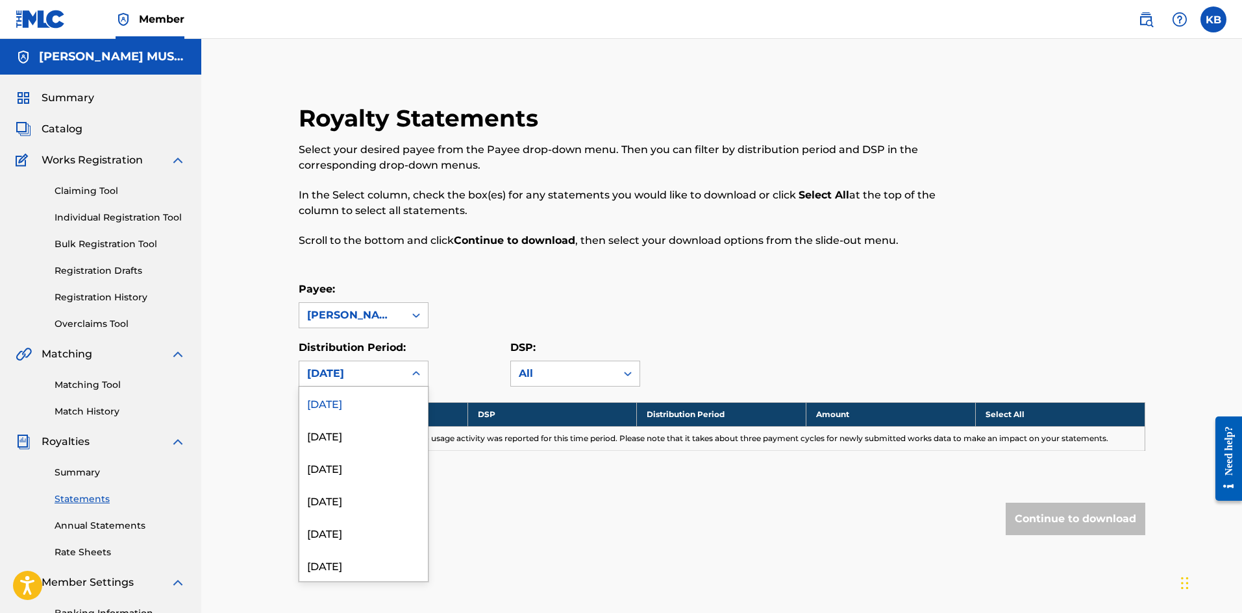
click at [421, 374] on icon at bounding box center [416, 373] width 13 height 13
click at [352, 456] on div "[DATE]" at bounding box center [363, 461] width 129 height 32
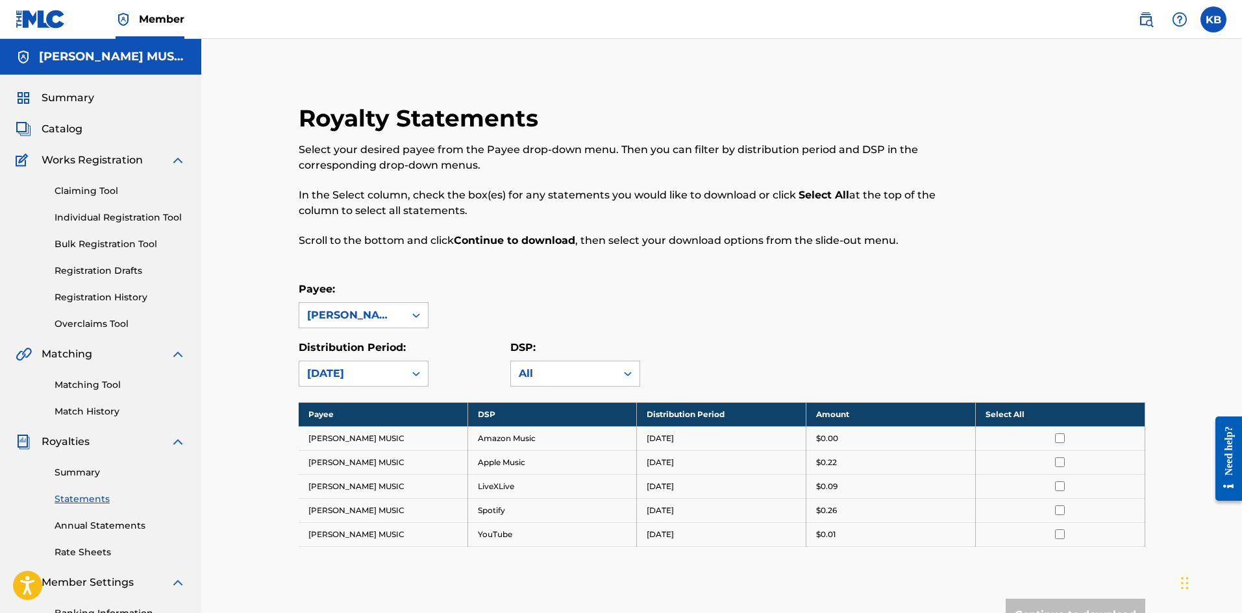
click at [1060, 417] on th "Select All" at bounding box center [1059, 414] width 169 height 24
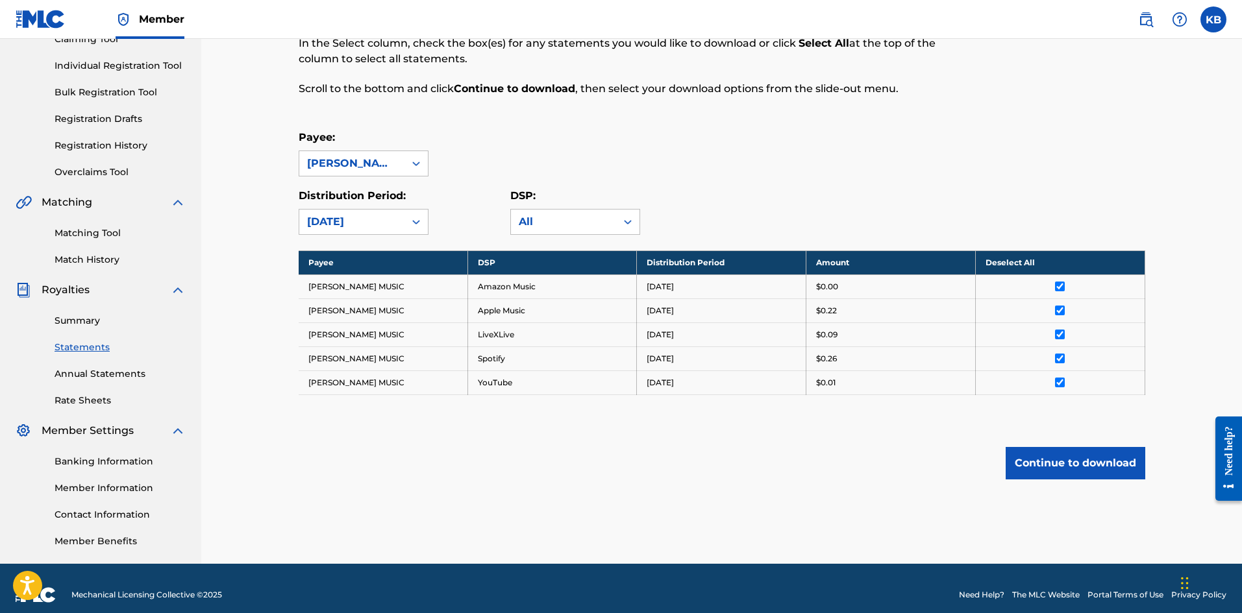
scroll to position [165, 0]
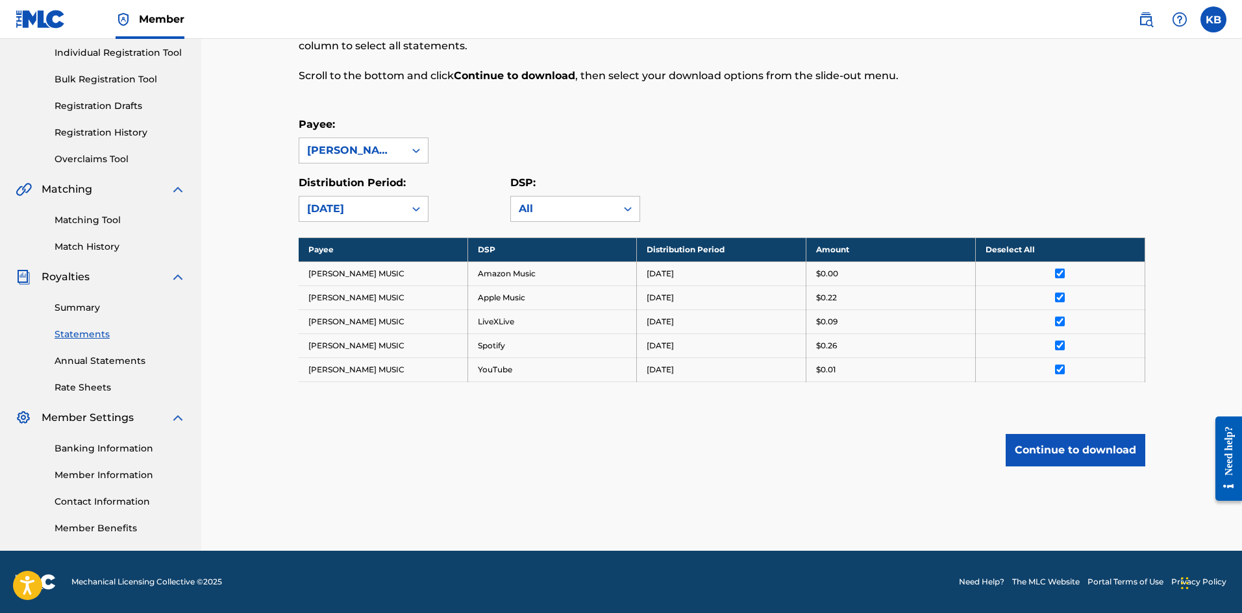
click at [1073, 444] on button "Continue to download" at bounding box center [1075, 450] width 140 height 32
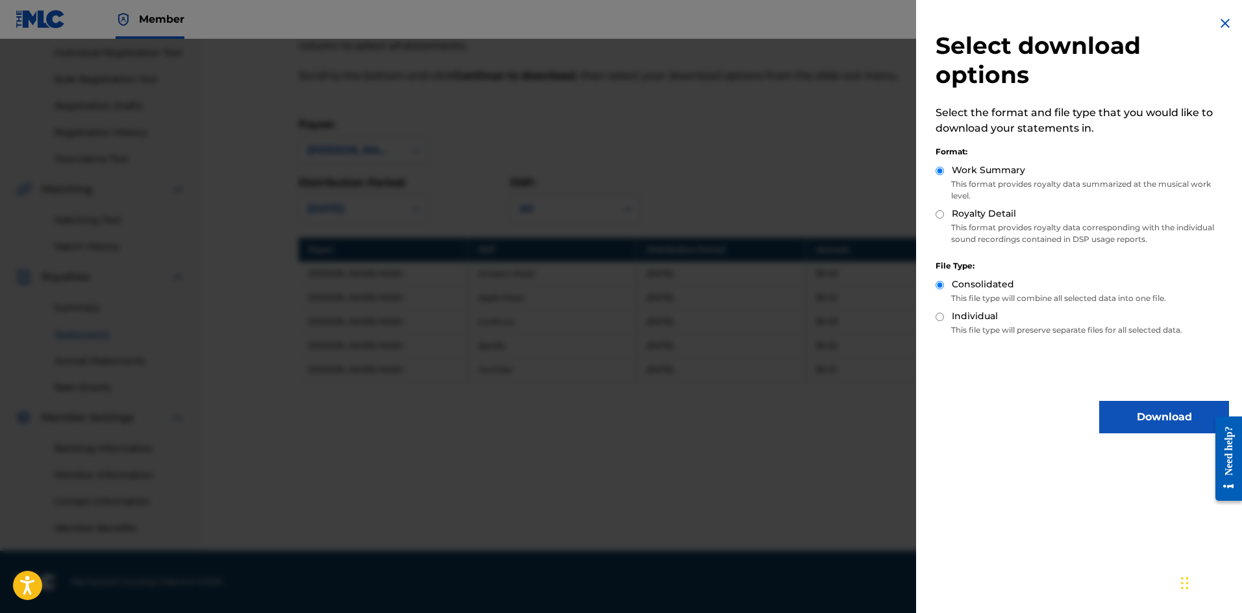
click at [1144, 410] on button "Download" at bounding box center [1164, 417] width 130 height 32
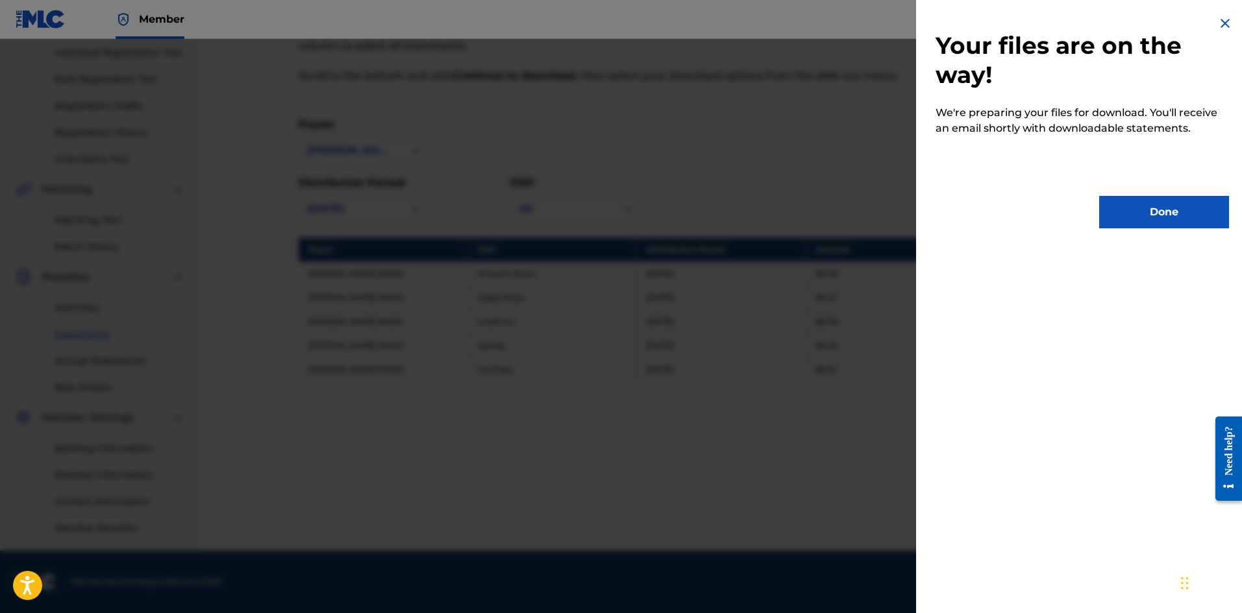
click at [1153, 214] on button "Done" at bounding box center [1164, 212] width 130 height 32
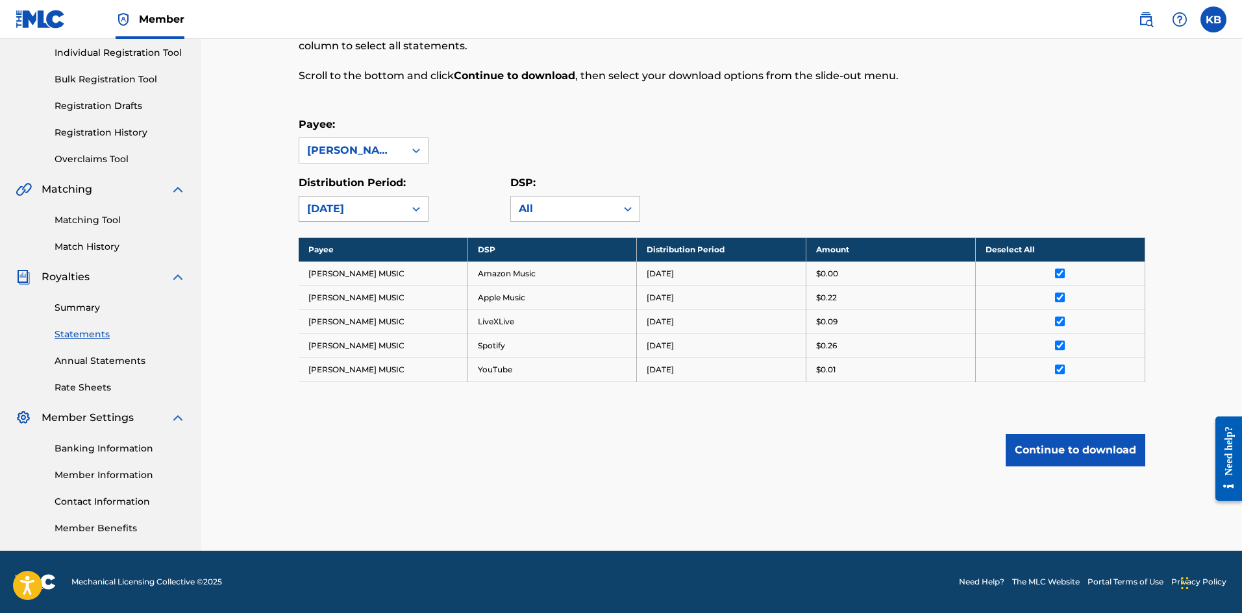
click at [417, 208] on icon at bounding box center [416, 208] width 13 height 13
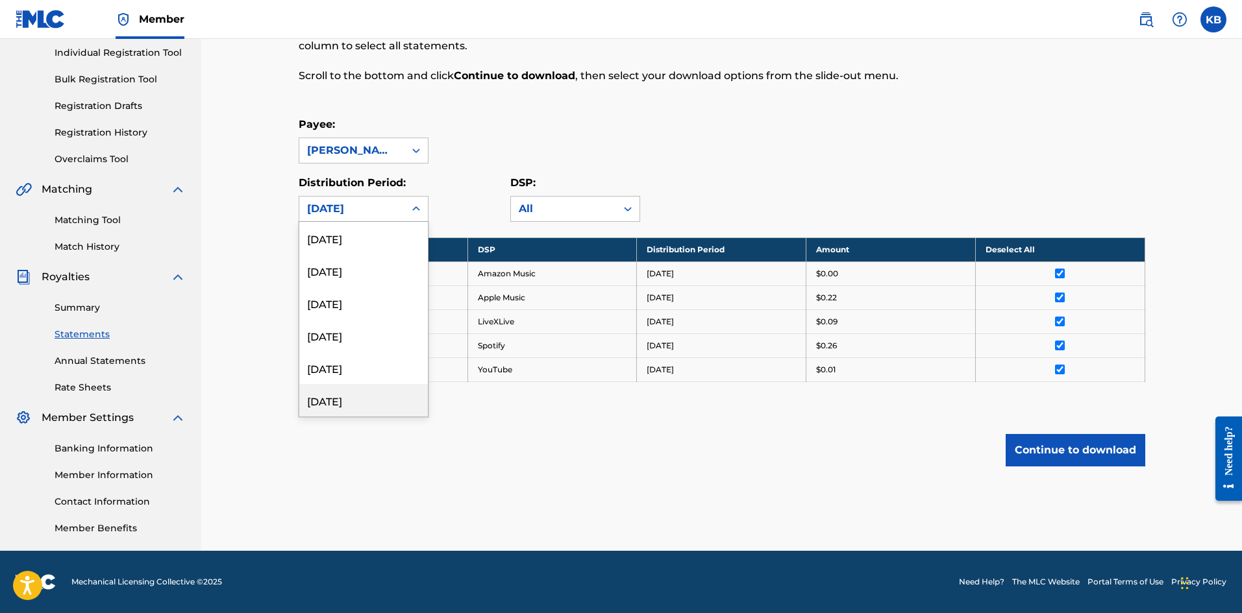
scroll to position [26, 0]
click at [345, 400] on div "[DATE]" at bounding box center [363, 407] width 129 height 32
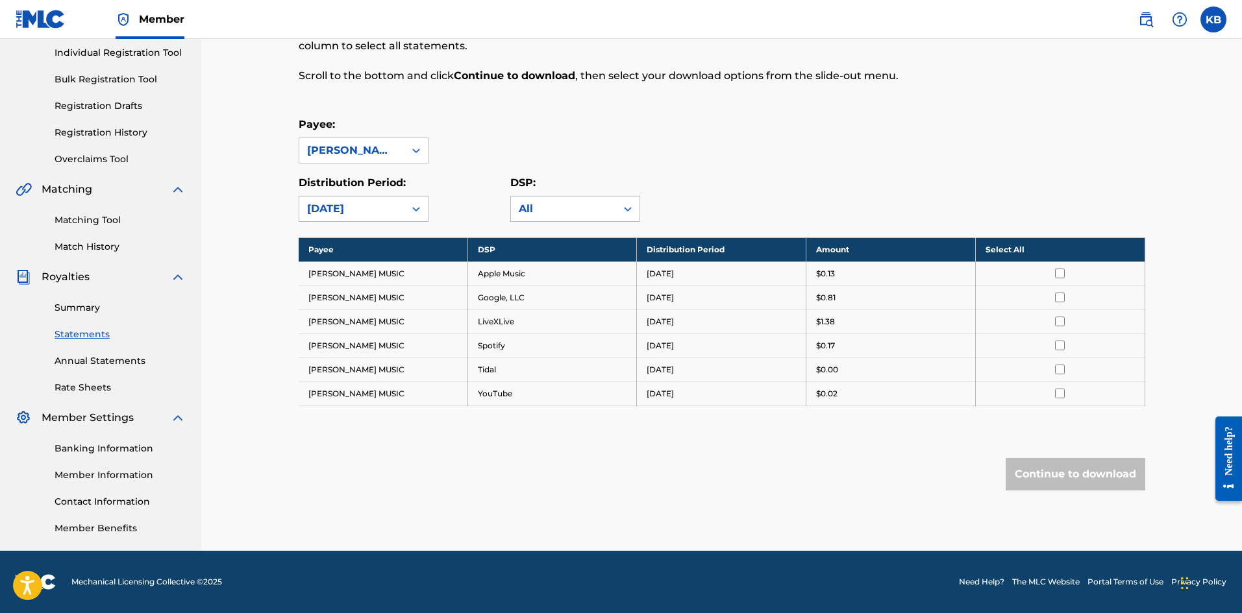
click at [1062, 248] on th "Select All" at bounding box center [1059, 250] width 169 height 24
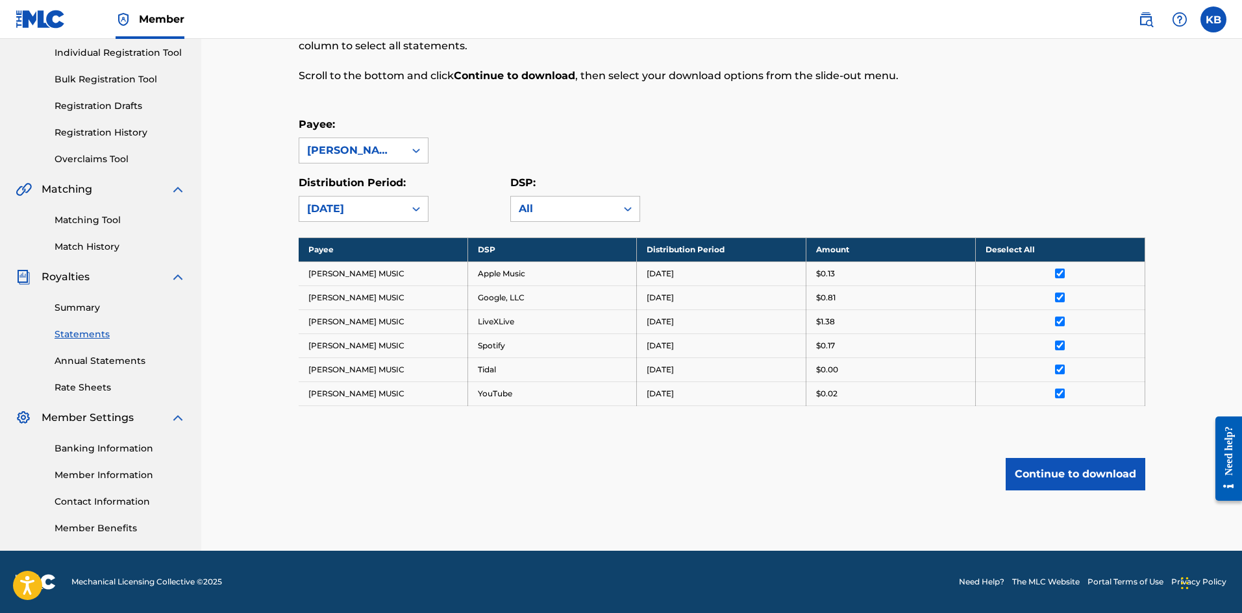
click at [1090, 472] on button "Continue to download" at bounding box center [1075, 474] width 140 height 32
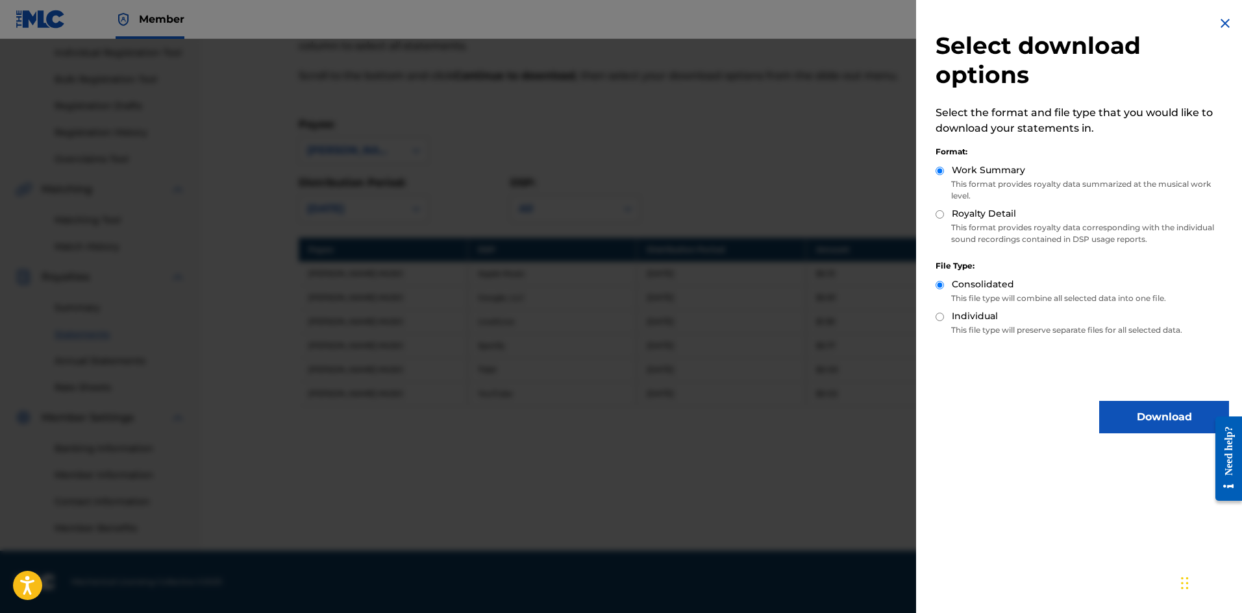
click at [1135, 421] on button "Download" at bounding box center [1164, 417] width 130 height 32
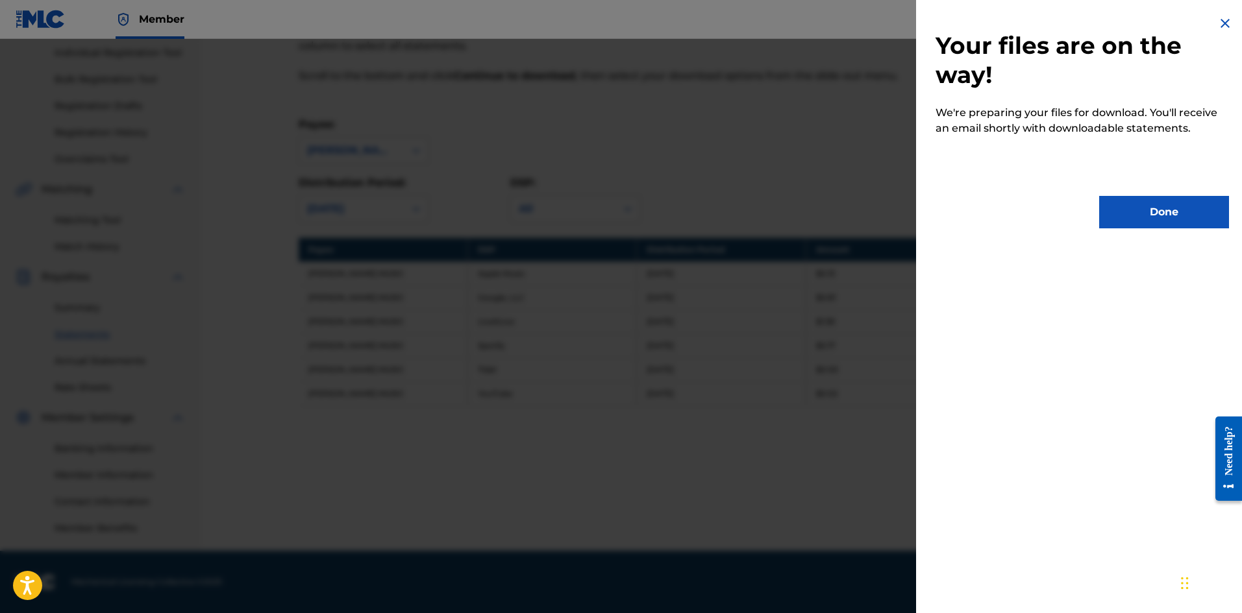
click at [1166, 214] on button "Done" at bounding box center [1164, 212] width 130 height 32
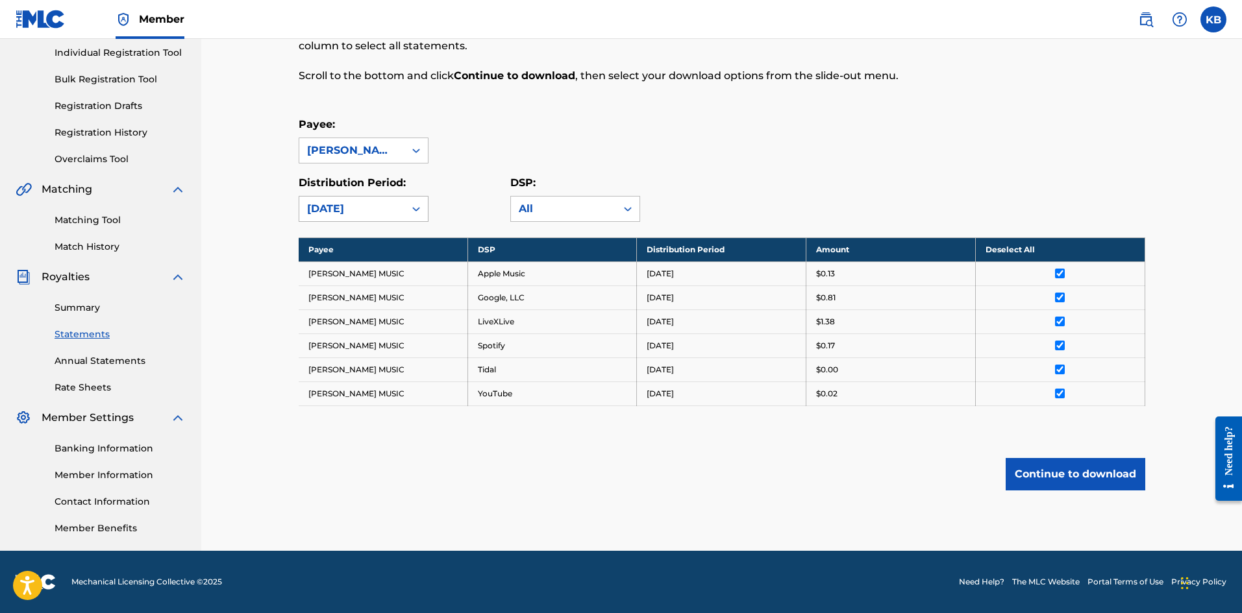
click at [415, 208] on icon at bounding box center [416, 208] width 13 height 13
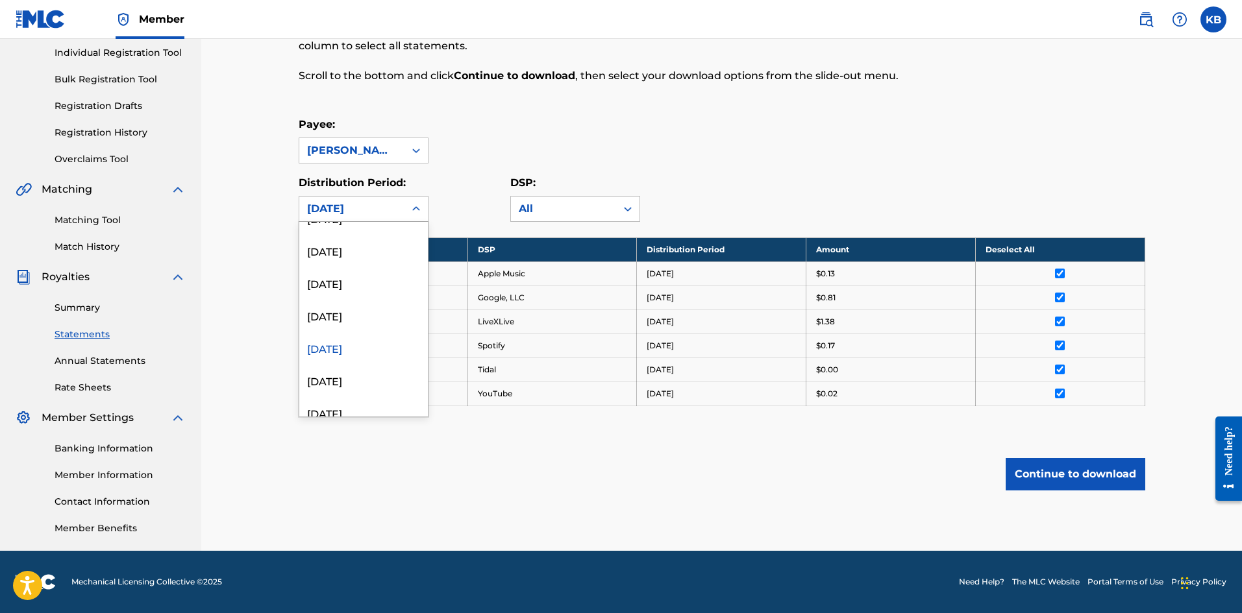
scroll to position [0, 0]
click at [349, 393] on div "[DATE]" at bounding box center [363, 400] width 129 height 32
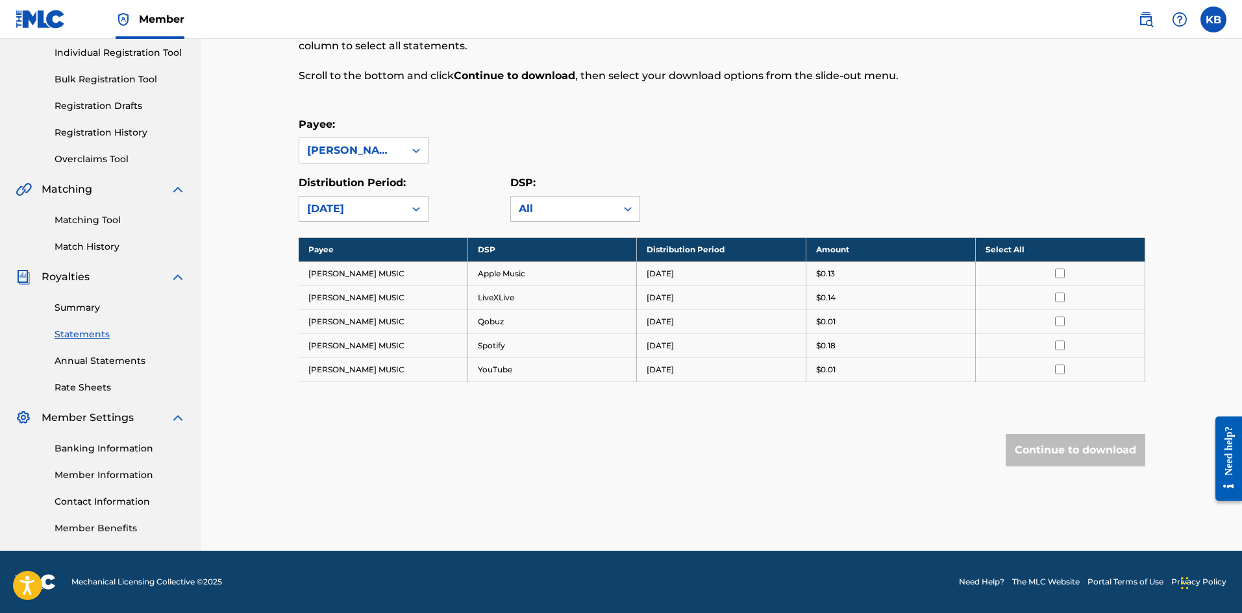
click at [1062, 251] on th "Select All" at bounding box center [1059, 250] width 169 height 24
click at [1086, 446] on button "Continue to download" at bounding box center [1075, 450] width 140 height 32
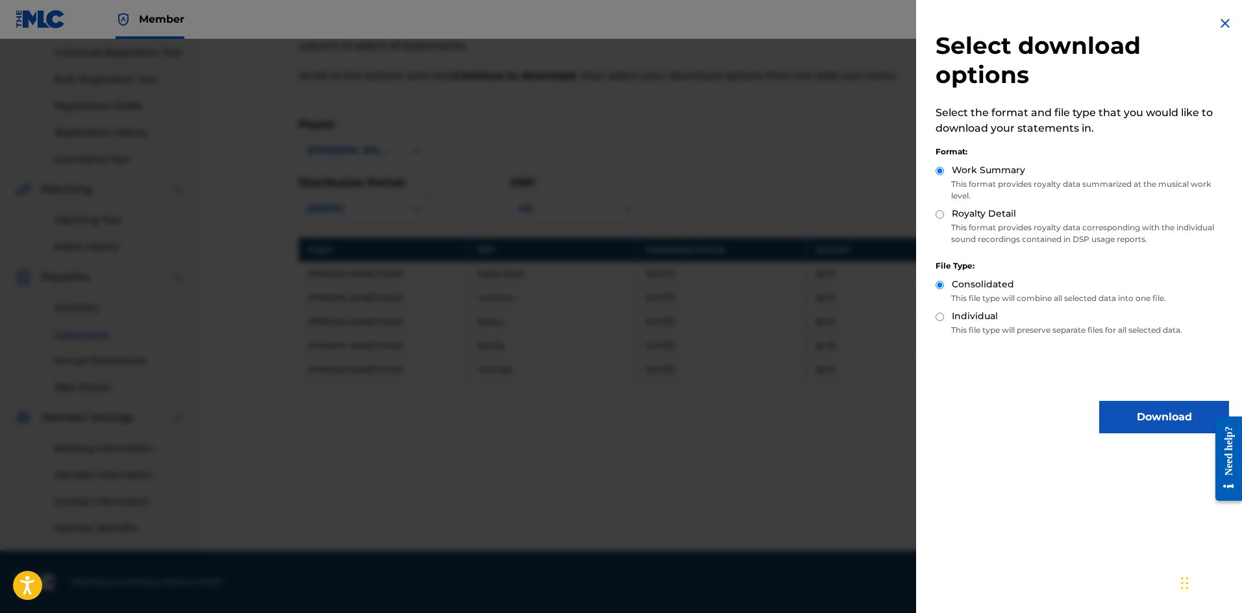
click at [1137, 422] on button "Download" at bounding box center [1164, 417] width 130 height 32
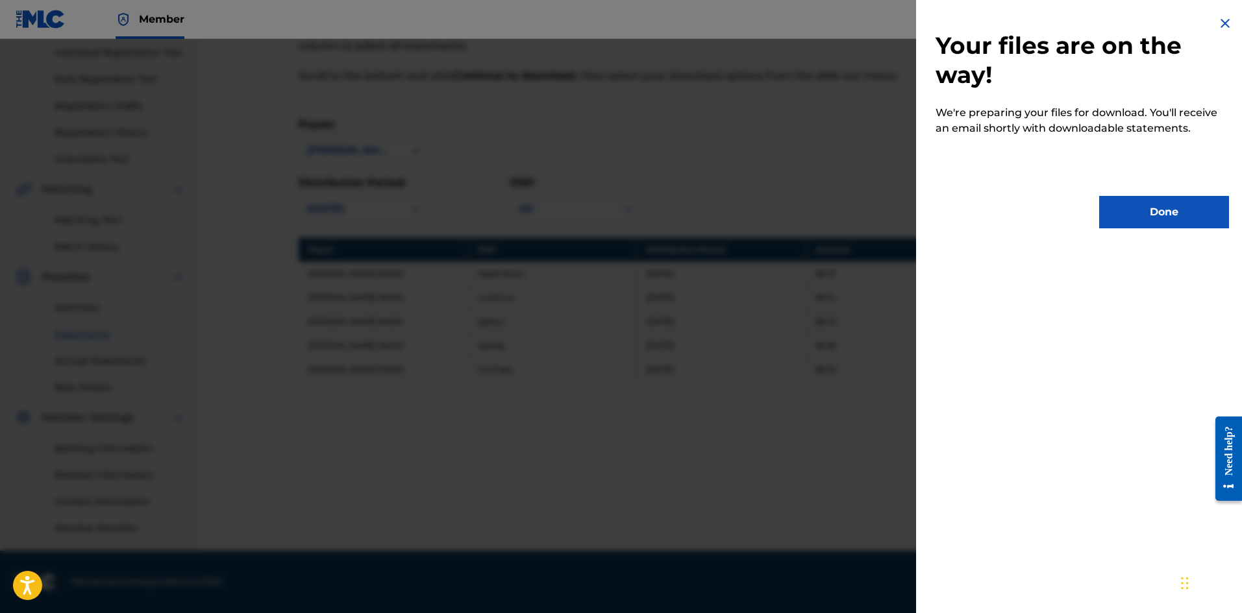
click at [1153, 215] on button "Done" at bounding box center [1164, 212] width 130 height 32
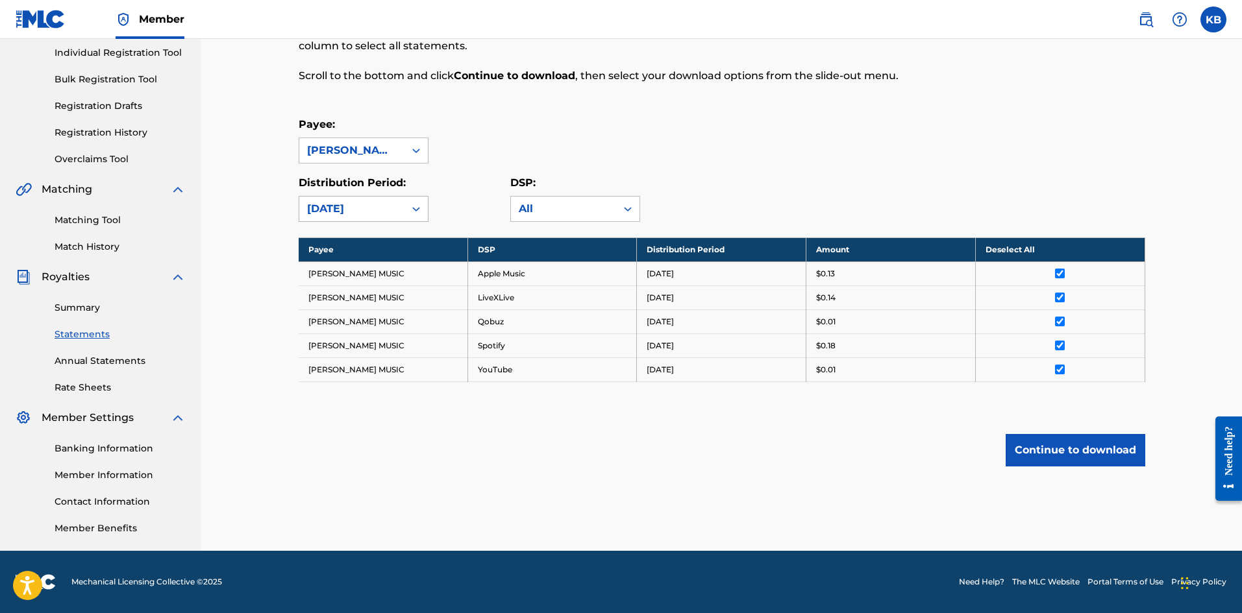
click at [410, 204] on icon at bounding box center [416, 208] width 13 height 13
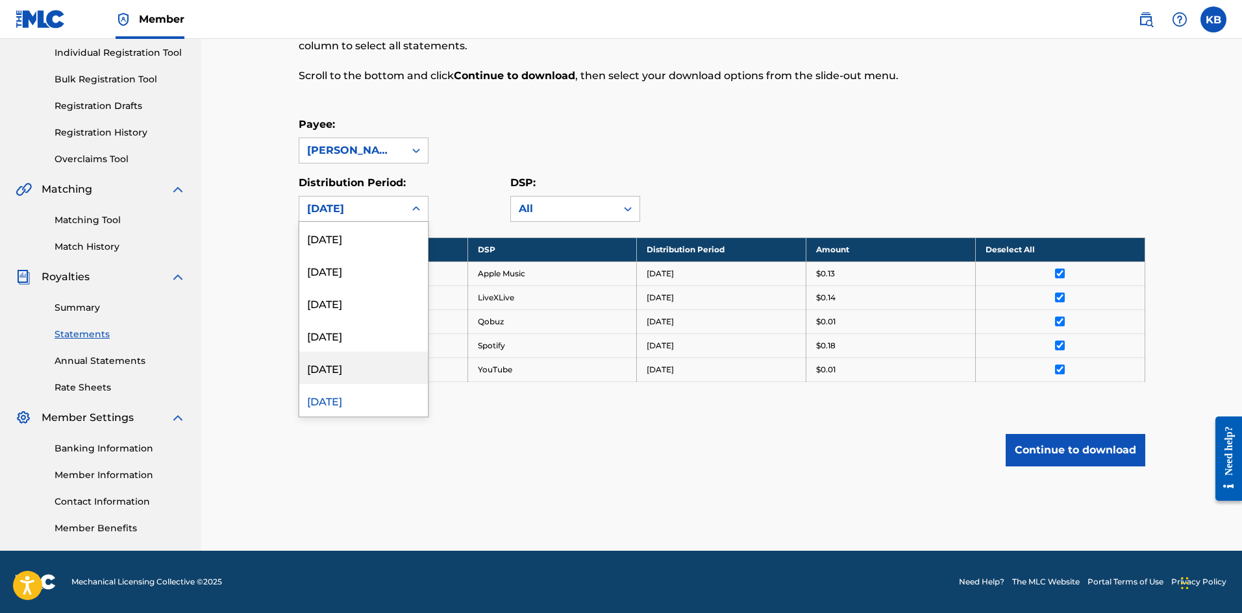
click at [328, 363] on div "[DATE]" at bounding box center [363, 368] width 129 height 32
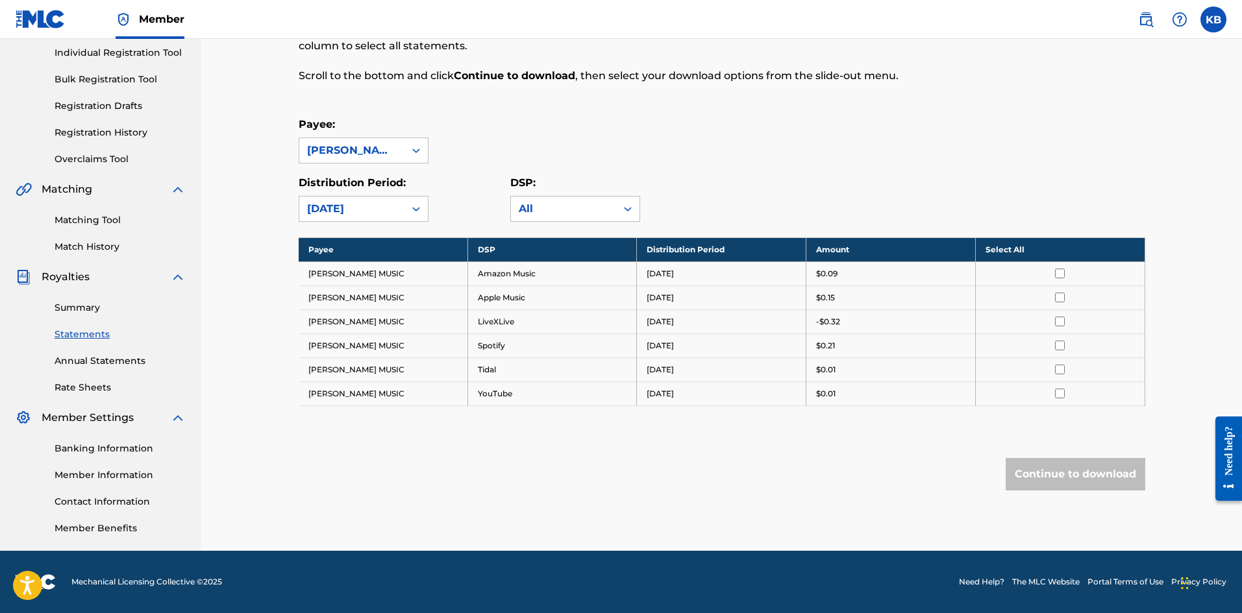
click at [1064, 246] on th "Select All" at bounding box center [1059, 250] width 169 height 24
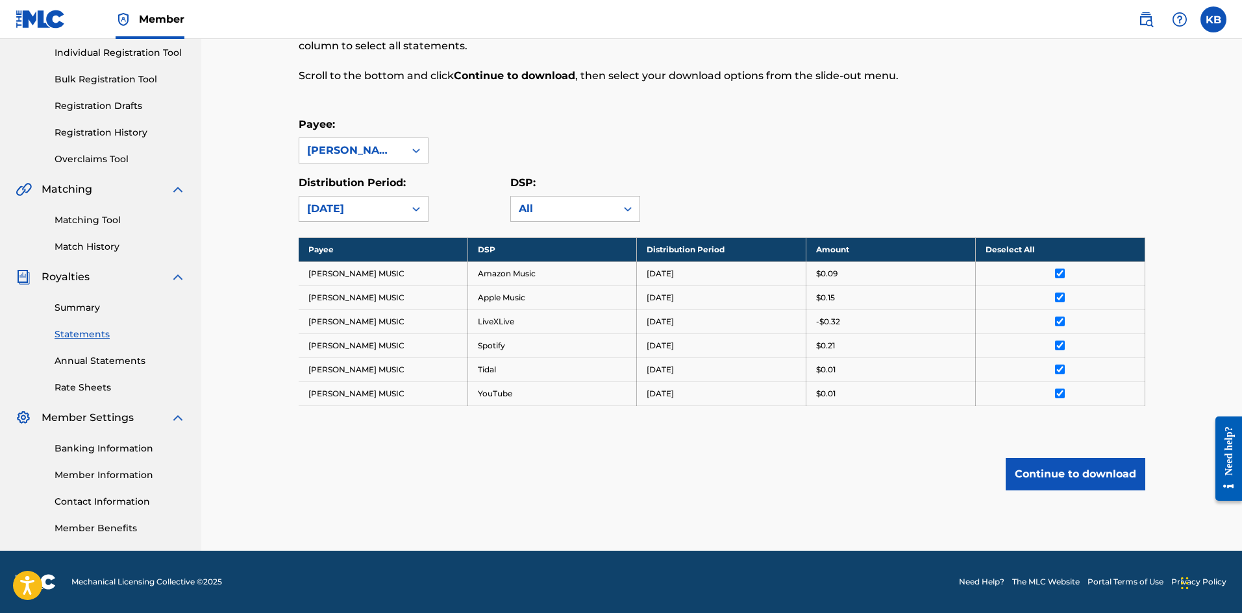
click at [1068, 477] on button "Continue to download" at bounding box center [1075, 474] width 140 height 32
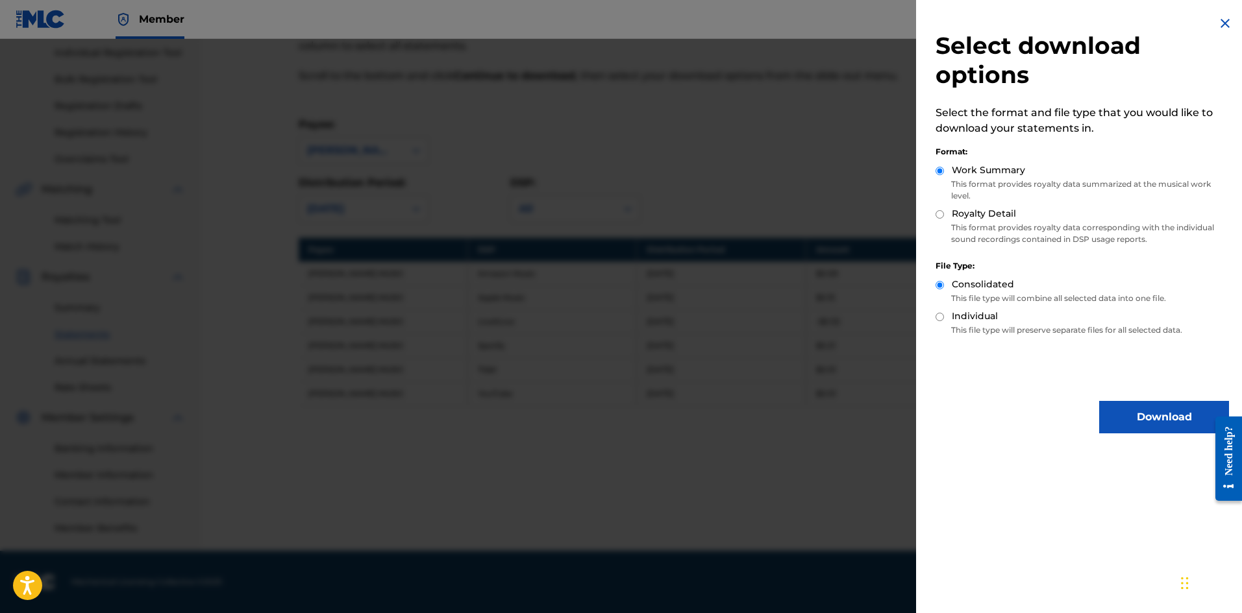
click at [1138, 421] on button "Download" at bounding box center [1164, 417] width 130 height 32
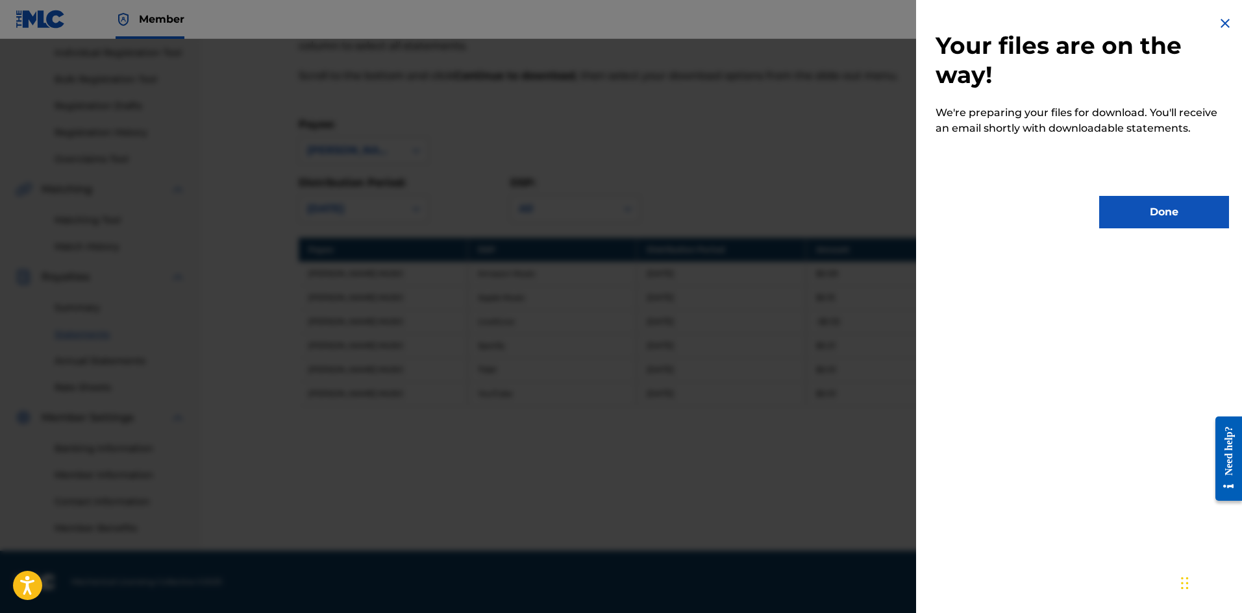
click at [1165, 200] on button "Done" at bounding box center [1164, 212] width 130 height 32
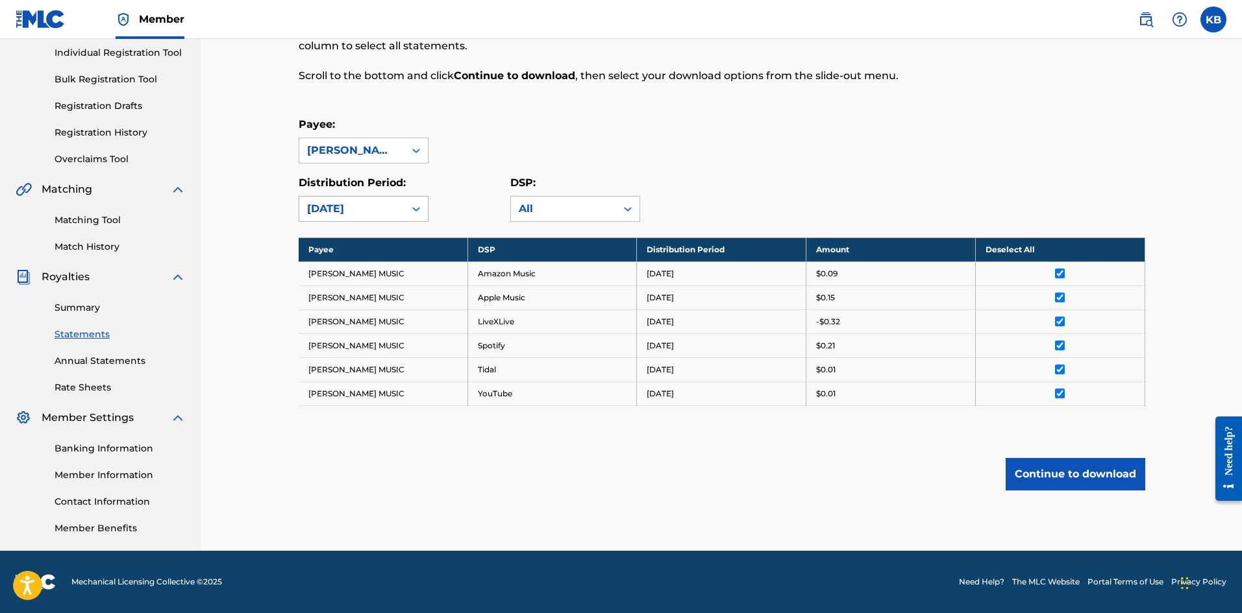
click at [418, 206] on icon at bounding box center [416, 208] width 13 height 13
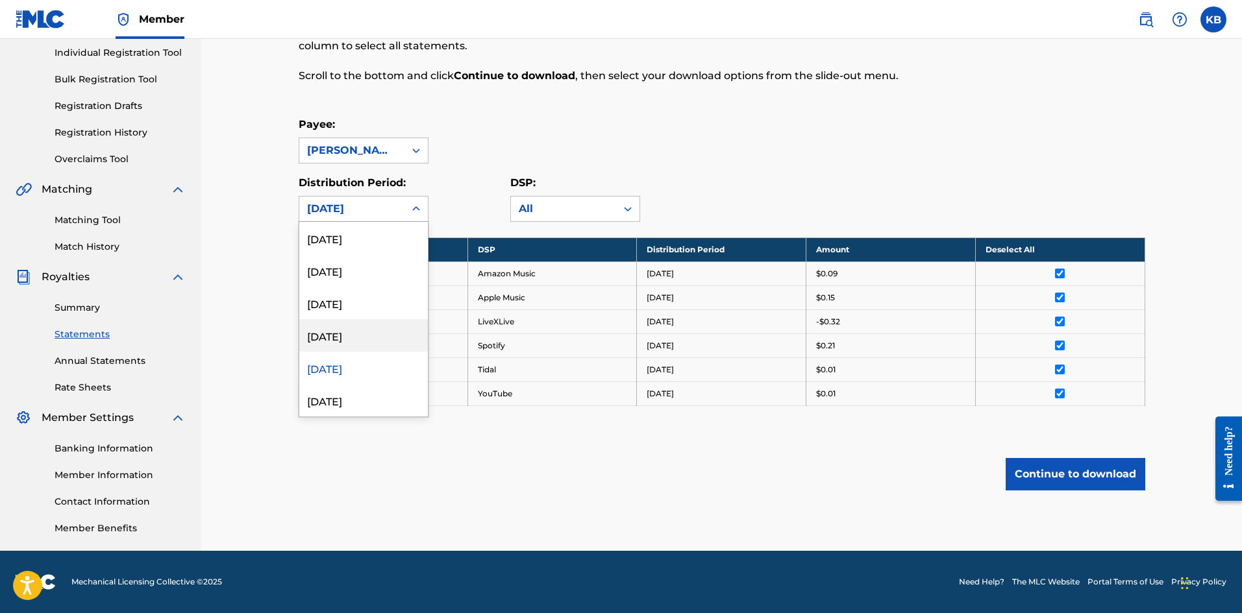
click at [330, 333] on div "[DATE]" at bounding box center [363, 335] width 129 height 32
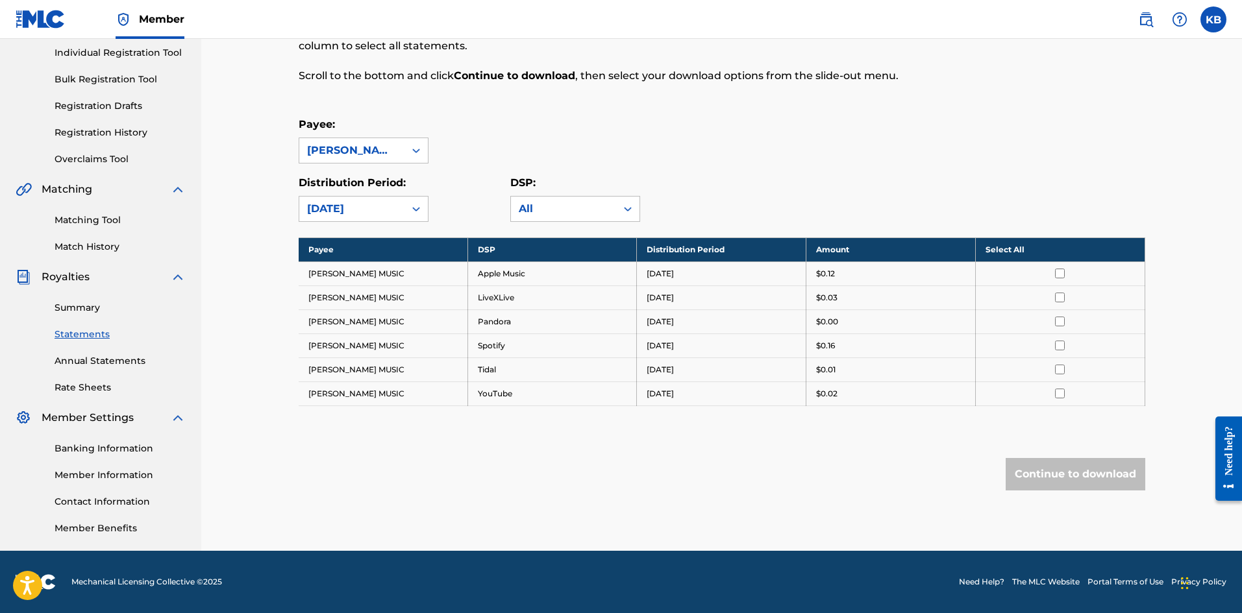
click at [1062, 247] on th "Select All" at bounding box center [1059, 250] width 169 height 24
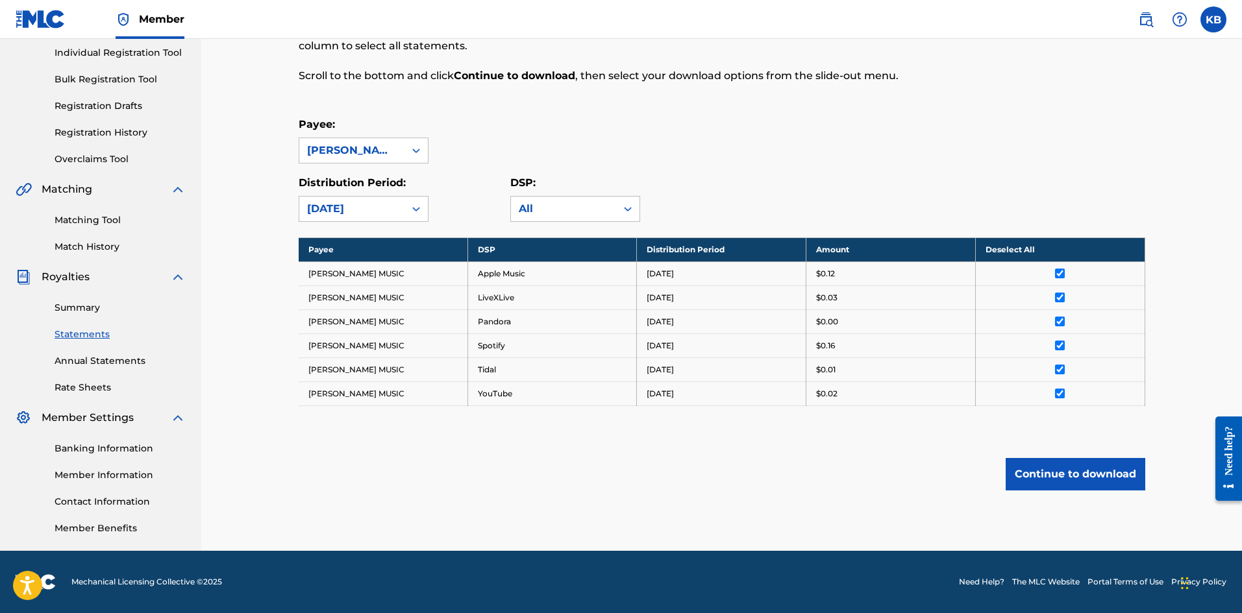
click at [1079, 475] on button "Continue to download" at bounding box center [1075, 474] width 140 height 32
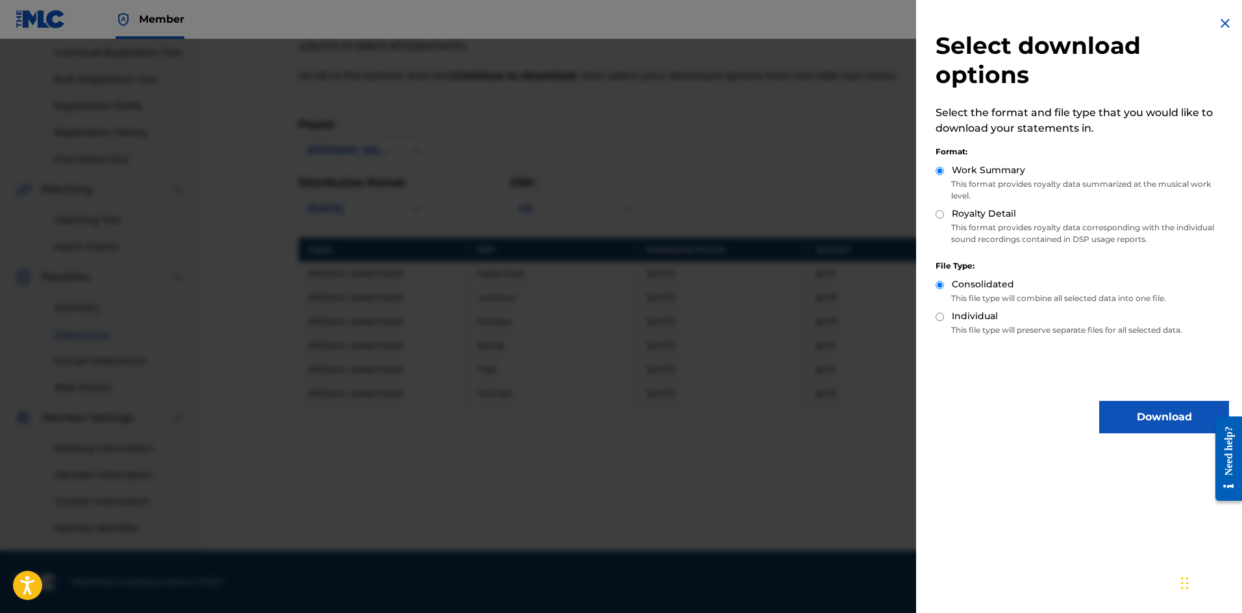
click at [1147, 426] on button "Download" at bounding box center [1164, 417] width 130 height 32
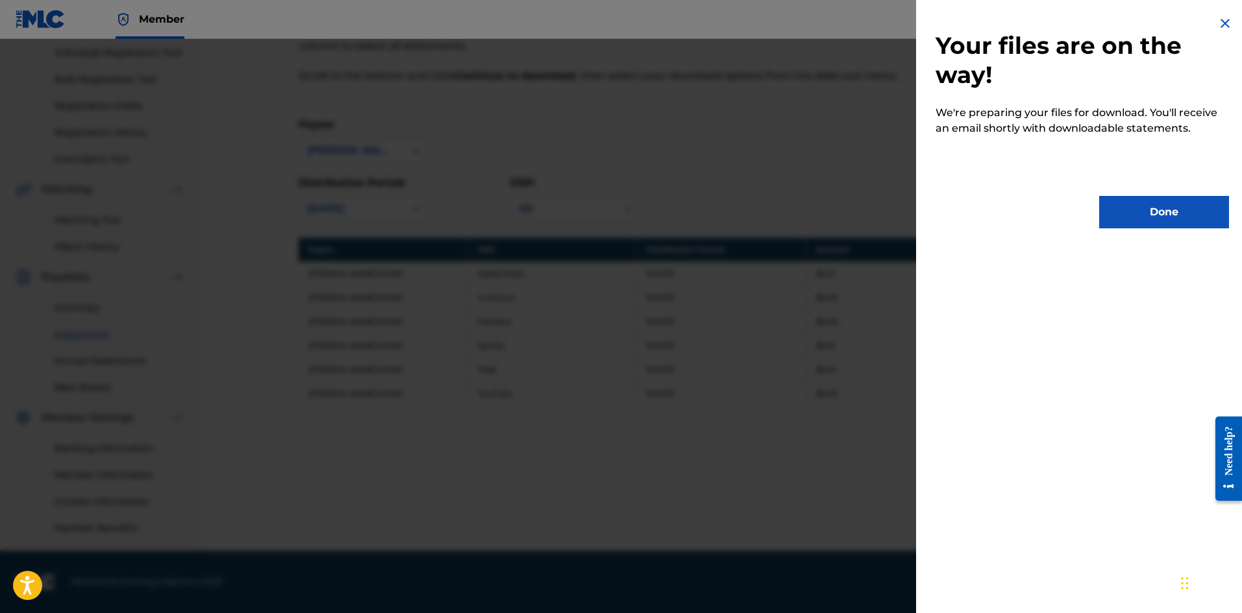
click at [1179, 219] on button "Done" at bounding box center [1164, 212] width 130 height 32
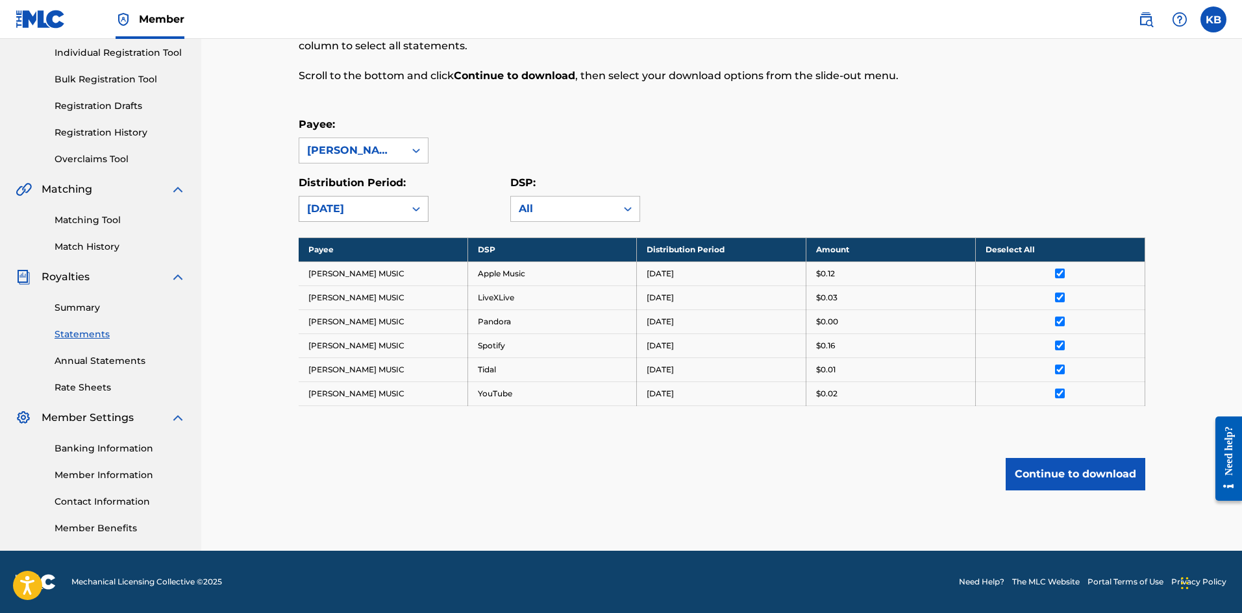
click at [418, 210] on icon at bounding box center [416, 208] width 13 height 13
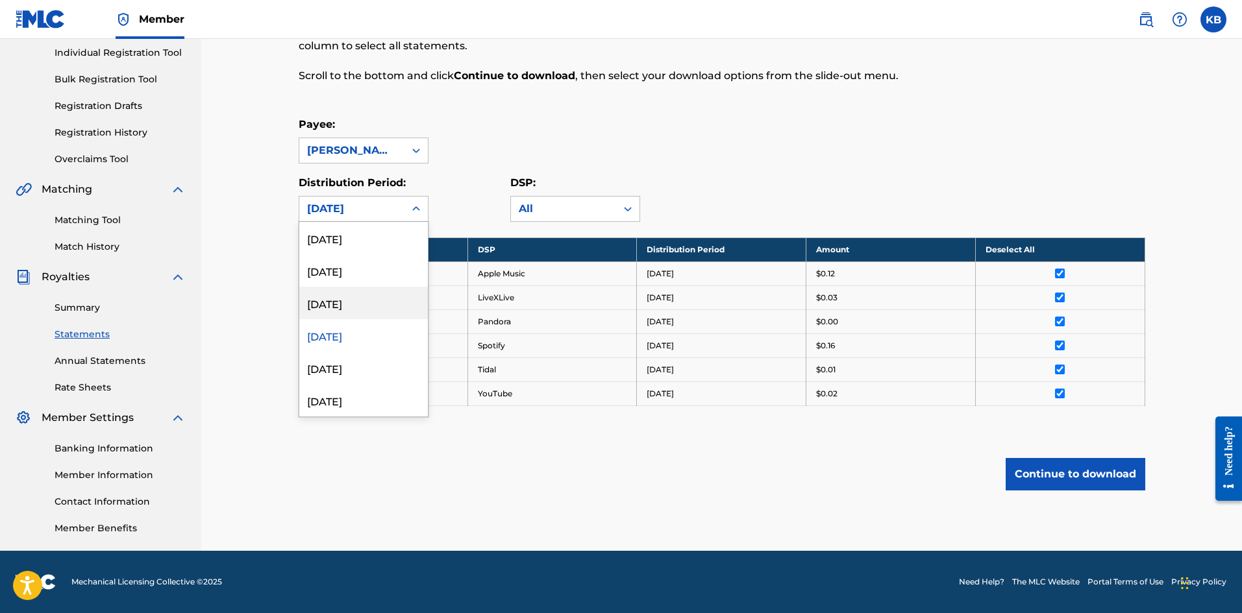
click at [337, 306] on div "[DATE]" at bounding box center [363, 303] width 129 height 32
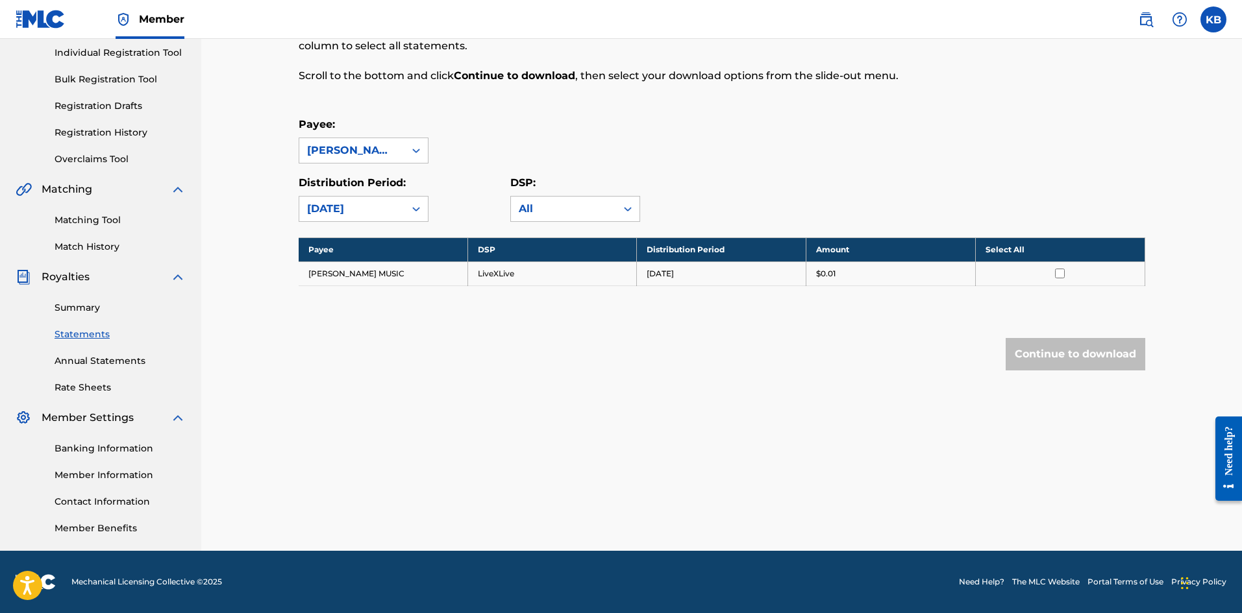
click at [1053, 254] on th "Select All" at bounding box center [1059, 250] width 169 height 24
click at [1070, 347] on button "Continue to download" at bounding box center [1075, 354] width 140 height 32
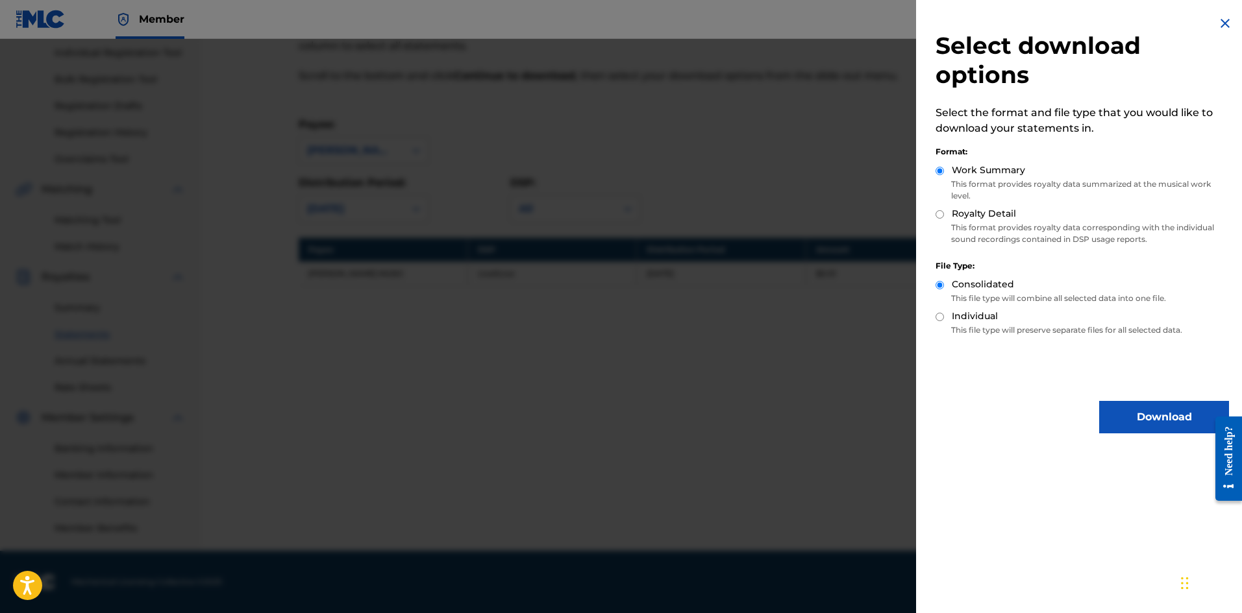
click at [1135, 419] on button "Download" at bounding box center [1164, 417] width 130 height 32
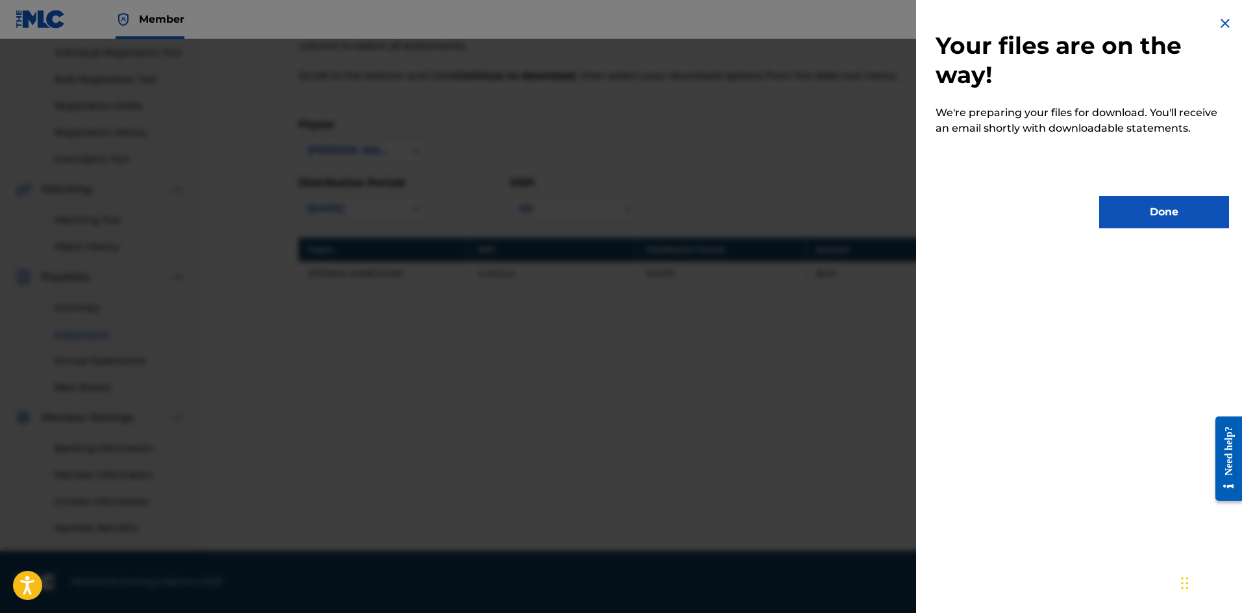
click at [1158, 215] on button "Done" at bounding box center [1164, 212] width 130 height 32
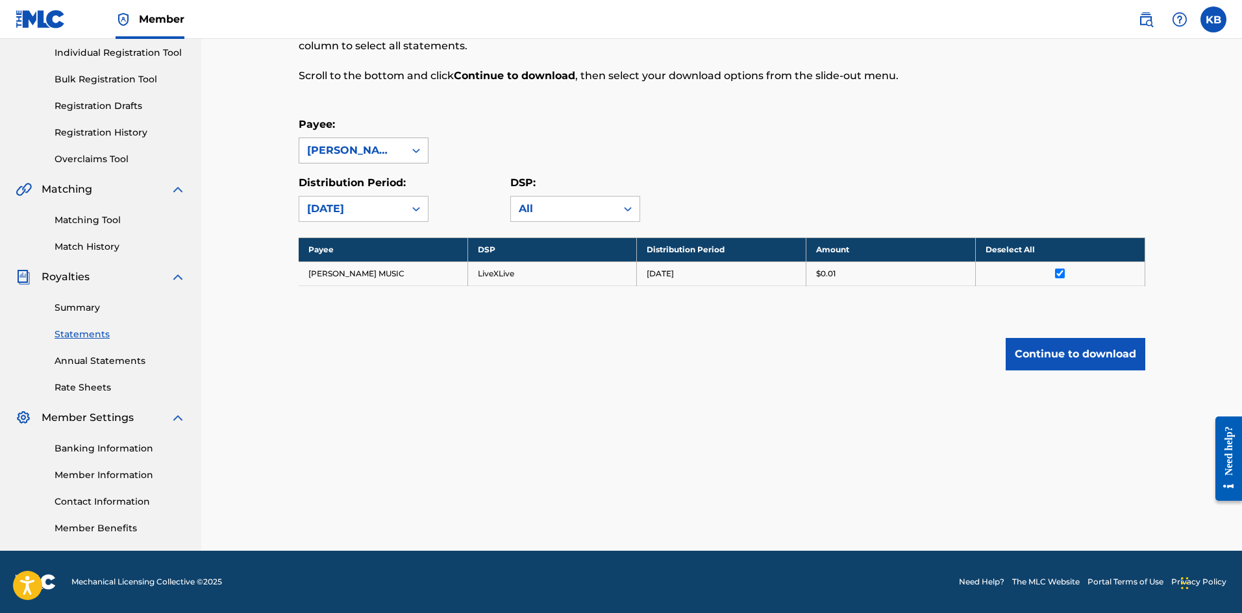
click at [418, 155] on icon at bounding box center [416, 150] width 13 height 13
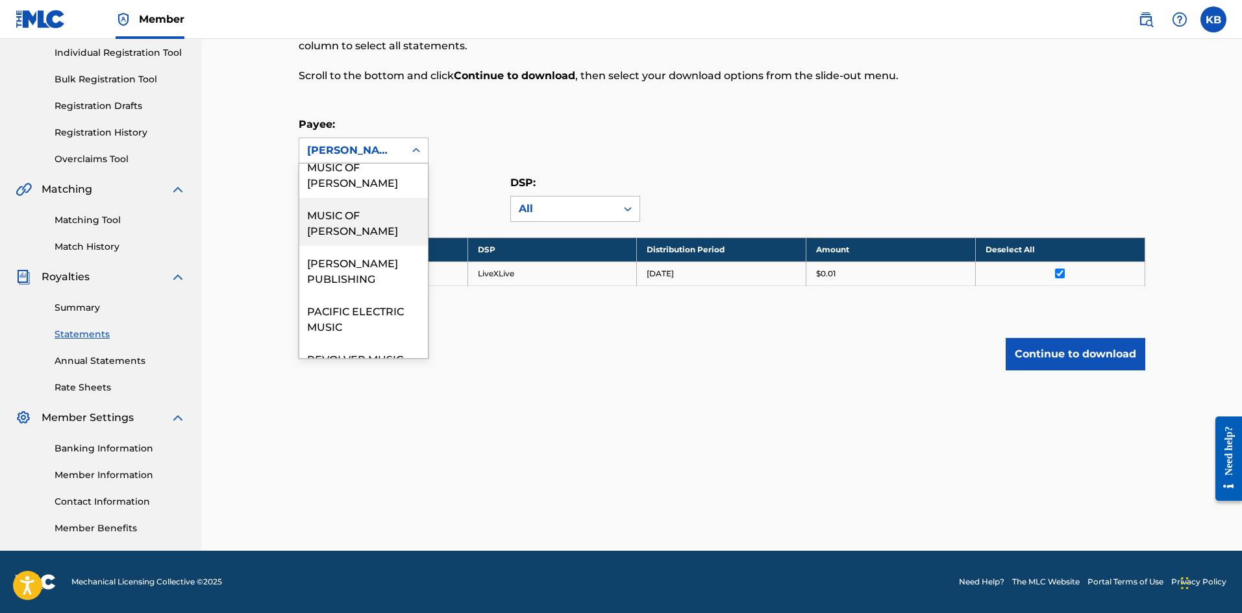
scroll to position [226, 0]
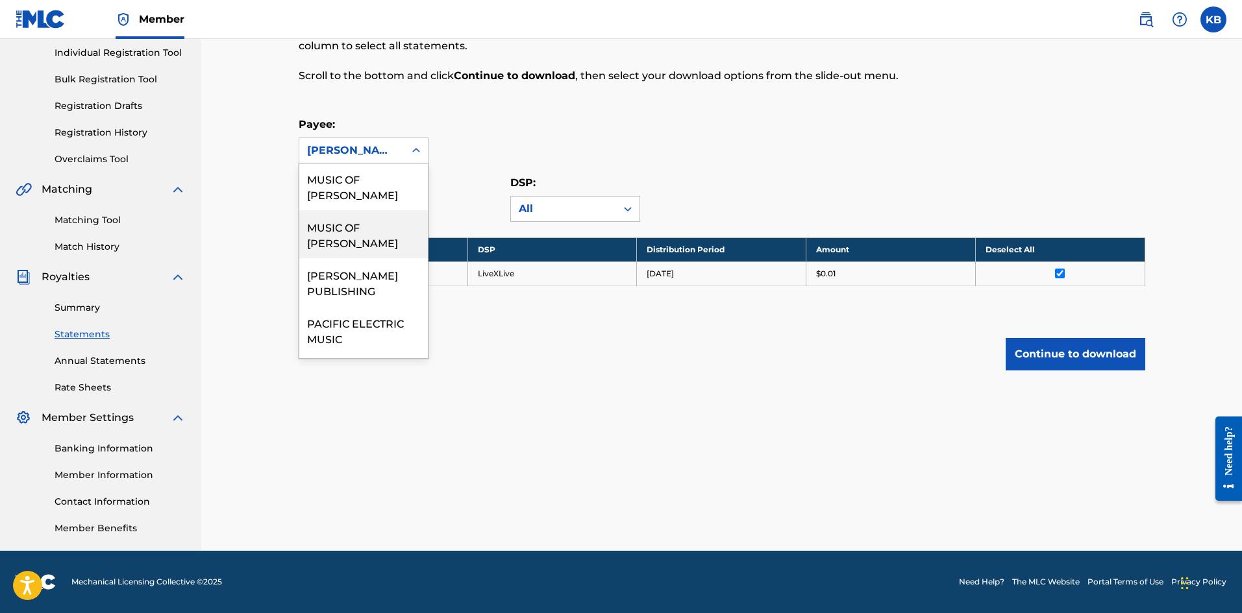
click at [345, 244] on div "MUSIC OF [PERSON_NAME]" at bounding box center [363, 234] width 129 height 48
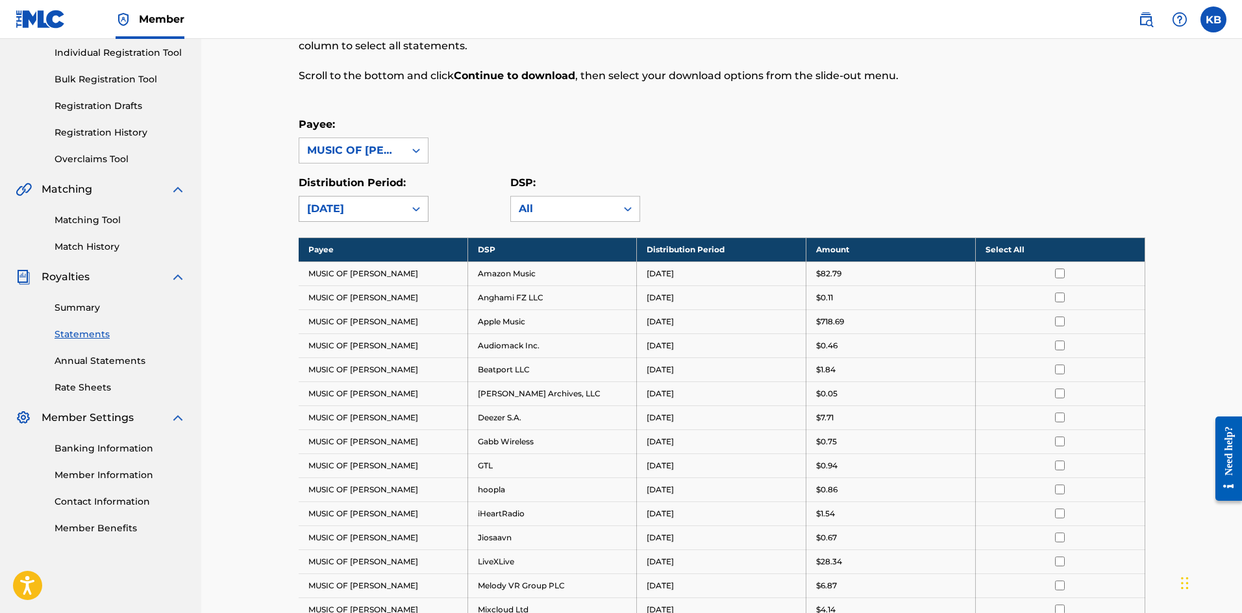
click at [411, 203] on icon at bounding box center [416, 208] width 13 height 13
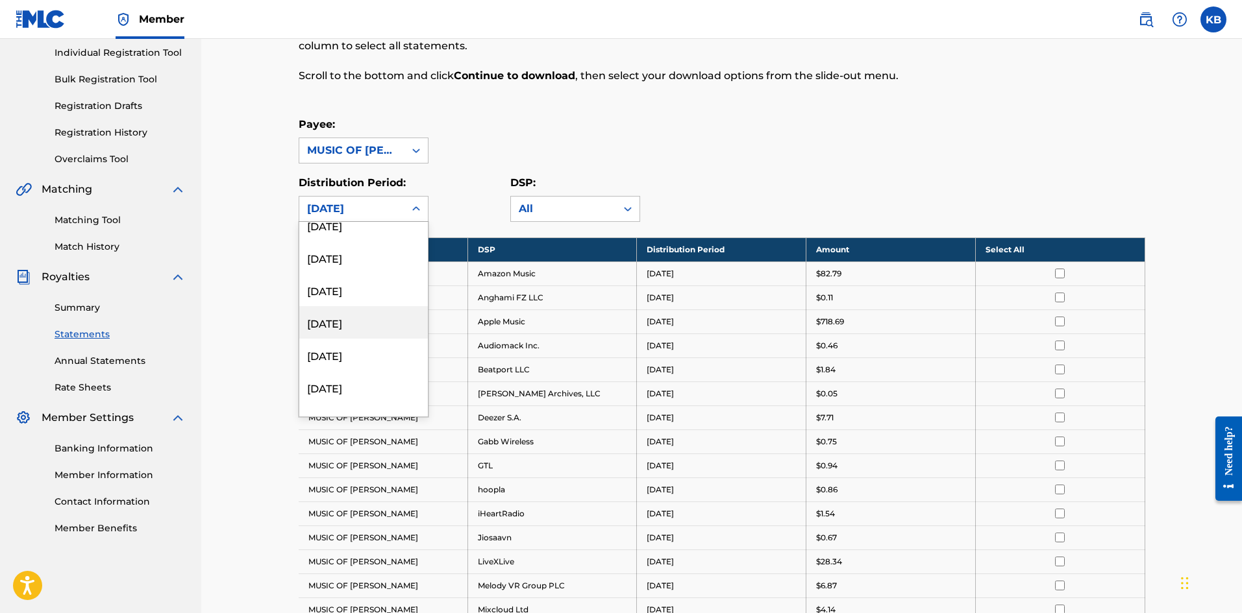
scroll to position [104, 0]
click at [362, 367] on div "[DATE]" at bounding box center [363, 361] width 129 height 32
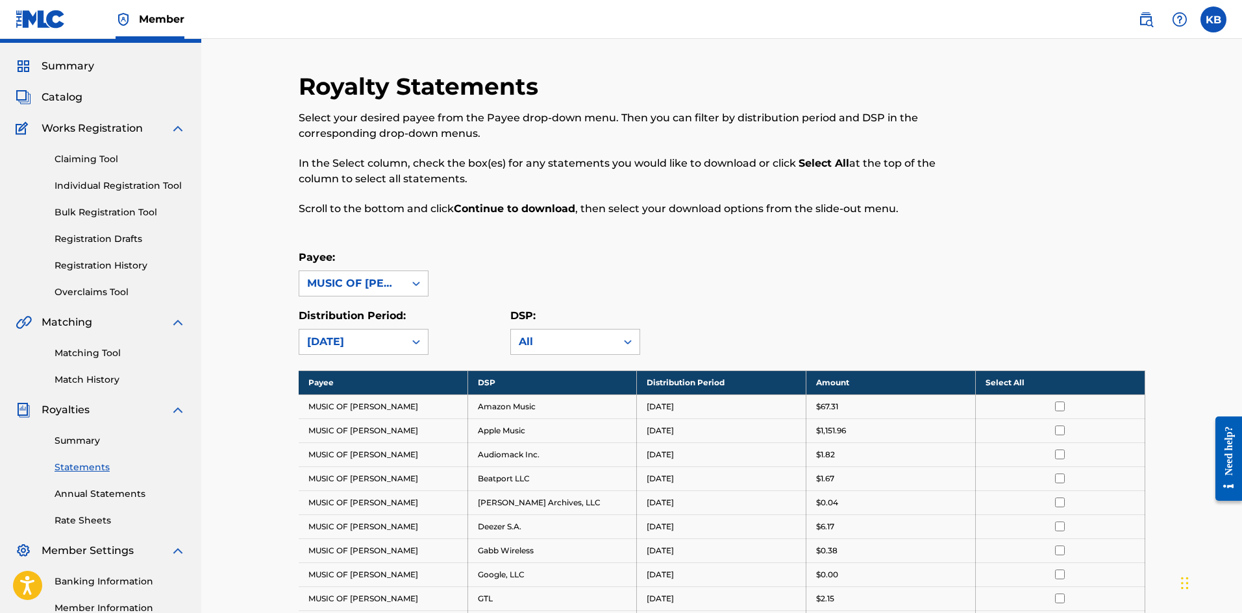
scroll to position [0, 0]
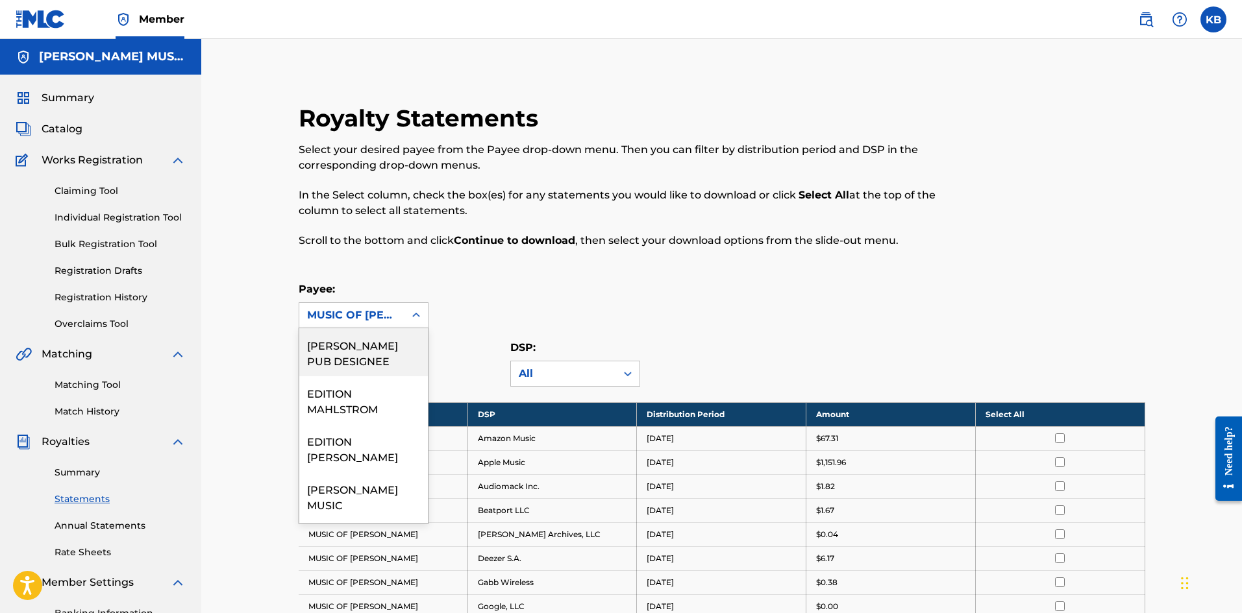
click at [415, 315] on icon at bounding box center [416, 315] width 13 height 13
click at [352, 358] on div "[PERSON_NAME] MUSIC PUB GMBH" at bounding box center [363, 355] width 129 height 48
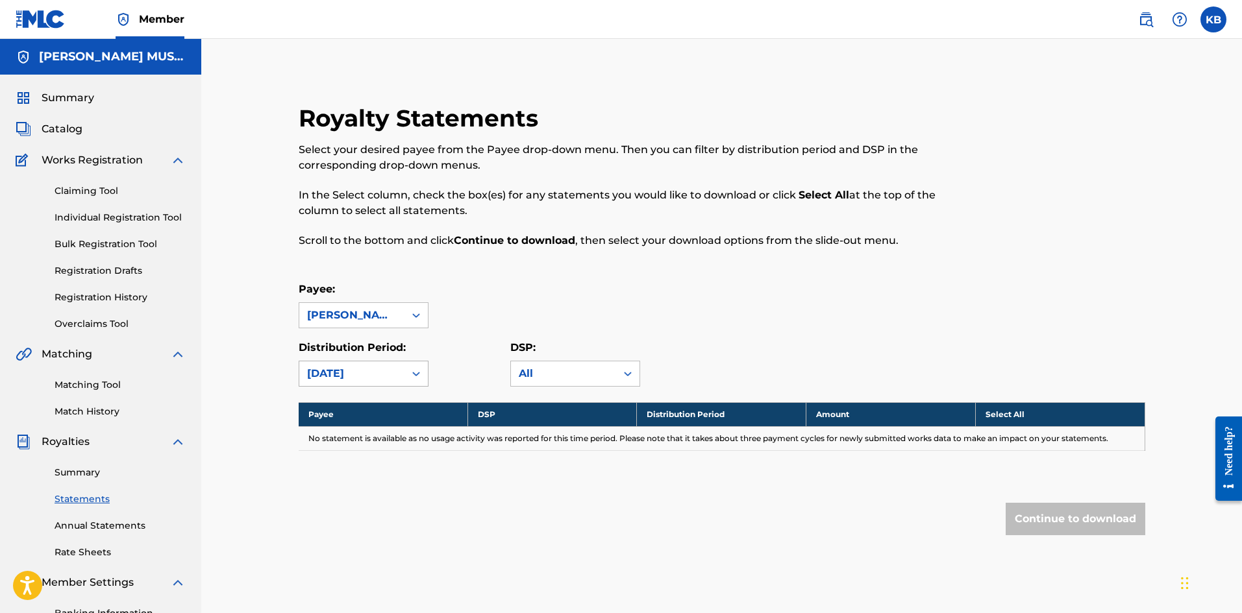
click at [415, 373] on icon at bounding box center [416, 373] width 13 height 13
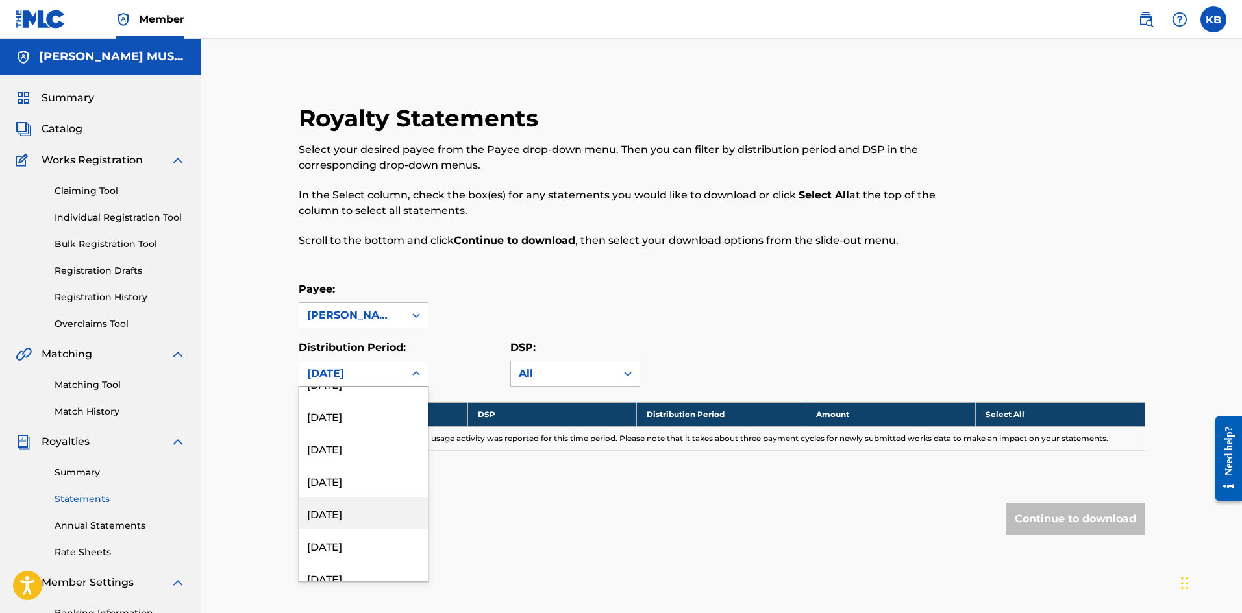
scroll to position [78, 0]
click at [362, 556] on div "[DATE]" at bounding box center [363, 552] width 129 height 32
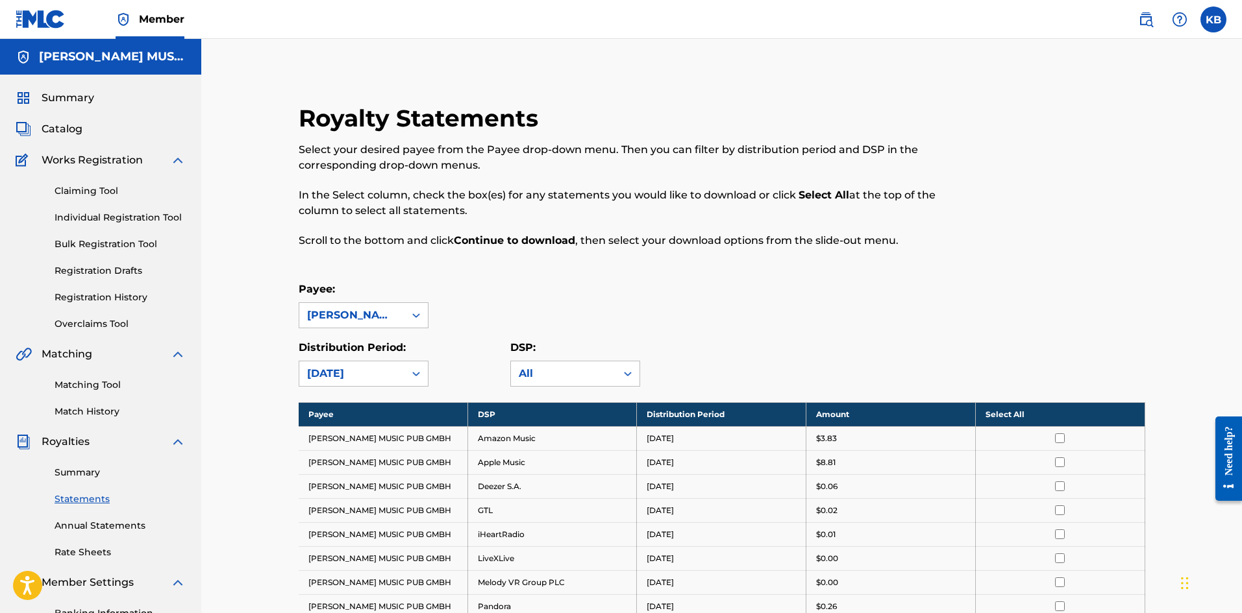
click at [1057, 415] on th "Select All" at bounding box center [1059, 414] width 169 height 24
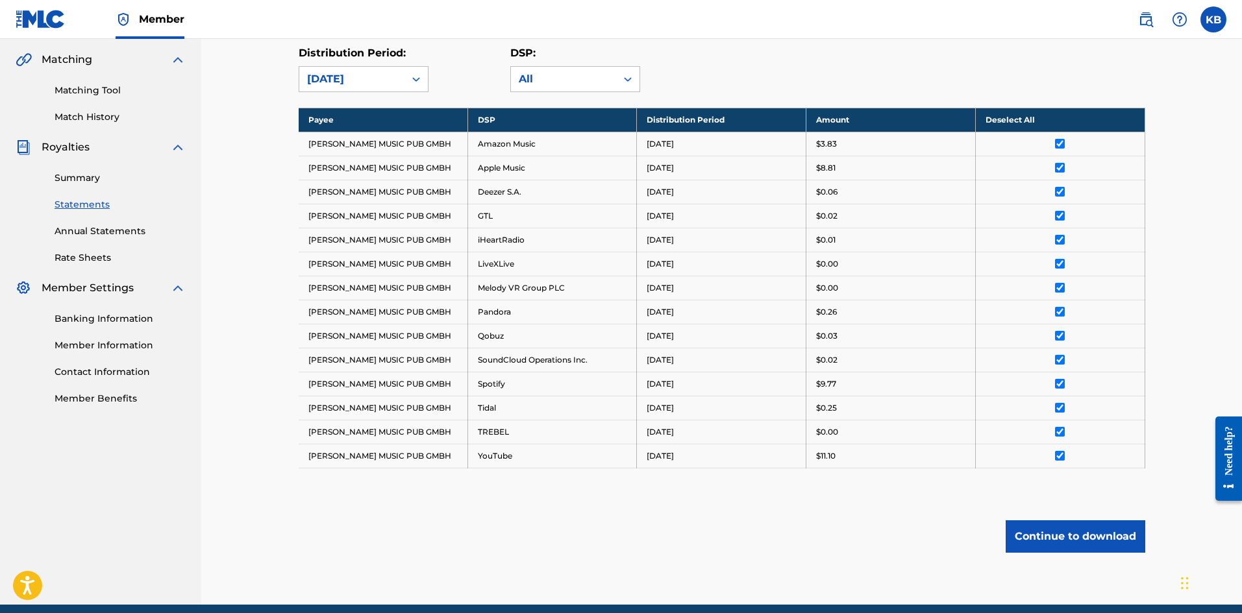
scroll to position [349, 0]
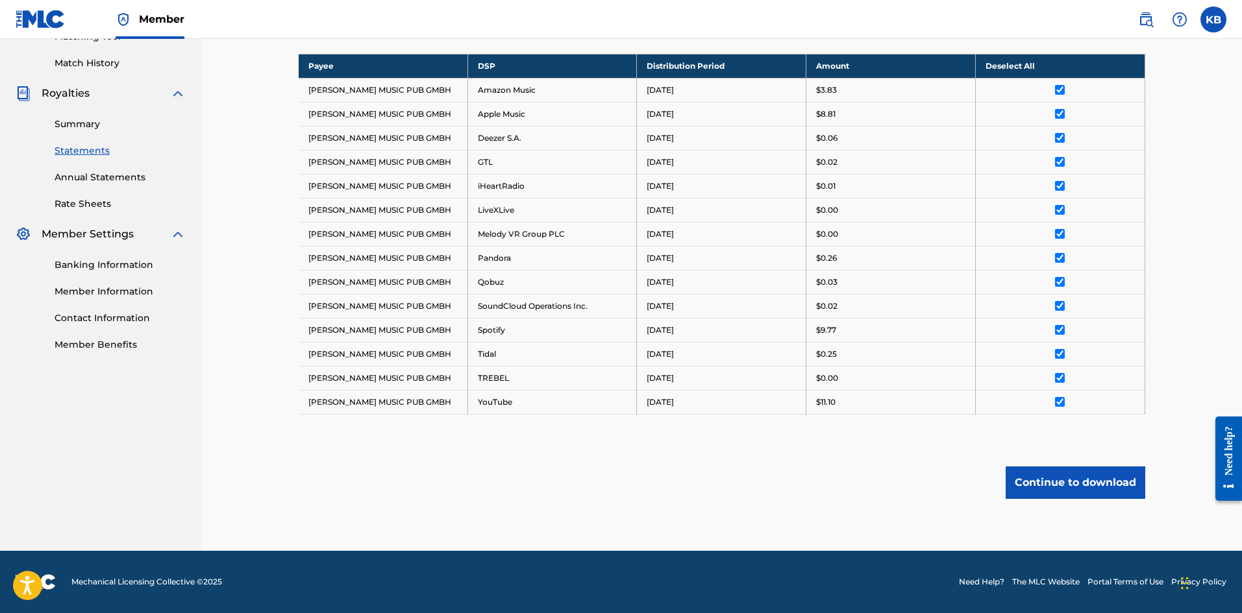
click at [1114, 476] on button "Continue to download" at bounding box center [1075, 483] width 140 height 32
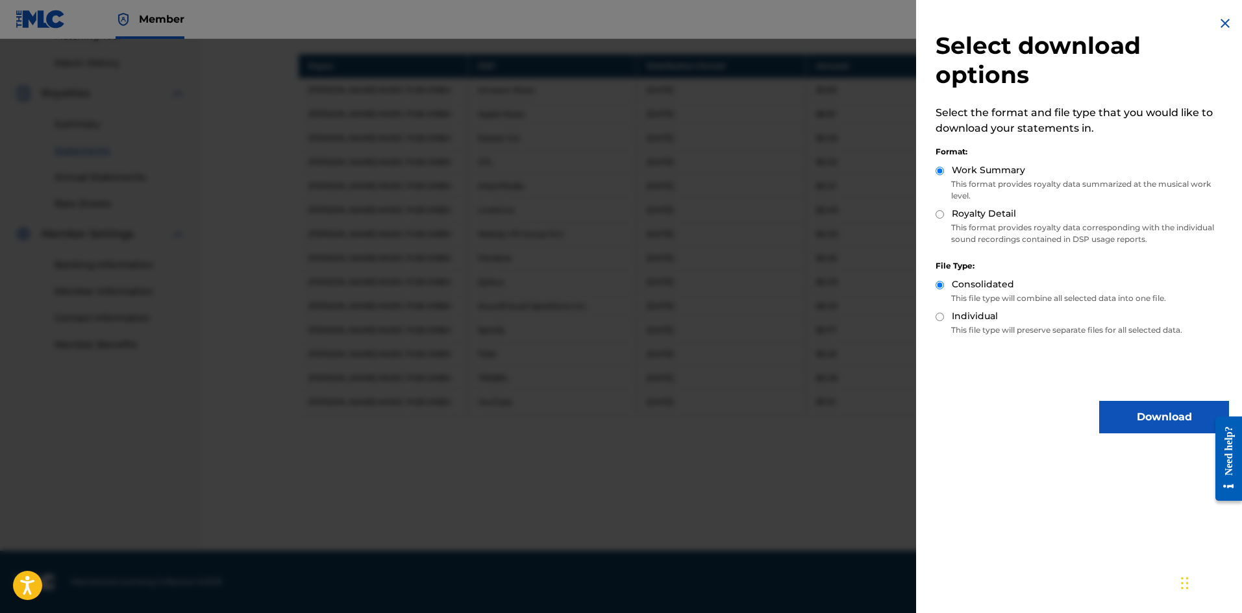
click at [1152, 421] on button "Download" at bounding box center [1164, 417] width 130 height 32
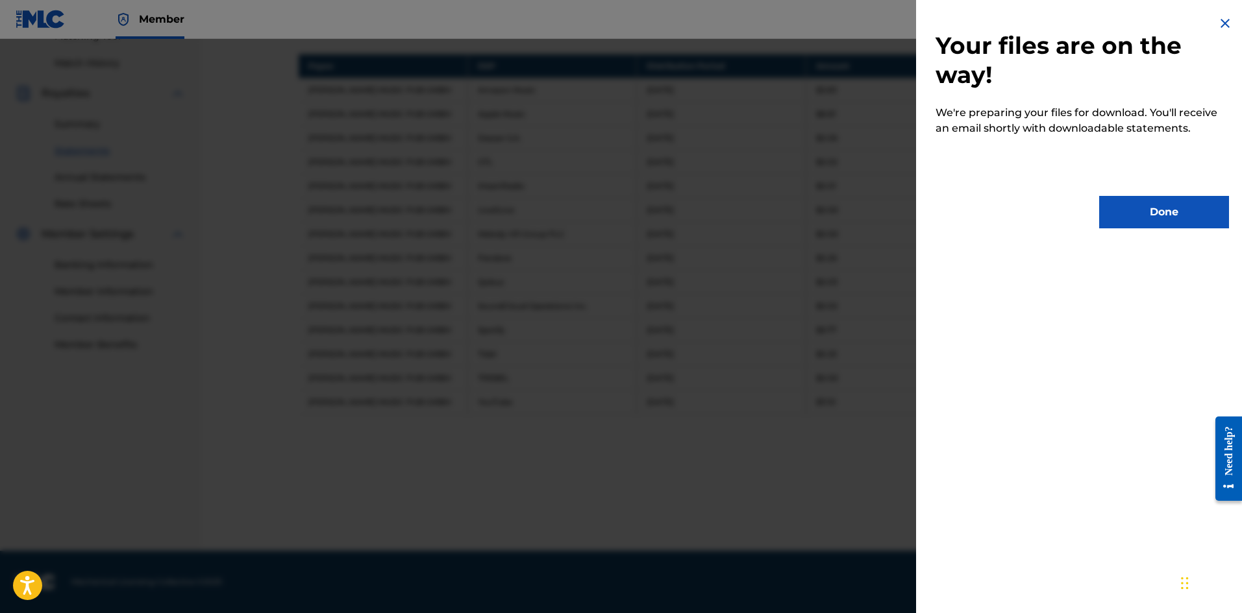
click at [1182, 208] on button "Done" at bounding box center [1164, 212] width 130 height 32
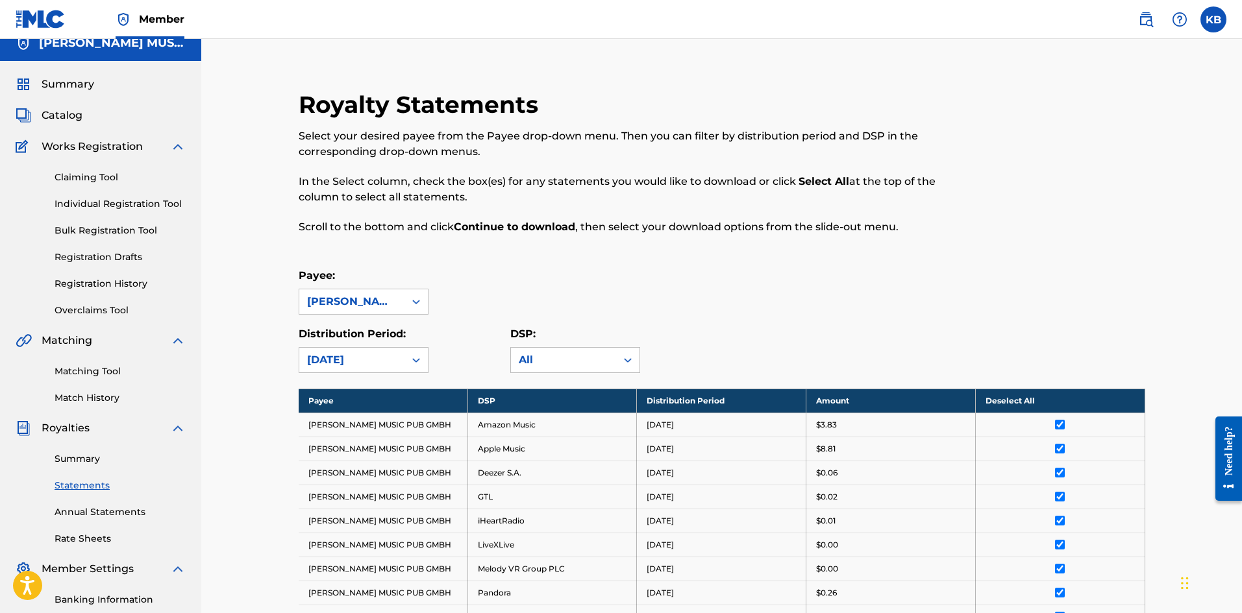
scroll to position [0, 0]
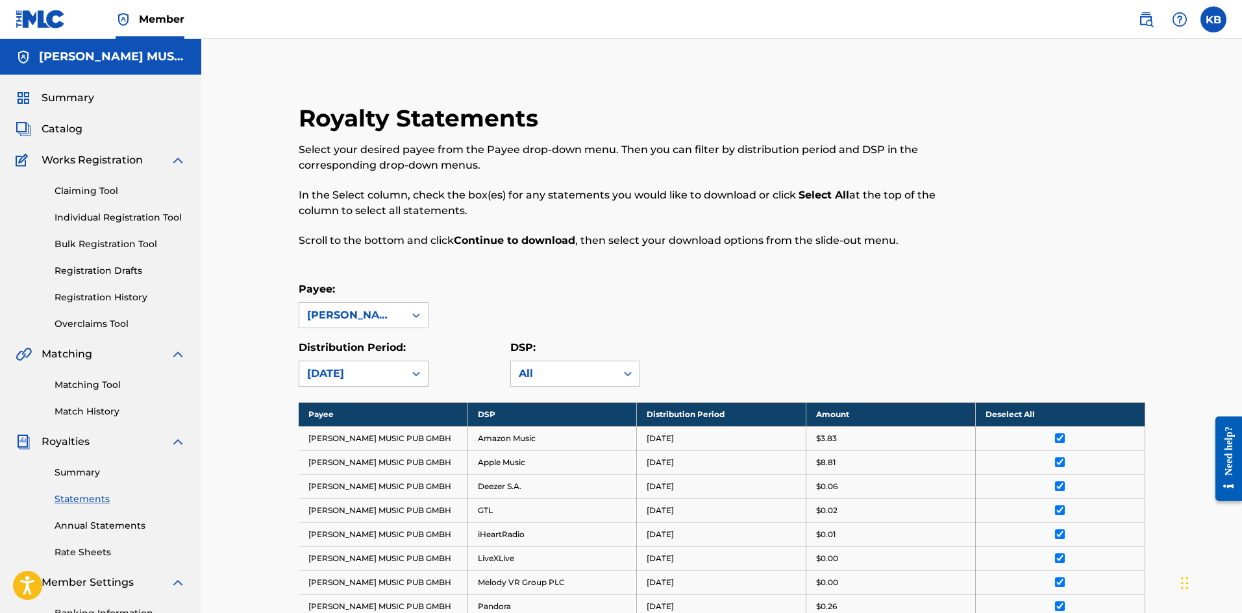
click at [408, 373] on div at bounding box center [415, 373] width 23 height 23
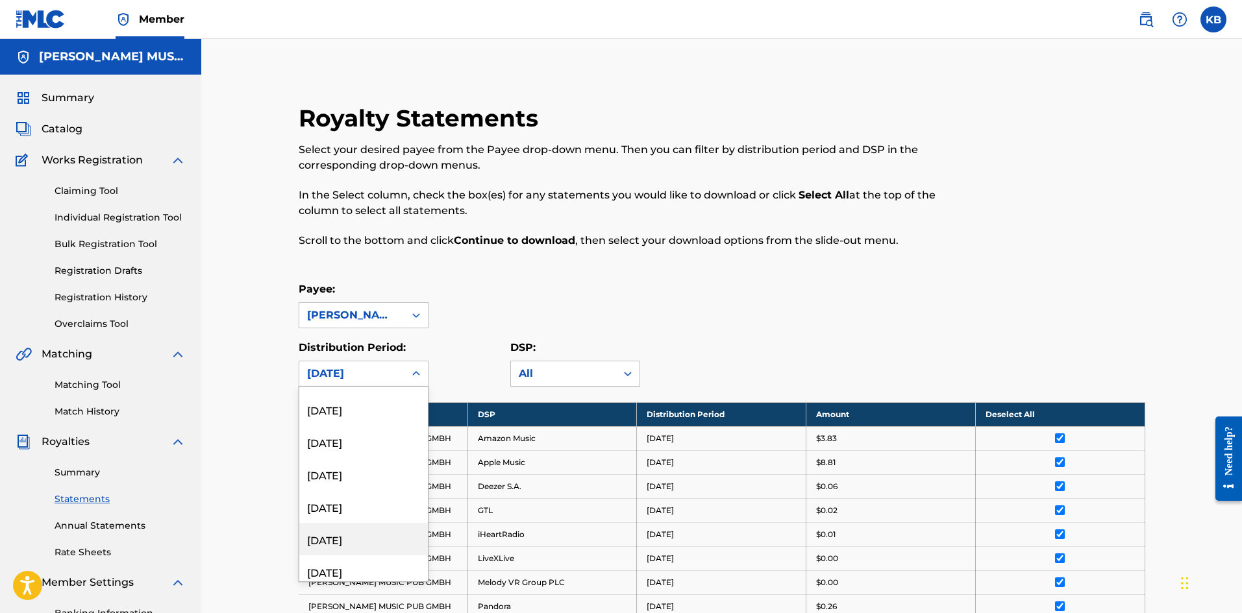
scroll to position [52, 0]
click at [371, 552] on div "[DATE]" at bounding box center [363, 546] width 129 height 32
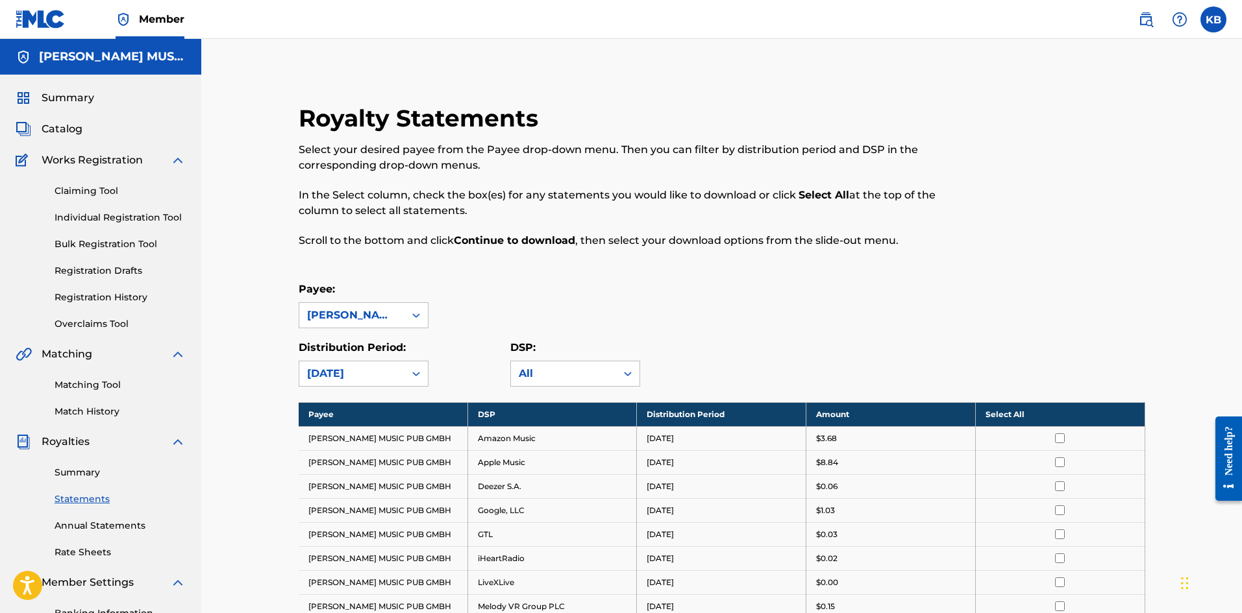
click at [1060, 412] on th "Select All" at bounding box center [1059, 414] width 169 height 24
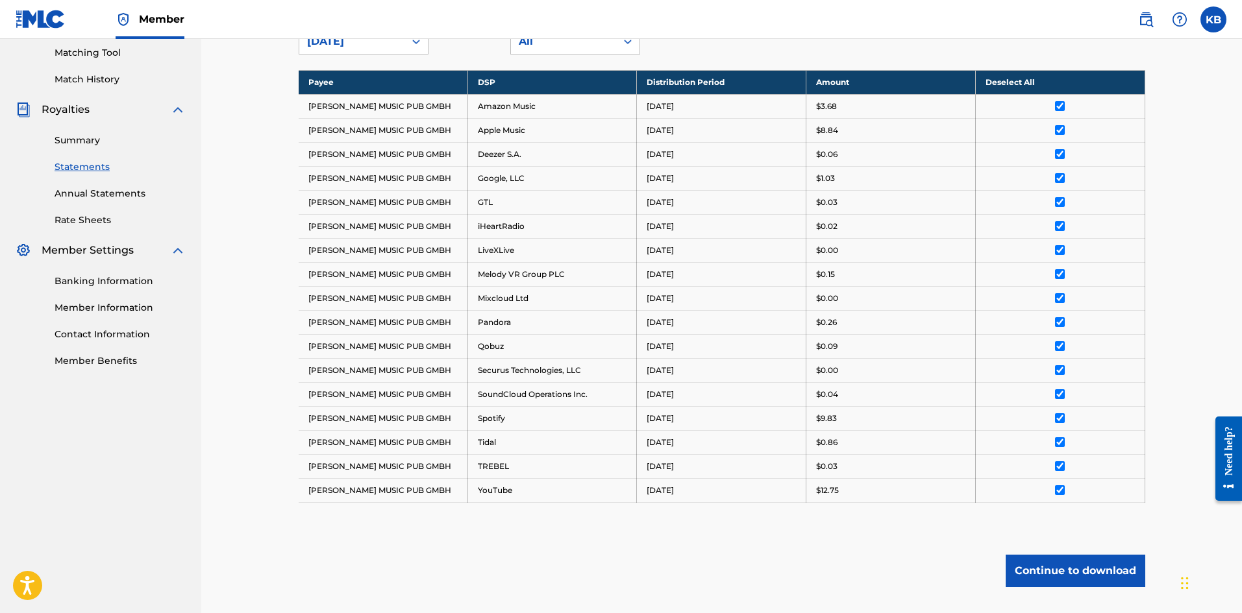
scroll to position [421, 0]
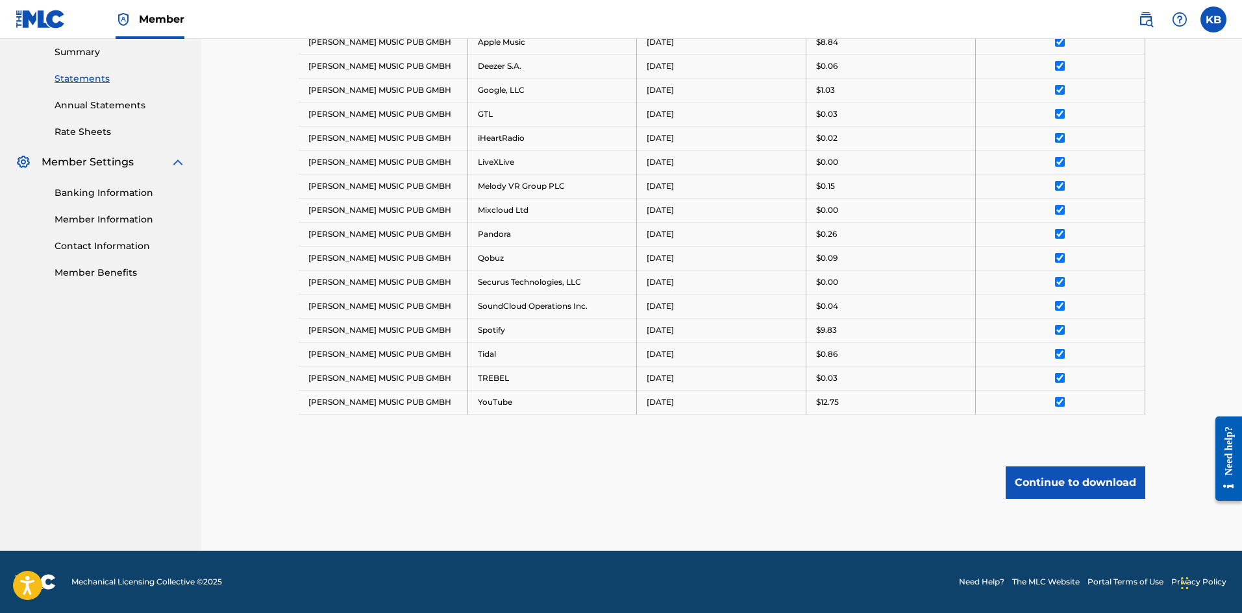
click at [1064, 480] on button "Continue to download" at bounding box center [1075, 483] width 140 height 32
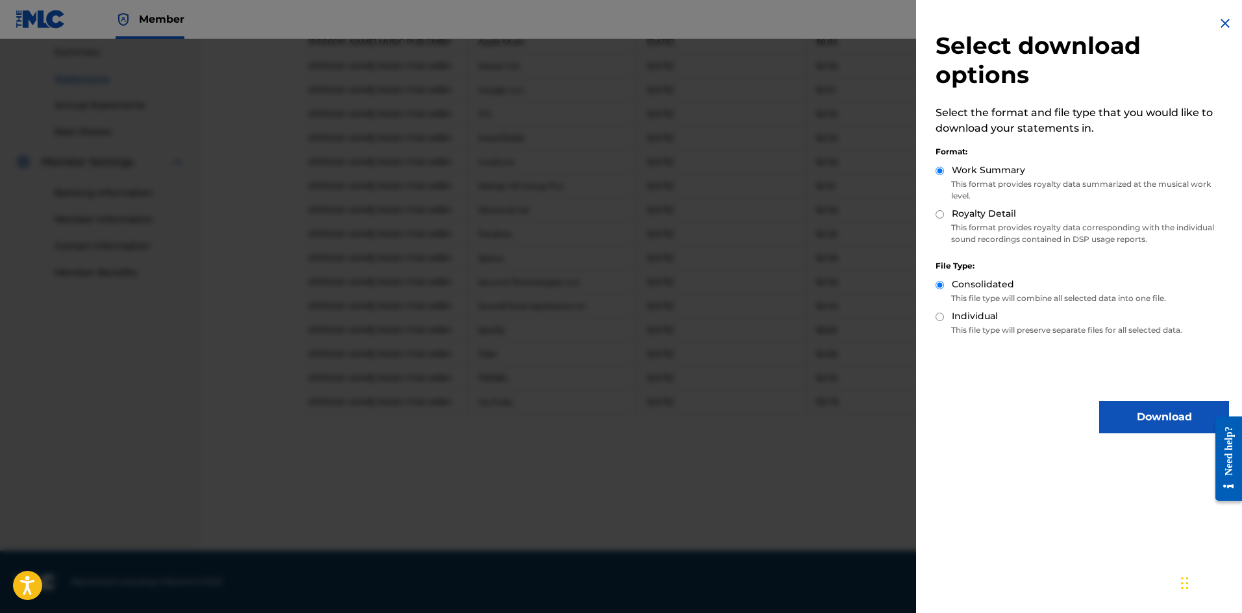
click at [1129, 412] on button "Download" at bounding box center [1164, 417] width 130 height 32
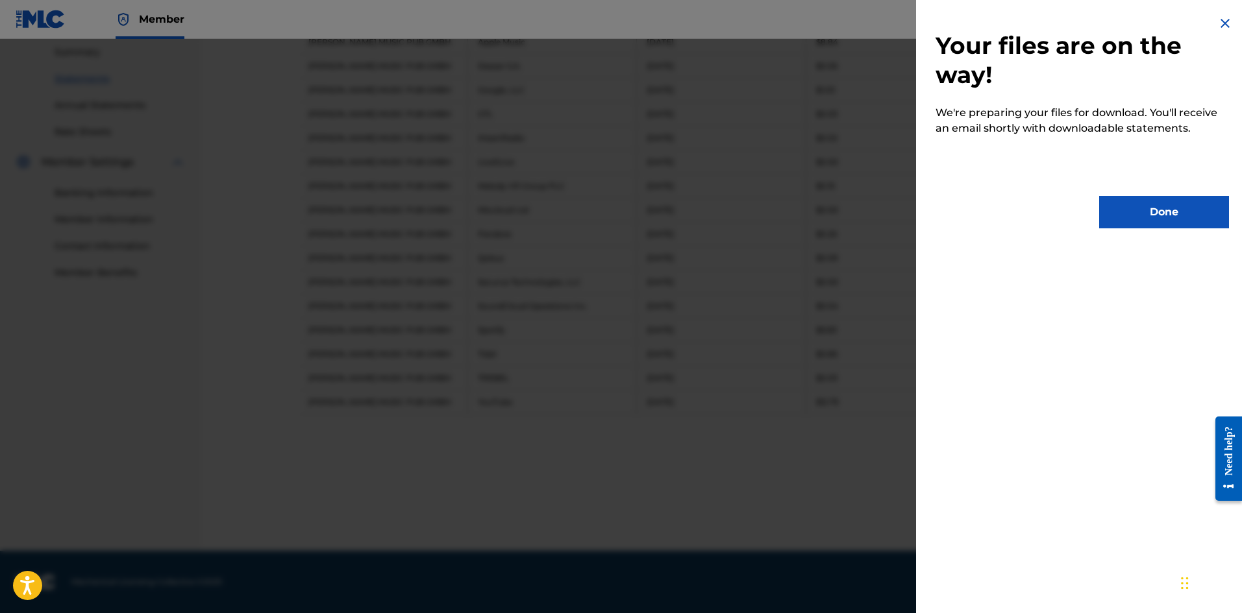
click at [1159, 217] on button "Done" at bounding box center [1164, 212] width 130 height 32
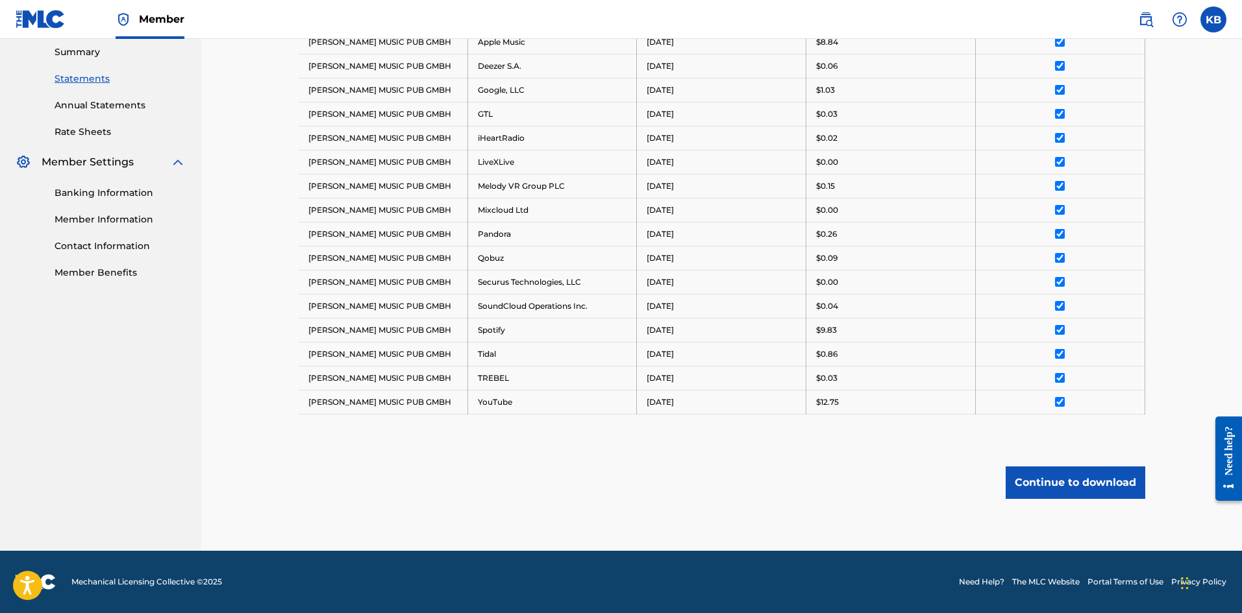
scroll to position [0, 0]
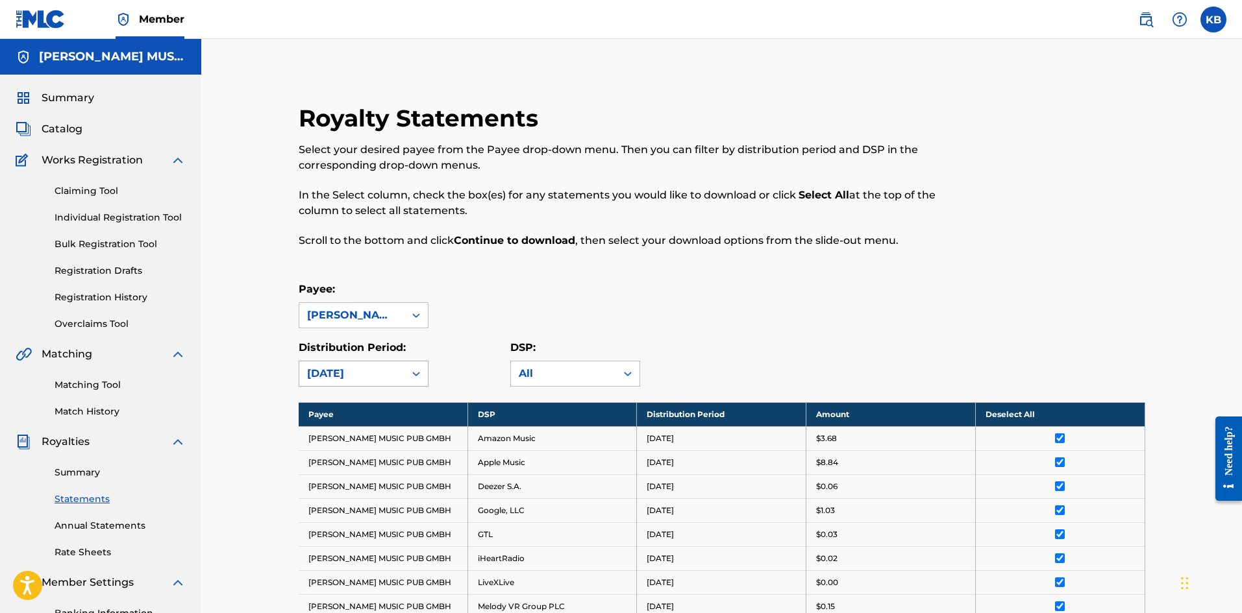
click at [416, 379] on icon at bounding box center [416, 373] width 13 height 13
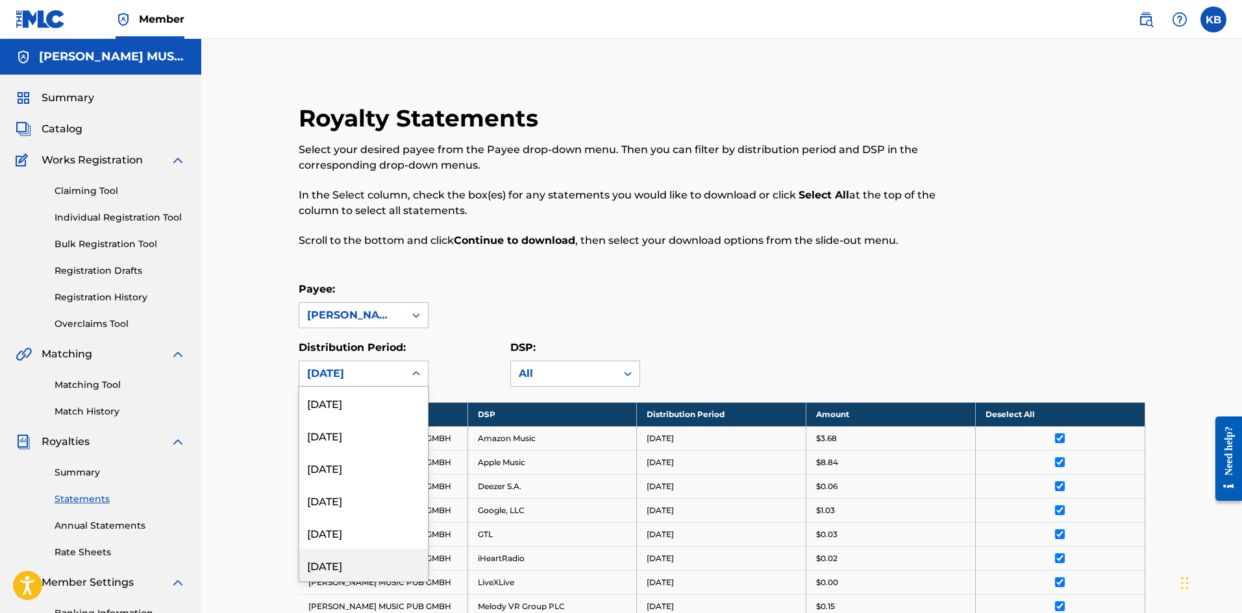
click at [363, 561] on div "[DATE]" at bounding box center [363, 565] width 129 height 32
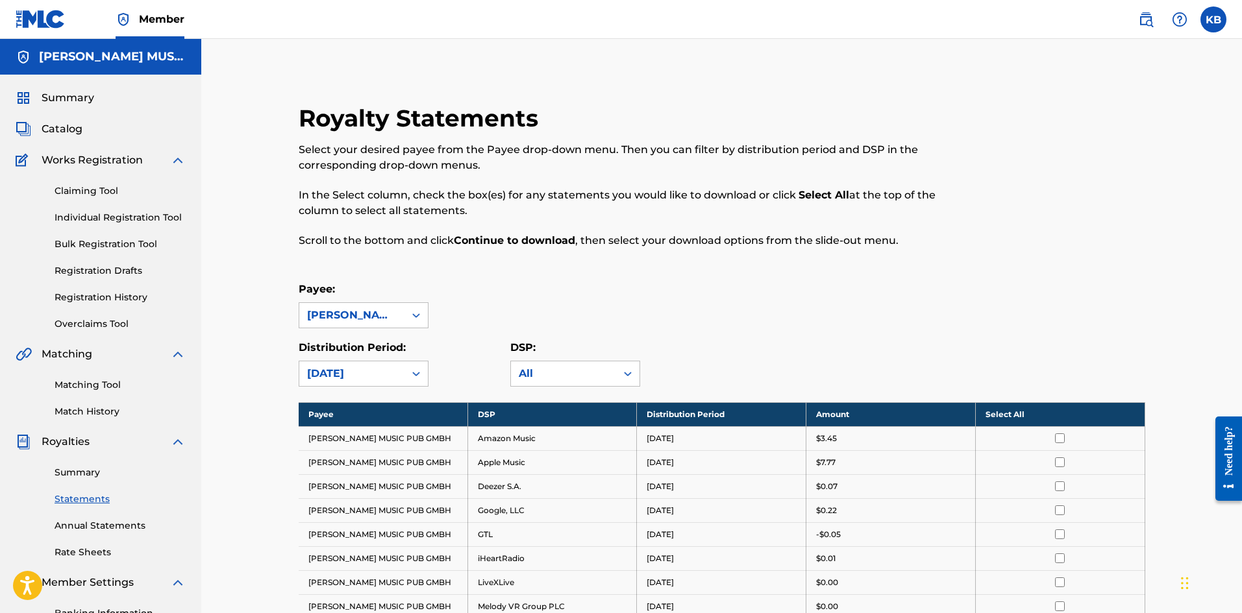
click at [1067, 410] on th "Select All" at bounding box center [1059, 414] width 169 height 24
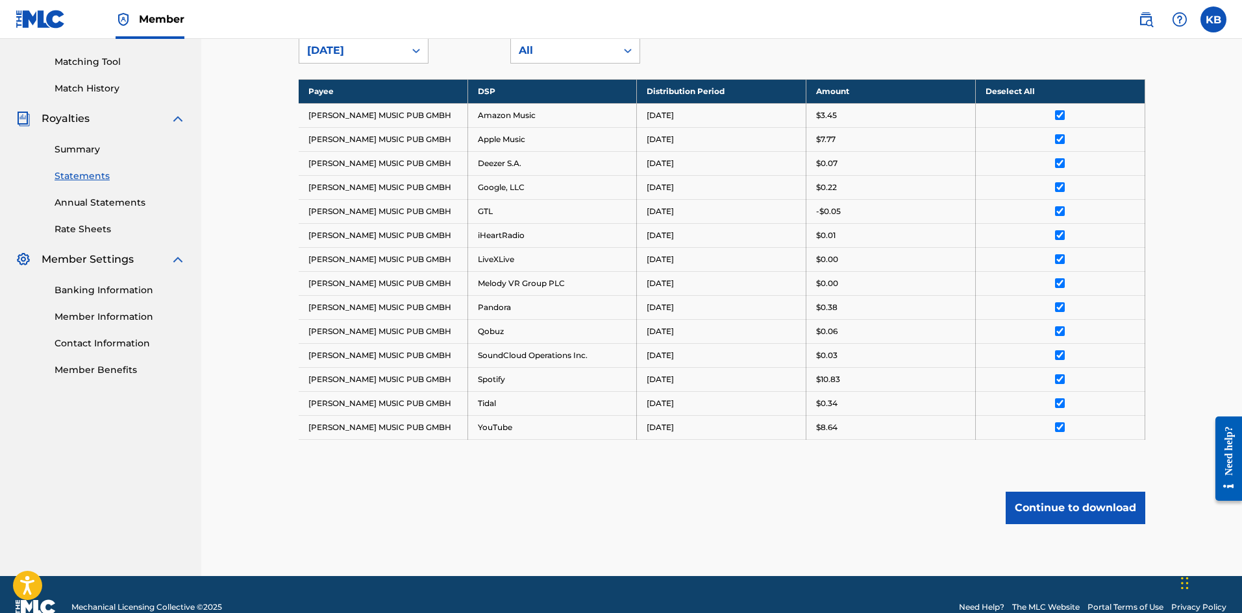
scroll to position [349, 0]
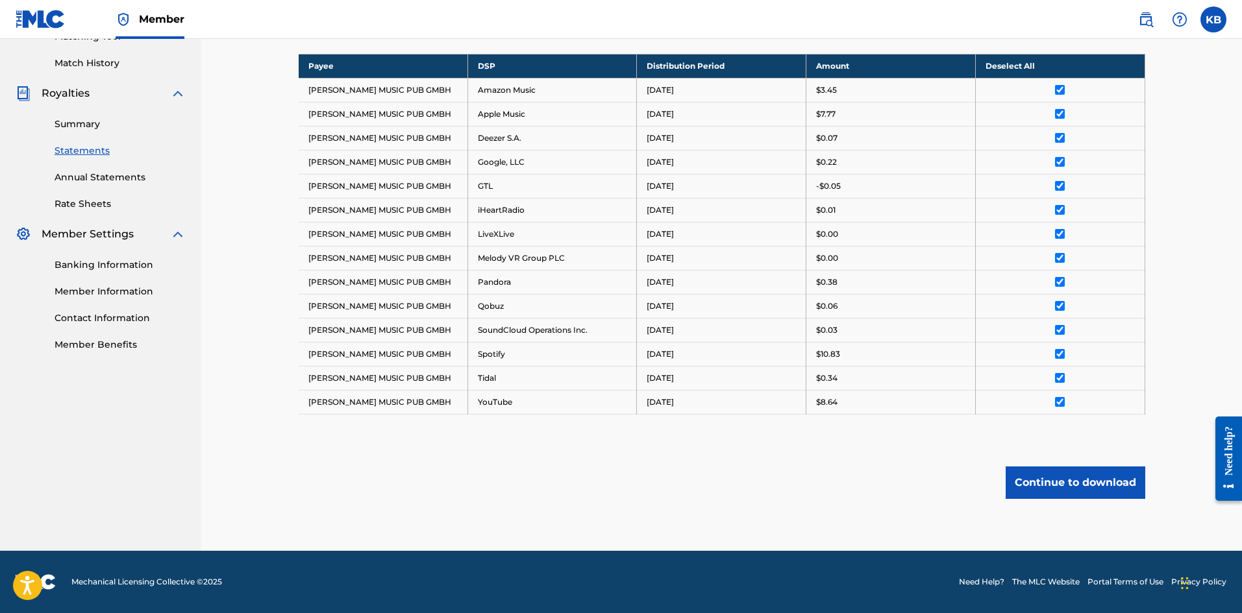
click at [1059, 476] on button "Continue to download" at bounding box center [1075, 483] width 140 height 32
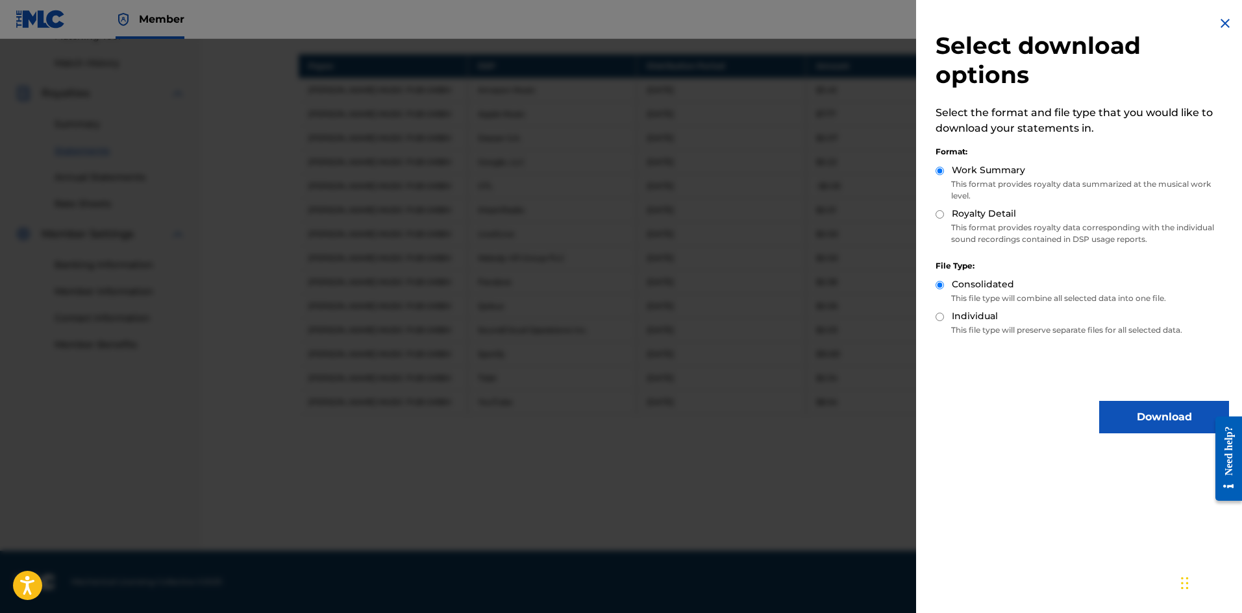
click at [1142, 405] on button "Download" at bounding box center [1164, 417] width 130 height 32
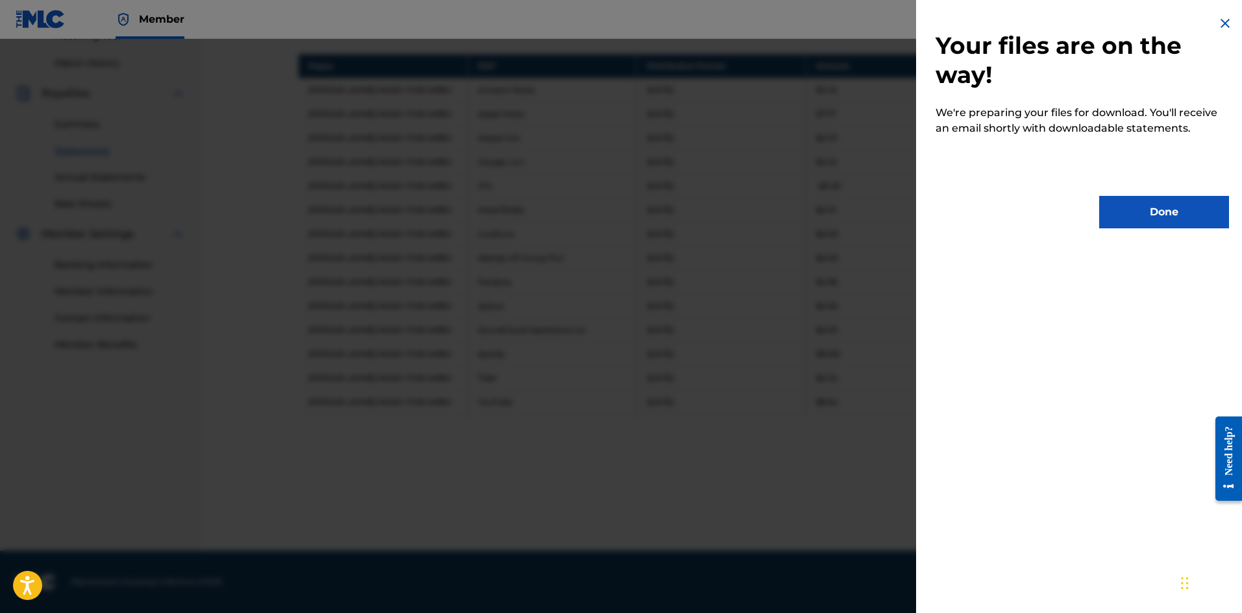
click at [1175, 219] on button "Done" at bounding box center [1164, 212] width 130 height 32
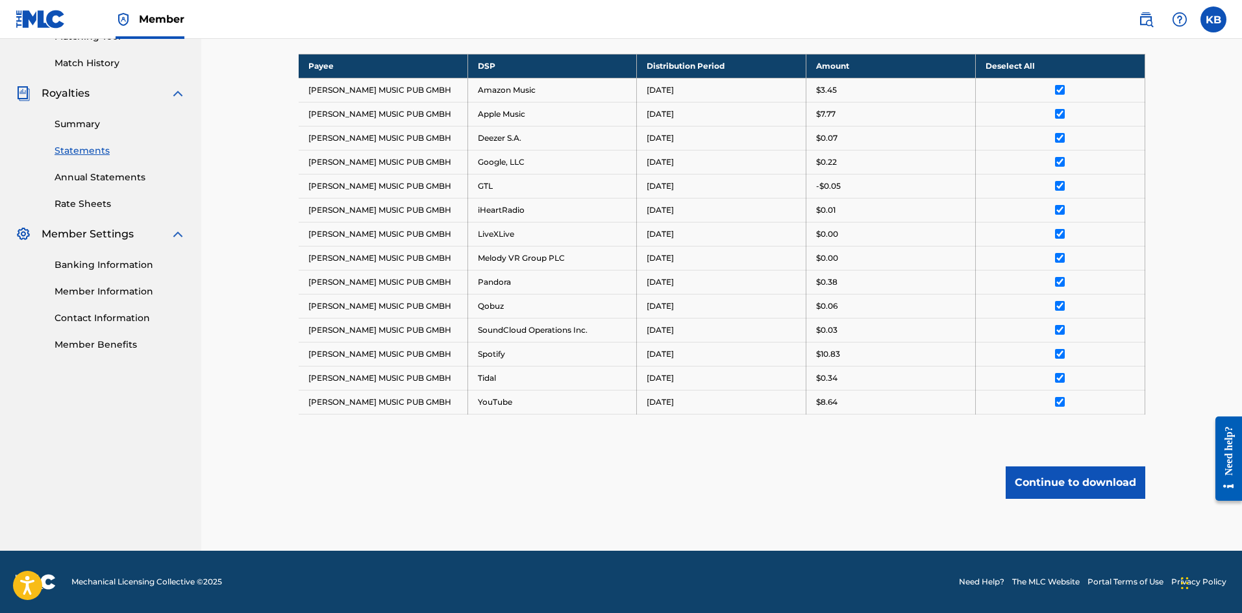
scroll to position [0, 0]
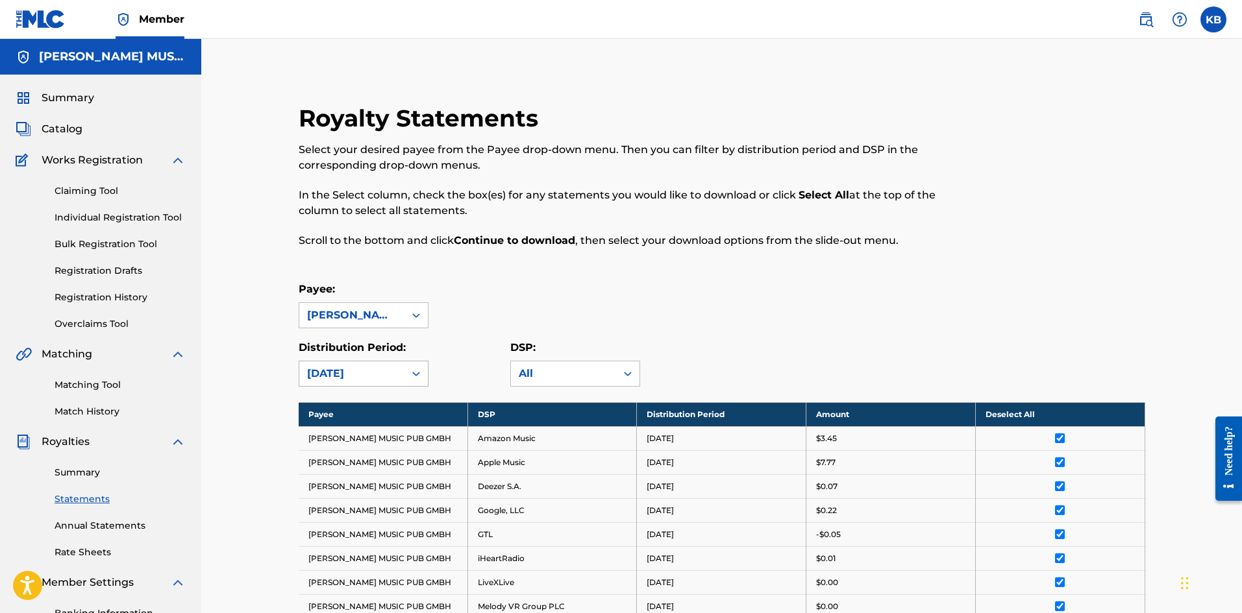
click at [408, 373] on div at bounding box center [415, 373] width 23 height 23
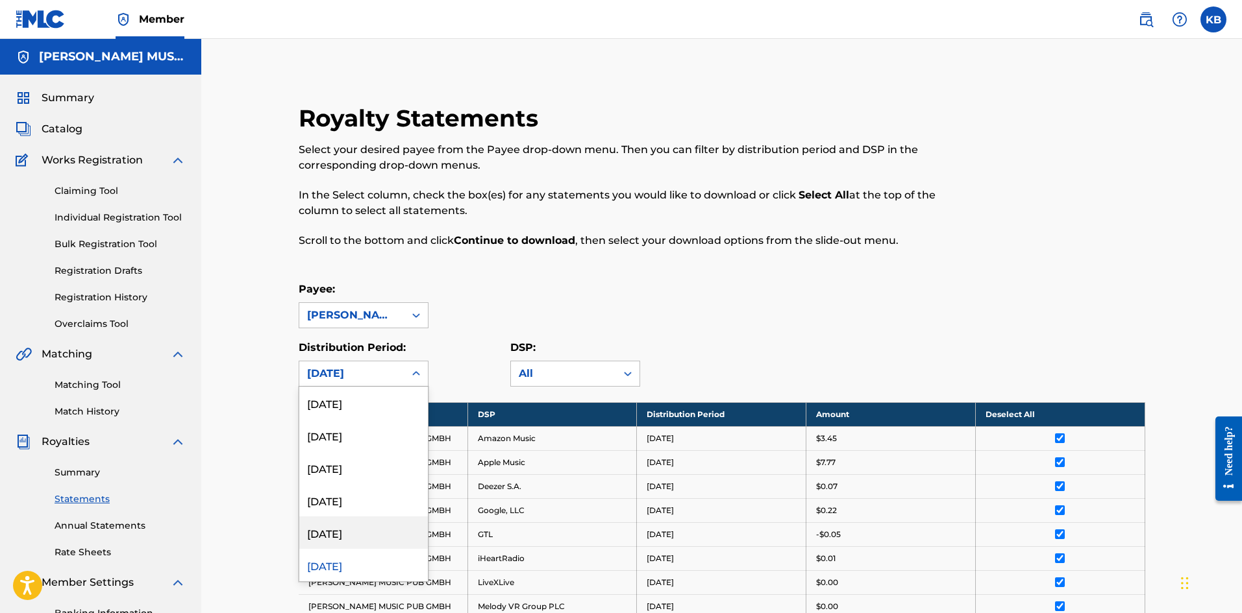
click at [334, 532] on div "[DATE]" at bounding box center [363, 533] width 129 height 32
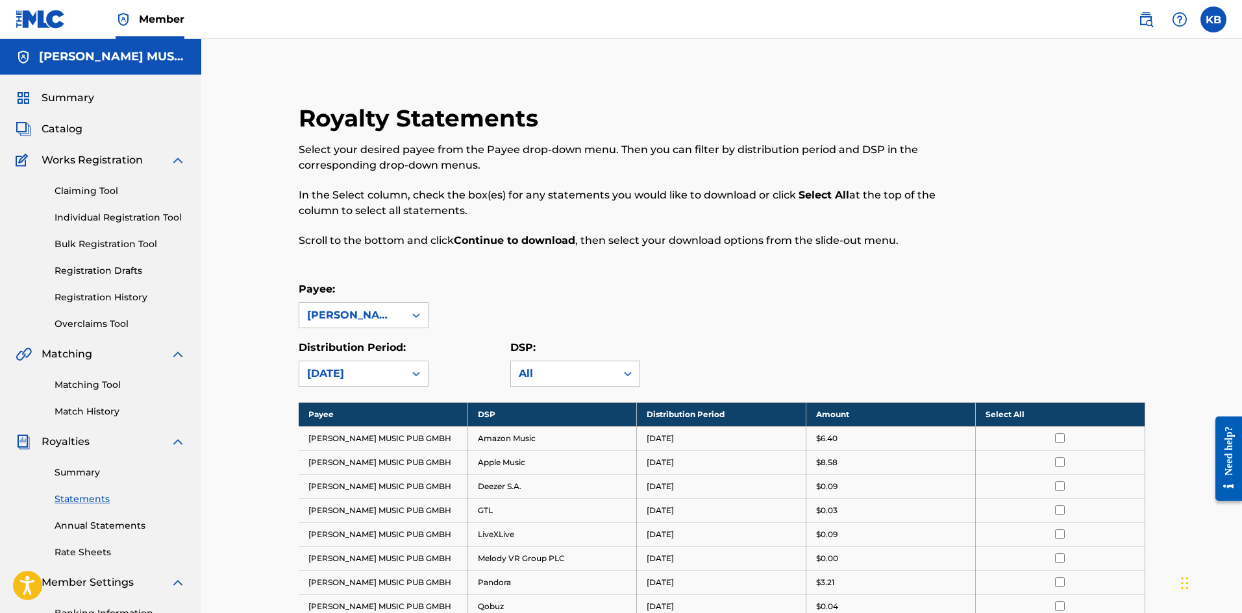
click at [1058, 411] on th "Select All" at bounding box center [1059, 414] width 169 height 24
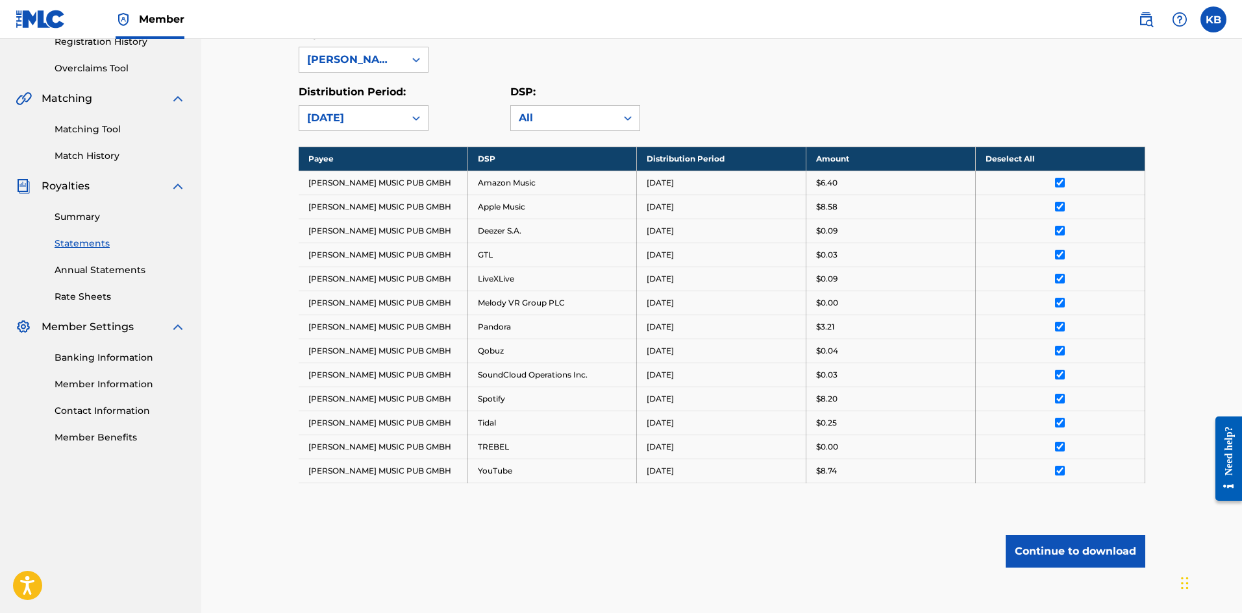
scroll to position [324, 0]
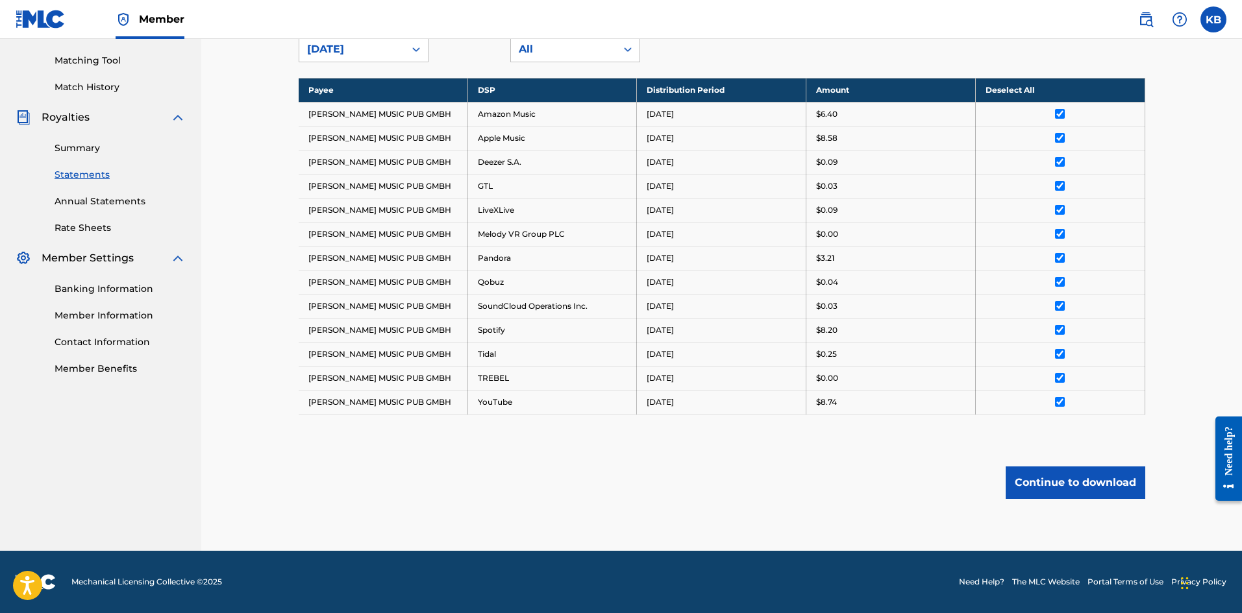
click at [1069, 480] on button "Continue to download" at bounding box center [1075, 483] width 140 height 32
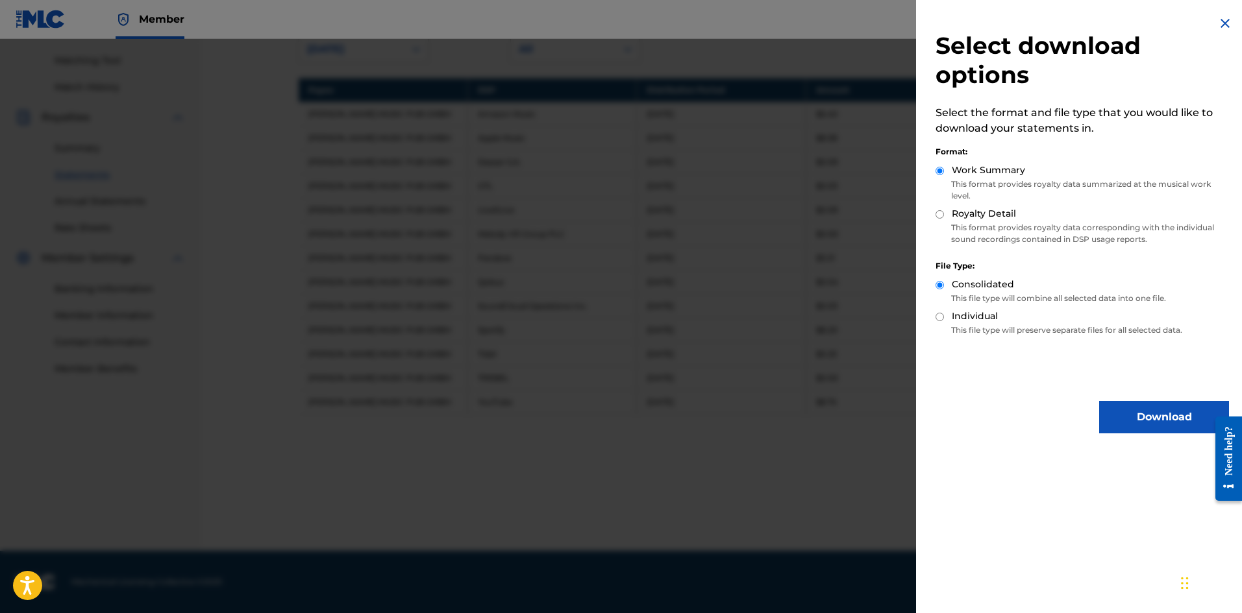
click at [1157, 421] on button "Download" at bounding box center [1164, 417] width 130 height 32
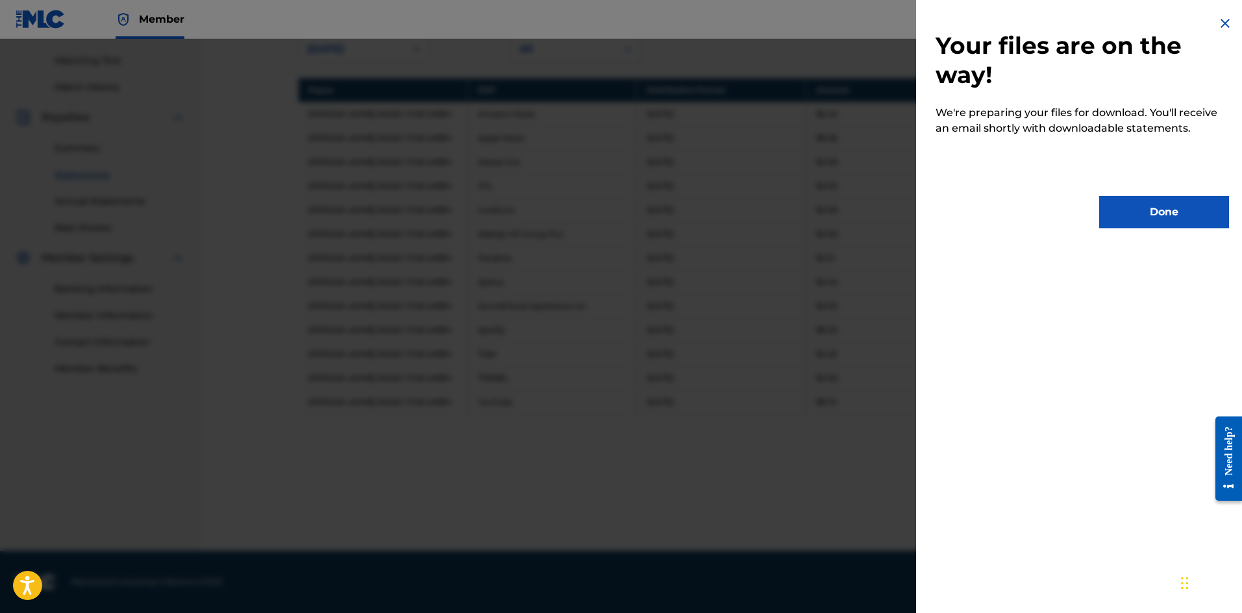
click at [1181, 217] on button "Done" at bounding box center [1164, 212] width 130 height 32
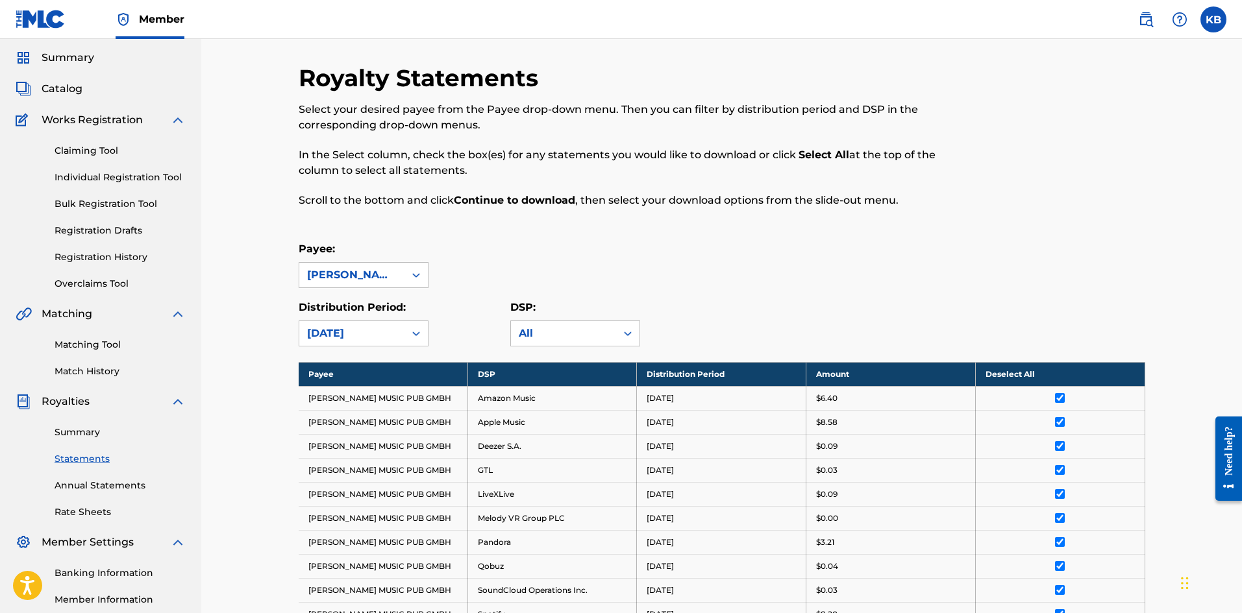
scroll to position [0, 0]
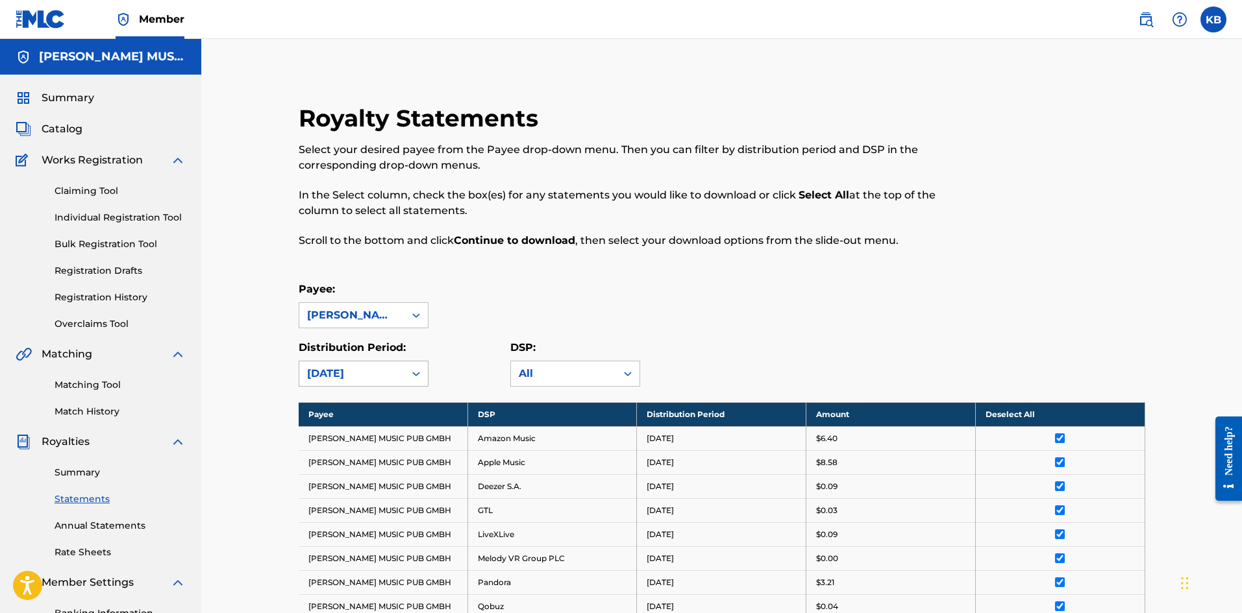
click at [417, 373] on icon at bounding box center [416, 373] width 13 height 13
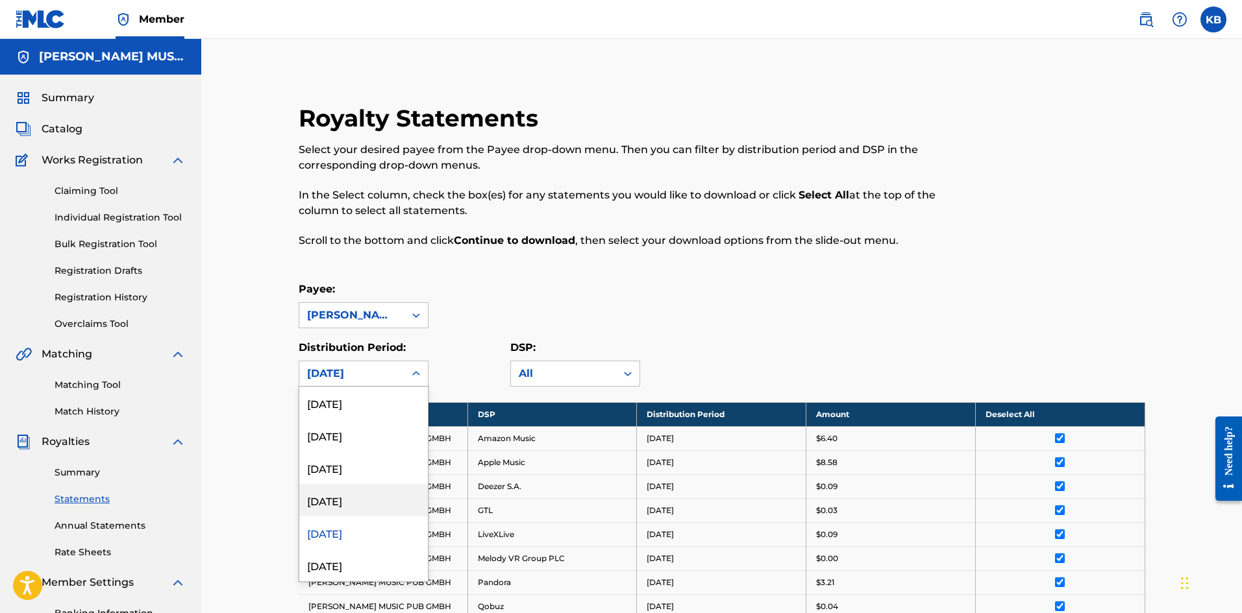
click at [342, 501] on div "[DATE]" at bounding box center [363, 500] width 129 height 32
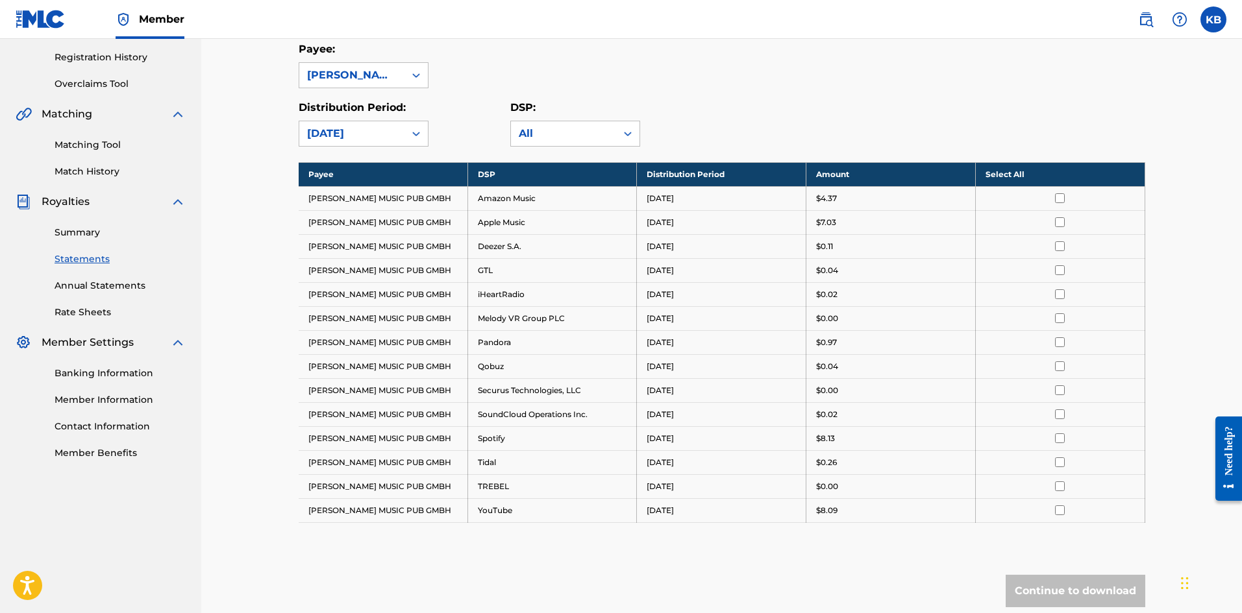
scroll to position [349, 0]
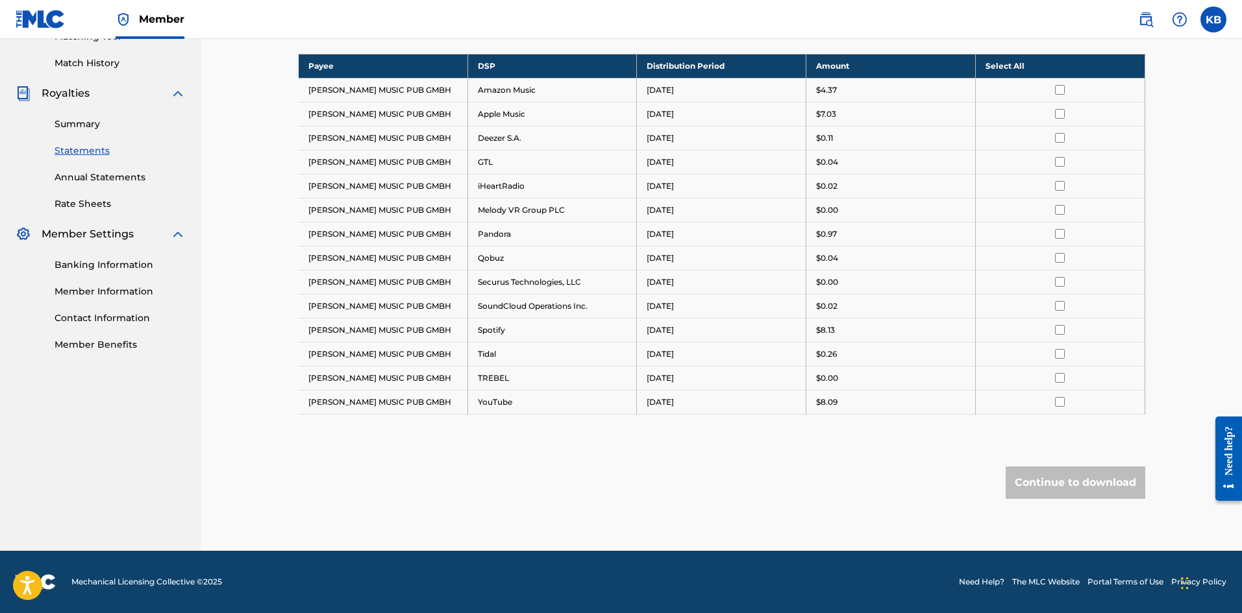
click at [1060, 63] on th "Select All" at bounding box center [1059, 66] width 169 height 24
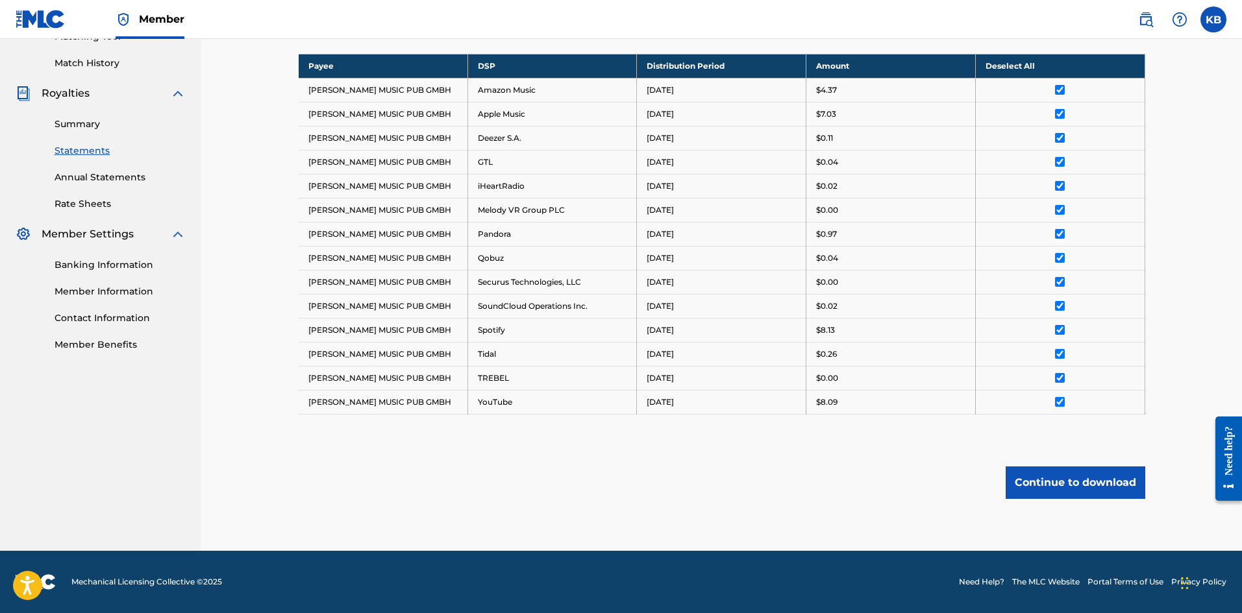
click at [1052, 479] on button "Continue to download" at bounding box center [1075, 483] width 140 height 32
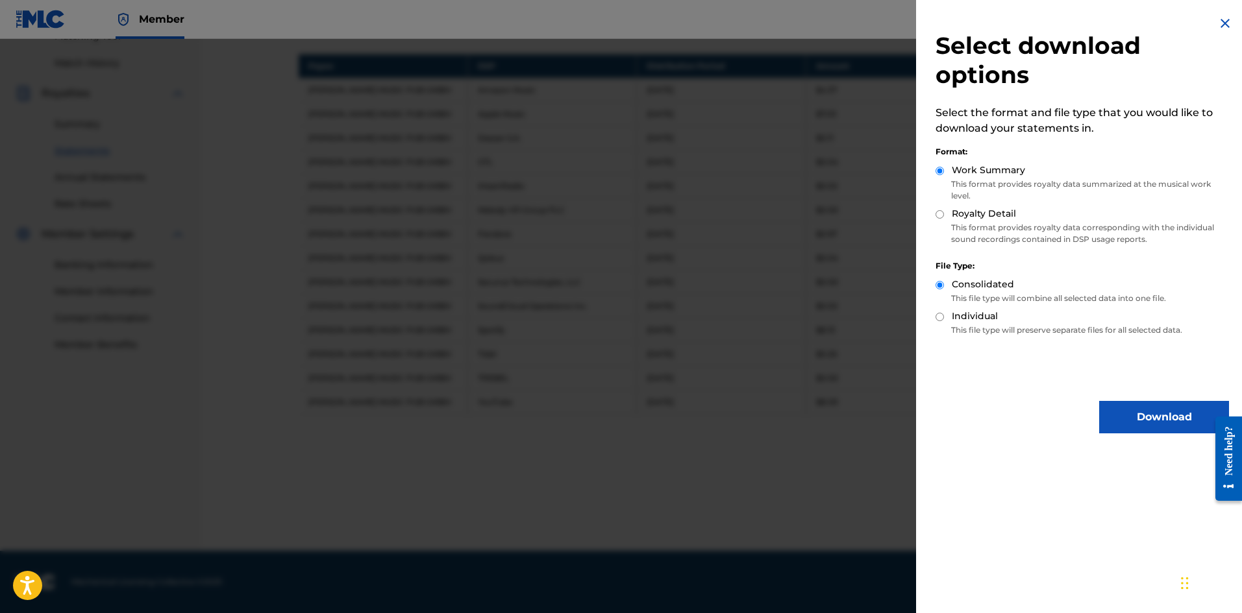
click at [1134, 424] on button "Download" at bounding box center [1164, 417] width 130 height 32
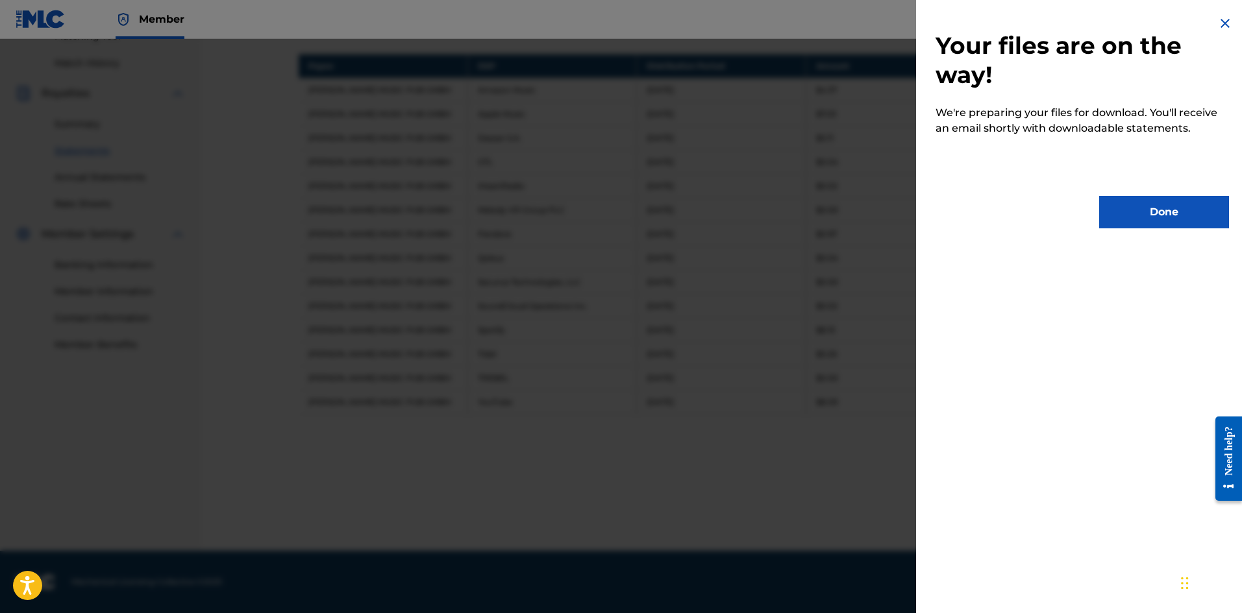
click at [1189, 213] on button "Done" at bounding box center [1164, 212] width 130 height 32
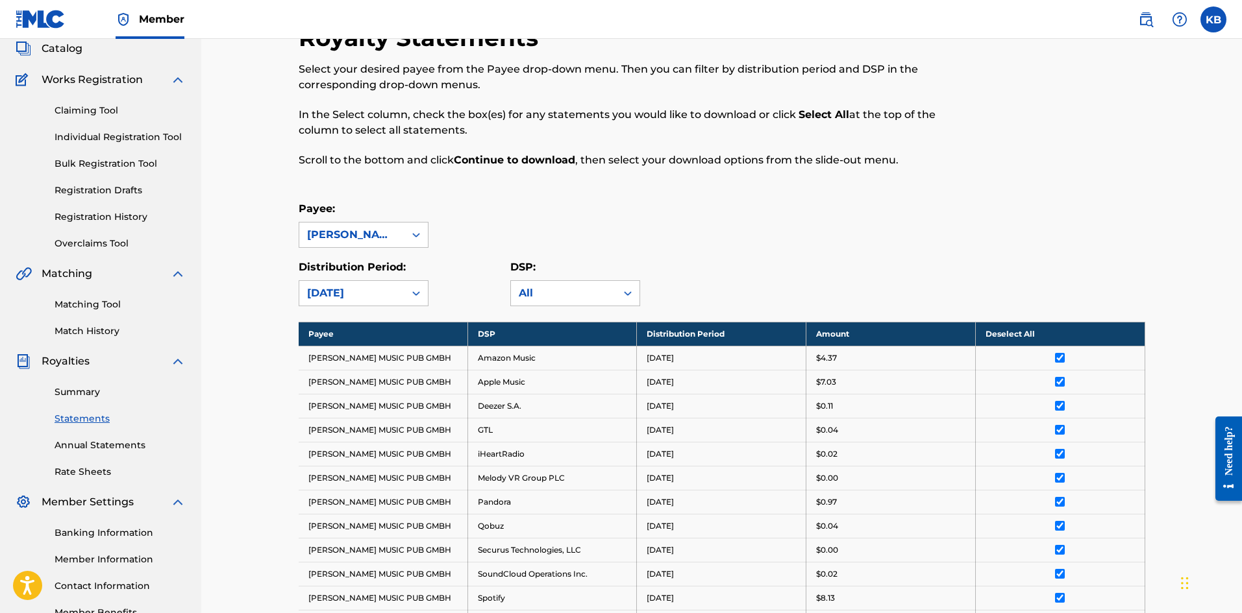
scroll to position [0, 0]
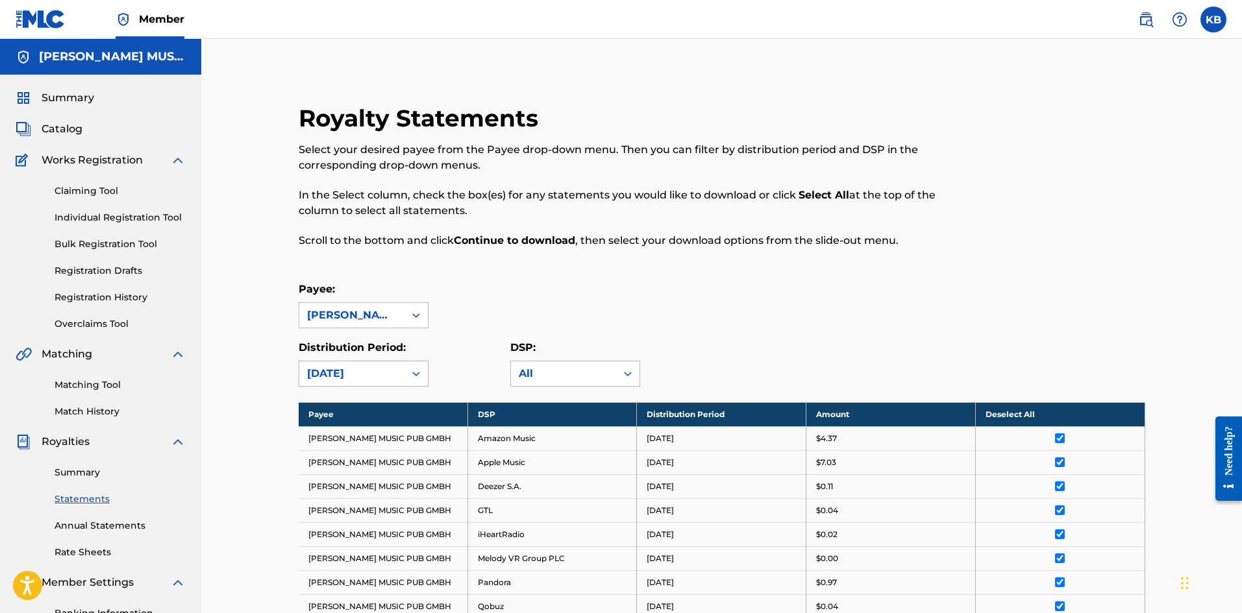
click at [380, 373] on div "[DATE]" at bounding box center [352, 374] width 90 height 16
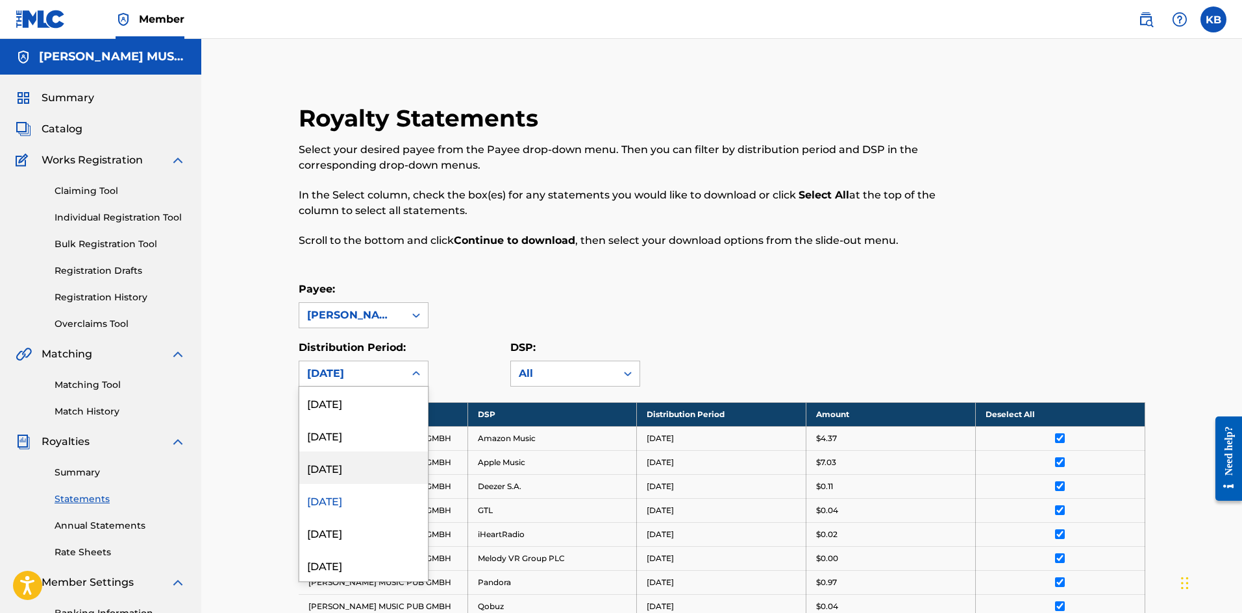
click at [337, 469] on div "[DATE]" at bounding box center [363, 468] width 129 height 32
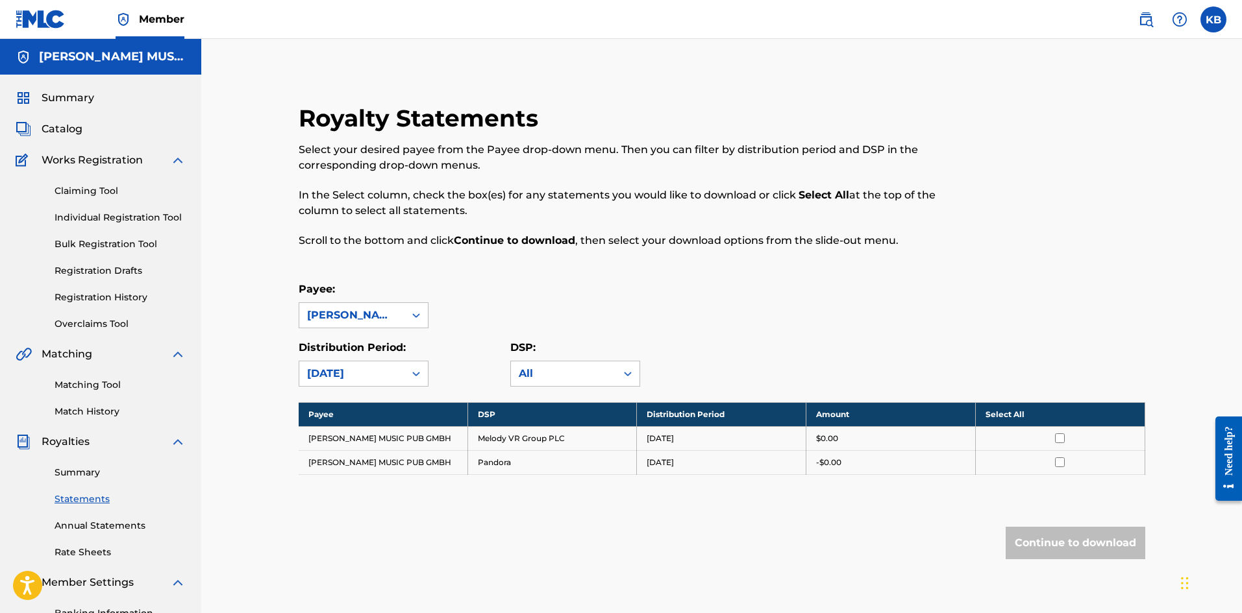
click at [1059, 411] on th "Select All" at bounding box center [1059, 414] width 169 height 24
click at [1068, 541] on button "Continue to download" at bounding box center [1075, 543] width 140 height 32
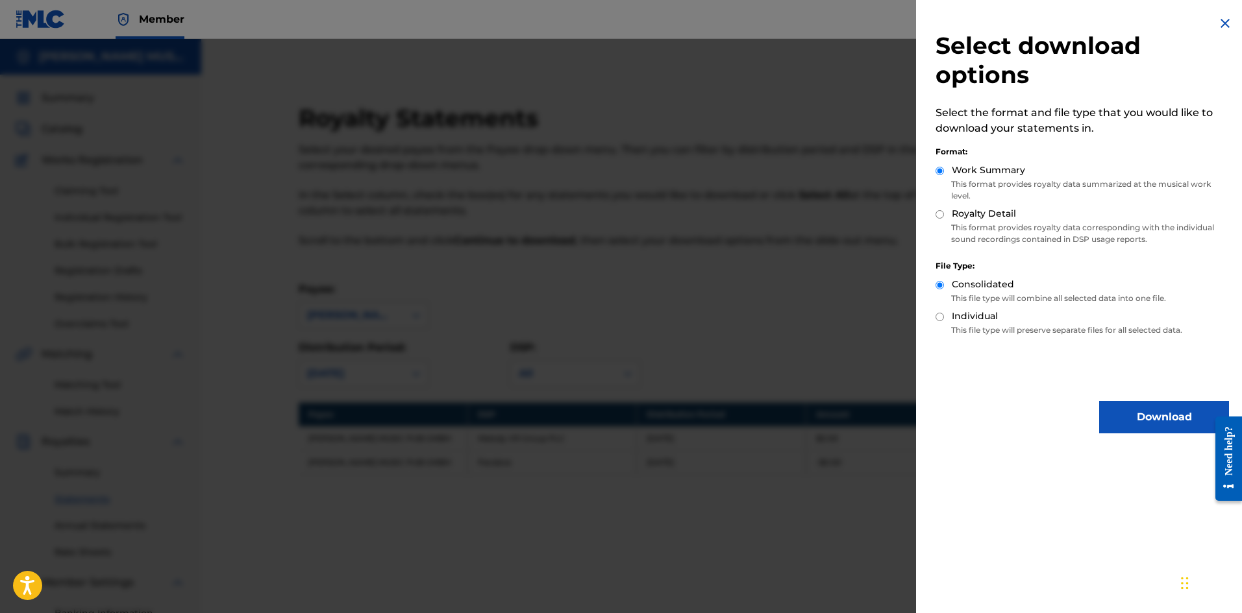
click at [1162, 424] on button "Download" at bounding box center [1164, 417] width 130 height 32
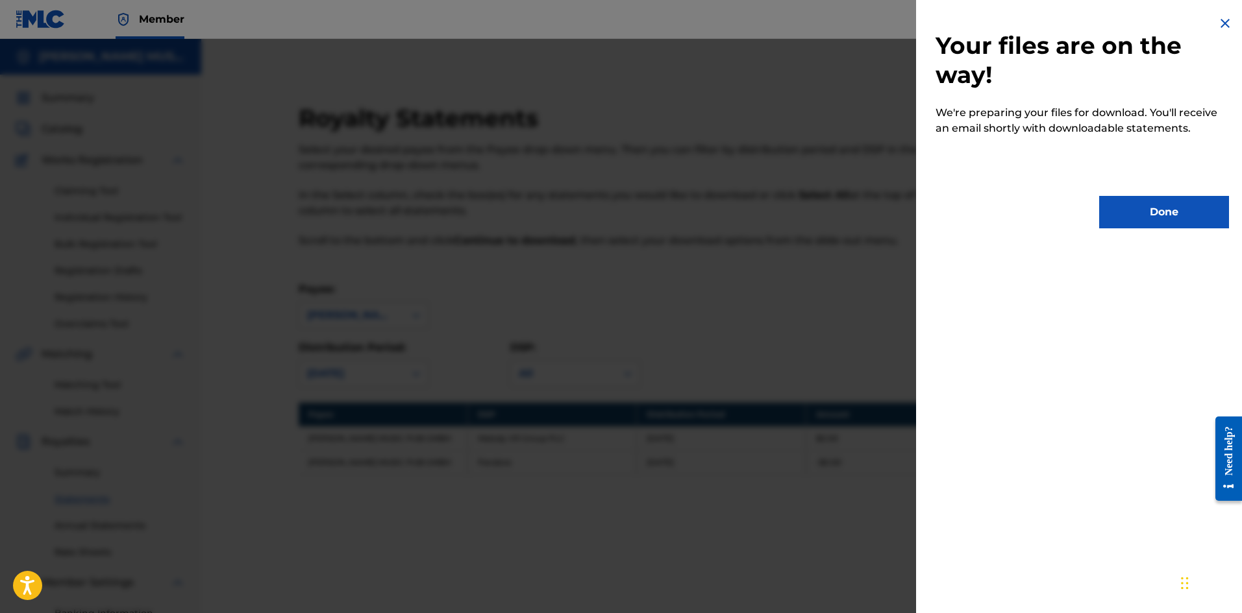
click at [1160, 212] on button "Done" at bounding box center [1164, 212] width 130 height 32
